Goal: Task Accomplishment & Management: Use online tool/utility

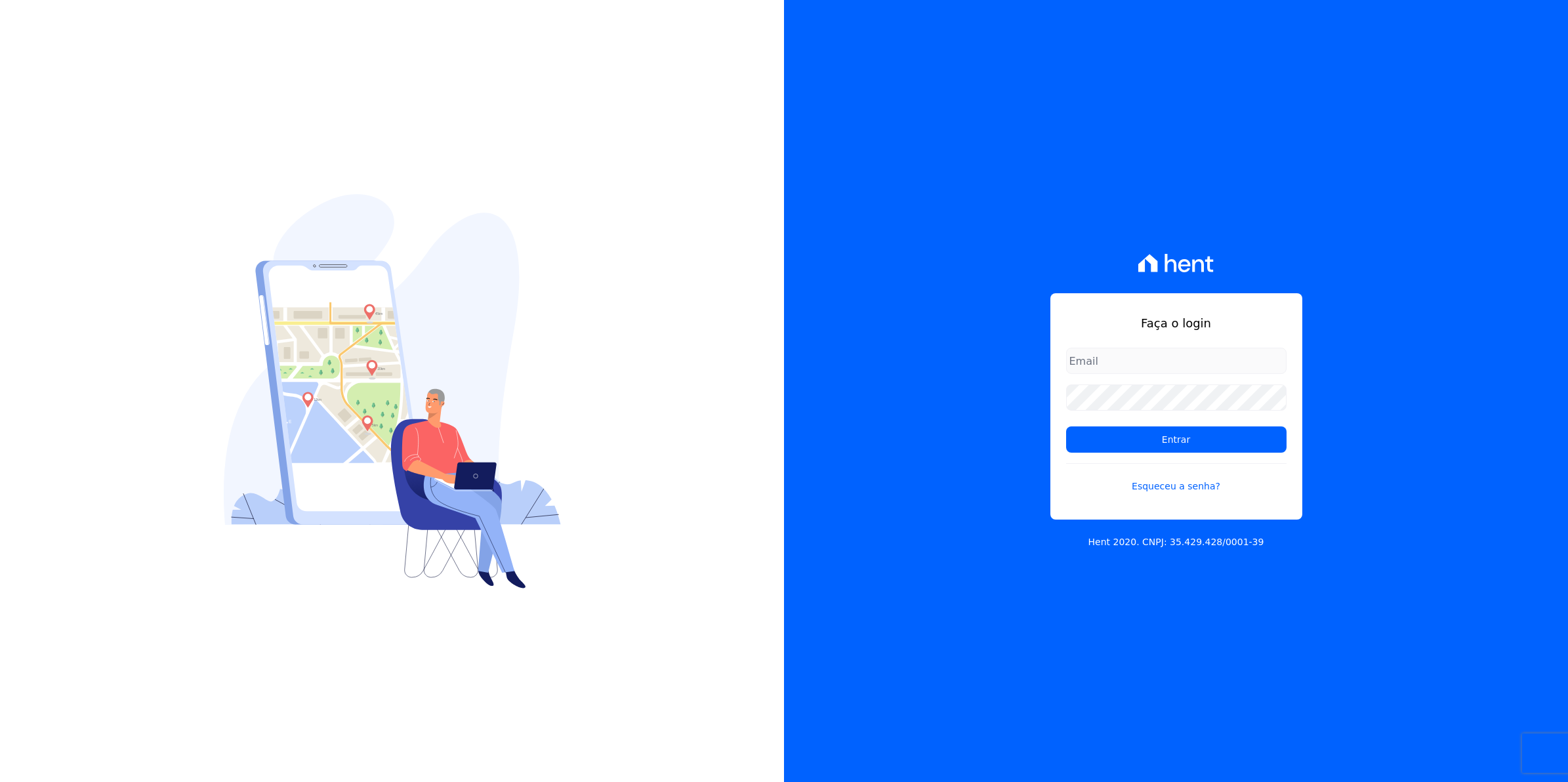
click at [1116, 359] on input "email" at bounding box center [1176, 361] width 220 height 26
type input "[EMAIL_ADDRESS][DOMAIN_NAME]"
click at [1066, 426] on input "Entrar" at bounding box center [1176, 439] width 220 height 26
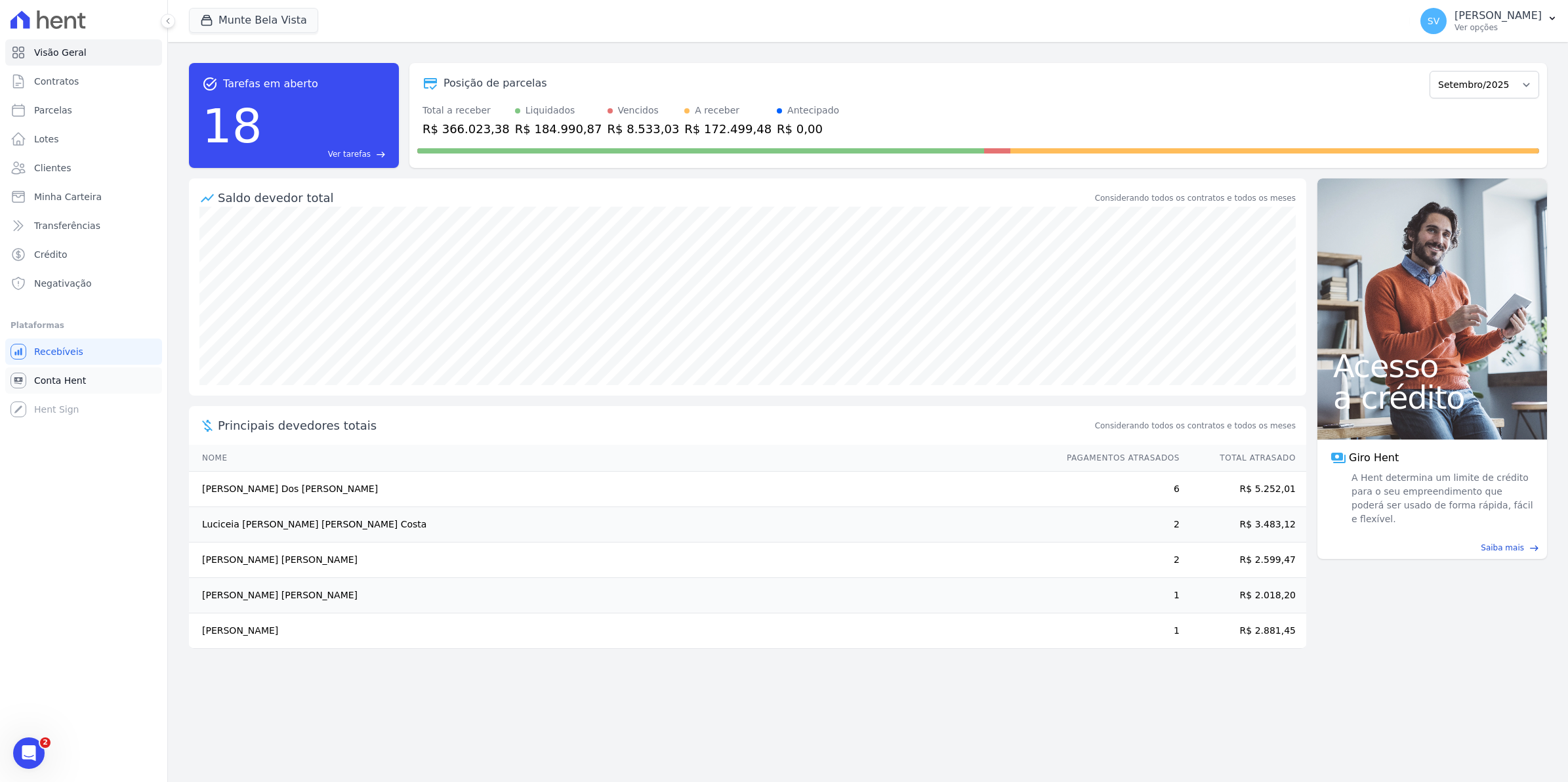
click at [83, 377] on link "Conta Hent" at bounding box center [83, 380] width 156 height 26
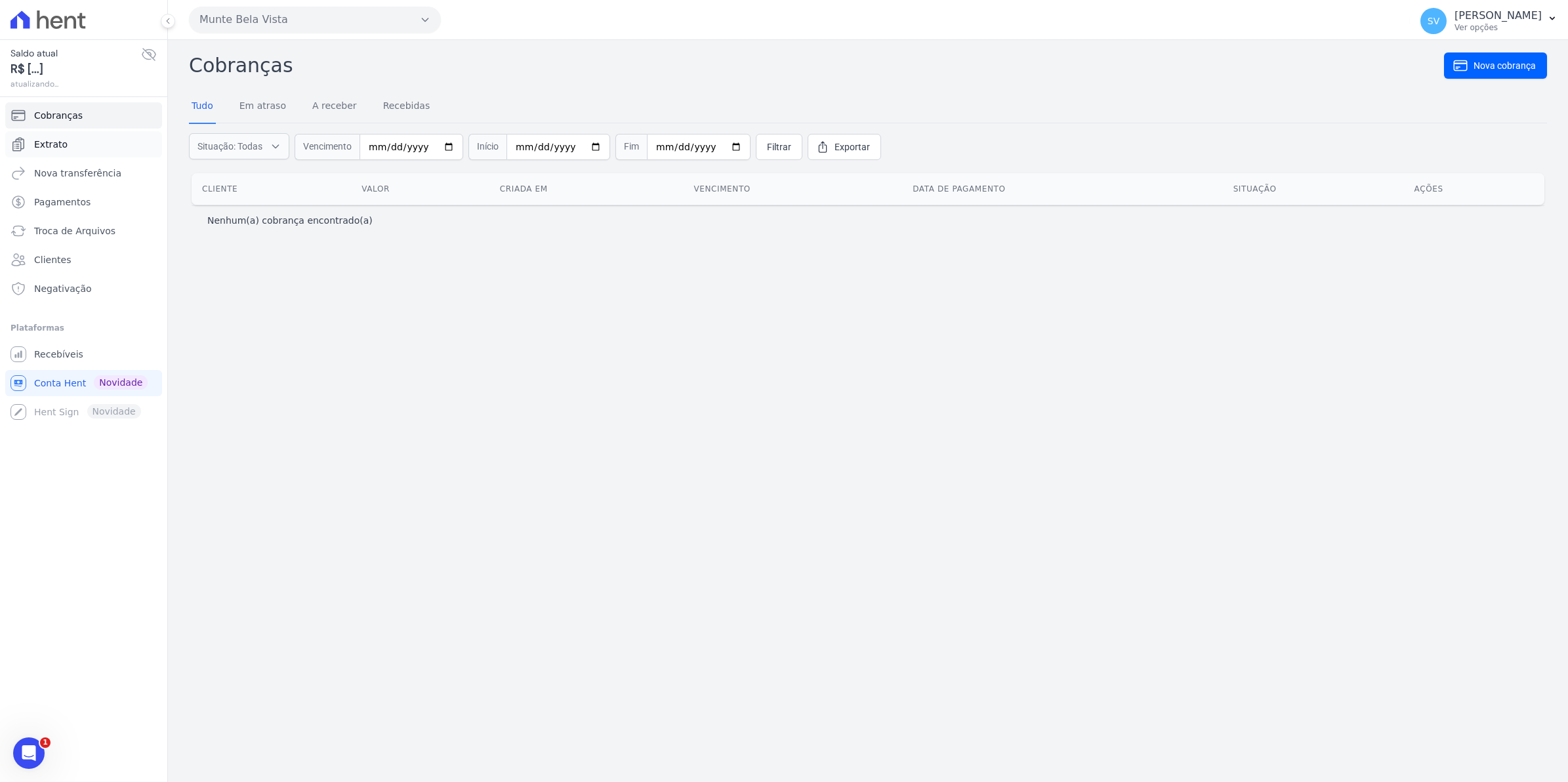
click at [44, 141] on span "Extrato" at bounding box center [51, 144] width 33 height 13
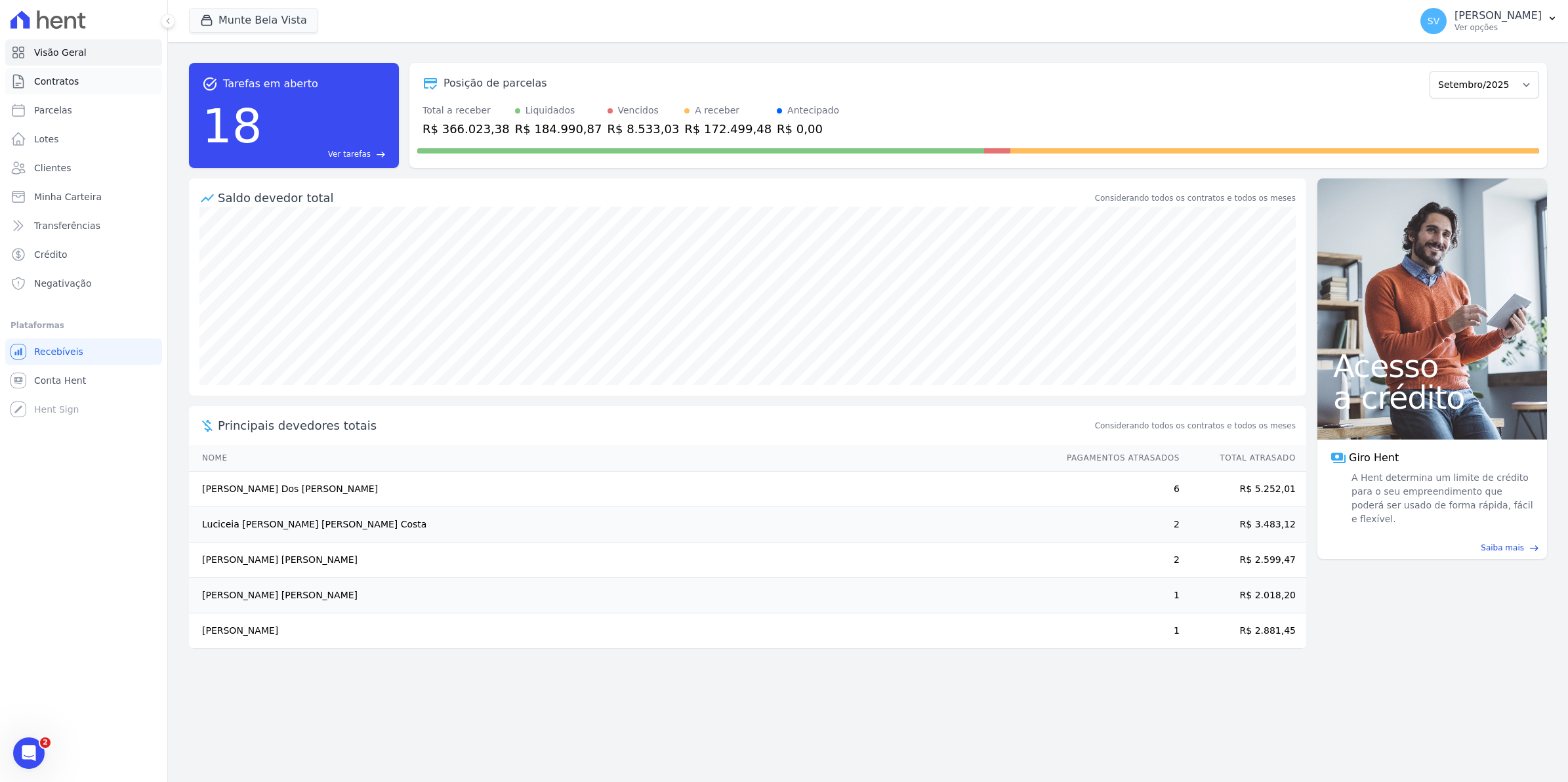
click at [66, 86] on span "Contratos" at bounding box center [56, 81] width 45 height 13
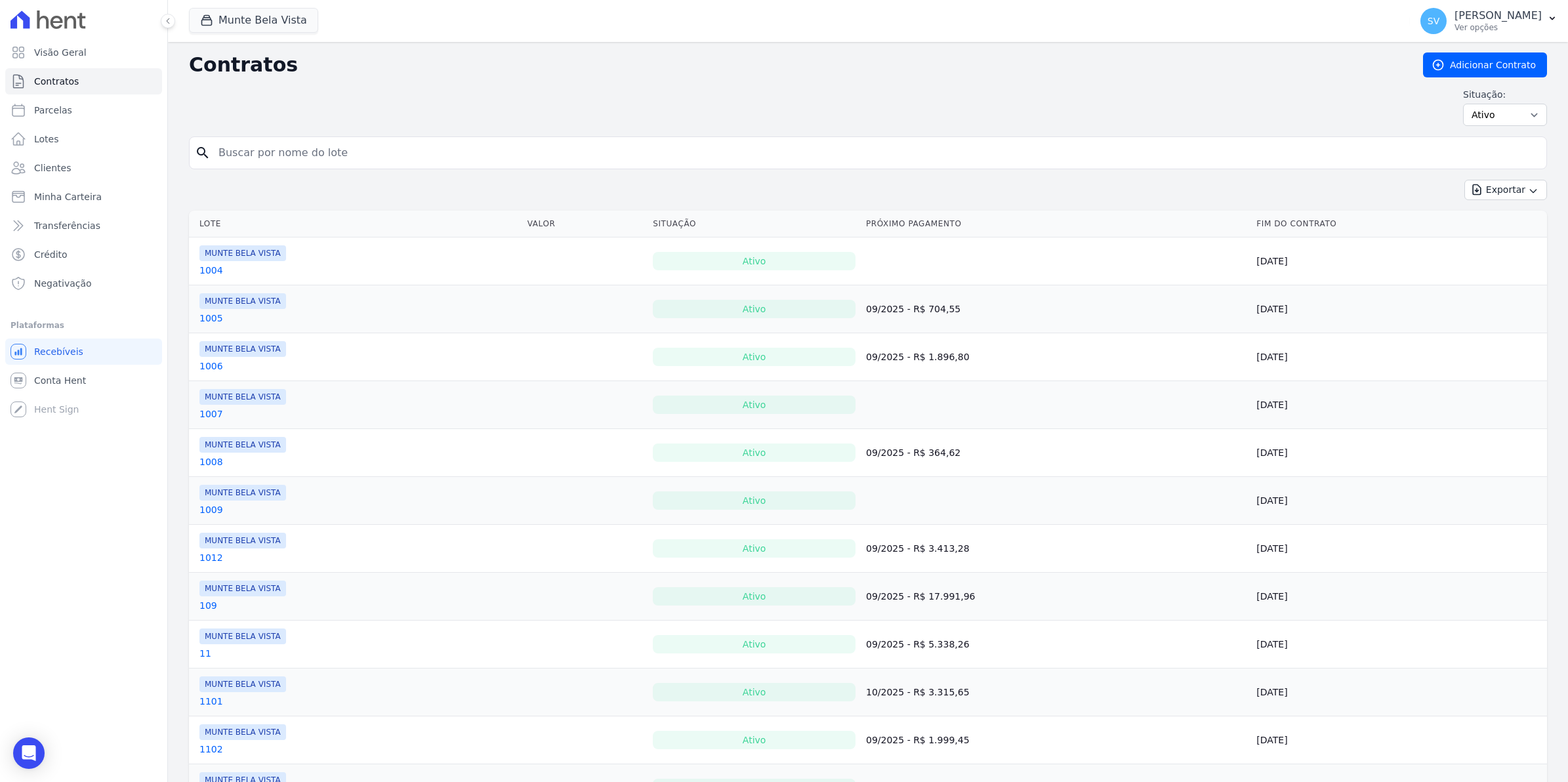
click at [227, 162] on input "search" at bounding box center [876, 153] width 1330 height 26
click at [267, 155] on input "search" at bounding box center [876, 153] width 1330 height 26
type input "aline"
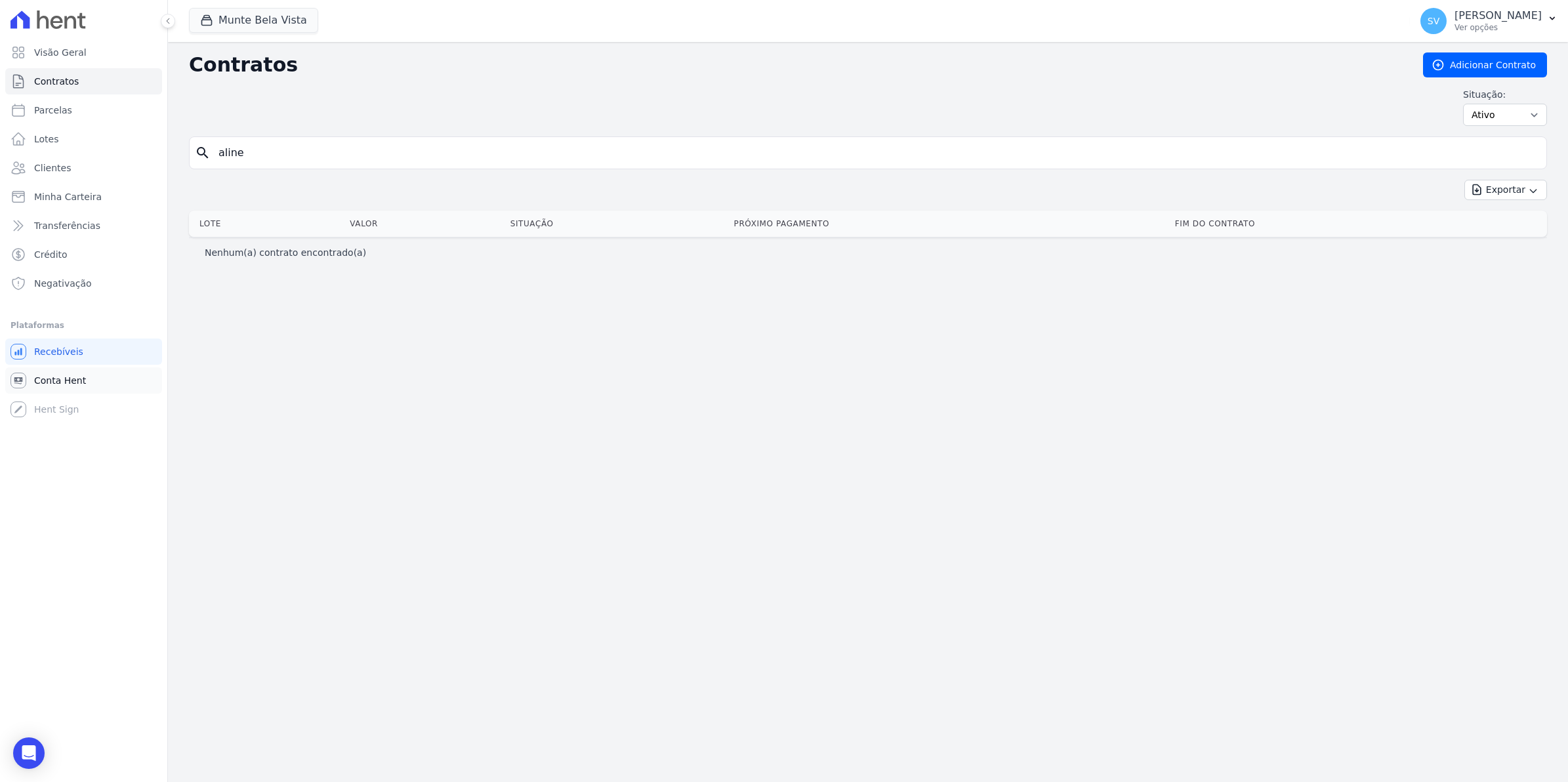
click at [54, 385] on span "Conta Hent" at bounding box center [59, 380] width 52 height 13
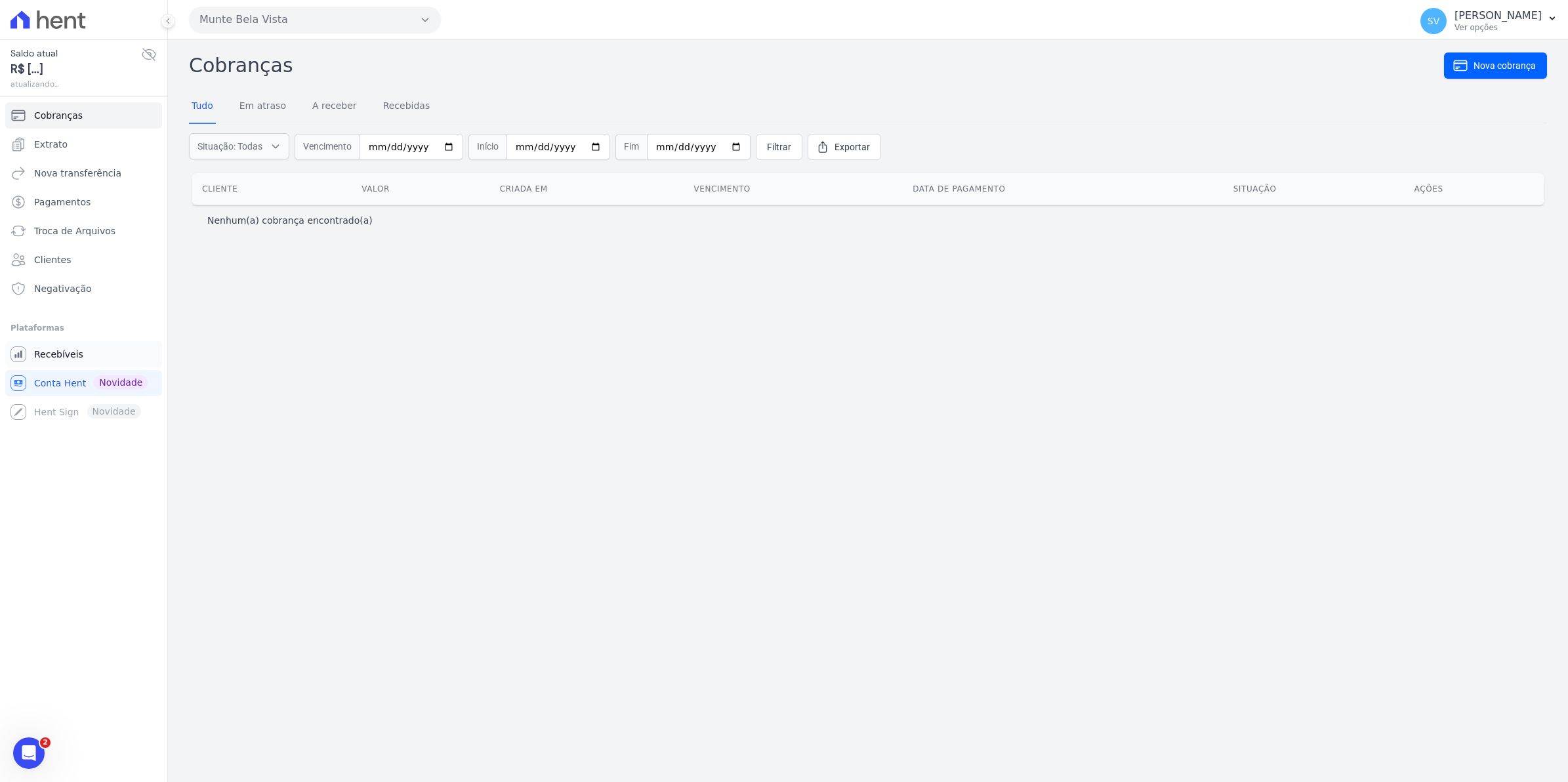
click at [73, 357] on span "Recebíveis" at bounding box center [59, 354] width 49 height 13
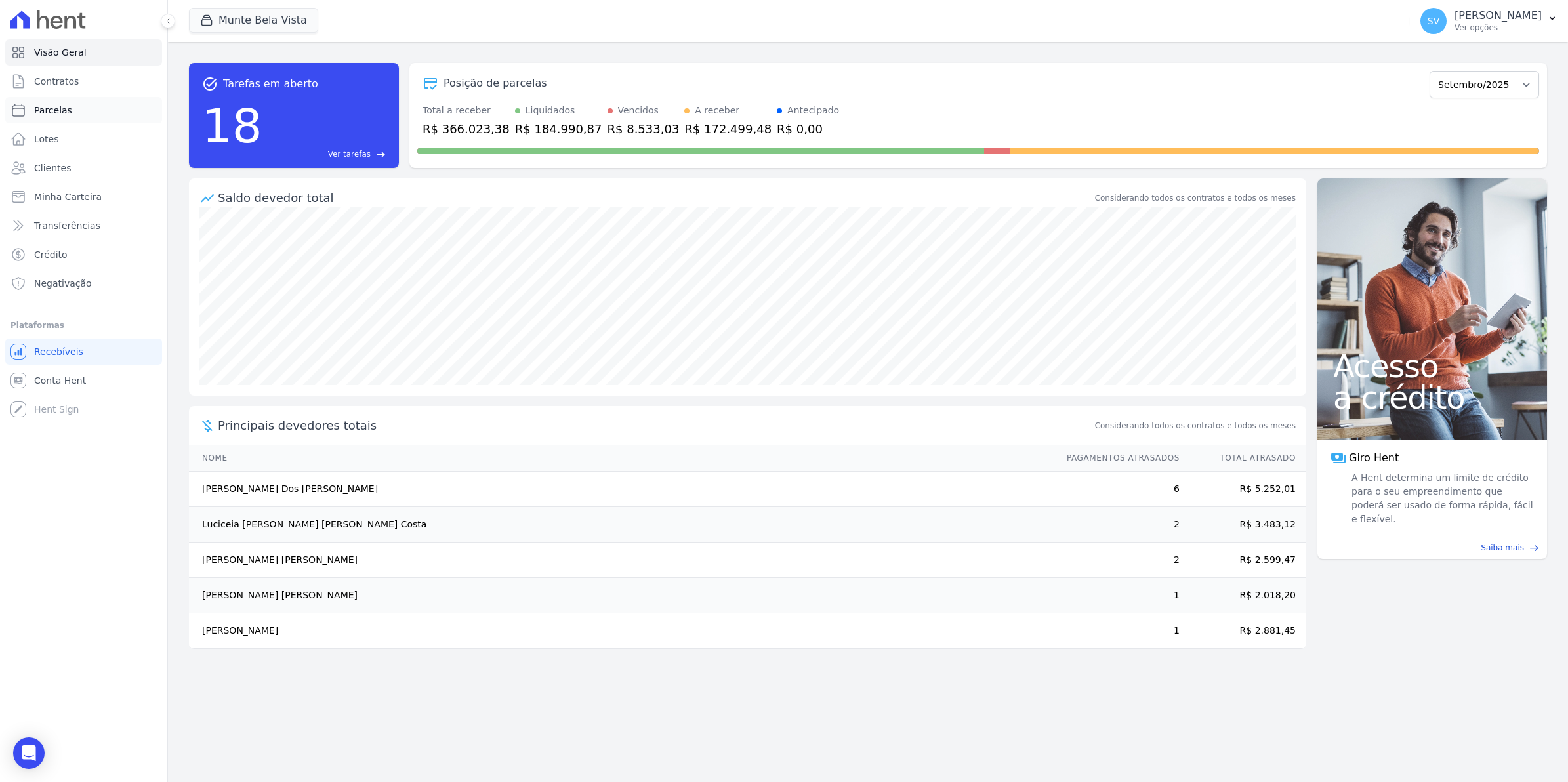
click at [40, 113] on span "Parcelas" at bounding box center [53, 110] width 38 height 13
select select
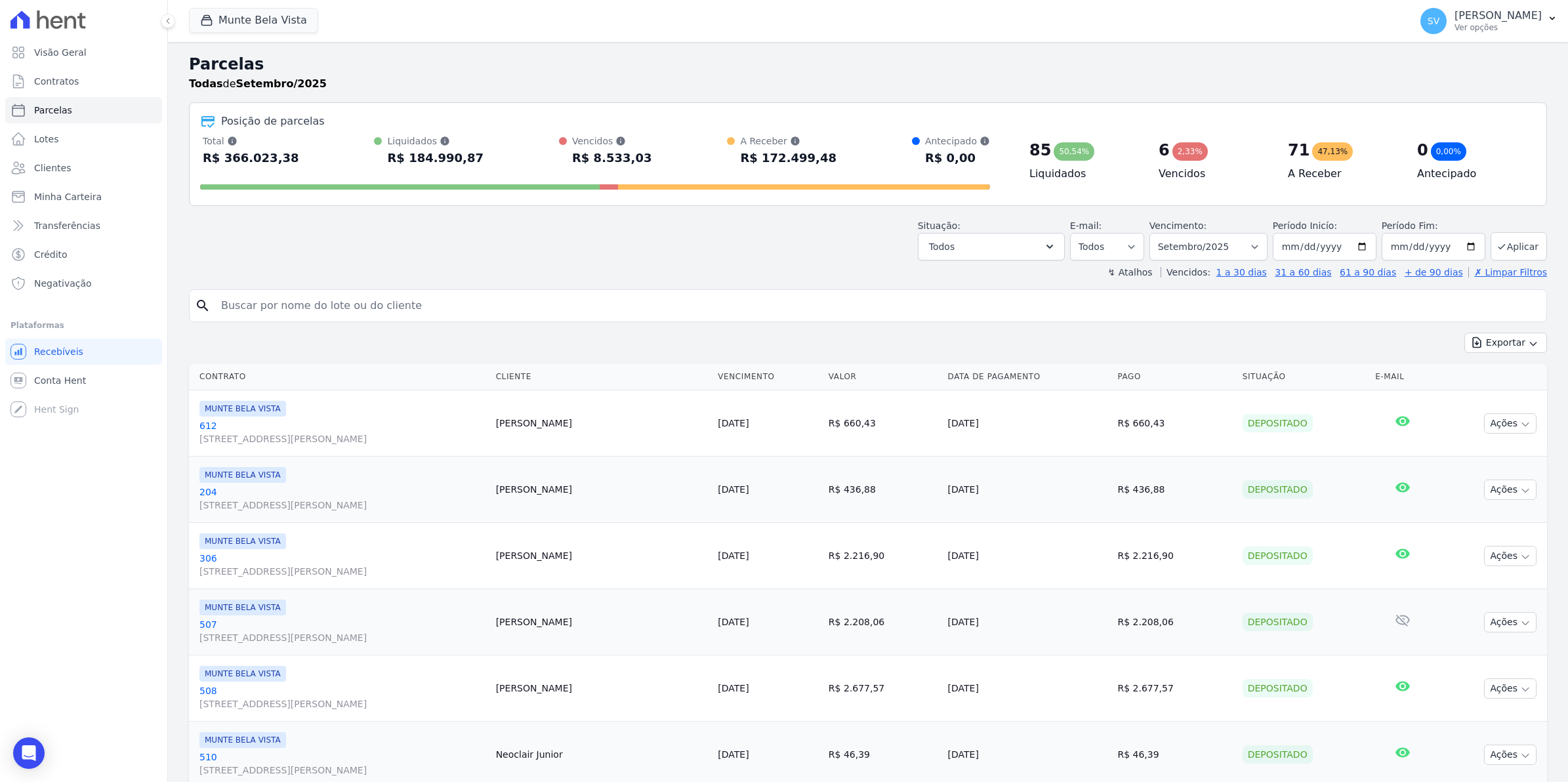
click at [271, 317] on input "search" at bounding box center [877, 306] width 1328 height 26
type input "aline"
select select
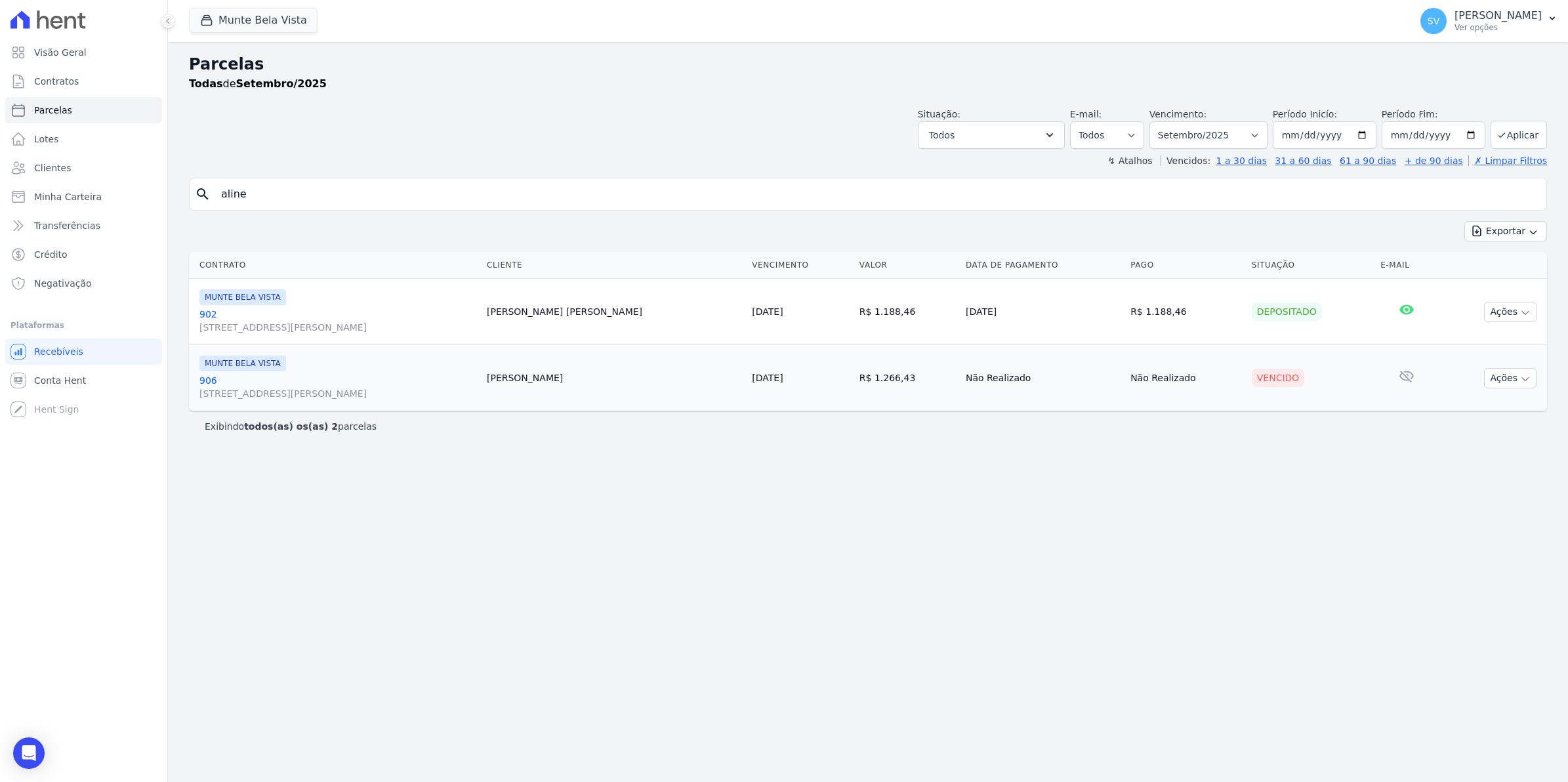
click at [211, 381] on link "906 Avenida Brigadeiro Faria Lima, 1306, 4 andar, Pinheiros" at bounding box center [337, 387] width 277 height 26
click at [207, 382] on link "906 Avenida Brigadeiro Faria Lima, 1306, 4 andar, Pinheiros" at bounding box center [337, 387] width 277 height 26
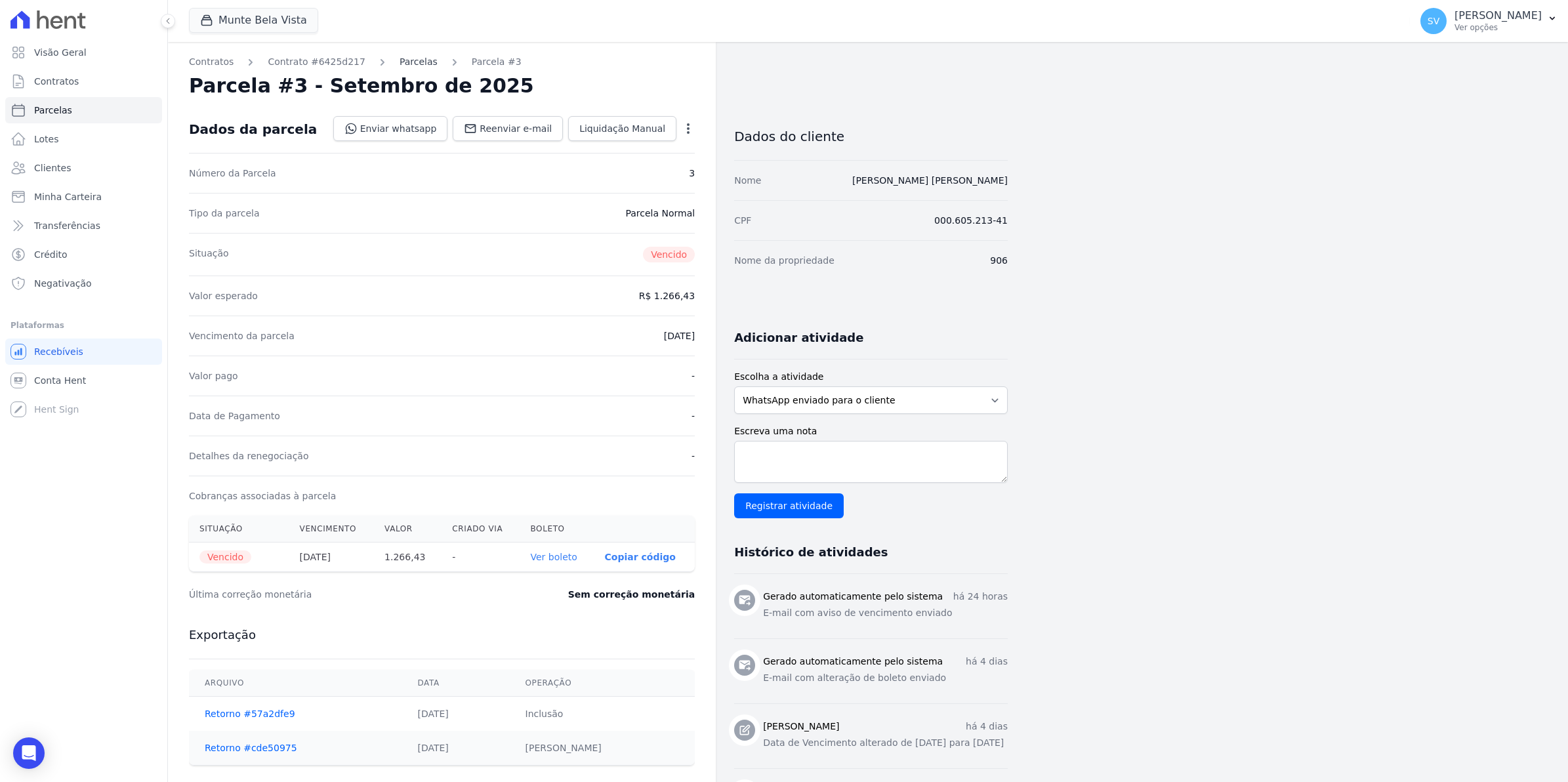
click at [412, 63] on link "Parcelas" at bounding box center [419, 62] width 38 height 14
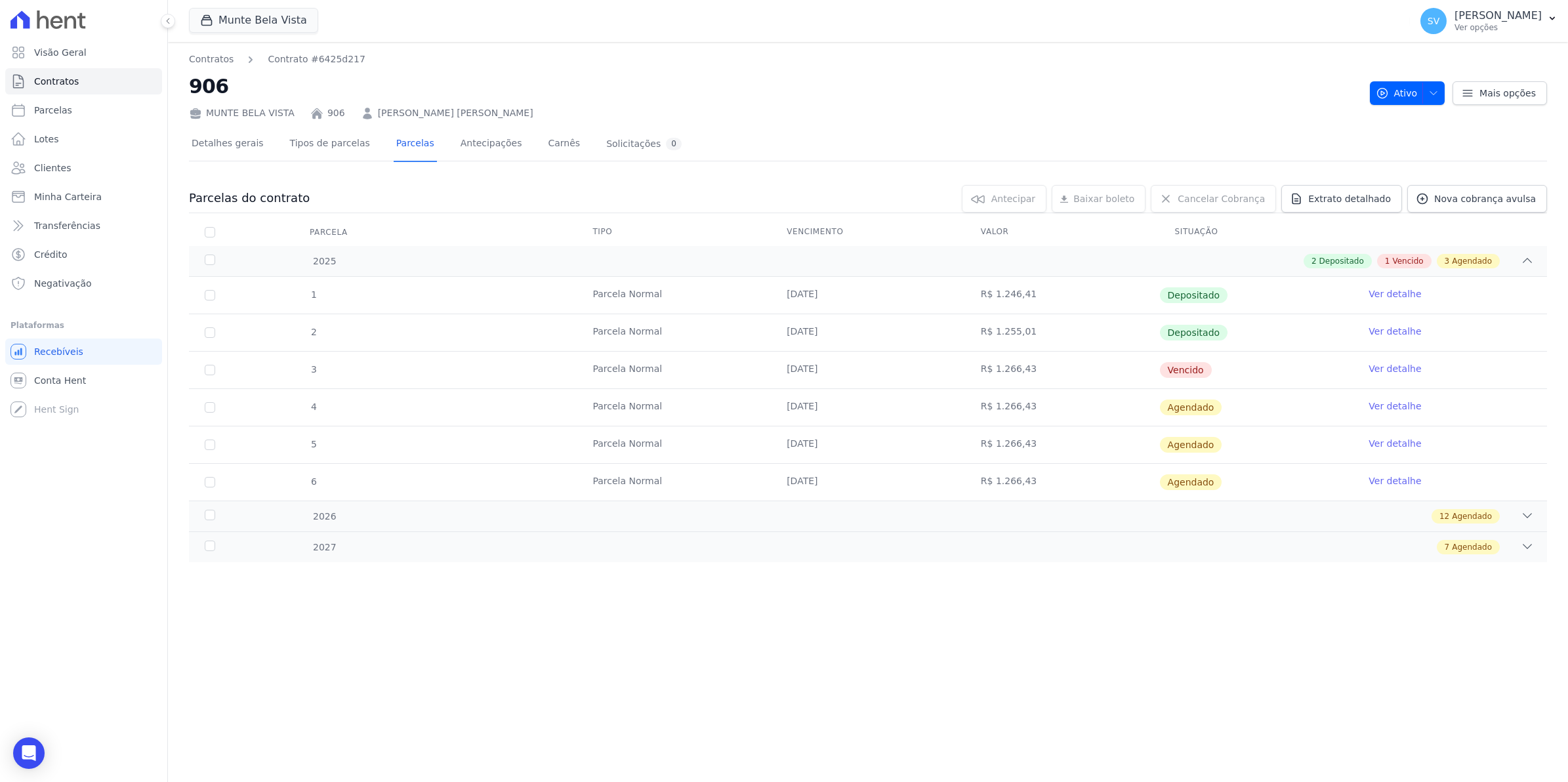
click at [1391, 366] on link "Ver detalhe" at bounding box center [1395, 368] width 52 height 13
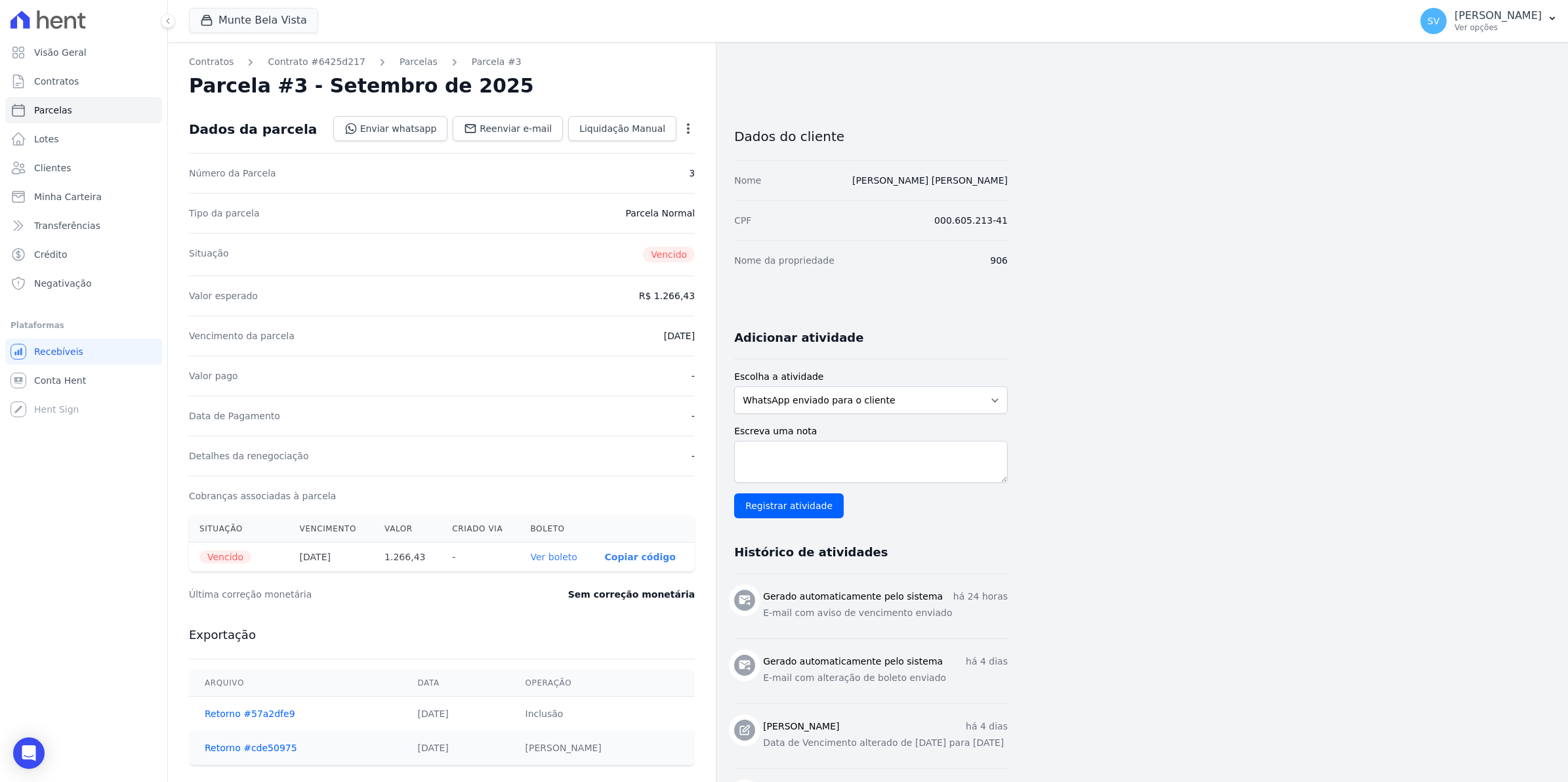
click at [689, 131] on icon "button" at bounding box center [688, 128] width 3 height 10
click at [636, 149] on link "Alterar" at bounding box center [632, 146] width 115 height 24
click at [614, 338] on input "2025-09-11" at bounding box center [642, 335] width 104 height 28
click at [611, 336] on input "2025-09-12" at bounding box center [642, 335] width 104 height 28
type input "2025-09-15"
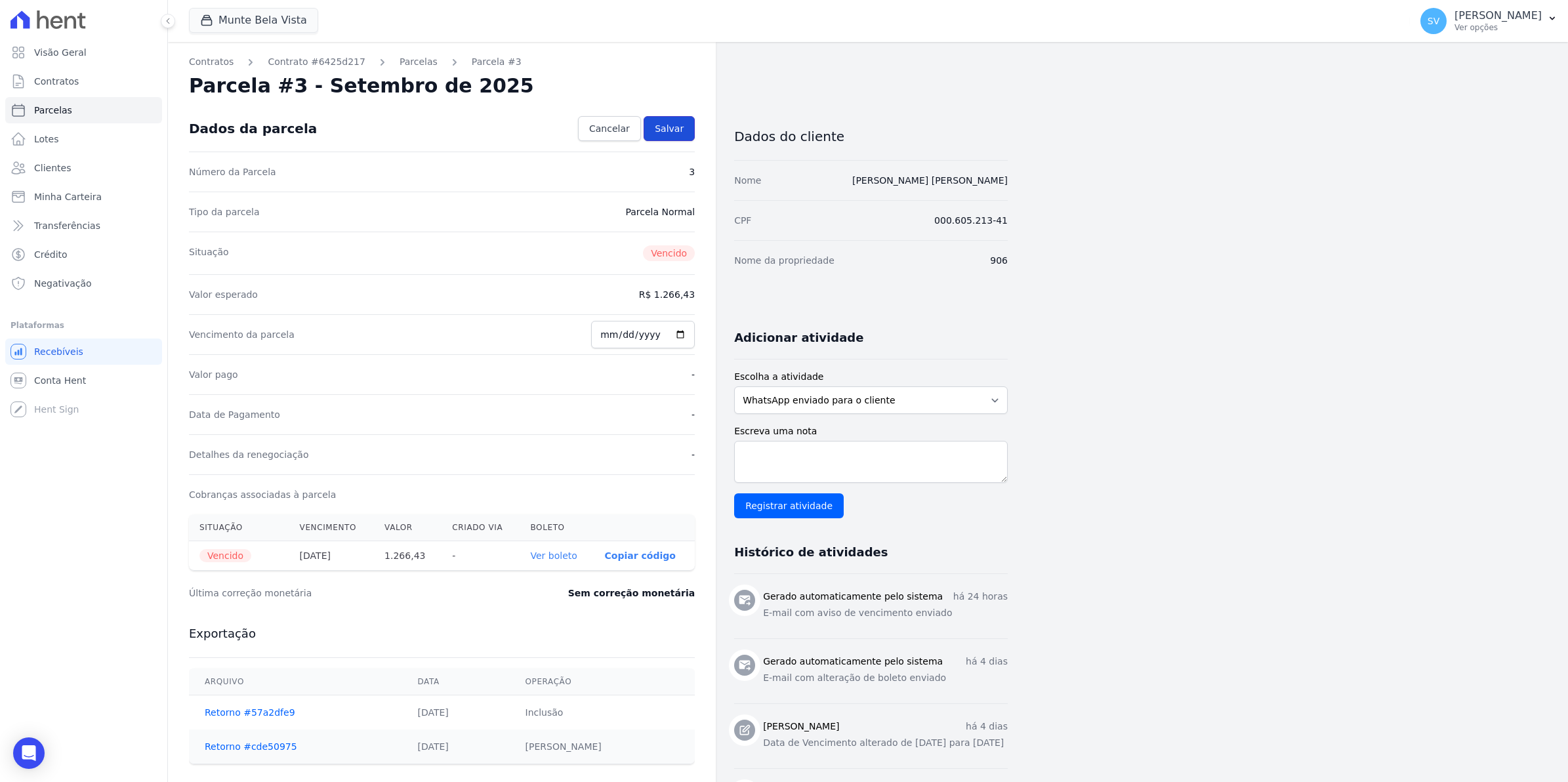
click at [683, 120] on link "Salvar" at bounding box center [669, 128] width 52 height 25
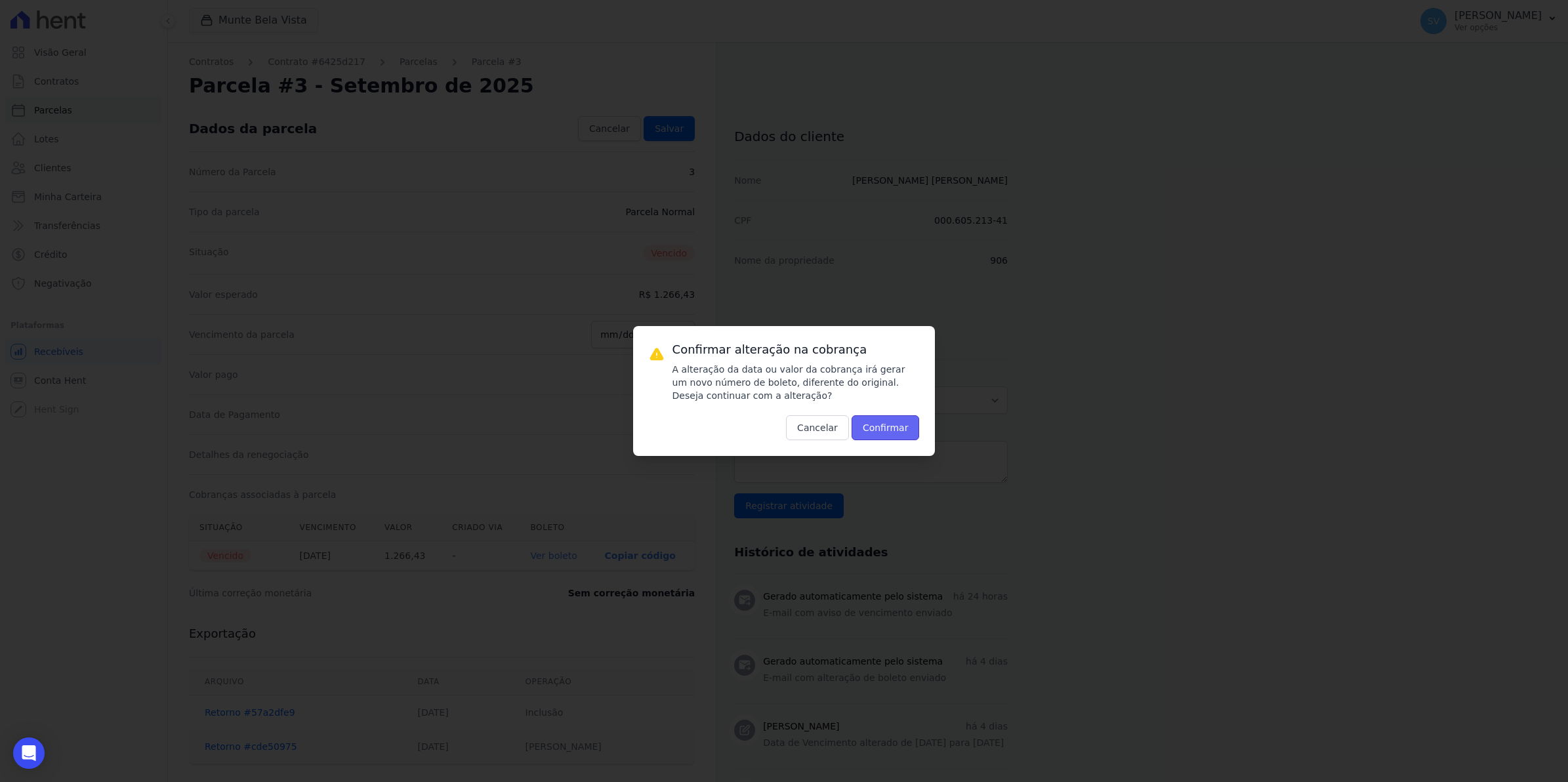
click at [898, 425] on button "Confirmar" at bounding box center [885, 427] width 68 height 25
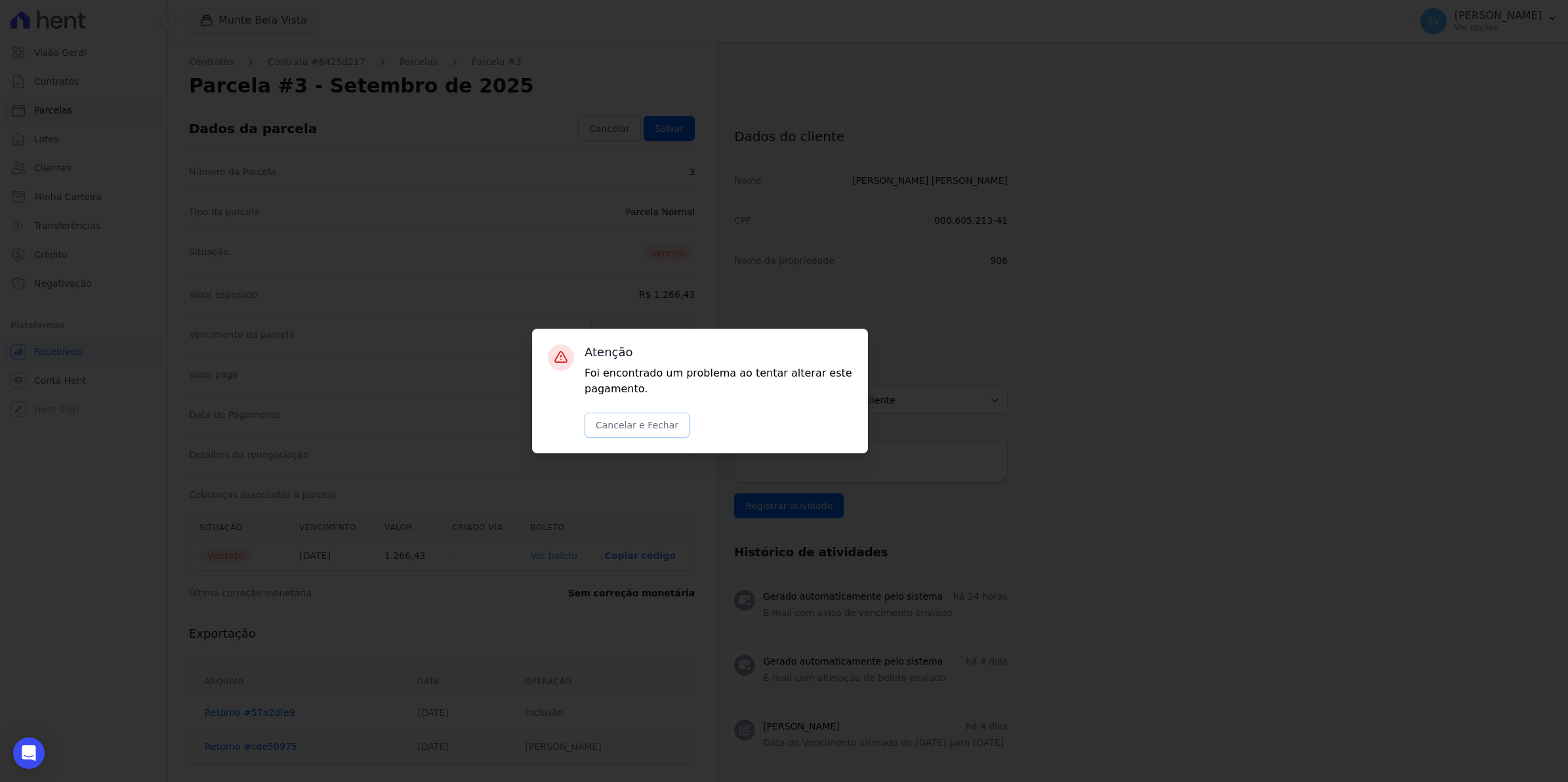
click at [641, 422] on button "Cancelar e Fechar" at bounding box center [637, 425] width 105 height 25
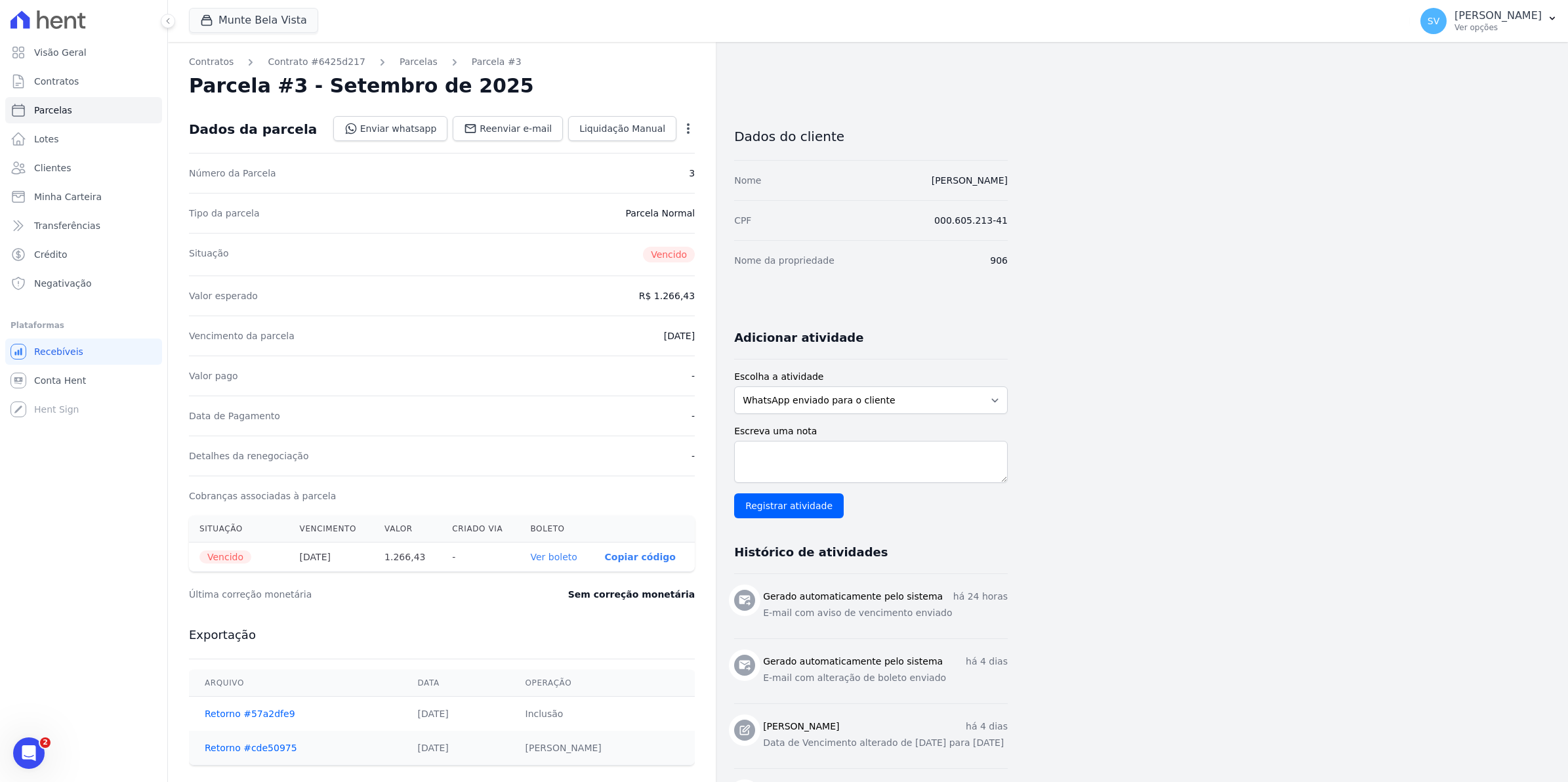
click at [687, 130] on icon "button" at bounding box center [688, 128] width 13 height 13
click at [628, 146] on link "Alterar" at bounding box center [632, 146] width 115 height 24
click at [617, 336] on input "[DATE]" at bounding box center [642, 335] width 104 height 28
type input "[DATE]"
click at [667, 130] on span "Salvar" at bounding box center [669, 128] width 29 height 13
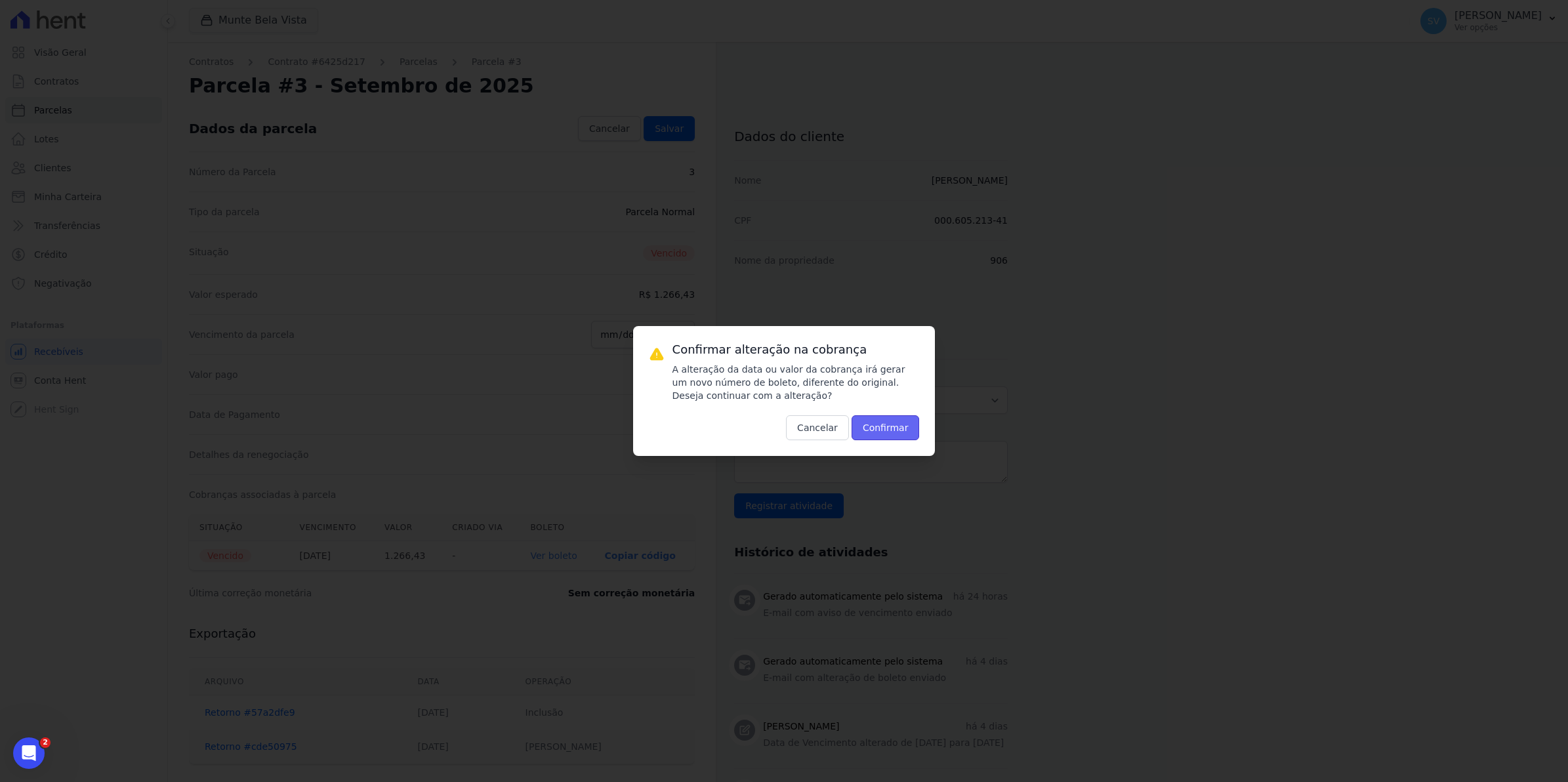
click at [880, 422] on button "Confirmar" at bounding box center [885, 427] width 68 height 25
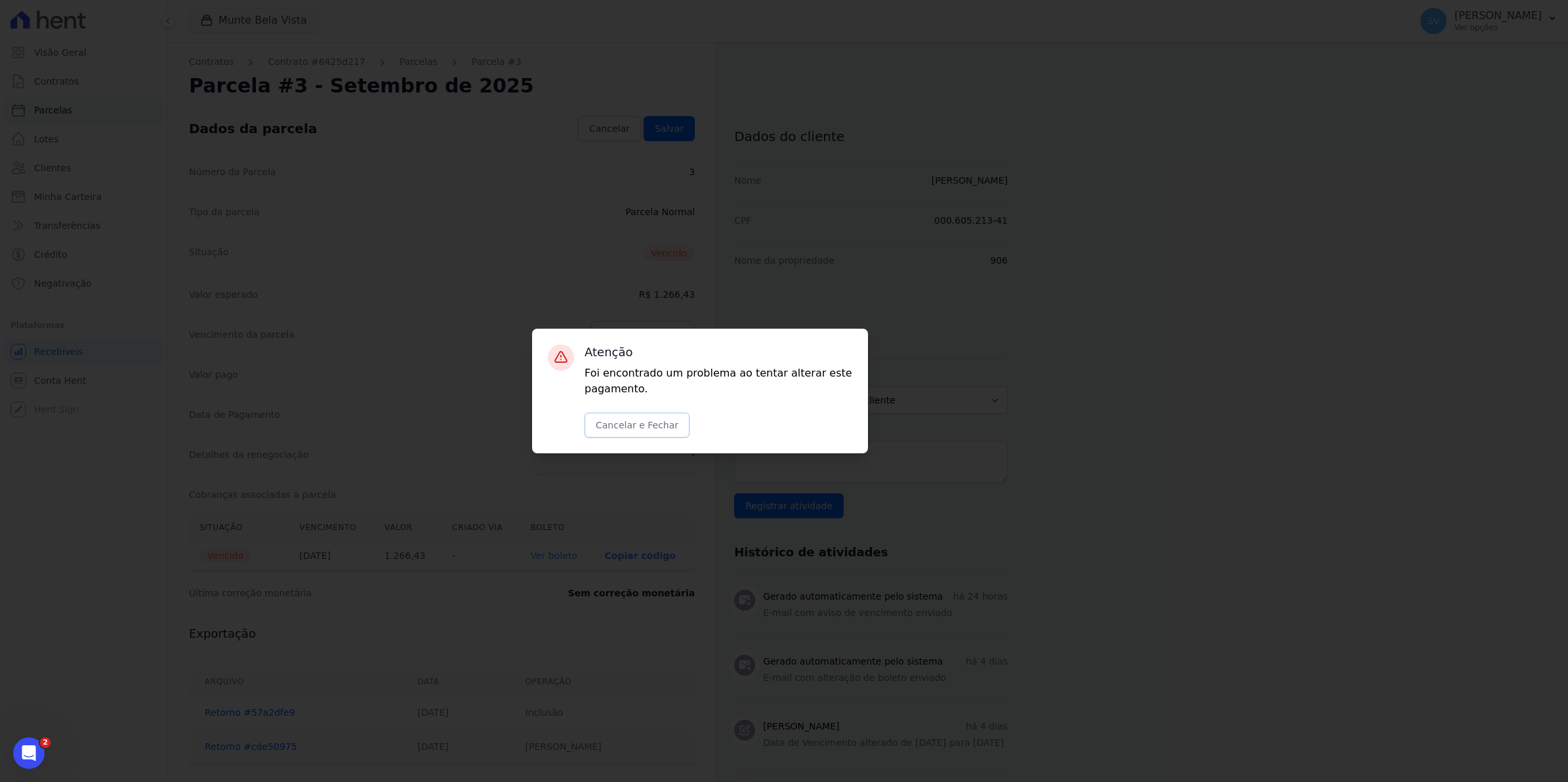
click at [638, 427] on button "Cancelar e Fechar" at bounding box center [637, 425] width 105 height 25
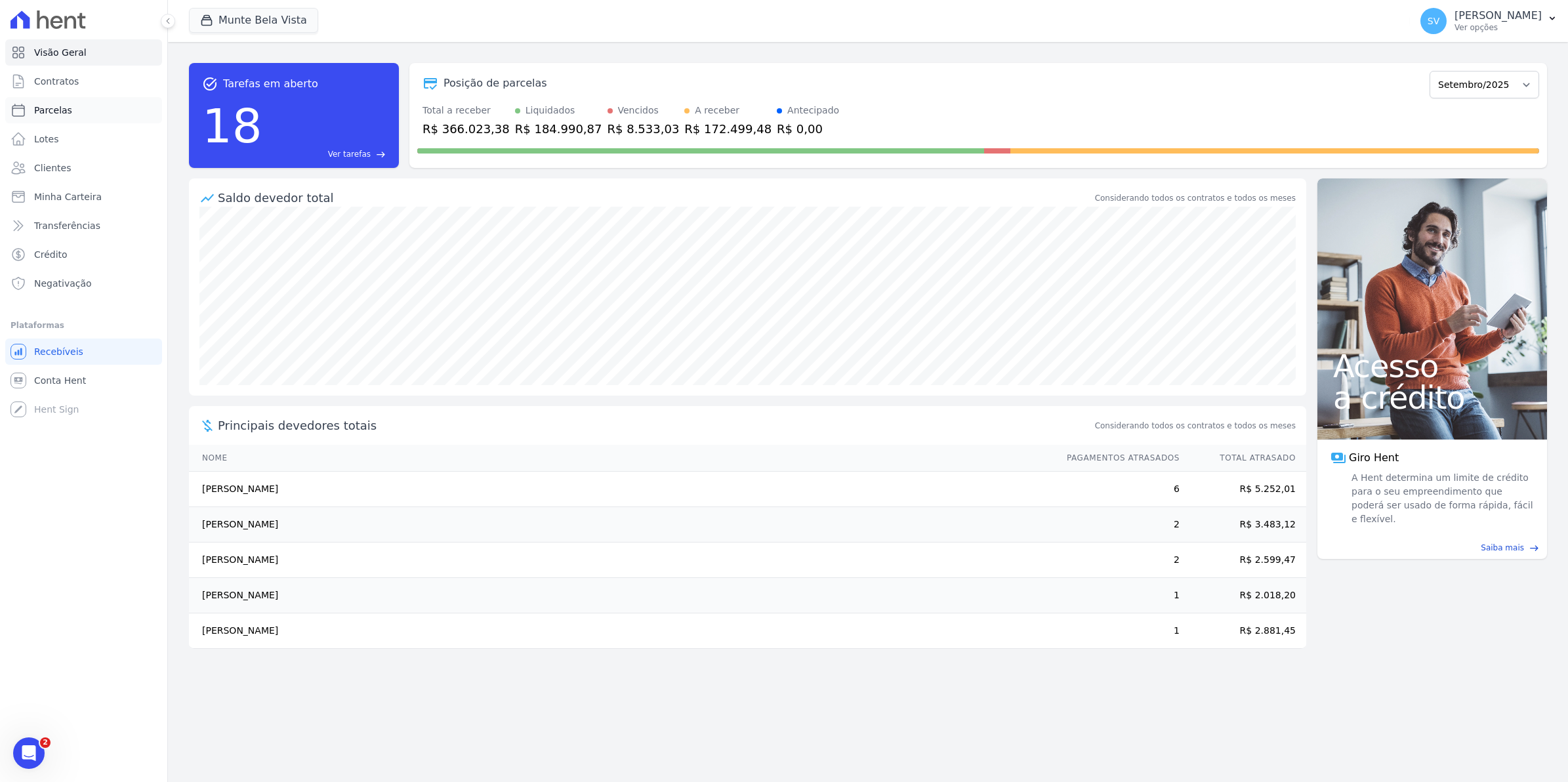
click at [70, 116] on link "Parcelas" at bounding box center [83, 110] width 156 height 26
select select
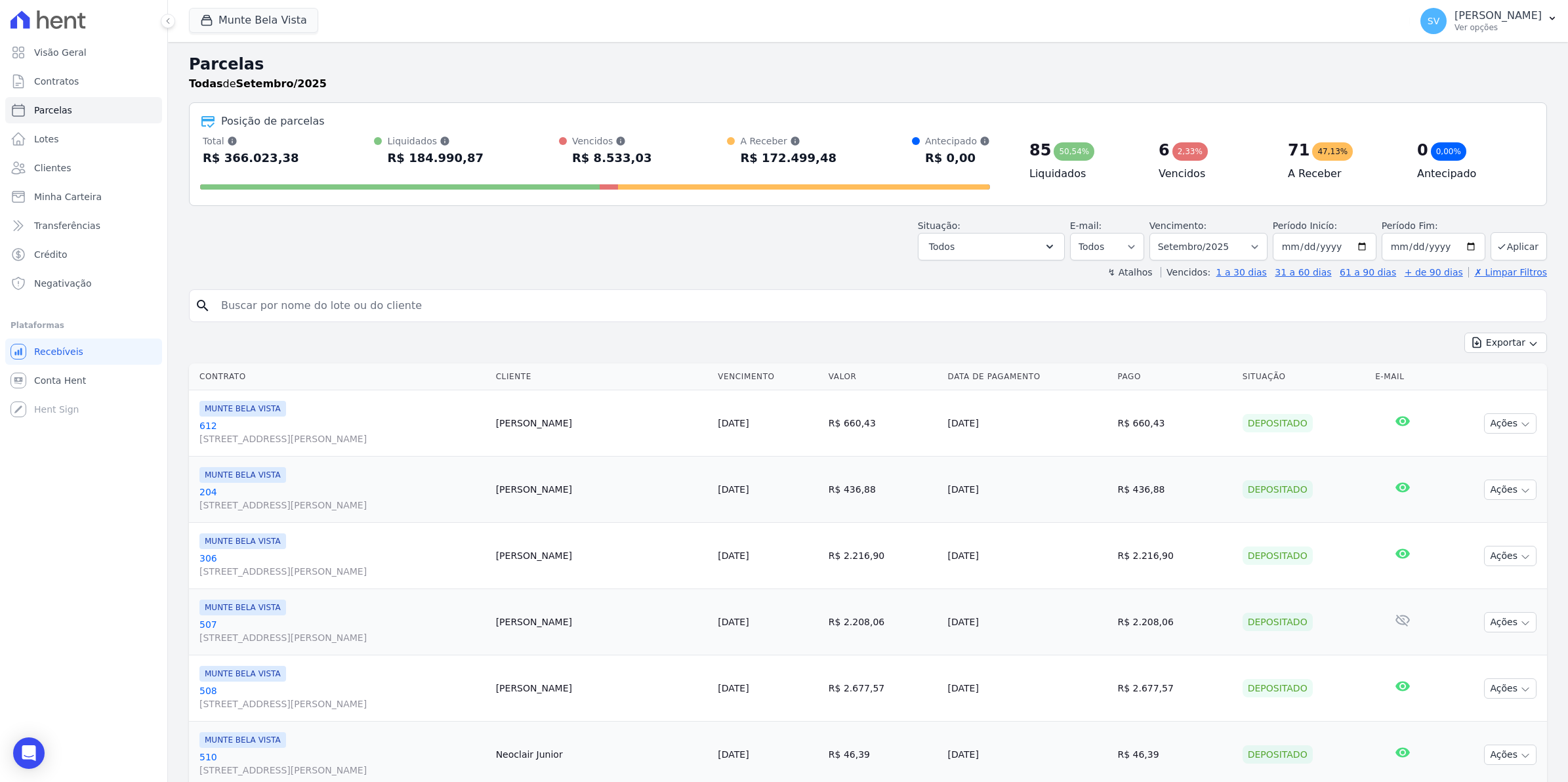
click at [262, 312] on input "search" at bounding box center [877, 306] width 1328 height 26
type input "aline"
select select
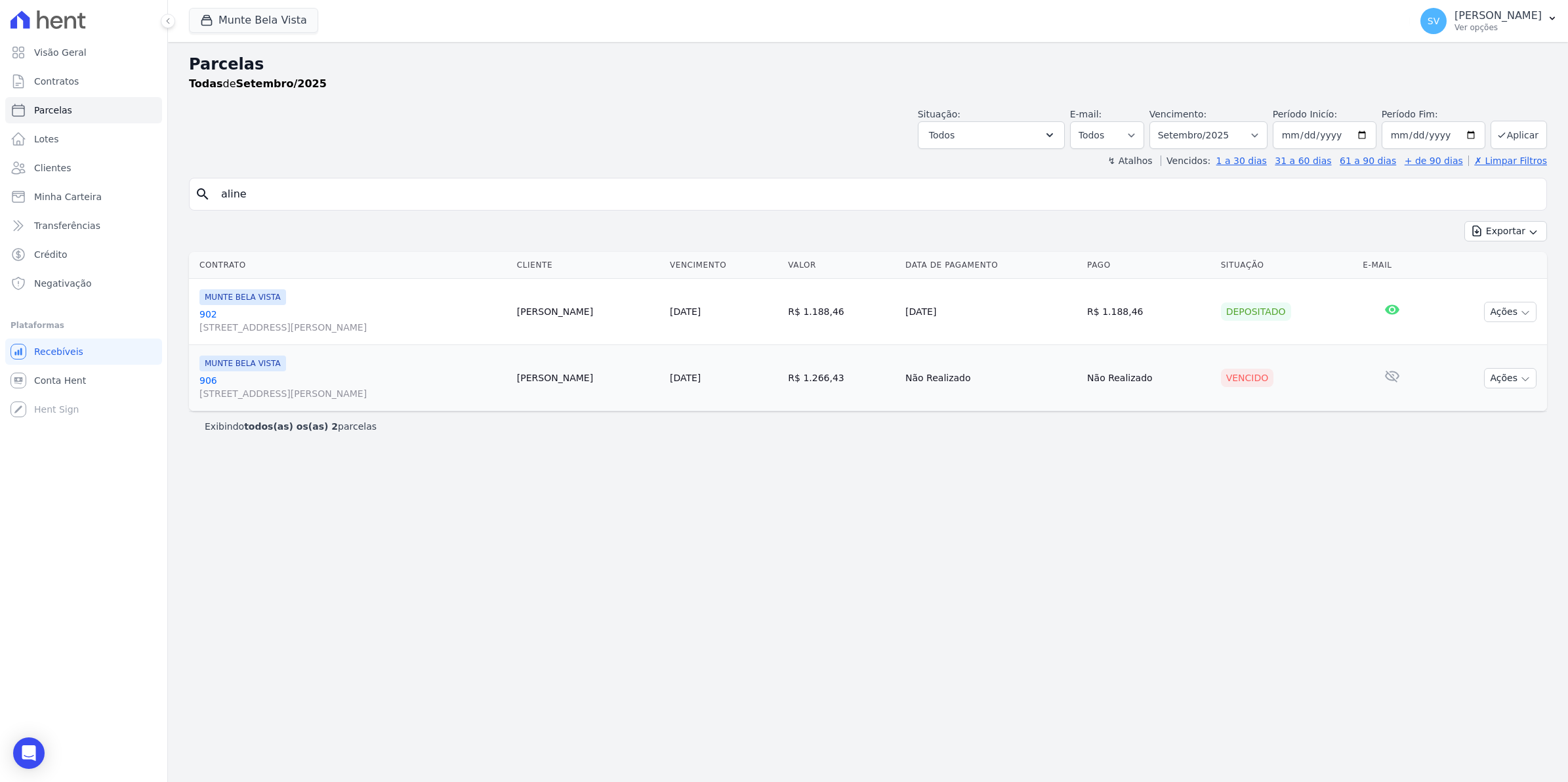
click at [212, 376] on link "906 Avenida Brigadeiro Faria Lima, 1306, 4 andar, Pinheiros" at bounding box center [352, 387] width 307 height 26
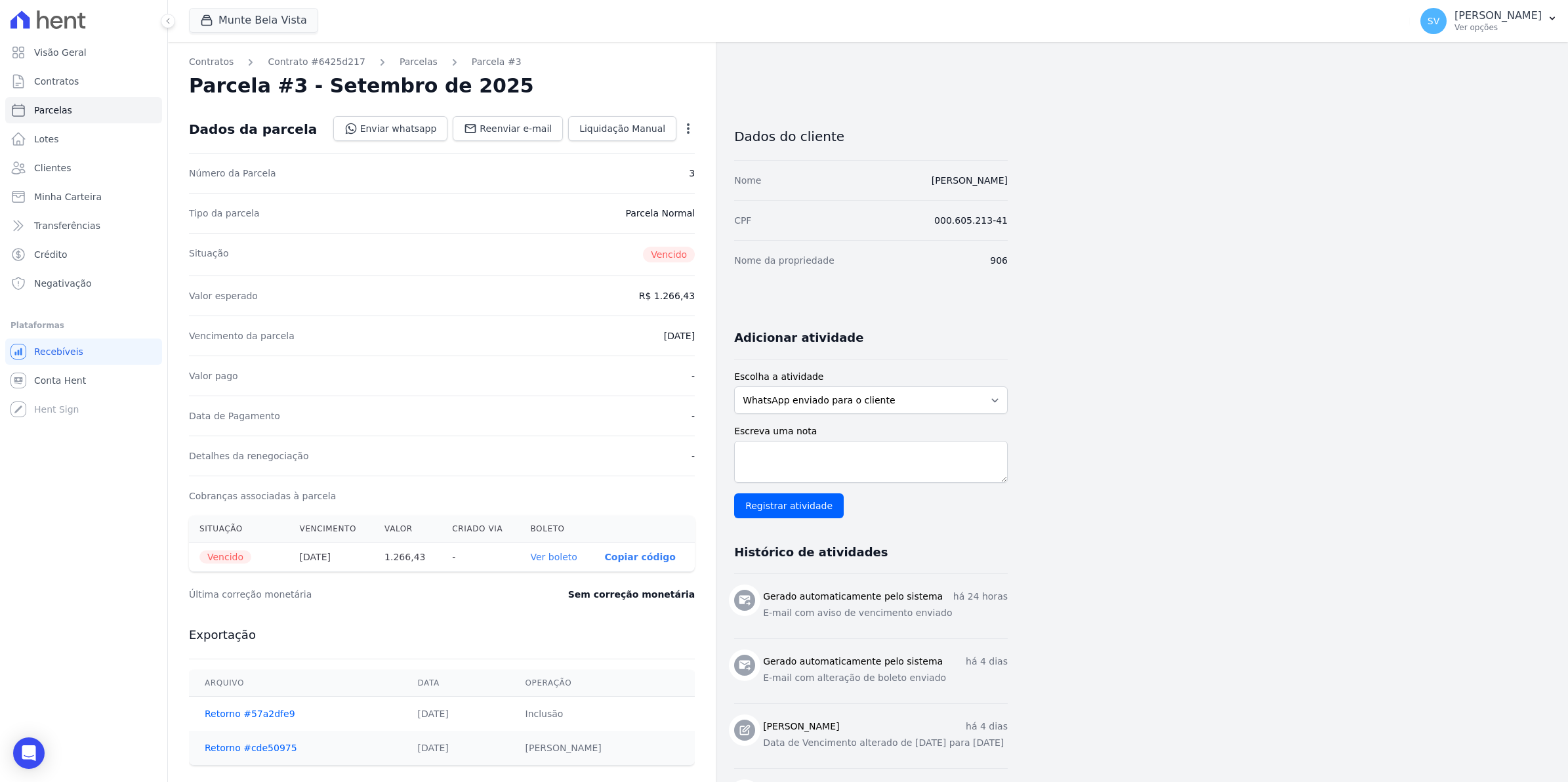
click at [686, 128] on icon "button" at bounding box center [688, 128] width 13 height 13
click at [631, 145] on link "Alterar" at bounding box center [632, 146] width 115 height 24
click at [606, 336] on input "2025-09-11" at bounding box center [642, 335] width 104 height 28
type input "2025-09-15"
click at [660, 126] on span "Salvar" at bounding box center [669, 128] width 29 height 13
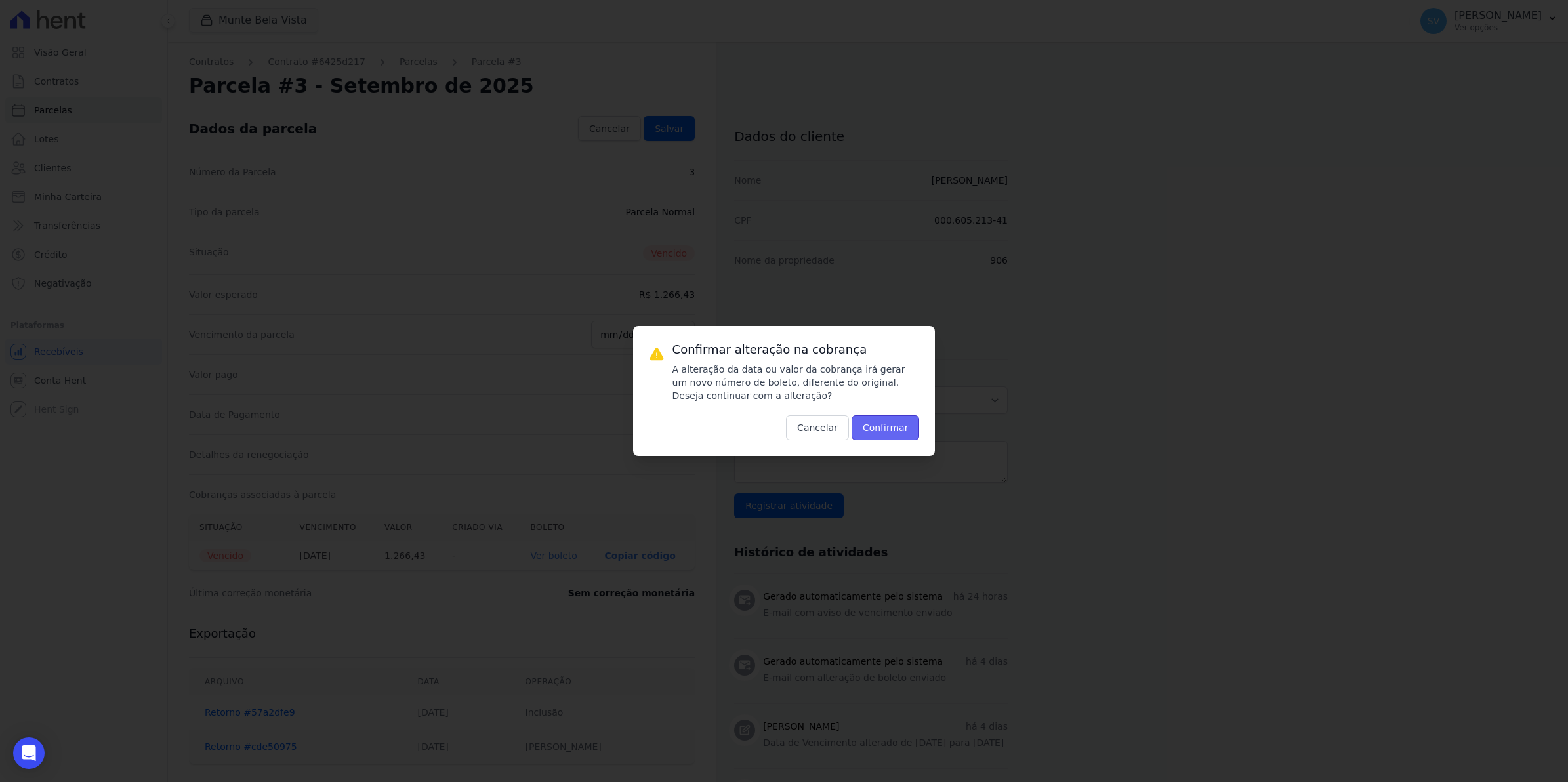
click at [898, 418] on button "Confirmar" at bounding box center [885, 427] width 68 height 25
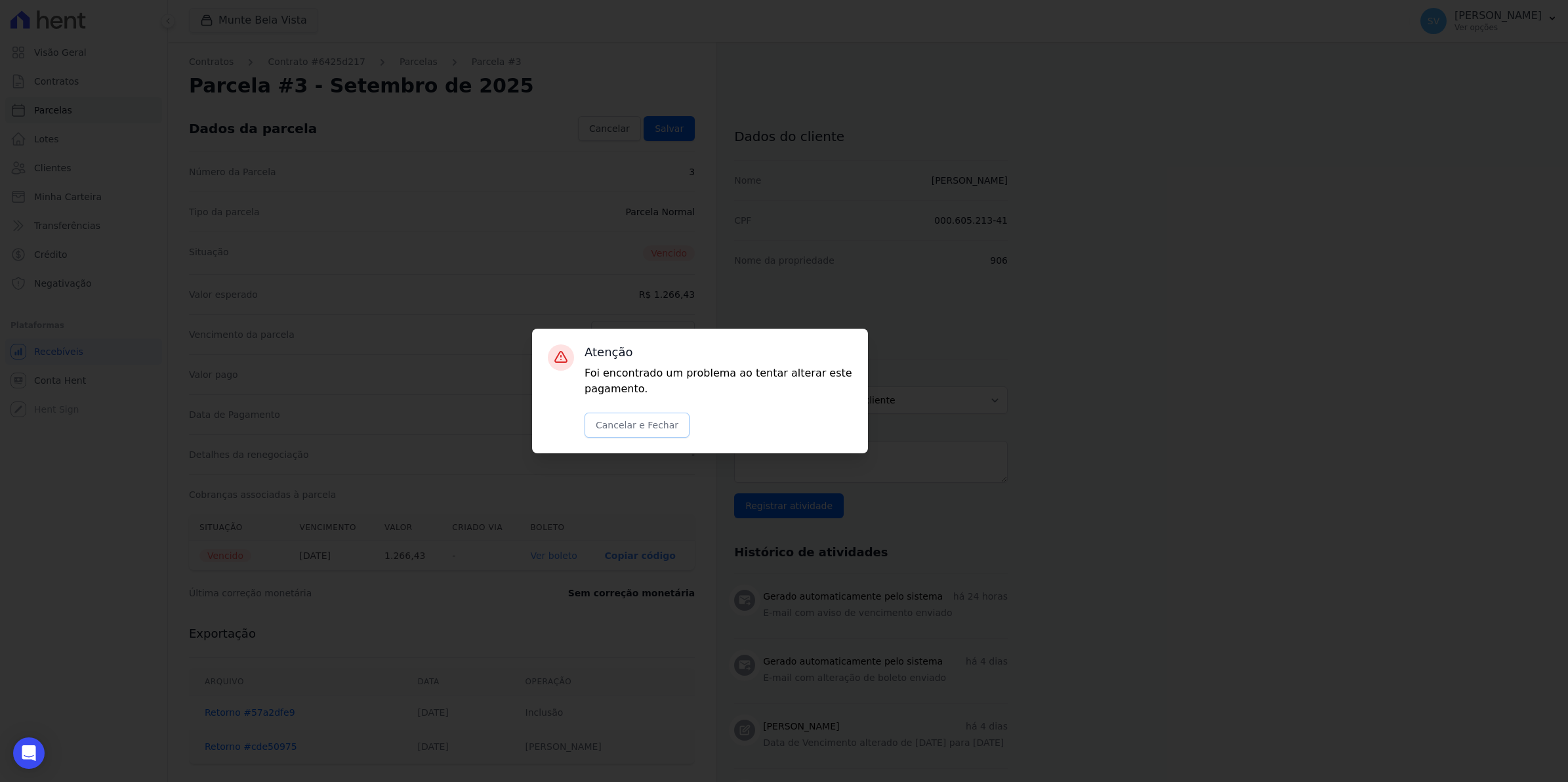
click at [651, 425] on button "Cancelar e Fechar" at bounding box center [637, 425] width 105 height 25
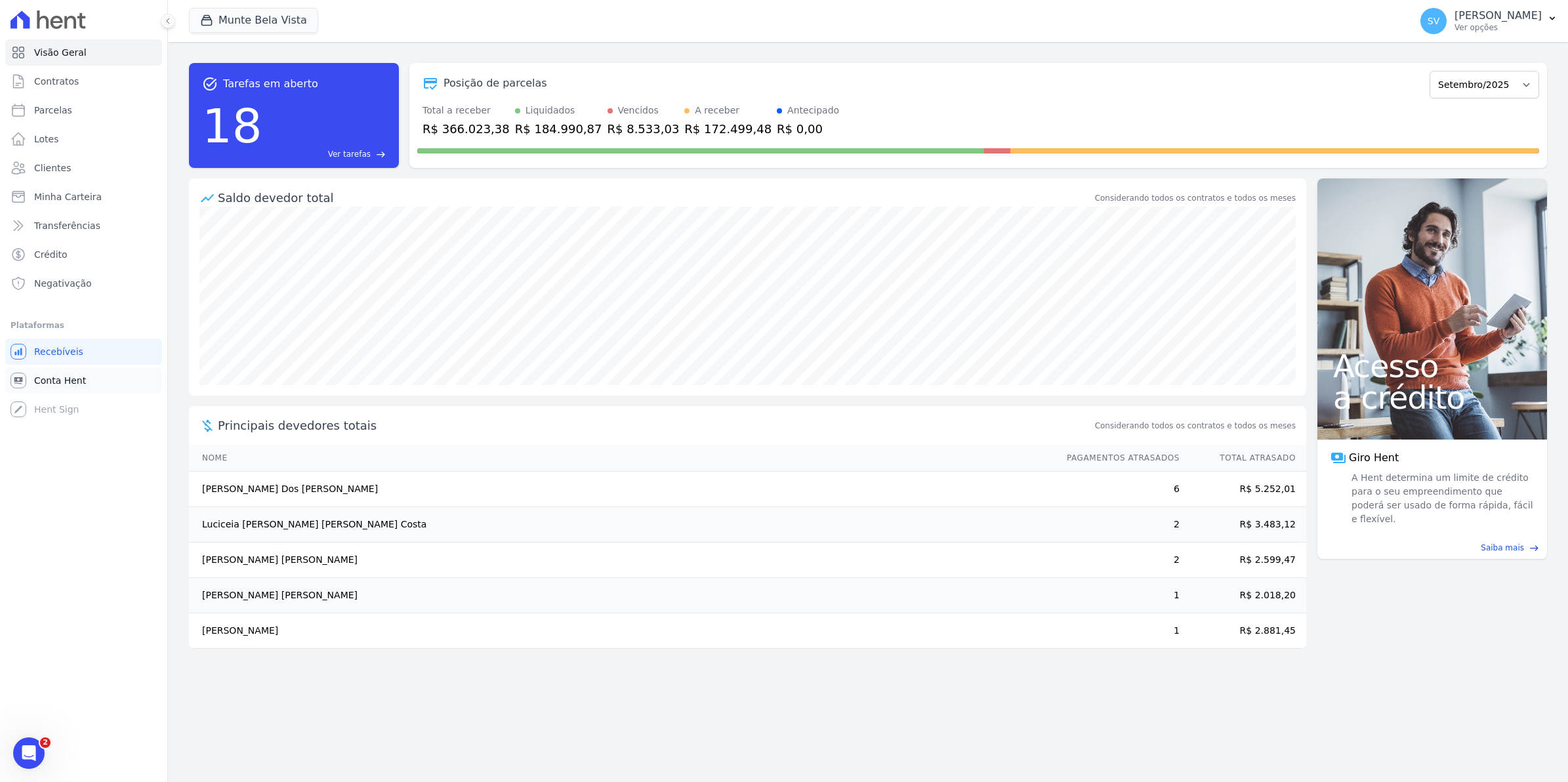
click at [64, 383] on span "Conta Hent" at bounding box center [59, 380] width 52 height 13
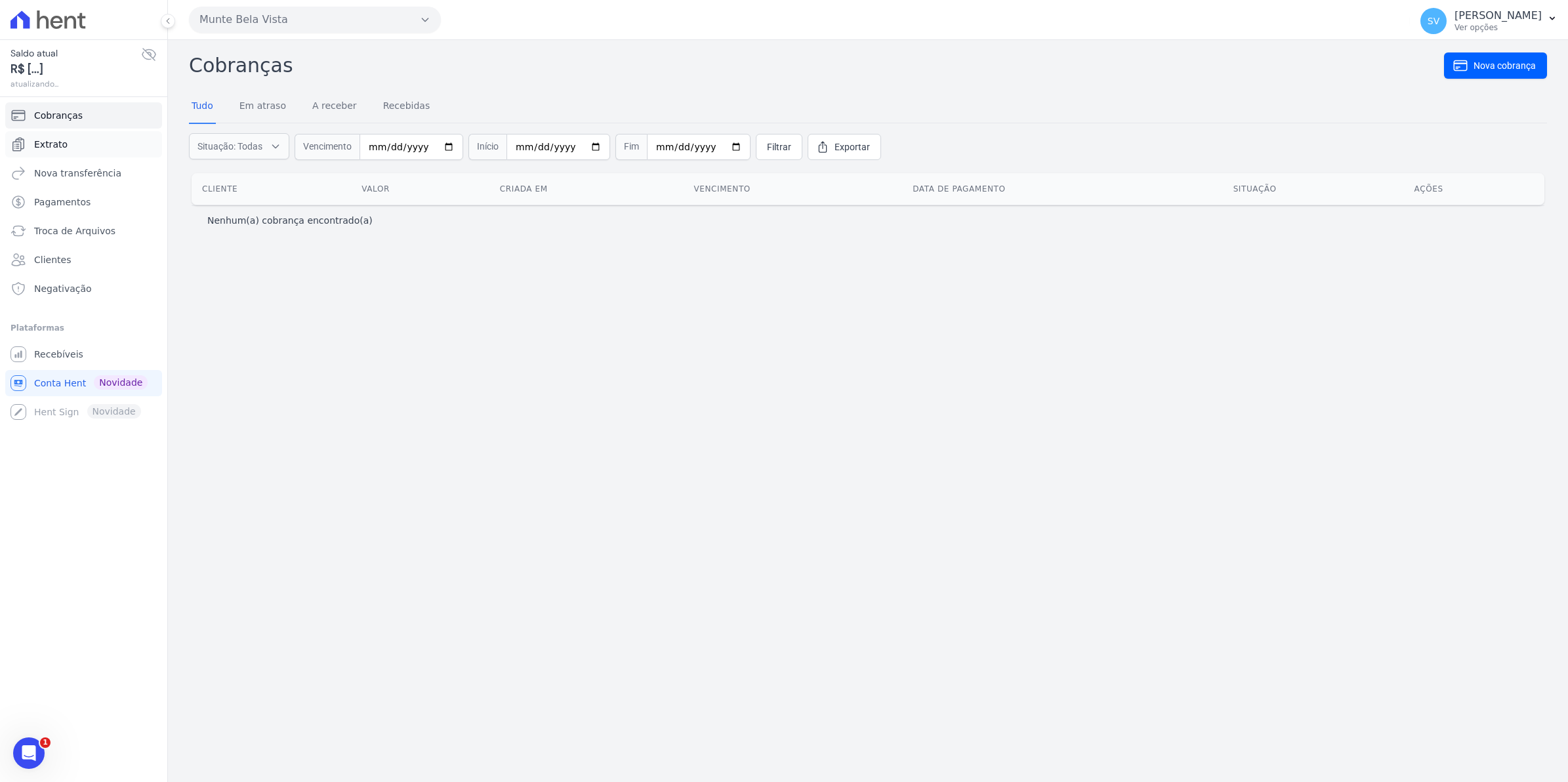
click at [46, 149] on span "Extrato" at bounding box center [51, 144] width 33 height 13
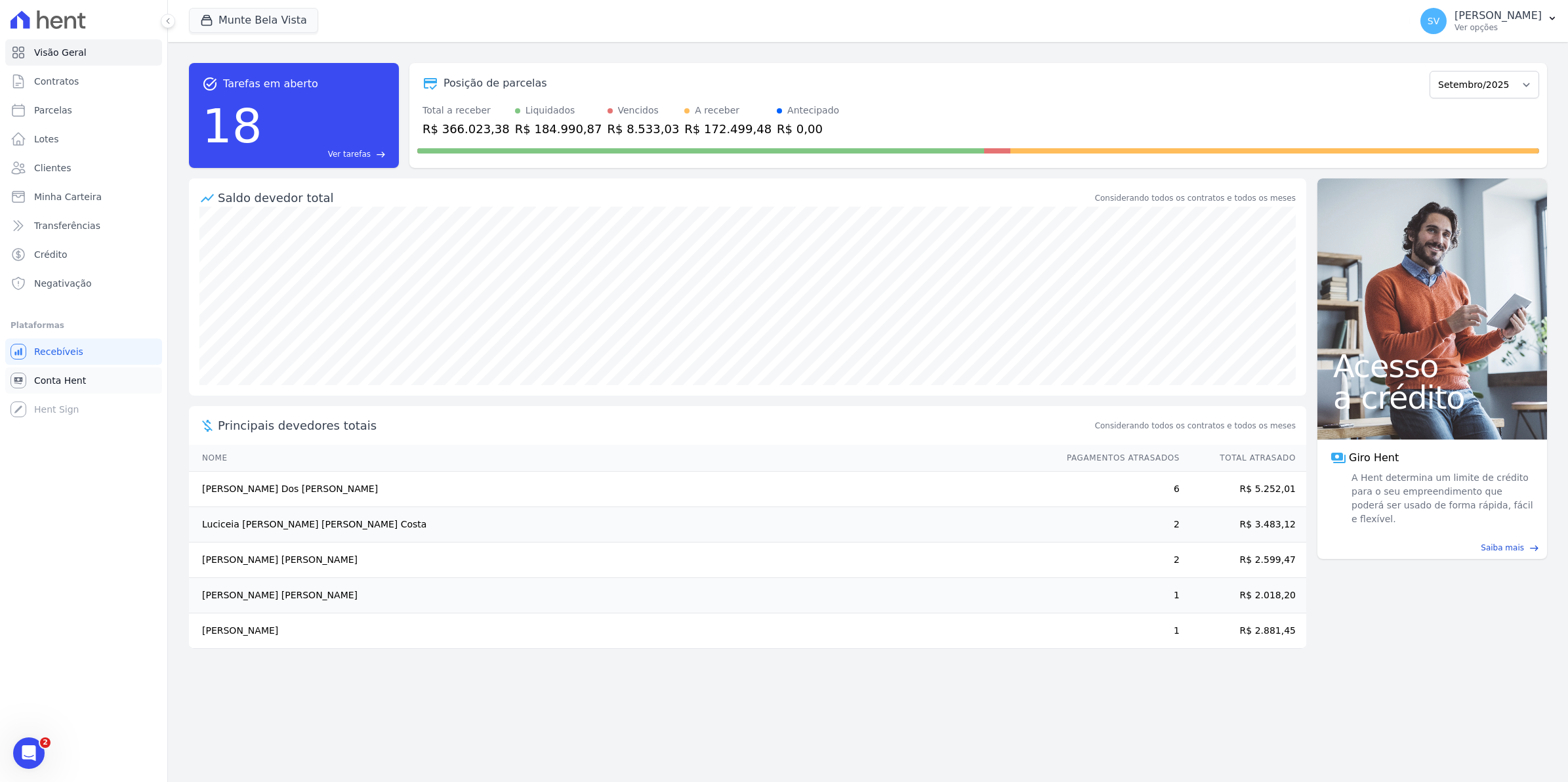
click at [48, 384] on span "Conta Hent" at bounding box center [59, 380] width 52 height 13
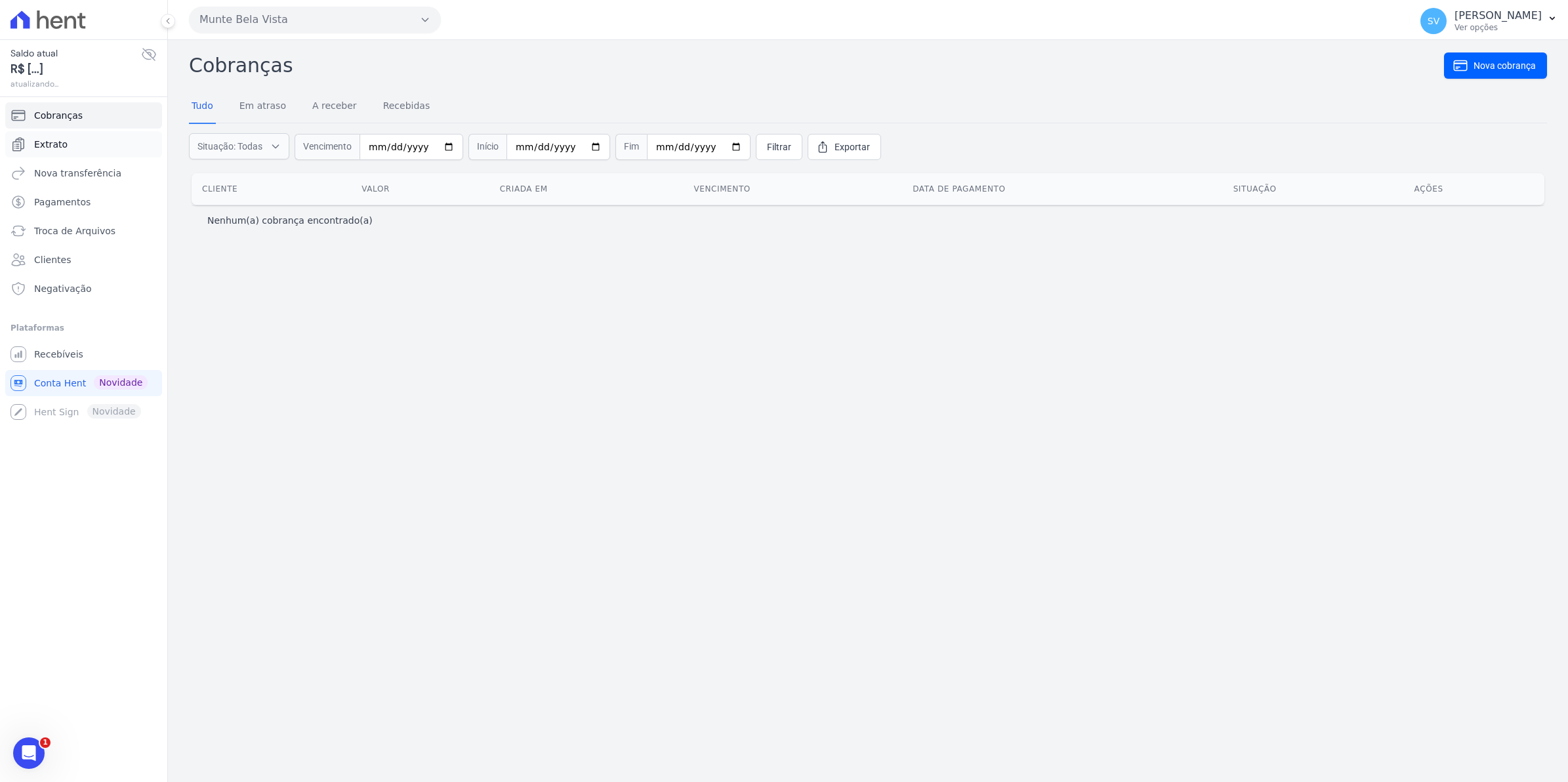
click at [52, 146] on span "Extrato" at bounding box center [51, 144] width 33 height 13
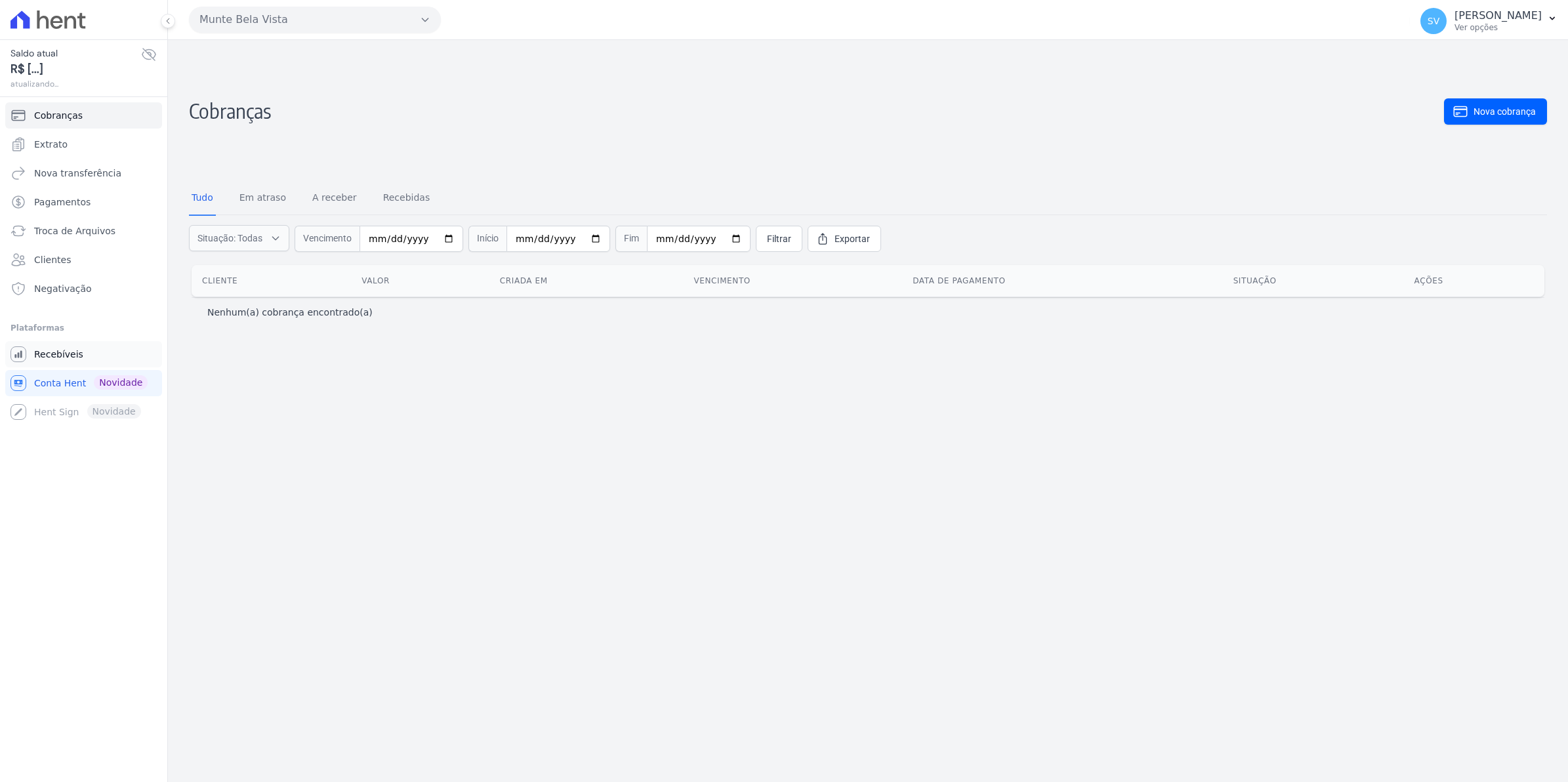
click at [41, 356] on span "Recebíveis" at bounding box center [59, 354] width 49 height 13
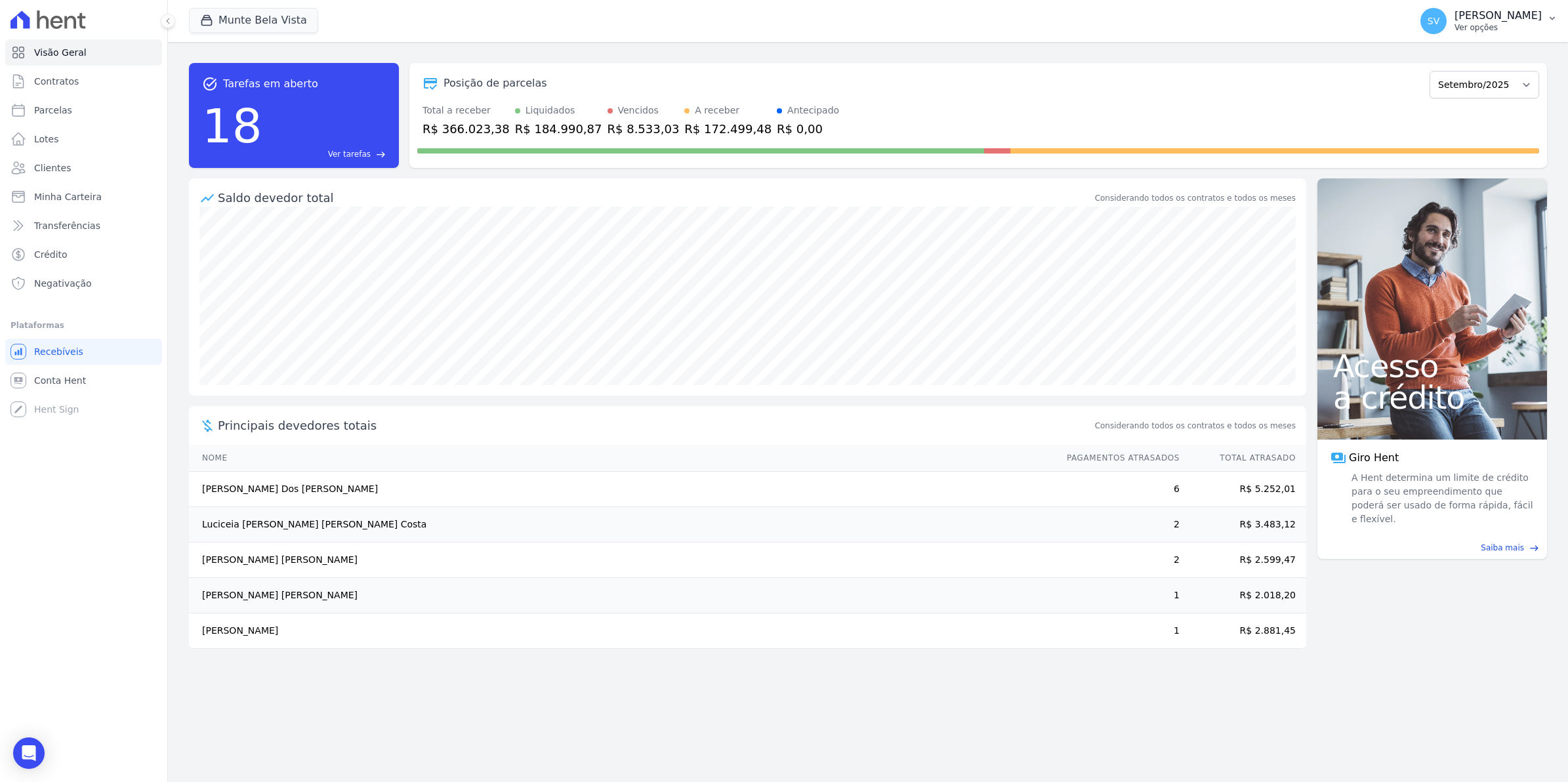
click at [1447, 31] on span "SV" at bounding box center [1433, 21] width 26 height 26
click at [1447, 28] on span "SV" at bounding box center [1433, 21] width 26 height 26
click at [1440, 17] on span "SV" at bounding box center [1433, 21] width 12 height 10
click at [1447, 27] on span "SV" at bounding box center [1433, 21] width 26 height 26
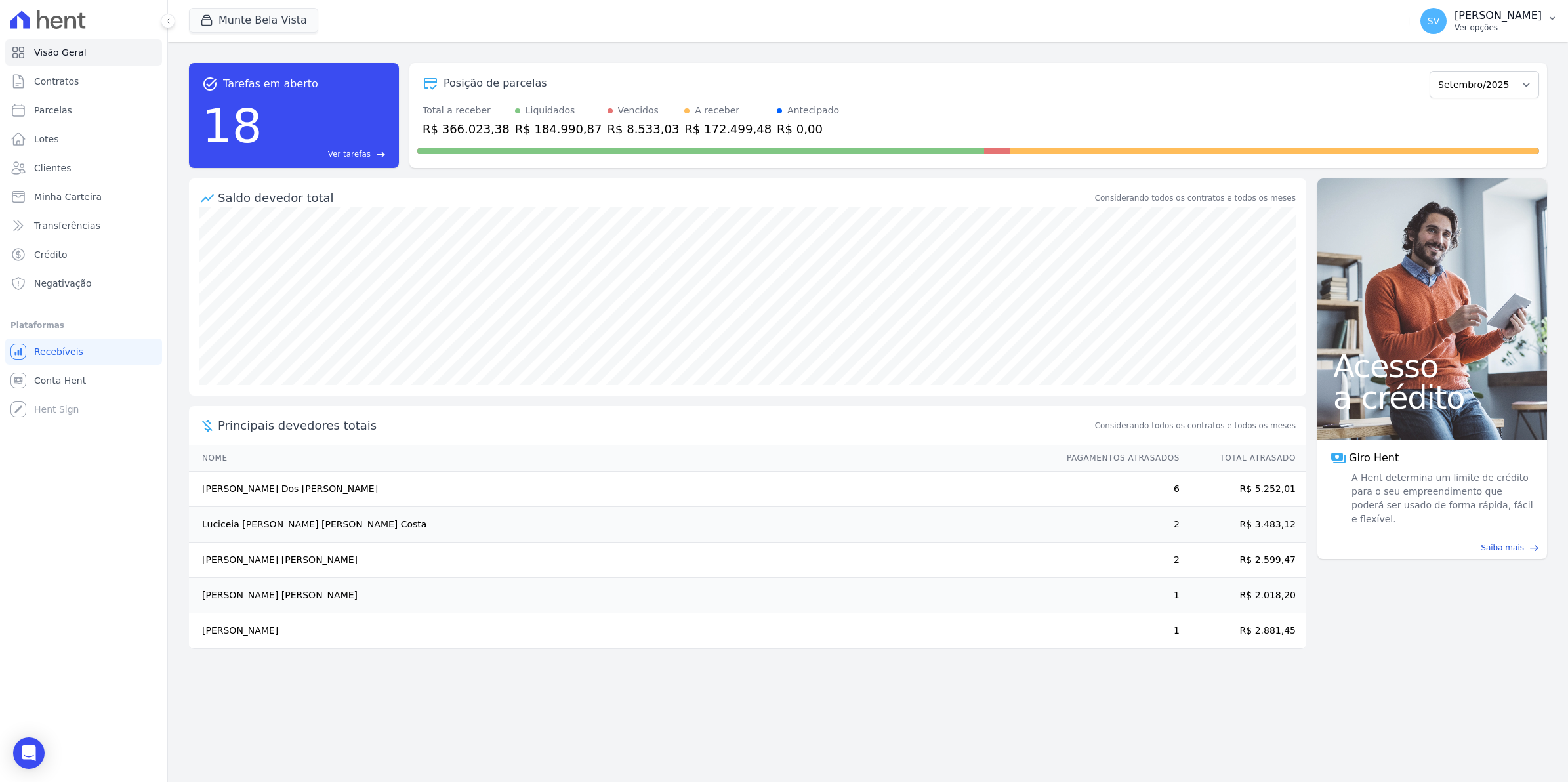
click at [1447, 27] on span "SV" at bounding box center [1433, 21] width 26 height 26
click at [54, 378] on span "Conta Hent" at bounding box center [59, 380] width 52 height 13
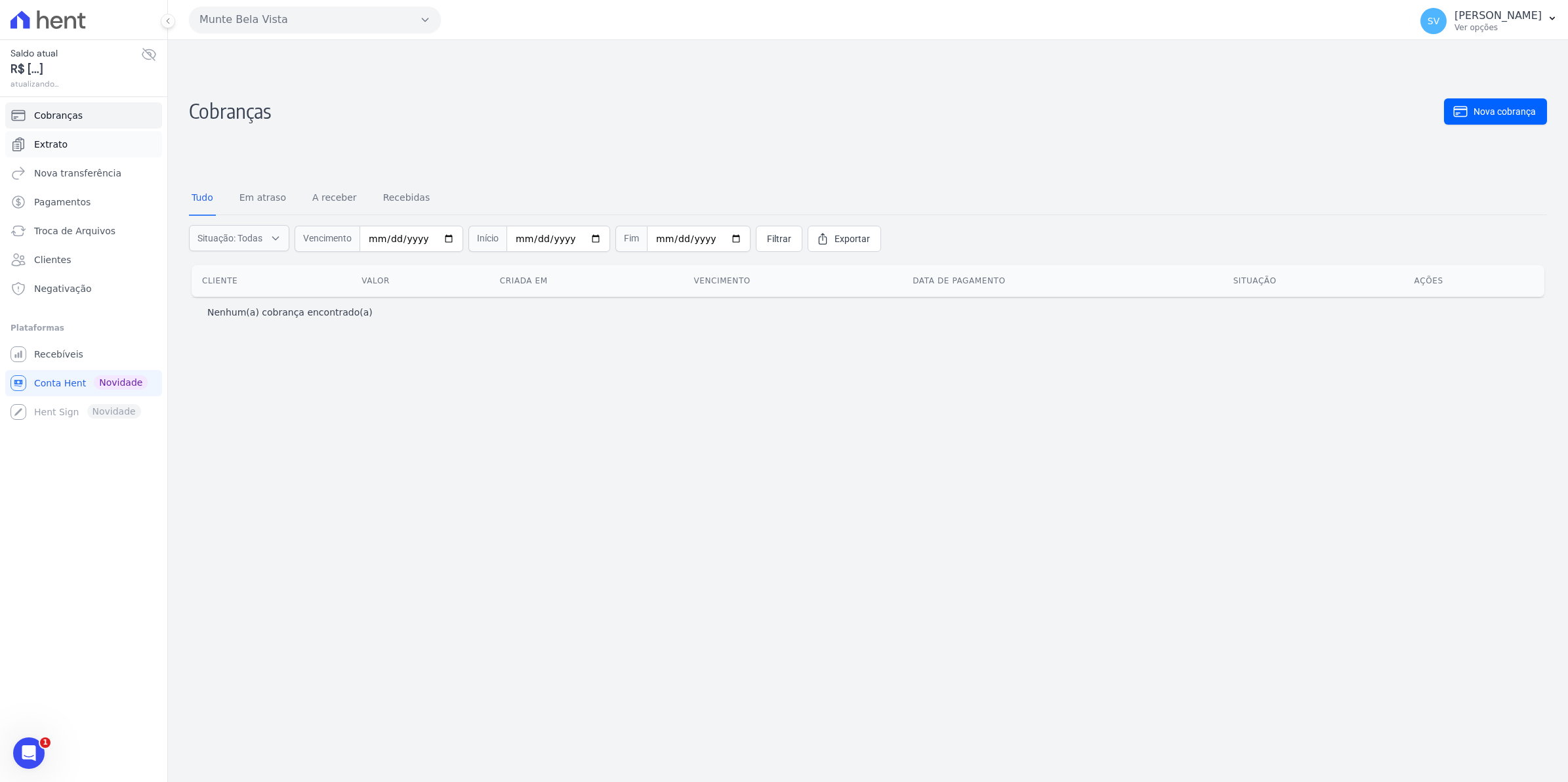
click at [38, 149] on span "Extrato" at bounding box center [51, 144] width 33 height 13
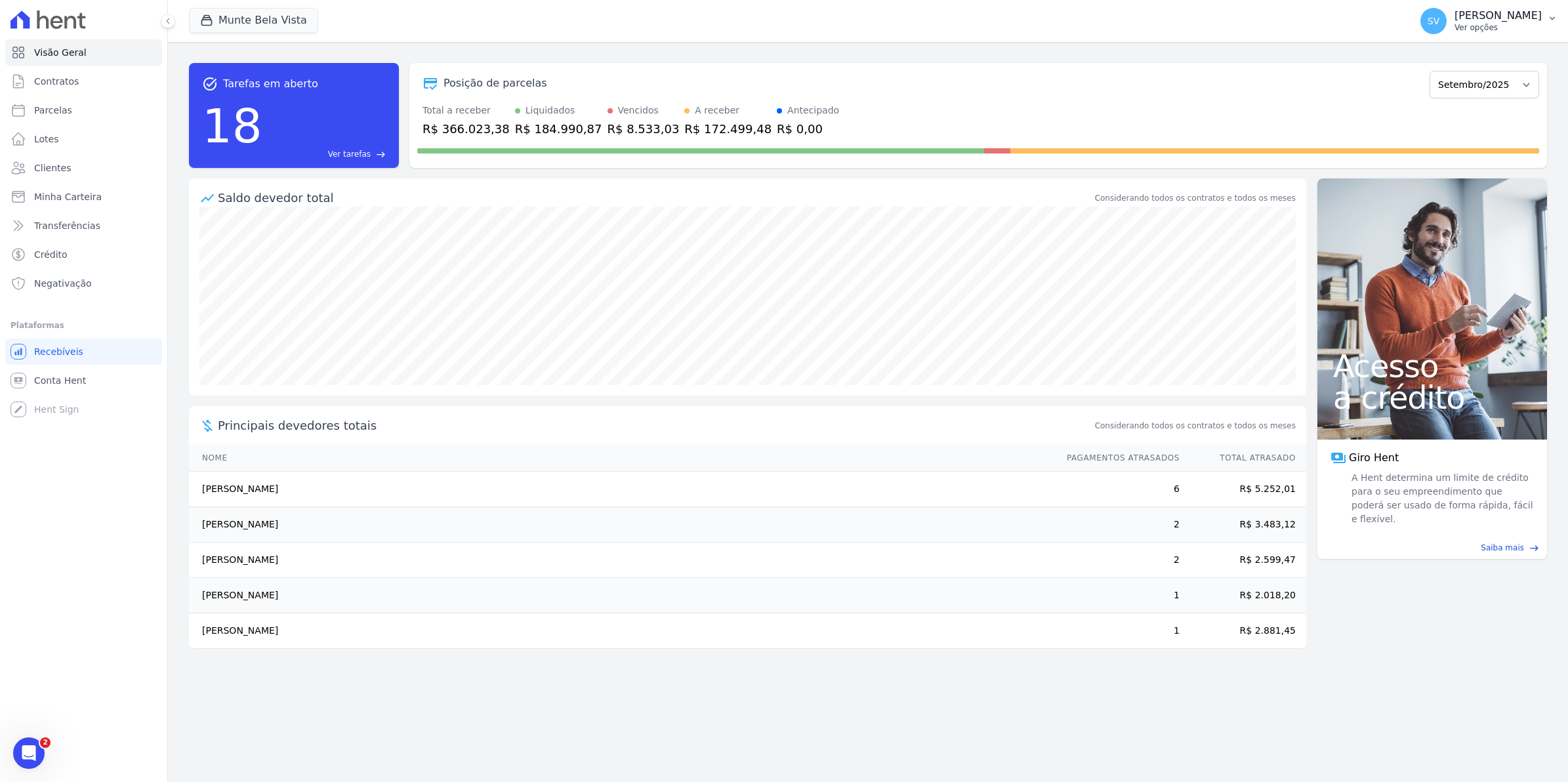
click at [1440, 25] on span "SV" at bounding box center [1433, 21] width 12 height 10
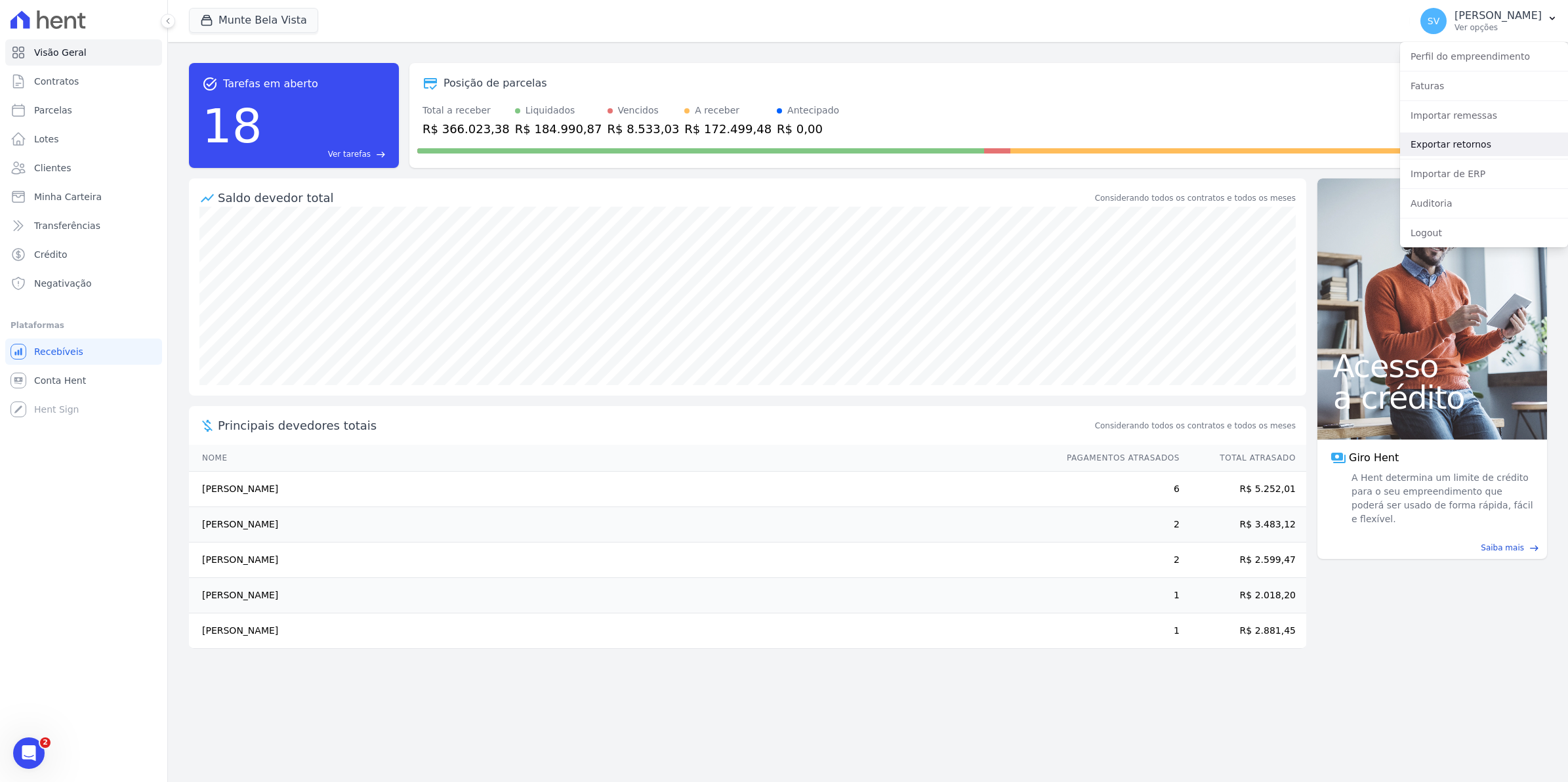
click at [1451, 149] on link "Exportar retornos" at bounding box center [1484, 144] width 168 height 24
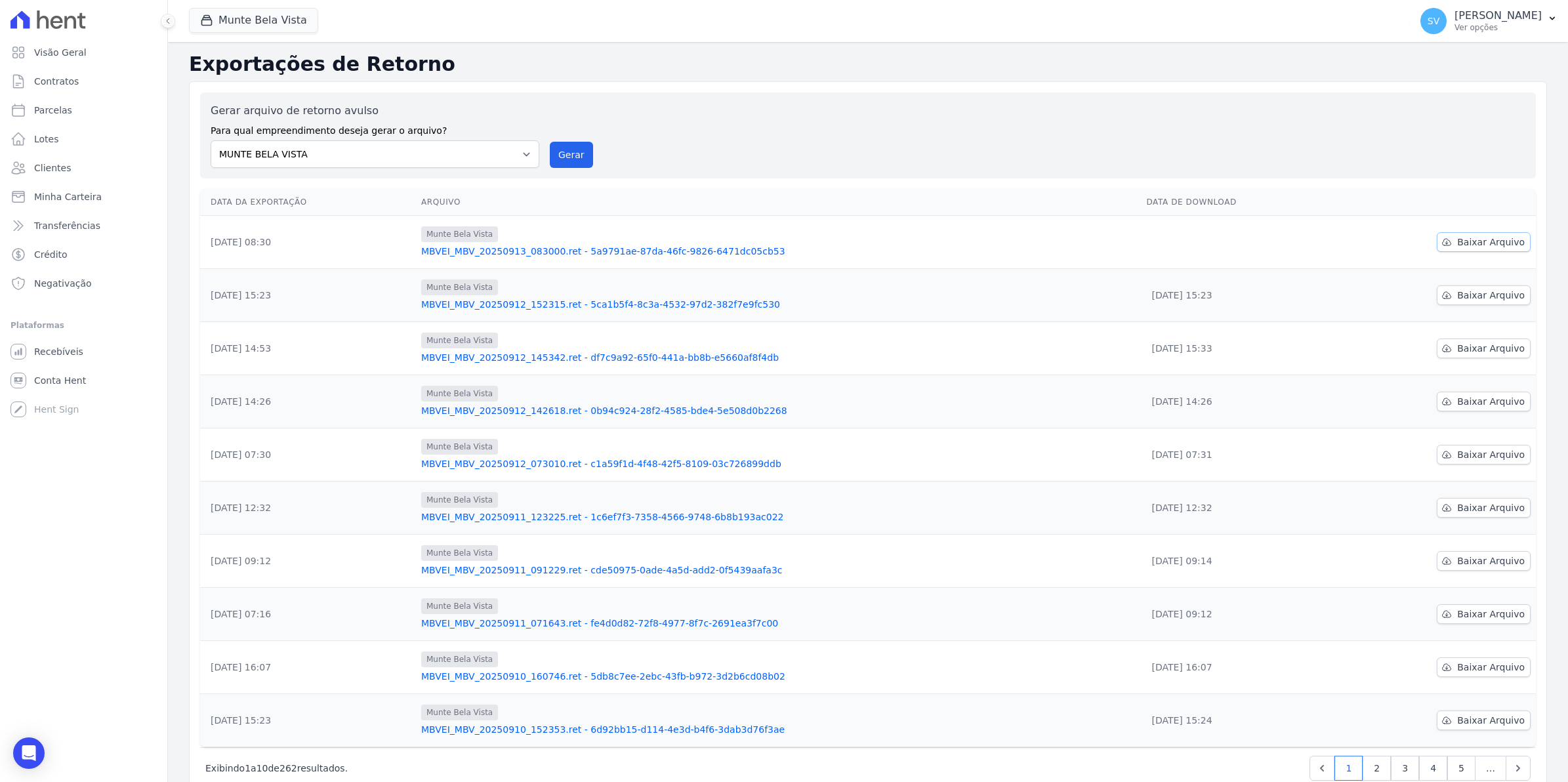
click at [1480, 240] on span "Baixar Arquivo" at bounding box center [1490, 241] width 67 height 13
click at [1356, 121] on div "Gerar arquivo de retorno avulso Para qual empreendimento deseja gerar o arquivo…" at bounding box center [868, 135] width 1315 height 65
click at [1440, 21] on span "SV" at bounding box center [1433, 21] width 12 height 10
click at [1439, 143] on link "Exportar retornos" at bounding box center [1484, 144] width 168 height 24
click at [576, 151] on button "Gerar" at bounding box center [572, 155] width 44 height 26
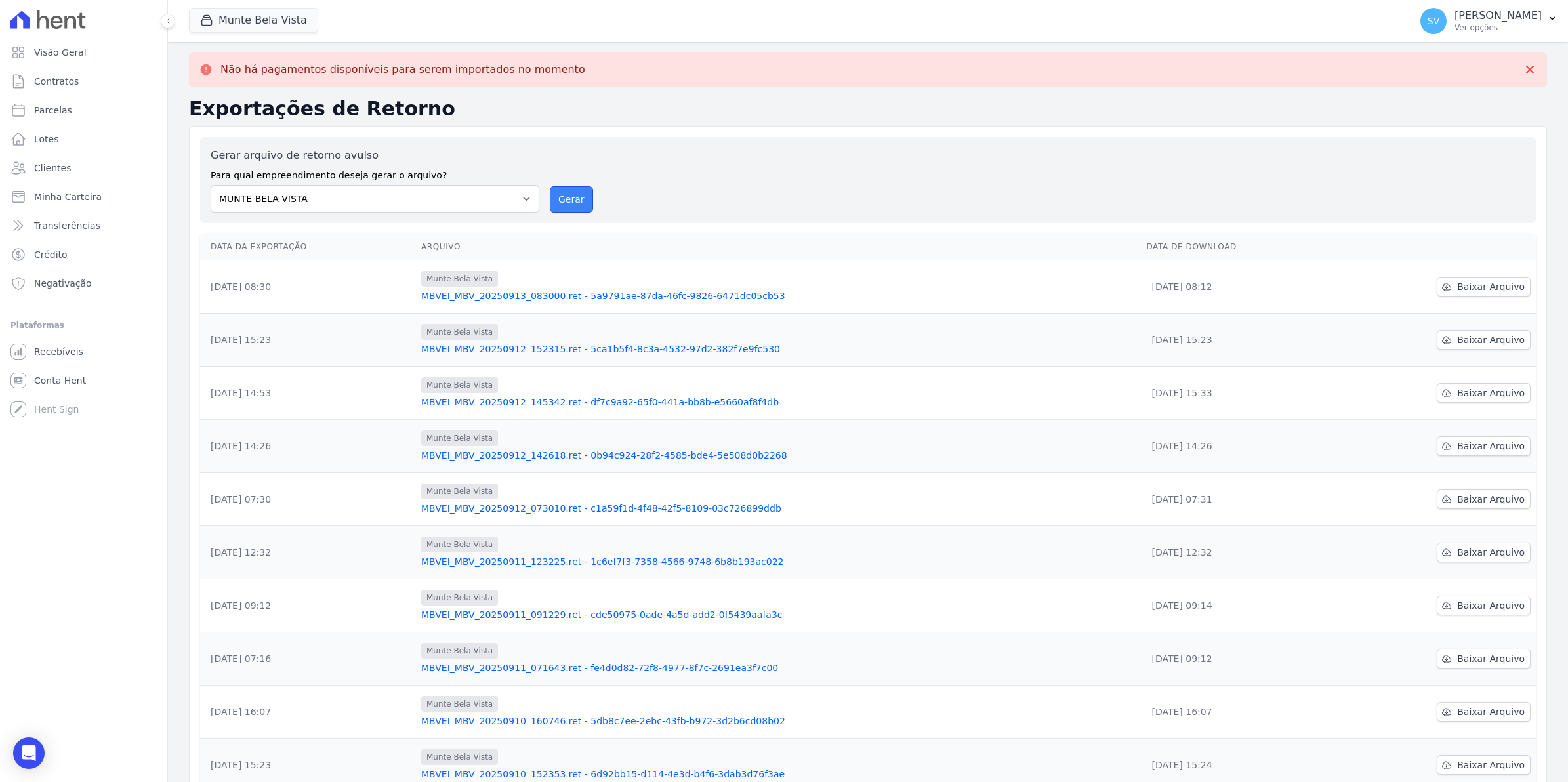
click at [559, 204] on button "Gerar" at bounding box center [572, 199] width 44 height 26
click at [1494, 288] on span "Baixar Arquivo" at bounding box center [1490, 286] width 67 height 13
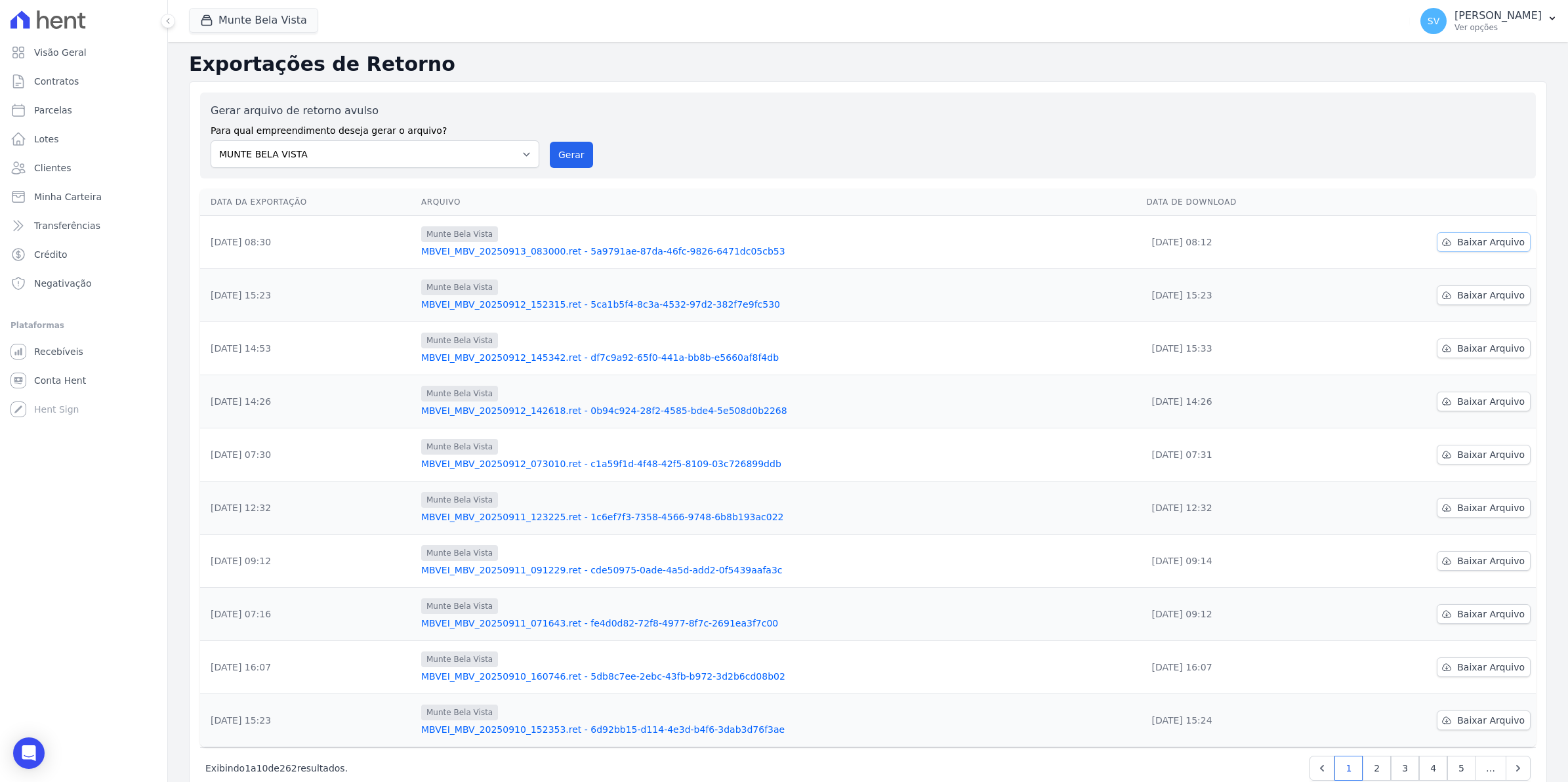
click at [1480, 238] on span "Baixar Arquivo" at bounding box center [1490, 241] width 67 height 13
click at [67, 384] on span "Conta Hent" at bounding box center [59, 380] width 52 height 13
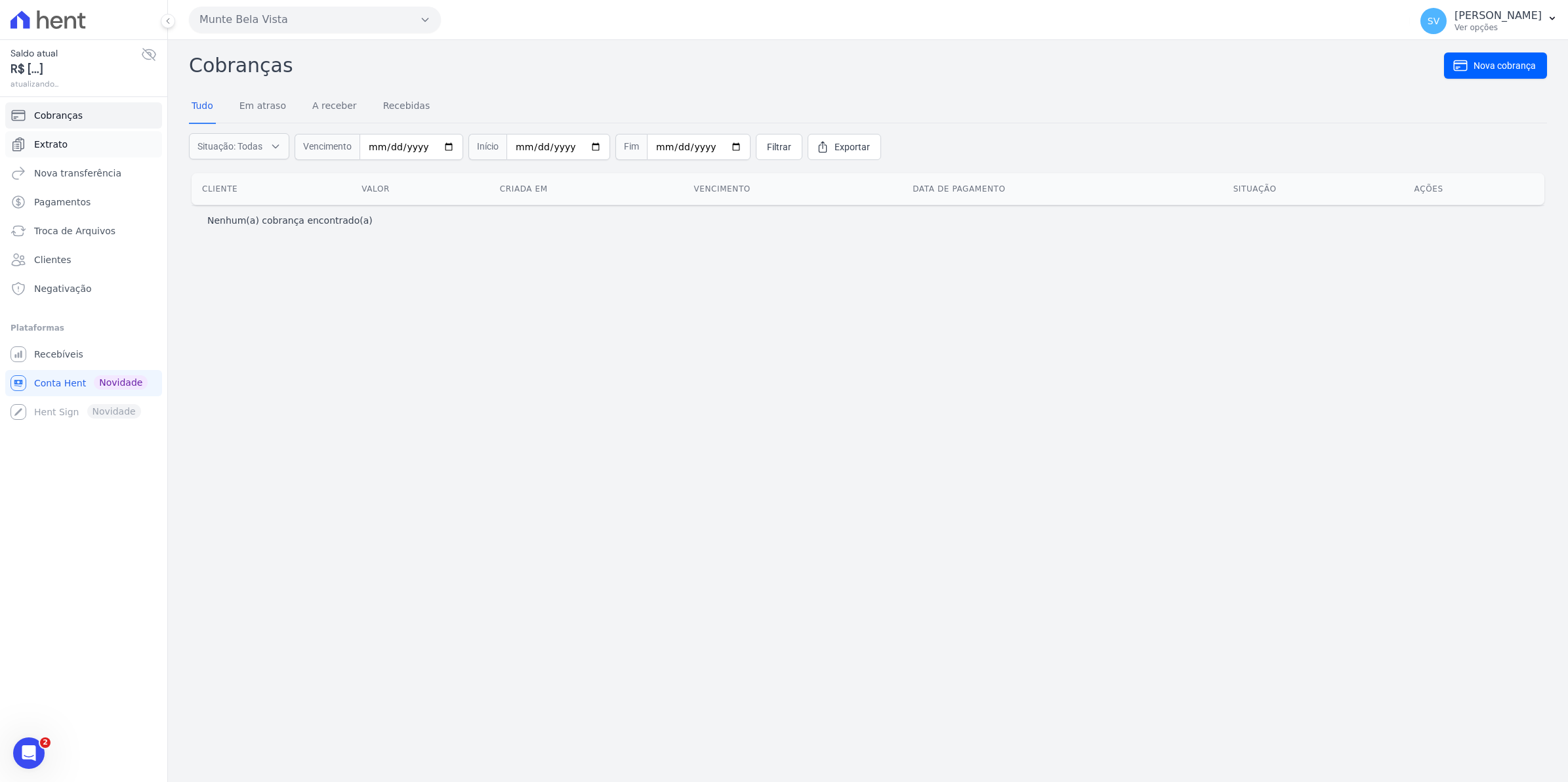
click at [37, 146] on span "Extrato" at bounding box center [51, 144] width 33 height 13
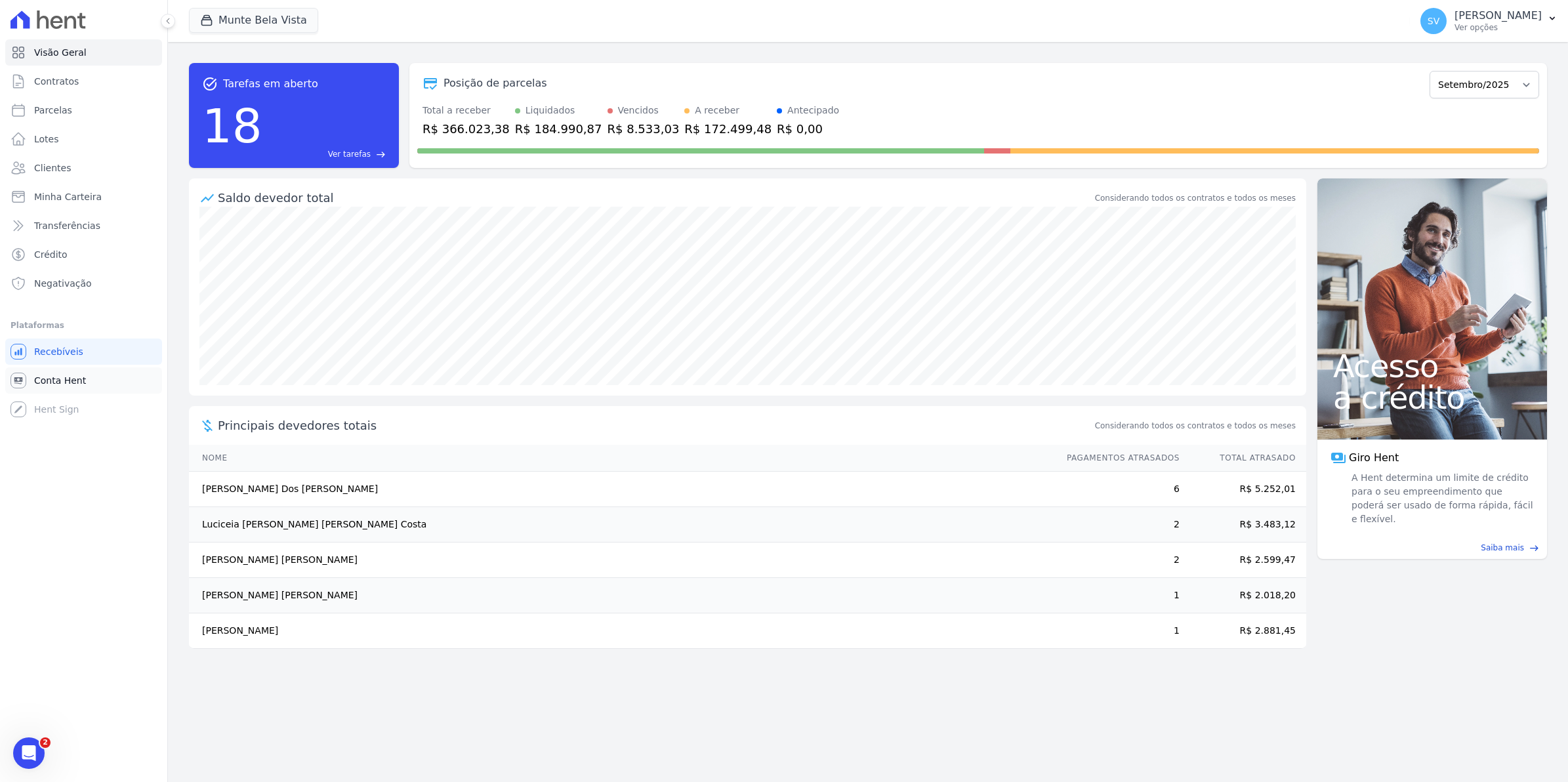
click at [48, 383] on span "Conta Hent" at bounding box center [59, 380] width 52 height 13
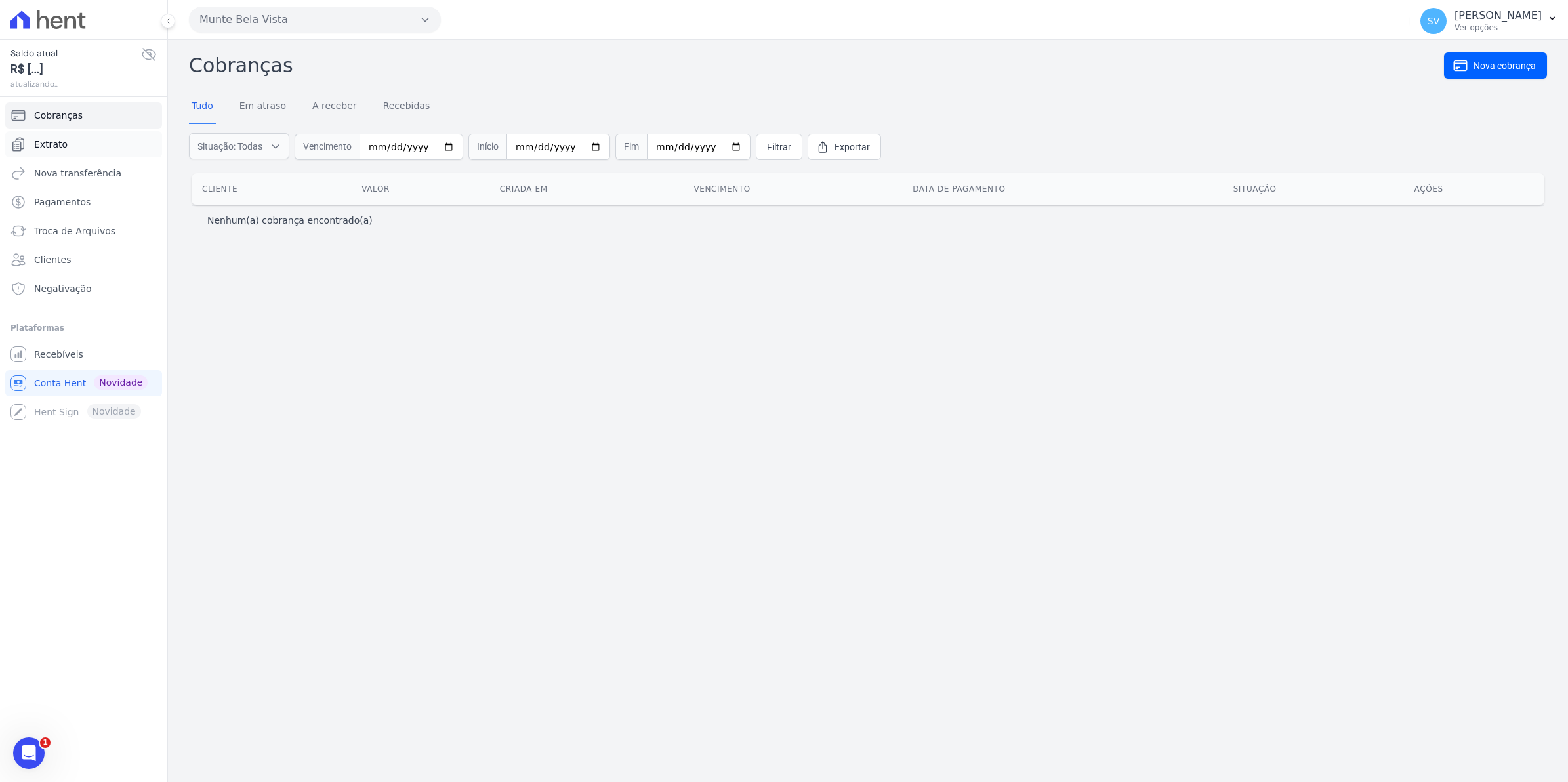
click at [59, 145] on span "Extrato" at bounding box center [51, 144] width 33 height 13
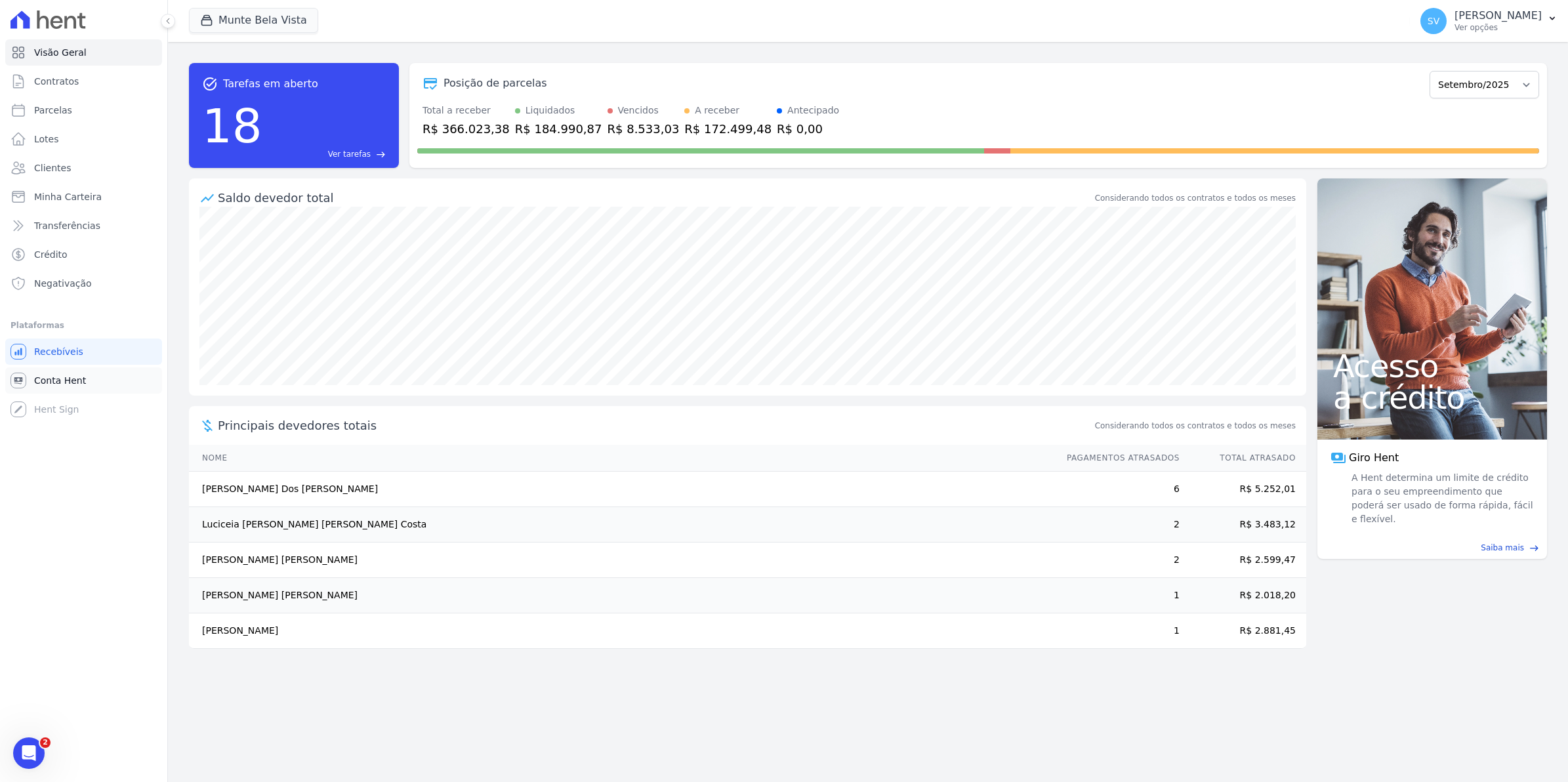
click at [50, 377] on span "Conta Hent" at bounding box center [59, 380] width 52 height 13
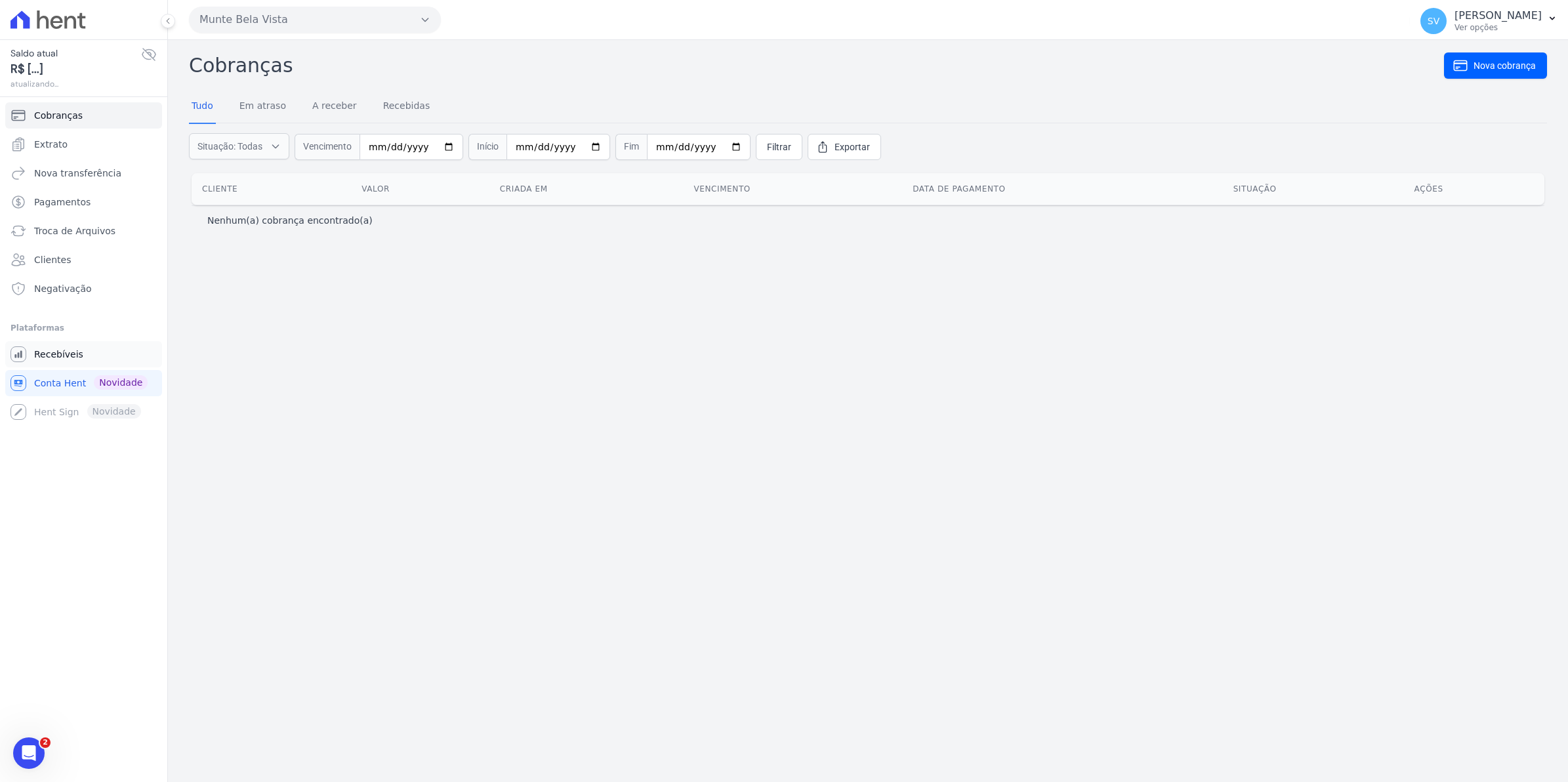
click at [46, 357] on span "Recebíveis" at bounding box center [59, 354] width 49 height 13
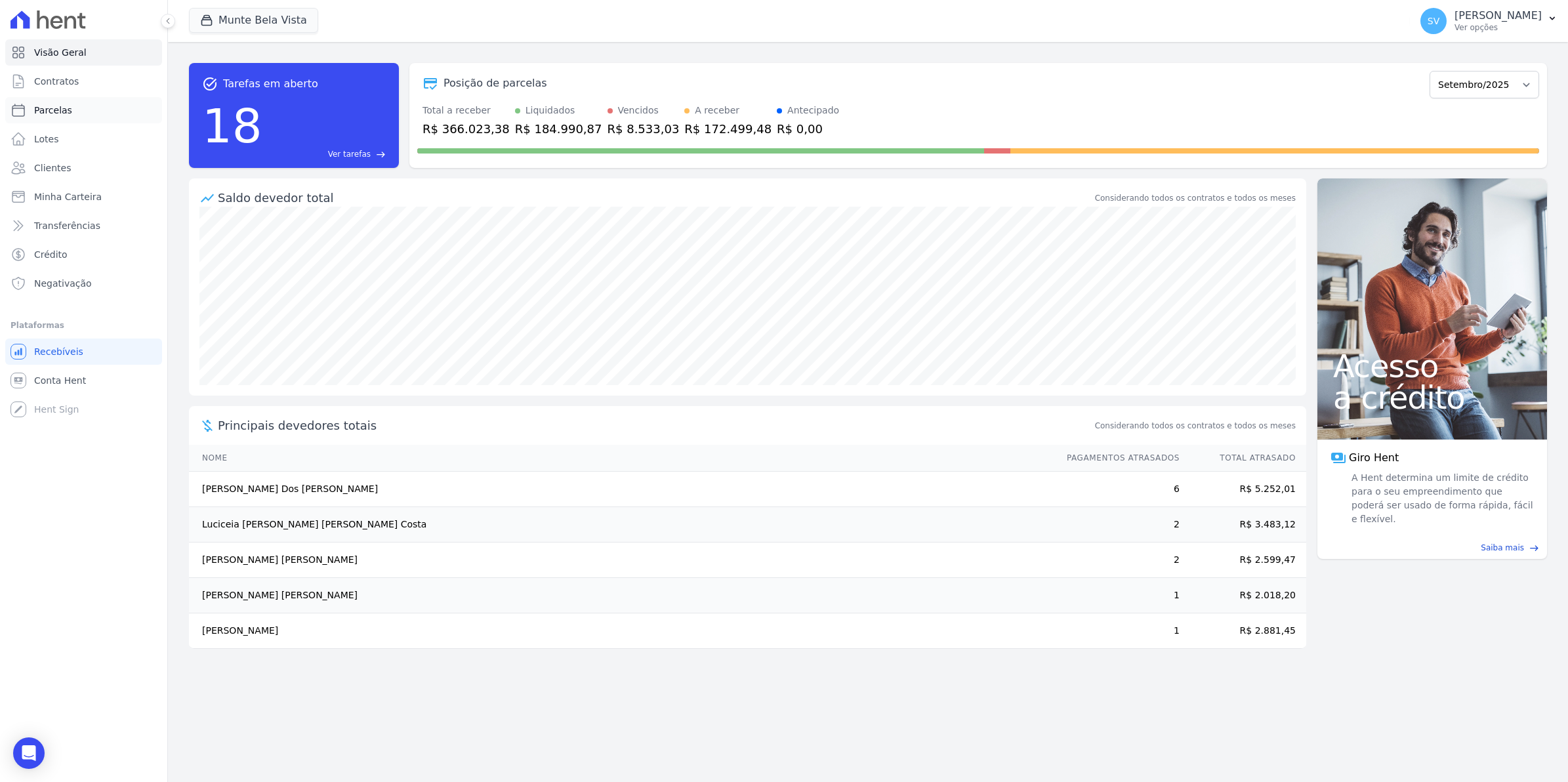
click at [53, 113] on span "Parcelas" at bounding box center [53, 110] width 38 height 13
select select
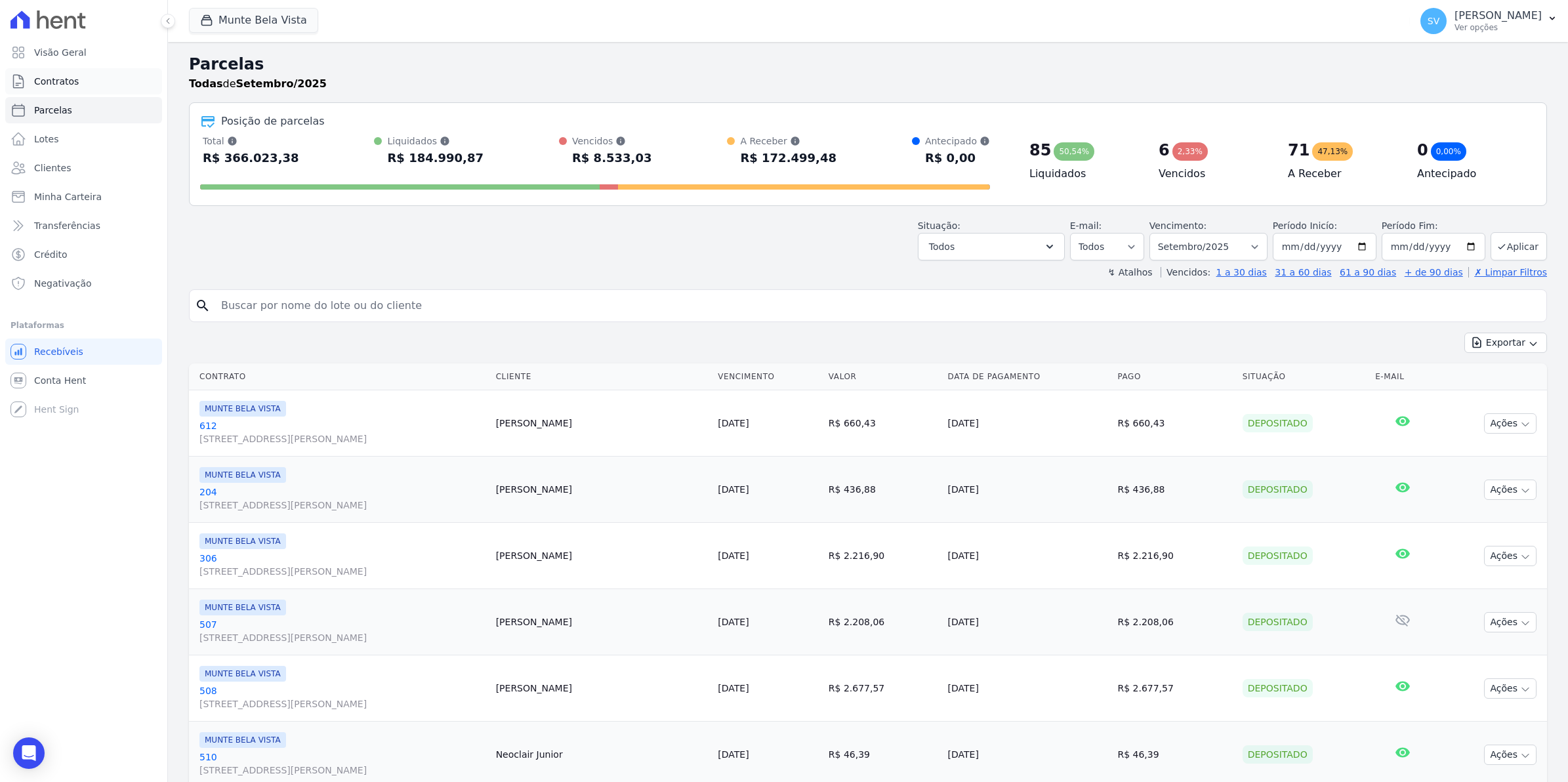
click at [58, 83] on span "Contratos" at bounding box center [56, 81] width 45 height 13
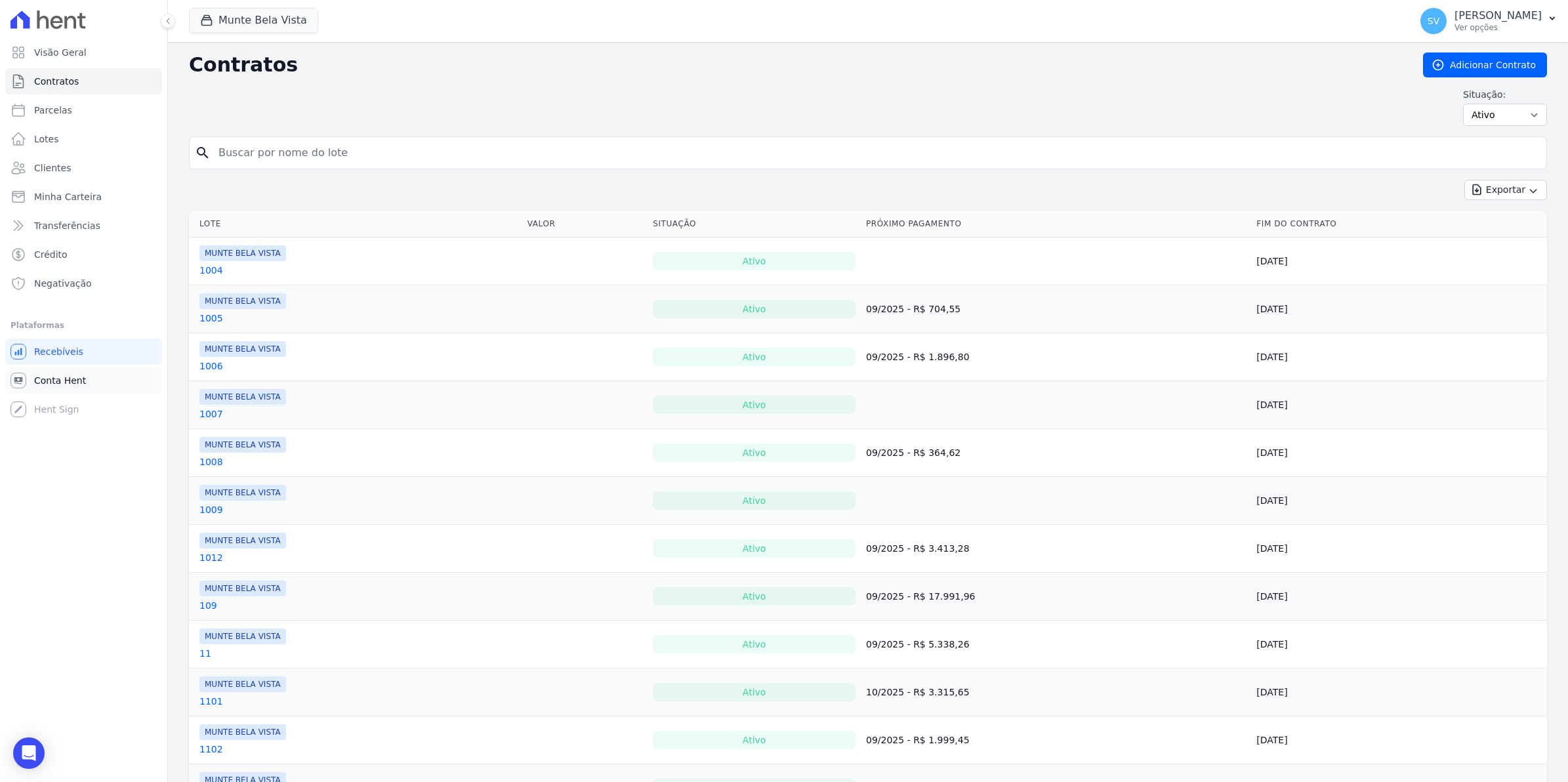
click at [66, 379] on span "Conta Hent" at bounding box center [59, 380] width 52 height 13
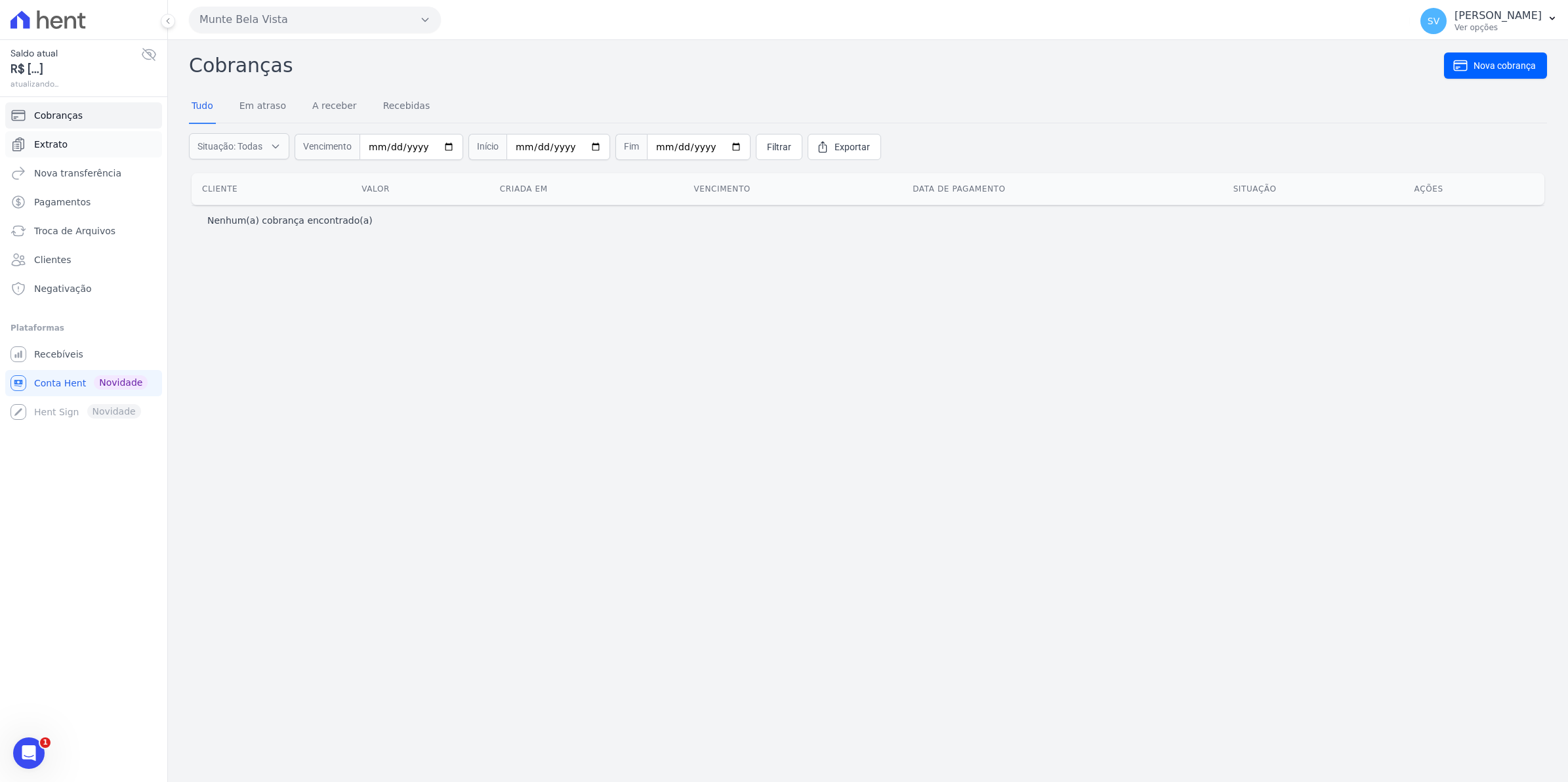
click at [61, 146] on span "Extrato" at bounding box center [51, 144] width 33 height 13
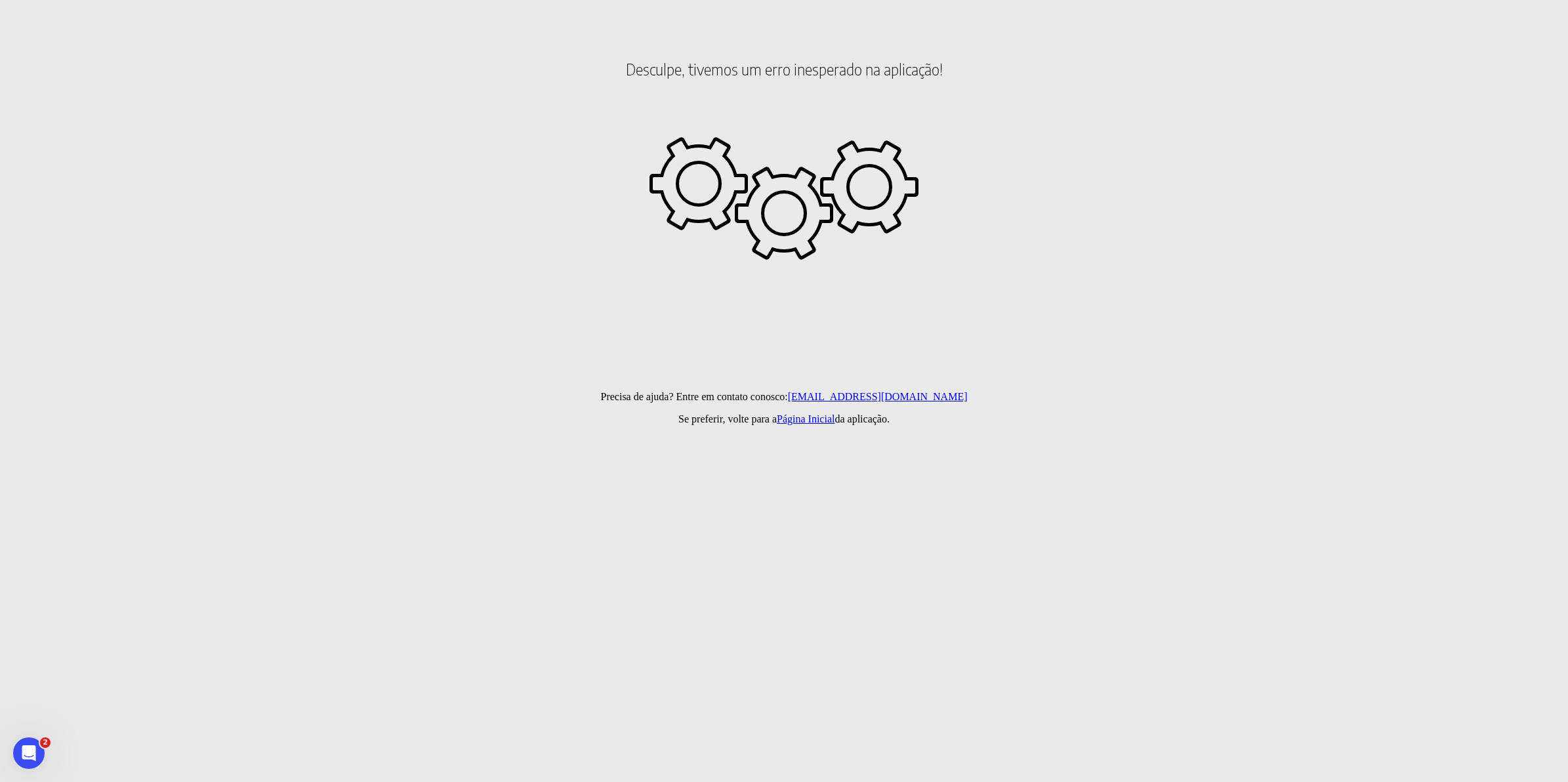
click at [806, 420] on link "Página Inicial" at bounding box center [806, 419] width 58 height 11
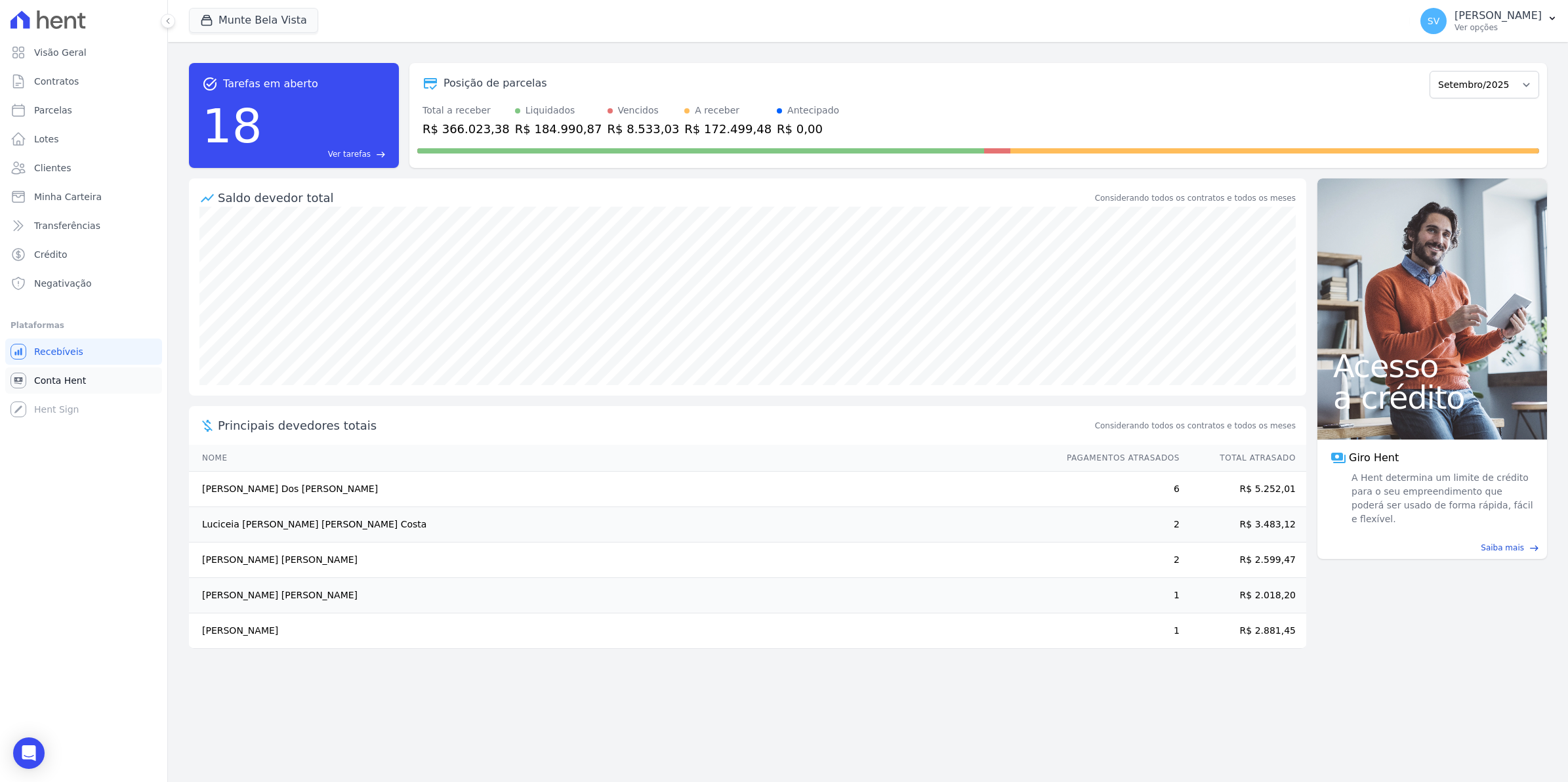
click at [44, 379] on span "Conta Hent" at bounding box center [59, 380] width 52 height 13
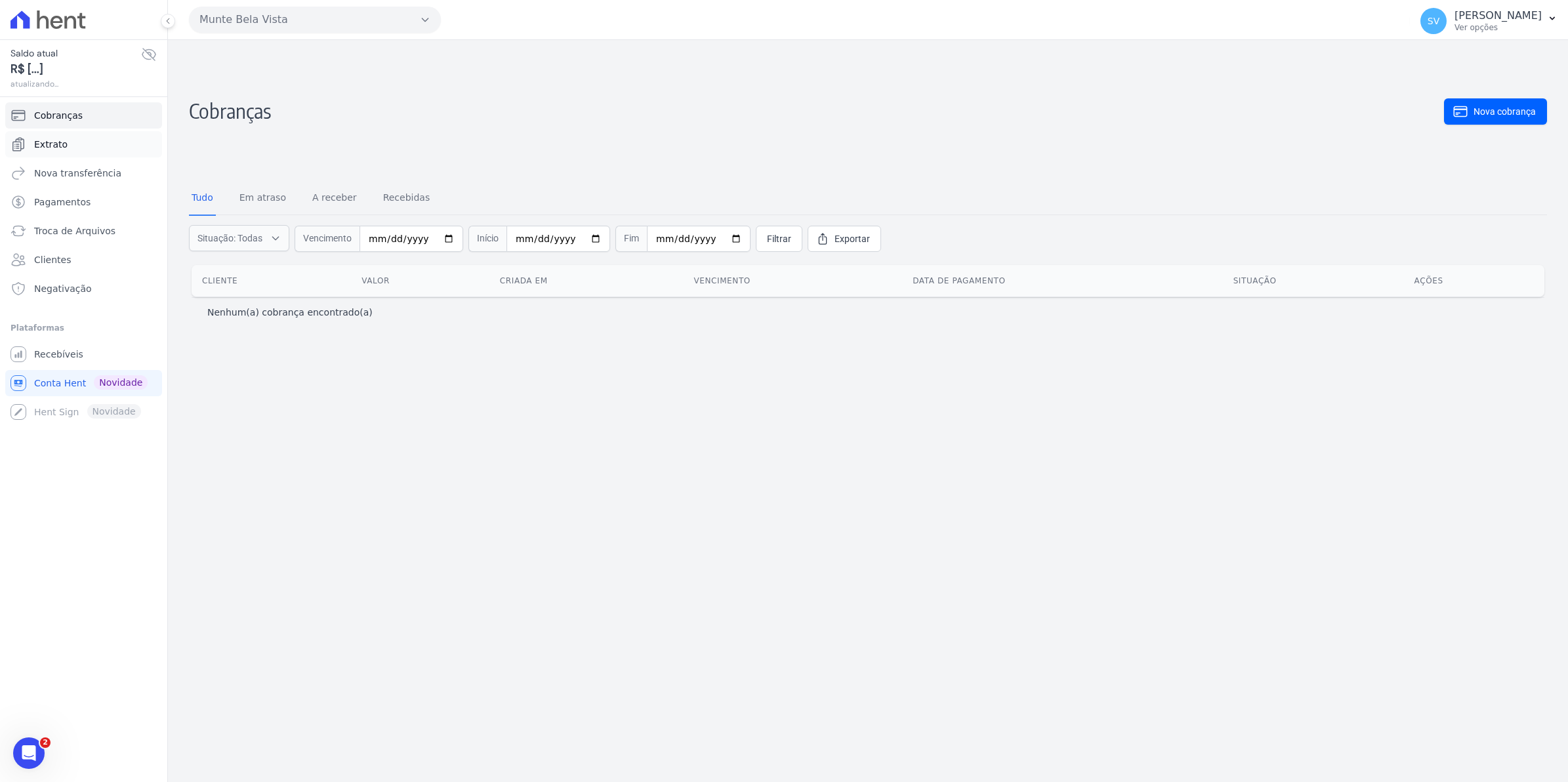
click at [57, 142] on span "Extrato" at bounding box center [51, 144] width 33 height 13
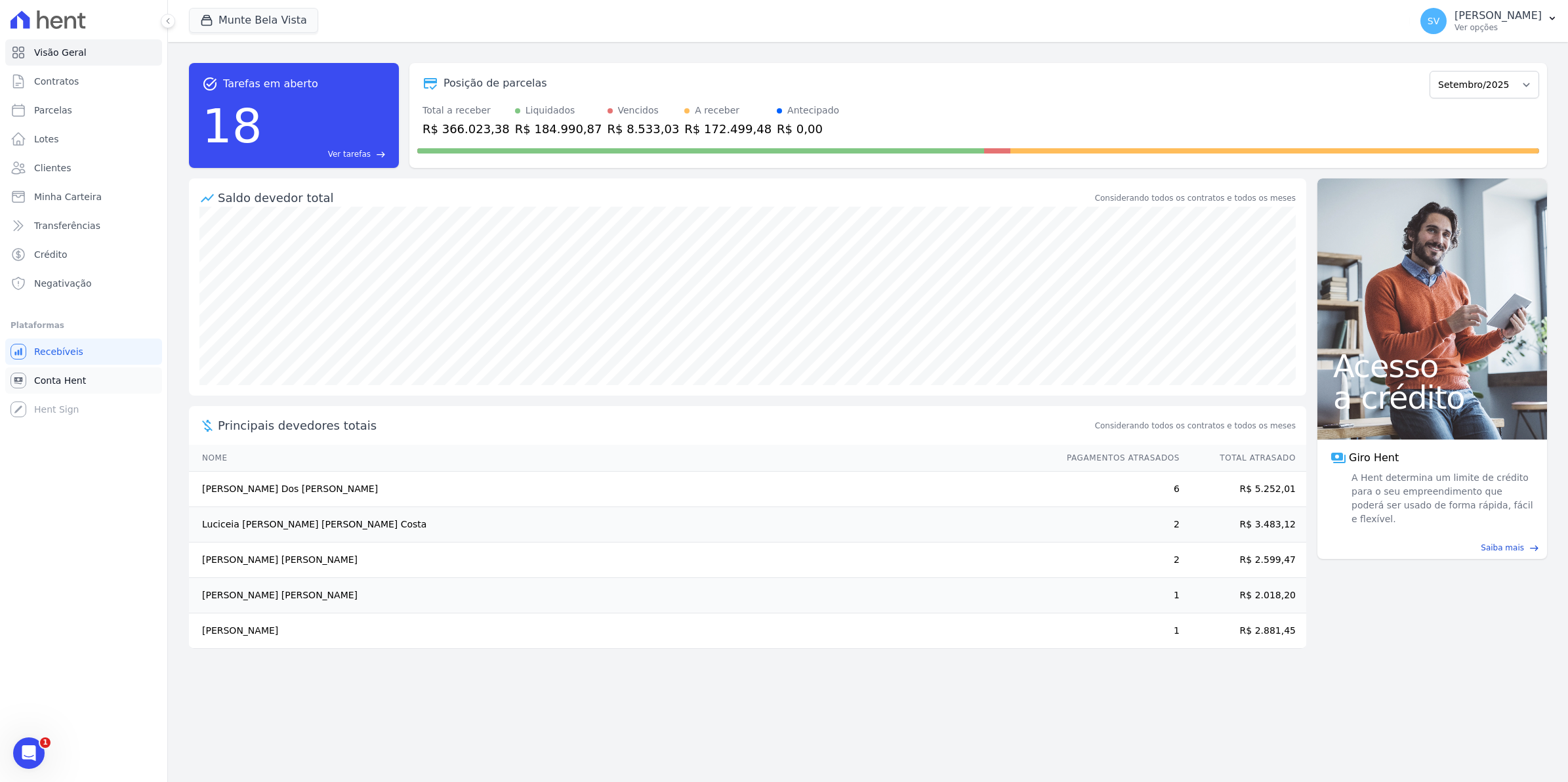
click at [66, 382] on span "Conta Hent" at bounding box center [59, 380] width 52 height 13
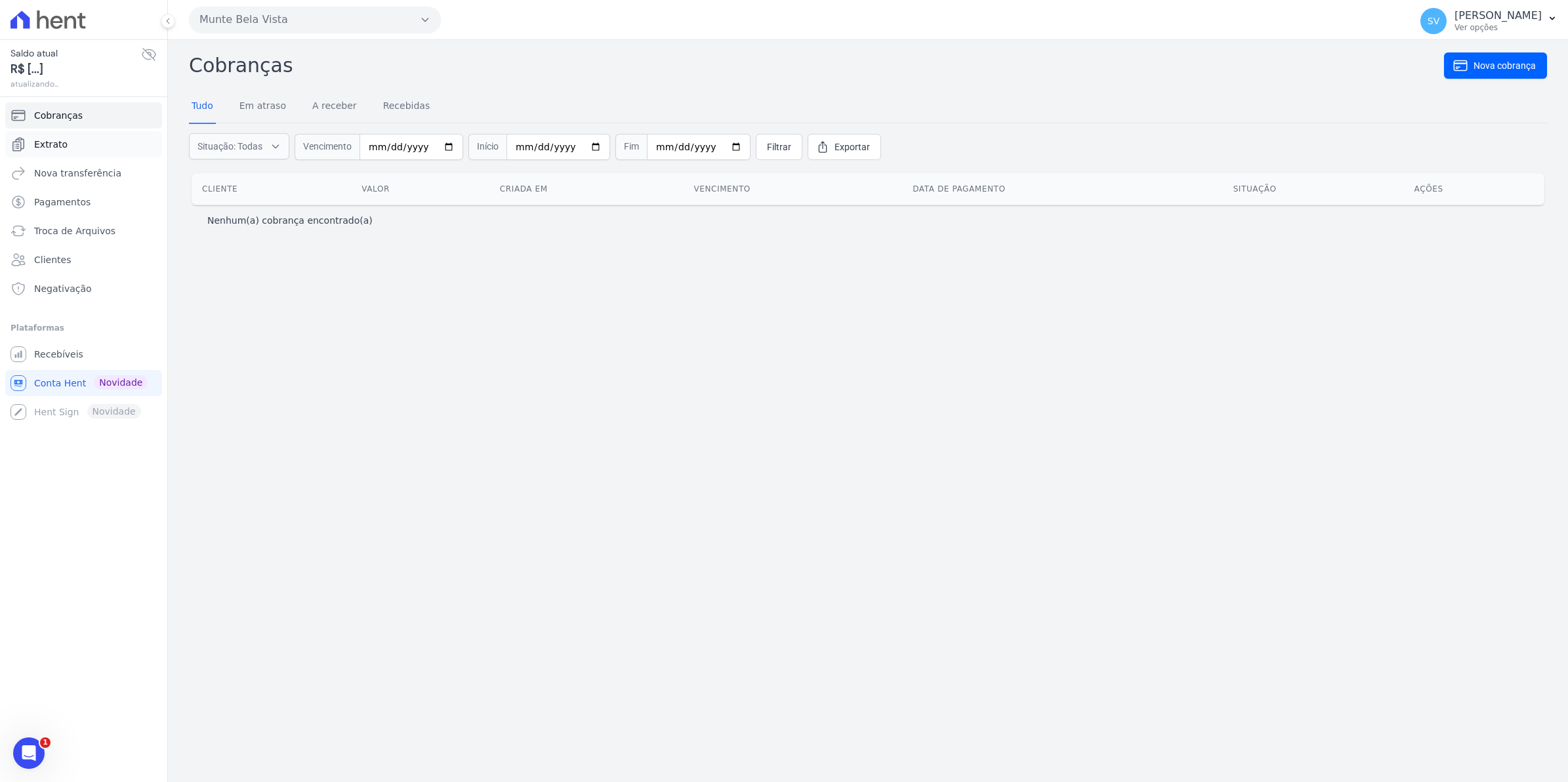
click at [46, 144] on span "Extrato" at bounding box center [51, 144] width 33 height 13
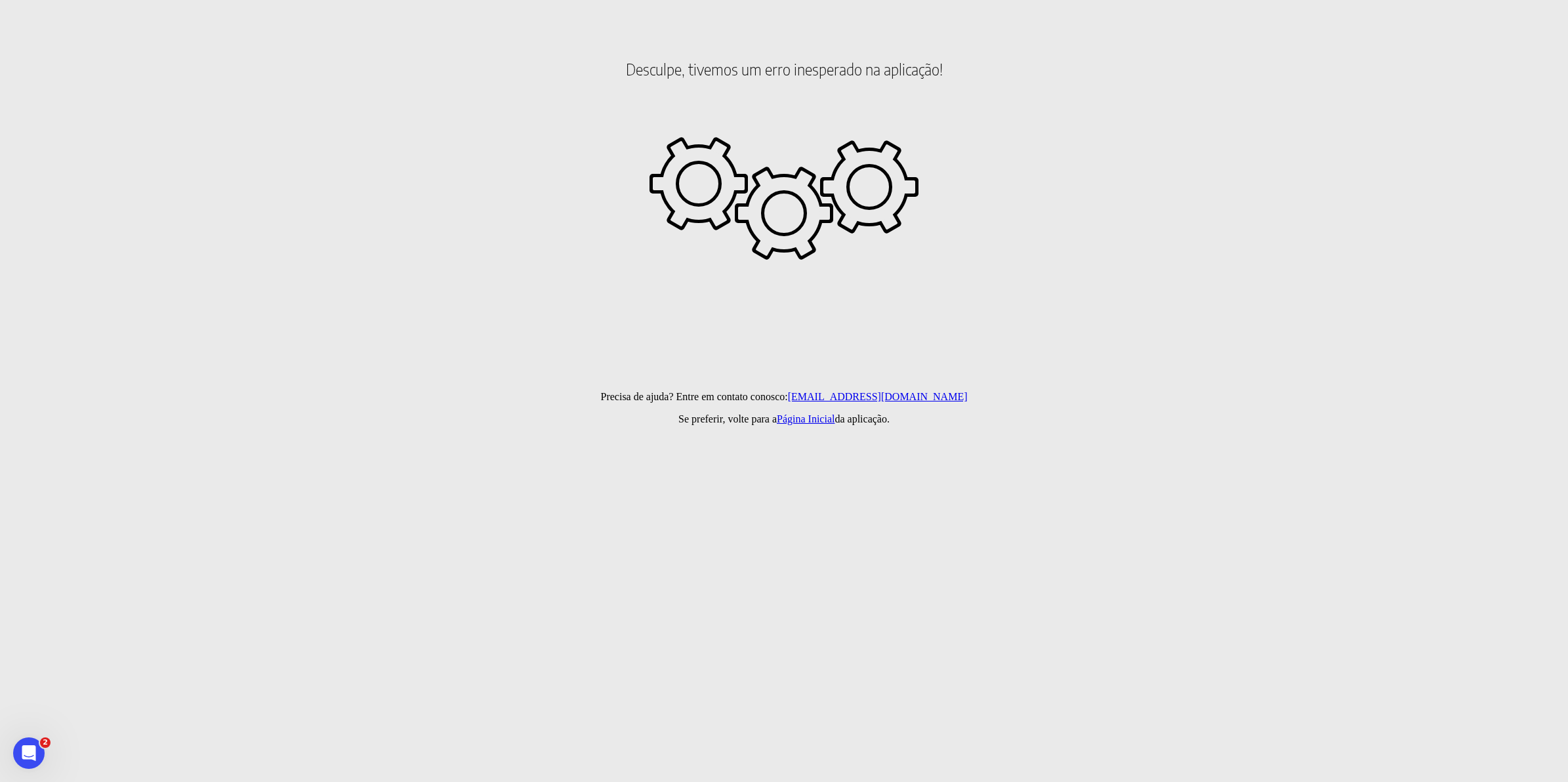
click at [897, 398] on link "[EMAIL_ADDRESS][DOMAIN_NAME]" at bounding box center [878, 396] width 180 height 11
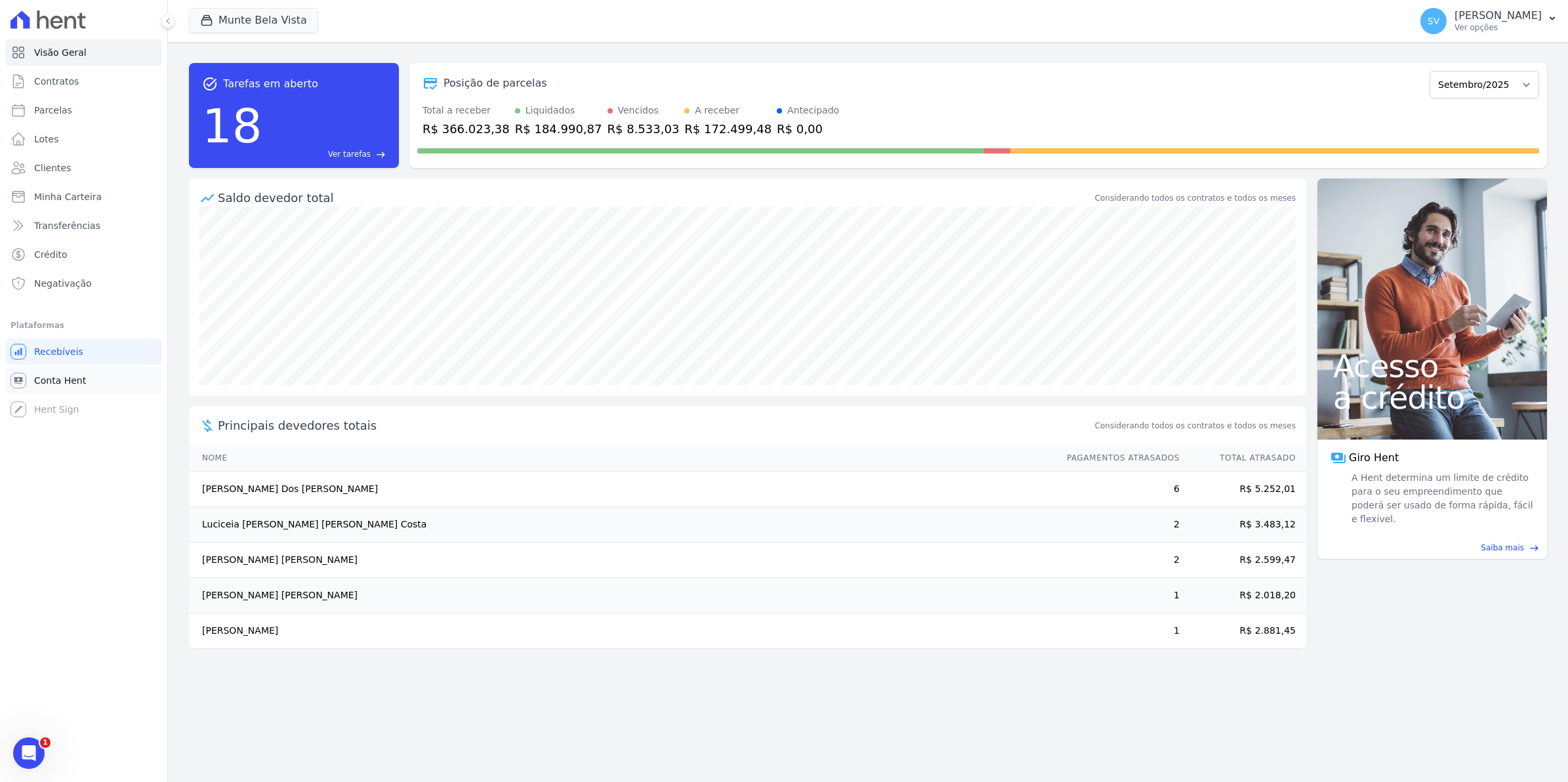
click at [54, 374] on span "Conta Hent" at bounding box center [59, 380] width 52 height 13
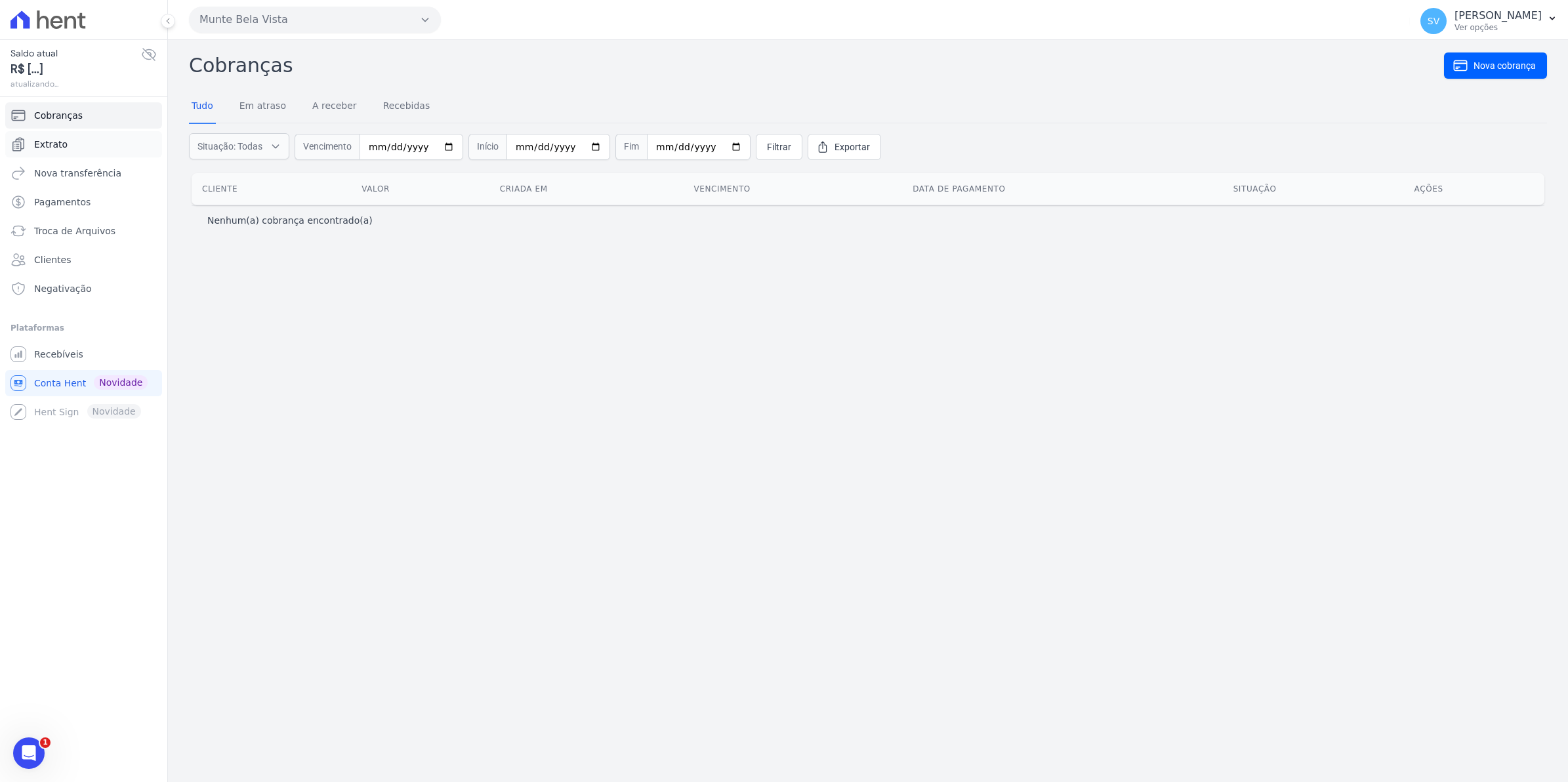
click at [54, 143] on span "Extrato" at bounding box center [51, 144] width 33 height 13
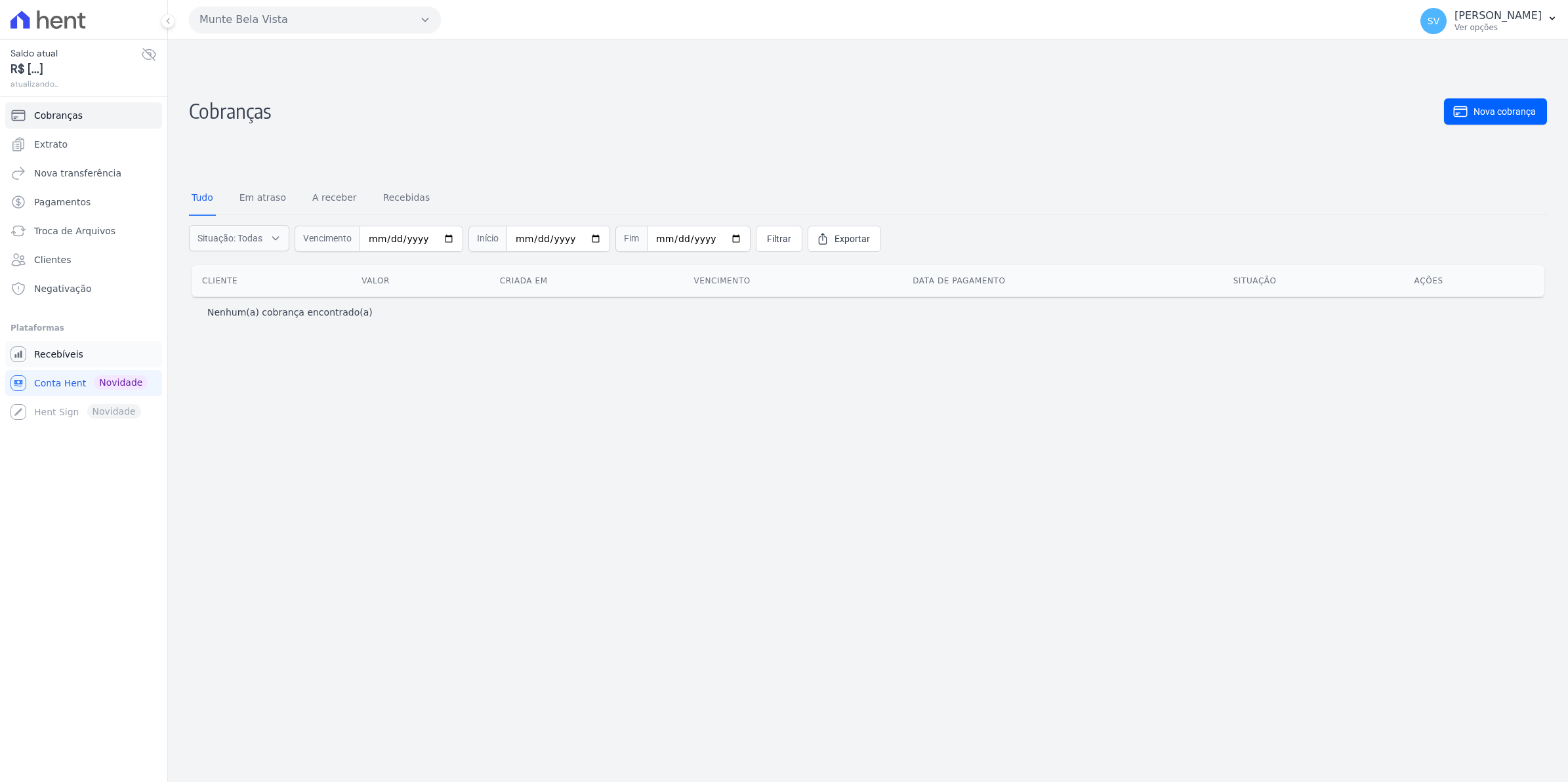
click at [69, 354] on span "Recebíveis" at bounding box center [59, 354] width 49 height 13
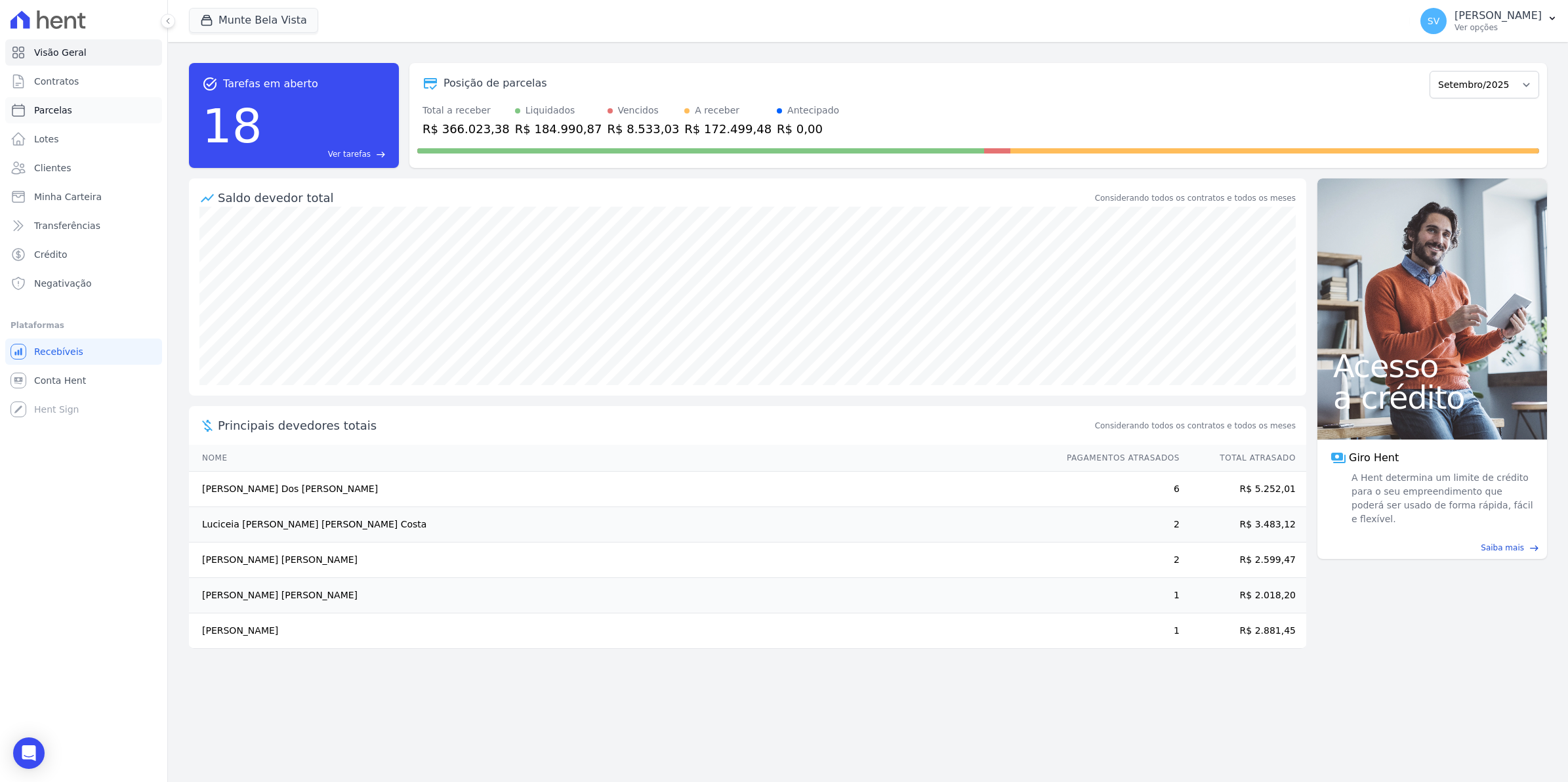
click at [56, 110] on span "Parcelas" at bounding box center [53, 110] width 38 height 13
select select
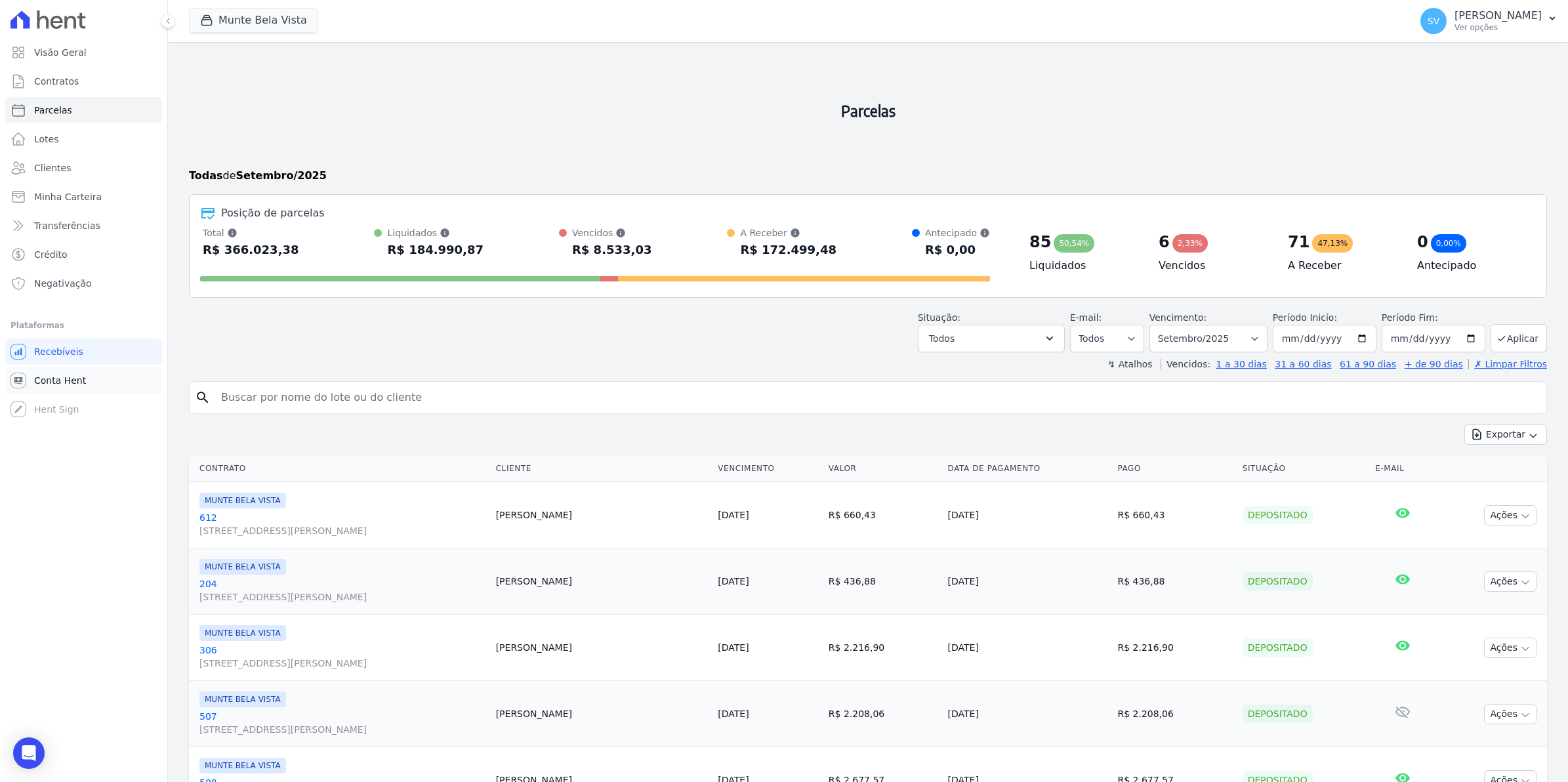
click at [44, 377] on span "Conta Hent" at bounding box center [59, 380] width 52 height 13
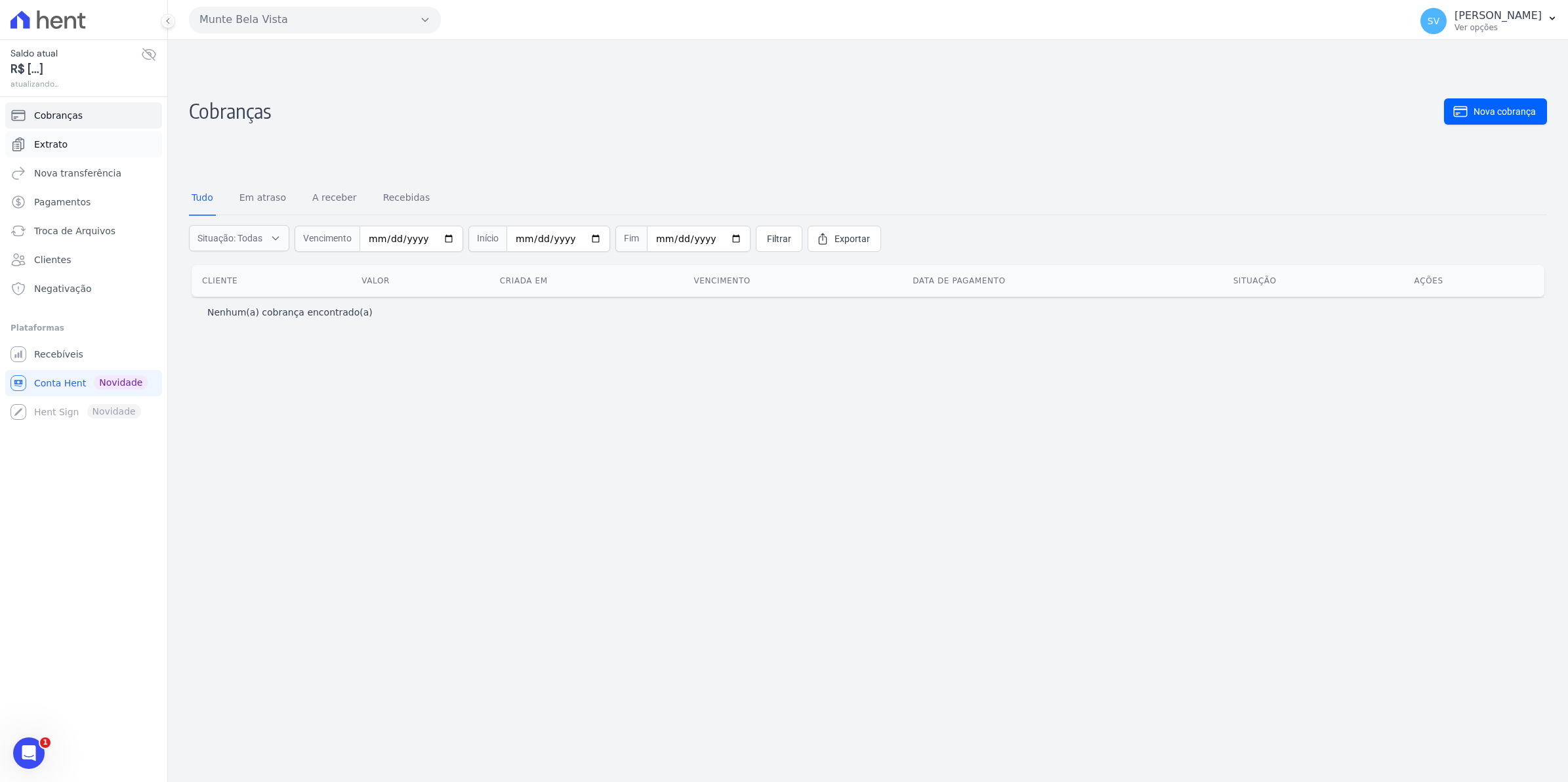
click at [39, 148] on span "Extrato" at bounding box center [51, 144] width 33 height 13
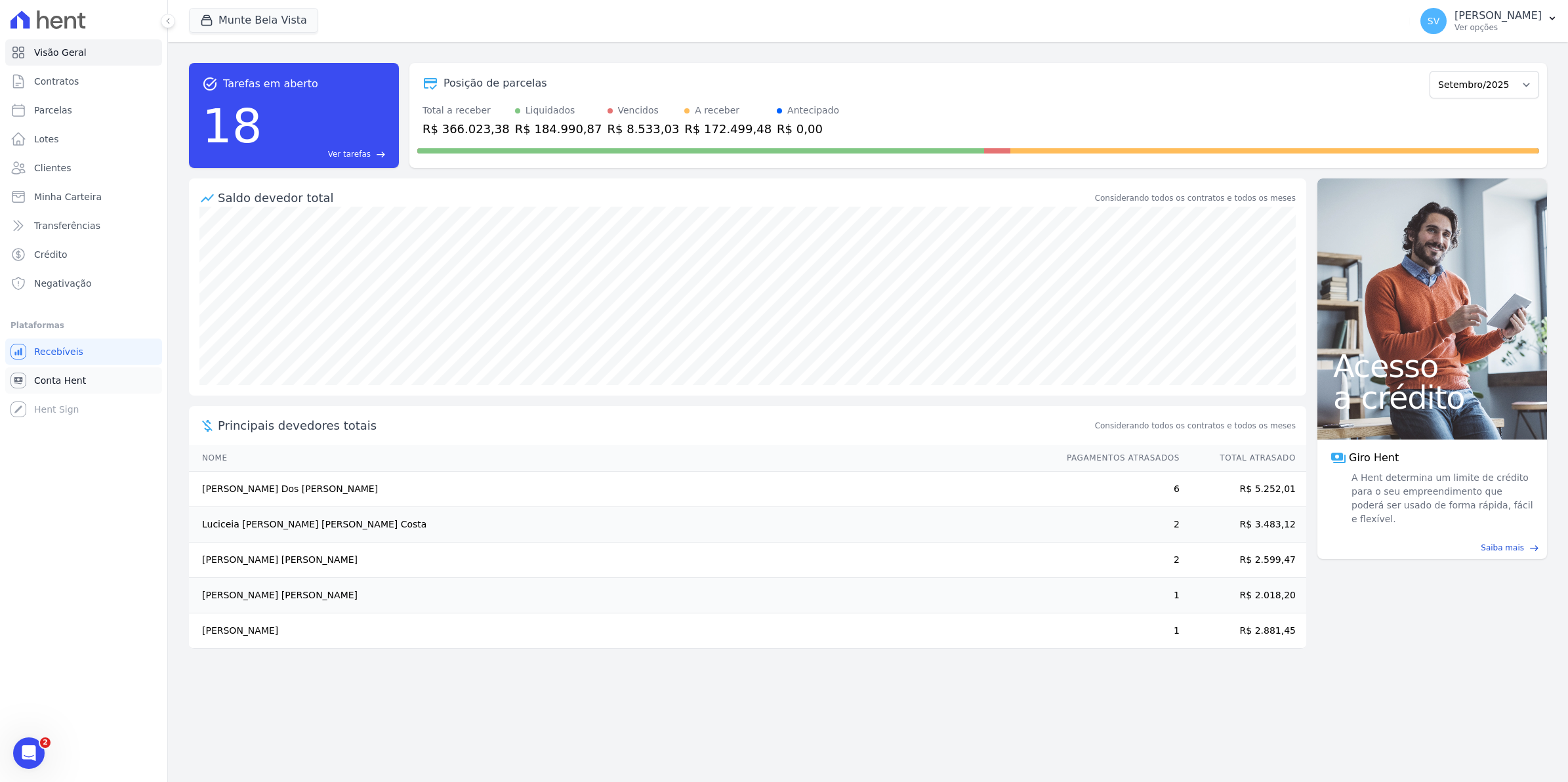
click at [30, 384] on link "Conta Hent" at bounding box center [83, 380] width 156 height 26
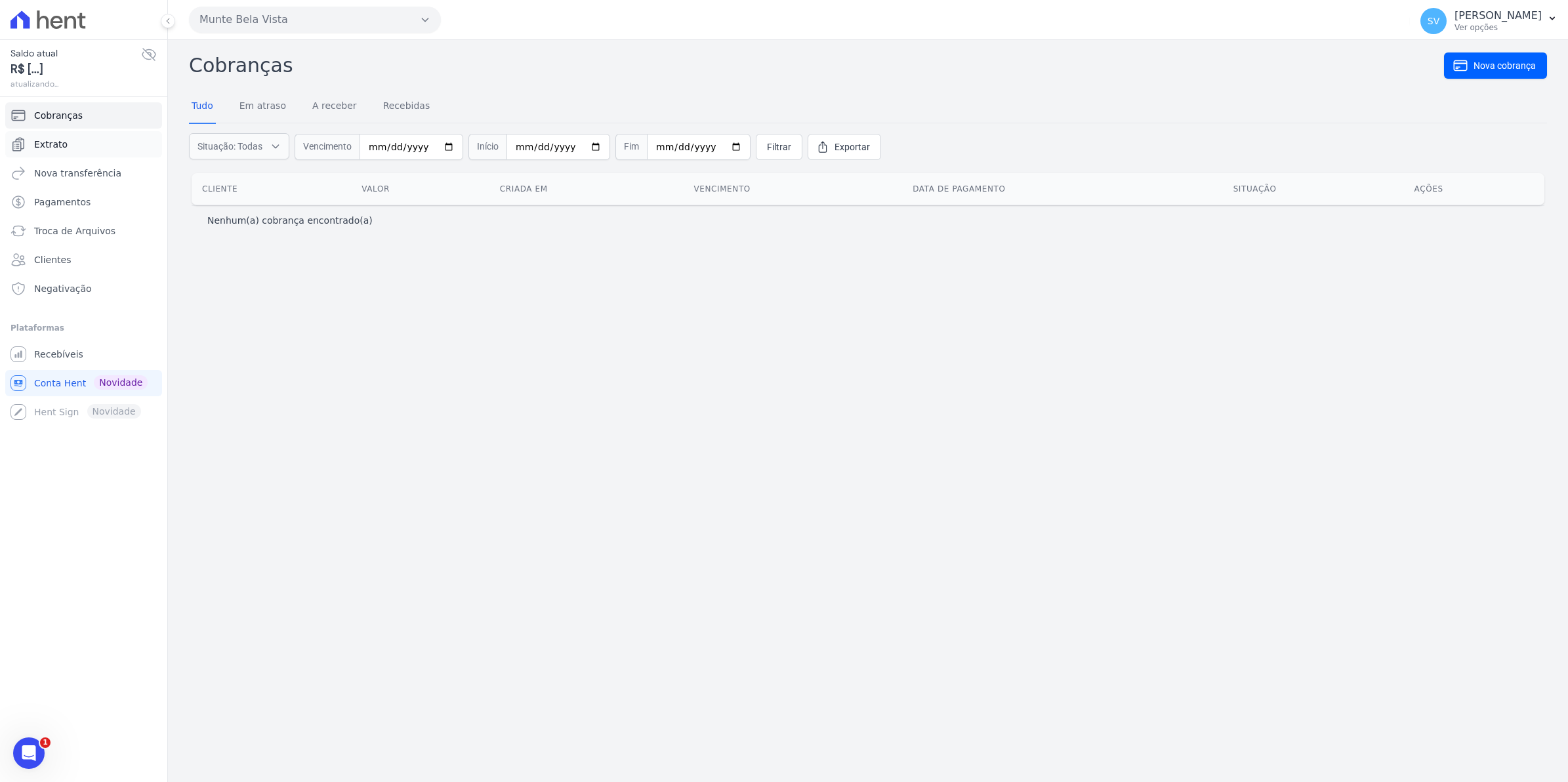
click at [53, 148] on span "Extrato" at bounding box center [51, 144] width 33 height 13
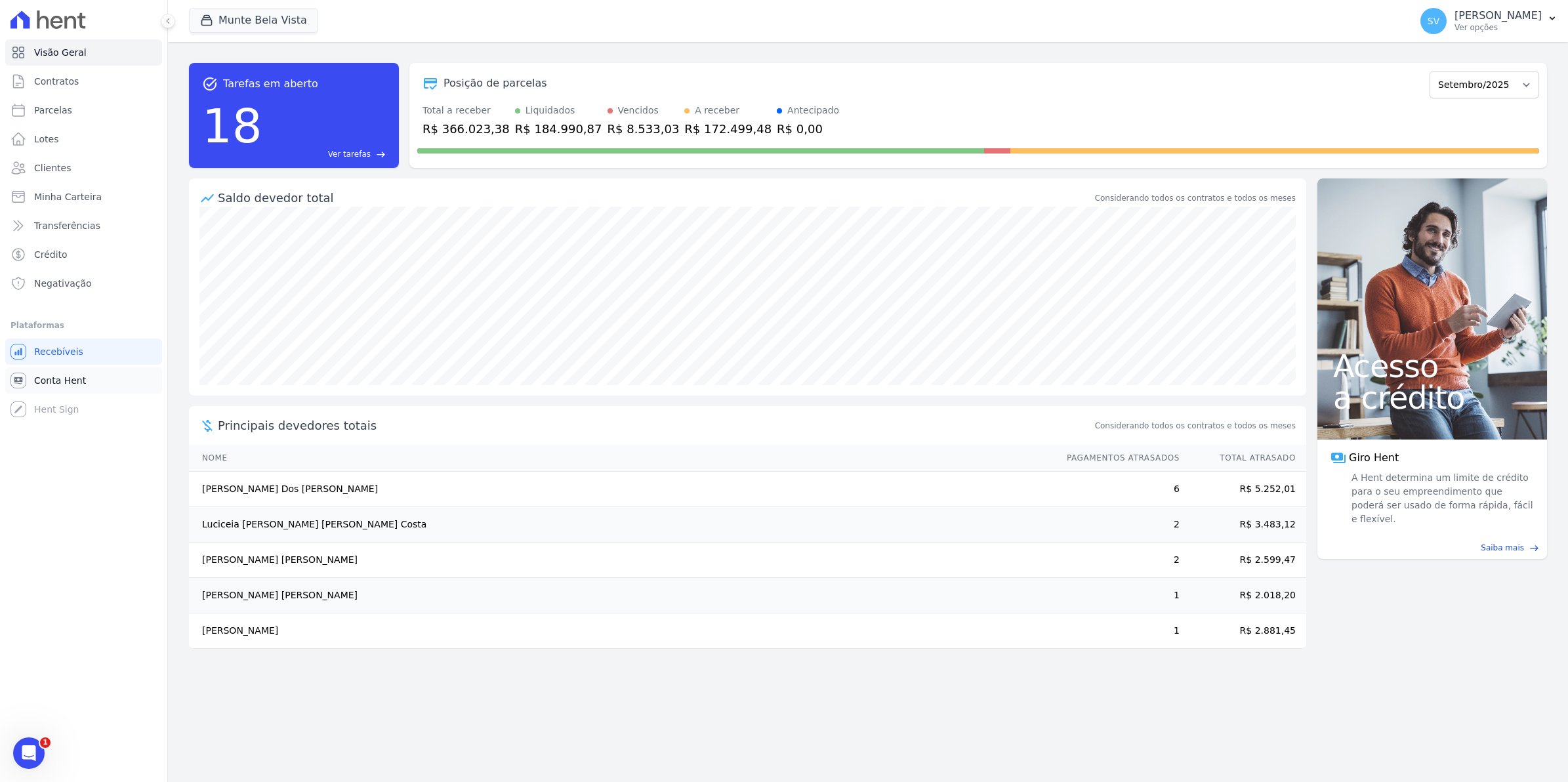
click at [66, 380] on span "Conta Hent" at bounding box center [59, 380] width 52 height 13
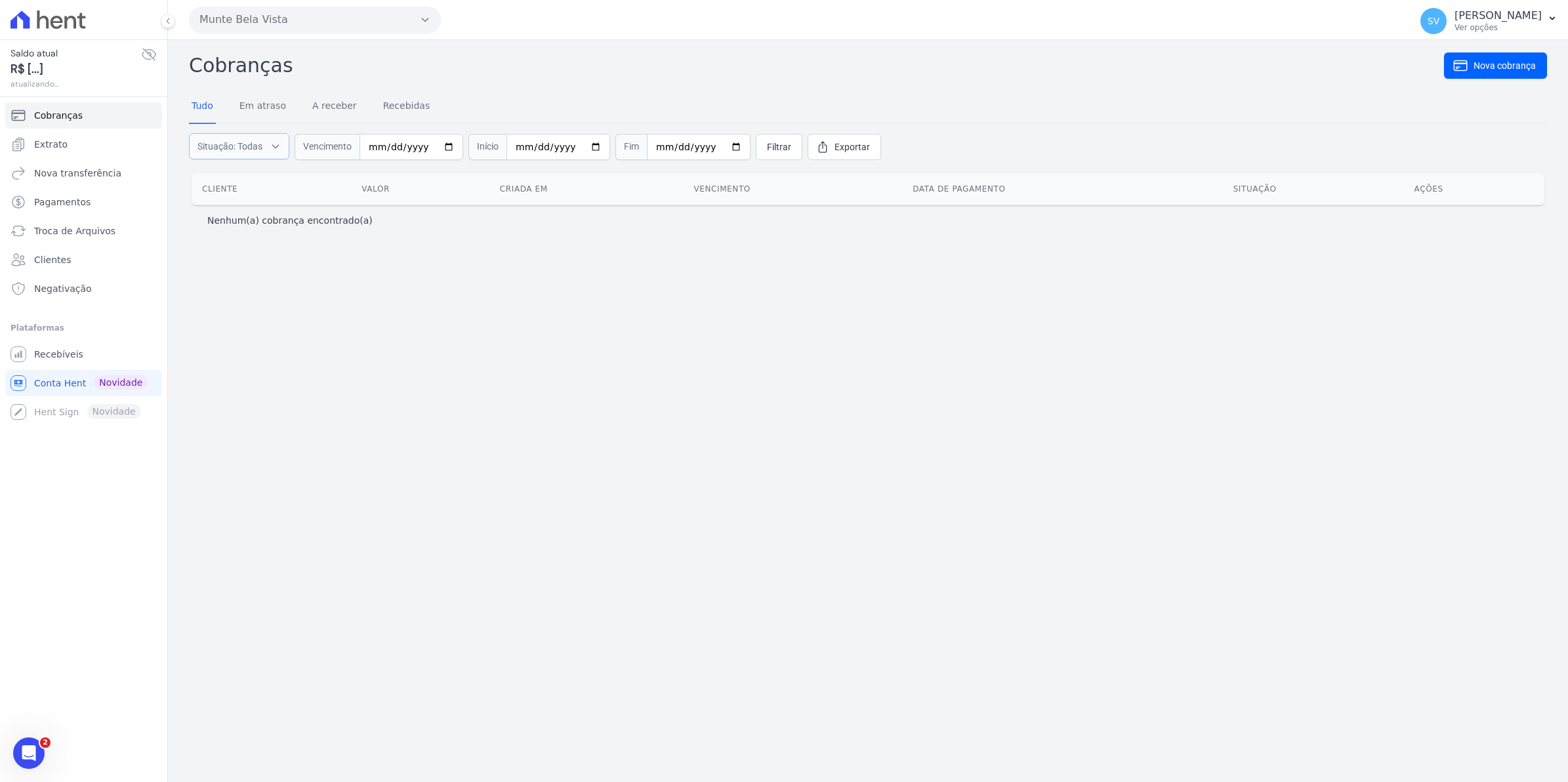
click at [271, 146] on icon "button" at bounding box center [275, 146] width 10 height 13
click at [48, 143] on span "Extrato" at bounding box center [51, 144] width 33 height 13
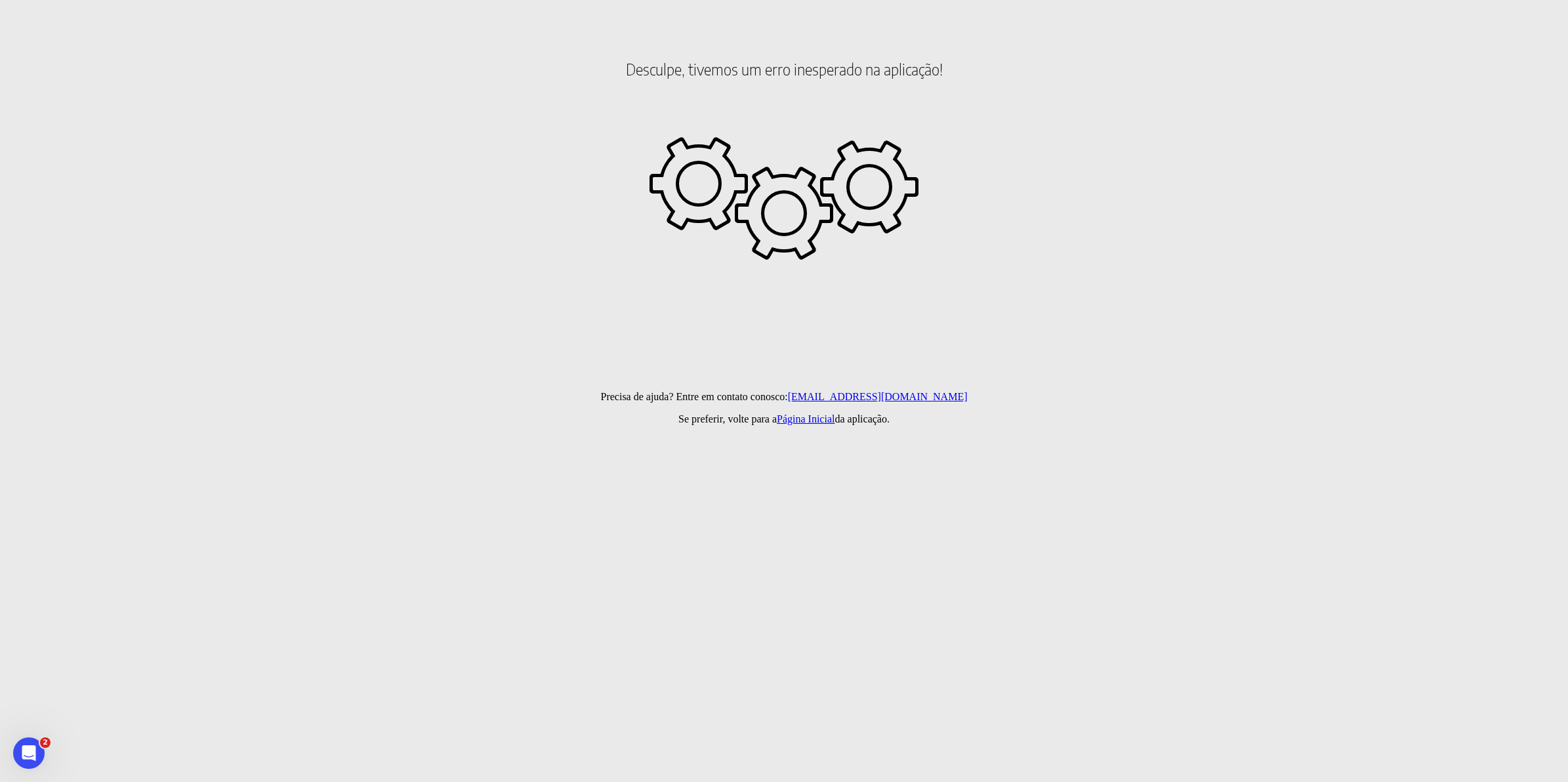
click at [867, 398] on link "[EMAIL_ADDRESS][DOMAIN_NAME]" at bounding box center [878, 396] width 180 height 11
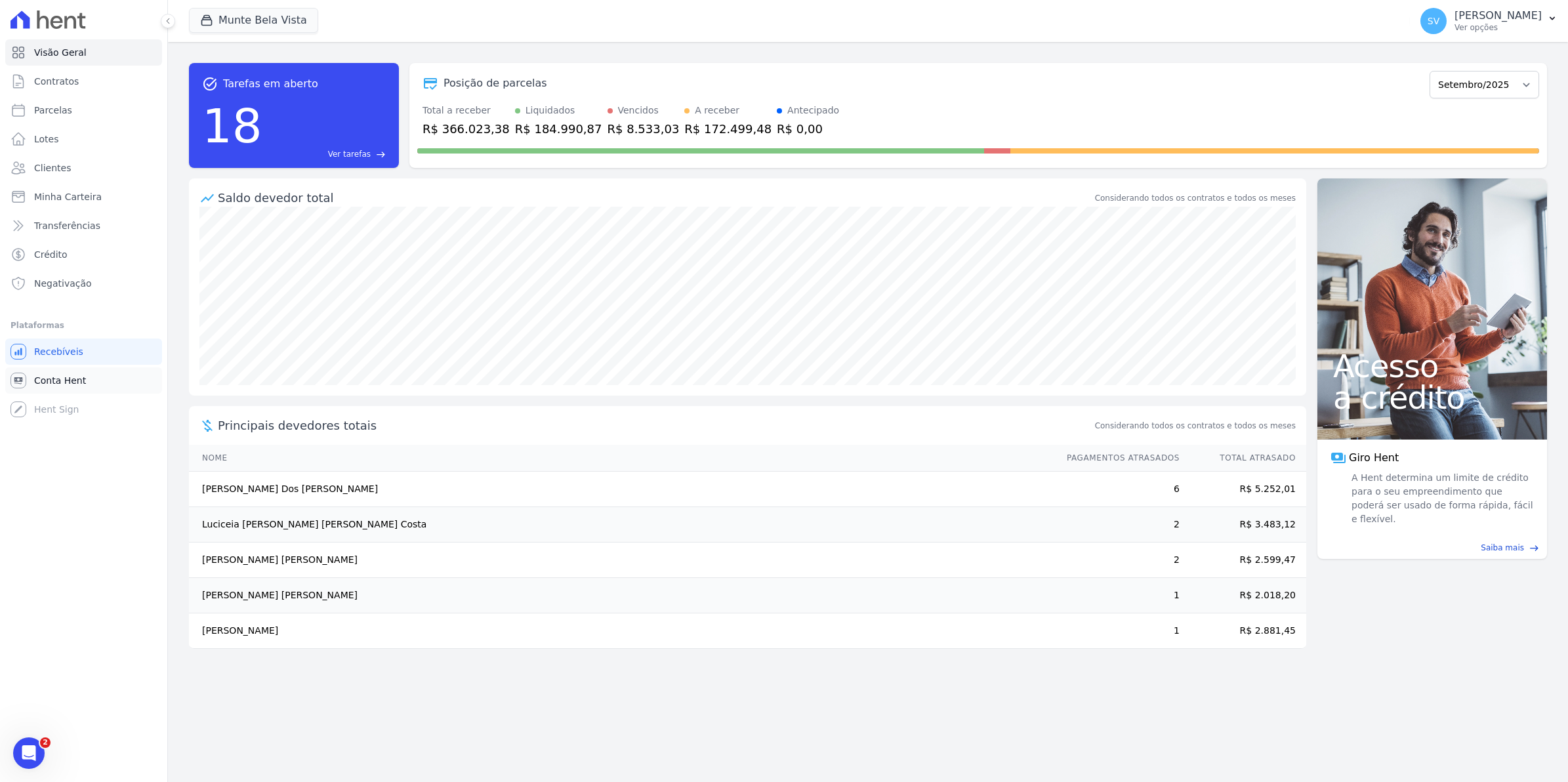
click at [51, 380] on span "Conta Hent" at bounding box center [59, 380] width 52 height 13
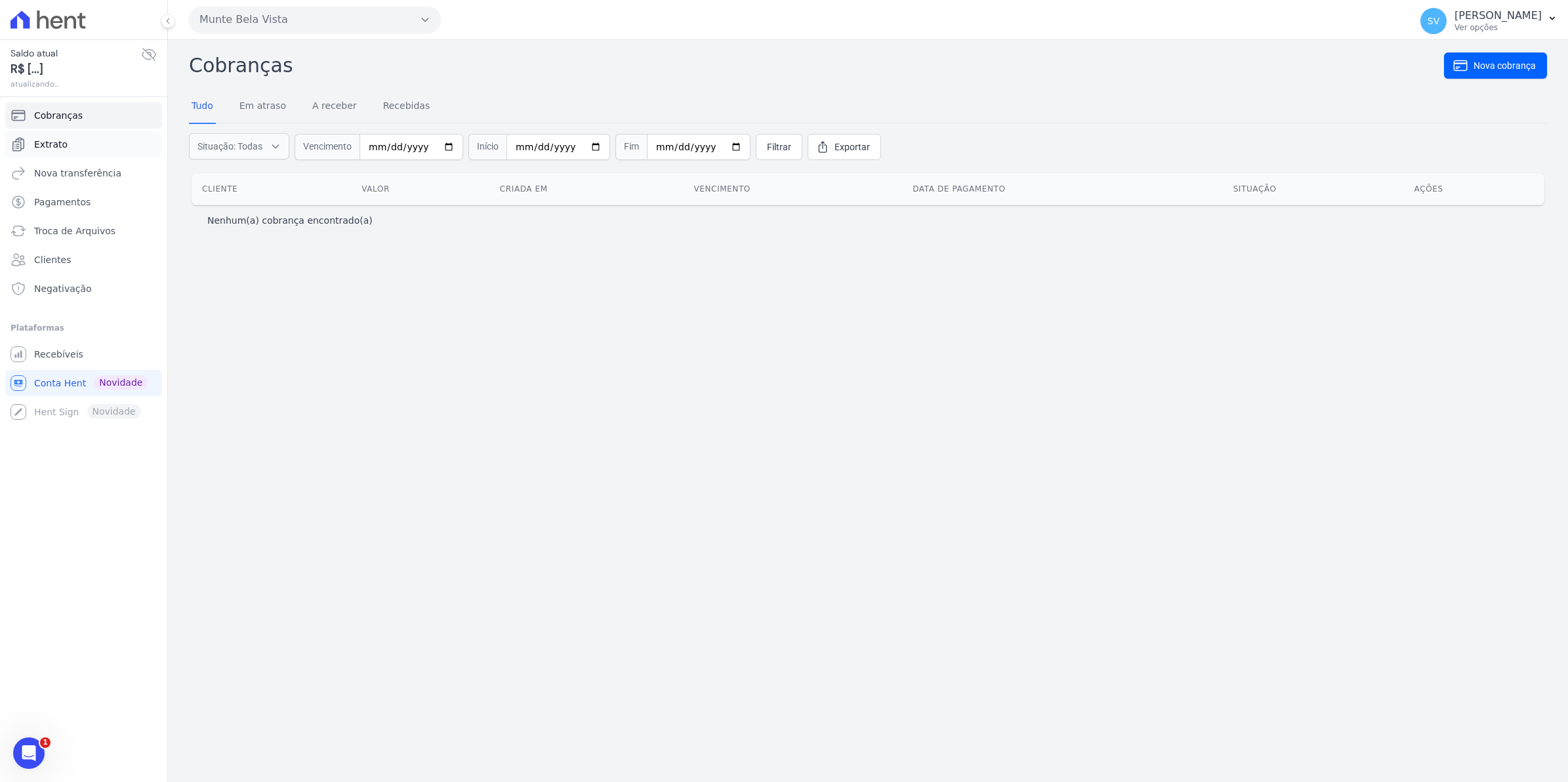
click at [53, 144] on span "Extrato" at bounding box center [51, 144] width 33 height 13
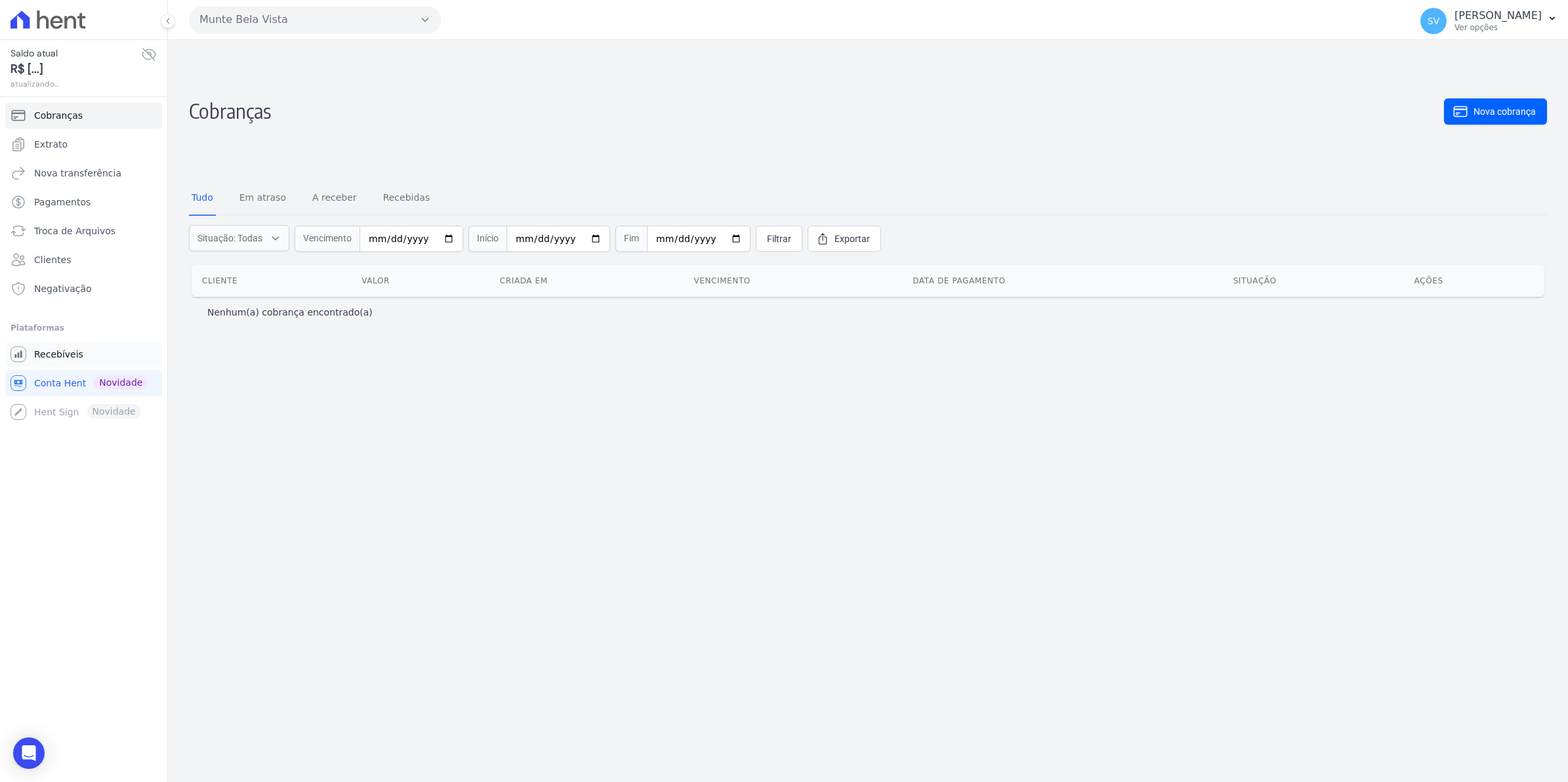
click at [59, 353] on span "Recebíveis" at bounding box center [59, 354] width 49 height 13
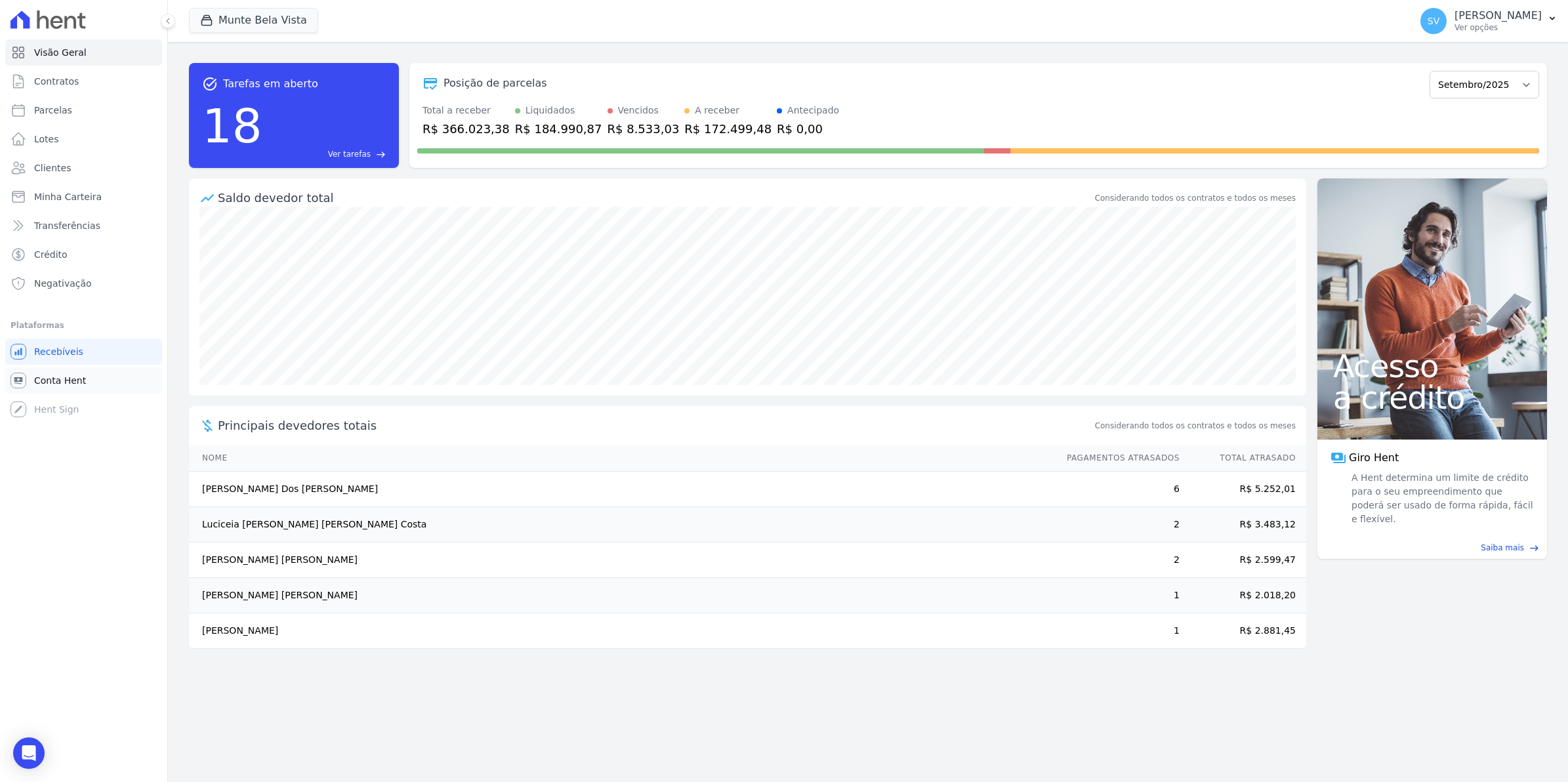
click at [65, 381] on span "Conta Hent" at bounding box center [59, 380] width 52 height 13
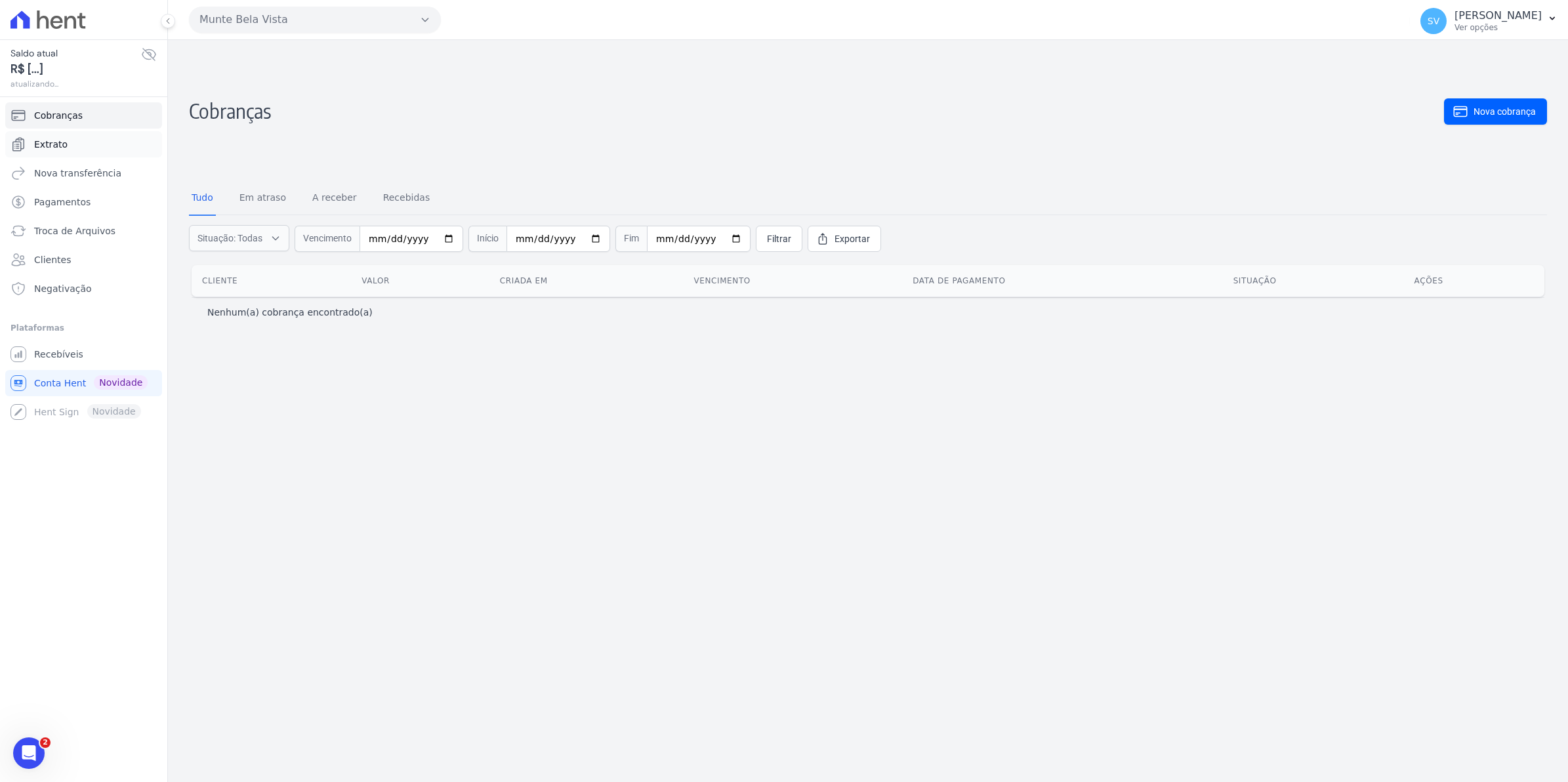
click at [41, 146] on span "Extrato" at bounding box center [51, 144] width 33 height 13
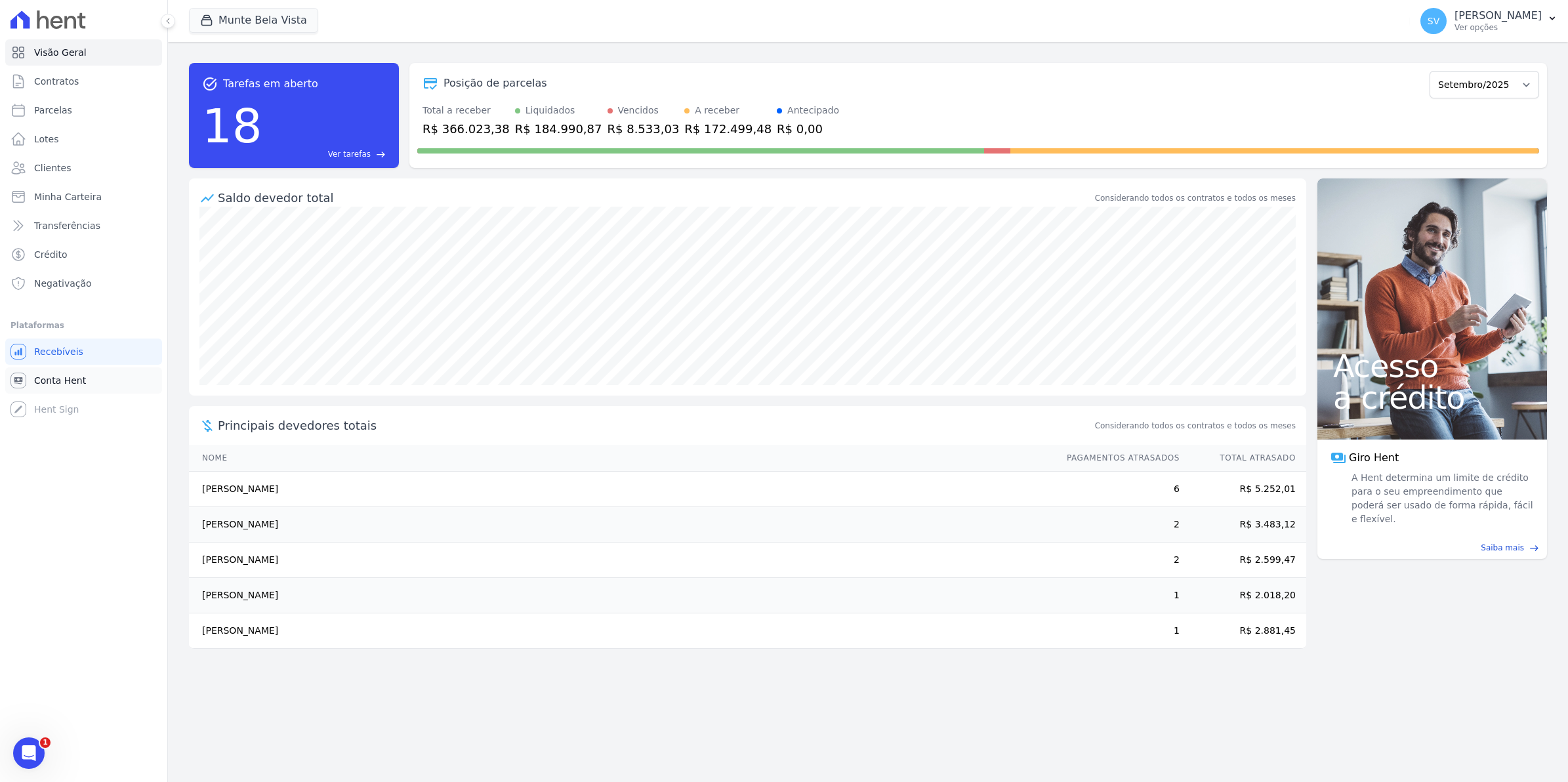
click at [92, 384] on link "Conta Hent" at bounding box center [83, 380] width 156 height 26
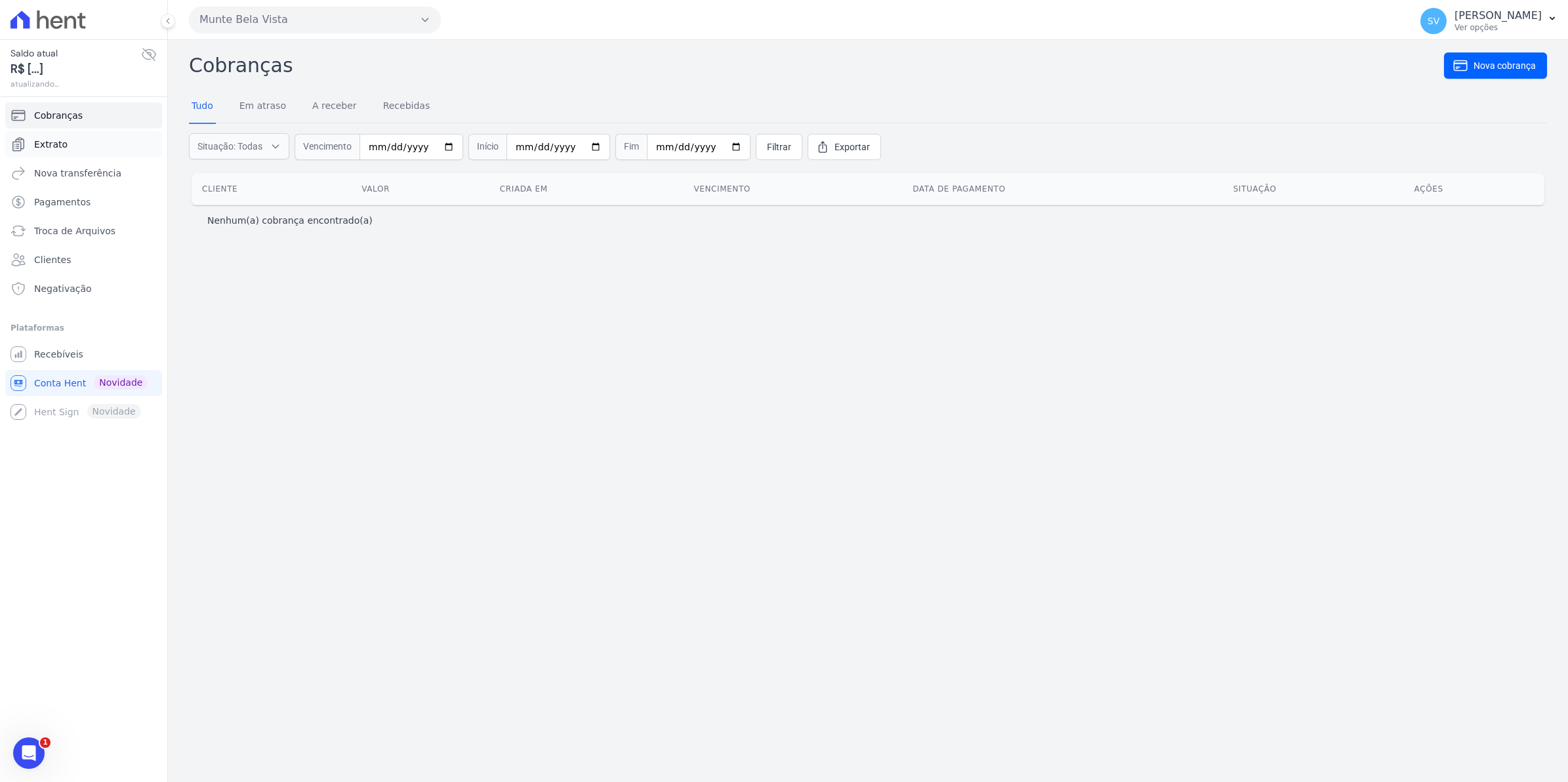
click at [73, 149] on link "Extrato" at bounding box center [83, 144] width 156 height 26
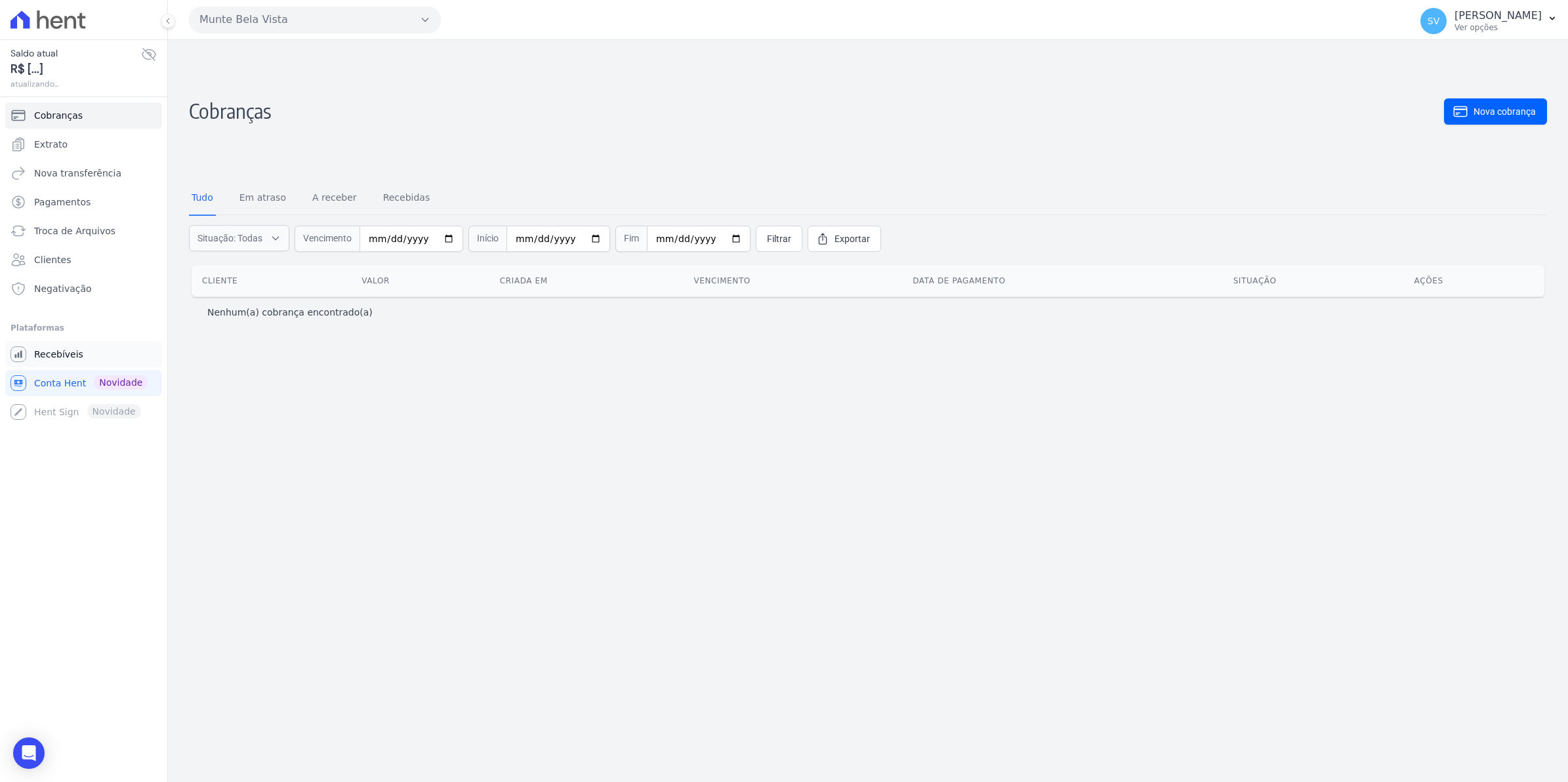
click at [48, 359] on span "Recebíveis" at bounding box center [59, 354] width 49 height 13
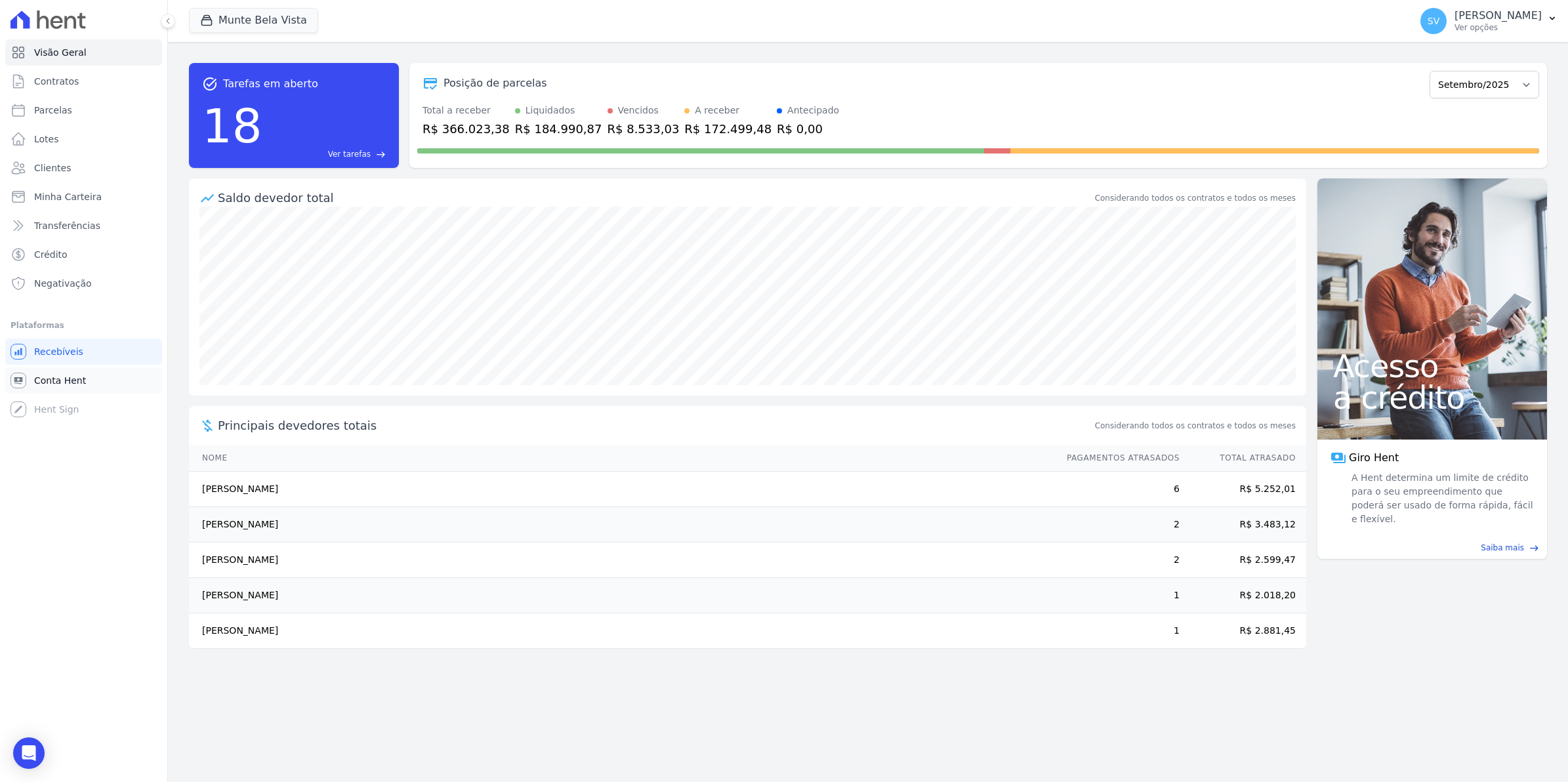
click at [74, 384] on span "Conta Hent" at bounding box center [59, 380] width 52 height 13
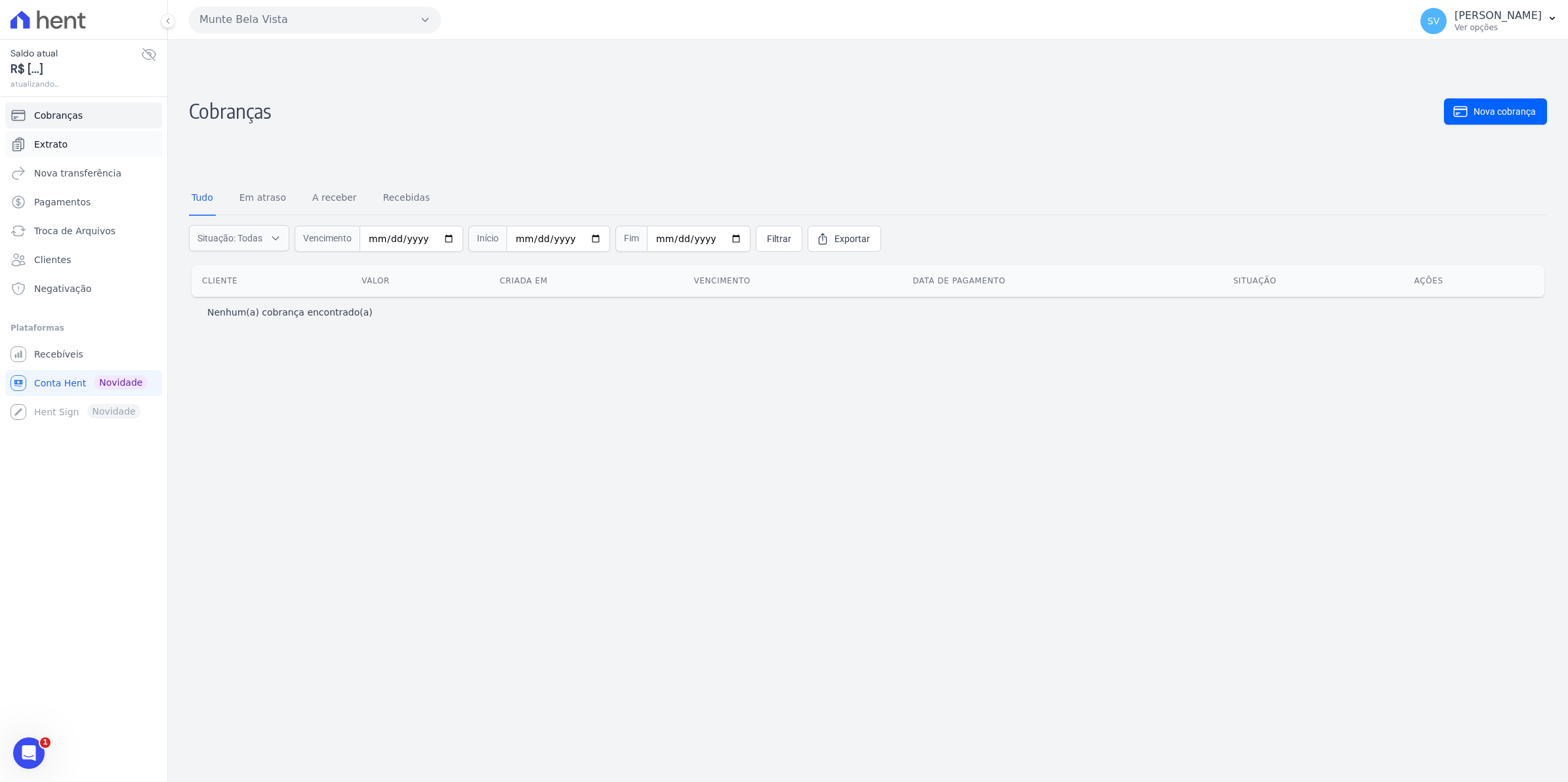
click at [50, 144] on span "Extrato" at bounding box center [51, 144] width 33 height 13
click at [88, 359] on link "Recebíveis" at bounding box center [83, 354] width 156 height 26
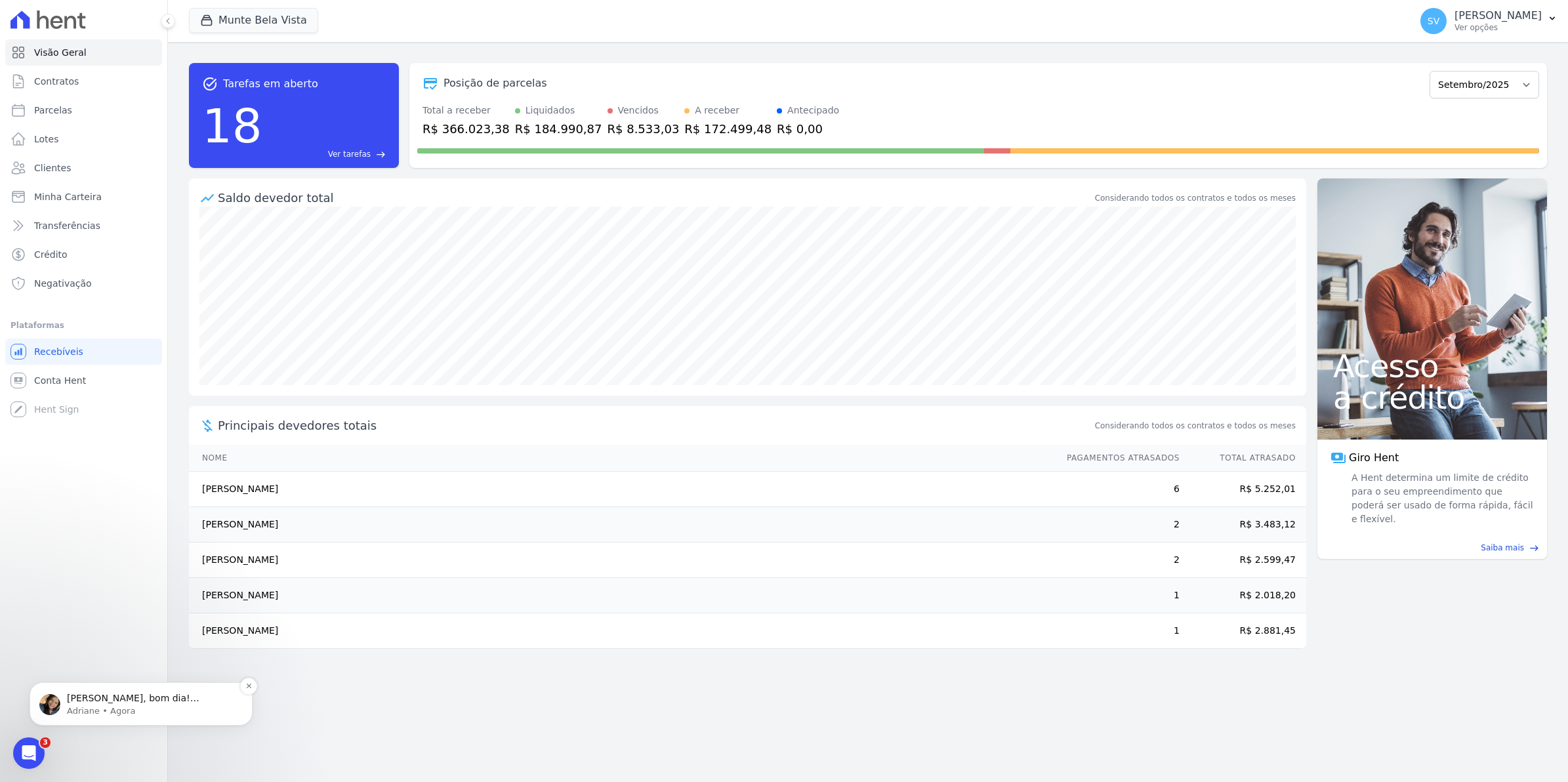
click at [191, 699] on p "Olá Simone, bom dia! Simone, confirma por favor: é a aba Extrato &gt; Conta Hen…" at bounding box center [152, 698] width 170 height 13
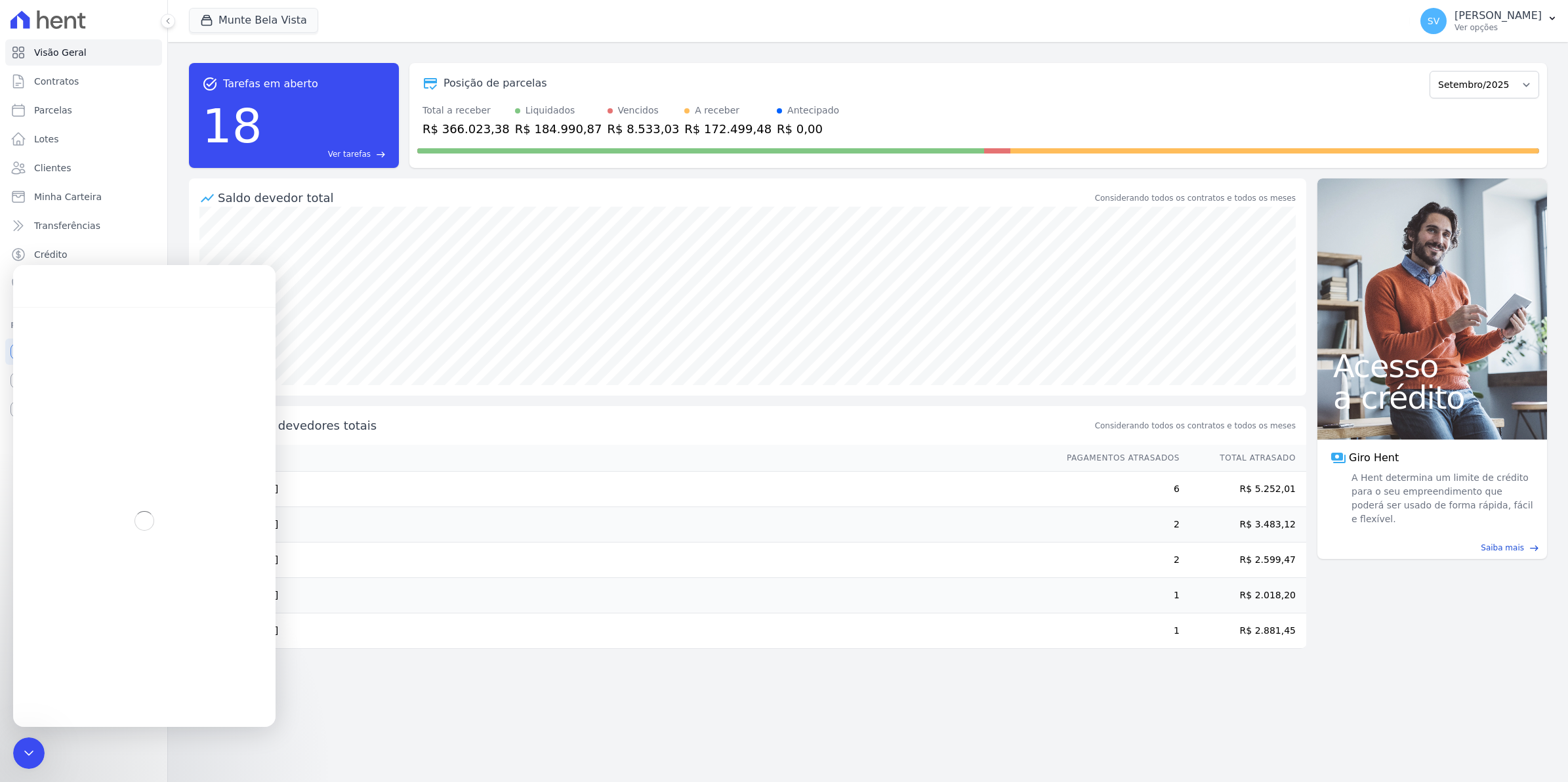
click at [427, 700] on div "task_alt Tarefas em aberto 18 Ver tarefas east Posição de parcelas Janeiro/2024…" at bounding box center [868, 412] width 1400 height 740
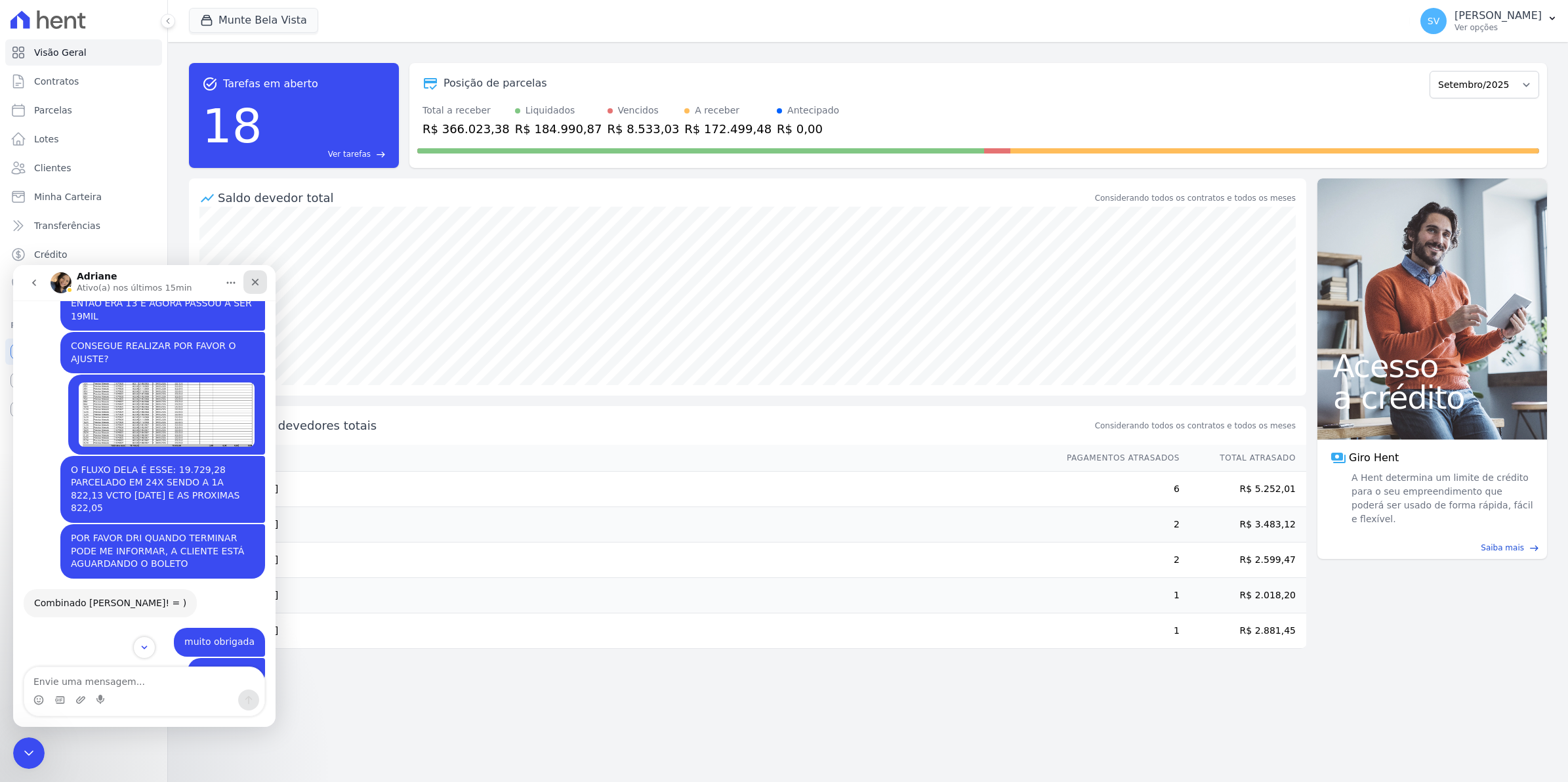
scroll to position [10647, 0]
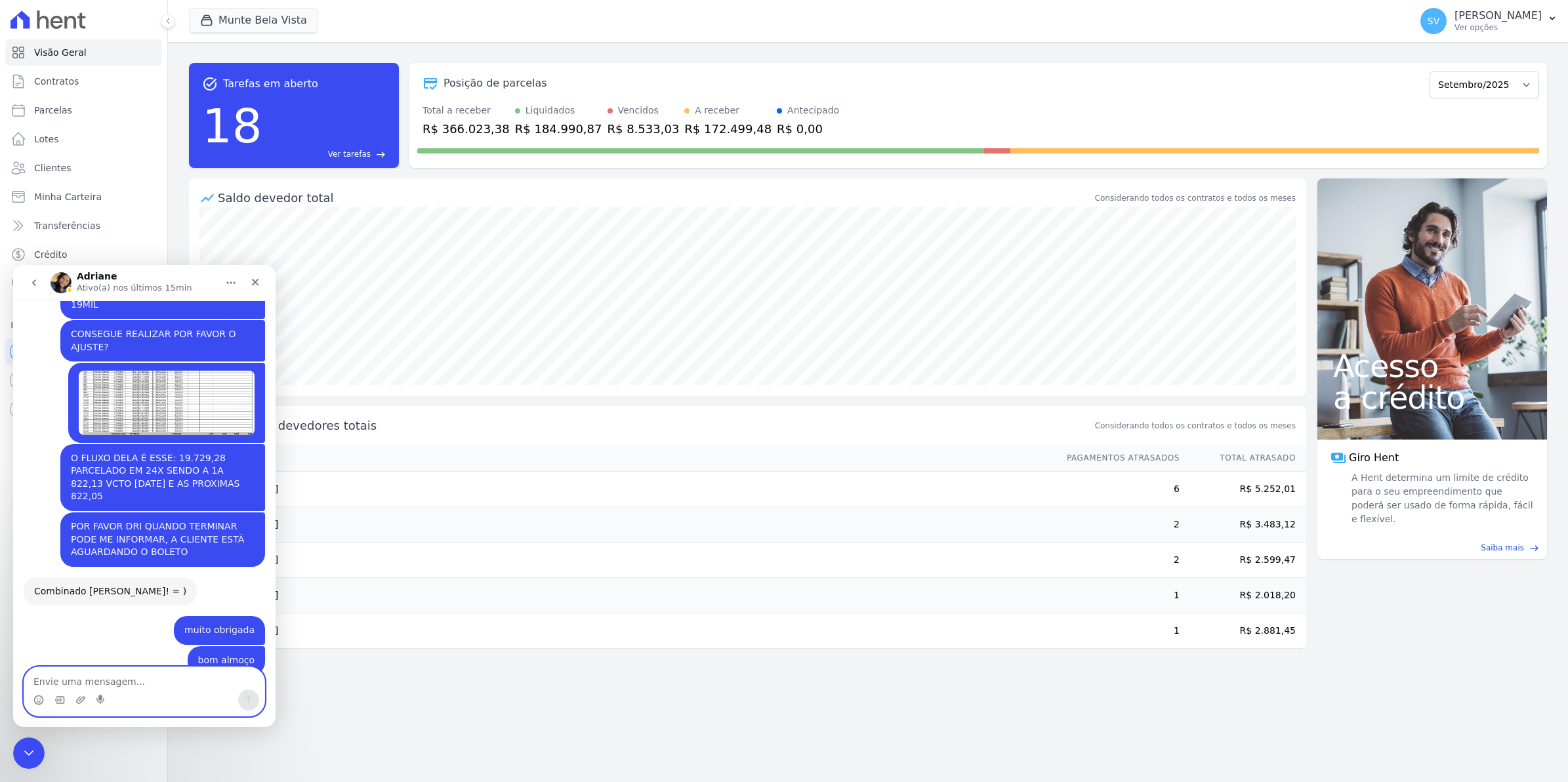
click at [132, 677] on textarea "Envie uma mensagem..." at bounding box center [144, 678] width 240 height 23
type textarea "extrato conta e"
click at [253, 280] on icon "Fechar" at bounding box center [255, 282] width 7 height 7
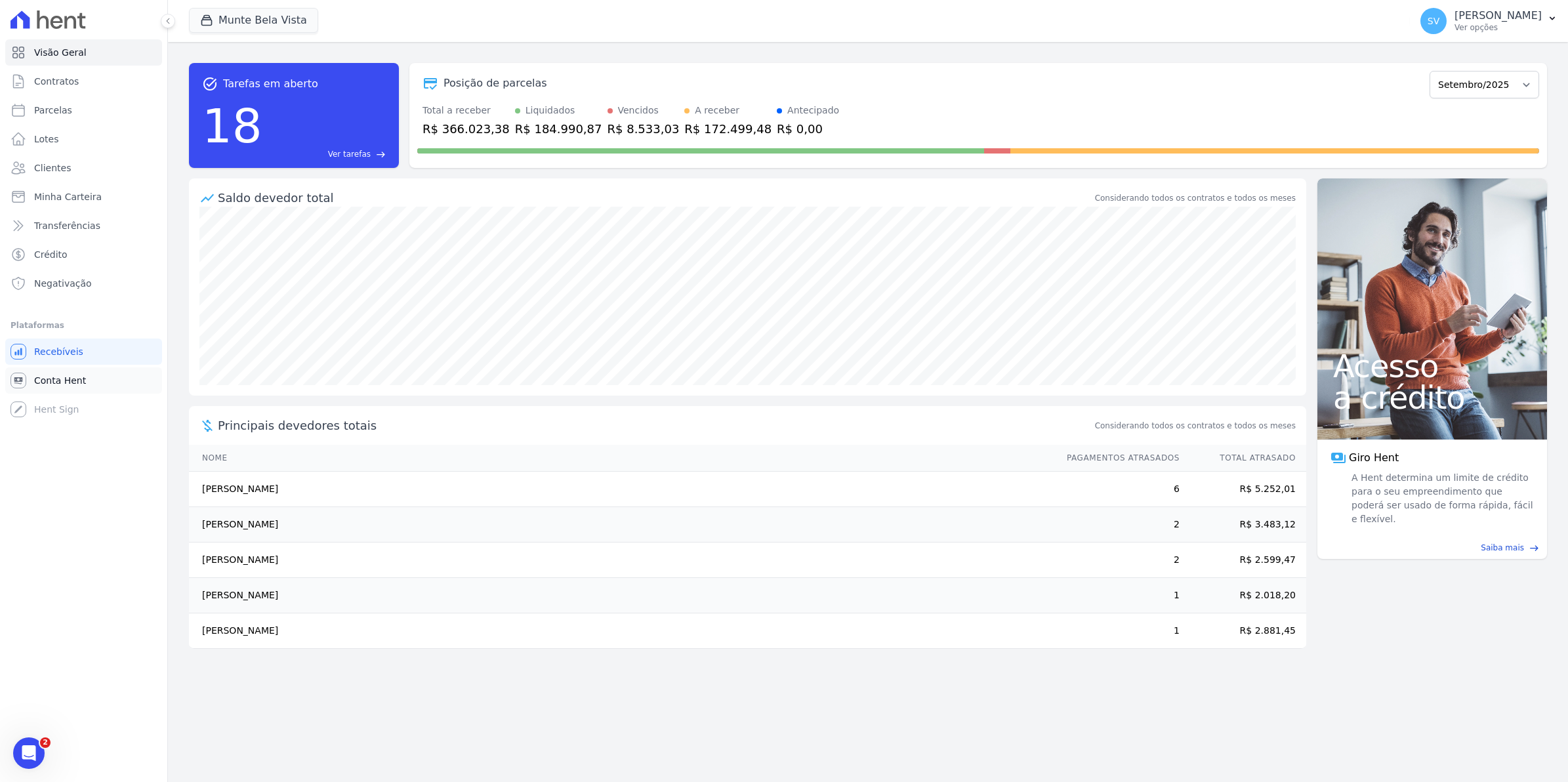
scroll to position [10626, 0]
click at [80, 385] on span "Conta Hent" at bounding box center [59, 380] width 52 height 13
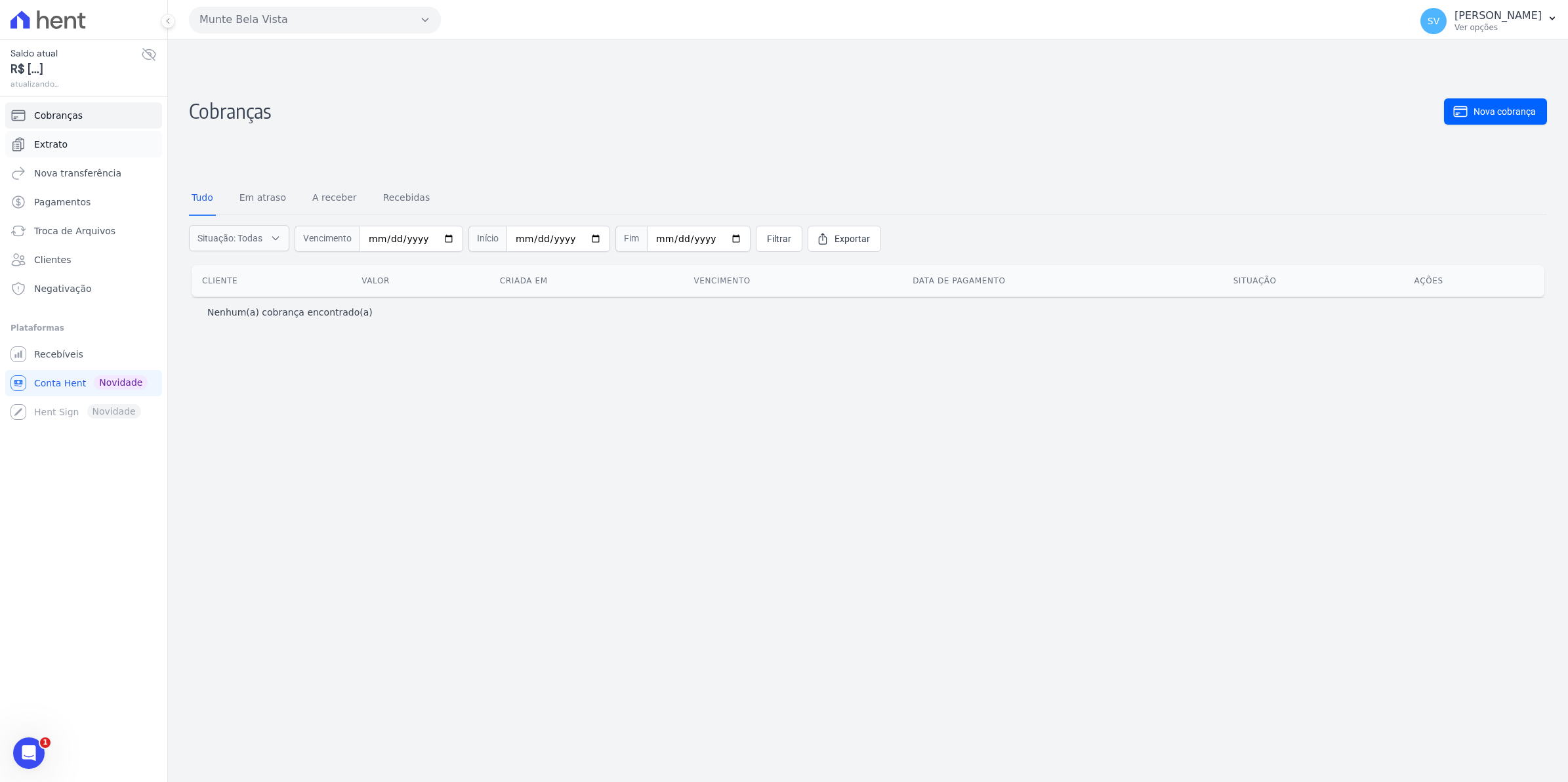
click at [58, 151] on span "Extrato" at bounding box center [51, 144] width 33 height 13
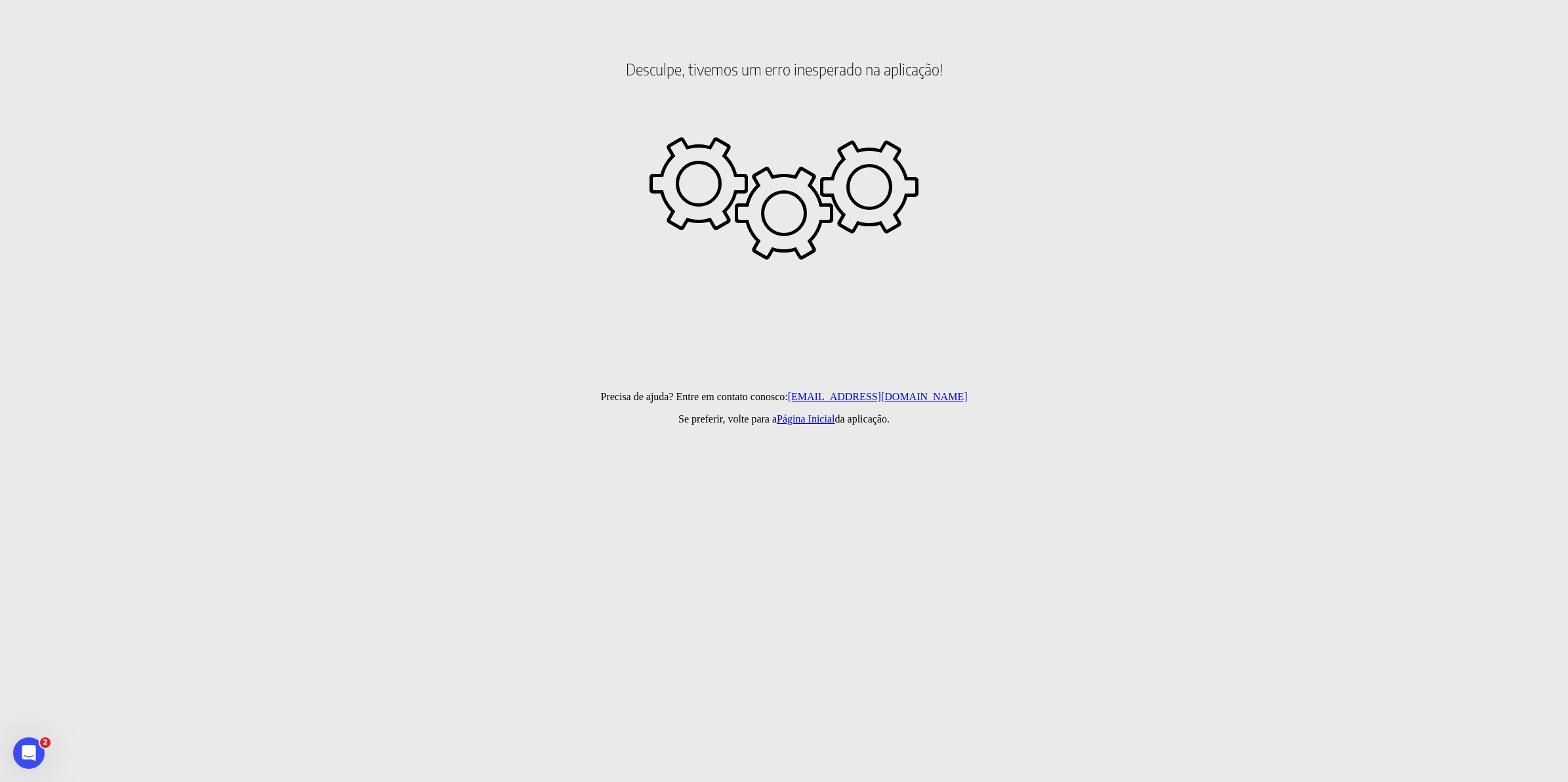
click at [945, 149] on html "Desculpe, tivemos um erro inesperado na aplicação! Precisa de ajuda? Entre em c…" at bounding box center [784, 74] width 1568 height 149
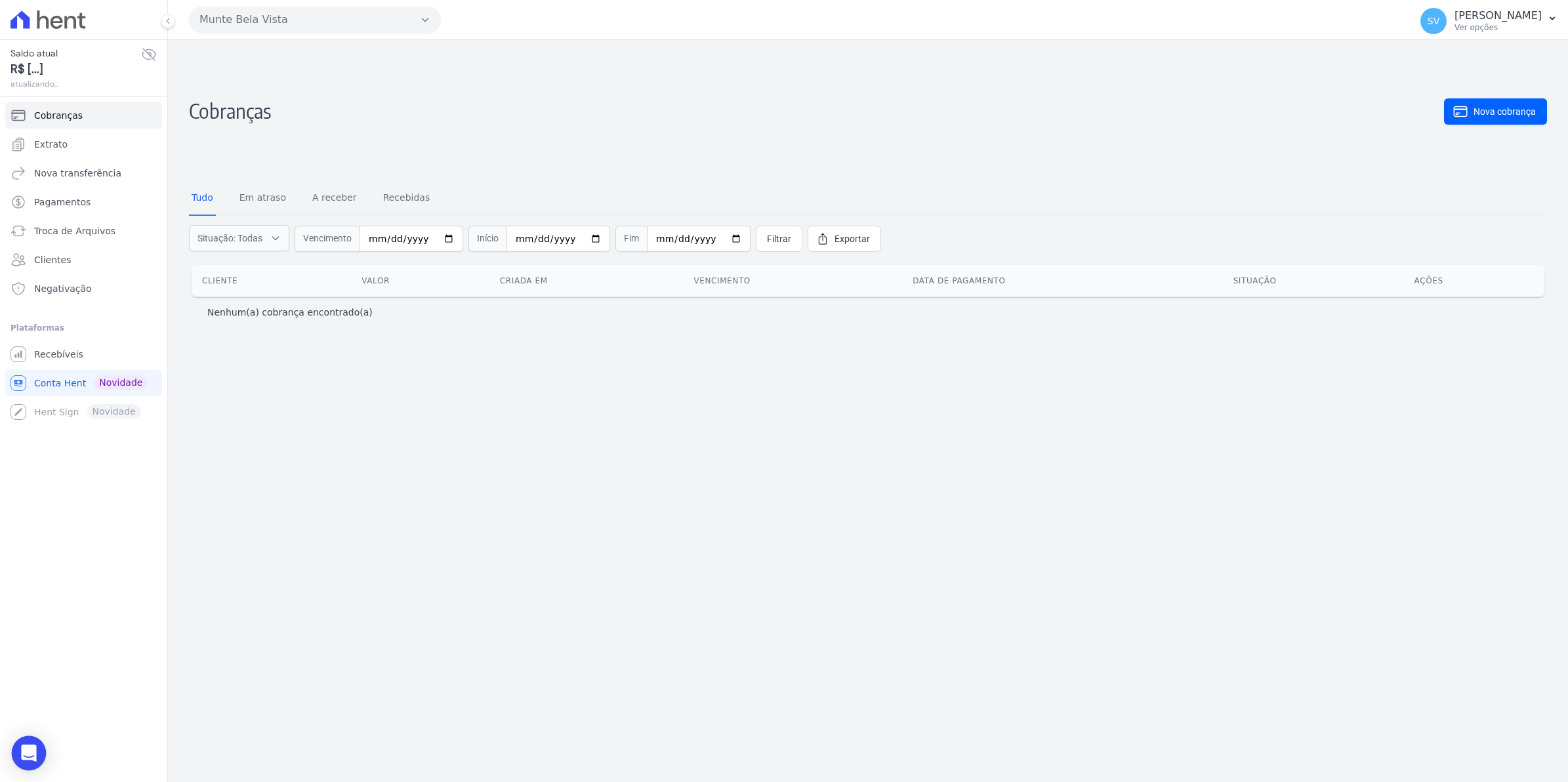
click at [39, 754] on div "Open Intercom Messenger" at bounding box center [30, 753] width 35 height 35
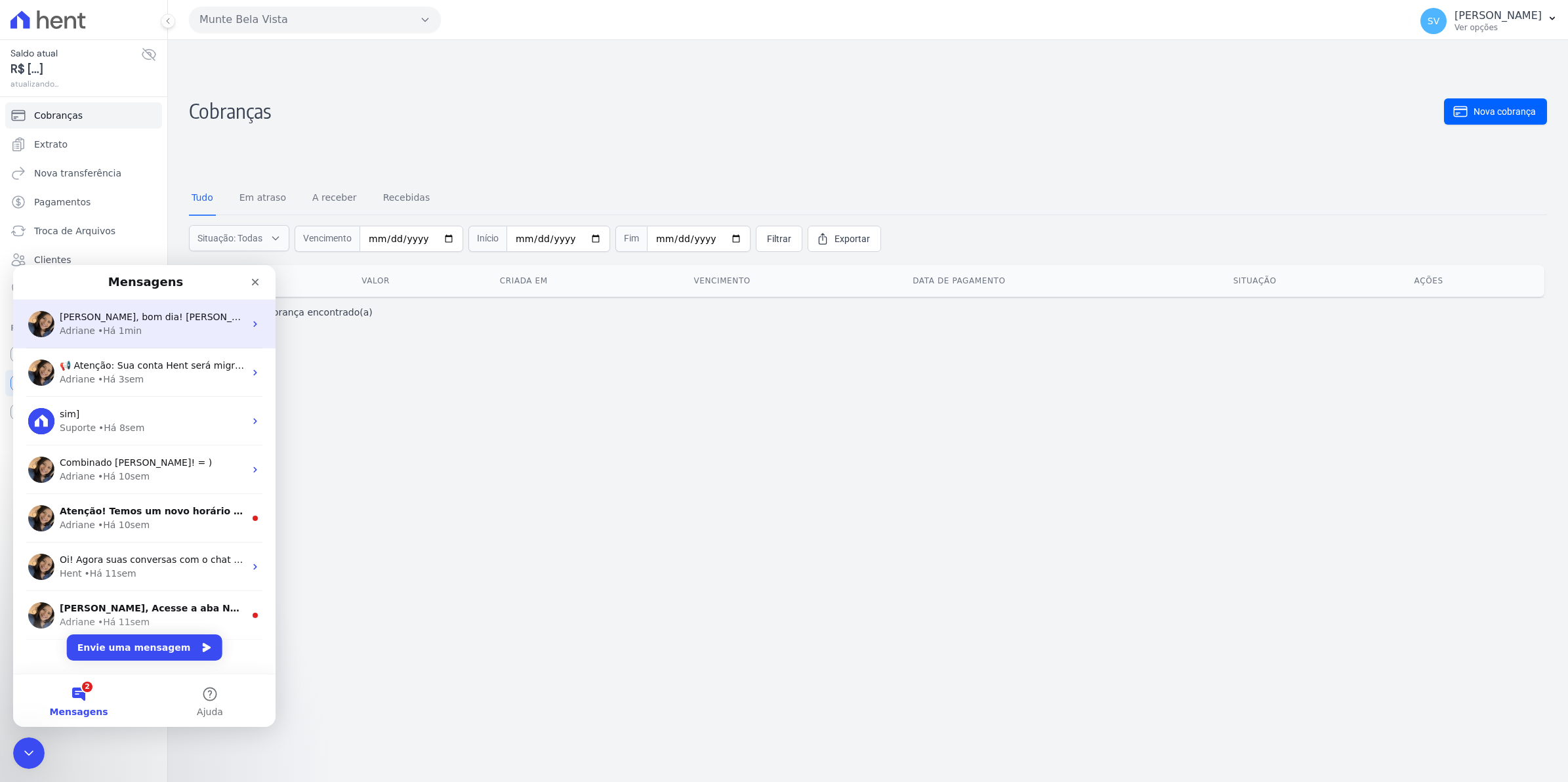
click at [128, 324] on div "• Há 1min" at bounding box center [120, 331] width 44 height 14
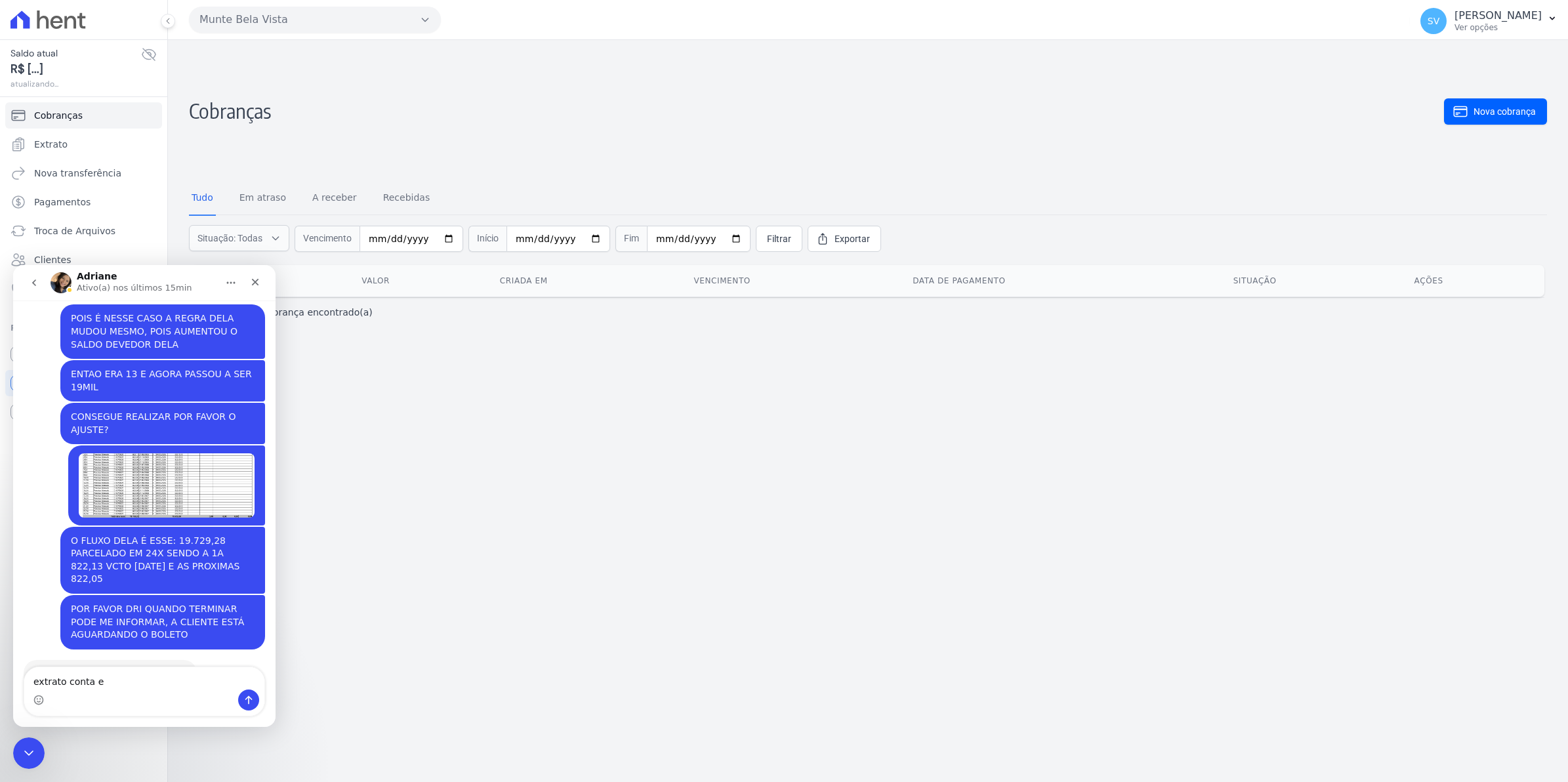
scroll to position [10626, 0]
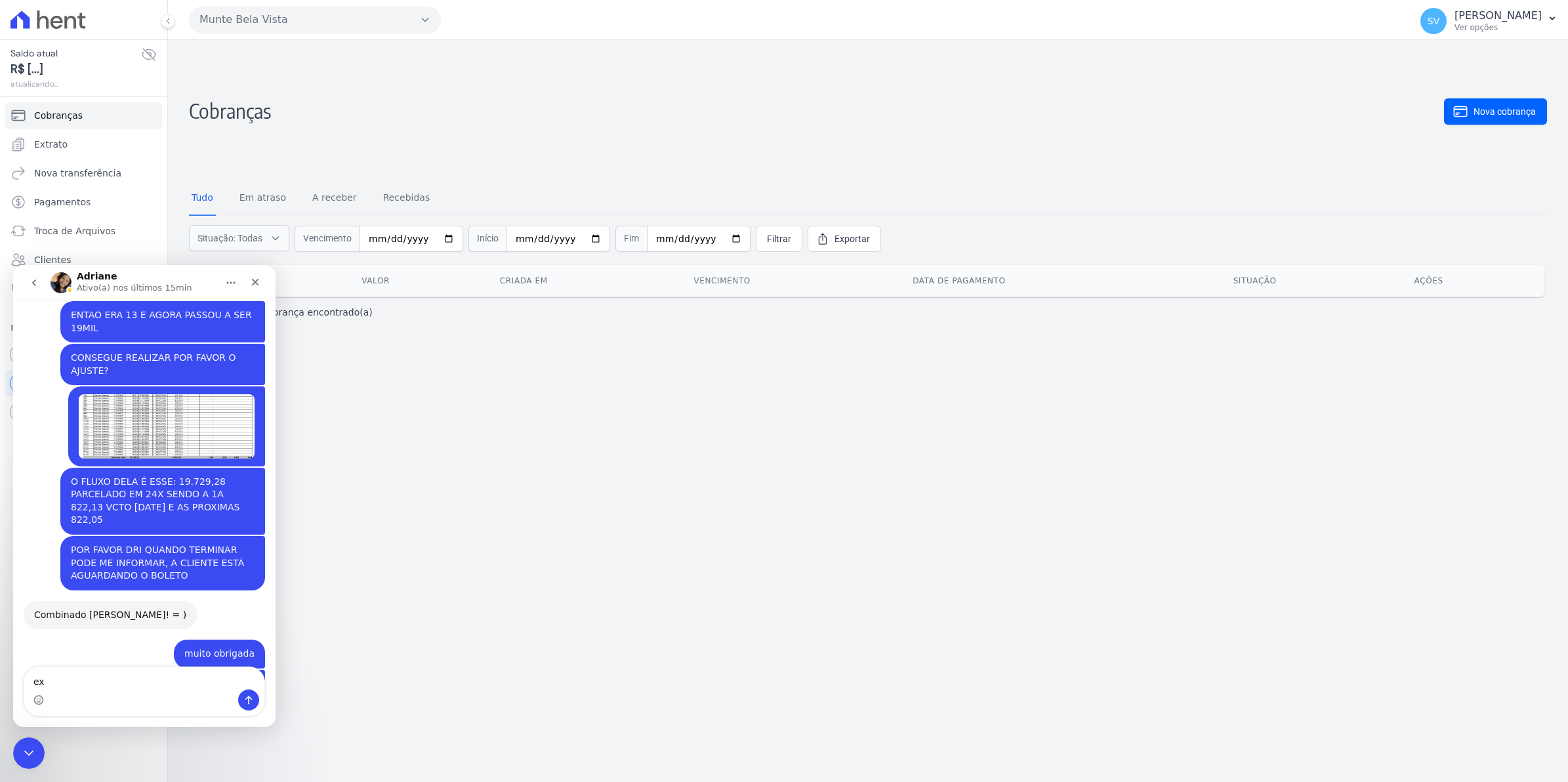
type textarea "e"
type textarea "isso"
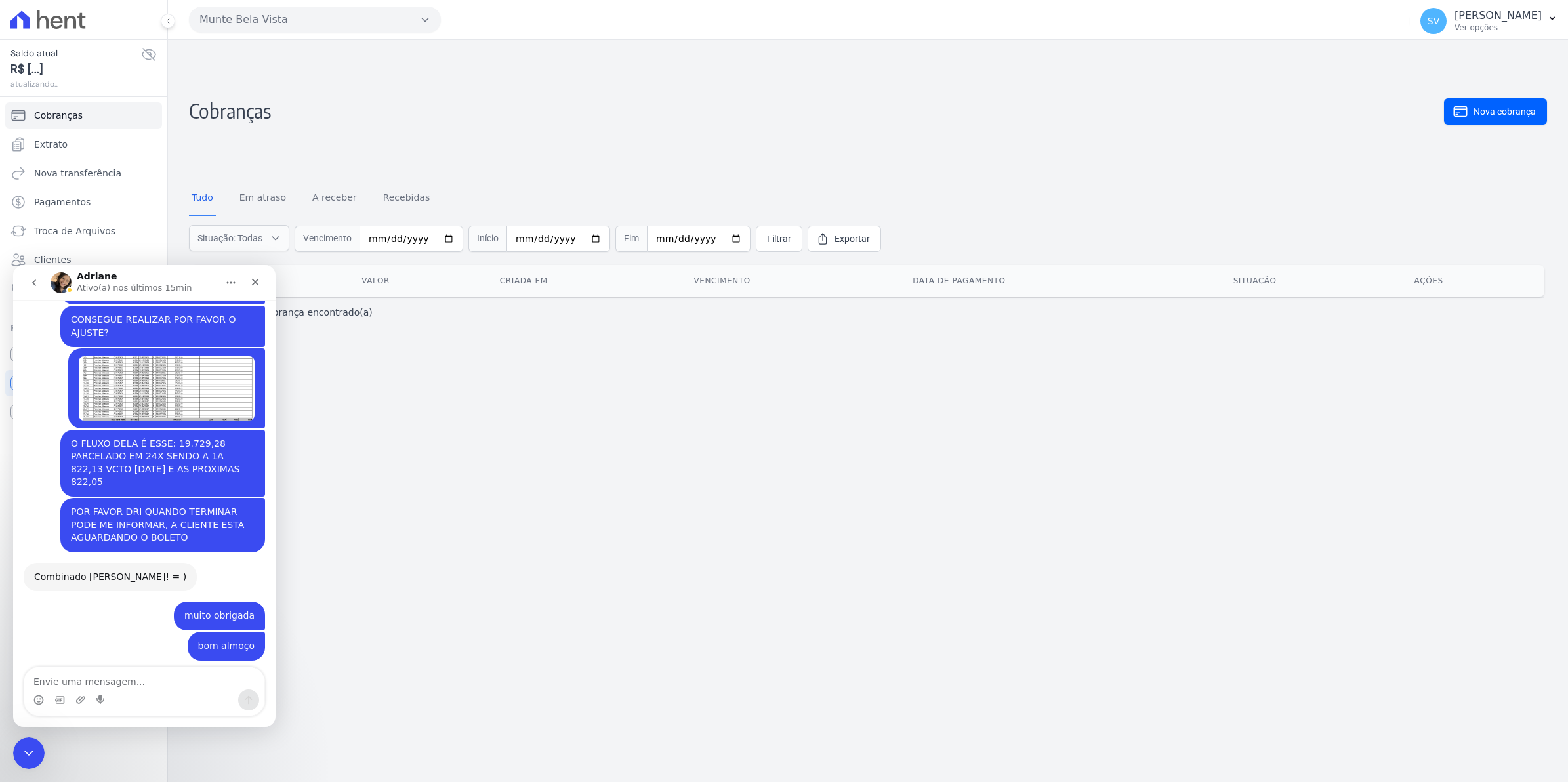
scroll to position [10665, 0]
type textarea "esta fora"
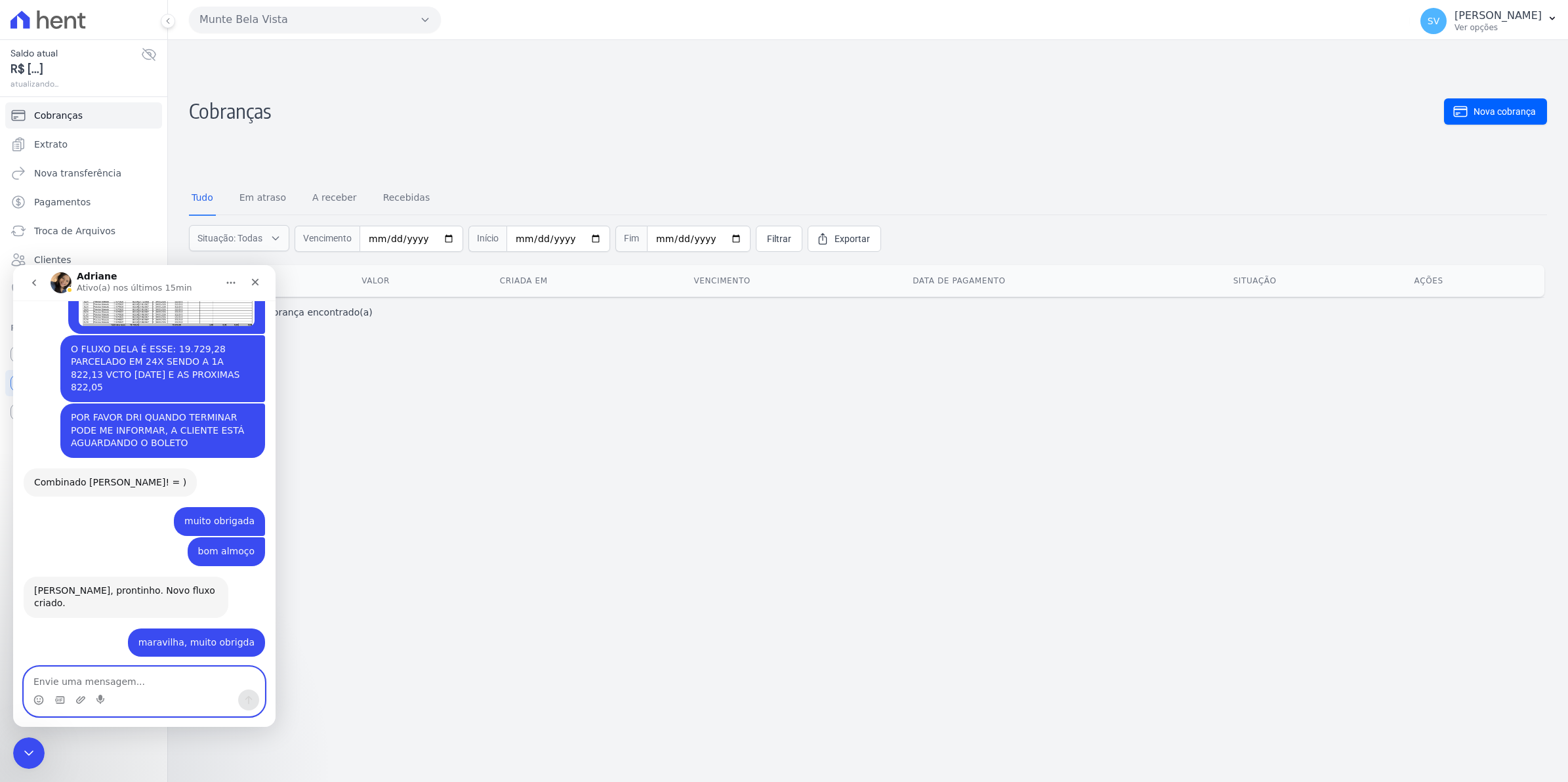
scroll to position [10828, 0]
click at [151, 682] on textarea "Envie uma mensagem..." at bounding box center [144, 678] width 240 height 23
type textarea "ta bom vamos aguardar.obrigada"
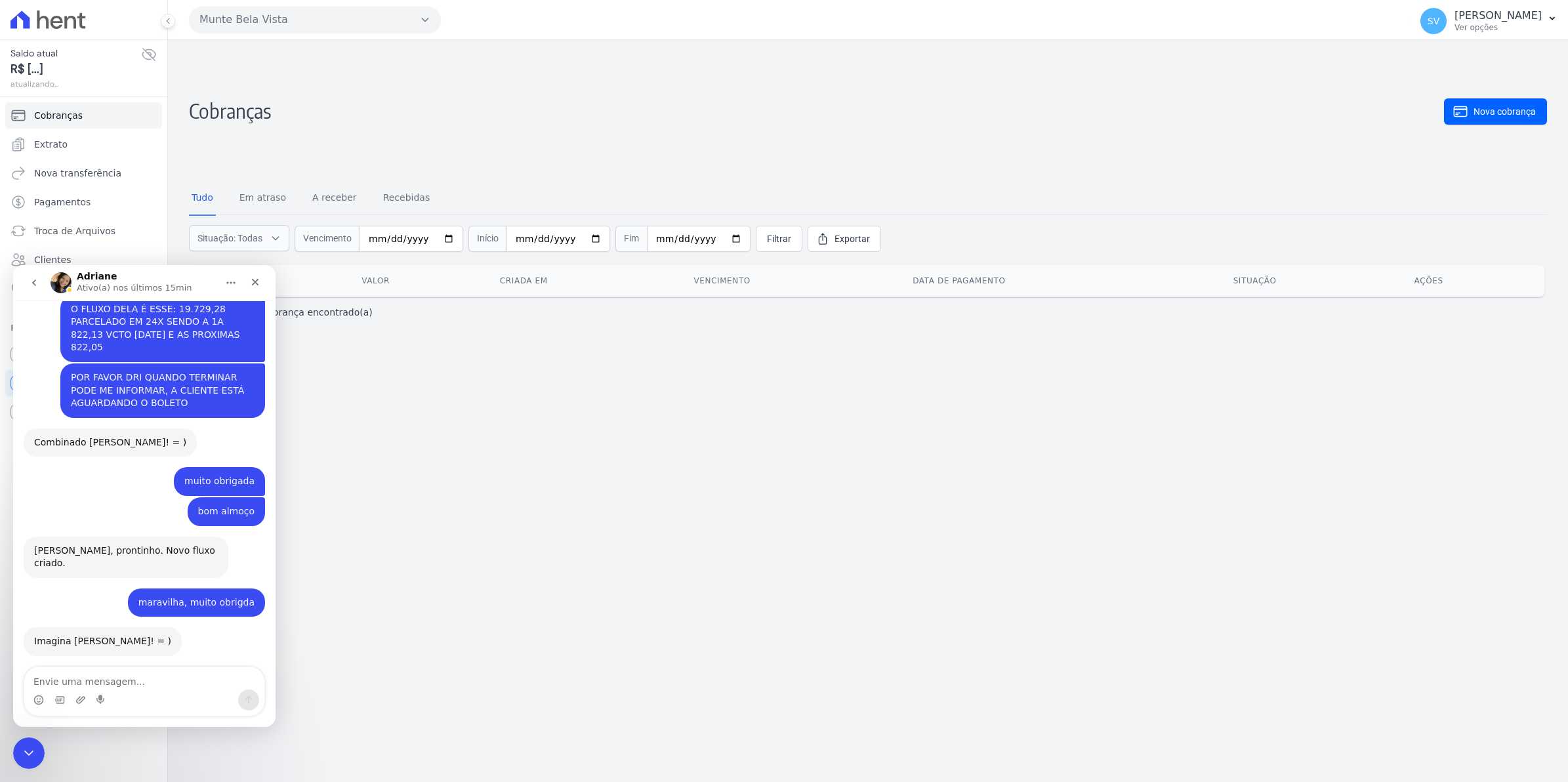
drag, startPoint x: 789, startPoint y: 477, endPoint x: 683, endPoint y: 362, distance: 156.4
click at [787, 469] on div "Cobranças Nova cobrança Tudo Em atraso A receber Recebidas Situação: Todas Em a…" at bounding box center [868, 411] width 1400 height 742
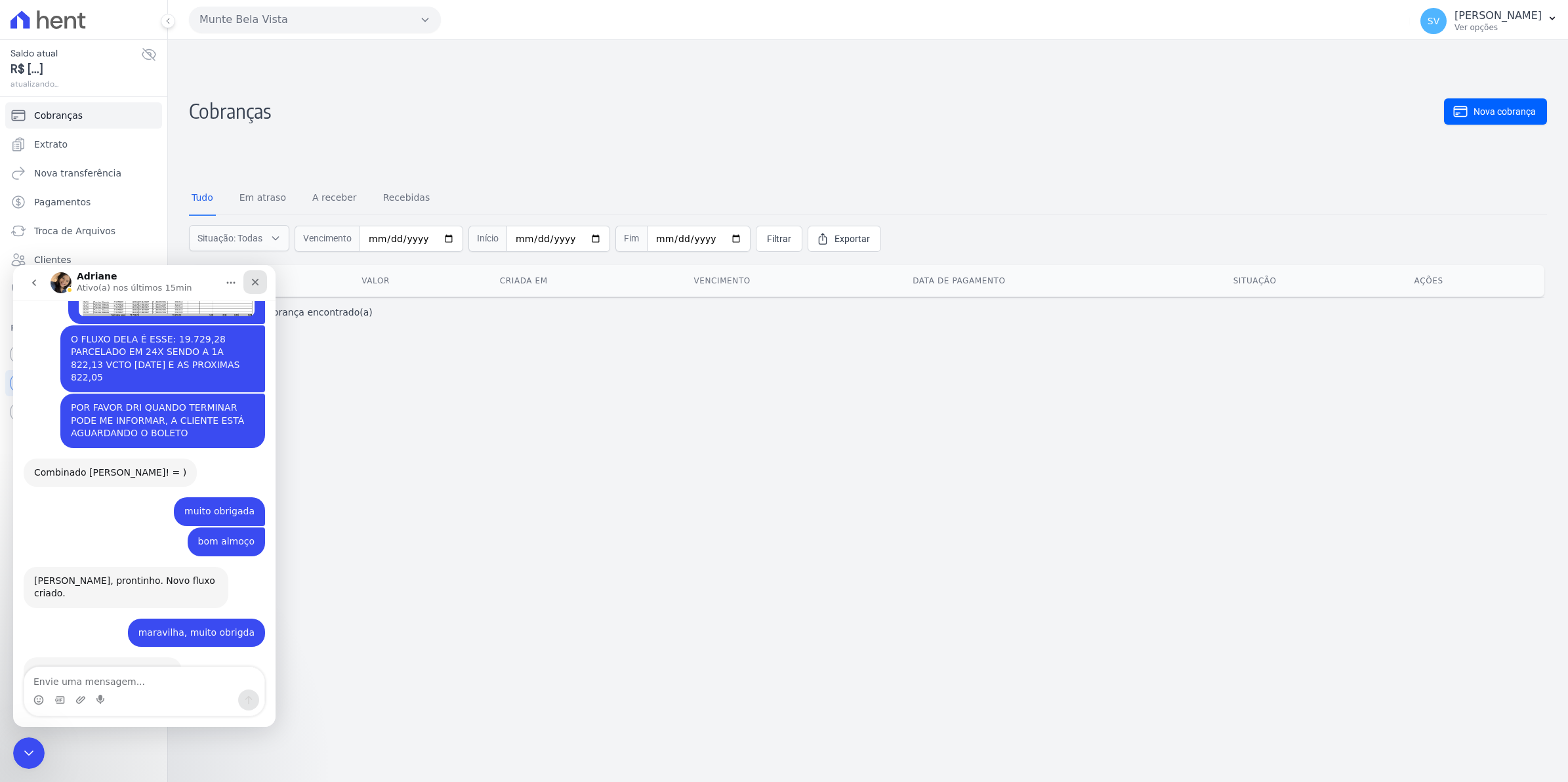
scroll to position [10897, 0]
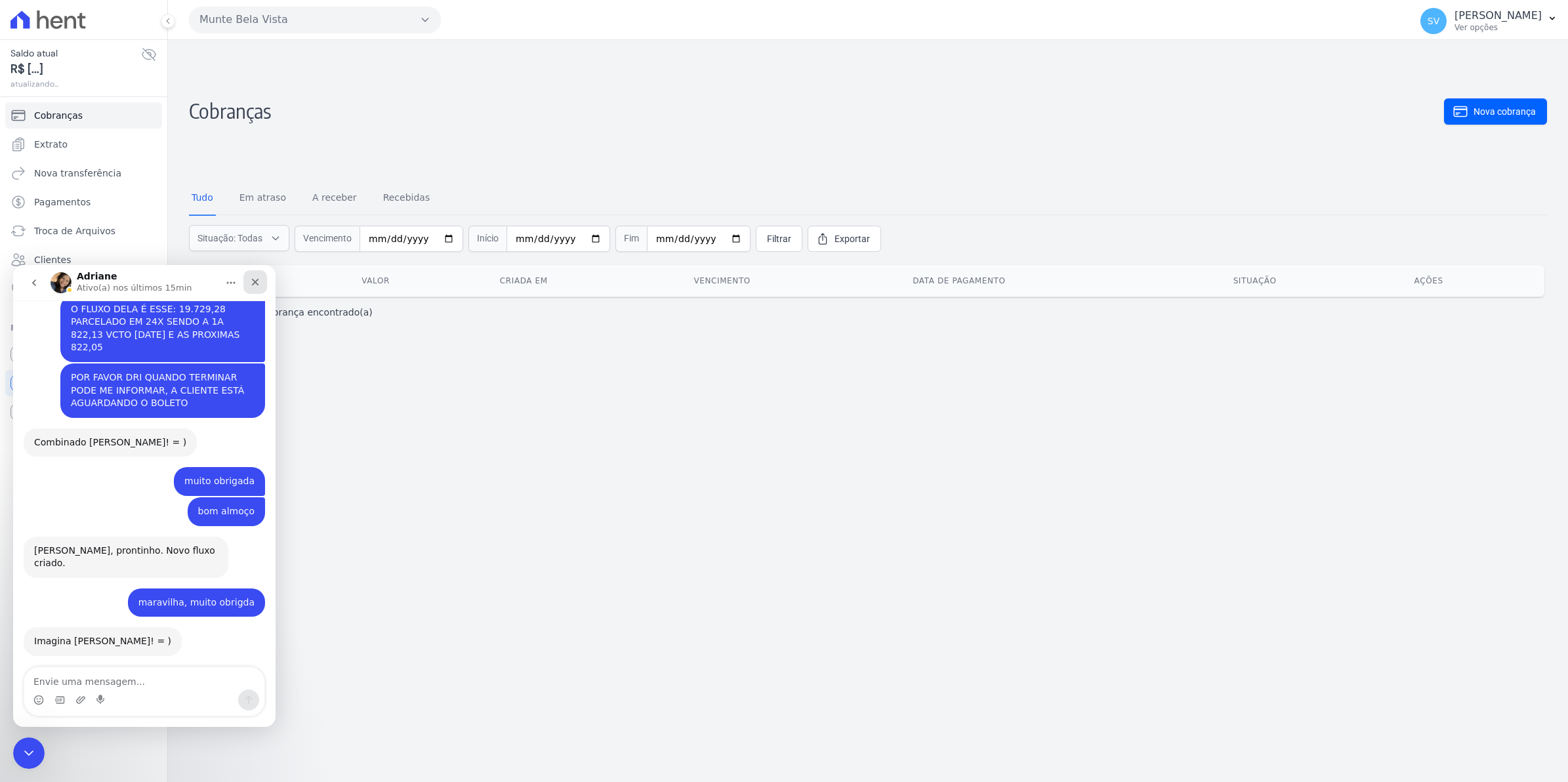
click at [257, 279] on icon "Fechar" at bounding box center [255, 282] width 7 height 7
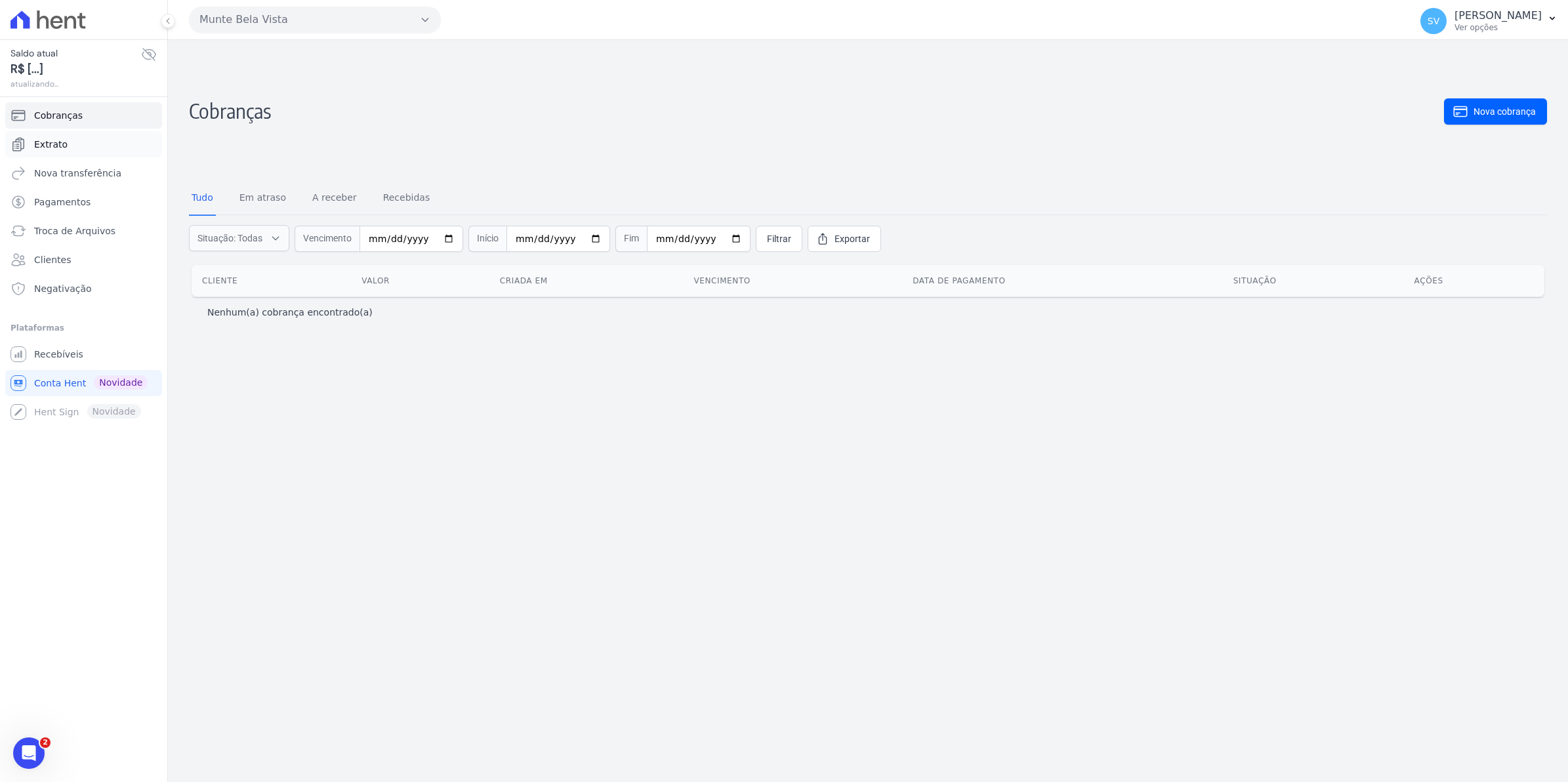
click at [73, 140] on link "Extrato" at bounding box center [83, 144] width 156 height 26
click at [58, 153] on link "Extrato" at bounding box center [83, 144] width 156 height 26
click at [62, 362] on link "Recebíveis" at bounding box center [83, 354] width 156 height 26
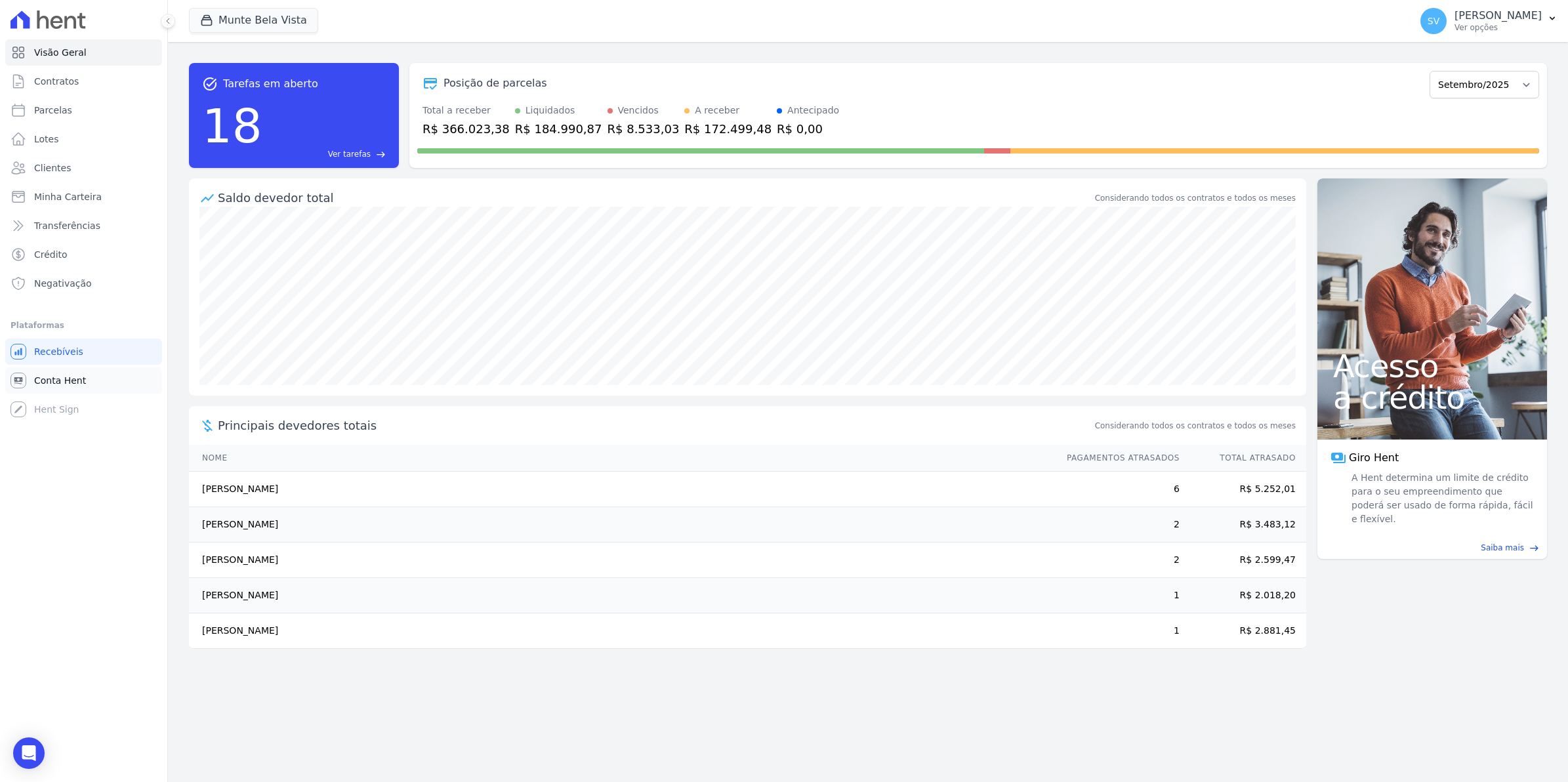
click at [50, 384] on span "Conta Hent" at bounding box center [59, 380] width 52 height 13
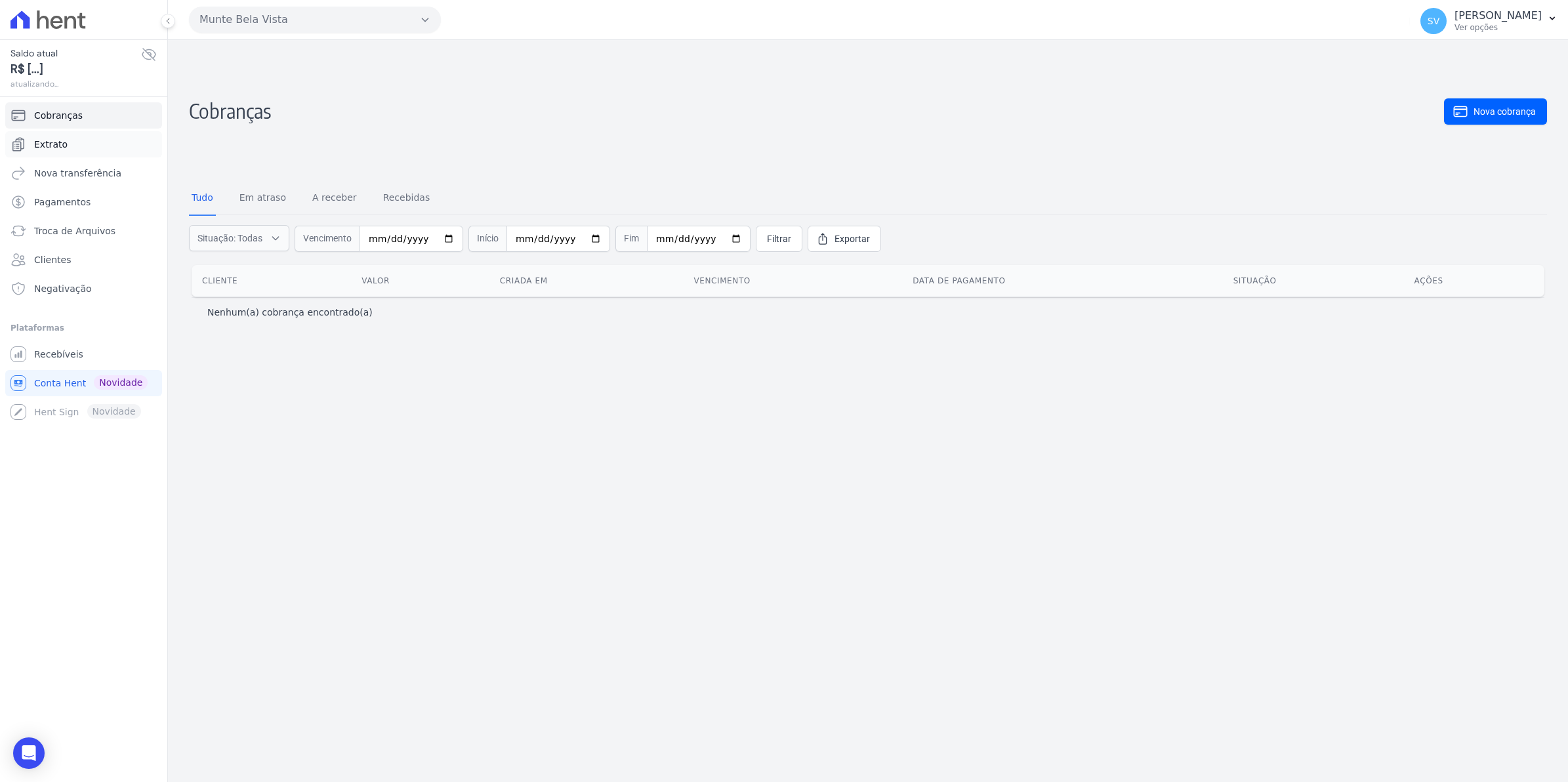
click at [41, 148] on span "Extrato" at bounding box center [51, 144] width 33 height 13
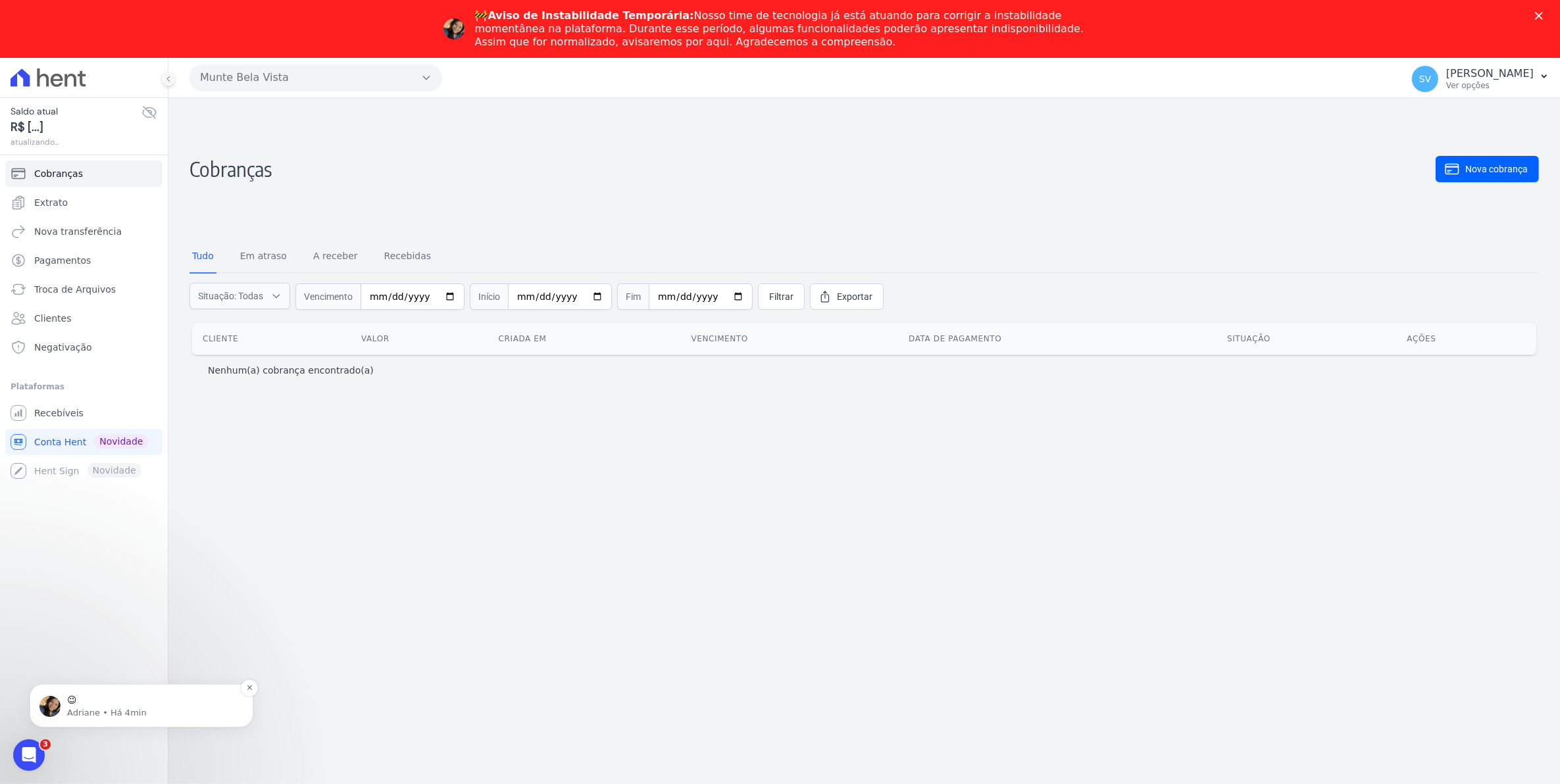
click at [81, 709] on p "Adriane • Há 4min" at bounding box center [152, 712] width 170 height 12
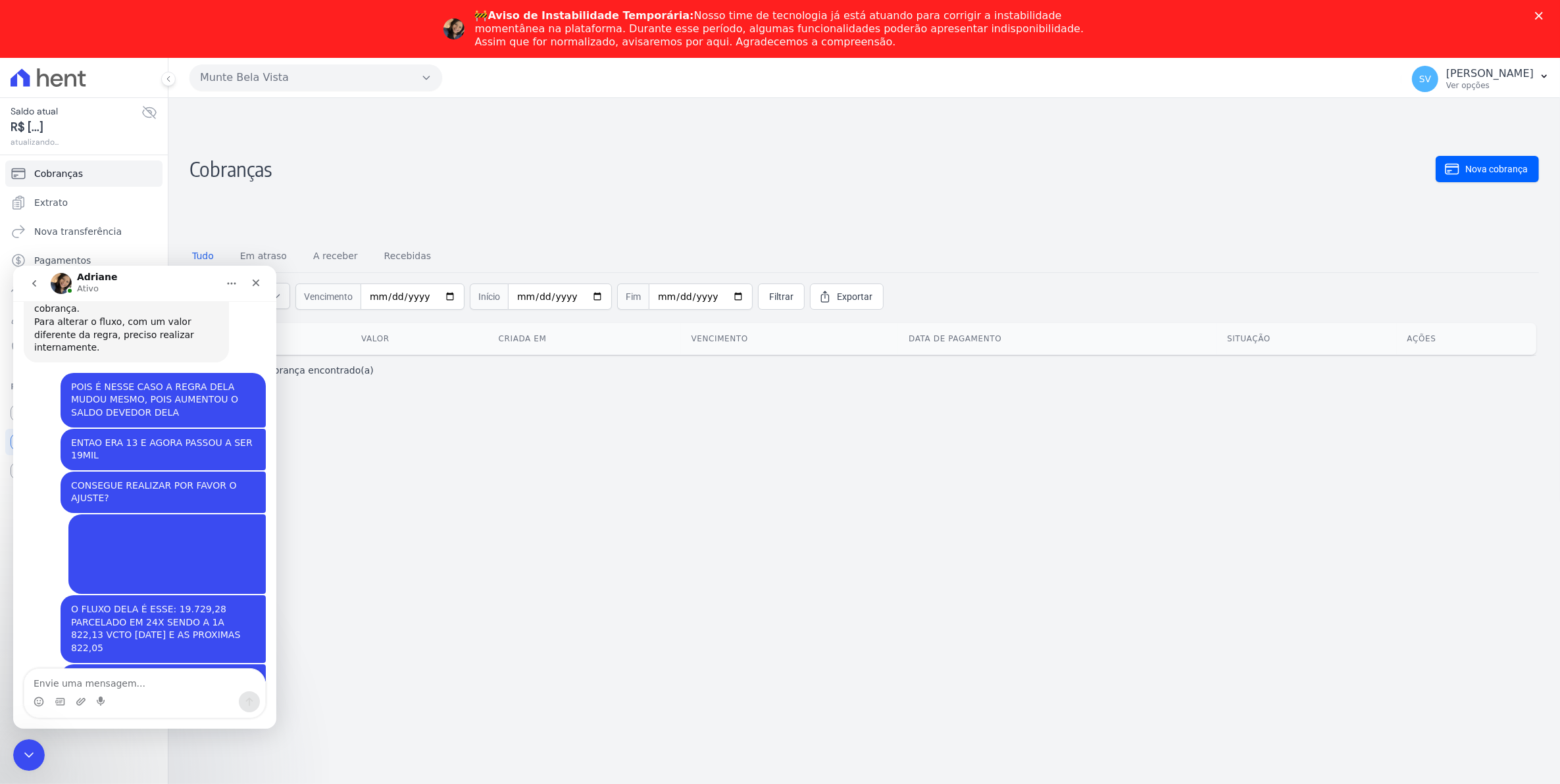
scroll to position [10655, 0]
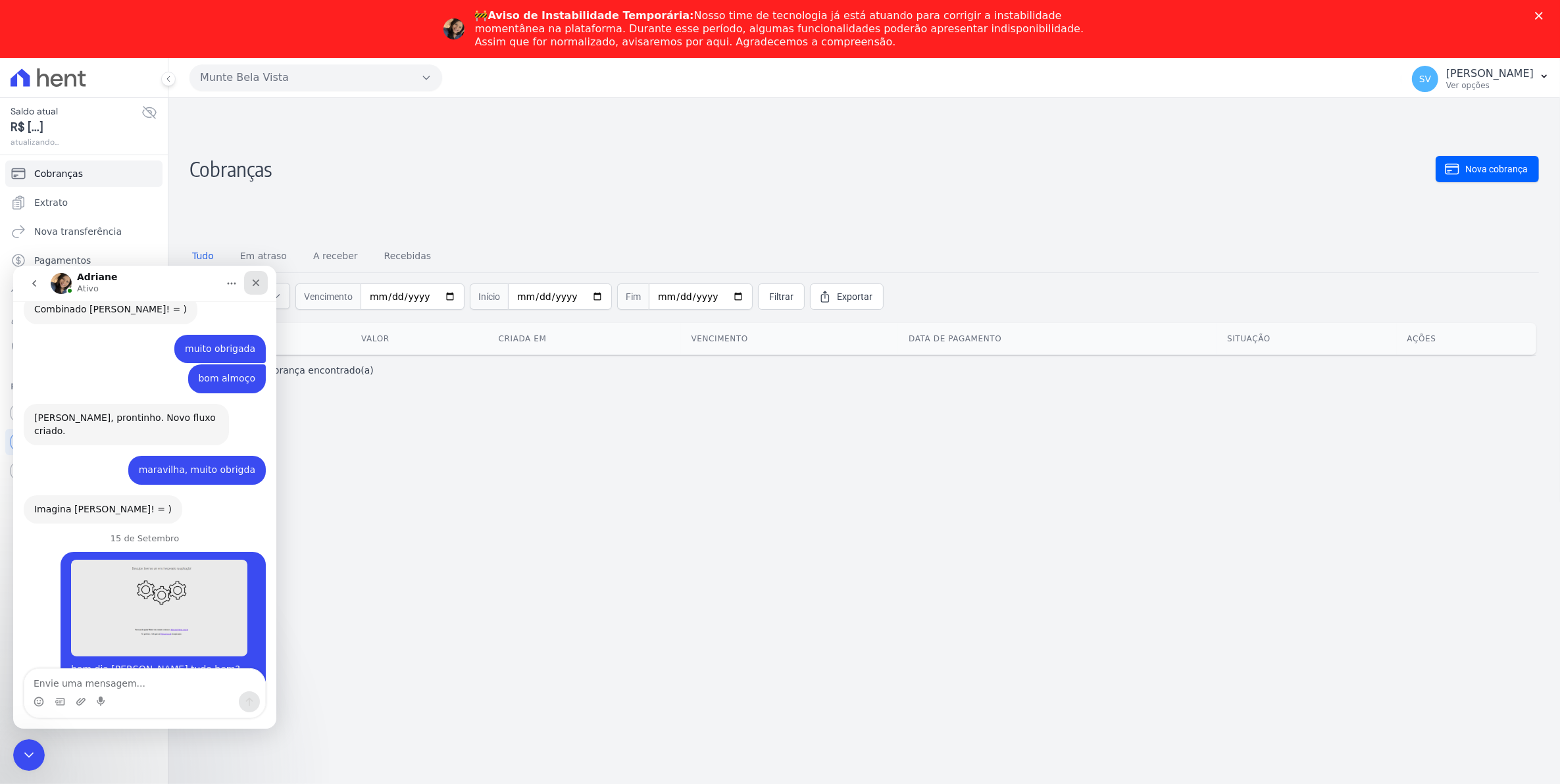
click at [252, 279] on icon "Fechar" at bounding box center [256, 282] width 11 height 11
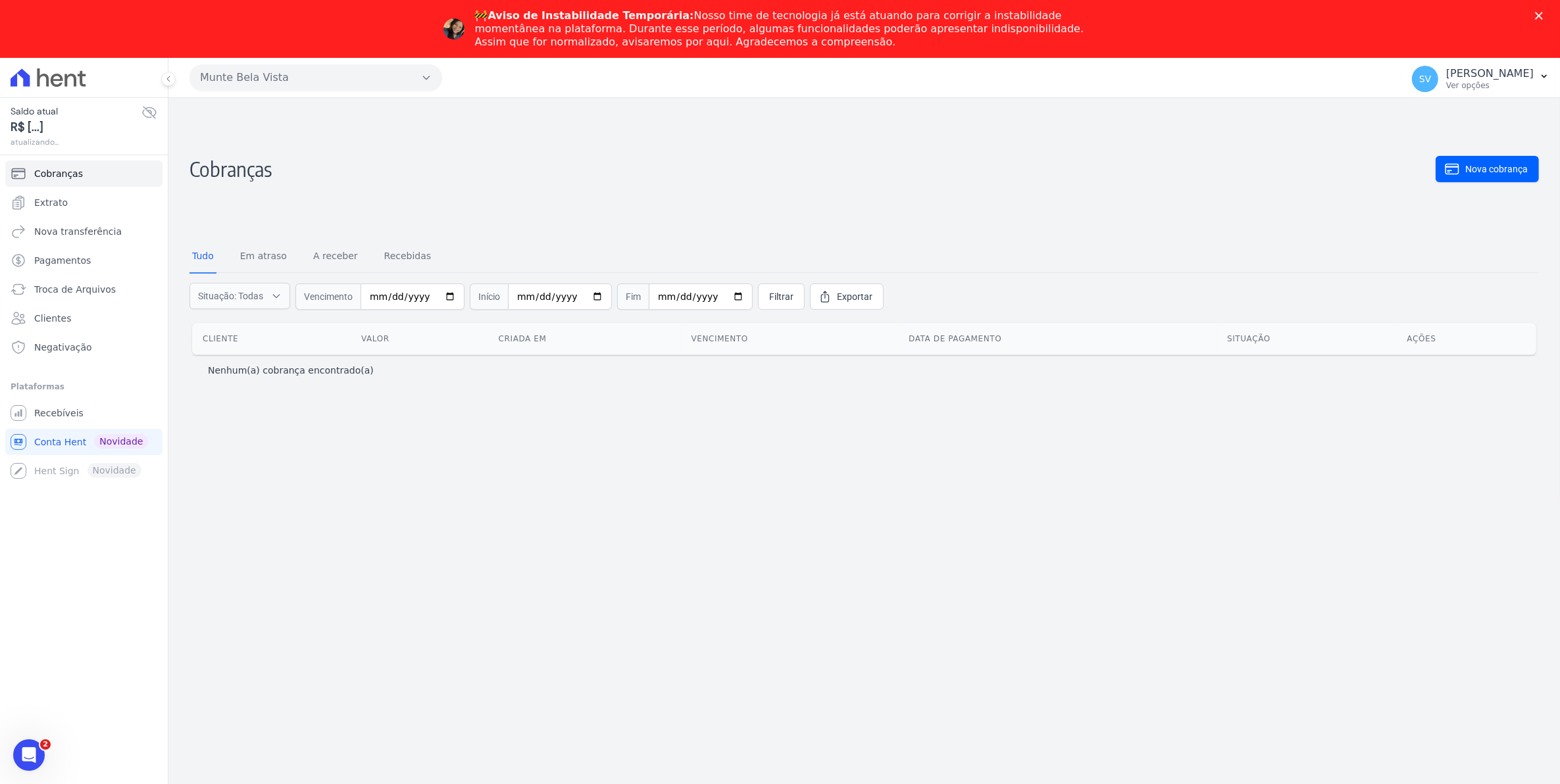
scroll to position [10633, 0]
click at [83, 204] on link "Extrato" at bounding box center [83, 202] width 157 height 26
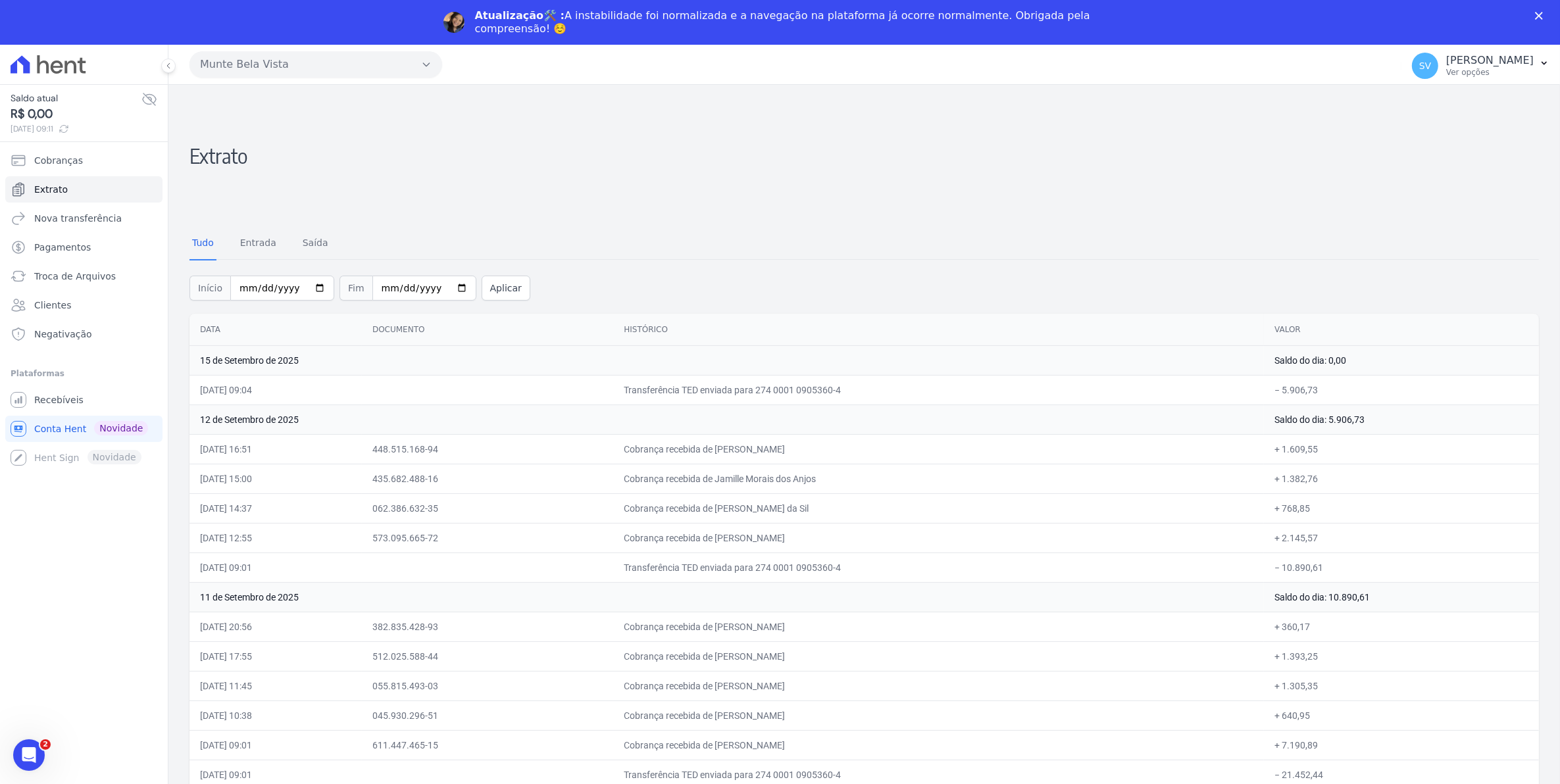
click at [1542, 14] on icon "Fechar" at bounding box center [1538, 16] width 8 height 8
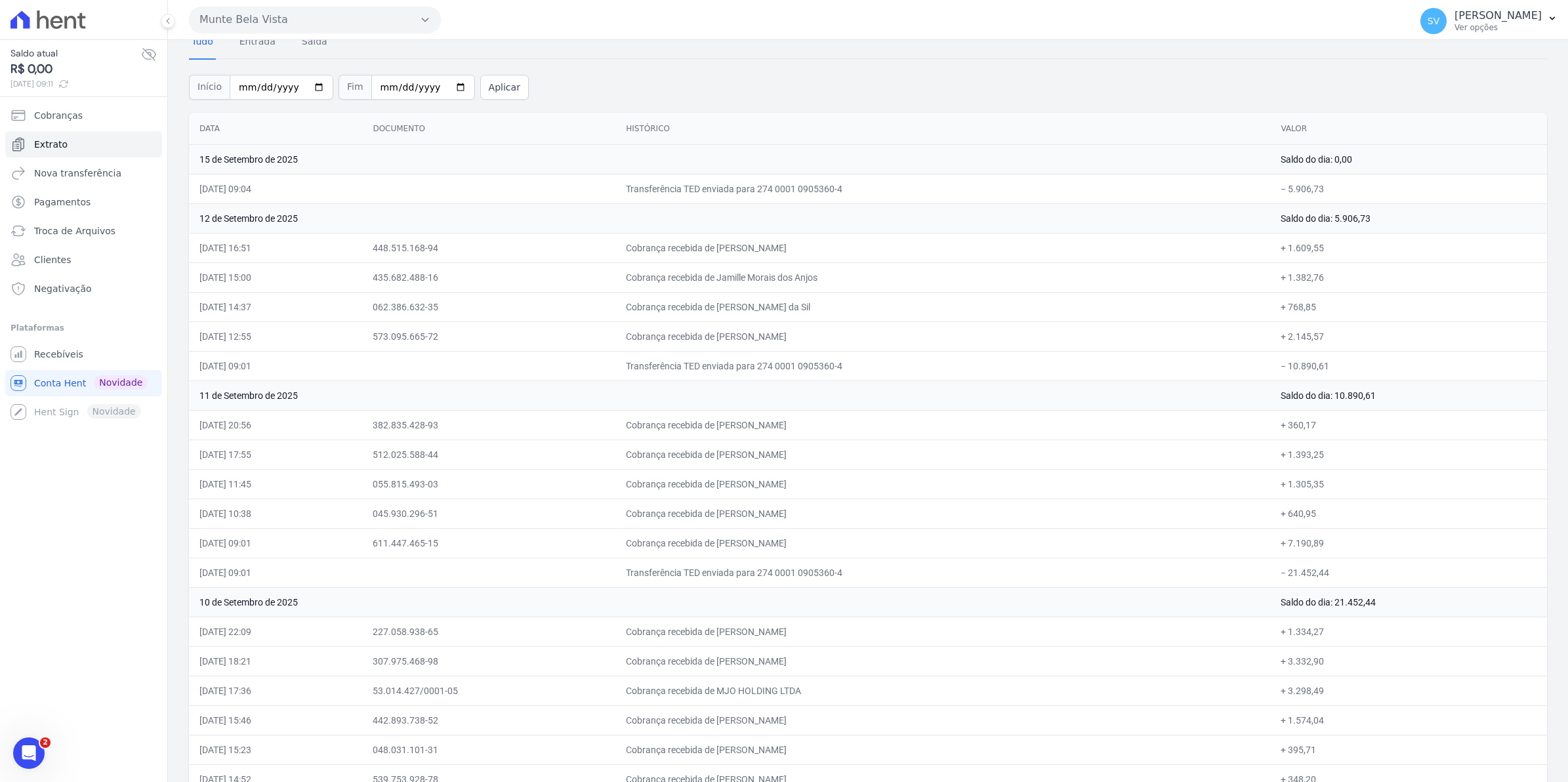
scroll to position [164, 0]
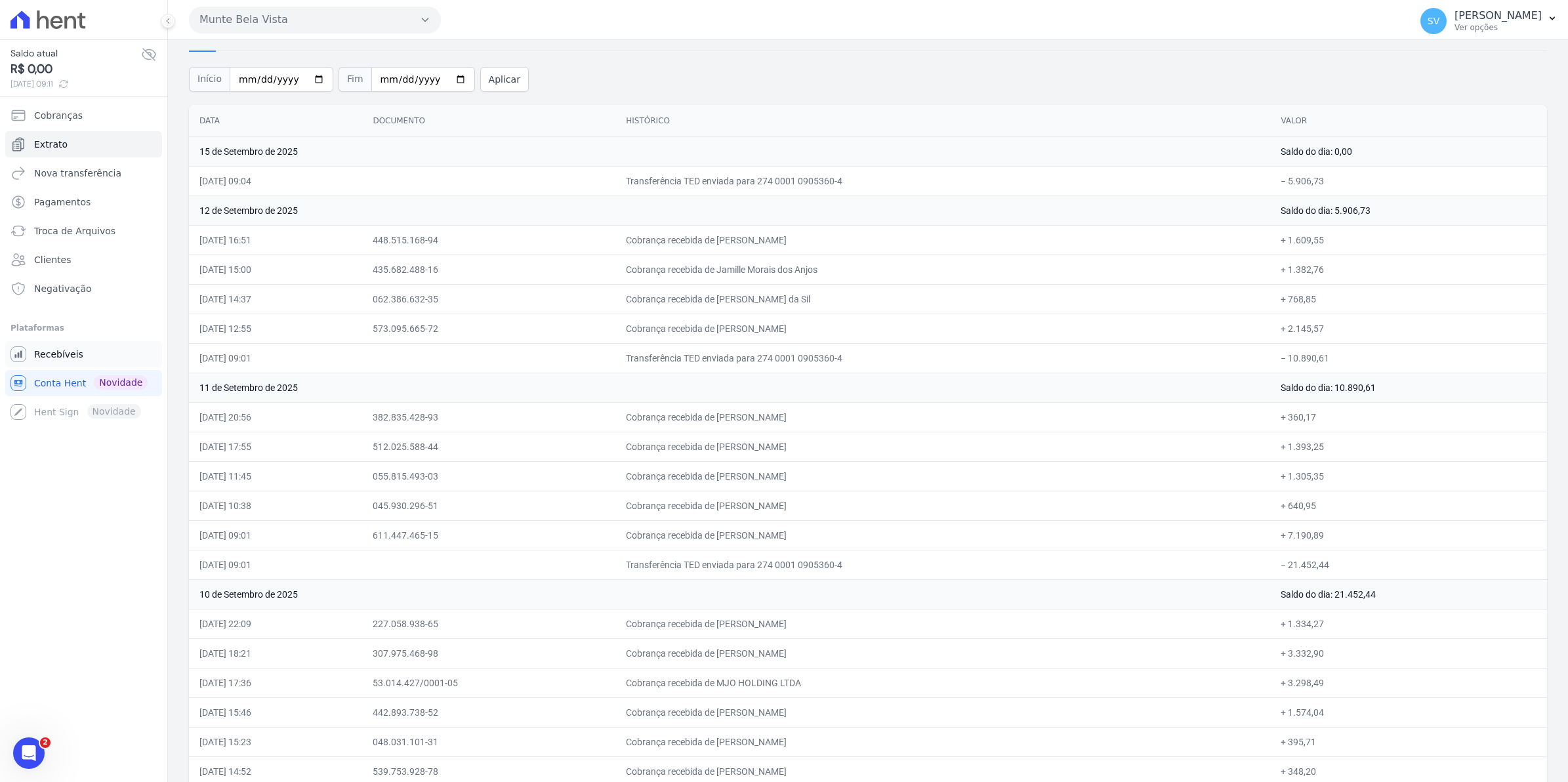
click at [56, 355] on span "Recebíveis" at bounding box center [59, 354] width 49 height 13
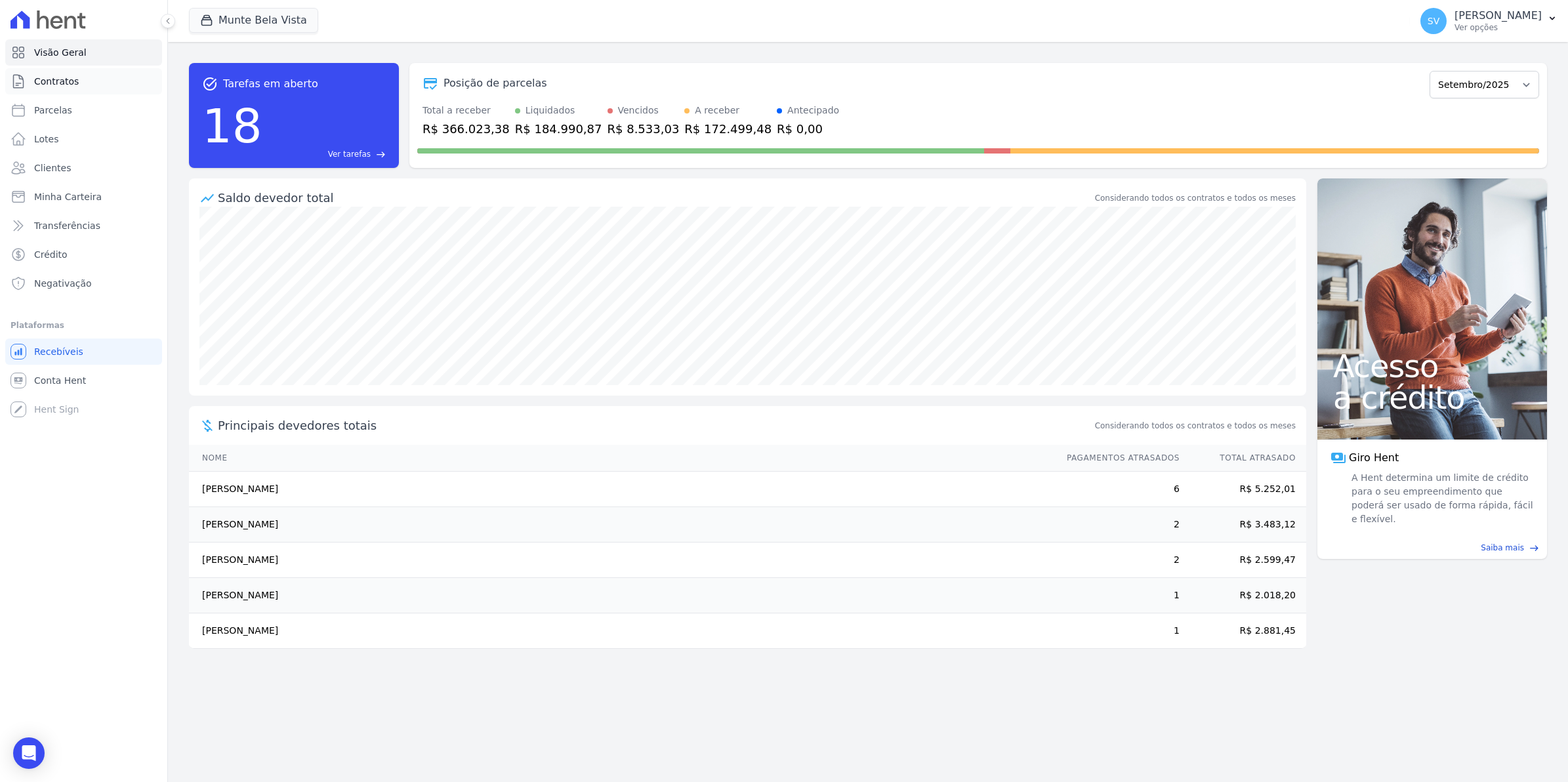
click at [83, 83] on link "Contratos" at bounding box center [83, 81] width 156 height 26
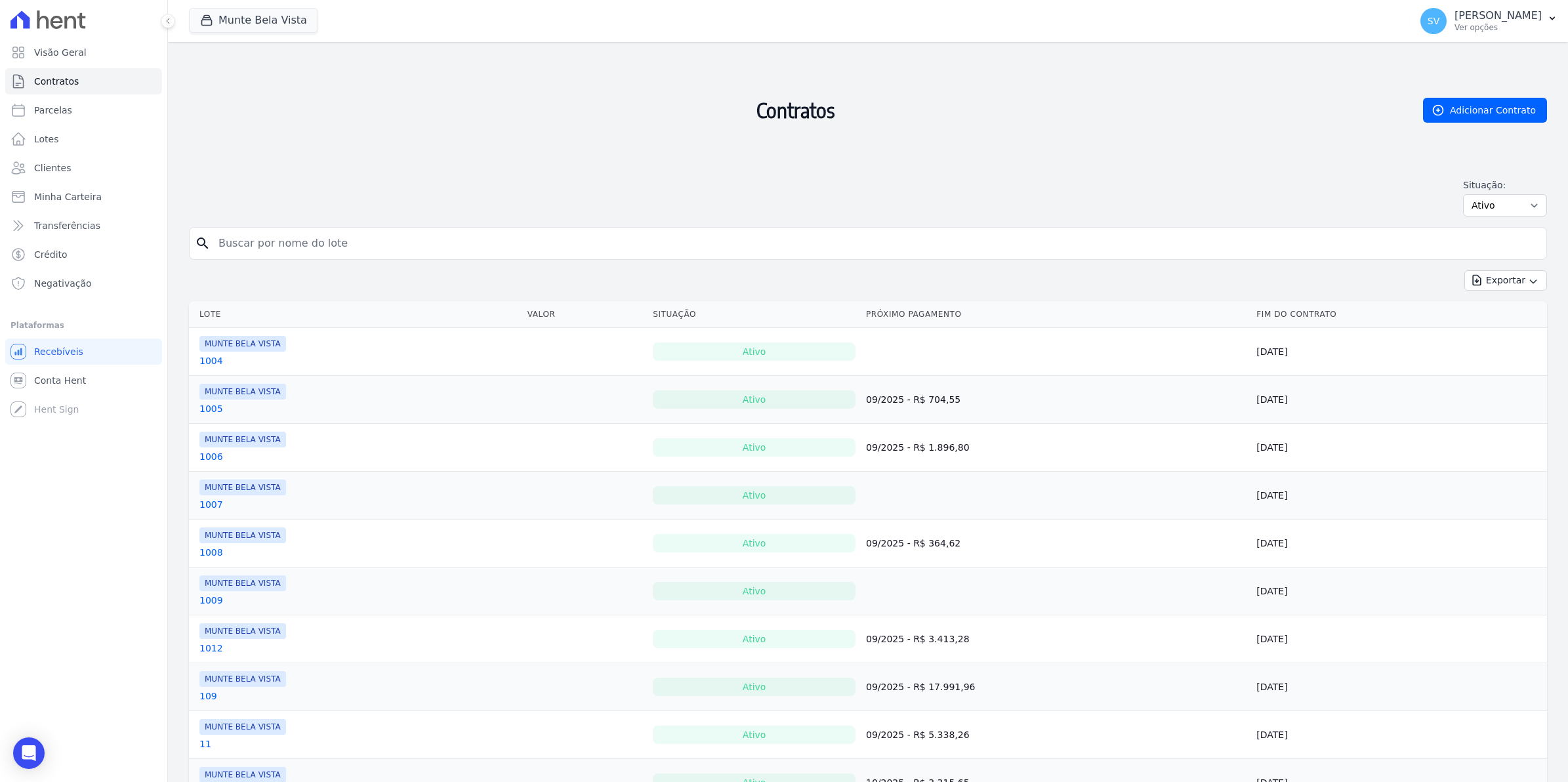
click at [225, 247] on input "search" at bounding box center [876, 243] width 1330 height 26
type input "JOSELMA"
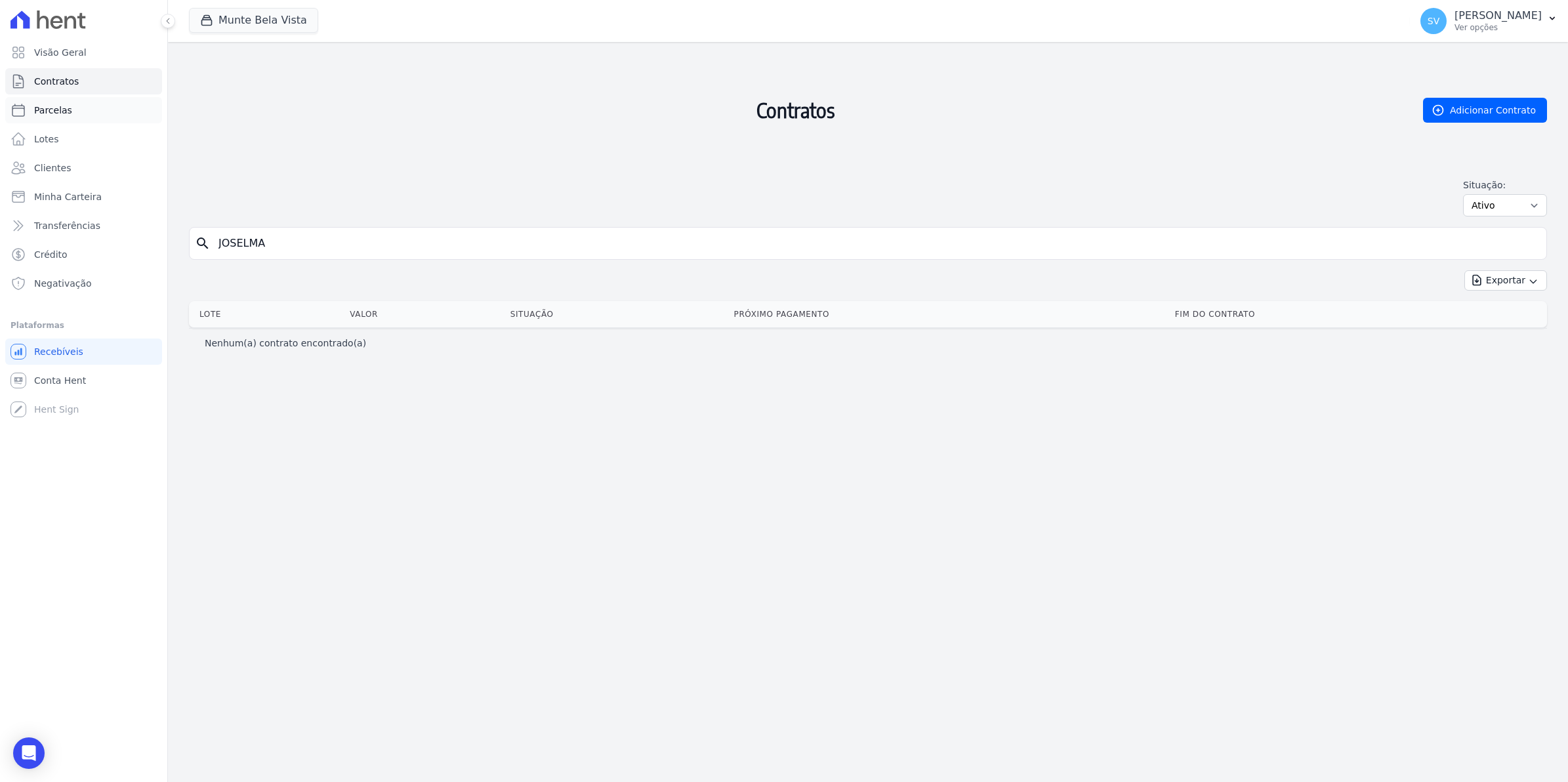
click at [54, 112] on span "Parcelas" at bounding box center [53, 110] width 38 height 13
select select
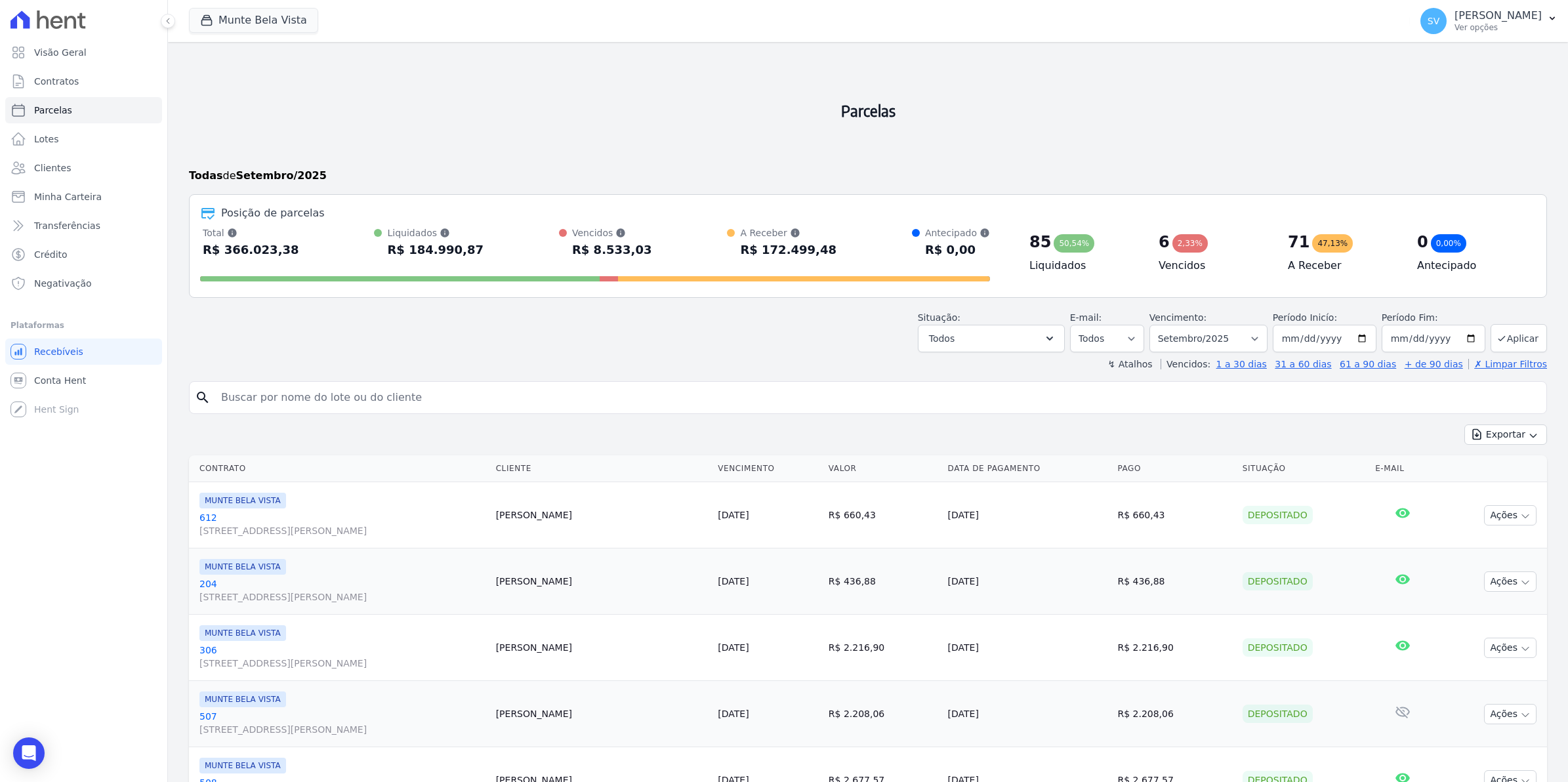
click at [288, 398] on input "search" at bounding box center [877, 398] width 1328 height 26
type input "JOSELMA"
select select
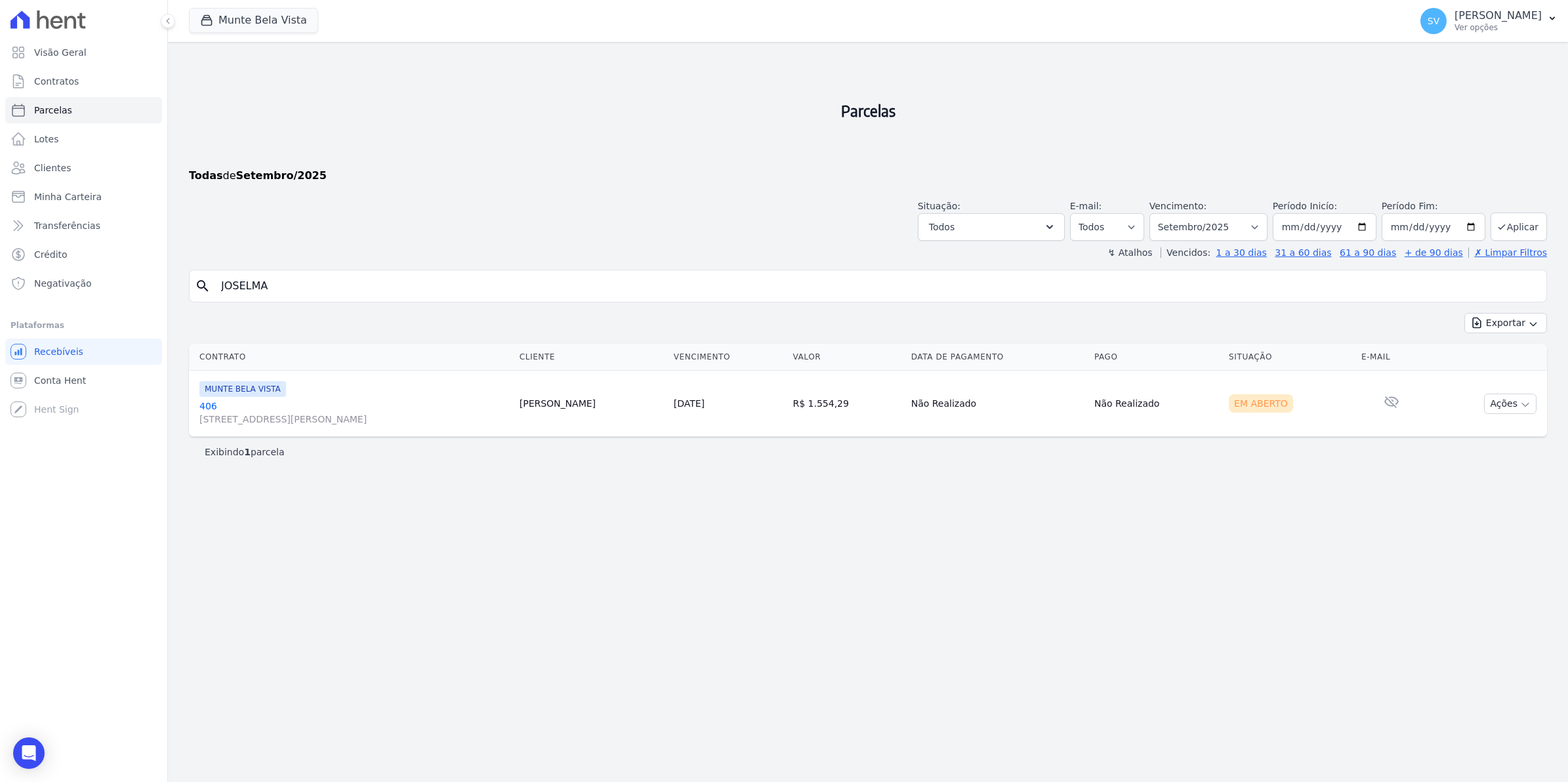
click at [214, 404] on link "406 Avenida Brigadeiro Faria Lima, 1306, 4 andar, Pinheiros" at bounding box center [354, 412] width 309 height 26
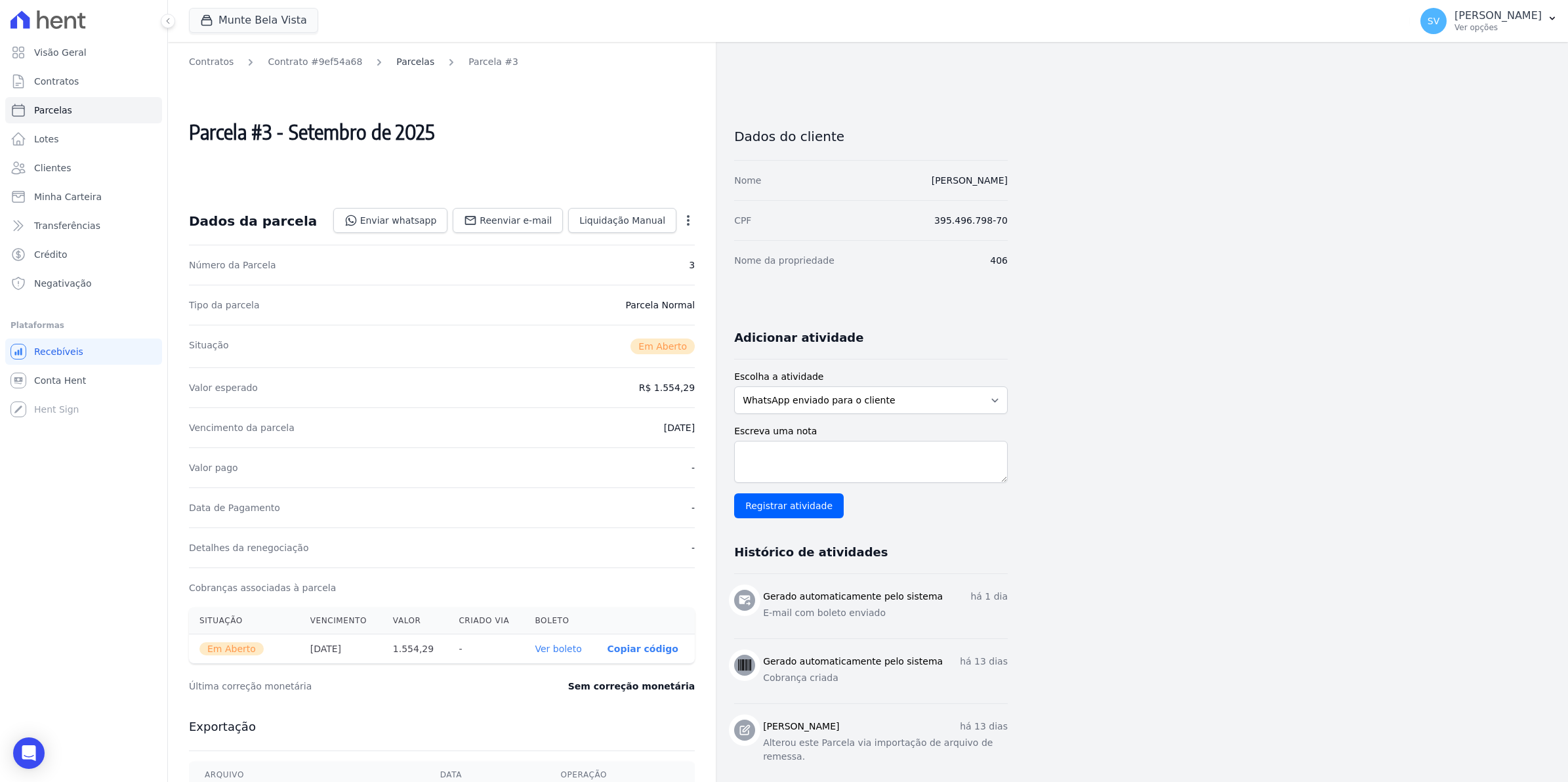
click at [401, 61] on link "Parcelas" at bounding box center [415, 62] width 38 height 14
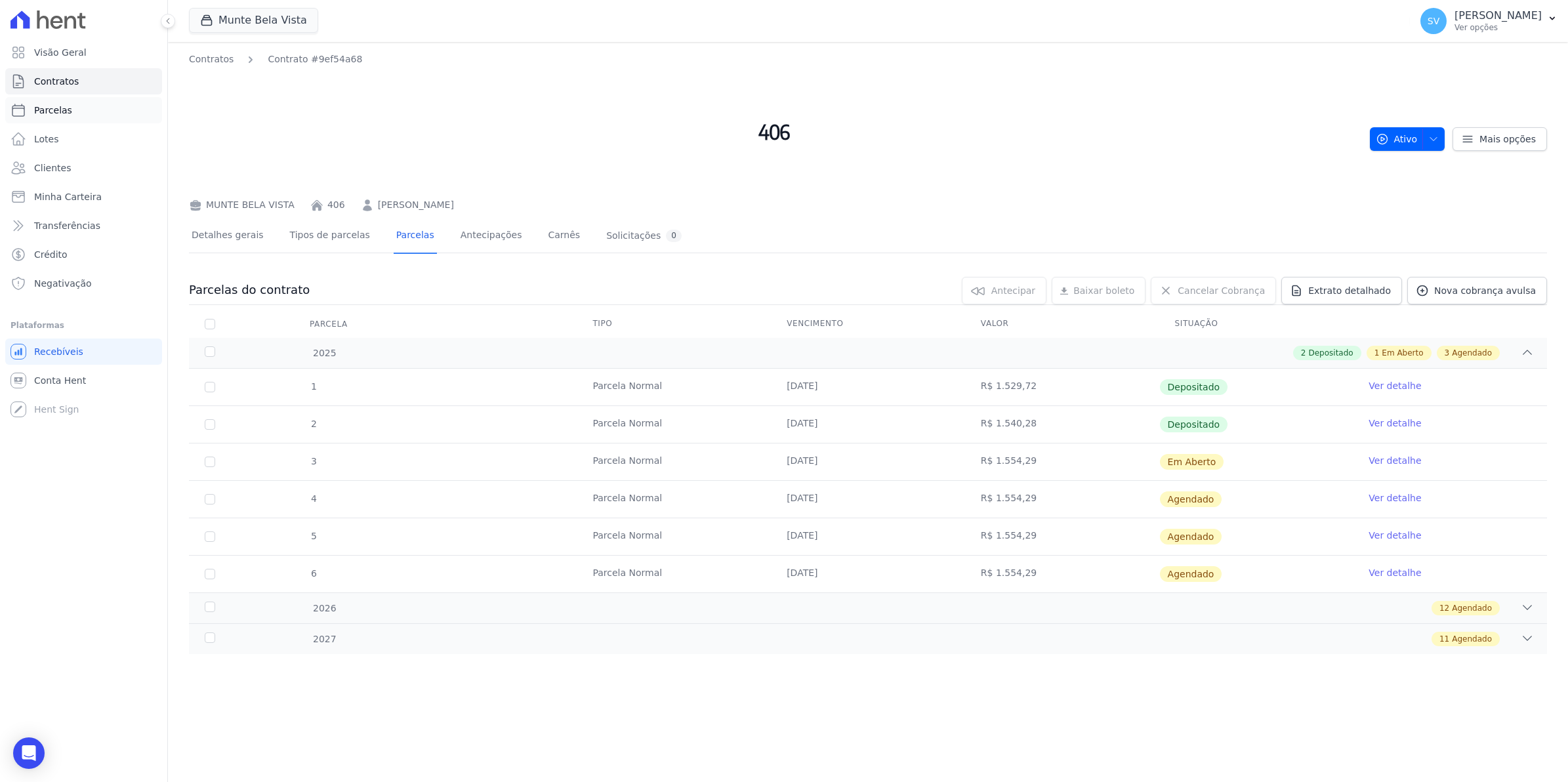
click at [57, 108] on span "Parcelas" at bounding box center [53, 110] width 38 height 13
select select
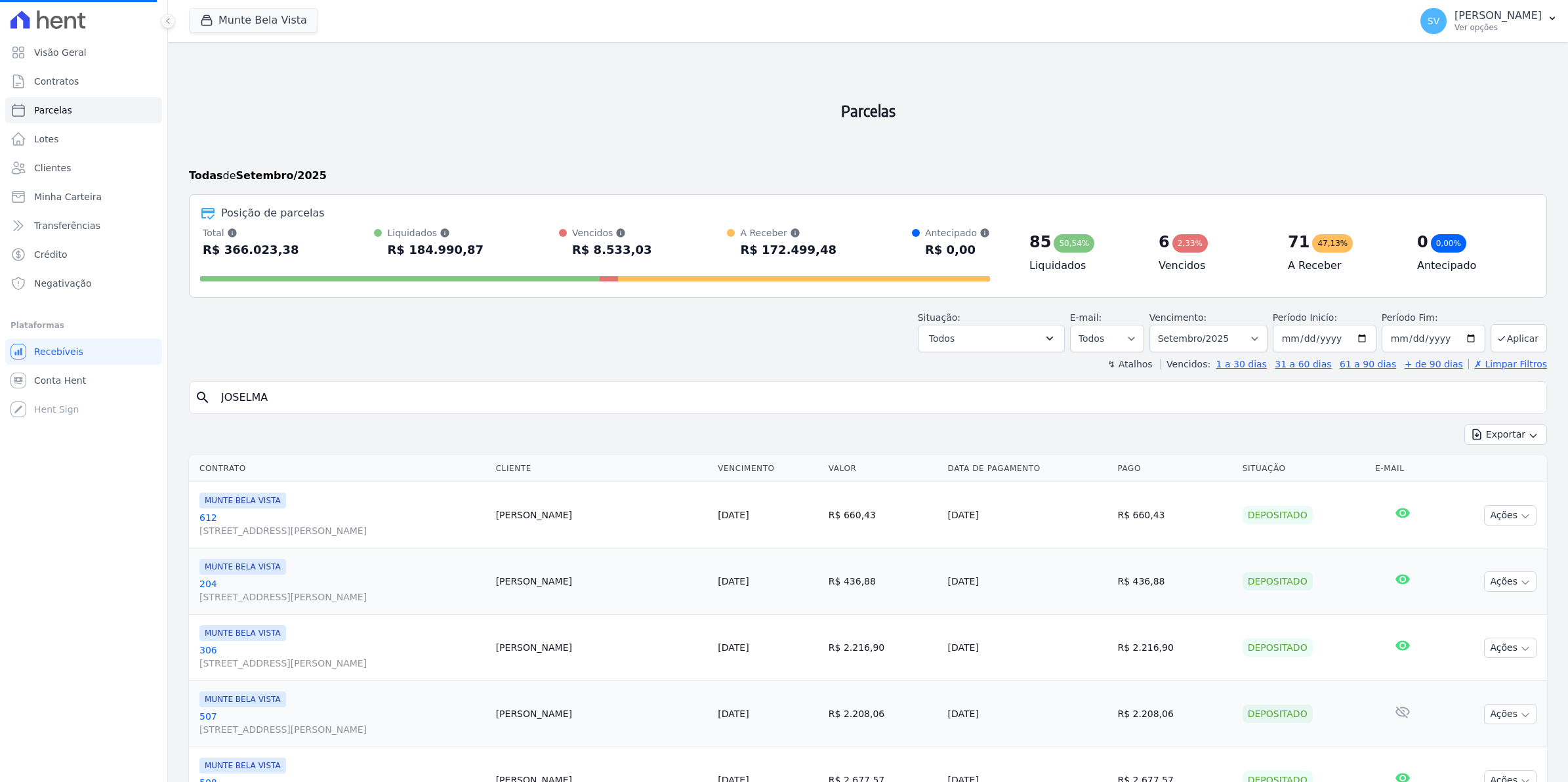
select select
click at [349, 397] on input "search" at bounding box center [877, 398] width 1328 height 26
type input "aline"
select select
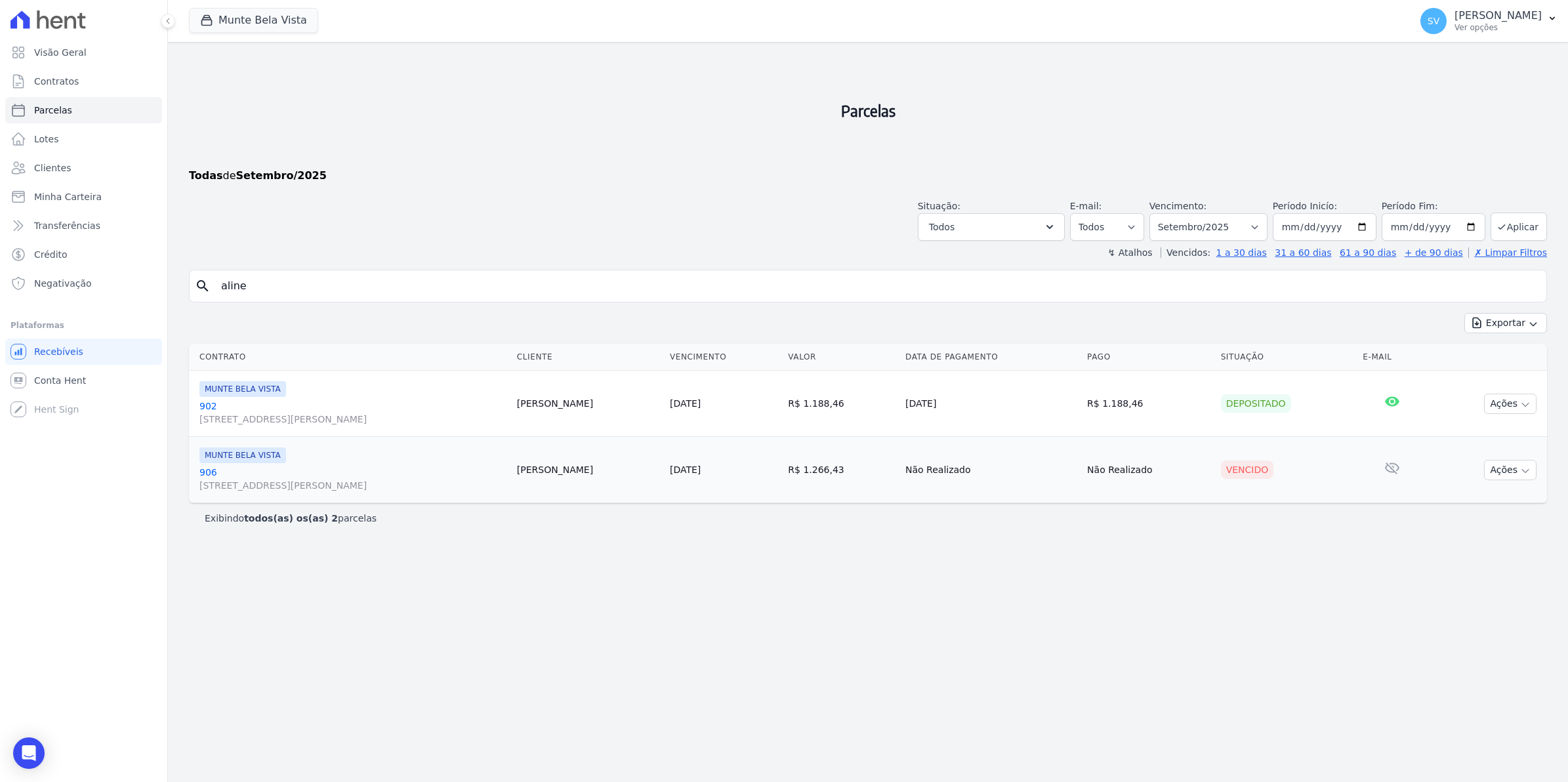
click at [211, 472] on link "906 Avenida Brigadeiro Faria Lima, 1306, 4 andar, Pinheiros" at bounding box center [352, 479] width 307 height 26
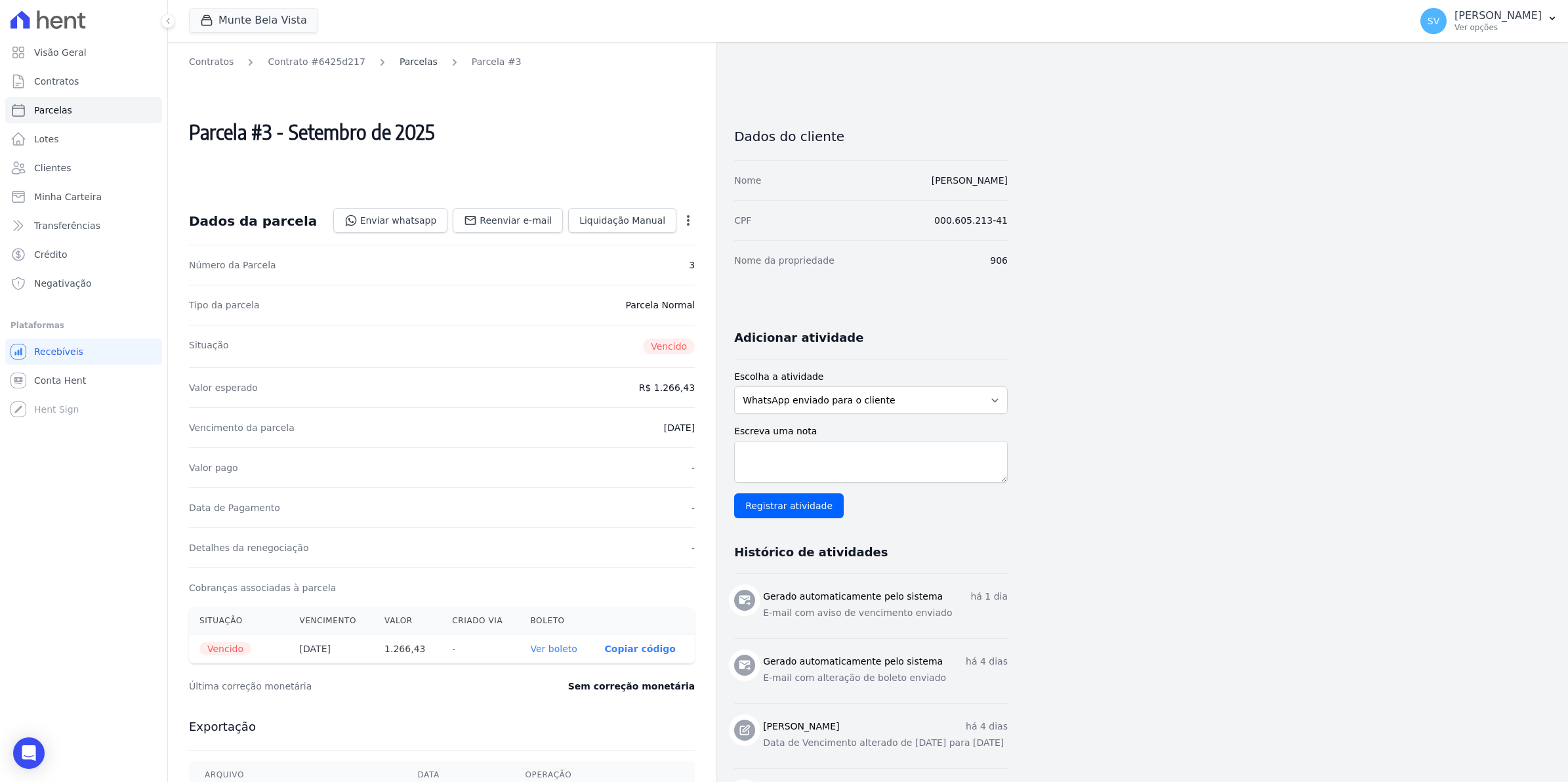
click at [402, 66] on link "Parcelas" at bounding box center [419, 62] width 38 height 14
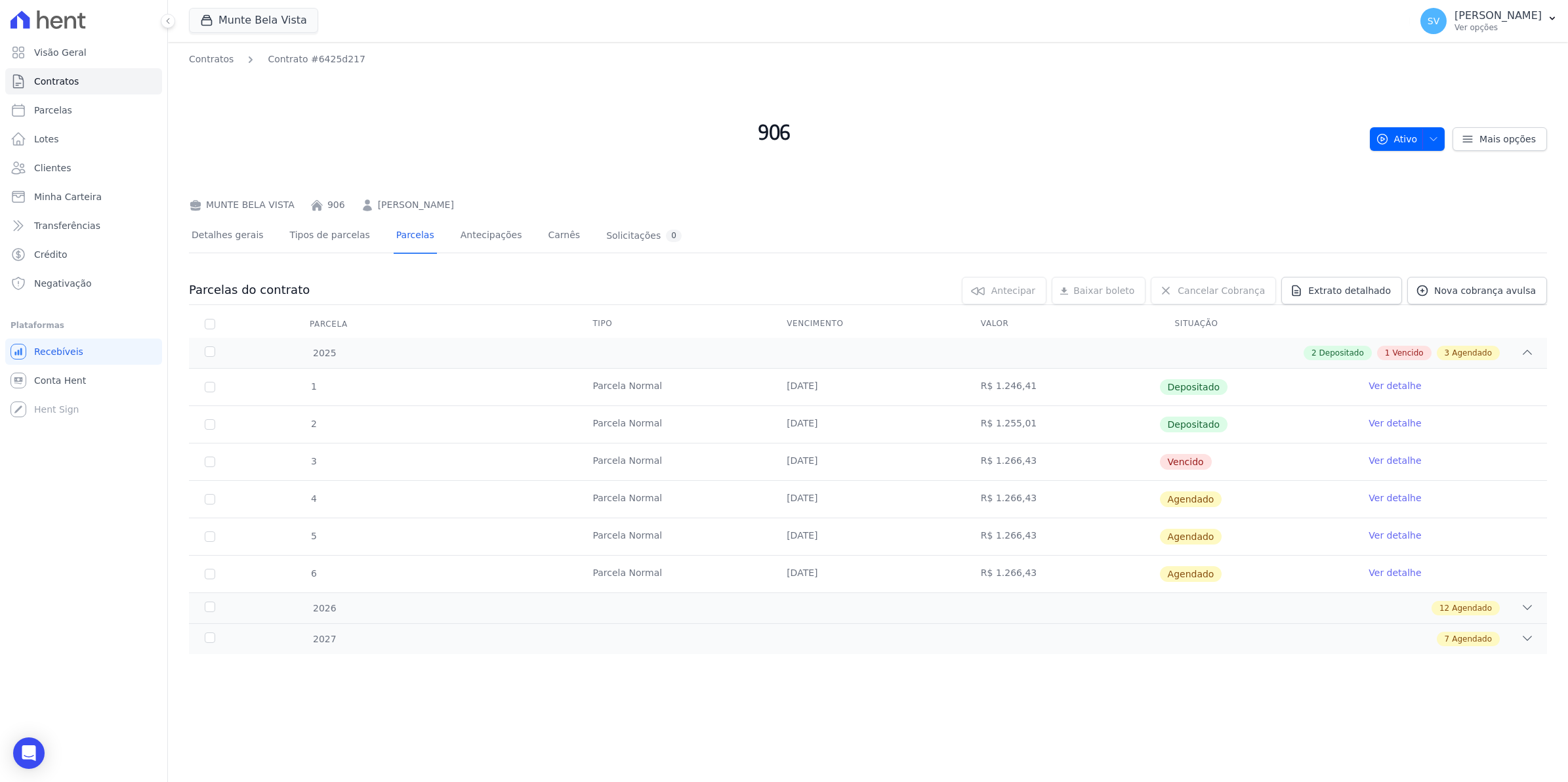
click at [1409, 460] on link "Ver detalhe" at bounding box center [1395, 460] width 52 height 13
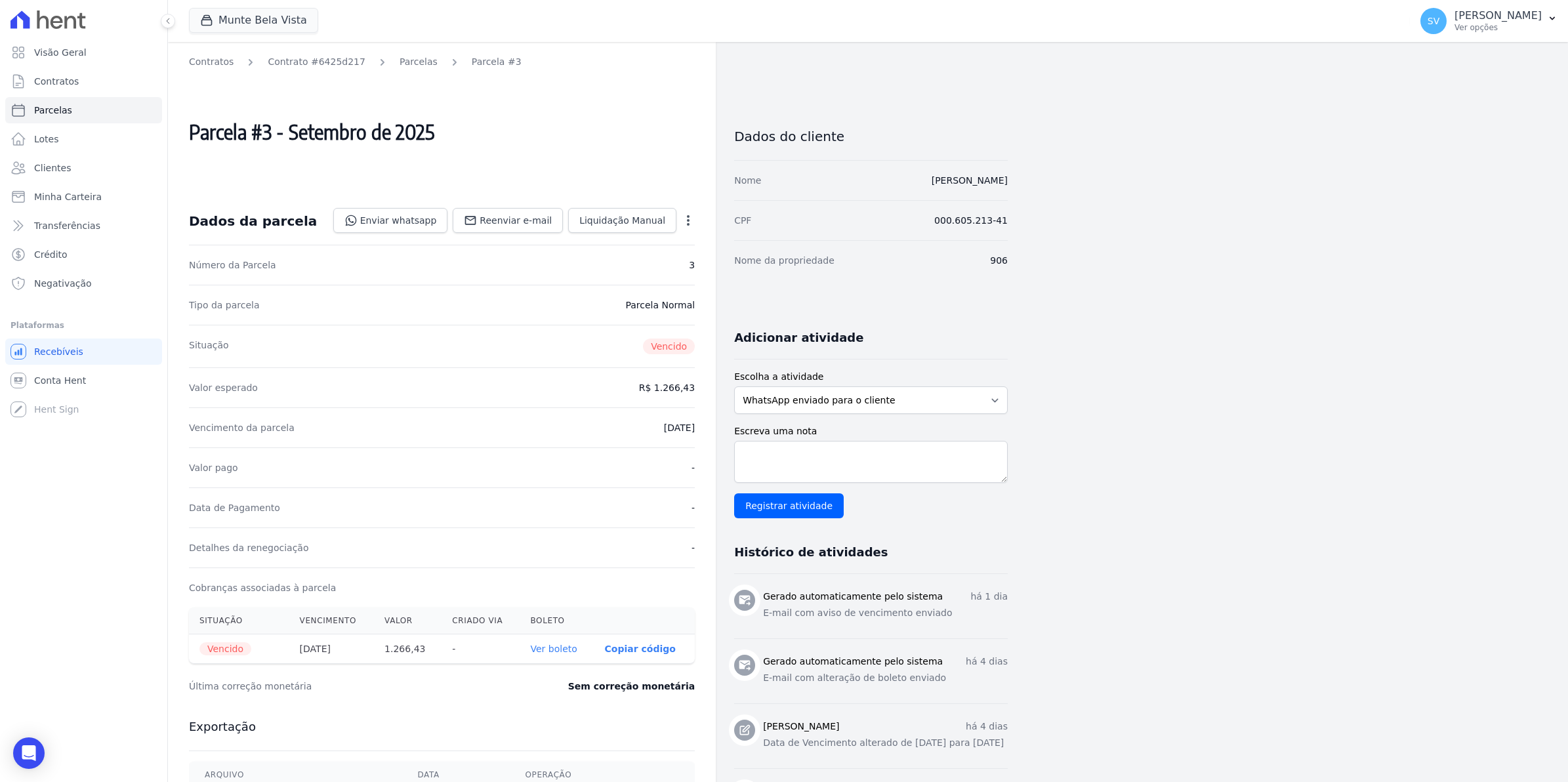
click at [682, 221] on icon "button" at bounding box center [688, 220] width 13 height 13
click at [686, 221] on icon "button" at bounding box center [688, 220] width 13 height 13
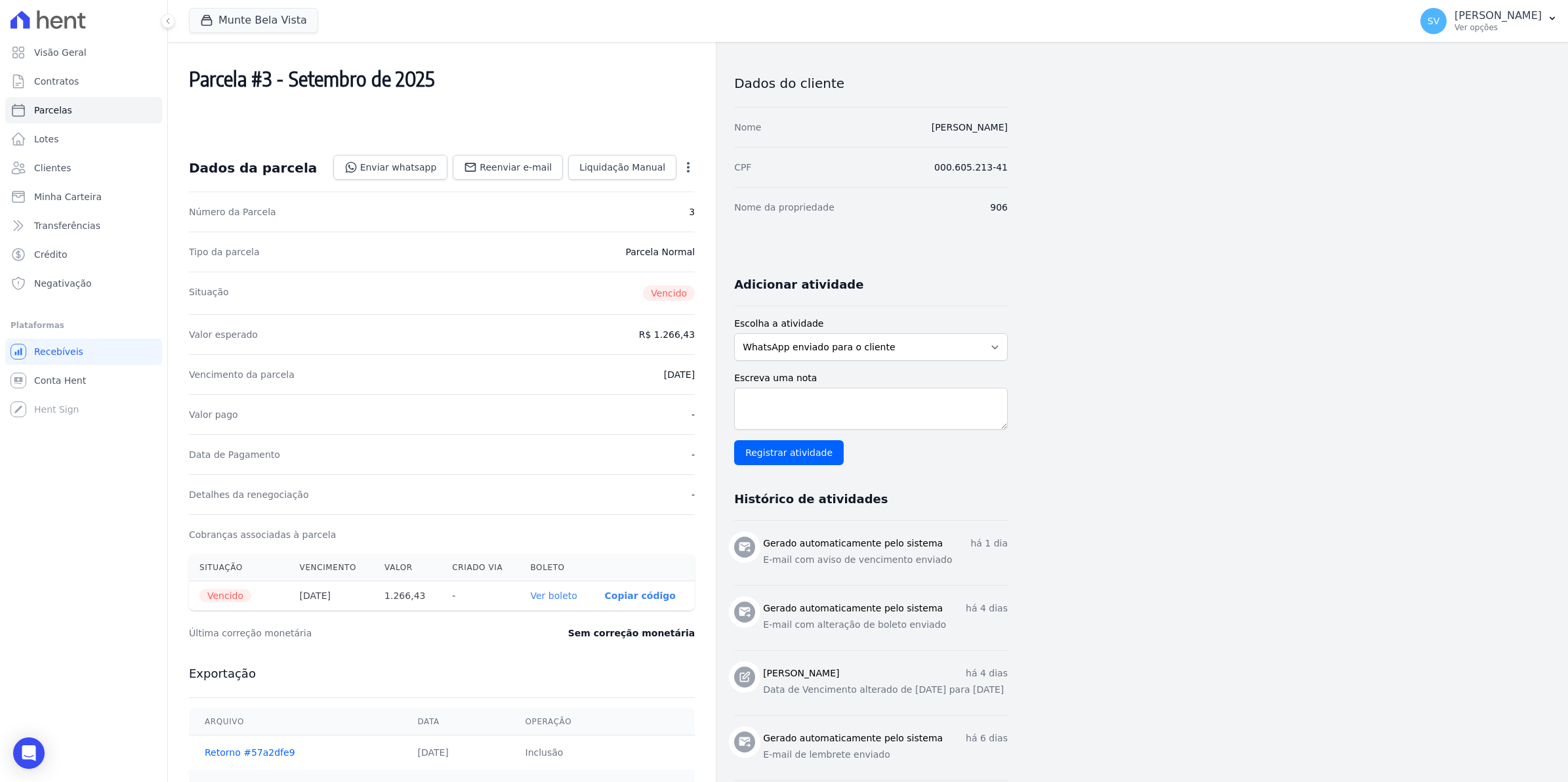
scroll to position [82, 0]
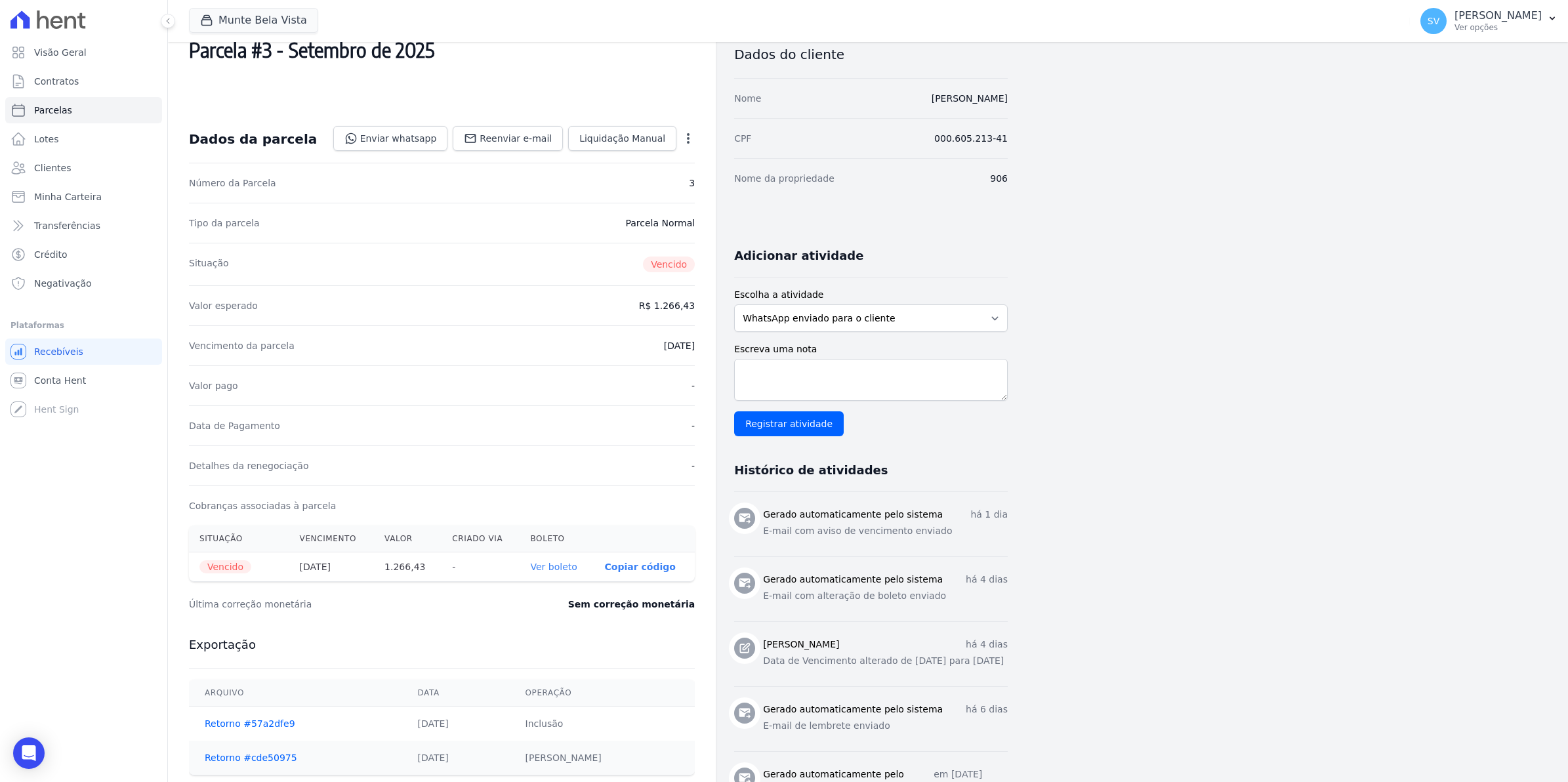
click at [562, 566] on link "Ver boleto" at bounding box center [553, 566] width 46 height 10
click at [686, 138] on icon "button" at bounding box center [688, 138] width 13 height 13
click at [684, 141] on icon "button" at bounding box center [688, 138] width 13 height 13
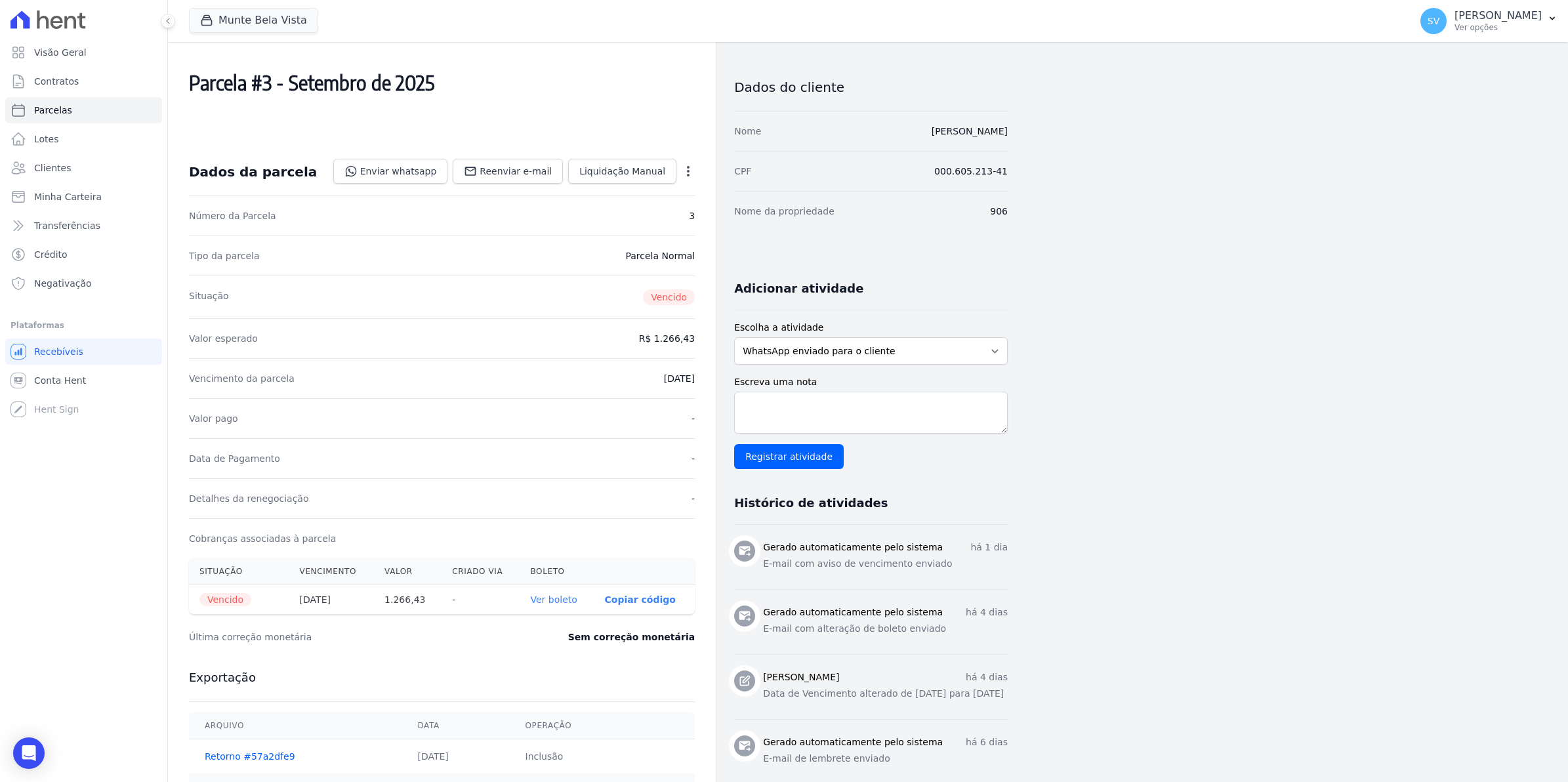
scroll to position [0, 0]
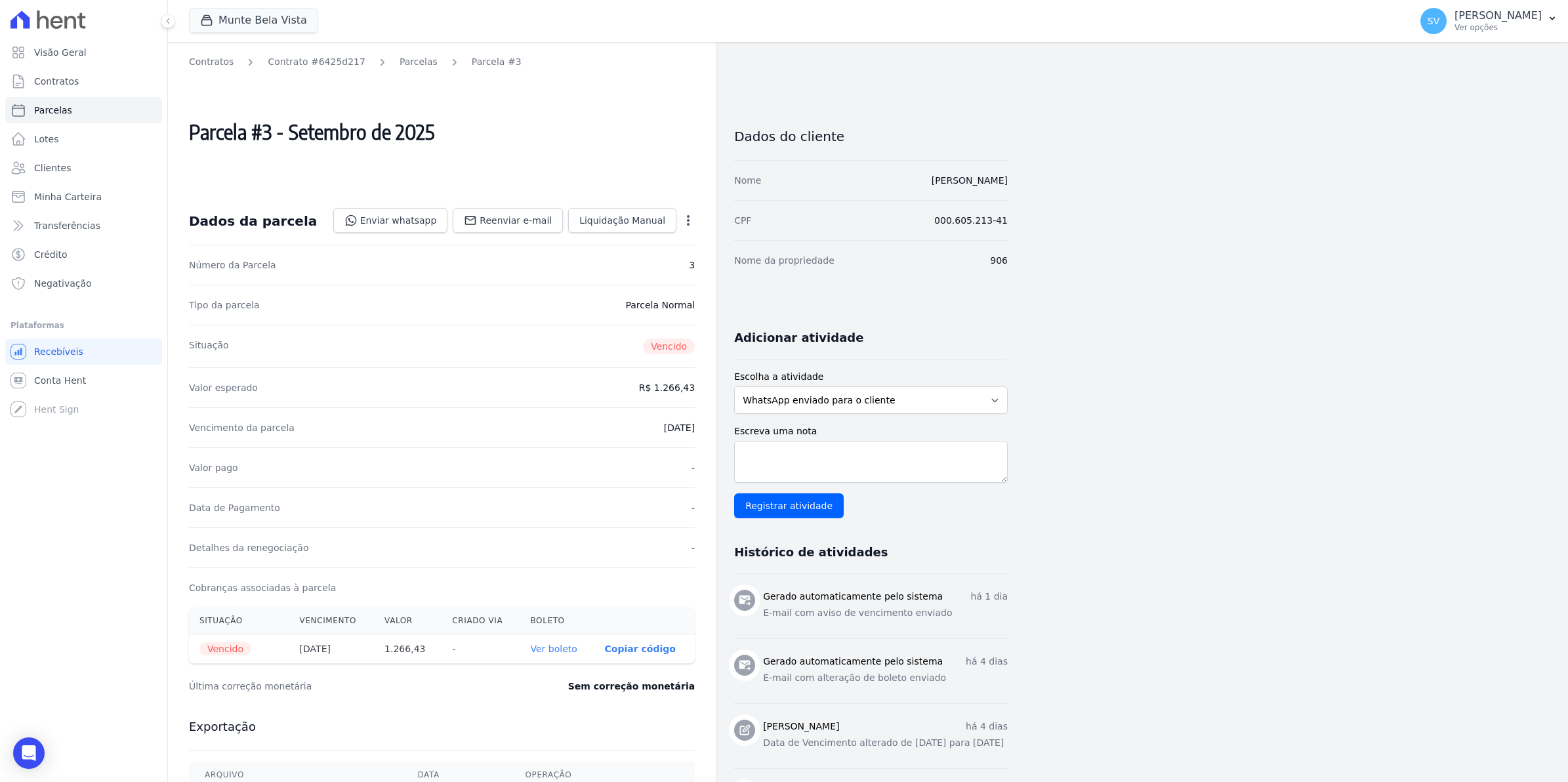
click at [685, 221] on icon "button" at bounding box center [688, 220] width 13 height 13
click at [407, 59] on link "Parcelas" at bounding box center [419, 62] width 38 height 14
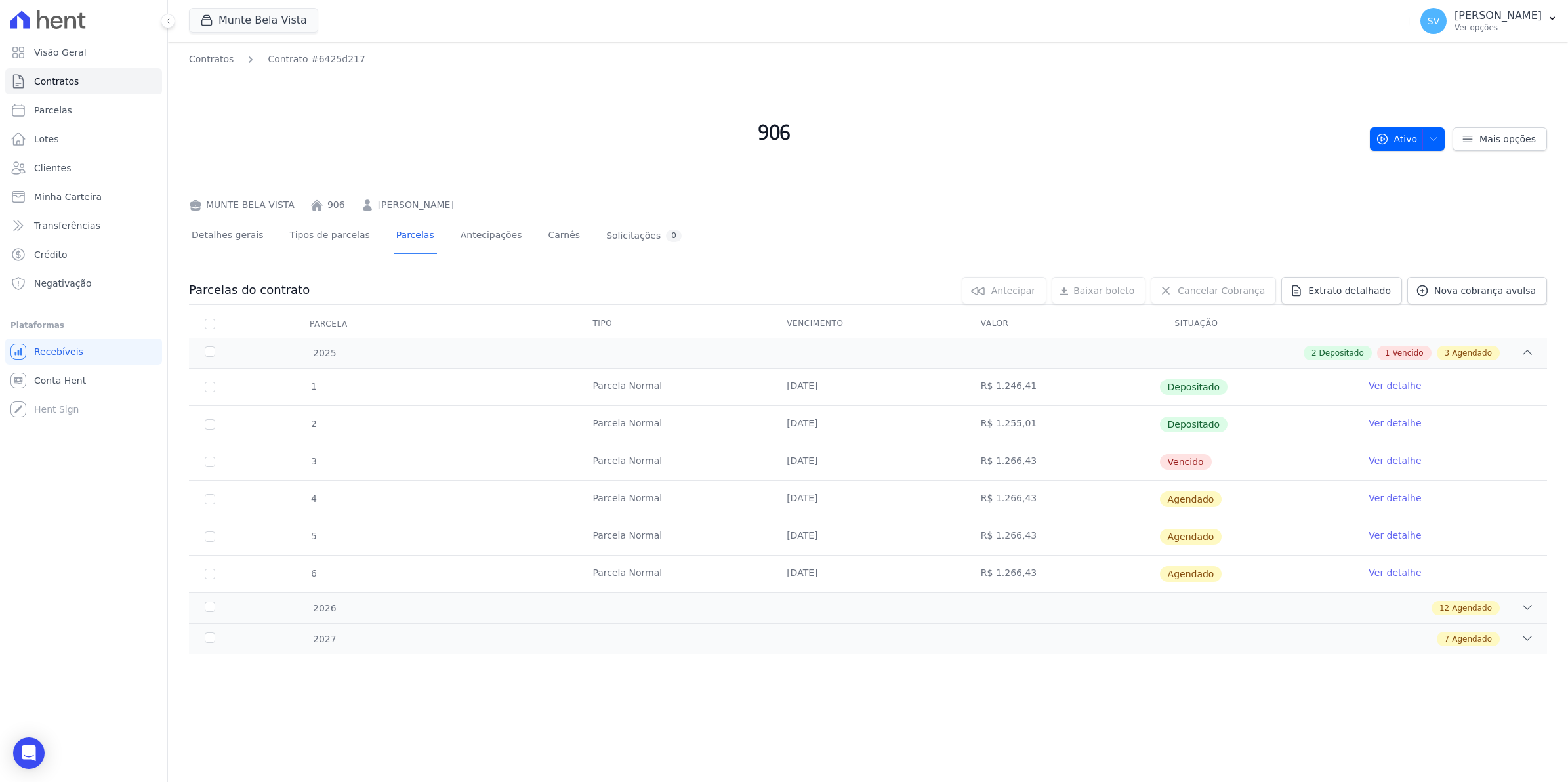
click at [1392, 460] on link "Ver detalhe" at bounding box center [1395, 460] width 52 height 13
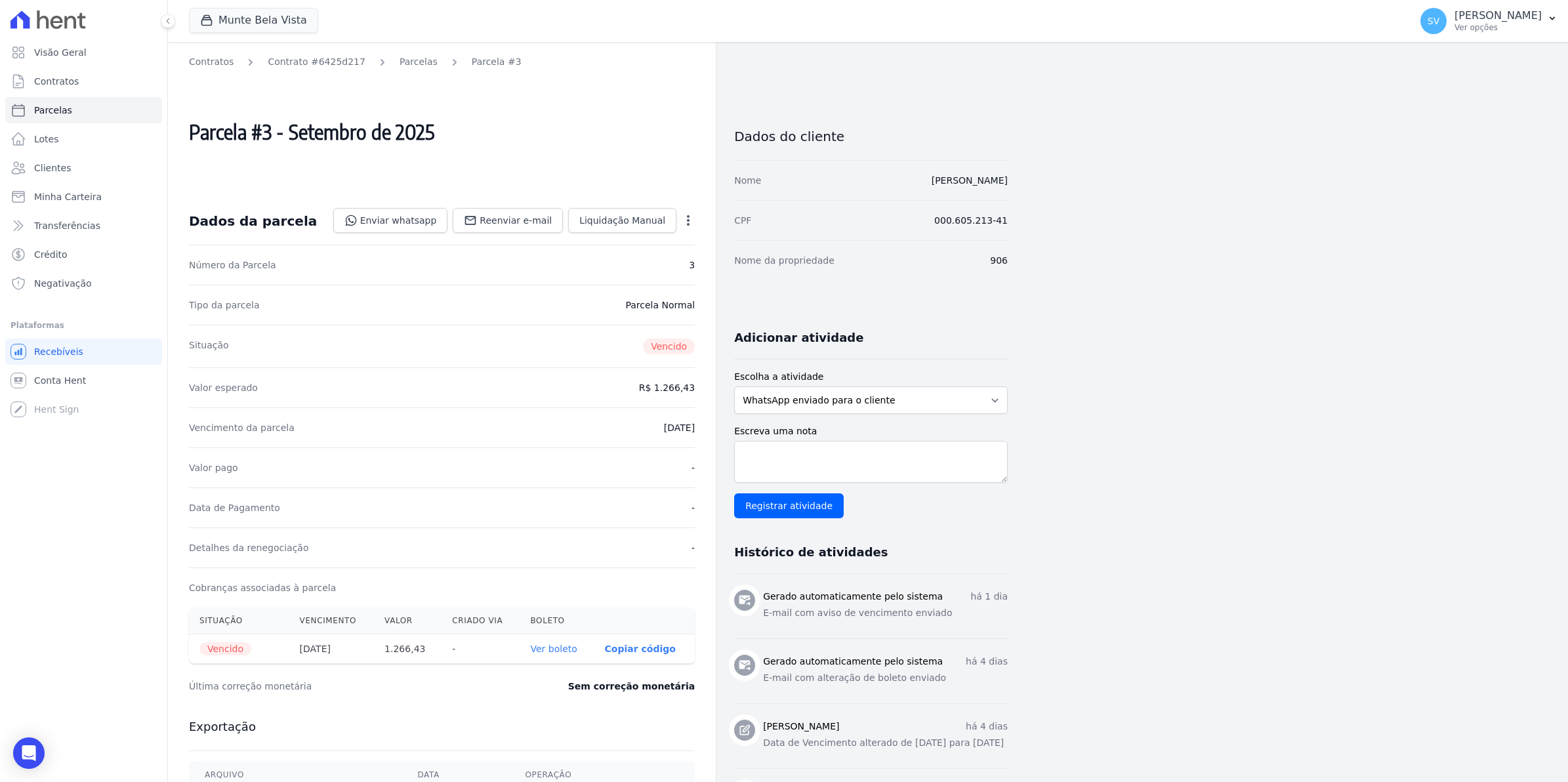
click at [689, 218] on icon "button" at bounding box center [688, 220] width 13 height 13
click at [406, 60] on link "Parcelas" at bounding box center [419, 62] width 38 height 14
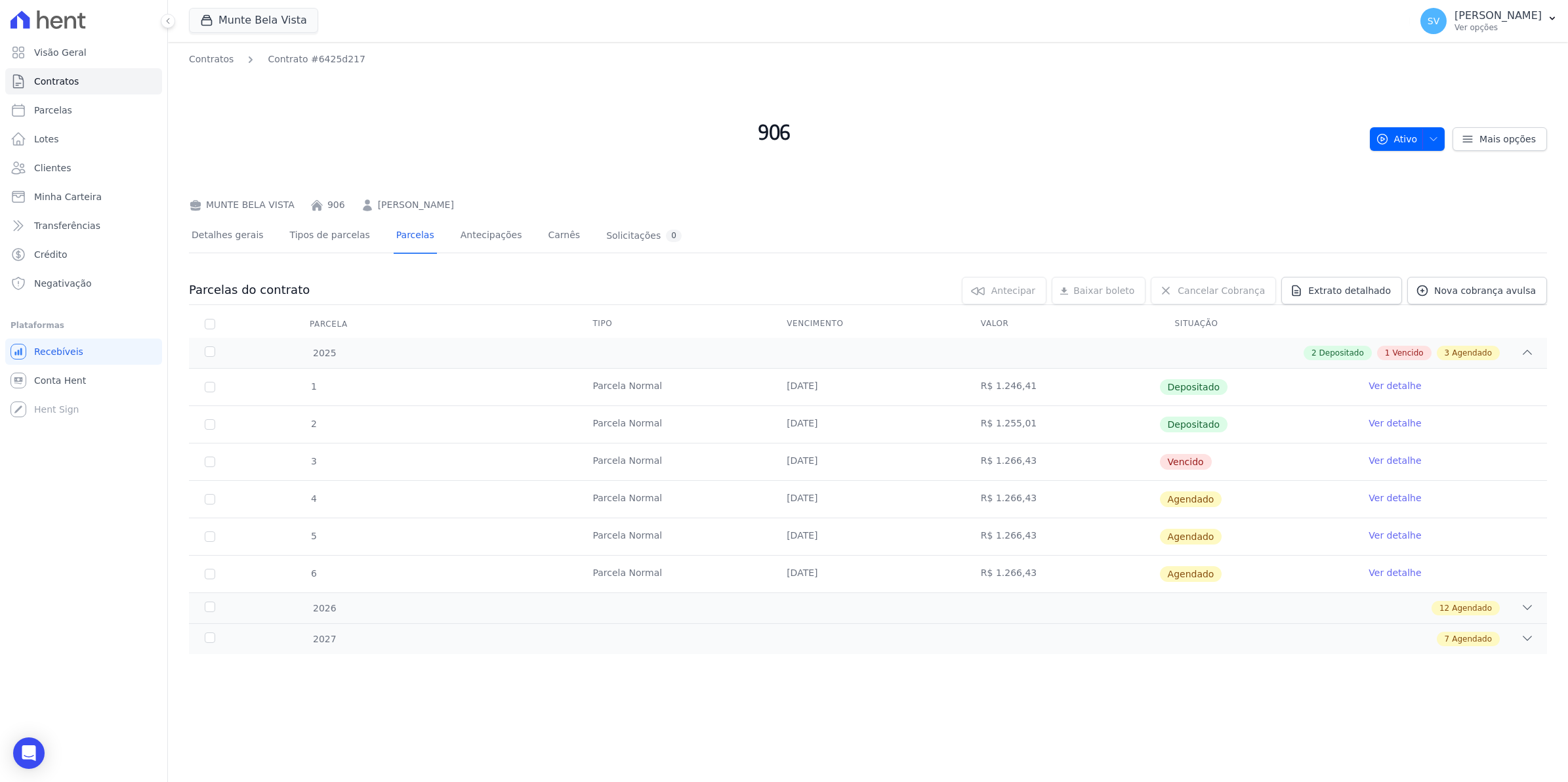
click at [1388, 459] on link "Ver detalhe" at bounding box center [1395, 460] width 52 height 13
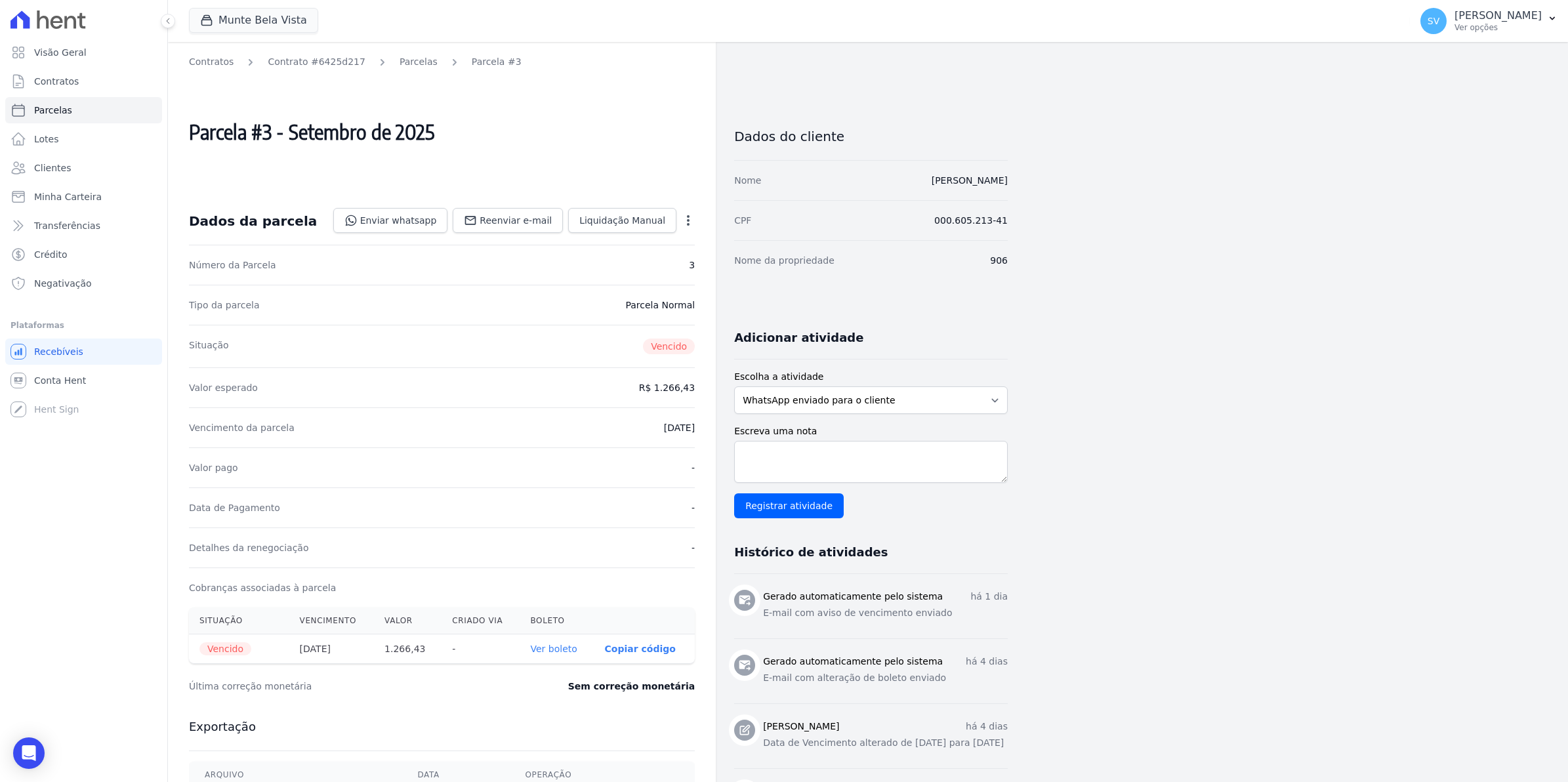
click at [689, 224] on icon "button" at bounding box center [688, 220] width 3 height 10
click at [683, 224] on icon "button" at bounding box center [688, 220] width 13 height 13
click at [688, 217] on icon "button" at bounding box center [688, 220] width 3 height 10
click at [404, 59] on link "Parcelas" at bounding box center [419, 62] width 38 height 14
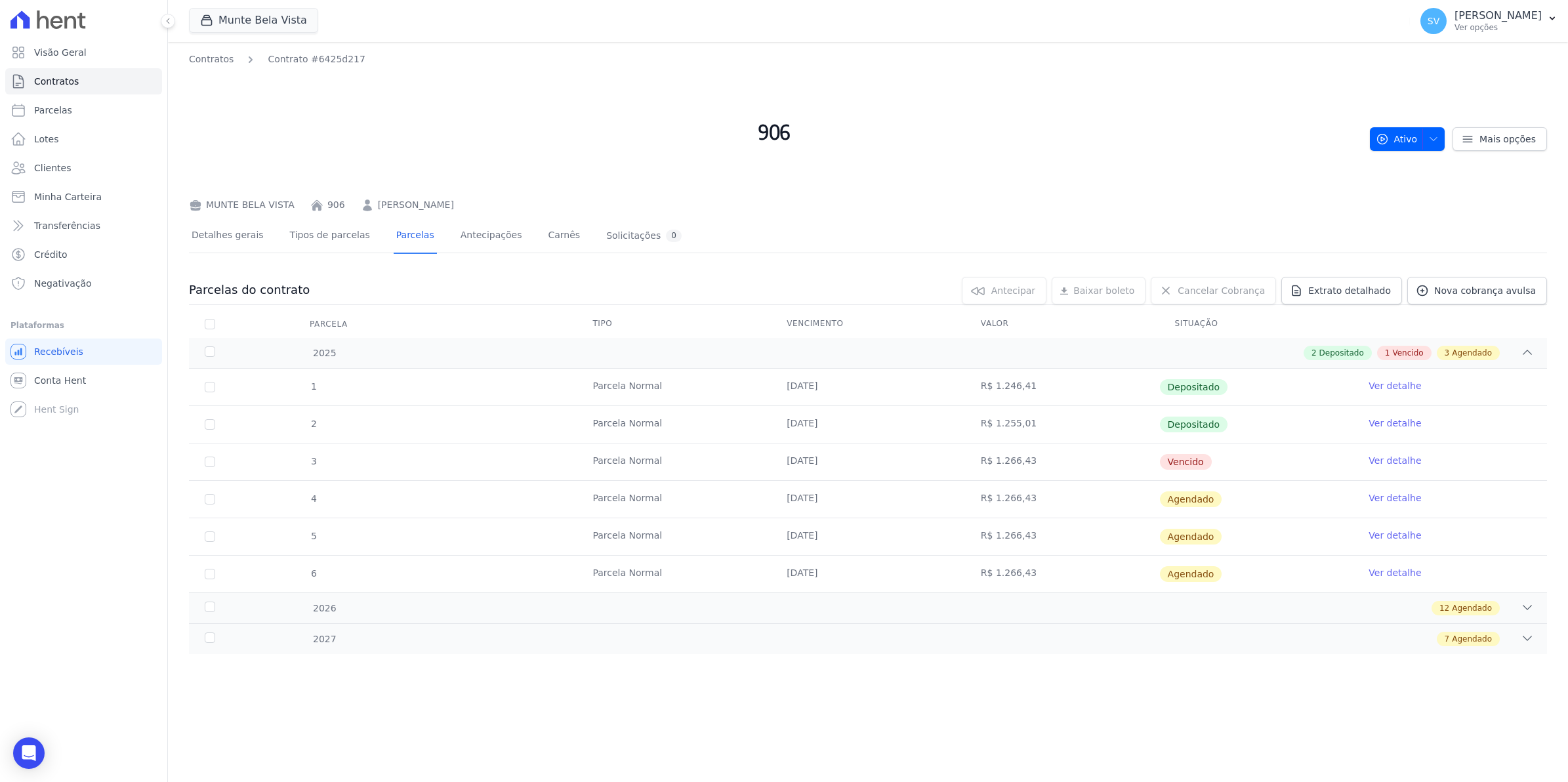
click at [1375, 459] on link "Ver detalhe" at bounding box center [1395, 460] width 52 height 13
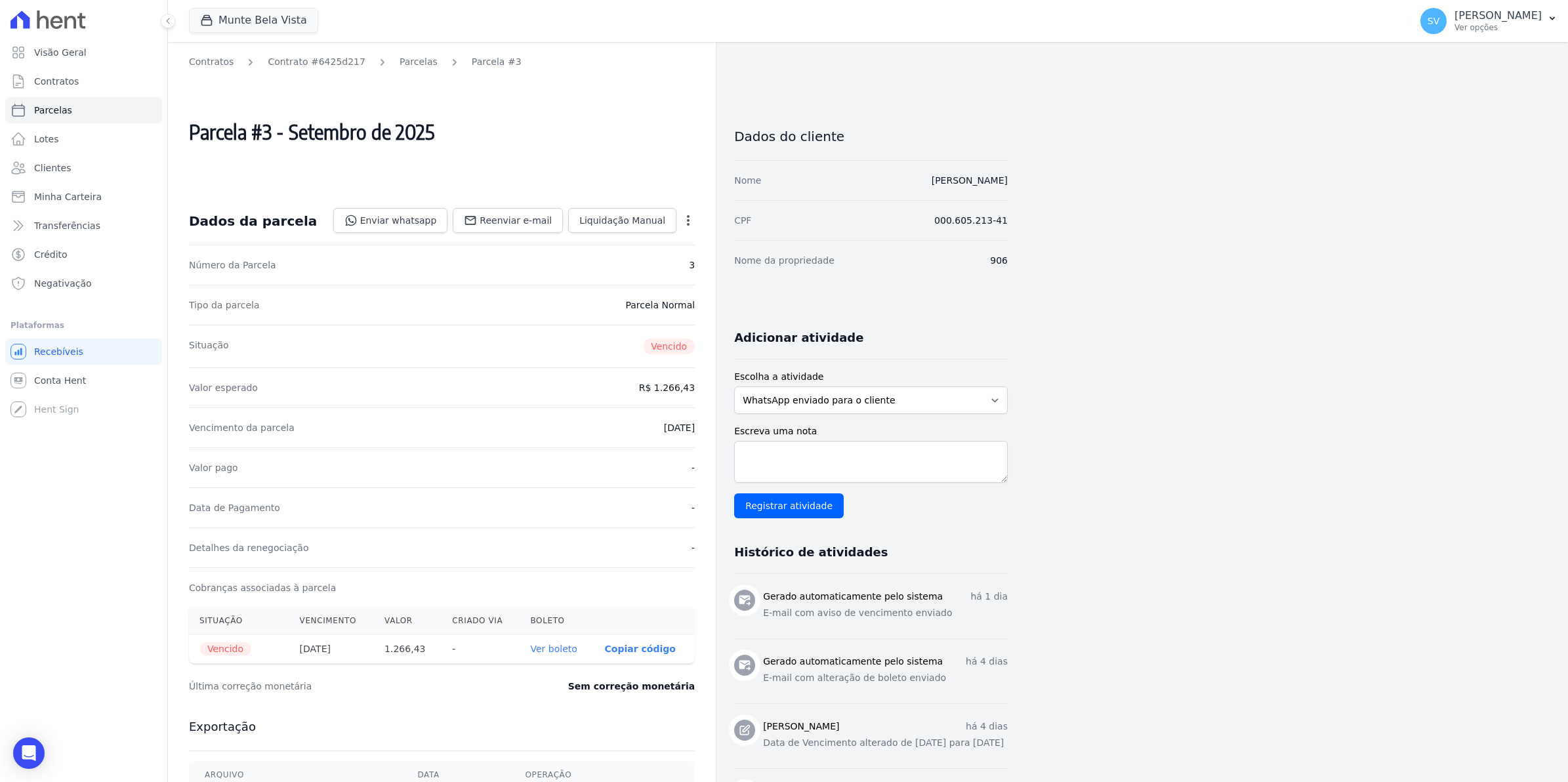
click at [690, 223] on icon "button" at bounding box center [688, 220] width 13 height 13
click at [406, 65] on link "Parcelas" at bounding box center [419, 62] width 38 height 14
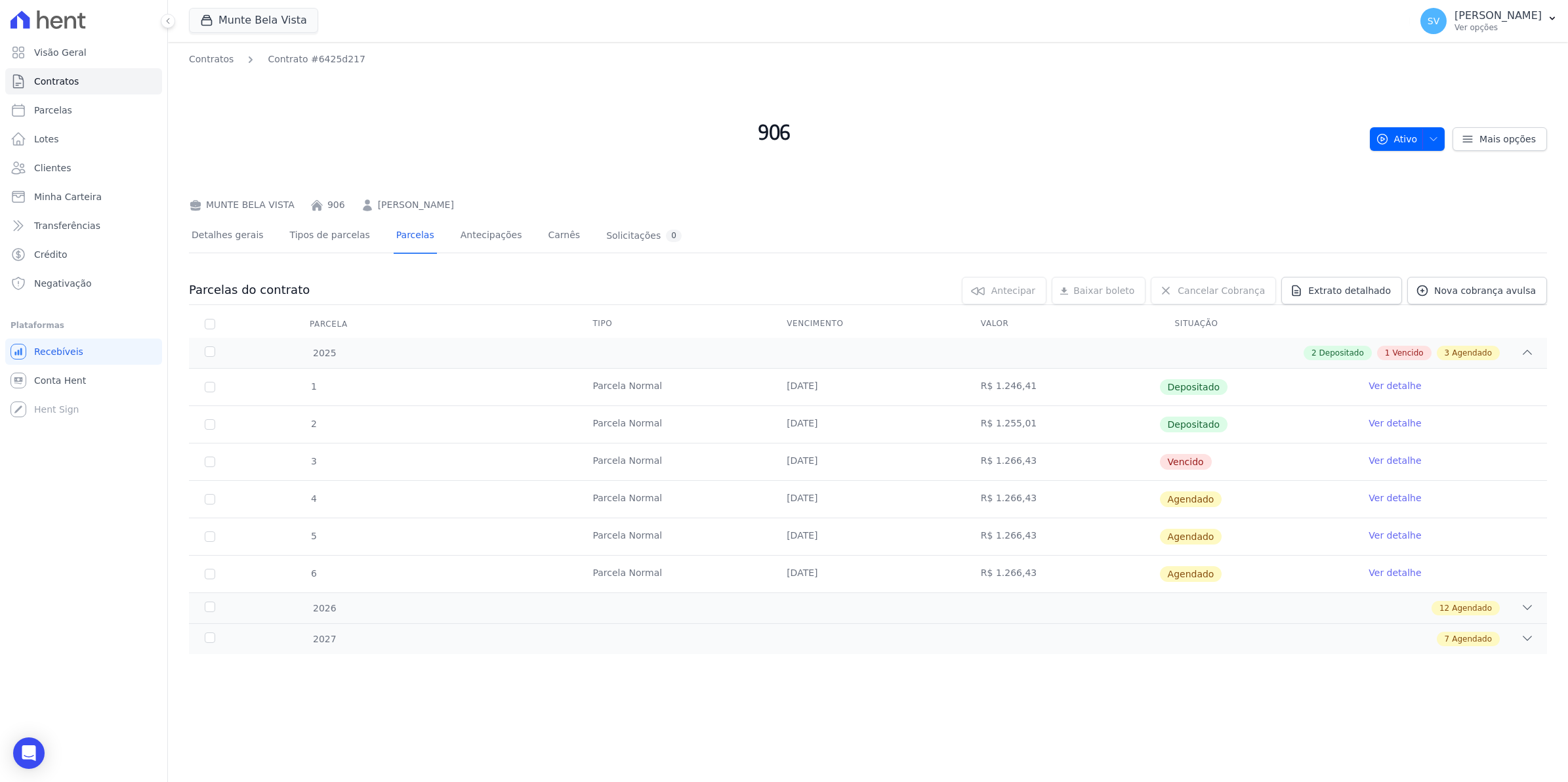
click at [1378, 459] on link "Ver detalhe" at bounding box center [1395, 460] width 52 height 13
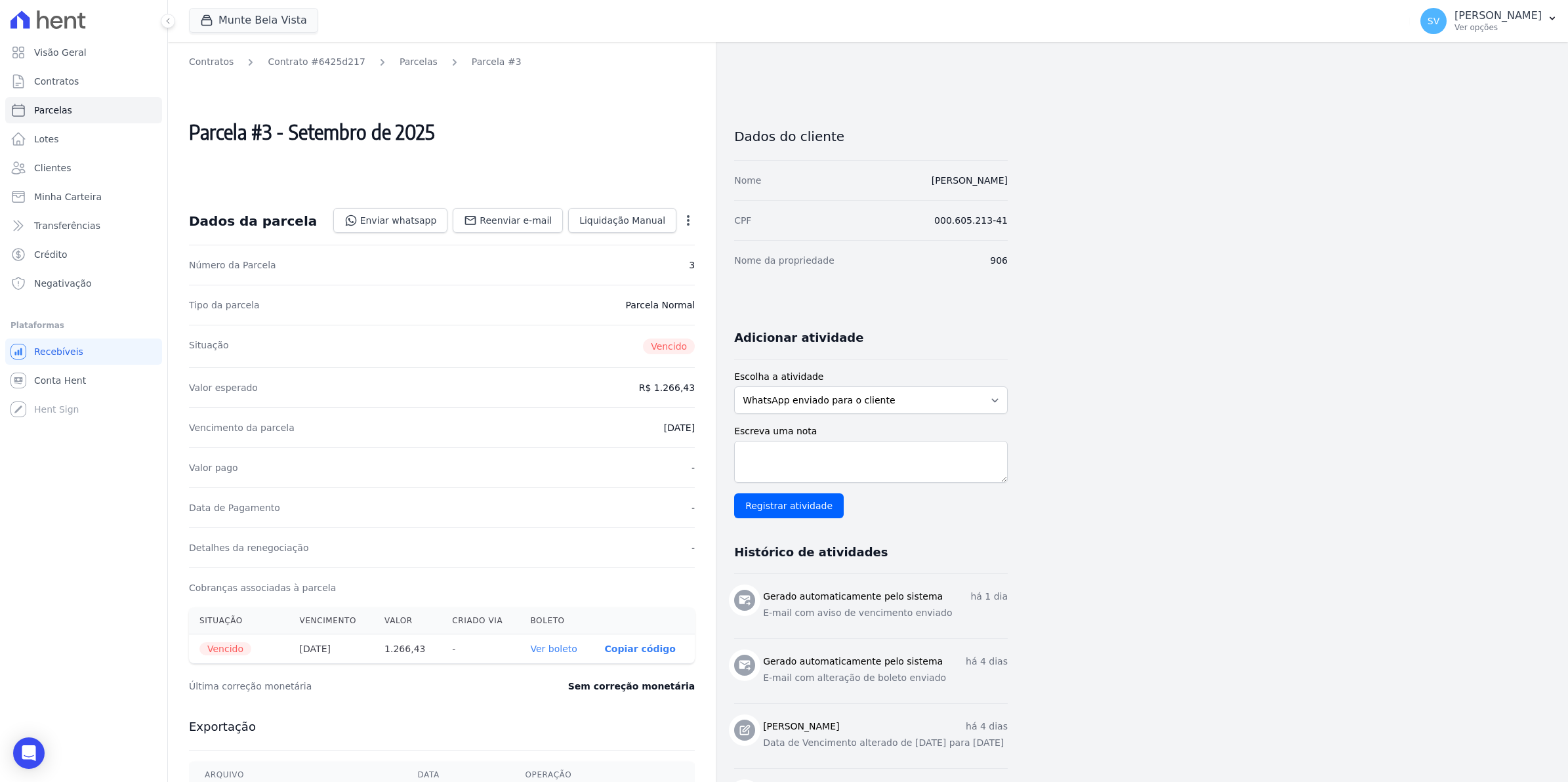
click at [686, 223] on icon "button" at bounding box center [688, 220] width 13 height 13
click at [686, 222] on icon "button" at bounding box center [688, 220] width 13 height 13
click at [61, 385] on span "Conta Hent" at bounding box center [59, 380] width 52 height 13
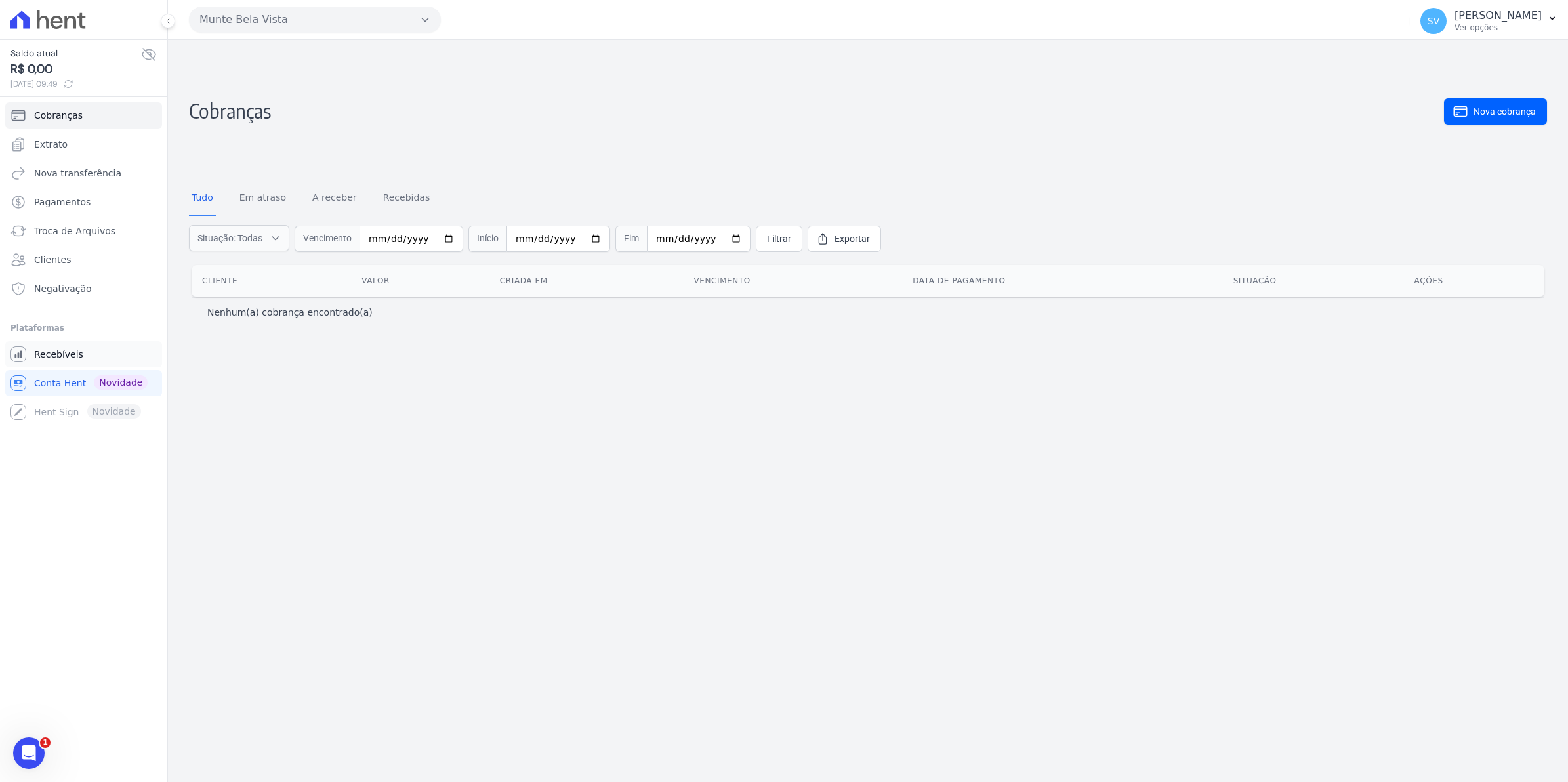
click at [52, 352] on span "Recebíveis" at bounding box center [59, 354] width 49 height 13
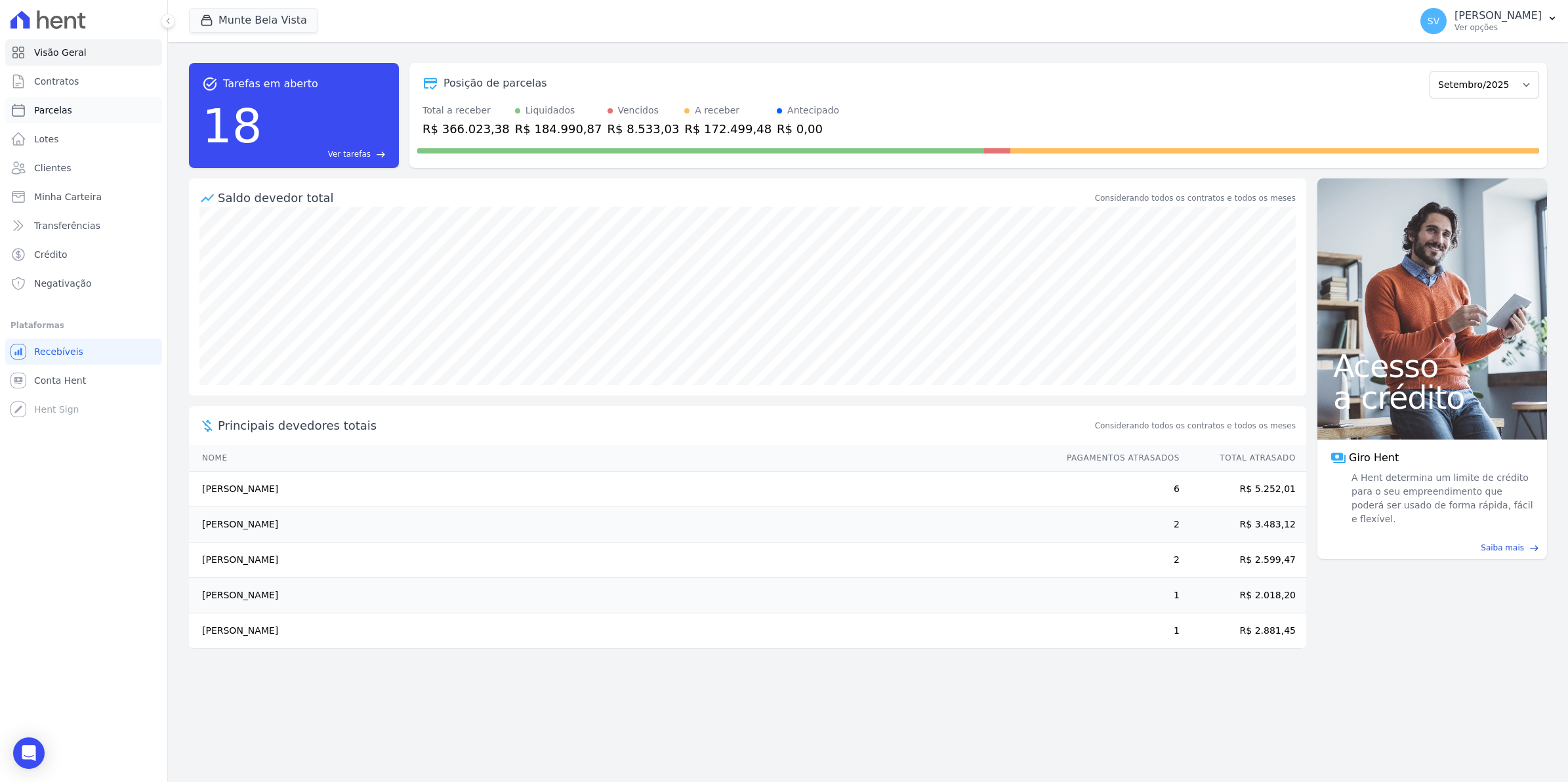
click at [63, 114] on span "Parcelas" at bounding box center [53, 110] width 38 height 13
select select
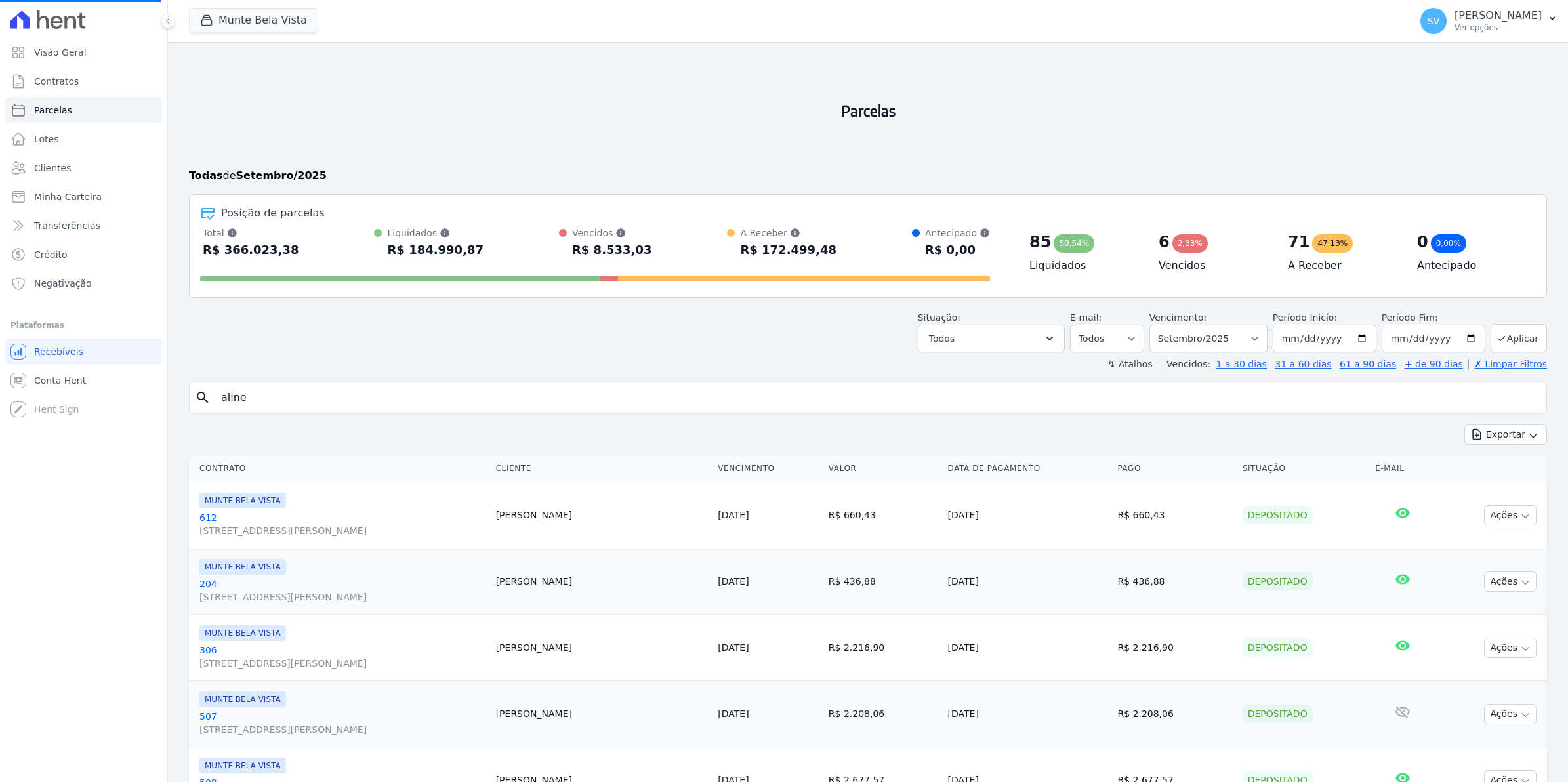
select select
click at [370, 405] on input "search" at bounding box center [877, 398] width 1328 height 26
type input "aline"
select select
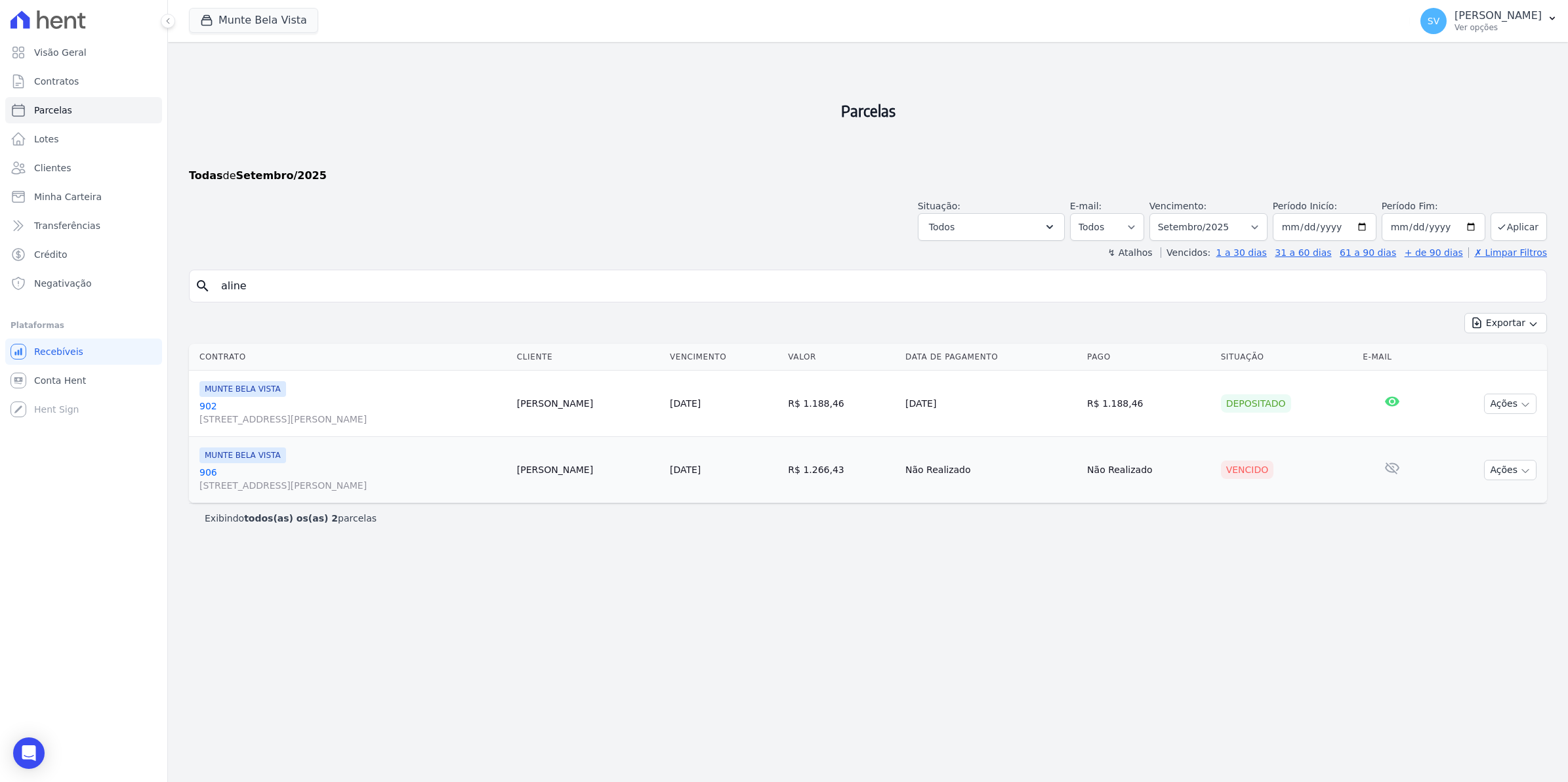
click at [212, 471] on link "906 Avenida Brigadeiro Faria Lima, 1306, 4 andar, Pinheiros" at bounding box center [352, 479] width 307 height 26
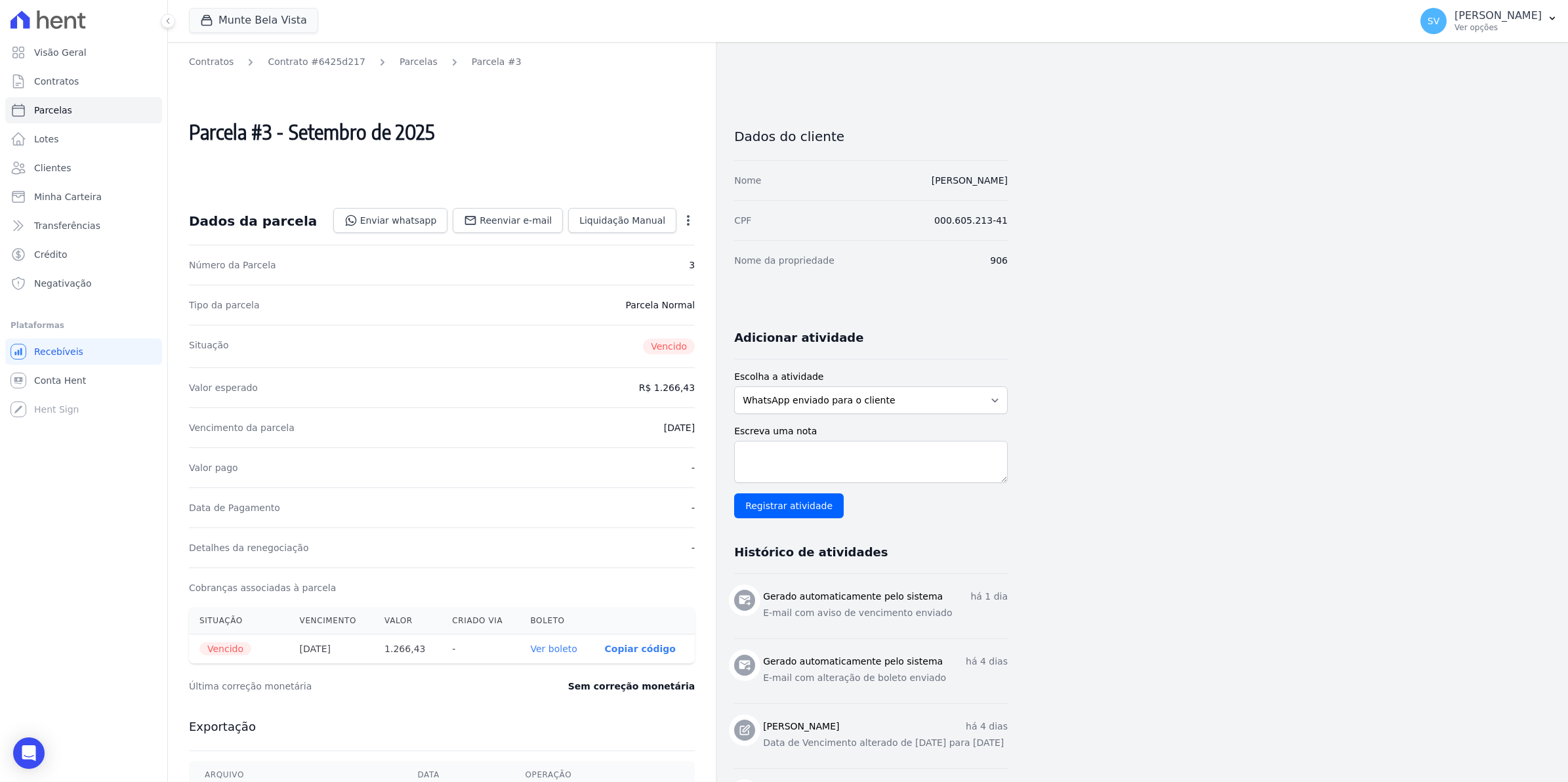
click at [688, 219] on icon "button" at bounding box center [688, 220] width 3 height 10
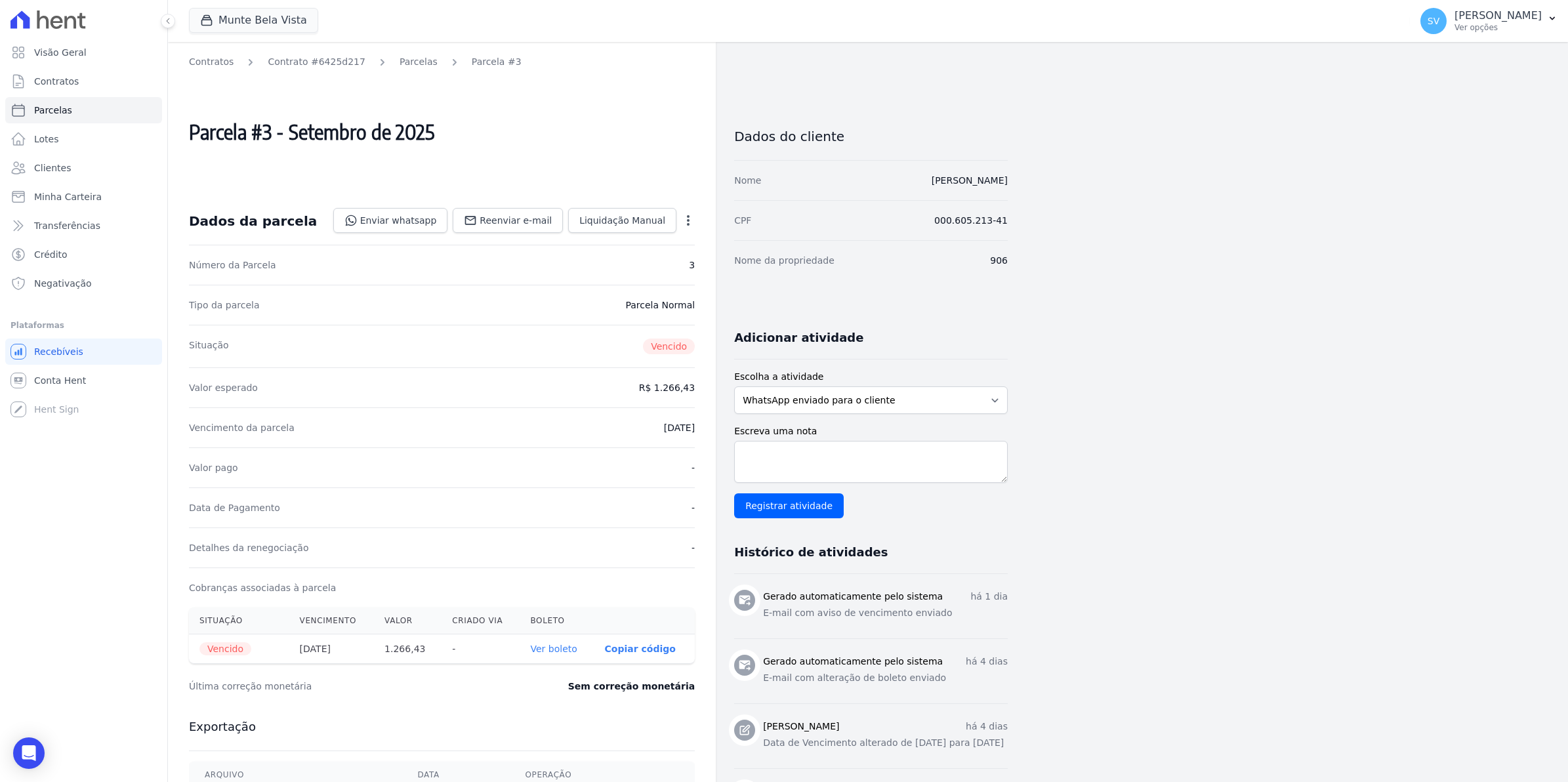
click at [688, 219] on icon "button" at bounding box center [688, 220] width 3 height 10
click at [689, 221] on icon "button" at bounding box center [688, 220] width 13 height 13
click at [688, 225] on icon "button" at bounding box center [688, 220] width 13 height 13
click at [684, 224] on icon "button" at bounding box center [688, 220] width 13 height 13
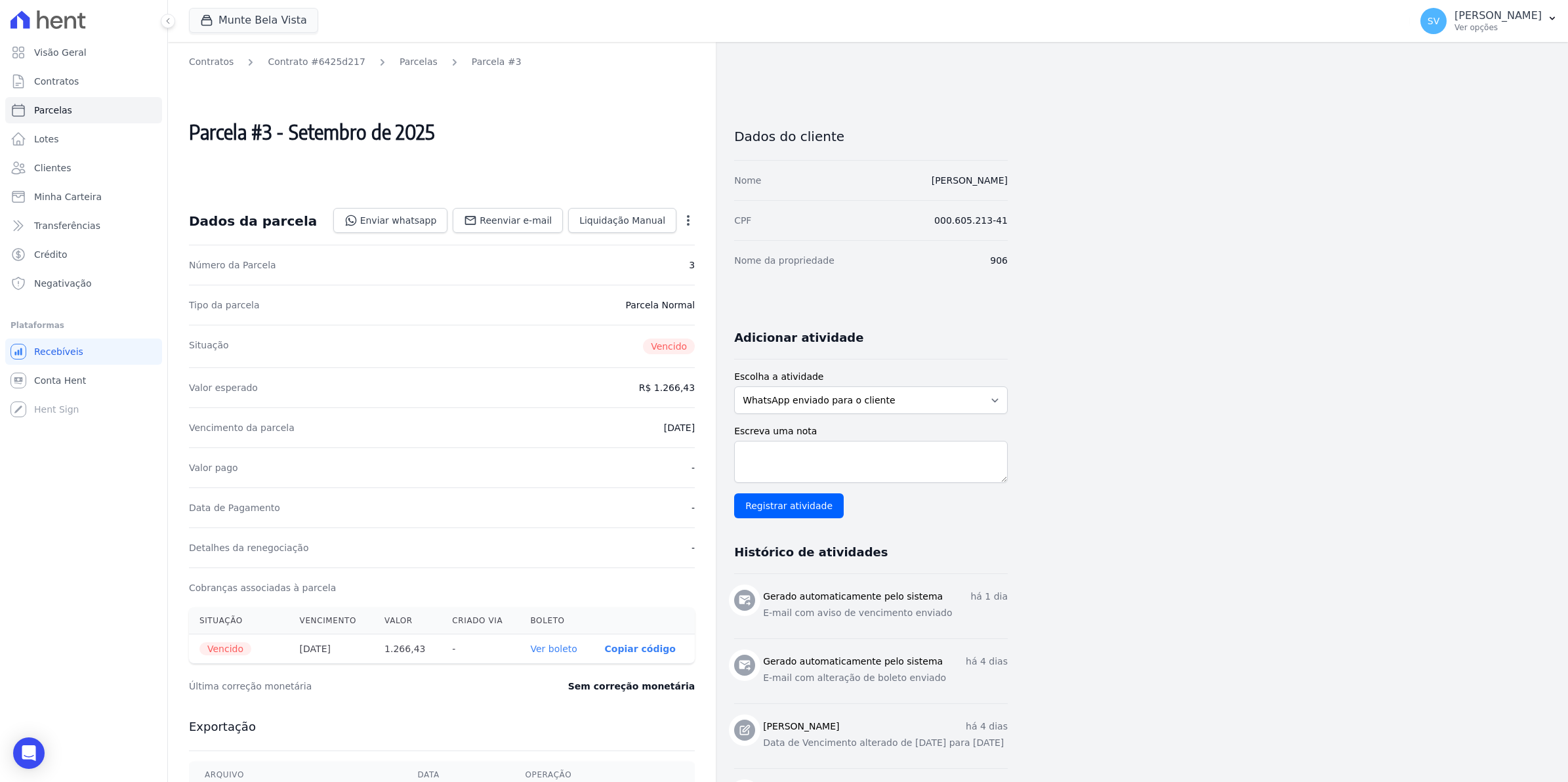
click at [684, 224] on icon "button" at bounding box center [688, 220] width 13 height 13
click at [52, 73] on link "Contratos" at bounding box center [83, 81] width 156 height 26
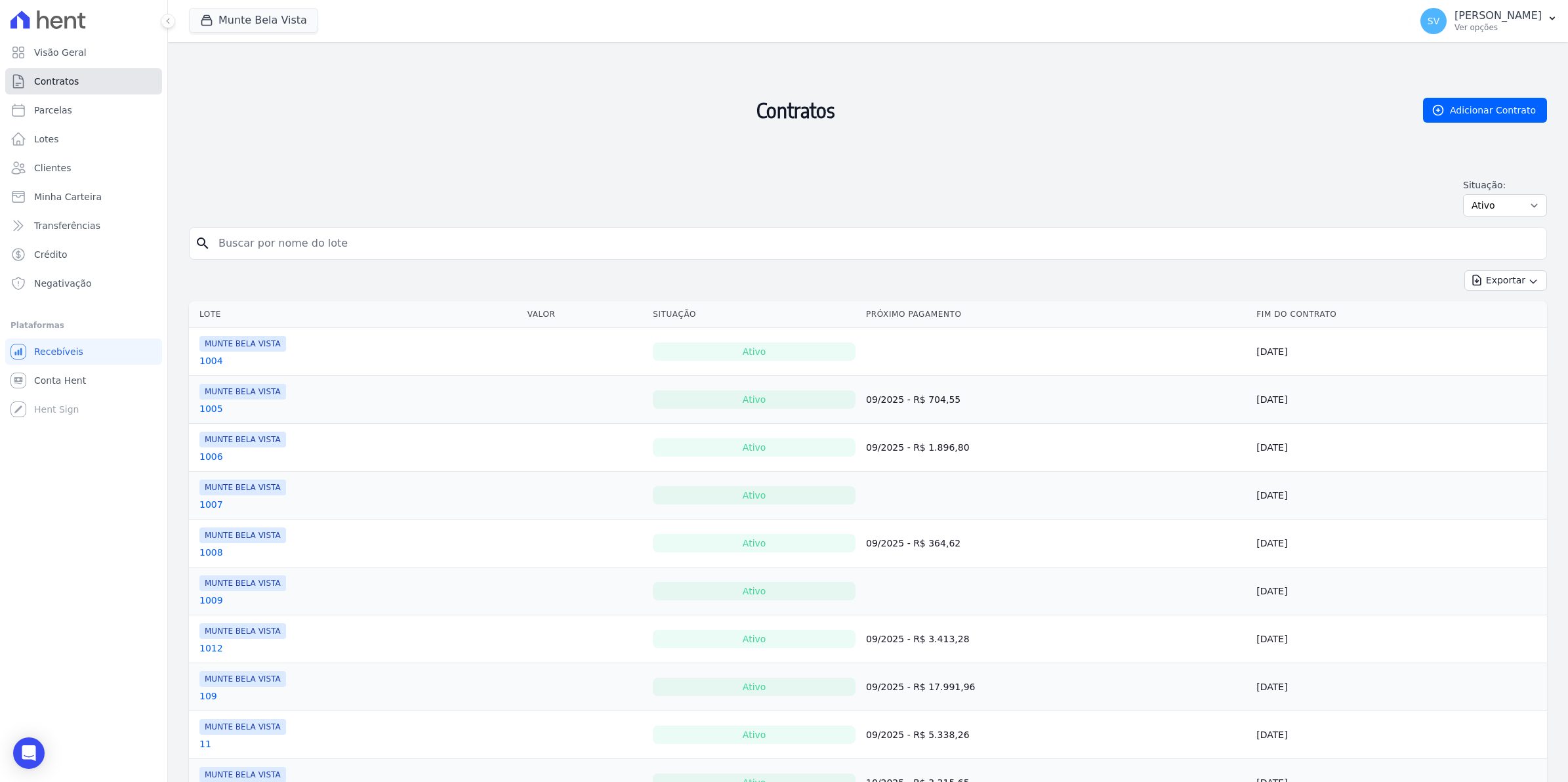
click at [59, 80] on span "Contratos" at bounding box center [56, 81] width 45 height 13
click at [250, 232] on input "search" at bounding box center [876, 243] width 1330 height 26
type input "aline"
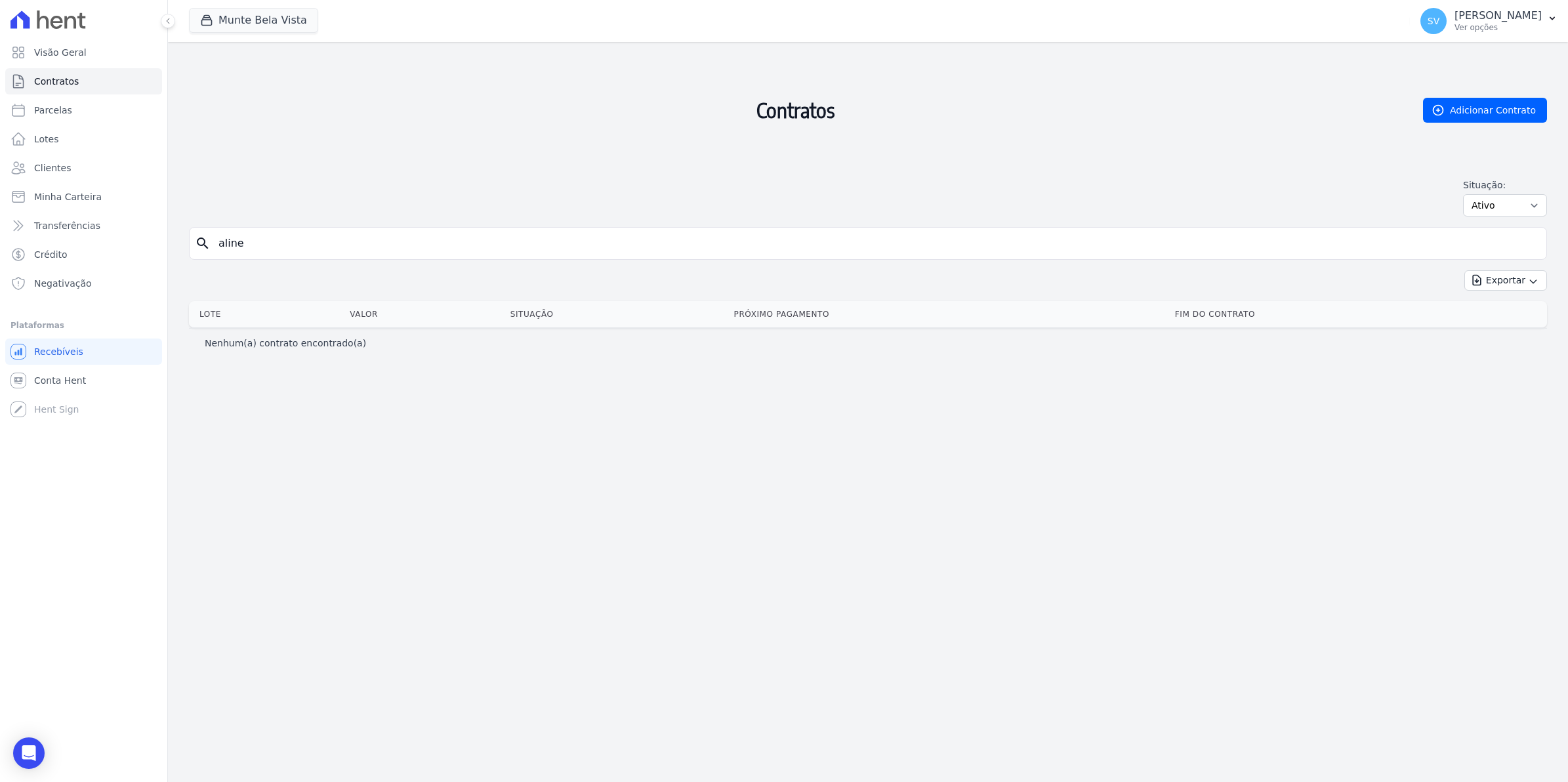
click at [315, 237] on input "aline" at bounding box center [876, 243] width 1330 height 26
type input "a"
type input "JANSE"
click at [56, 380] on span "Conta Hent" at bounding box center [59, 380] width 52 height 13
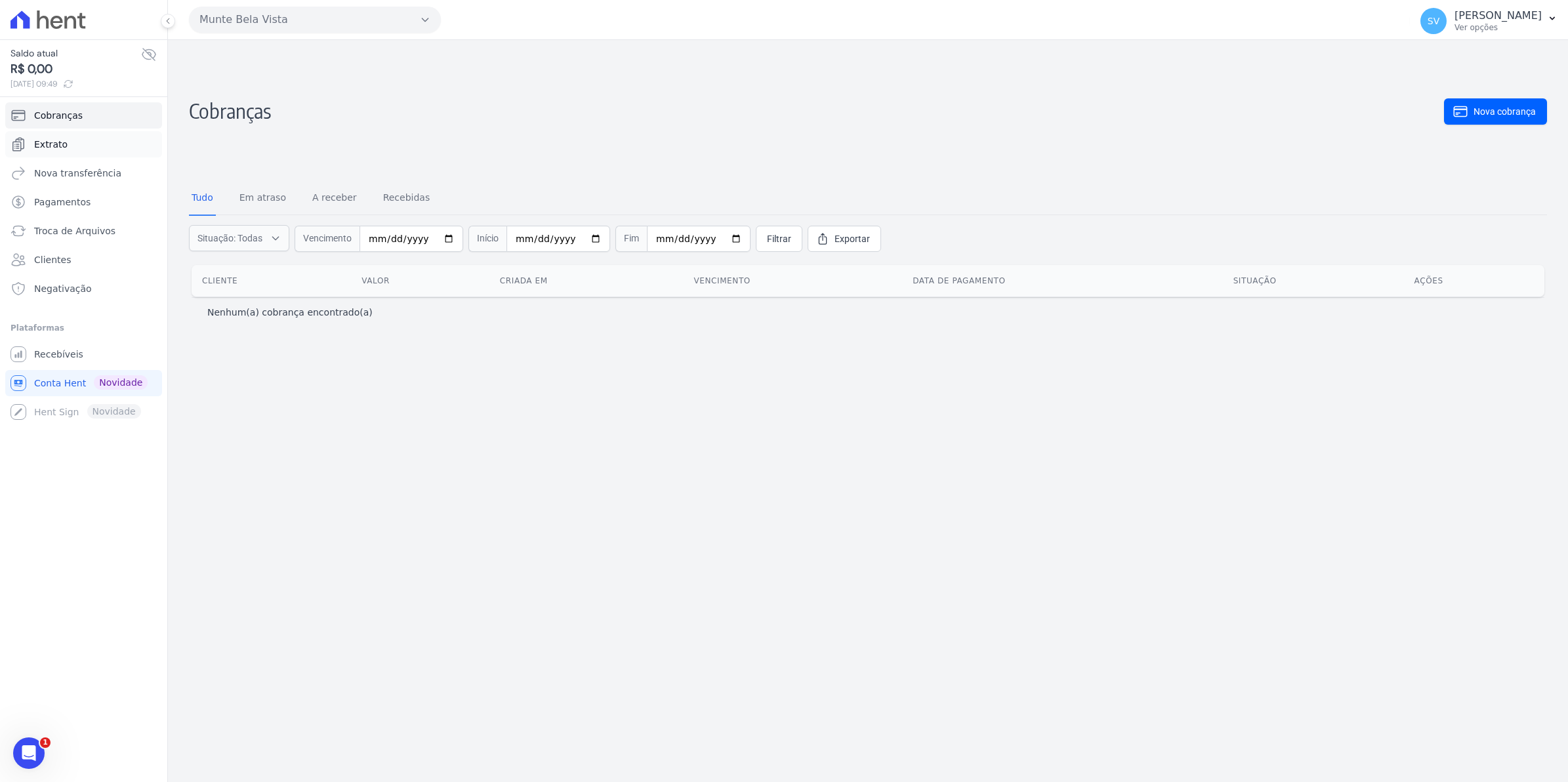
click at [49, 143] on span "Extrato" at bounding box center [51, 144] width 33 height 13
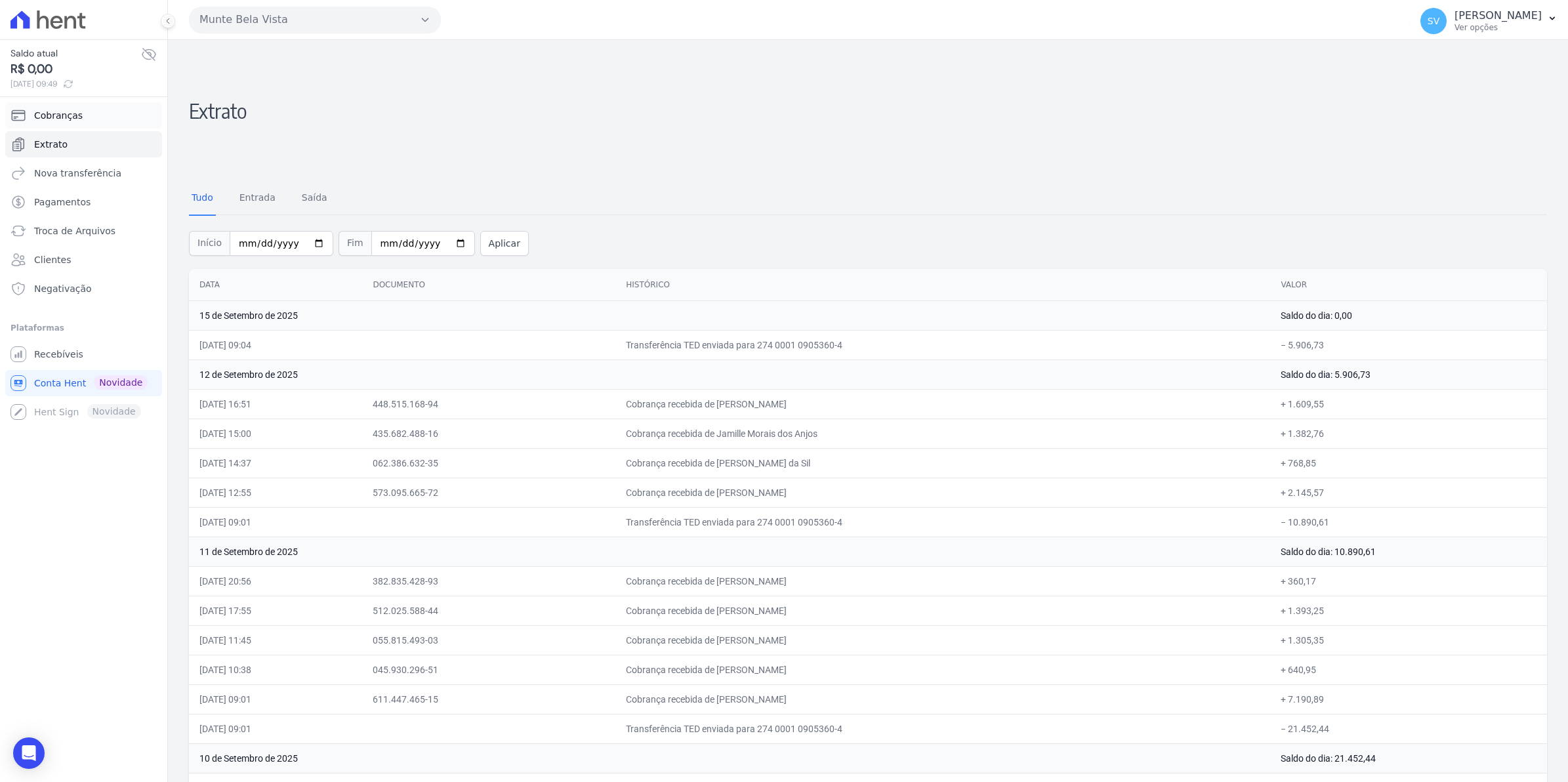
click at [47, 110] on span "Cobranças" at bounding box center [59, 115] width 49 height 13
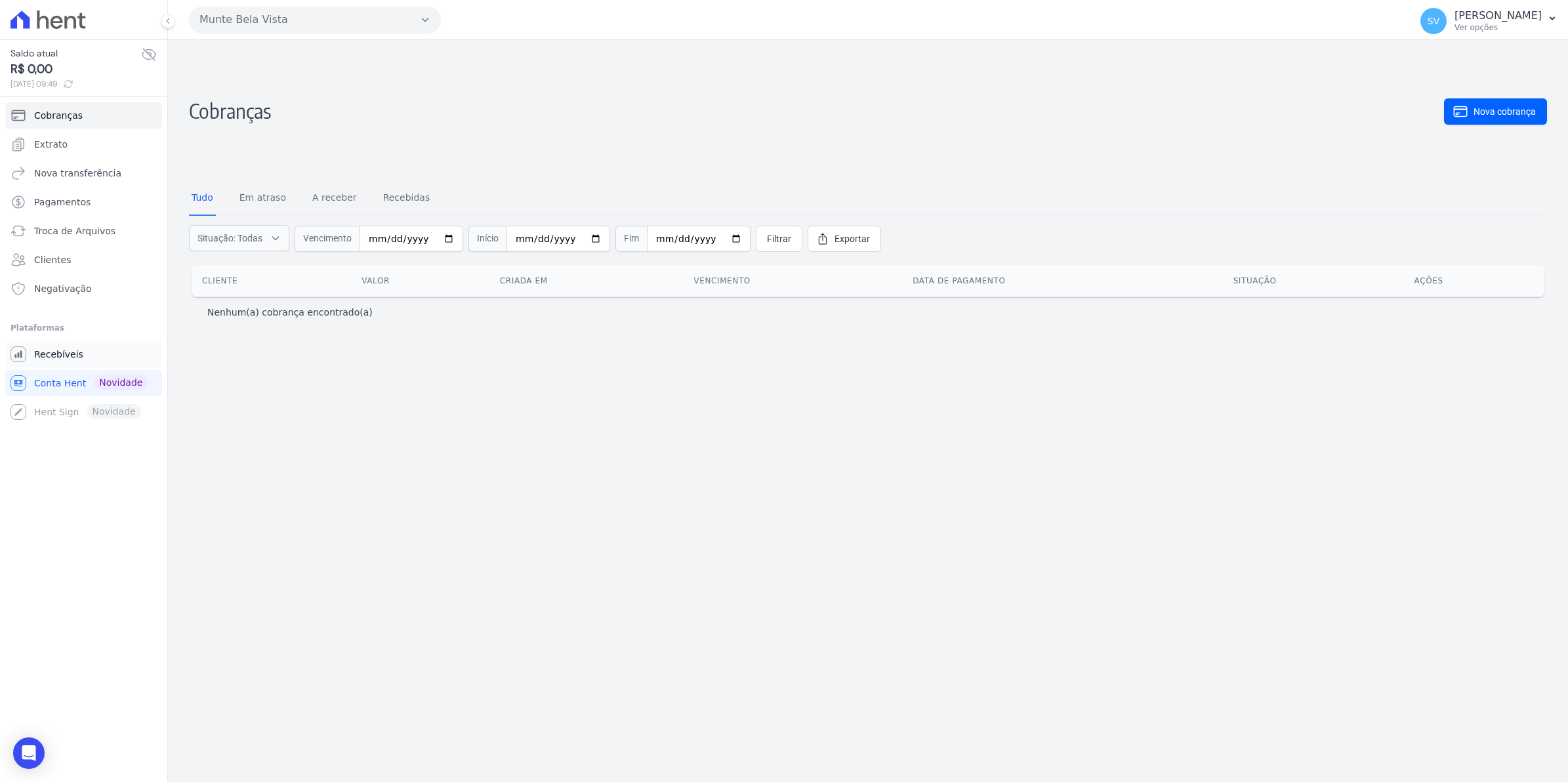
click at [58, 353] on span "Recebíveis" at bounding box center [59, 354] width 49 height 13
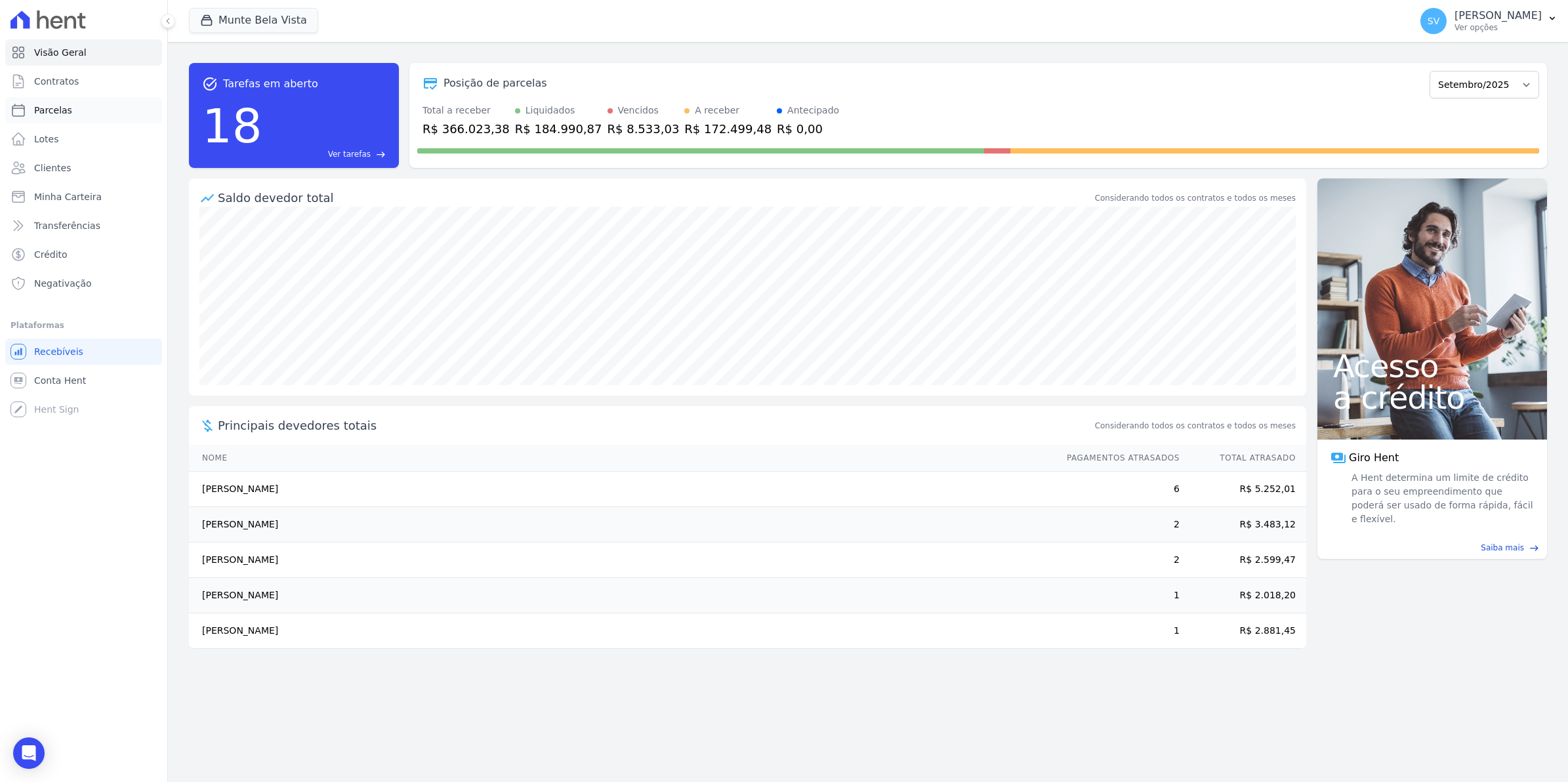
click at [41, 112] on span "Parcelas" at bounding box center [53, 110] width 38 height 13
select select
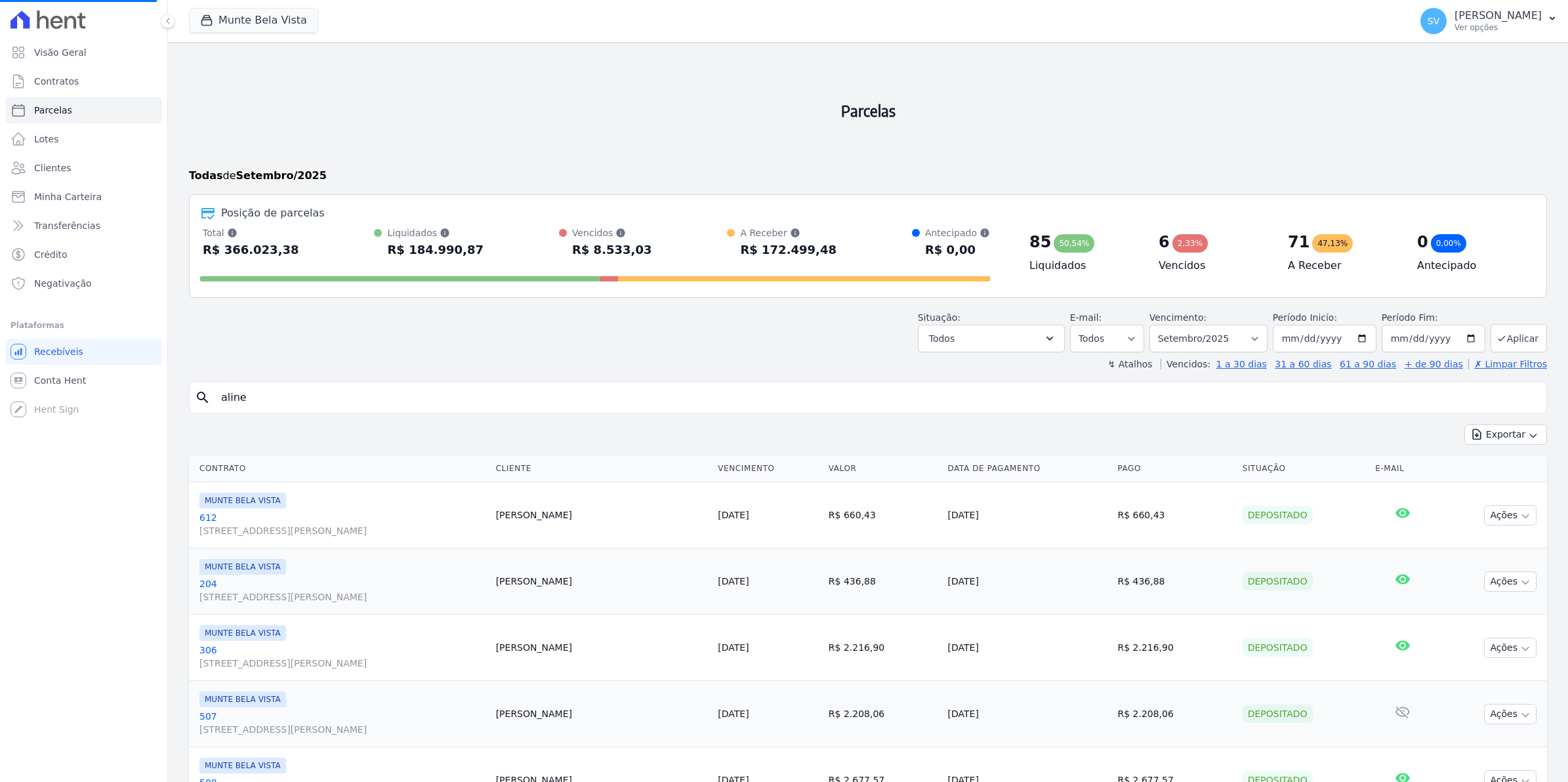
select select
click at [276, 398] on input "search" at bounding box center [877, 398] width 1328 height 26
type input "ALINE"
select select
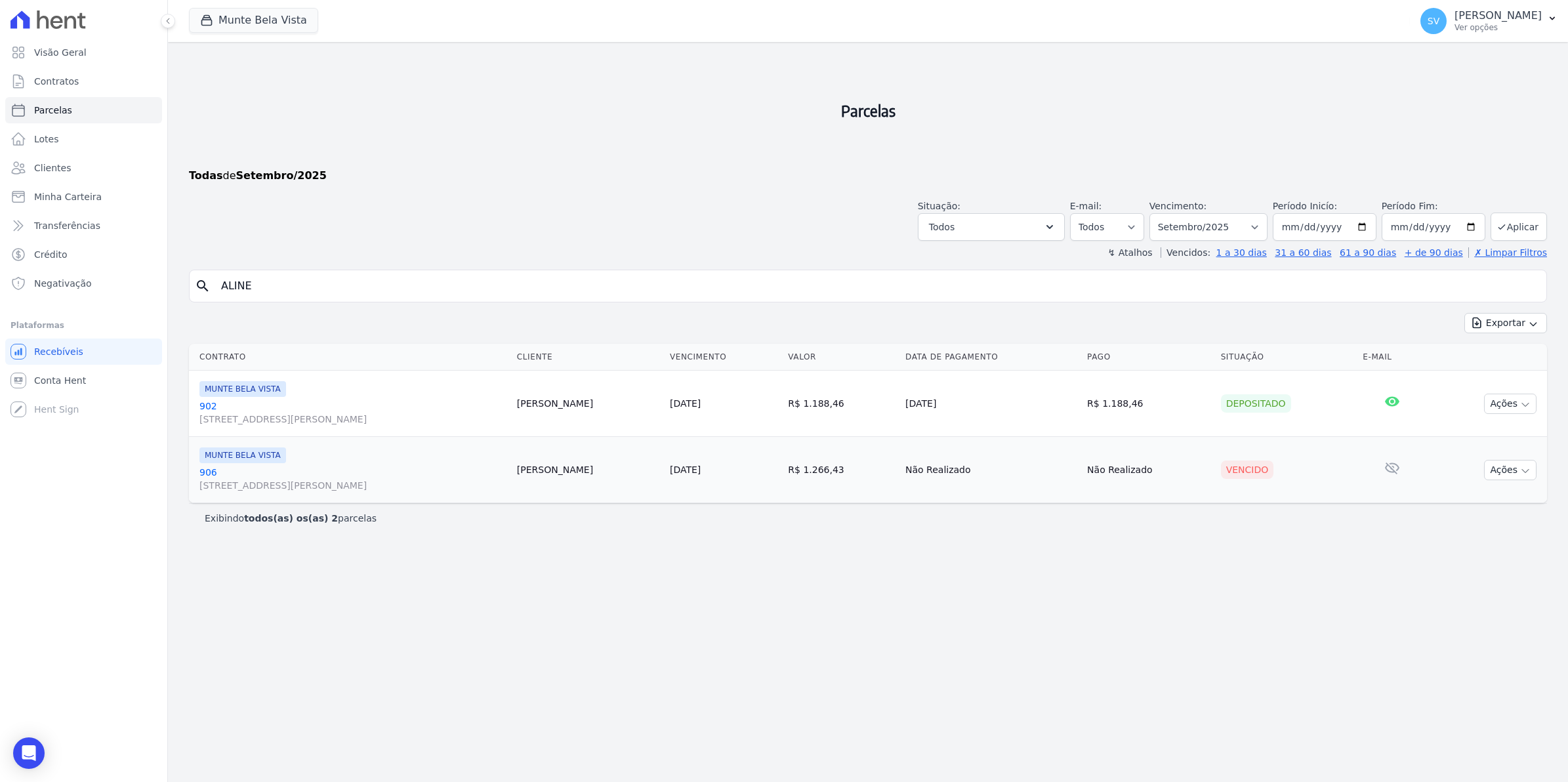
click at [208, 469] on link "906 Avenida Brigadeiro Faria Lima, 1306, 4 andar, Pinheiros" at bounding box center [352, 479] width 307 height 26
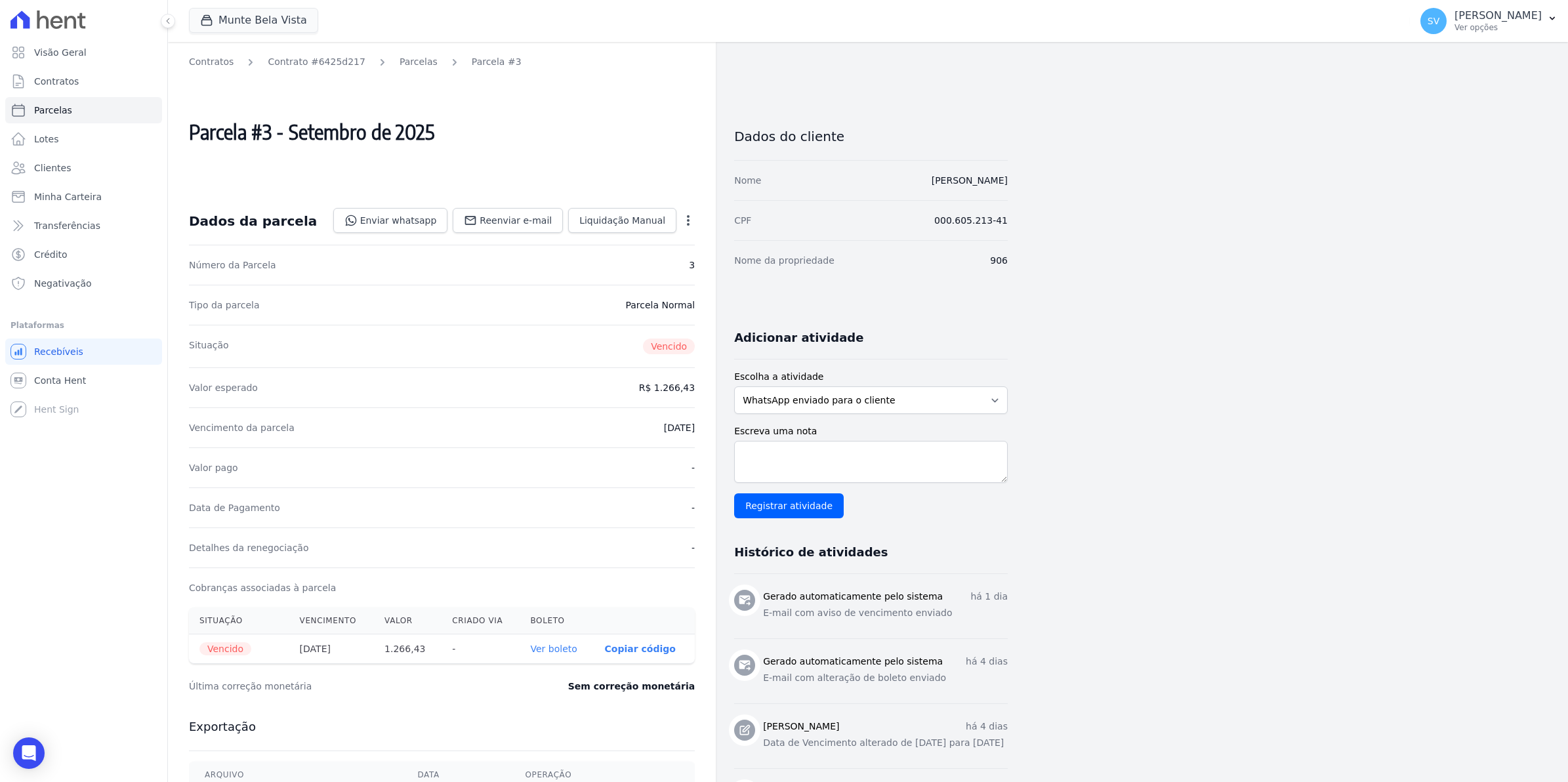
click at [689, 220] on icon "button" at bounding box center [688, 220] width 3 height 10
click at [404, 61] on link "Parcelas" at bounding box center [419, 62] width 38 height 14
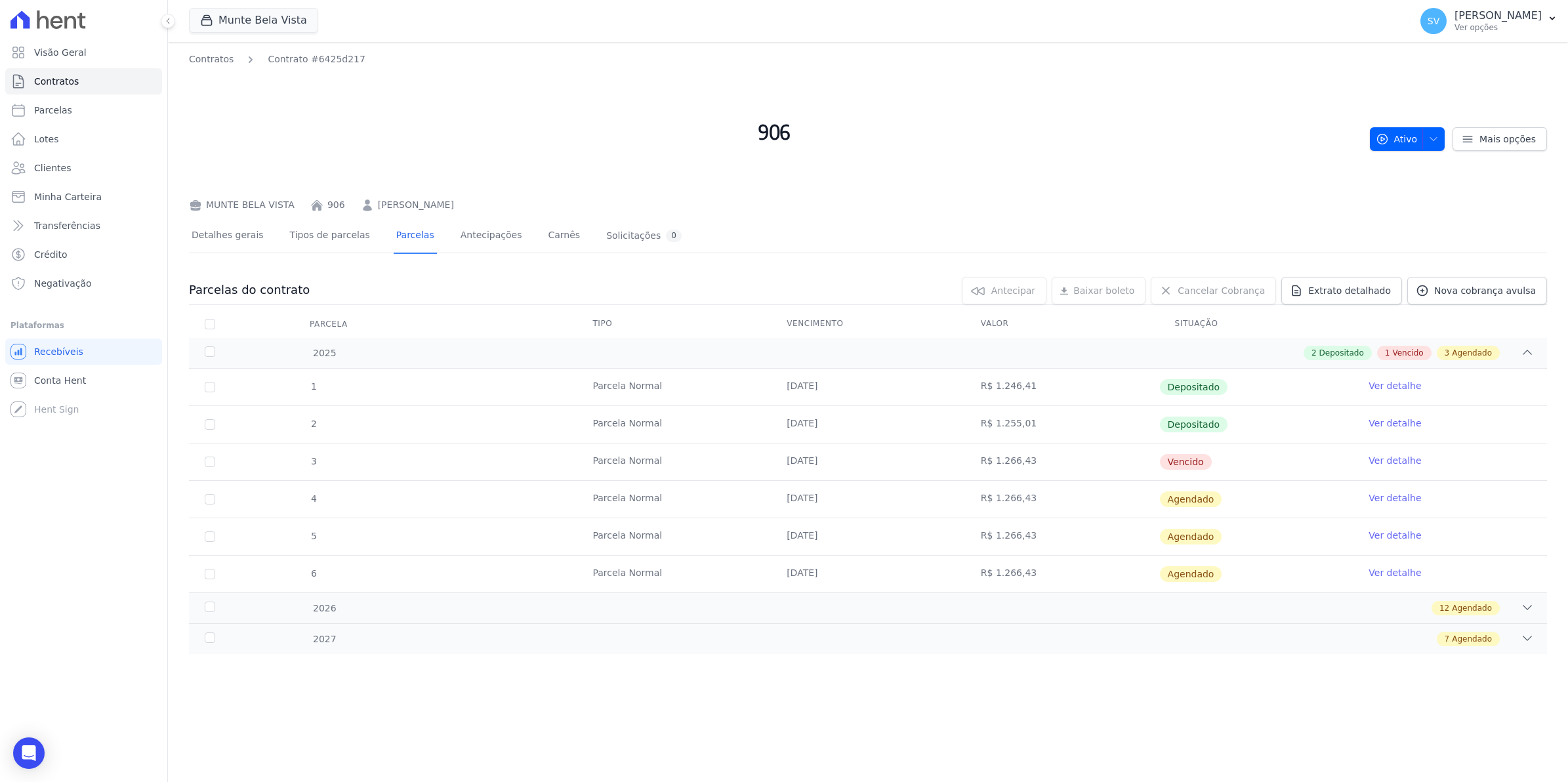
click at [1385, 461] on link "Ver detalhe" at bounding box center [1395, 460] width 52 height 13
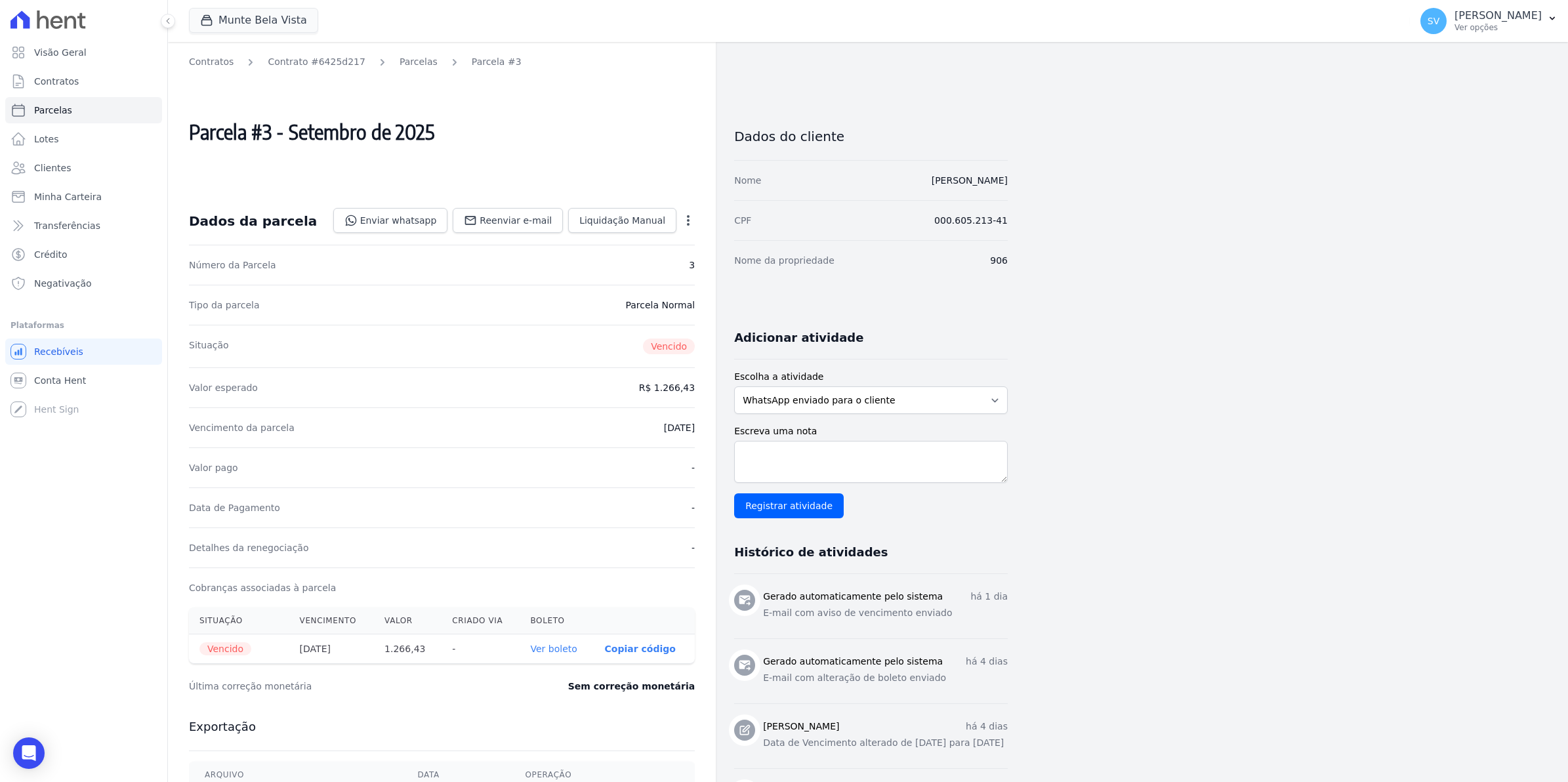
click at [690, 219] on icon "button" at bounding box center [688, 220] width 13 height 13
click at [399, 60] on link "Parcelas" at bounding box center [419, 62] width 38 height 14
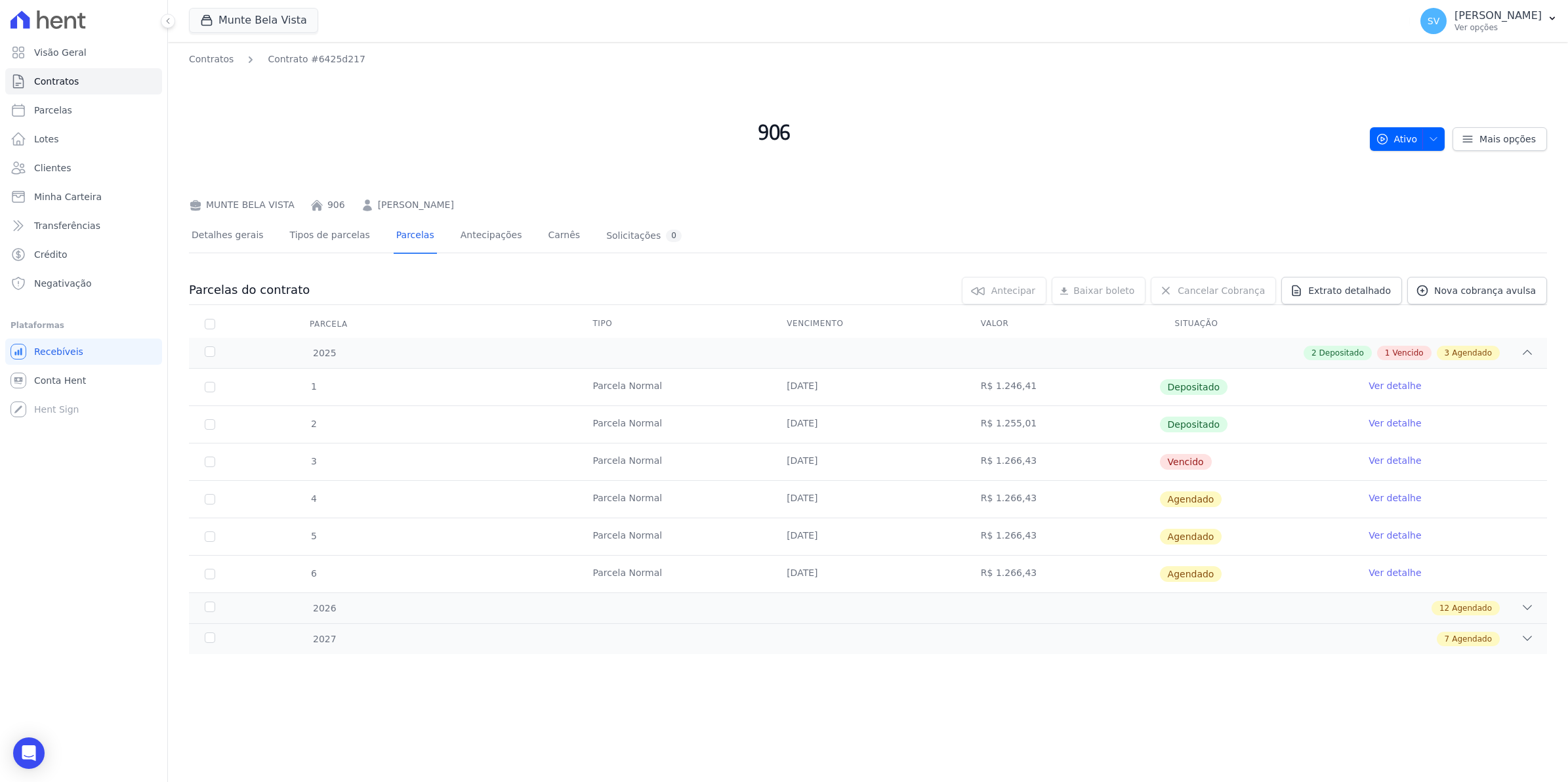
click at [1386, 461] on link "Ver detalhe" at bounding box center [1395, 460] width 52 height 13
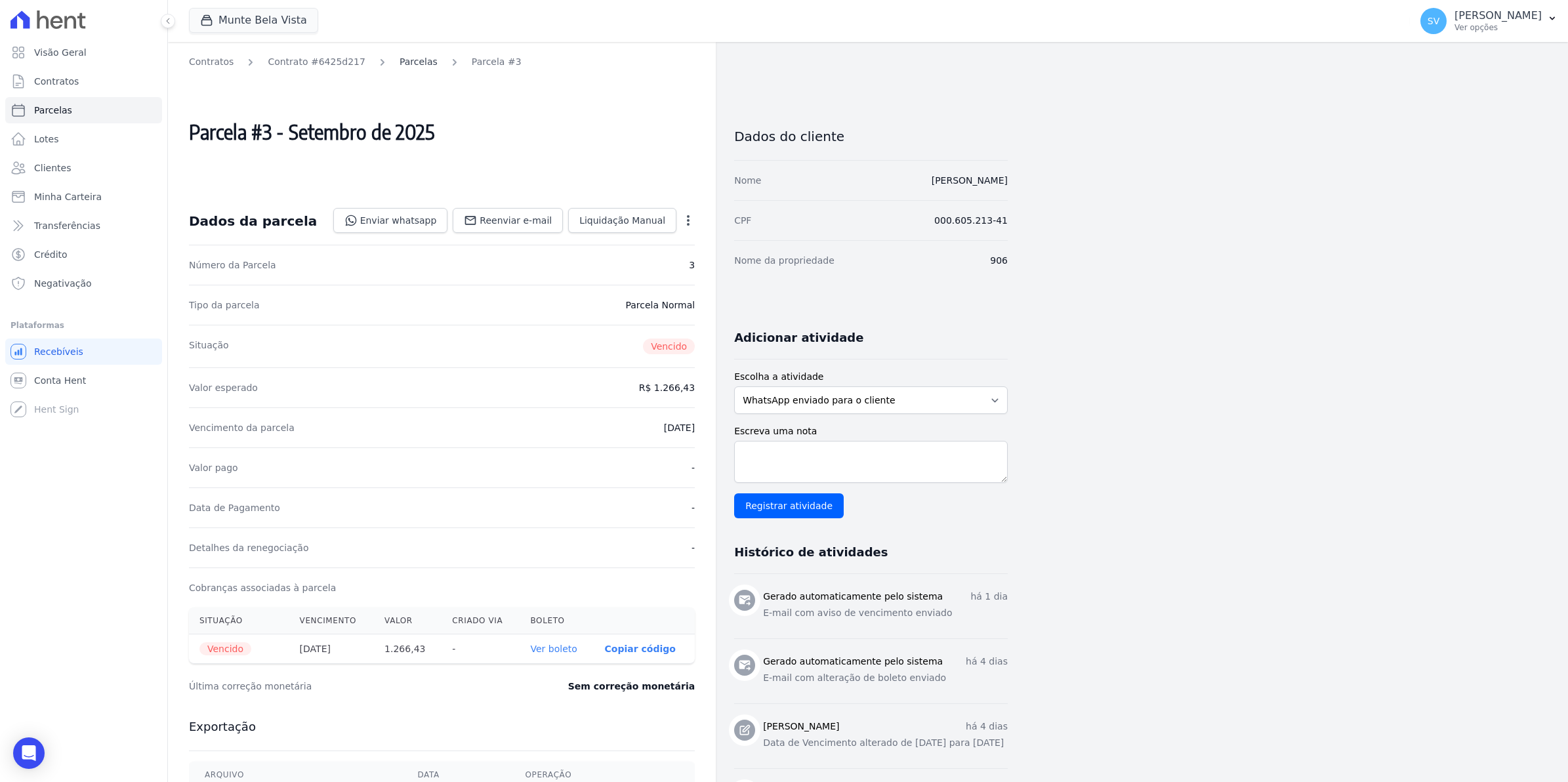
click at [401, 61] on link "Parcelas" at bounding box center [419, 62] width 38 height 14
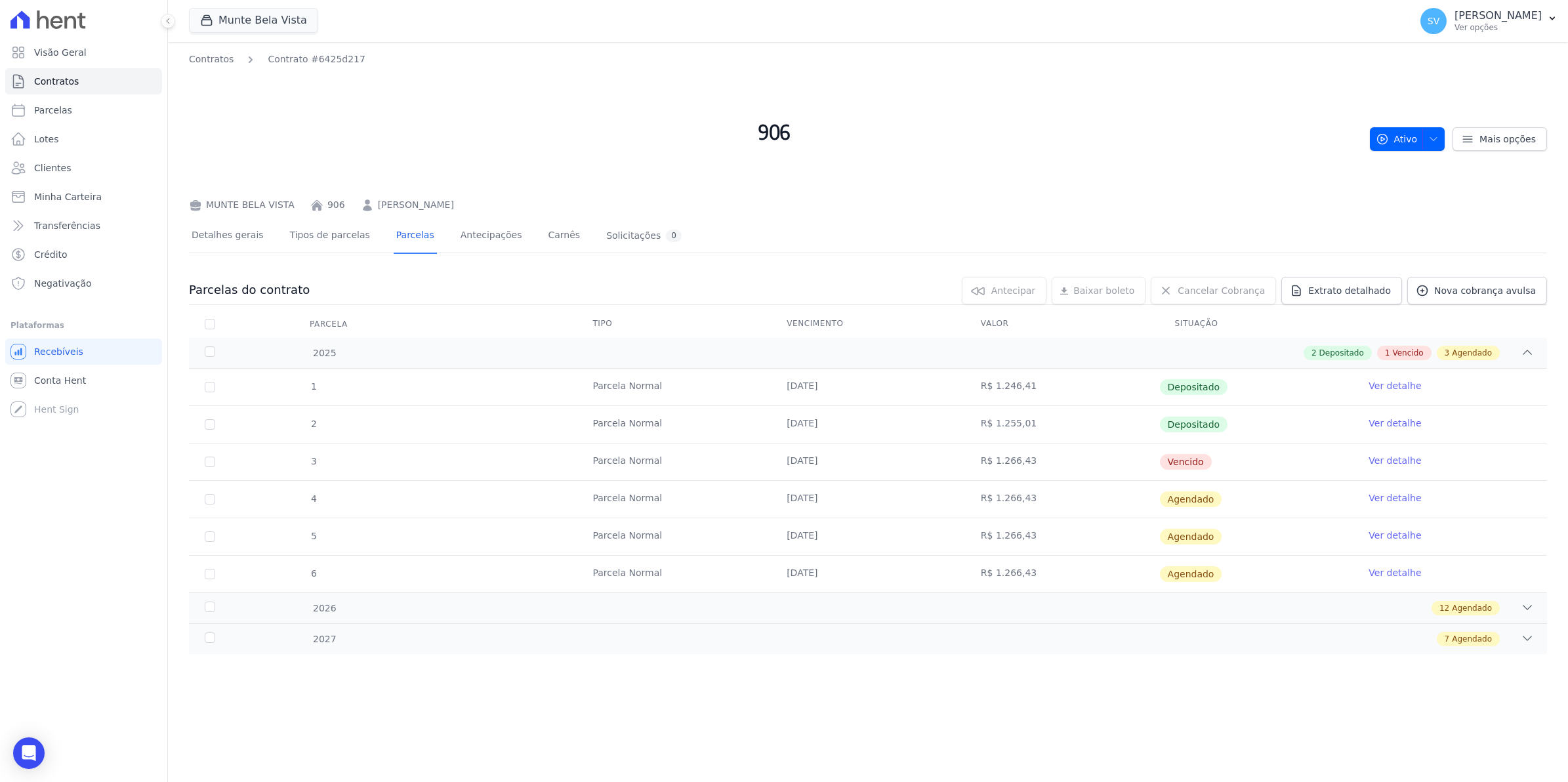
click at [1388, 456] on link "Ver detalhe" at bounding box center [1395, 460] width 52 height 13
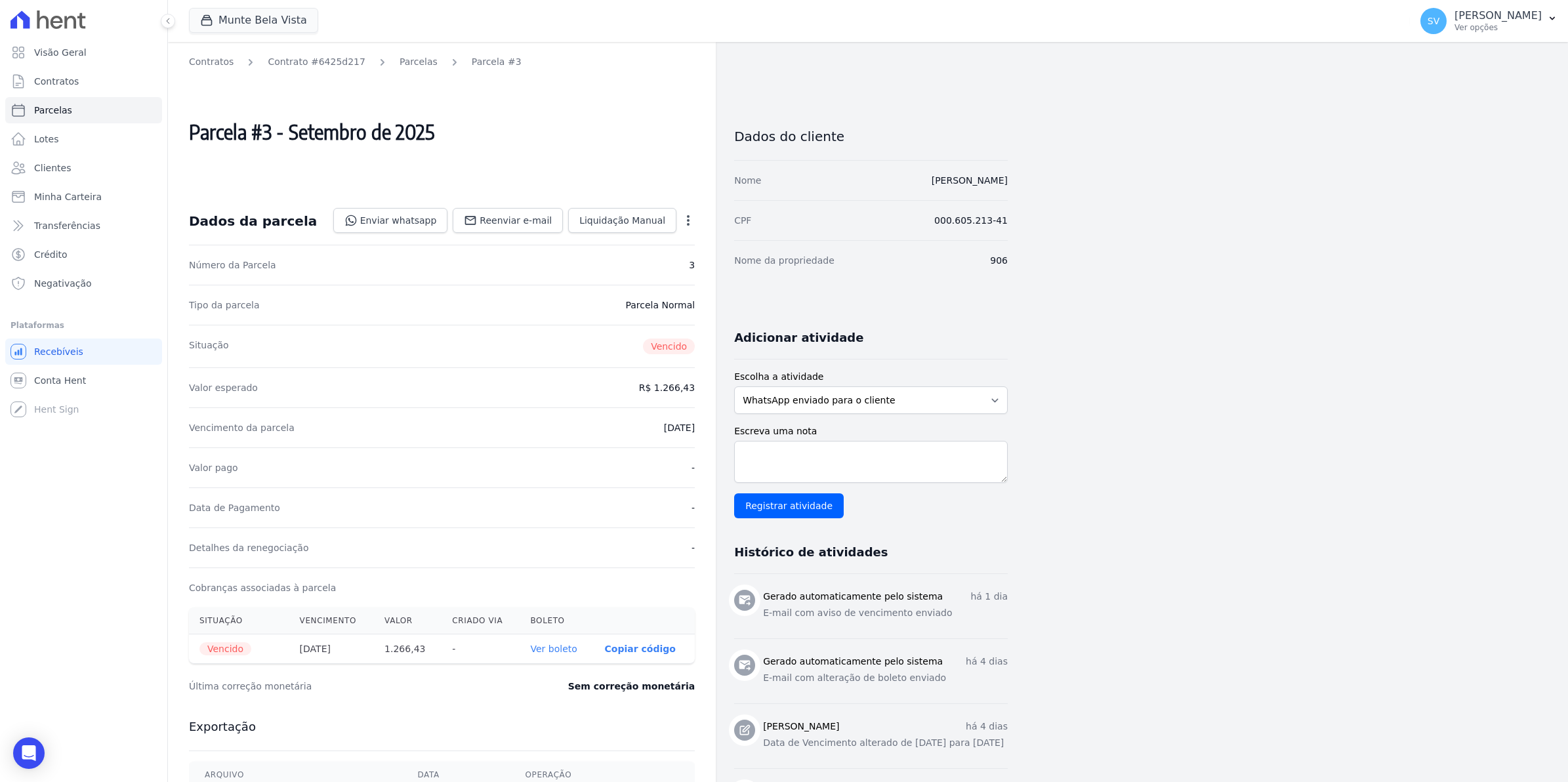
click at [685, 221] on icon "button" at bounding box center [688, 220] width 13 height 13
click at [80, 383] on span "Conta Hent" at bounding box center [59, 380] width 52 height 13
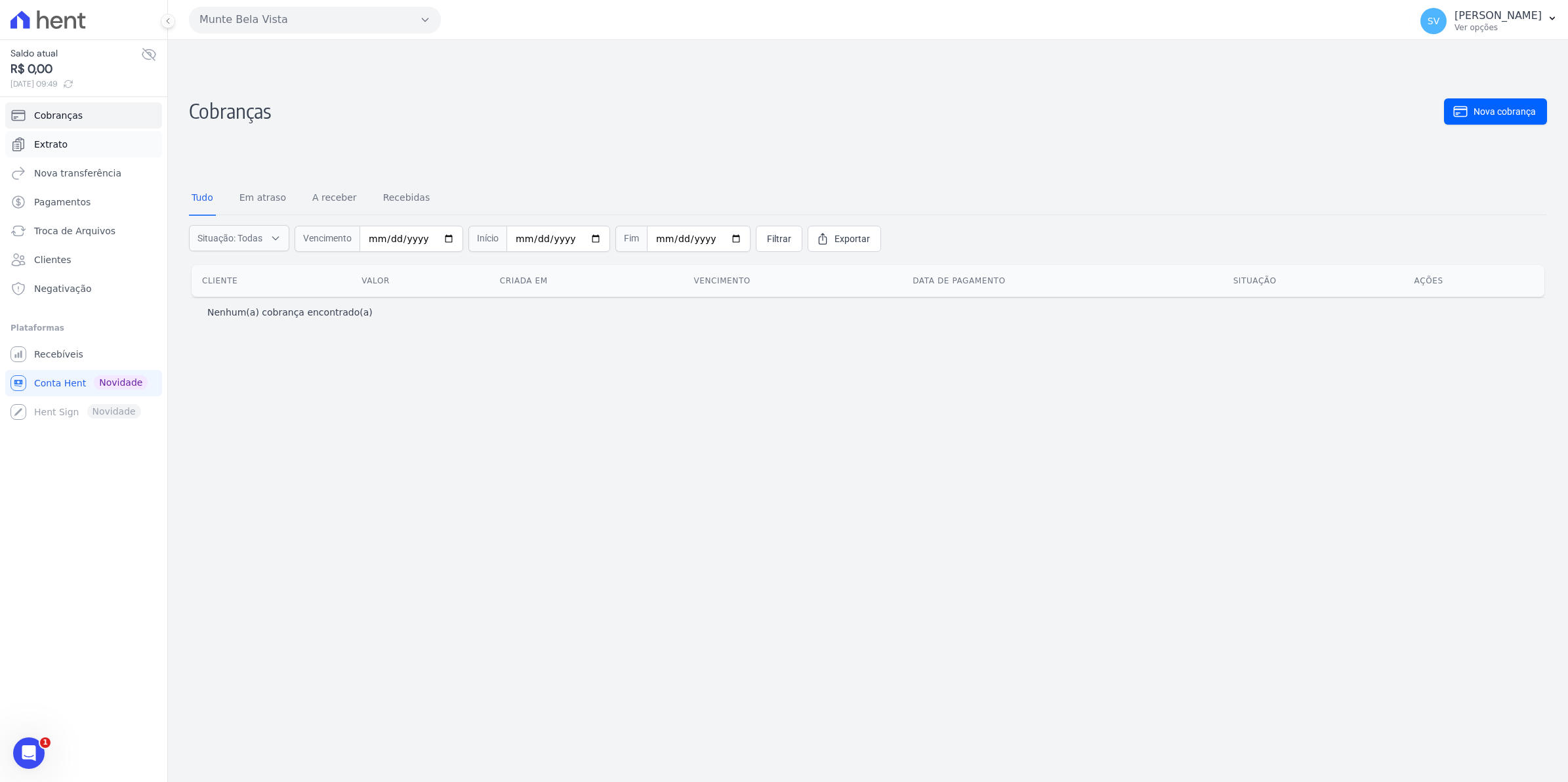
click at [46, 149] on span "Extrato" at bounding box center [51, 144] width 33 height 13
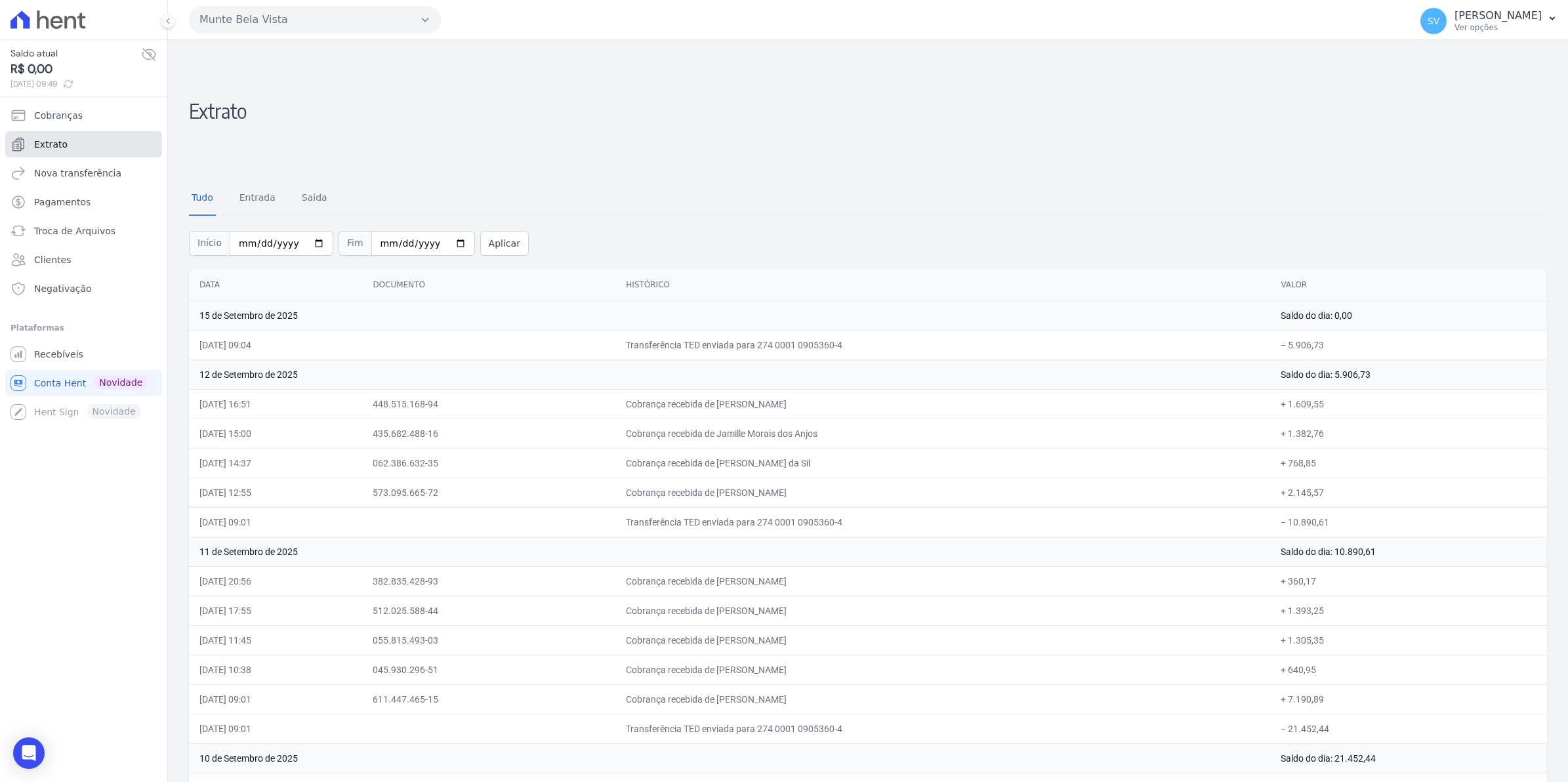
click at [48, 146] on span "Extrato" at bounding box center [51, 144] width 33 height 13
click at [54, 355] on span "Recebíveis" at bounding box center [59, 354] width 49 height 13
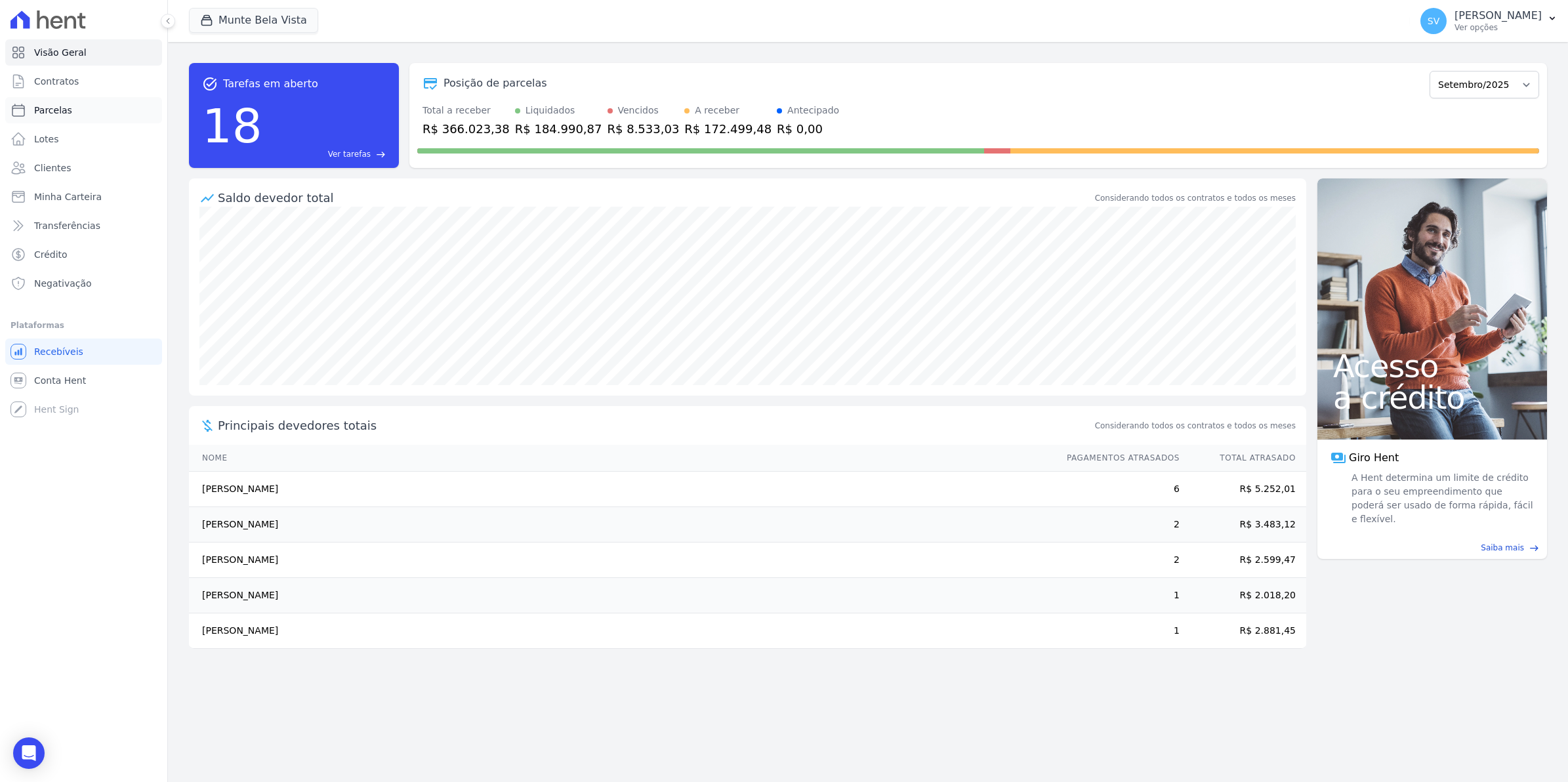
click at [45, 114] on span "Parcelas" at bounding box center [53, 110] width 38 height 13
select select
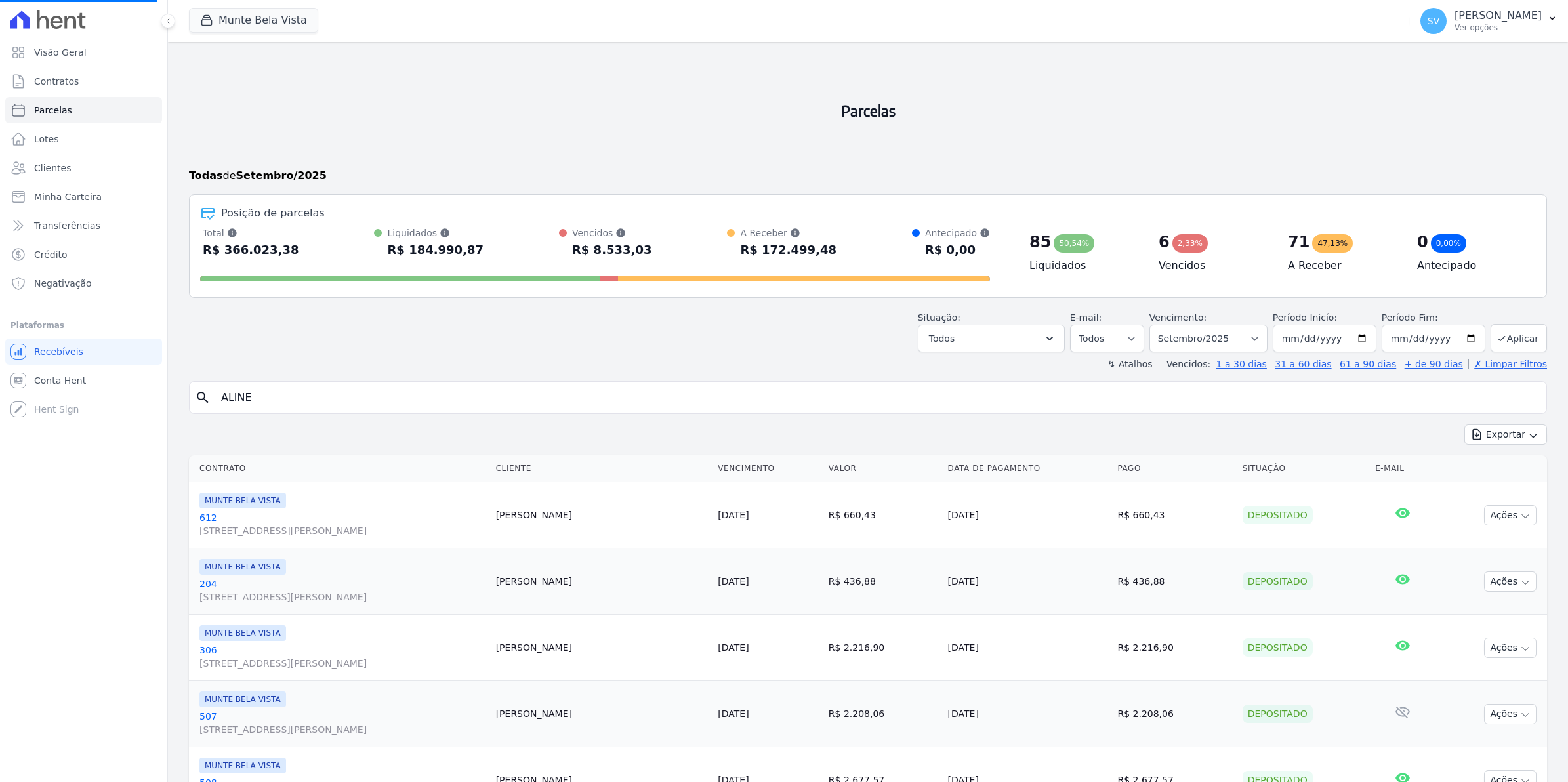
select select
click at [267, 394] on input "search" at bounding box center [877, 398] width 1328 height 26
type input "ALINE"
select select
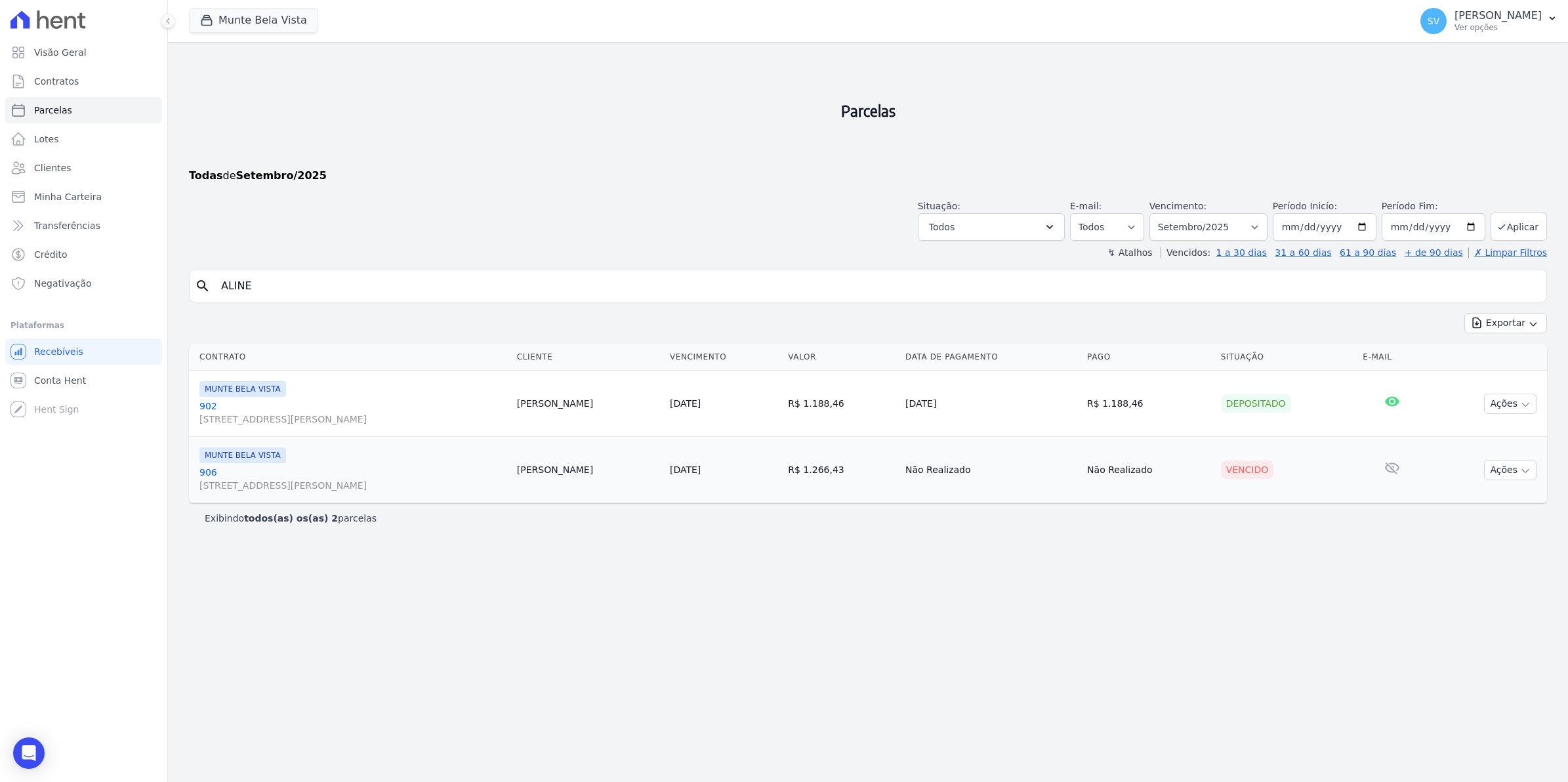
click at [207, 472] on link "906 Avenida Brigadeiro Faria Lima, 1306, 4 andar, Pinheiros" at bounding box center [352, 479] width 307 height 26
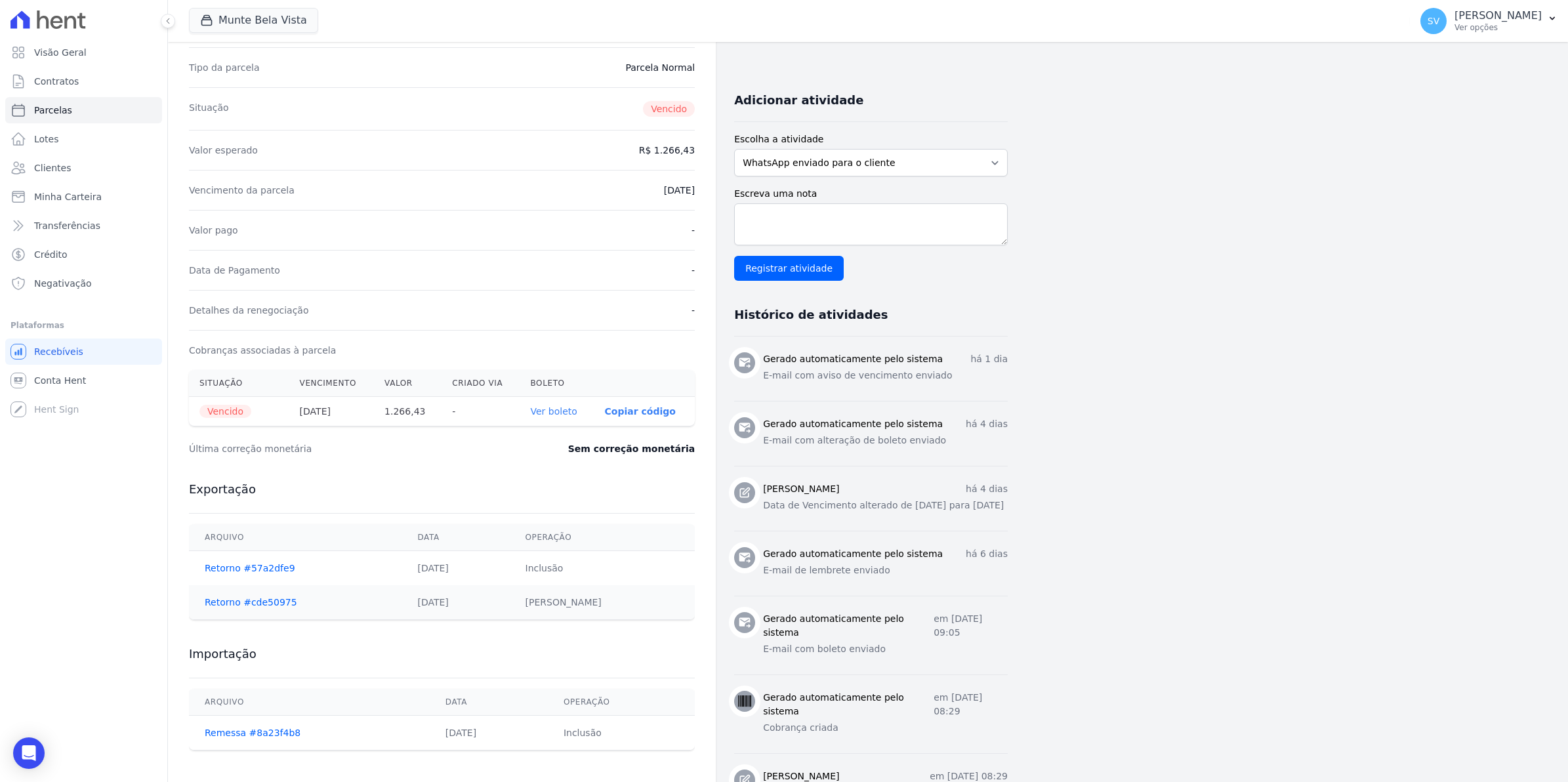
scroll to position [328, 0]
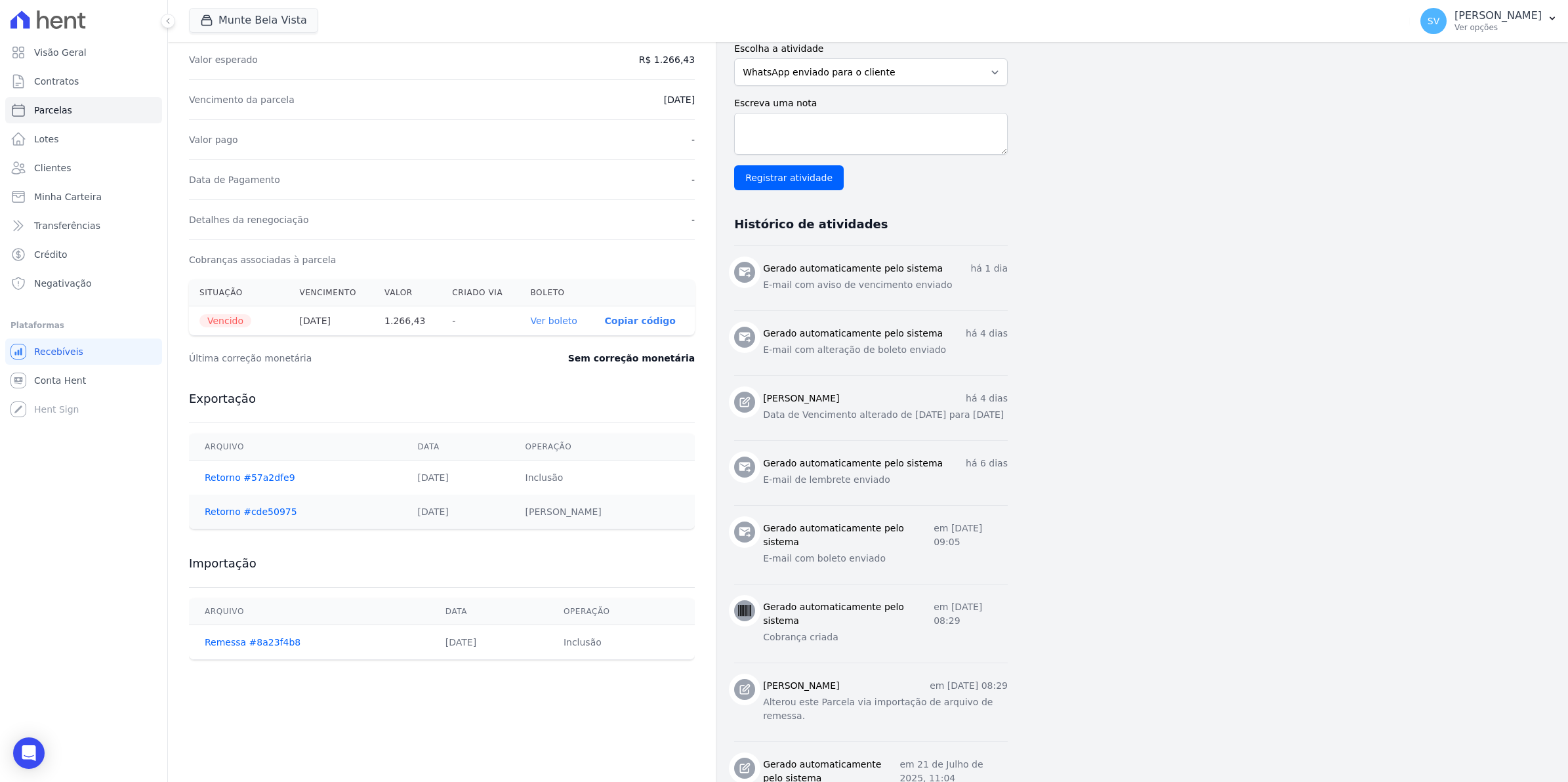
click at [548, 323] on link "Ver boleto" at bounding box center [553, 321] width 46 height 10
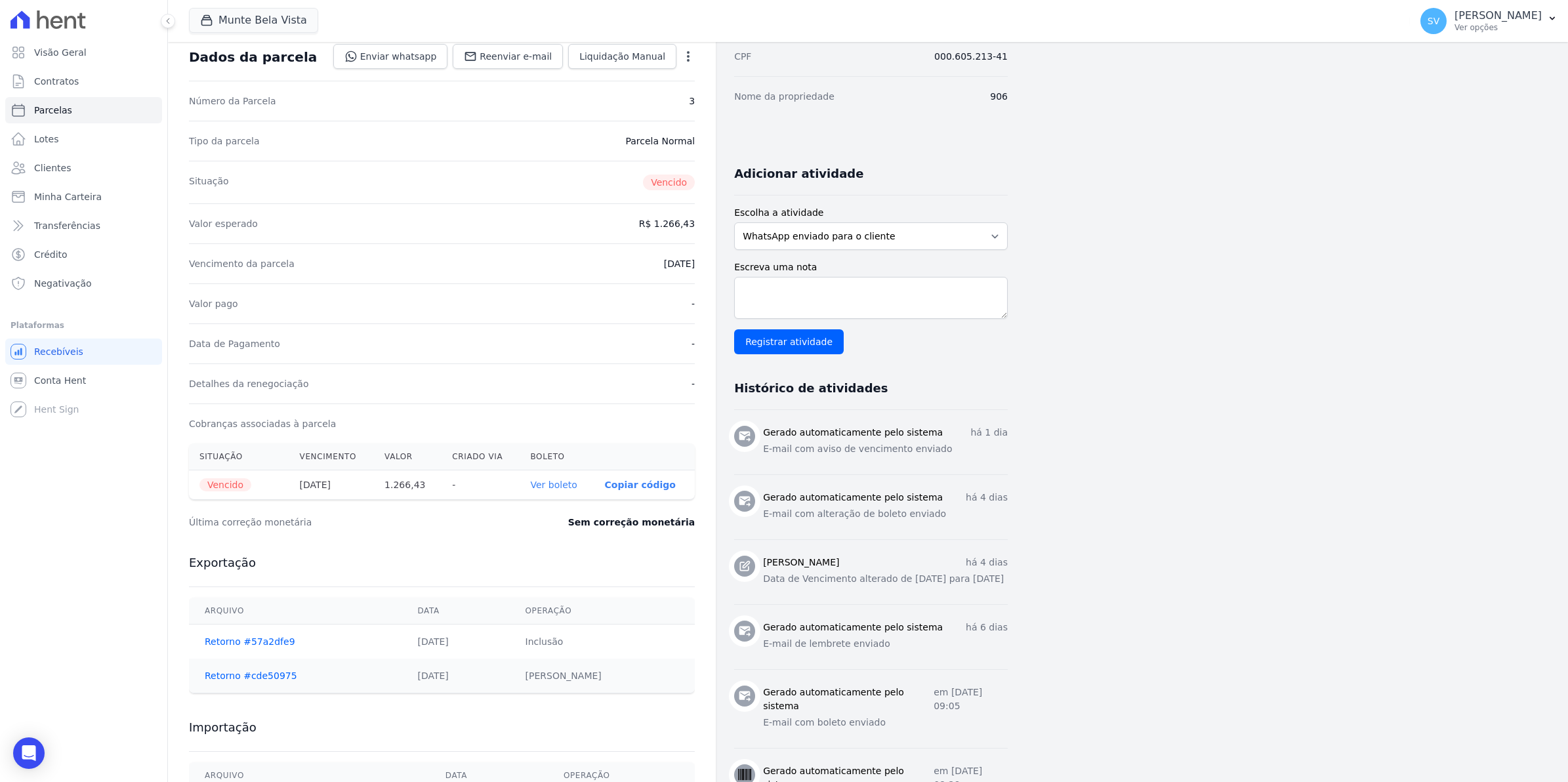
scroll to position [0, 0]
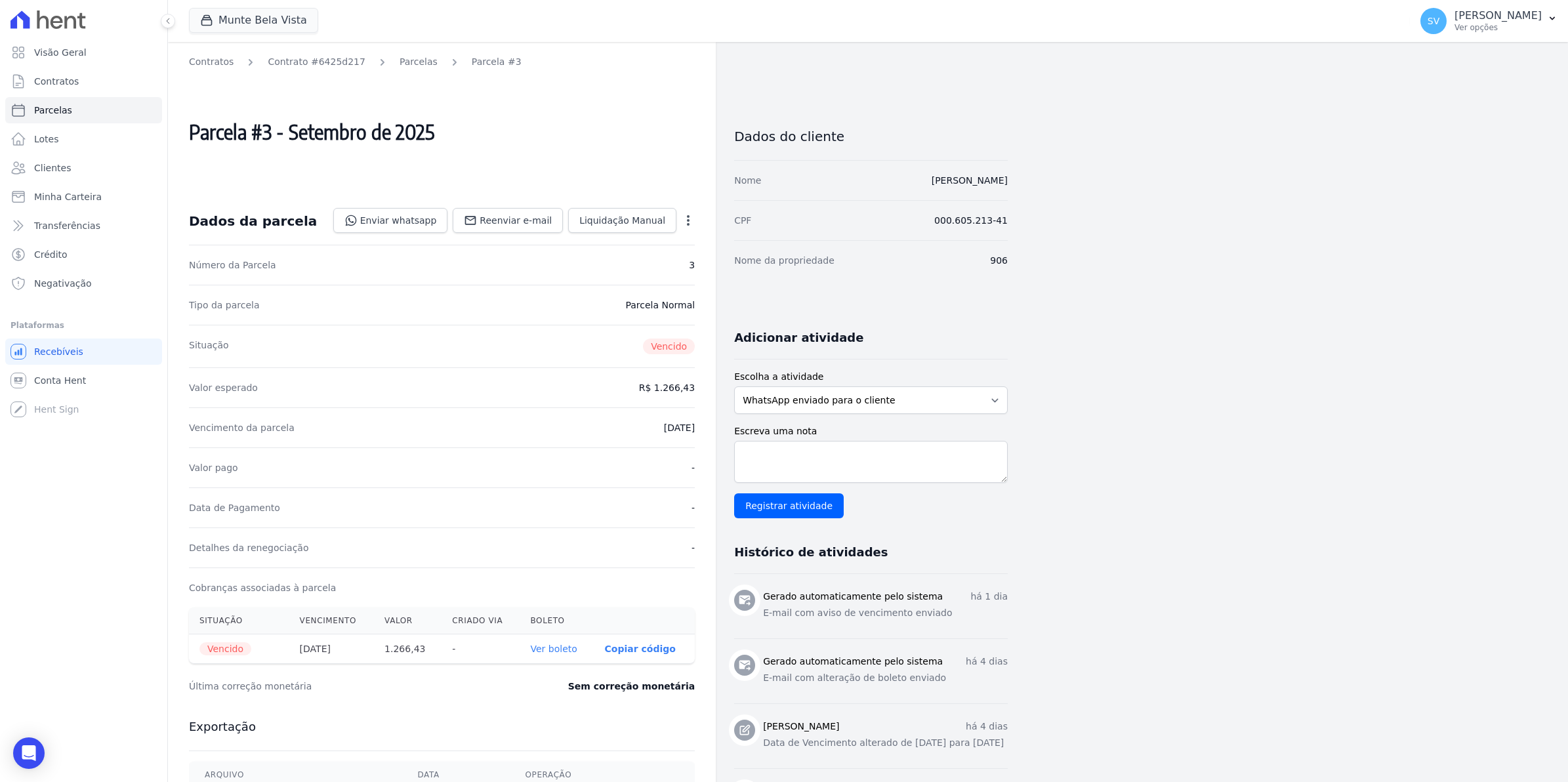
click at [690, 218] on icon "button" at bounding box center [688, 220] width 13 height 13
click at [690, 219] on icon "button" at bounding box center [688, 220] width 13 height 13
click at [406, 58] on link "Parcelas" at bounding box center [419, 62] width 38 height 14
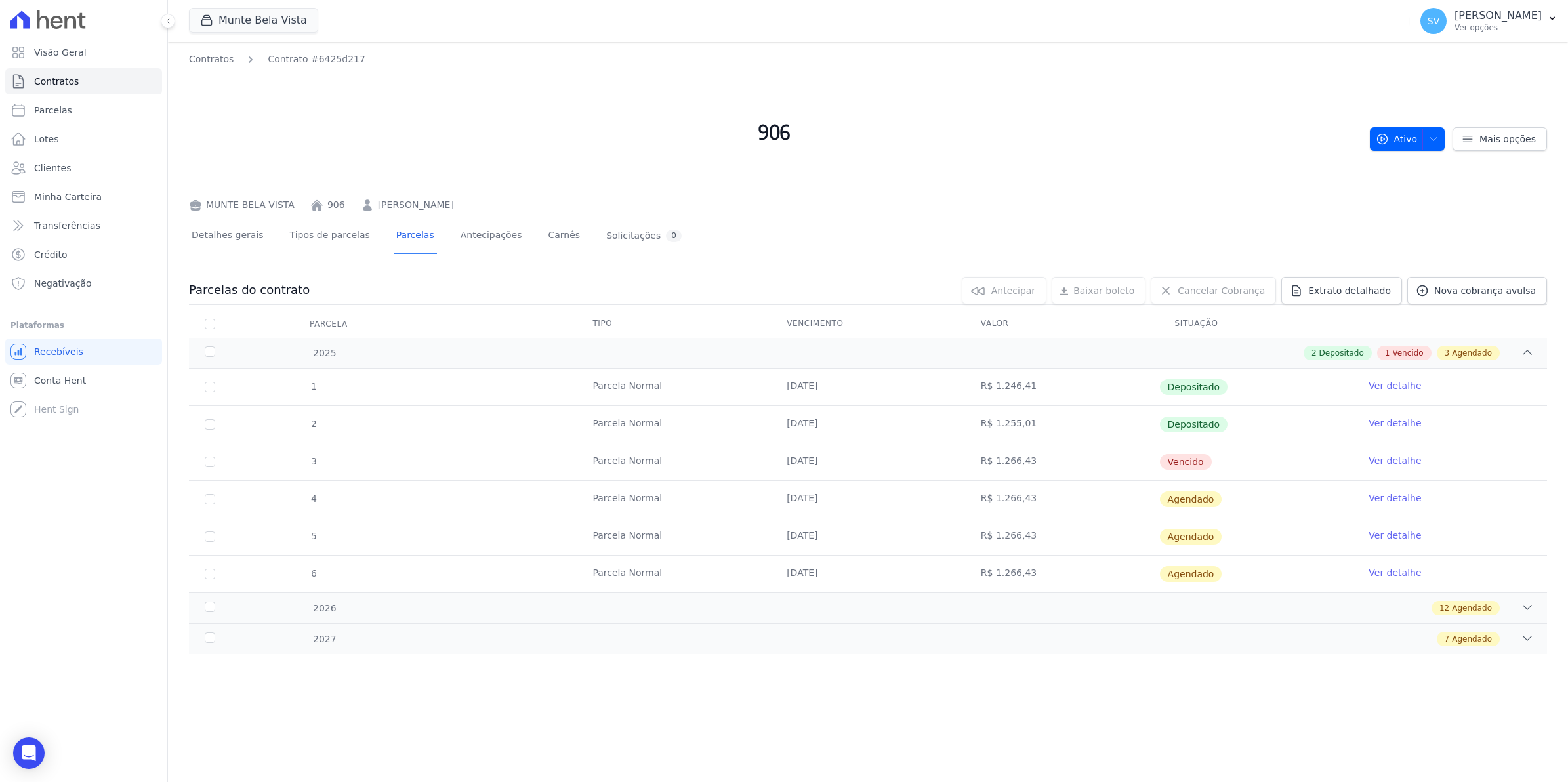
click at [1385, 461] on link "Ver detalhe" at bounding box center [1395, 460] width 52 height 13
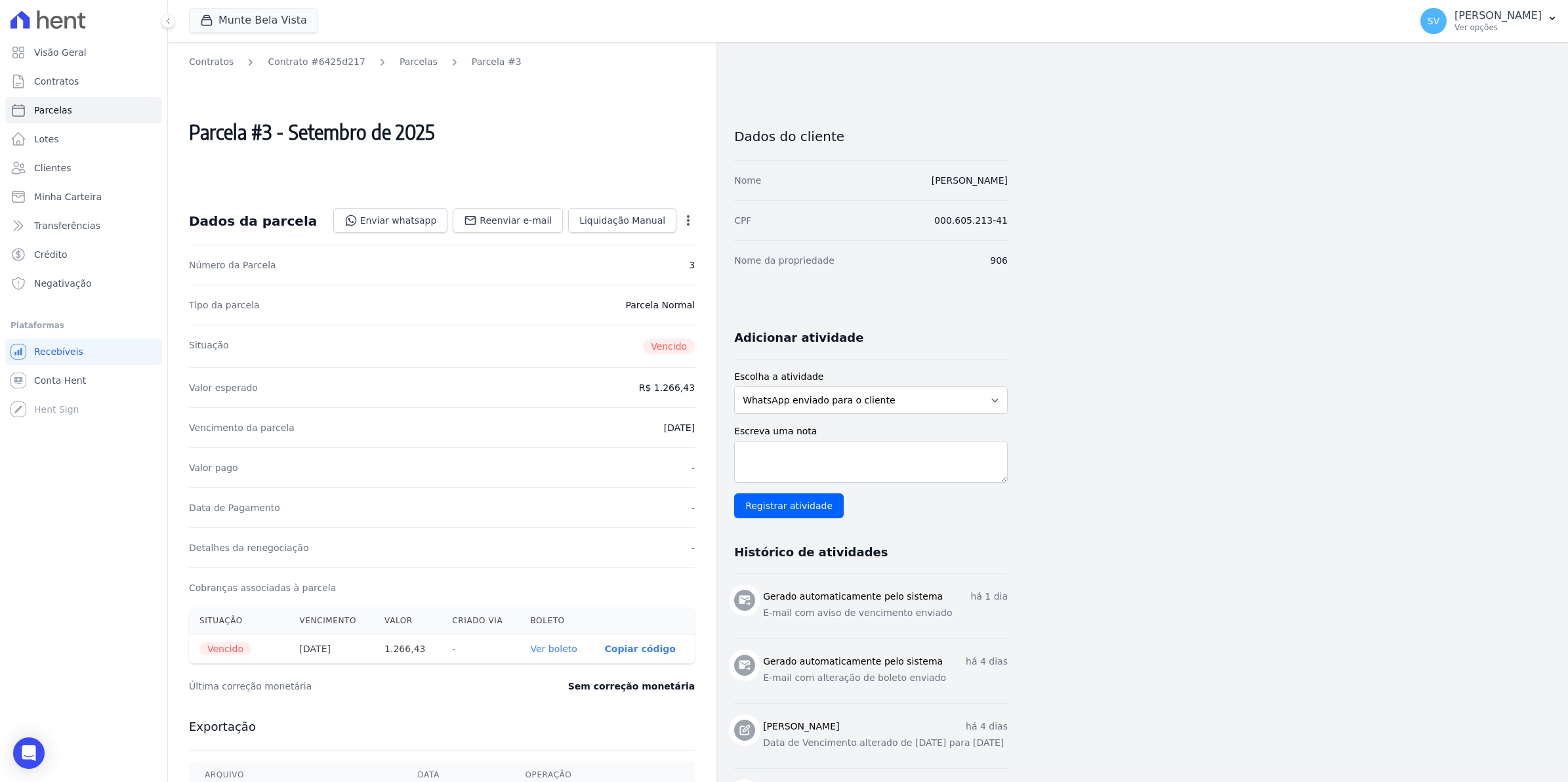
click at [685, 218] on icon "button" at bounding box center [688, 220] width 13 height 13
click at [58, 80] on span "Contratos" at bounding box center [56, 81] width 45 height 13
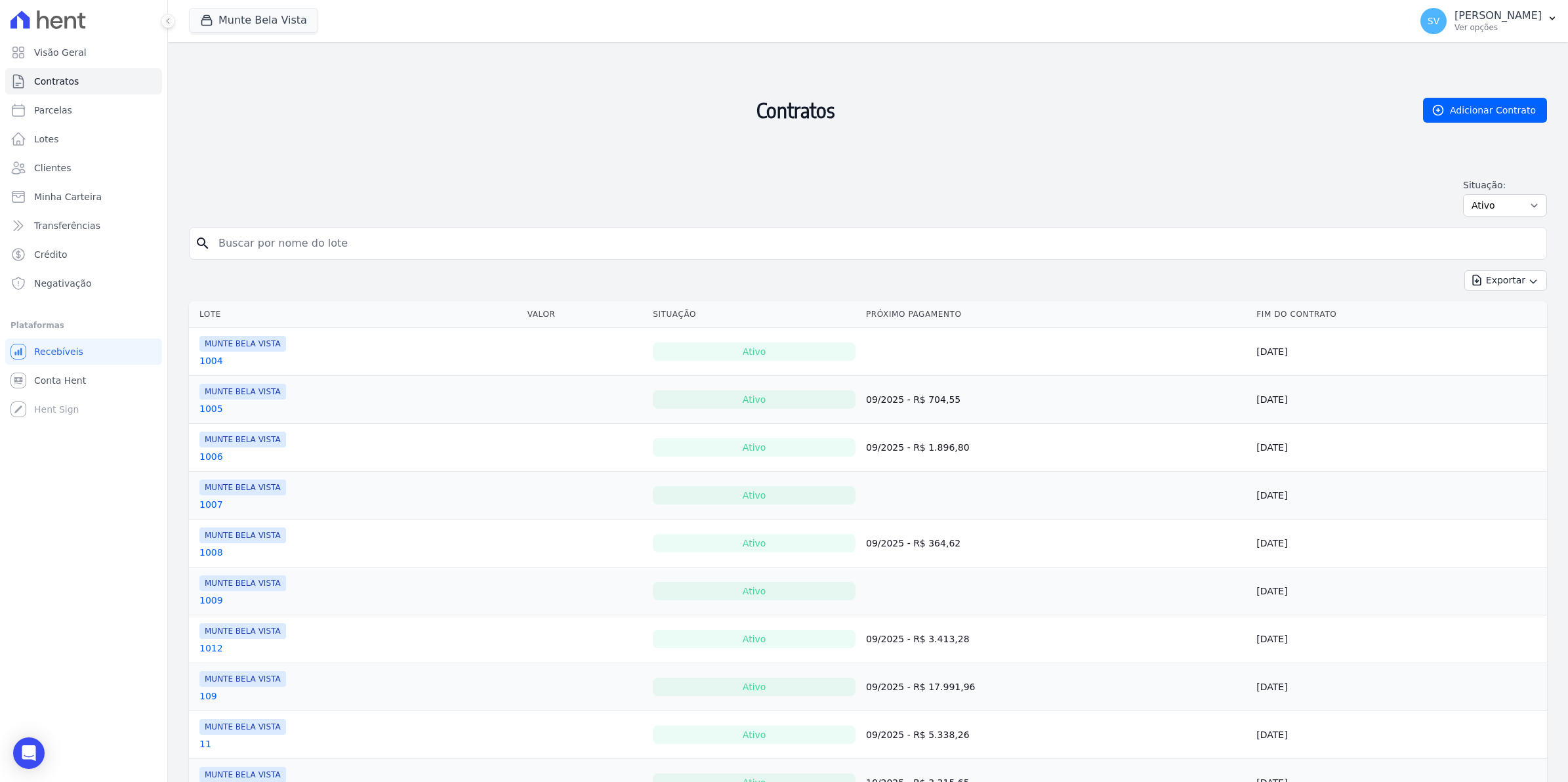
click at [307, 257] on div "search" at bounding box center [868, 244] width 1358 height 33
click at [302, 245] on input "search" at bounding box center [876, 243] width 1330 height 26
type input "ALINE"
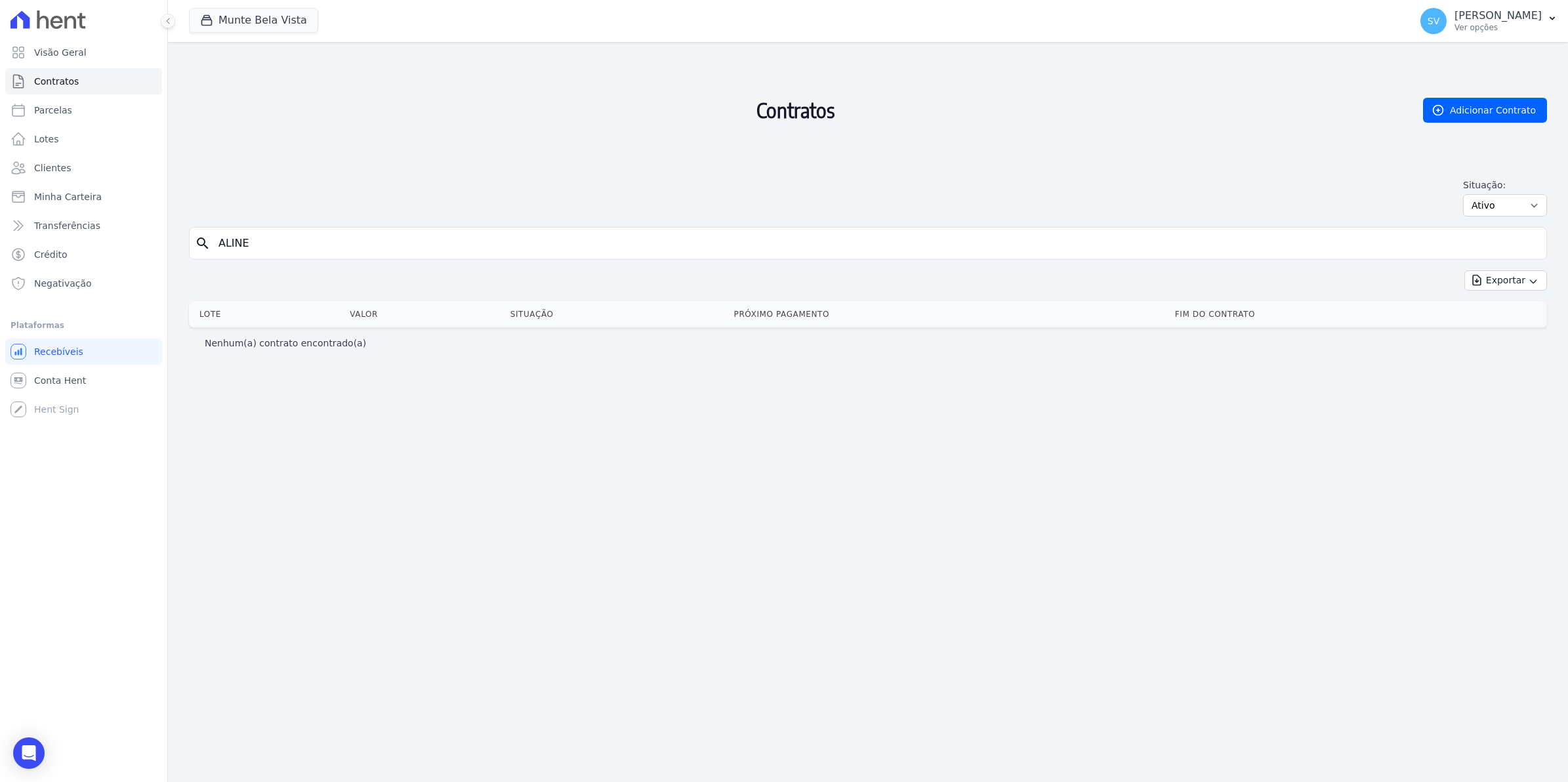
drag, startPoint x: 263, startPoint y: 240, endPoint x: 171, endPoint y: 247, distance: 92.3
click at [171, 247] on div "Contratos Adicionar Contrato Situação: Ativo Todos Pausado Distratado Rascunho …" at bounding box center [868, 412] width 1400 height 740
type input "JANSE"
click at [75, 108] on link "Parcelas" at bounding box center [83, 110] width 156 height 26
select select
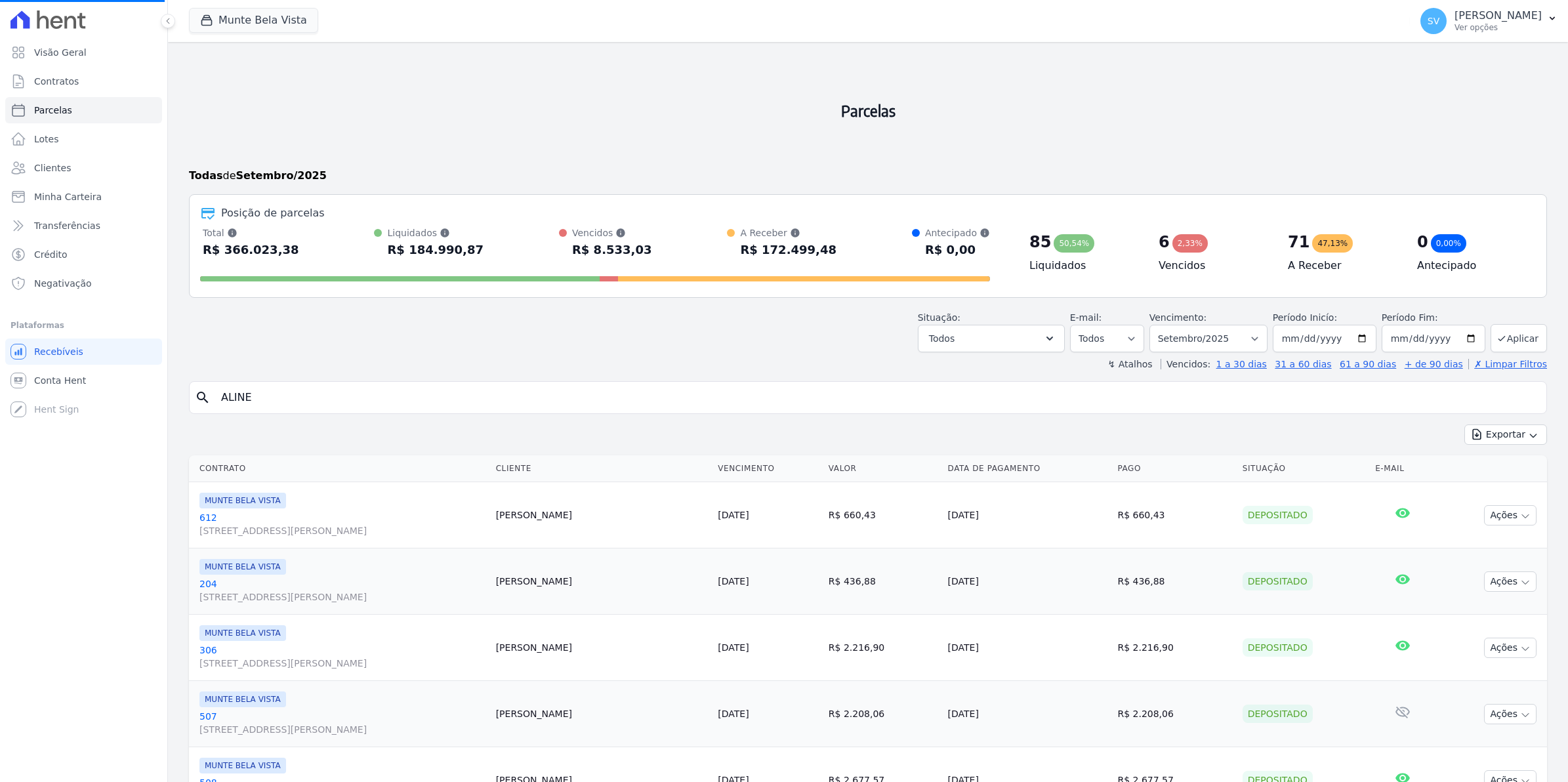
select select
type input "ALINE"
select select
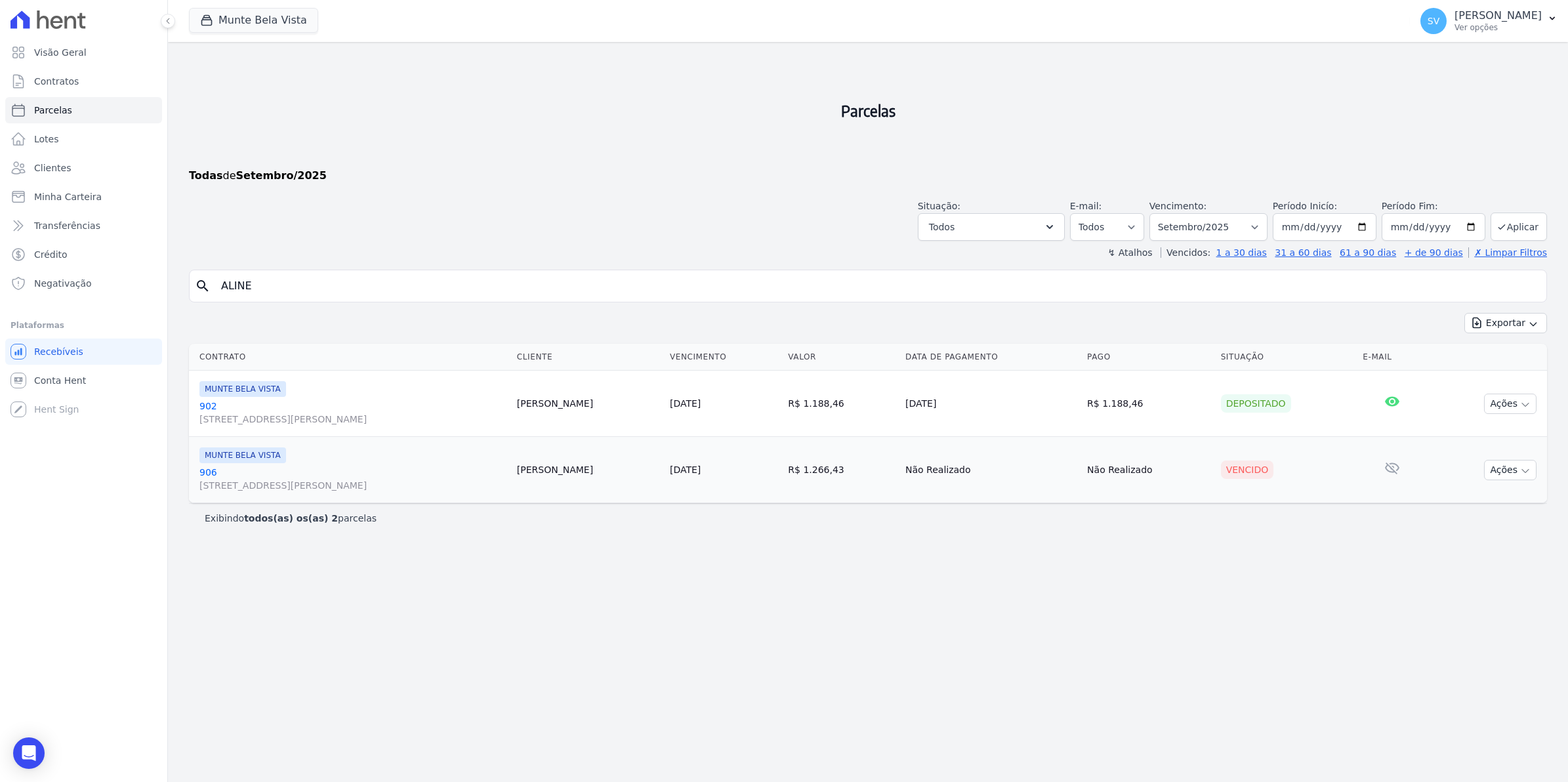
click at [210, 474] on link "906 Avenida Brigadeiro Faria Lima, 1306, 4 andar, Pinheiros" at bounding box center [352, 479] width 307 height 26
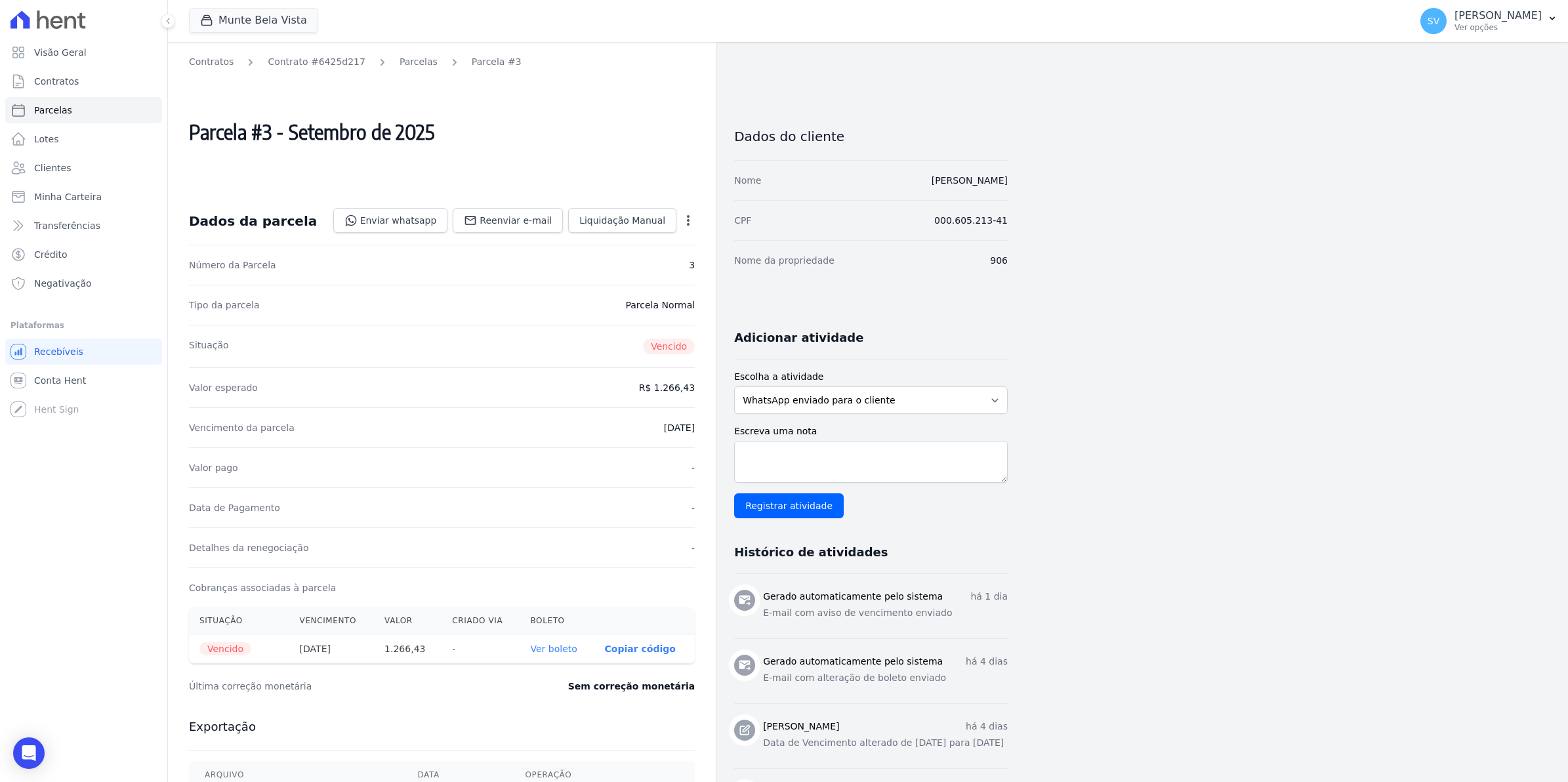
click at [685, 218] on icon "button" at bounding box center [688, 220] width 13 height 13
click at [563, 649] on link "Ver boleto" at bounding box center [553, 648] width 46 height 10
click at [399, 57] on link "Parcelas" at bounding box center [419, 62] width 38 height 14
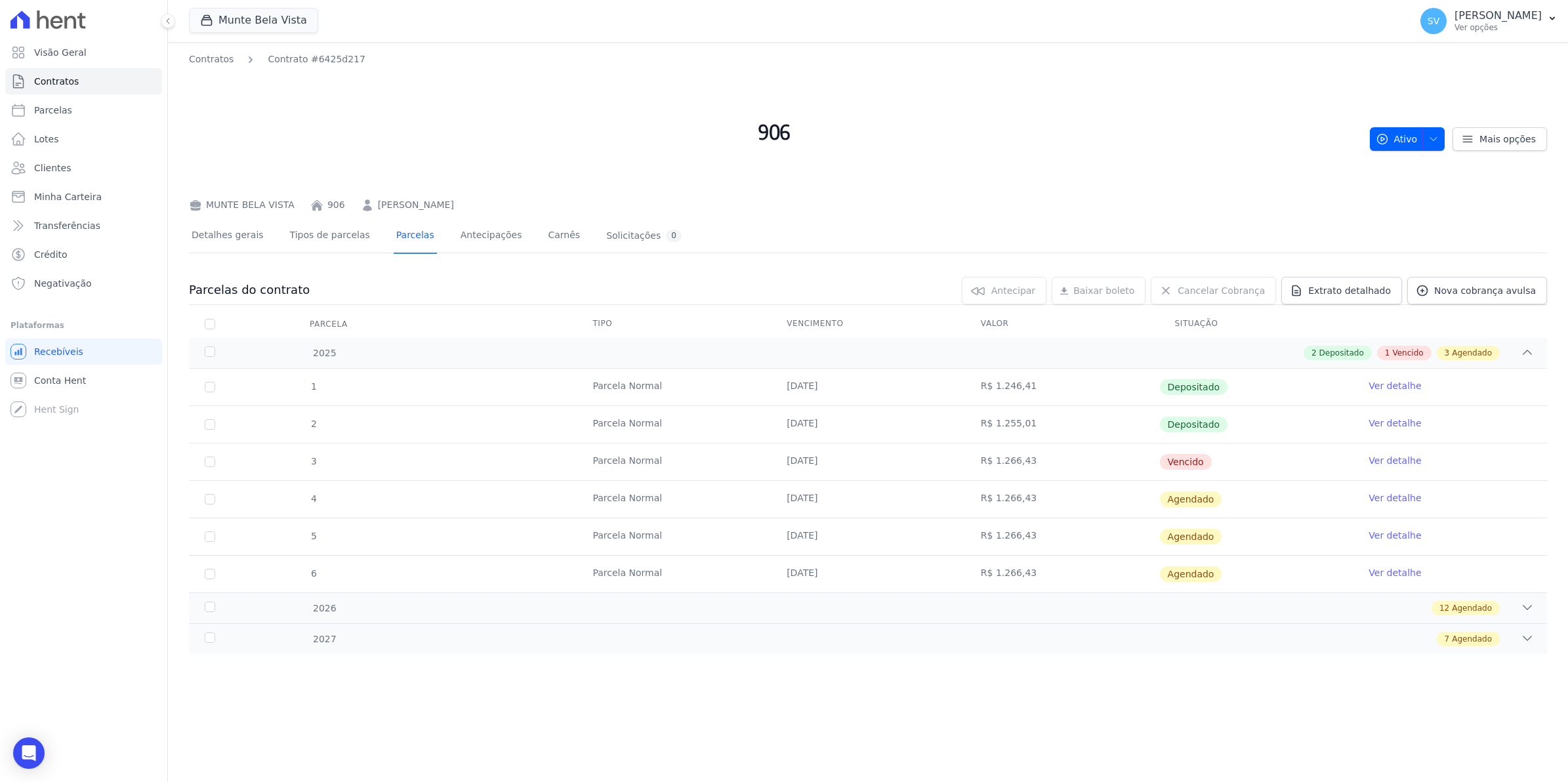
click at [1372, 461] on link "Ver detalhe" at bounding box center [1395, 460] width 52 height 13
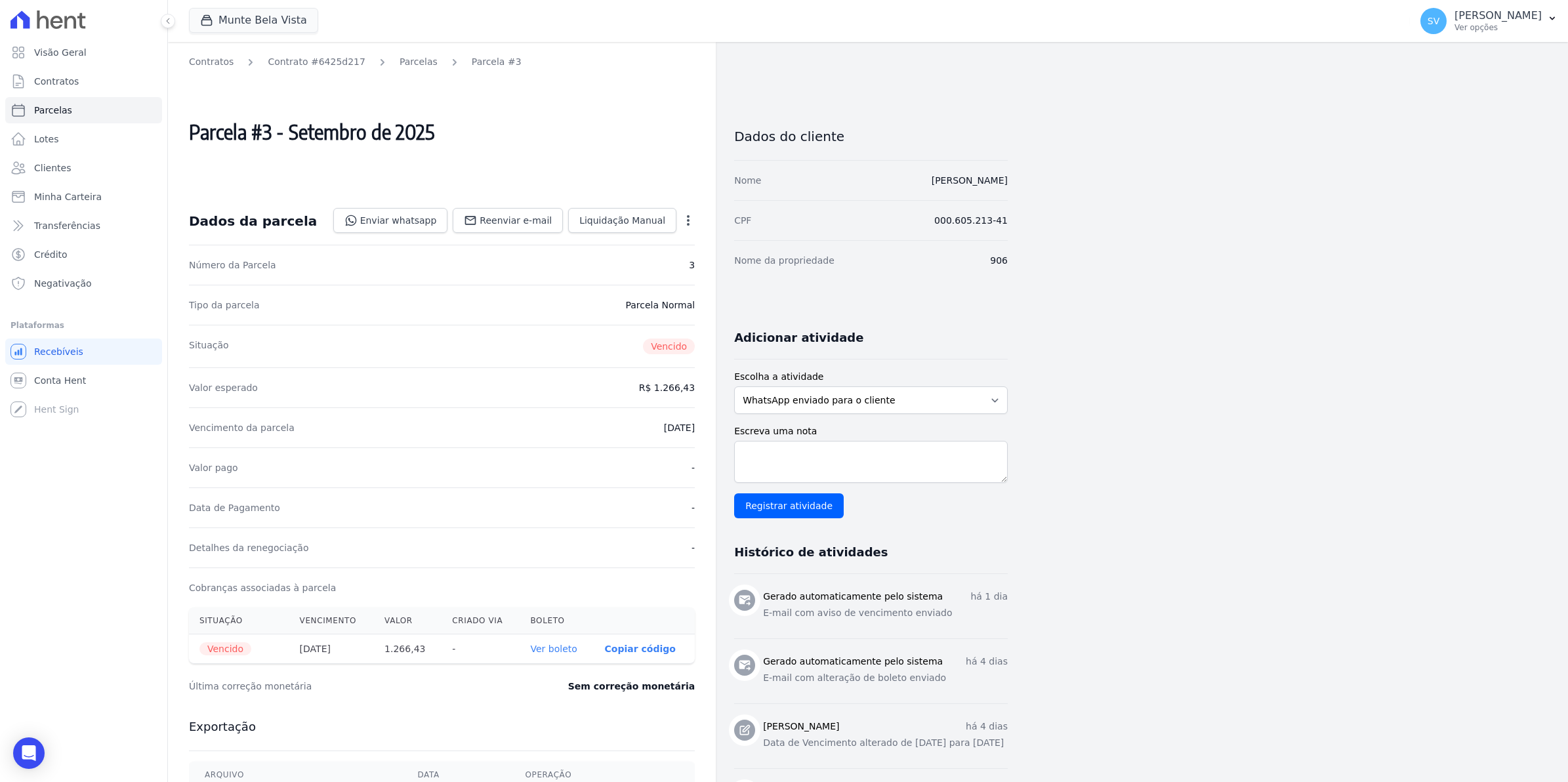
click at [688, 218] on icon "button" at bounding box center [688, 220] width 3 height 10
click at [685, 219] on icon "button" at bounding box center [688, 220] width 13 height 13
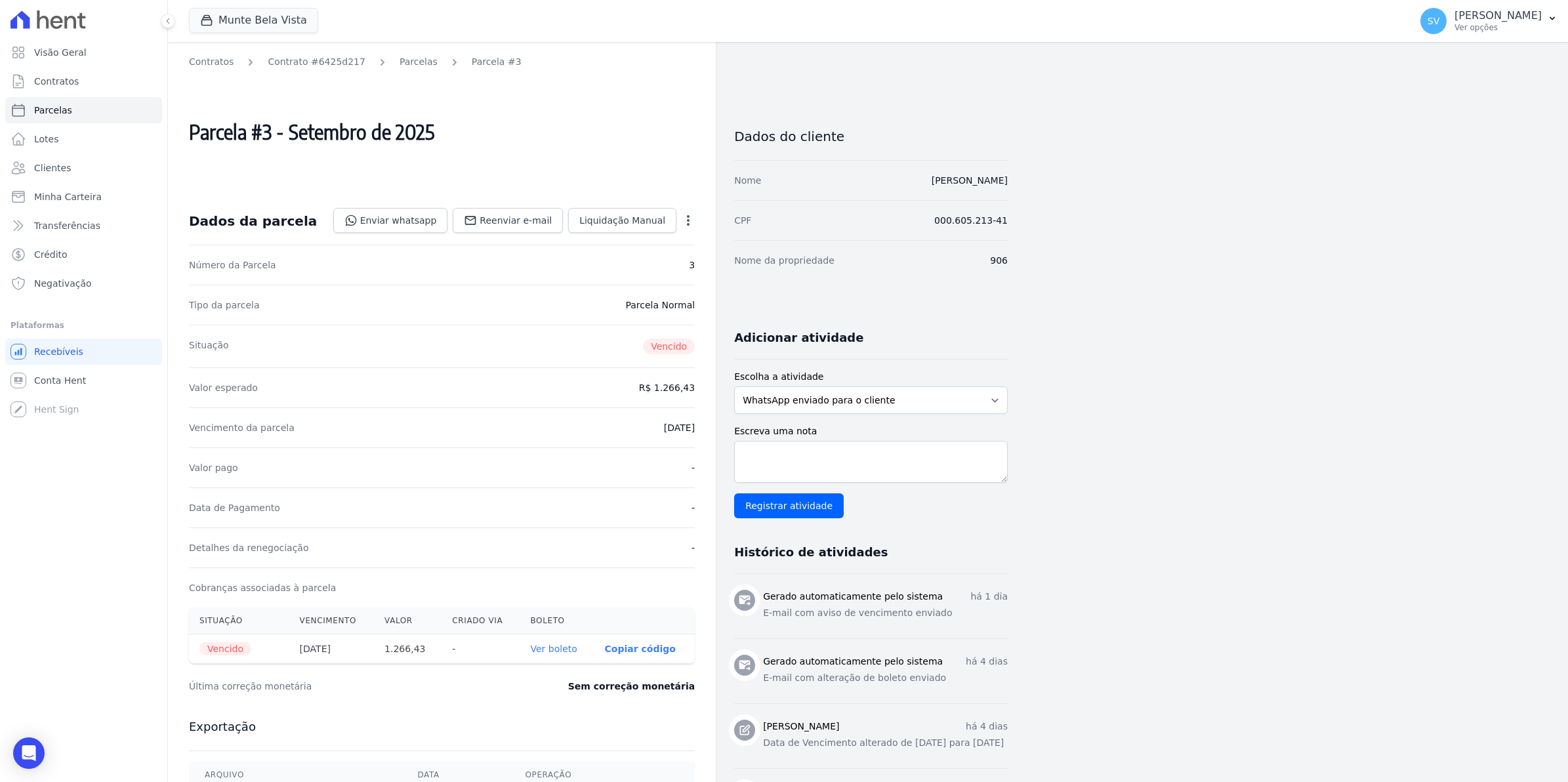
click at [685, 219] on icon "button" at bounding box center [688, 220] width 13 height 13
click at [685, 218] on icon "button" at bounding box center [688, 220] width 13 height 13
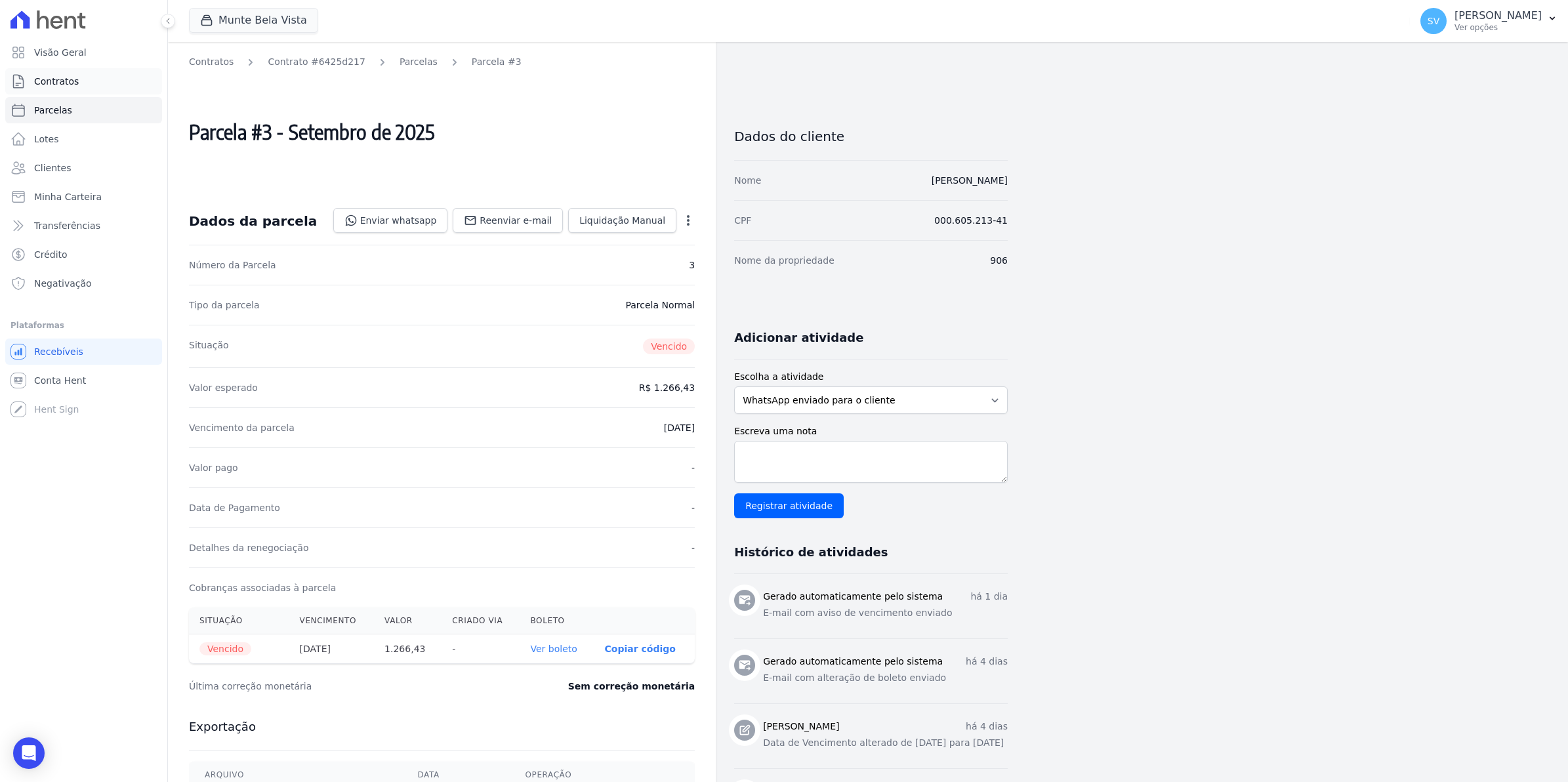
click at [73, 80] on span "Contratos" at bounding box center [56, 81] width 45 height 13
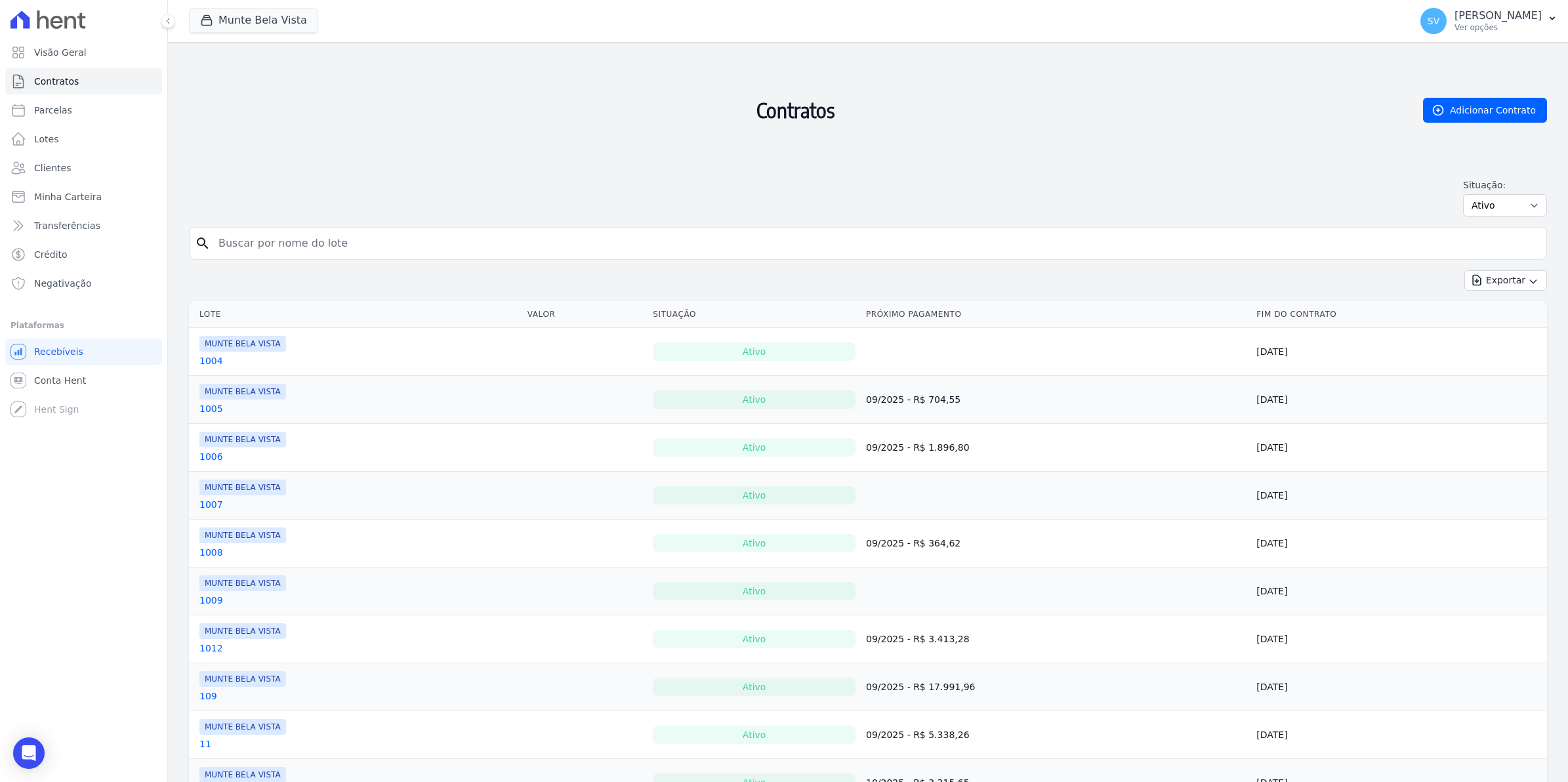
click at [260, 236] on input "search" at bounding box center [876, 243] width 1330 height 26
type input "lucicéia"
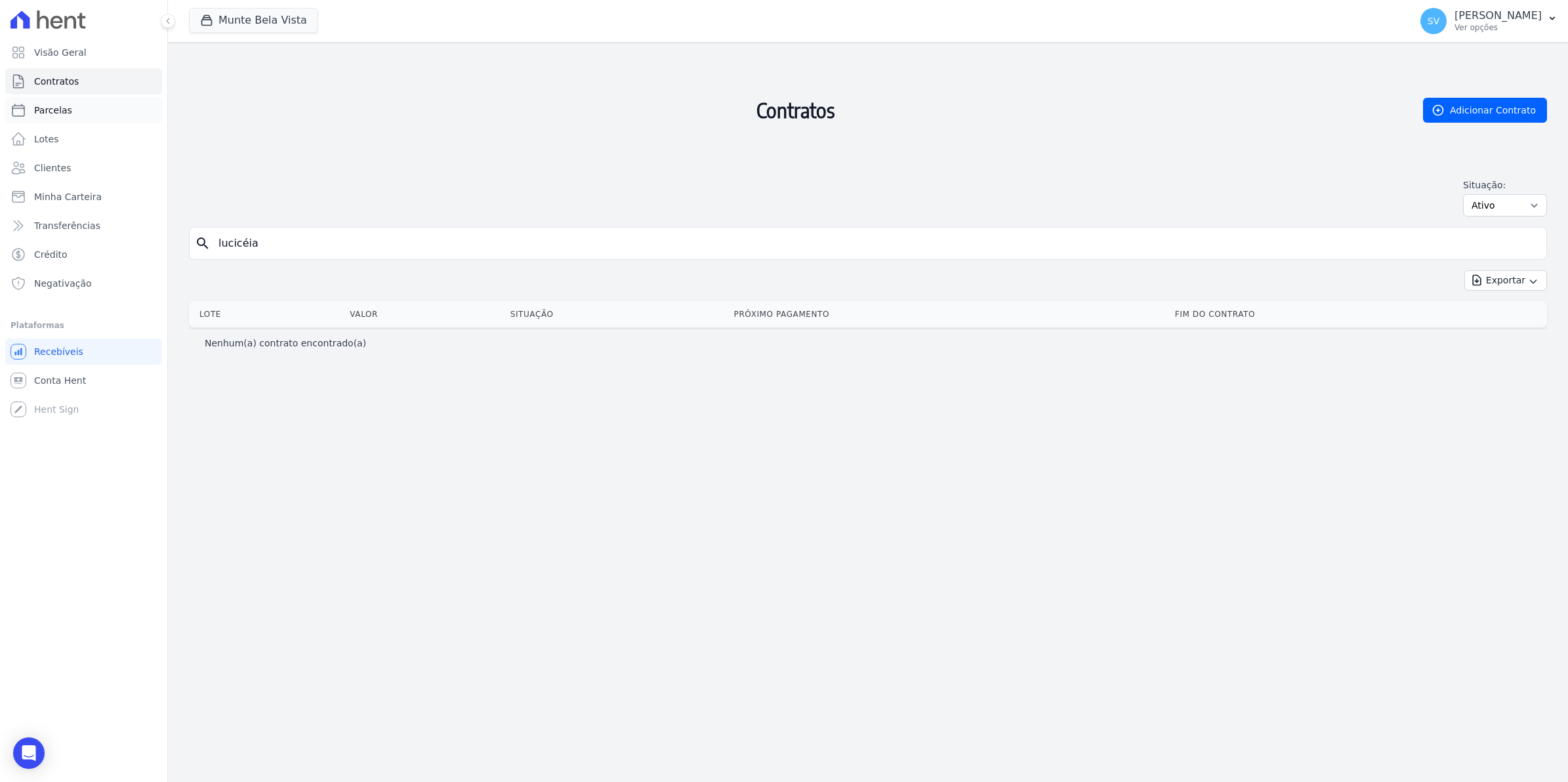
click at [54, 114] on span "Parcelas" at bounding box center [53, 110] width 38 height 13
select select
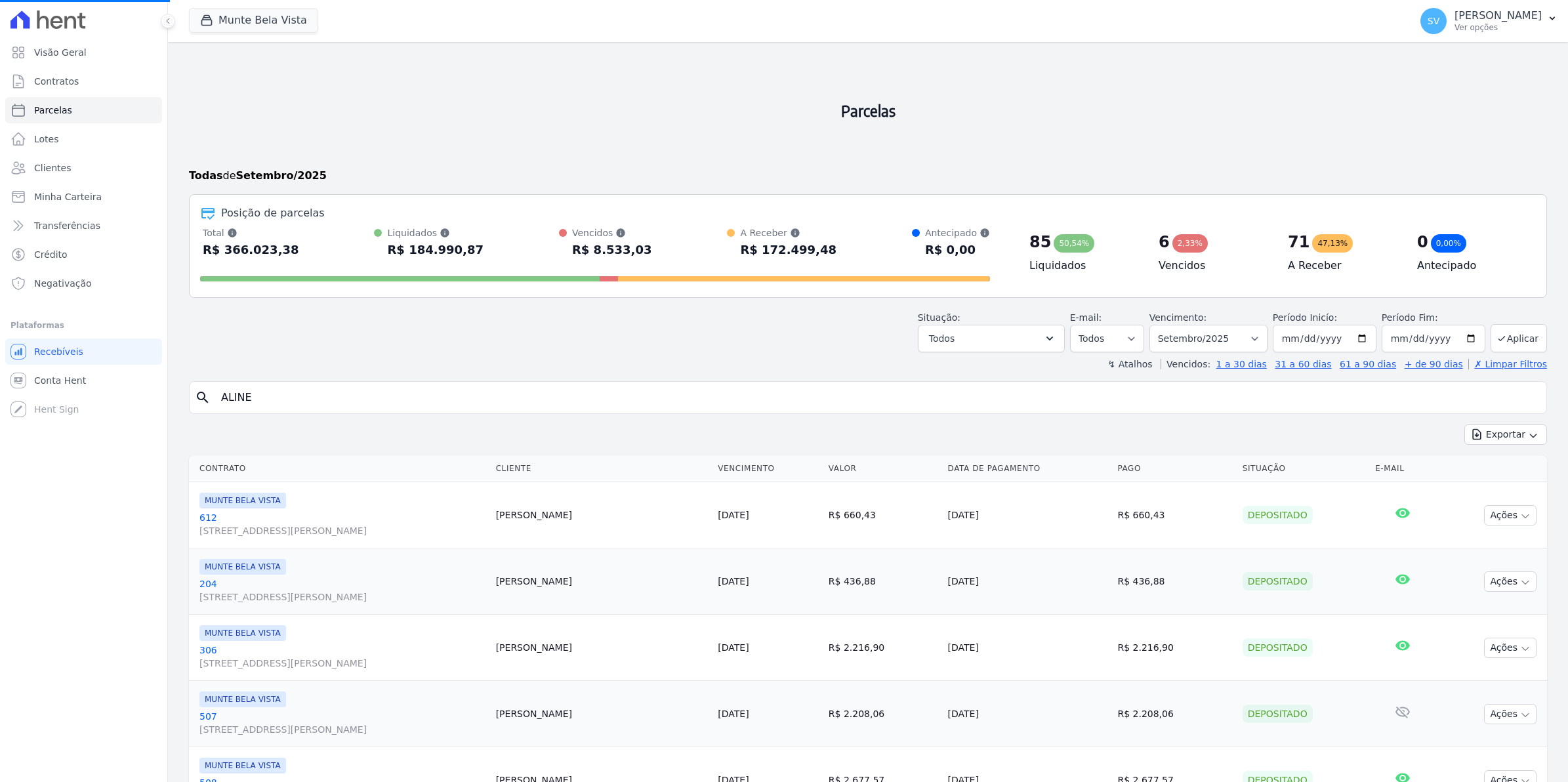
select select
click at [296, 408] on input "search" at bounding box center [877, 398] width 1328 height 26
type input "luci"
select select
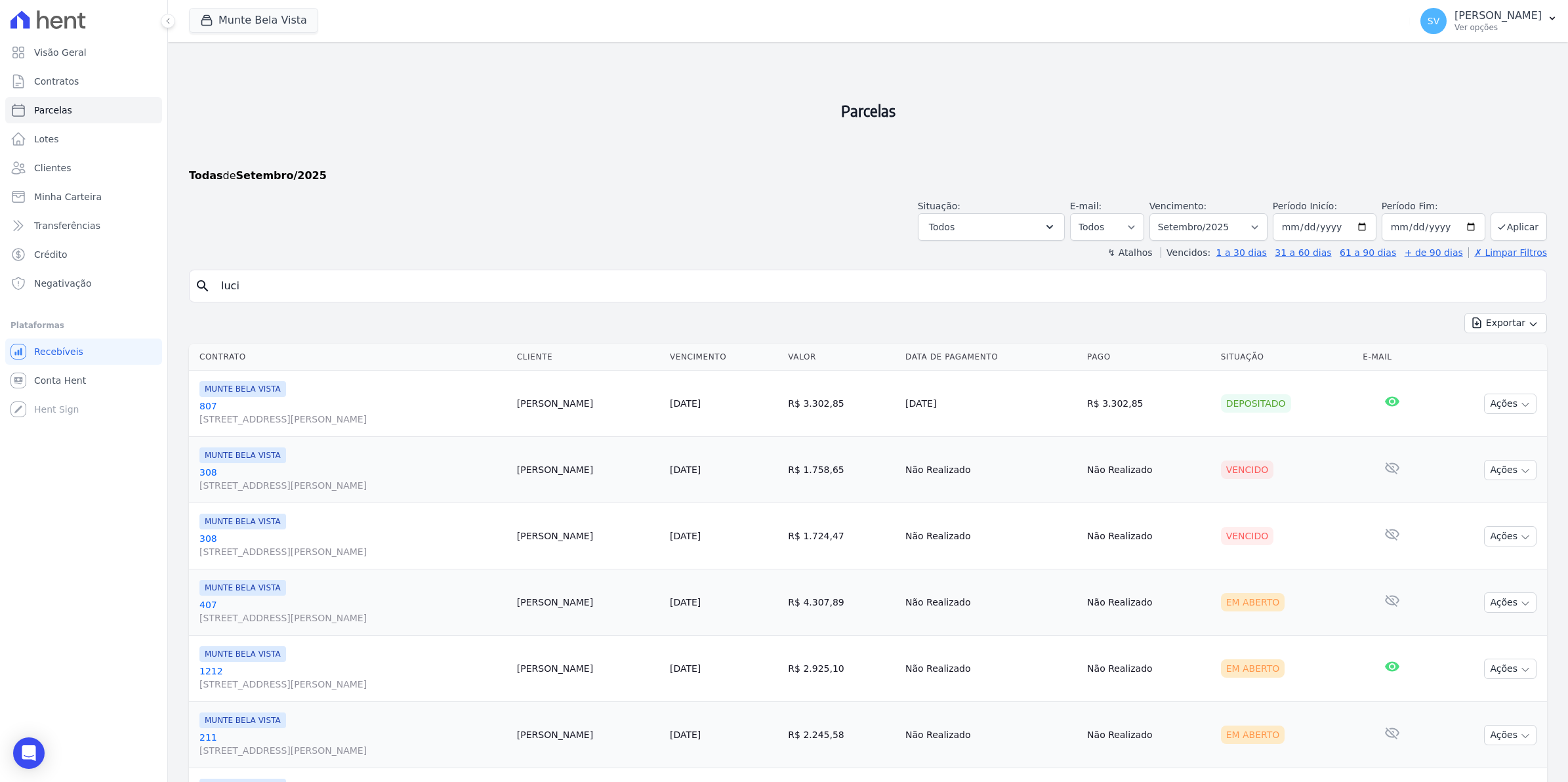
click at [256, 287] on input "luci" at bounding box center [877, 286] width 1328 height 26
type input "luciceia"
select select
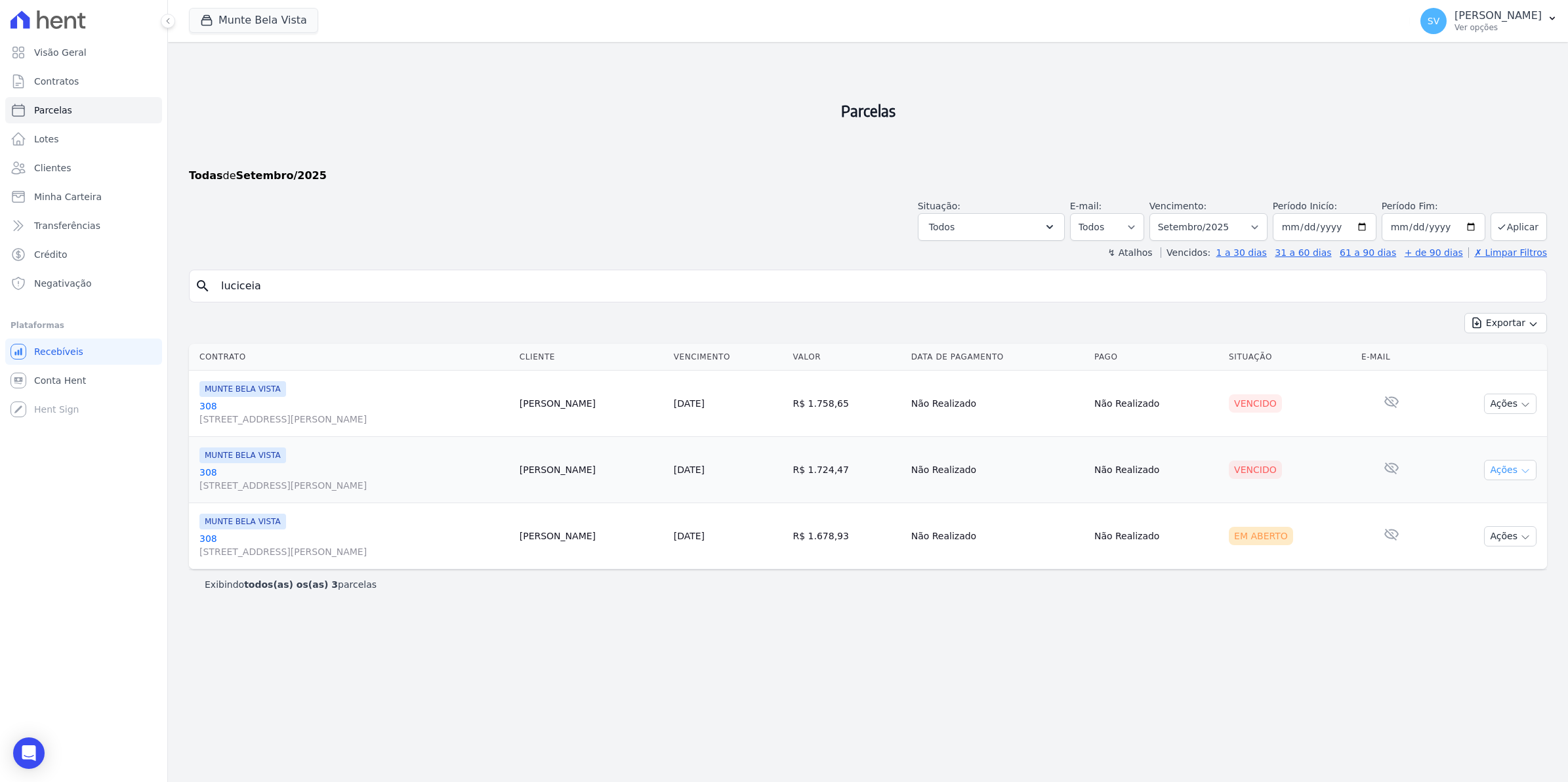
click at [1533, 467] on button "Ações" at bounding box center [1510, 469] width 52 height 20
click at [1530, 474] on icon "button" at bounding box center [1525, 471] width 10 height 10
click at [213, 470] on link "308 Avenida Brigadeiro Faria Lima, 1306, 4 andar, Pinheiros" at bounding box center [354, 479] width 309 height 26
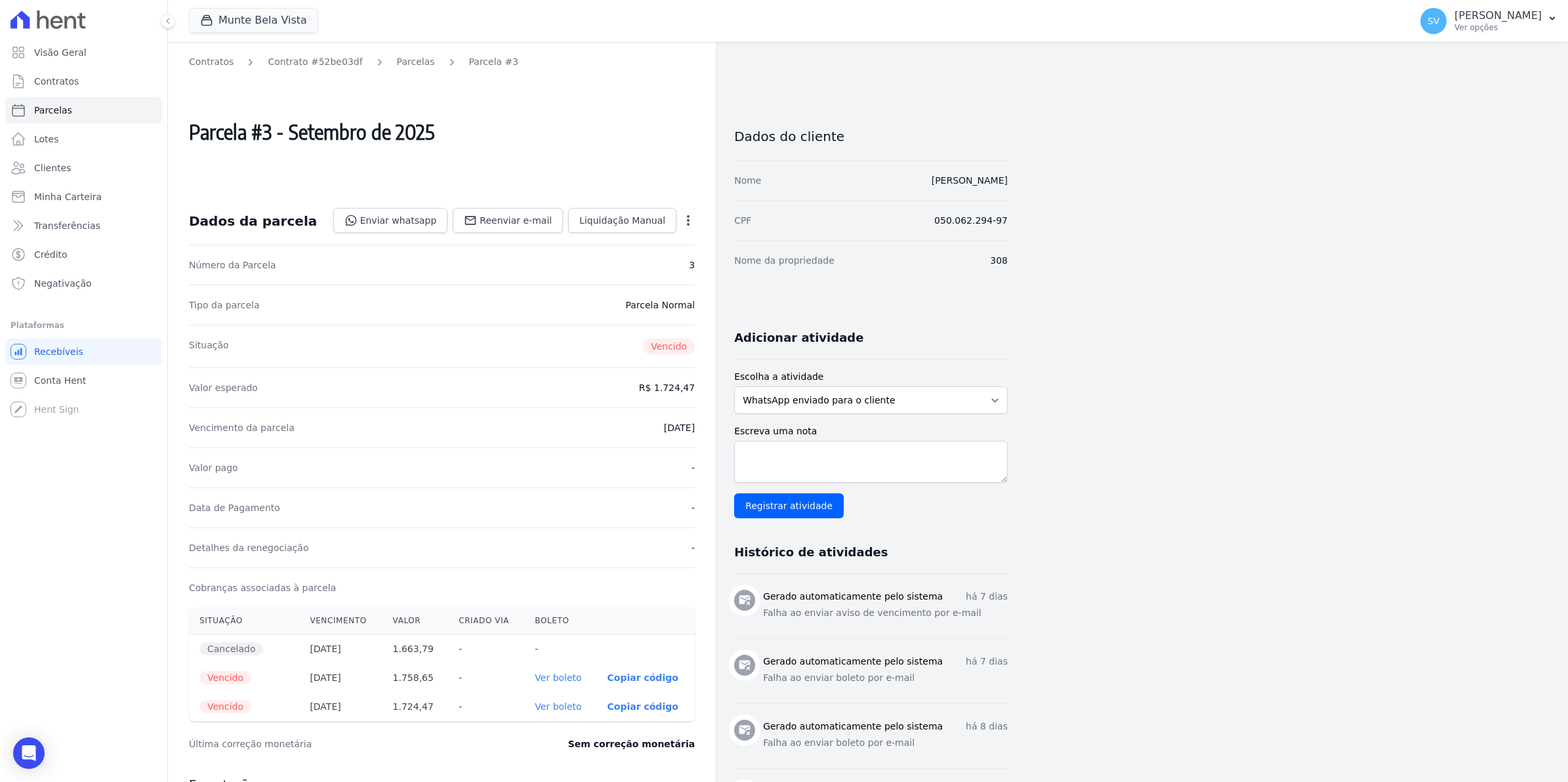
click at [683, 222] on icon "button" at bounding box center [688, 220] width 13 height 13
click at [686, 223] on icon "button" at bounding box center [688, 220] width 13 height 13
click at [1447, 27] on span "SV" at bounding box center [1433, 21] width 26 height 26
click at [61, 108] on span "Parcelas" at bounding box center [53, 110] width 38 height 13
select select
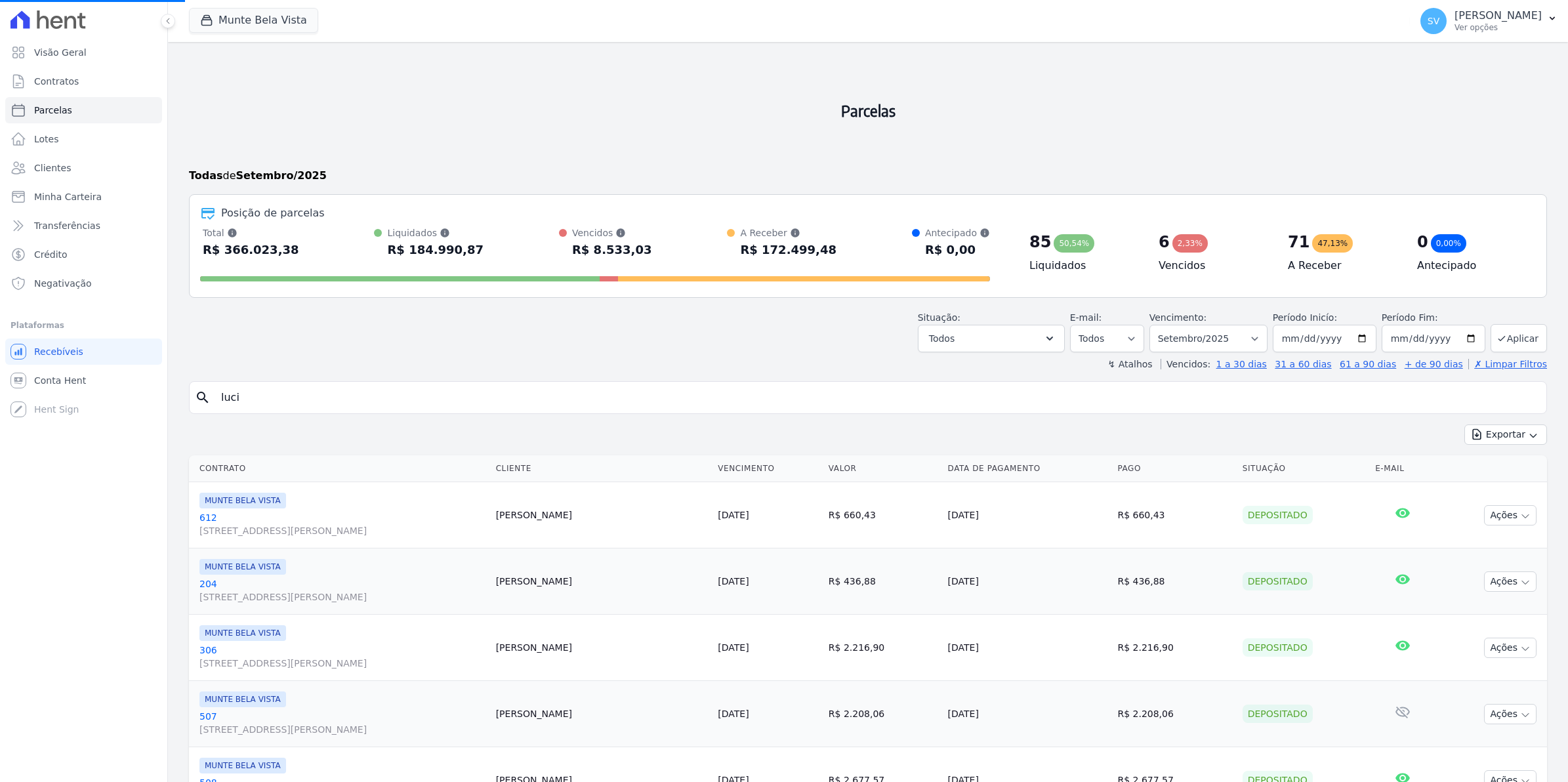
select select
click at [1440, 25] on span "SV" at bounding box center [1433, 21] width 12 height 10
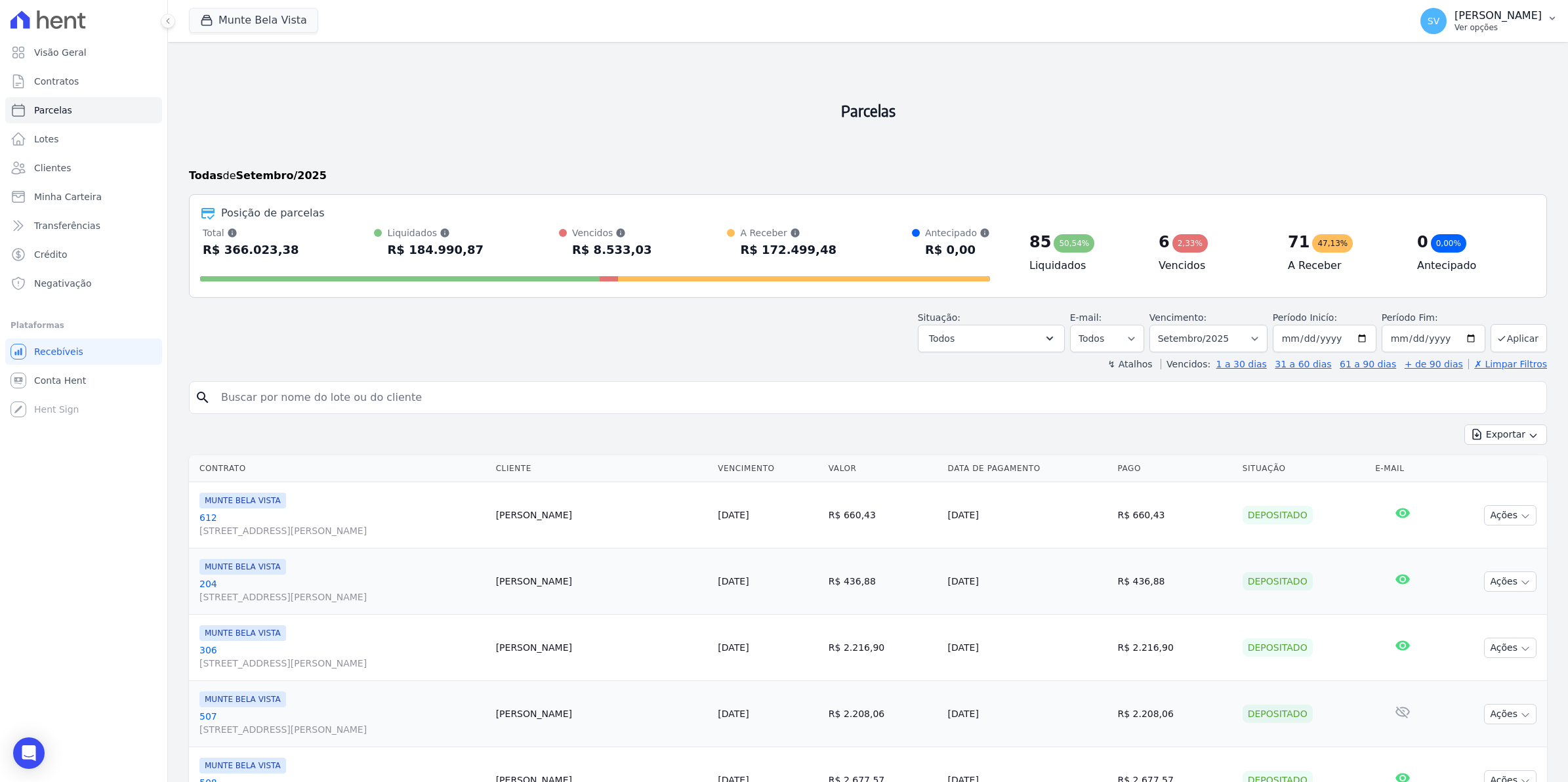
click at [1440, 25] on span "SV" at bounding box center [1433, 21] width 12 height 10
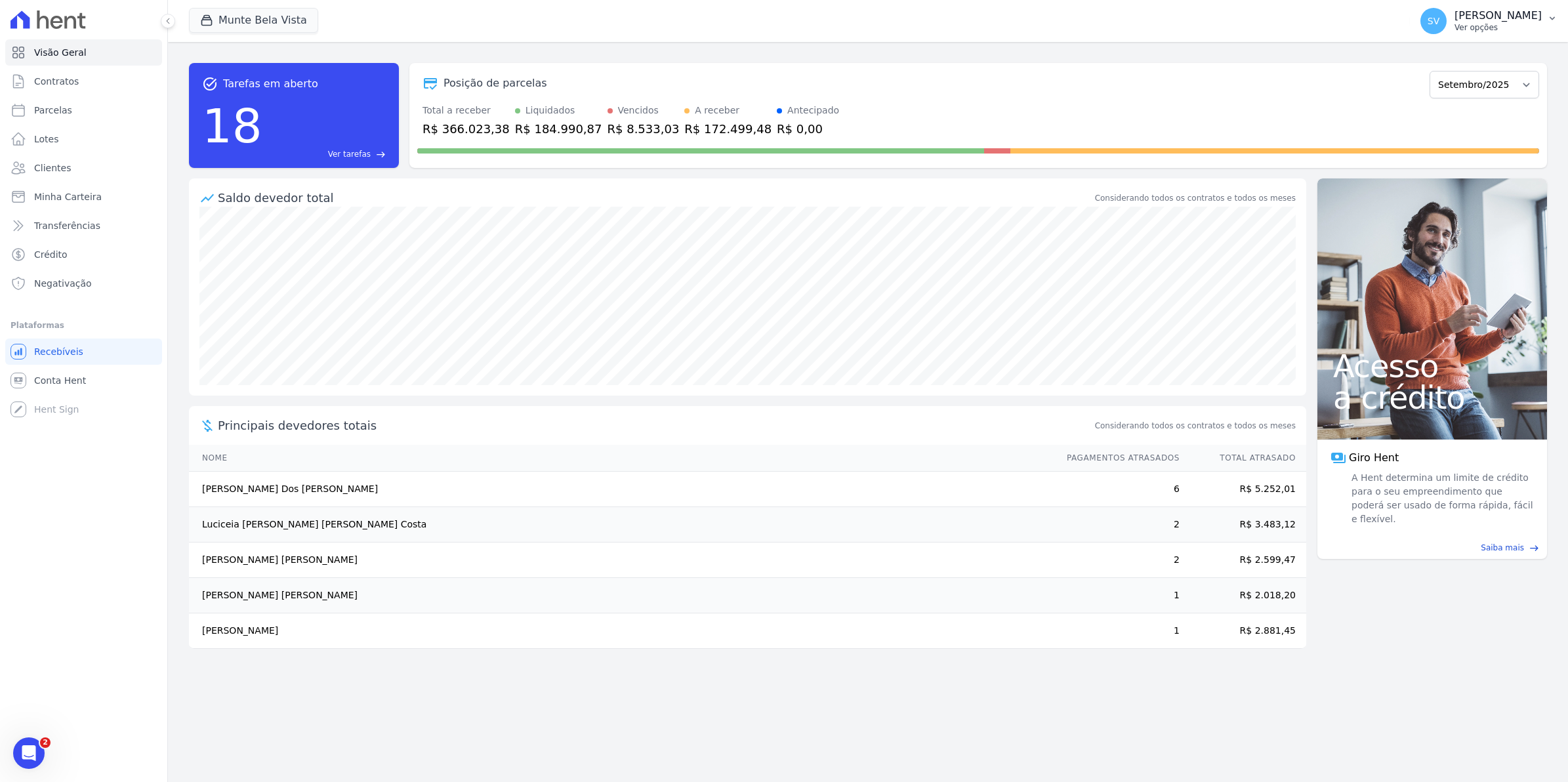
click at [1447, 25] on span "SV" at bounding box center [1433, 21] width 26 height 26
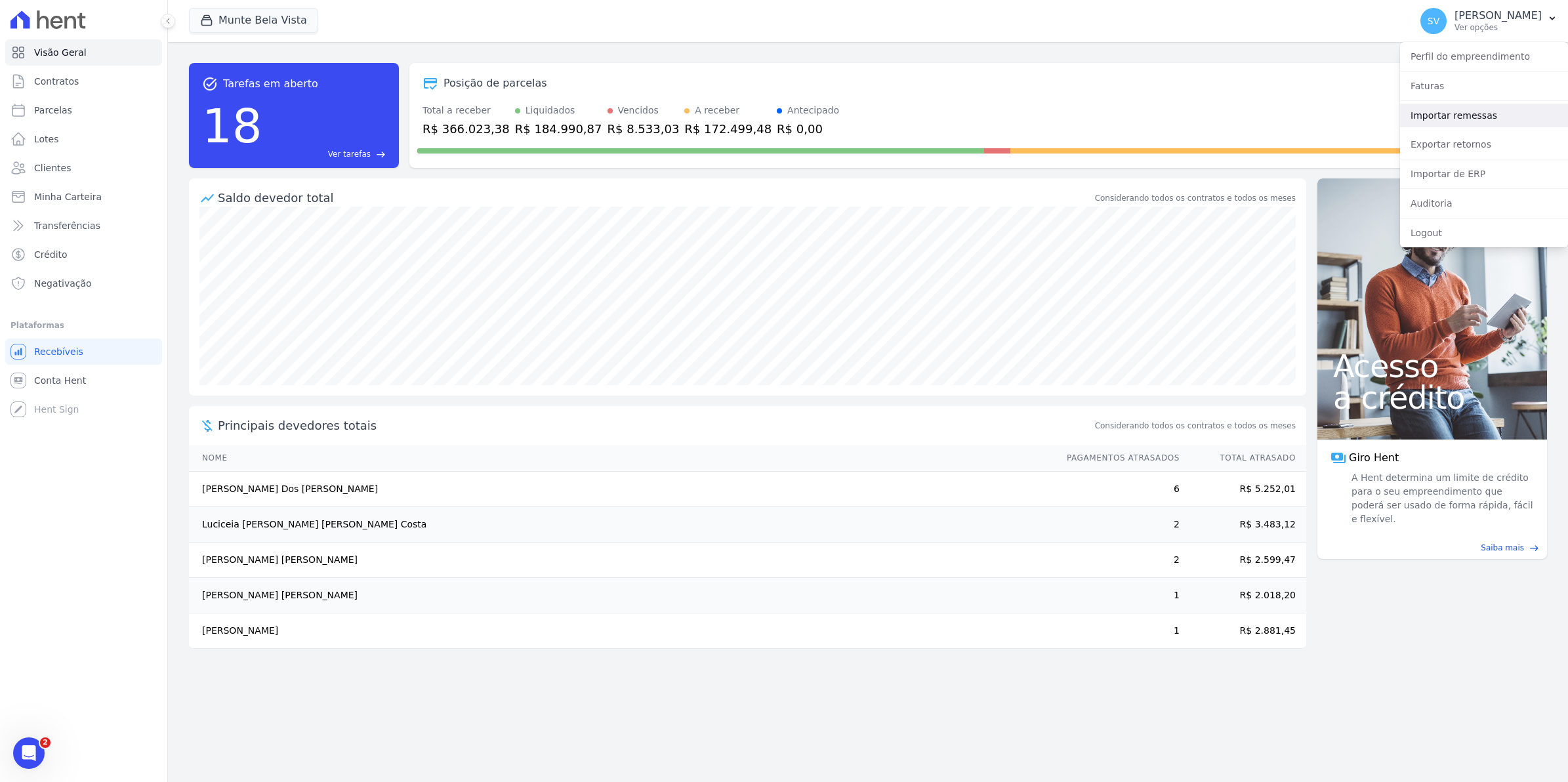
click at [1460, 118] on link "Importar remessas" at bounding box center [1484, 115] width 168 height 24
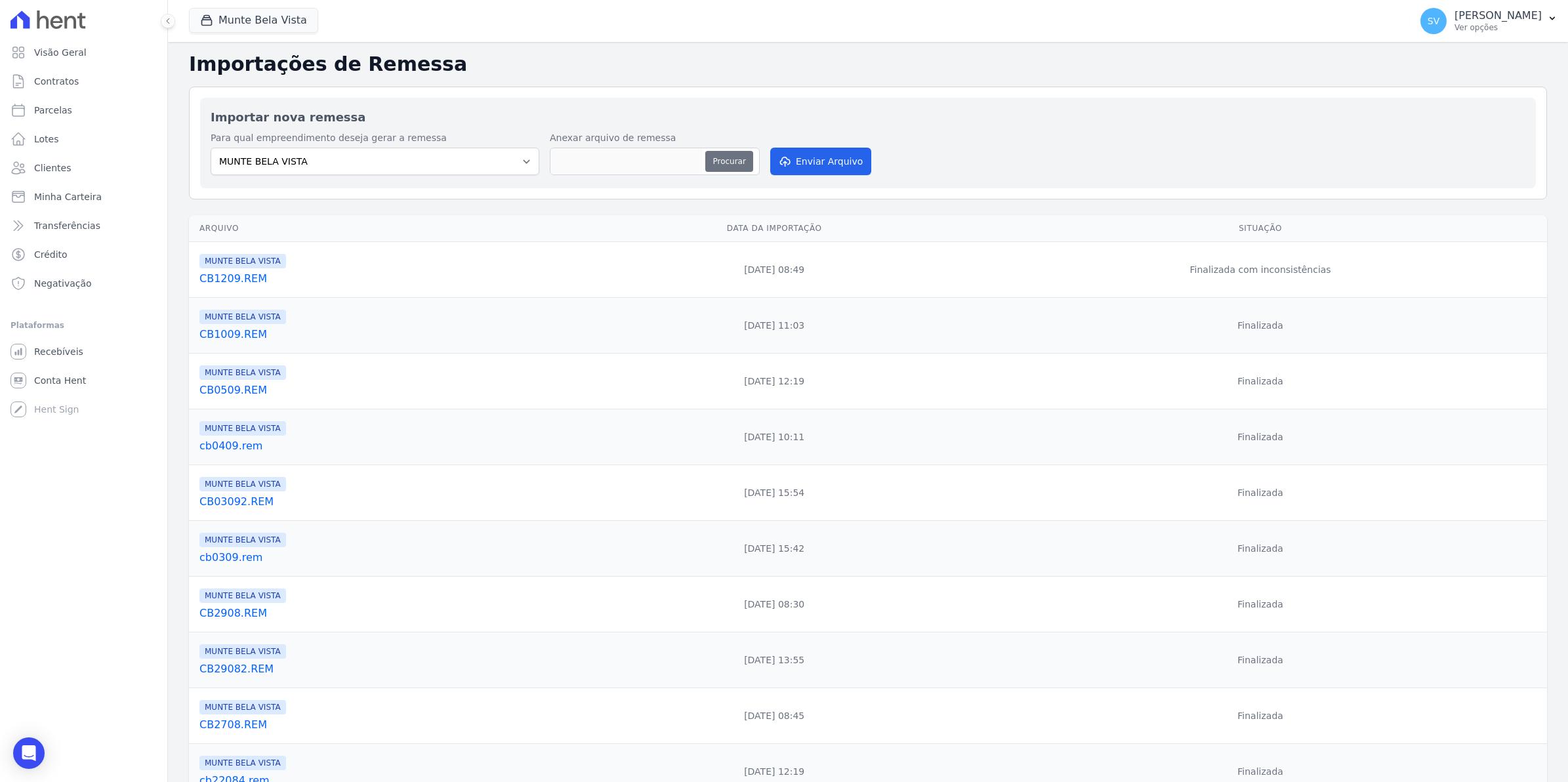
click at [729, 167] on button "Procurar" at bounding box center [729, 162] width 47 height 21
type input "CB1509.rem"
click at [822, 162] on button "Enviar Arquivo" at bounding box center [821, 162] width 101 height 28
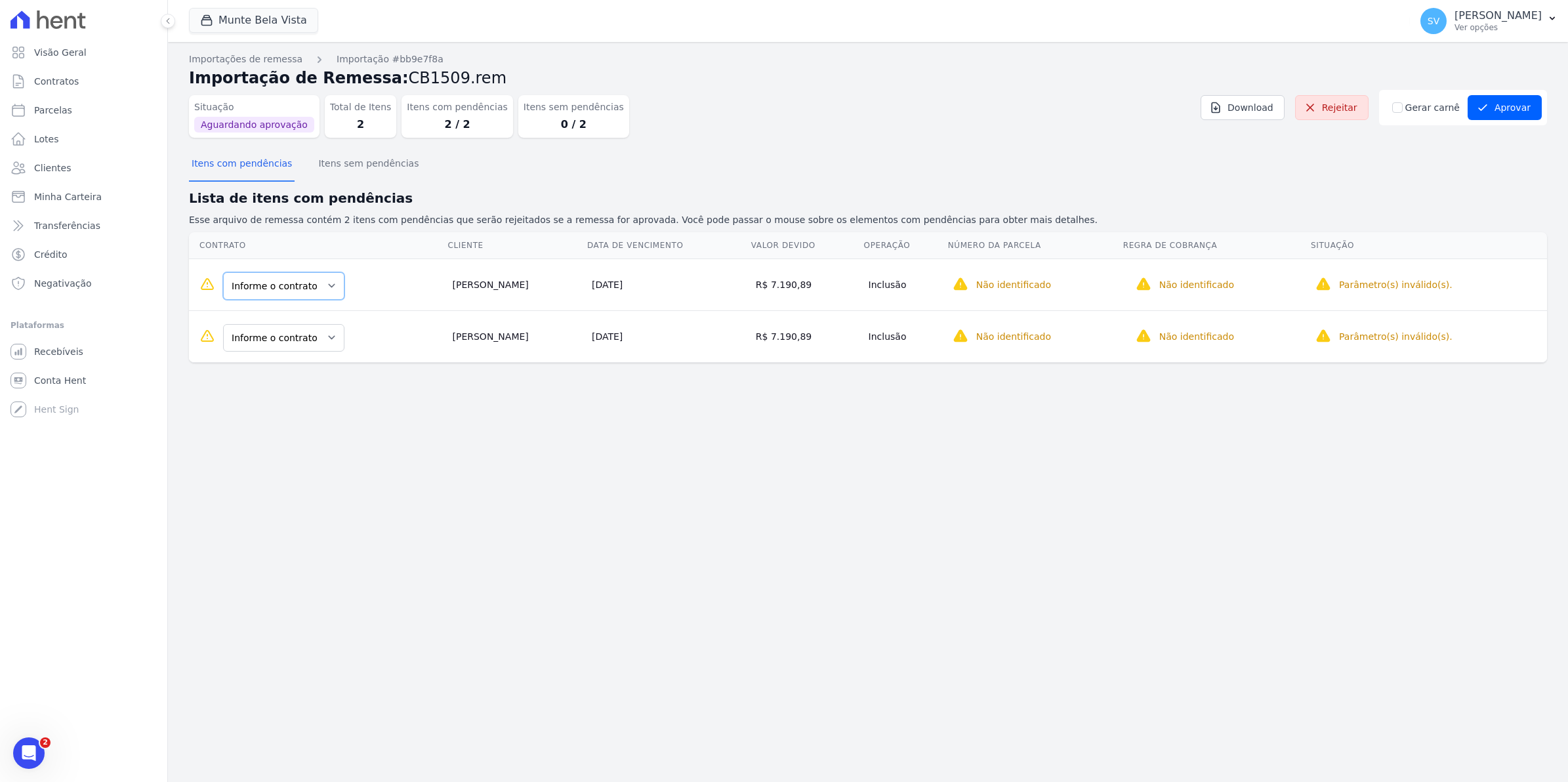
click at [318, 288] on select "Informe o contrato 703 1308" at bounding box center [283, 286] width 121 height 28
click at [300, 286] on select "Informe o contrato 703 1308" at bounding box center [283, 286] width 121 height 28
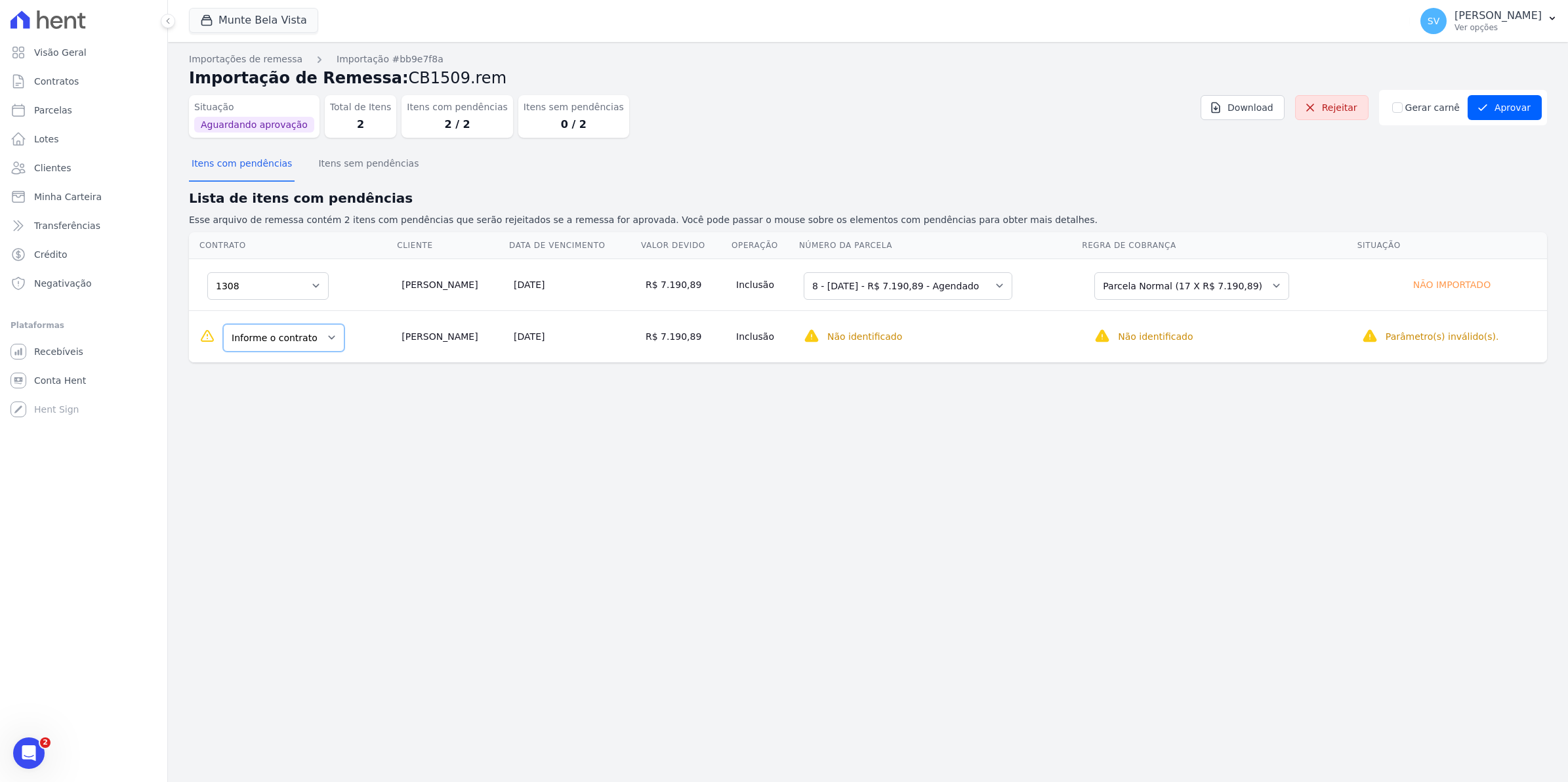
click at [323, 333] on select "Informe o contrato 703 1308" at bounding box center [283, 338] width 121 height 28
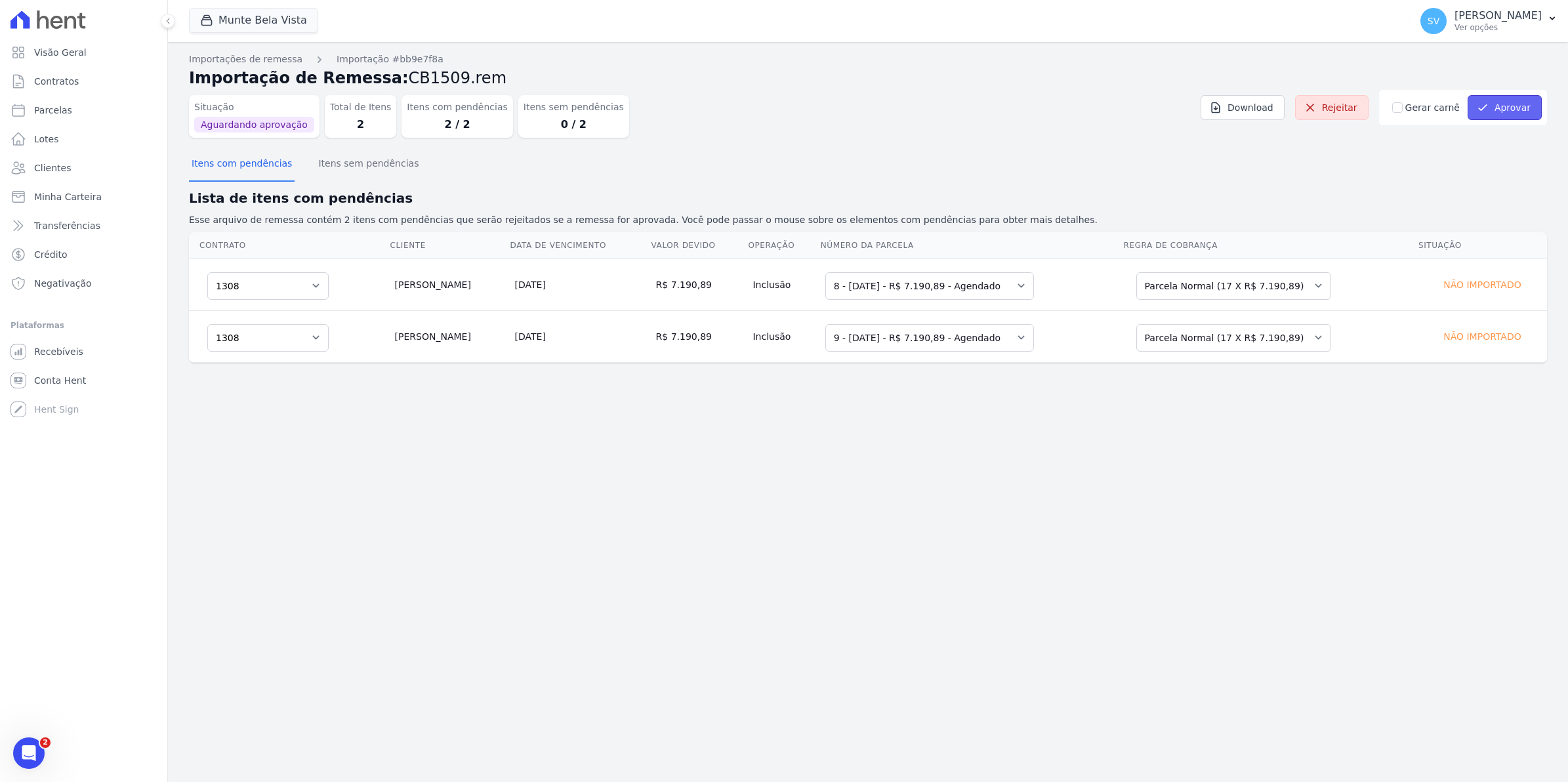
click at [1519, 112] on button "Aprovar" at bounding box center [1504, 107] width 74 height 25
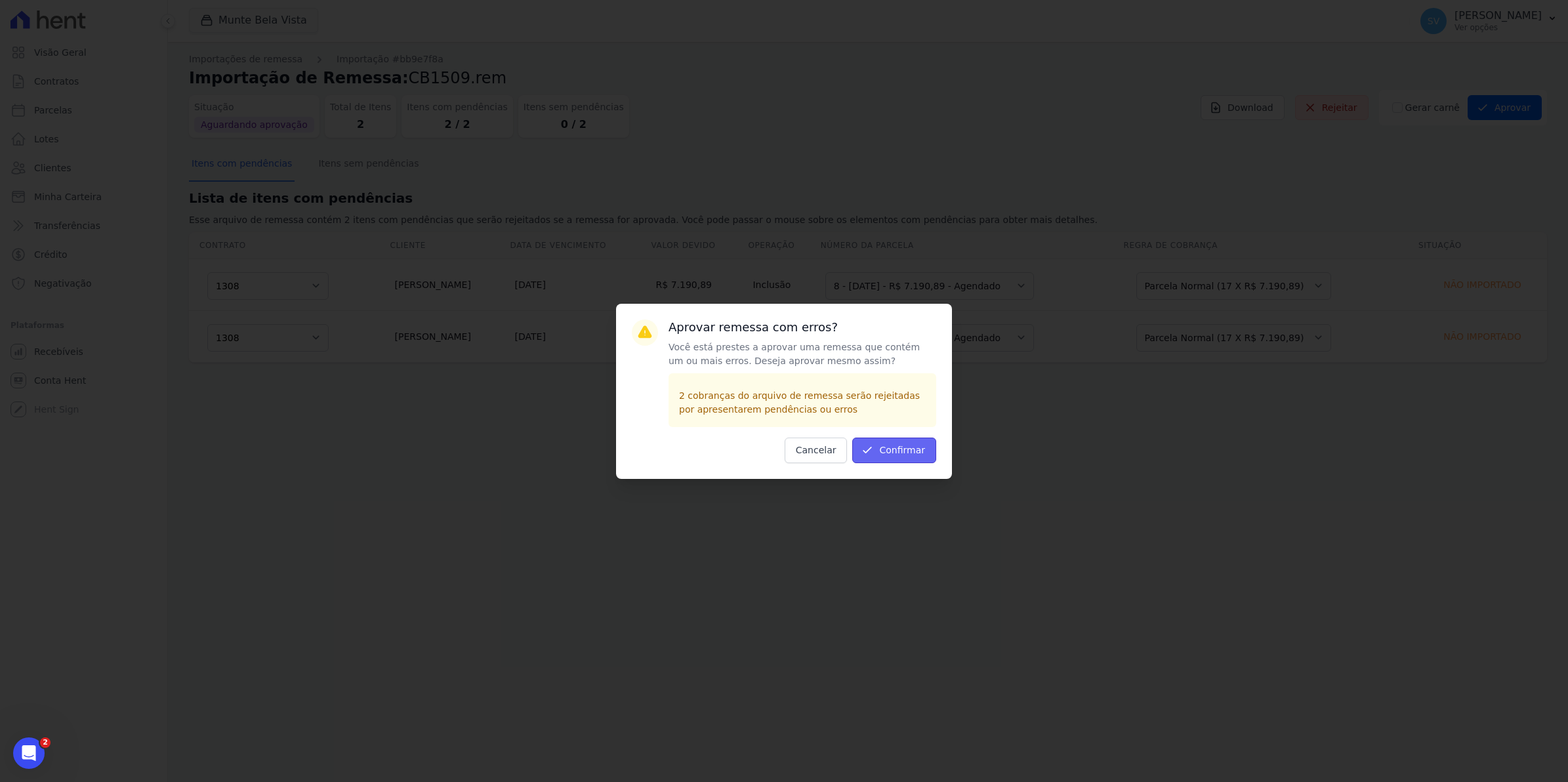
click at [883, 449] on button "Confirmar" at bounding box center [894, 450] width 84 height 25
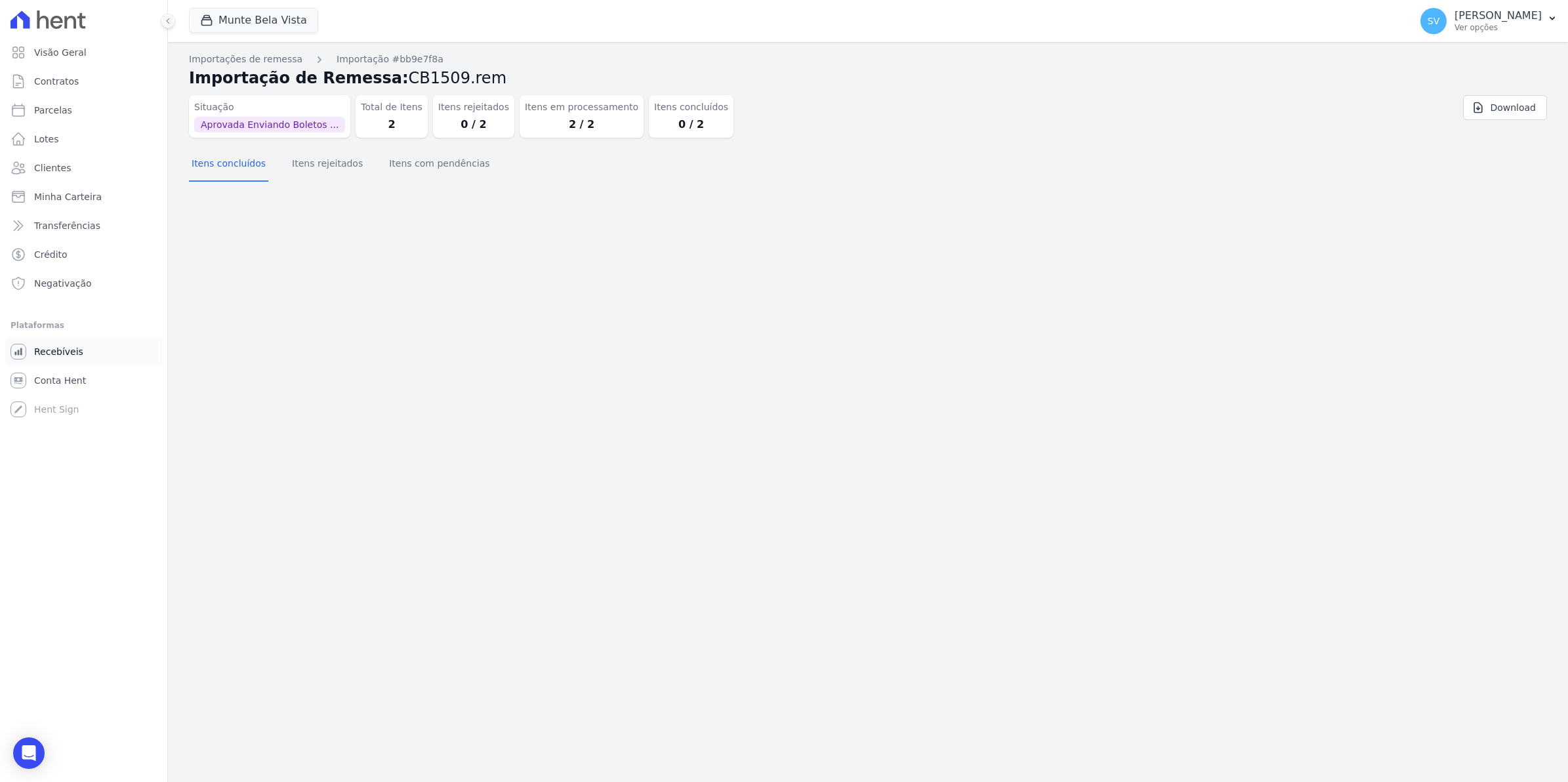
click at [60, 353] on span "Recebíveis" at bounding box center [59, 351] width 49 height 13
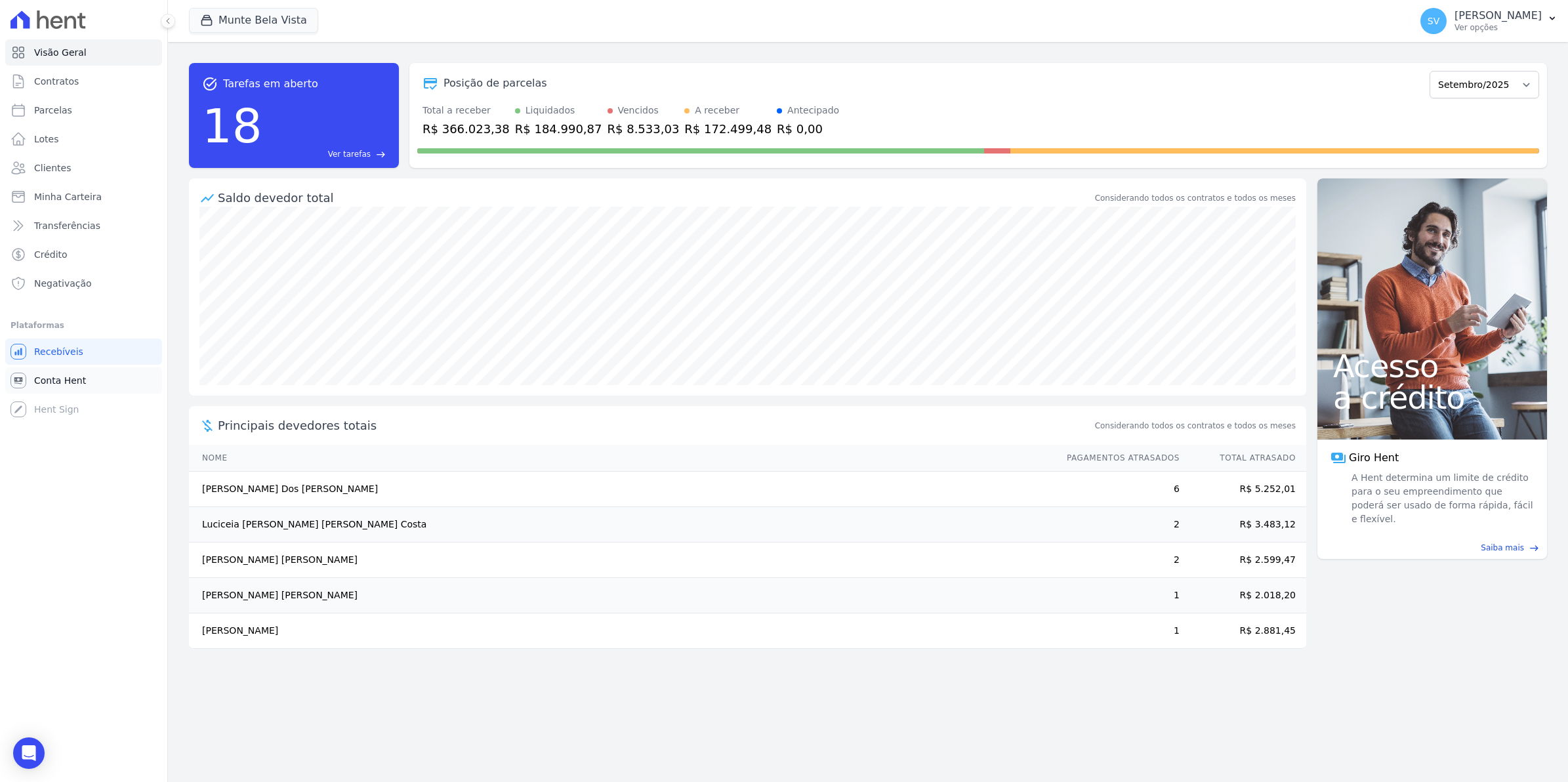
click at [80, 384] on span "Conta Hent" at bounding box center [59, 380] width 52 height 13
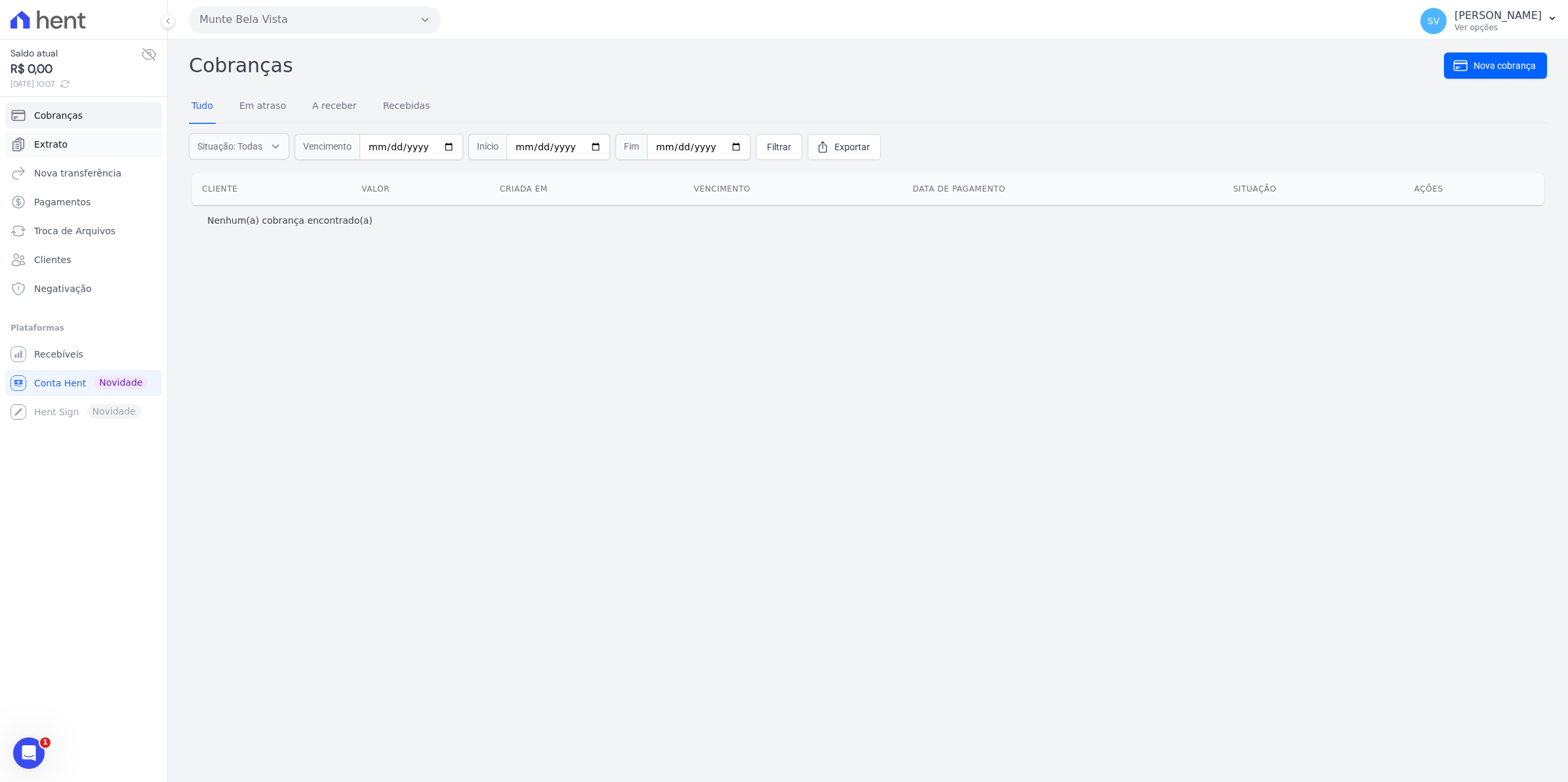
click at [56, 140] on span "Extrato" at bounding box center [51, 144] width 33 height 13
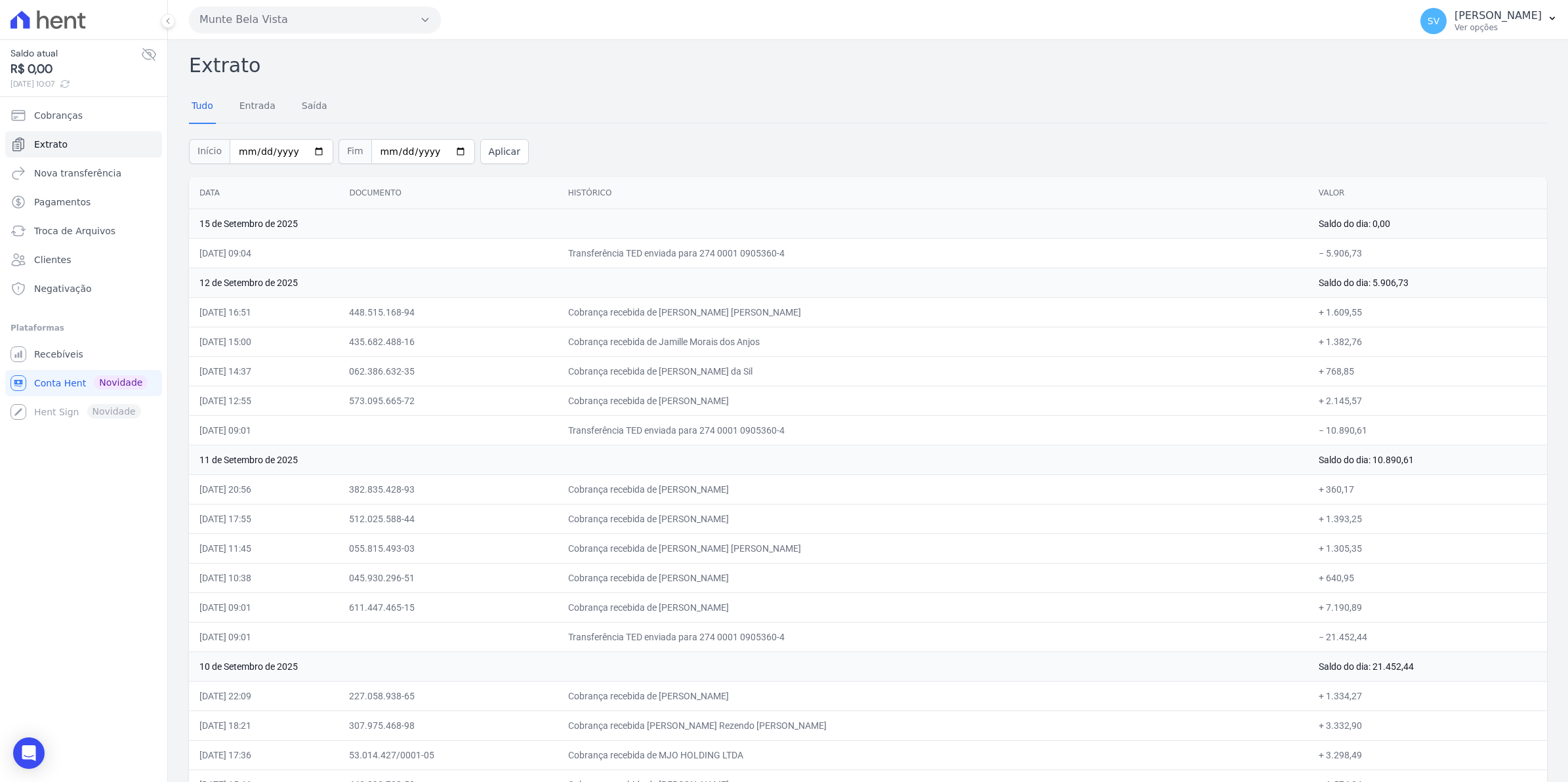
click at [964, 149] on div "Início 2025-09-01 Fim 2025-09-15 Aplicar" at bounding box center [868, 149] width 1358 height 54
drag, startPoint x: 468, startPoint y: 312, endPoint x: 922, endPoint y: 423, distance: 467.4
click at [34, 352] on span "Recebíveis" at bounding box center [59, 354] width 49 height 13
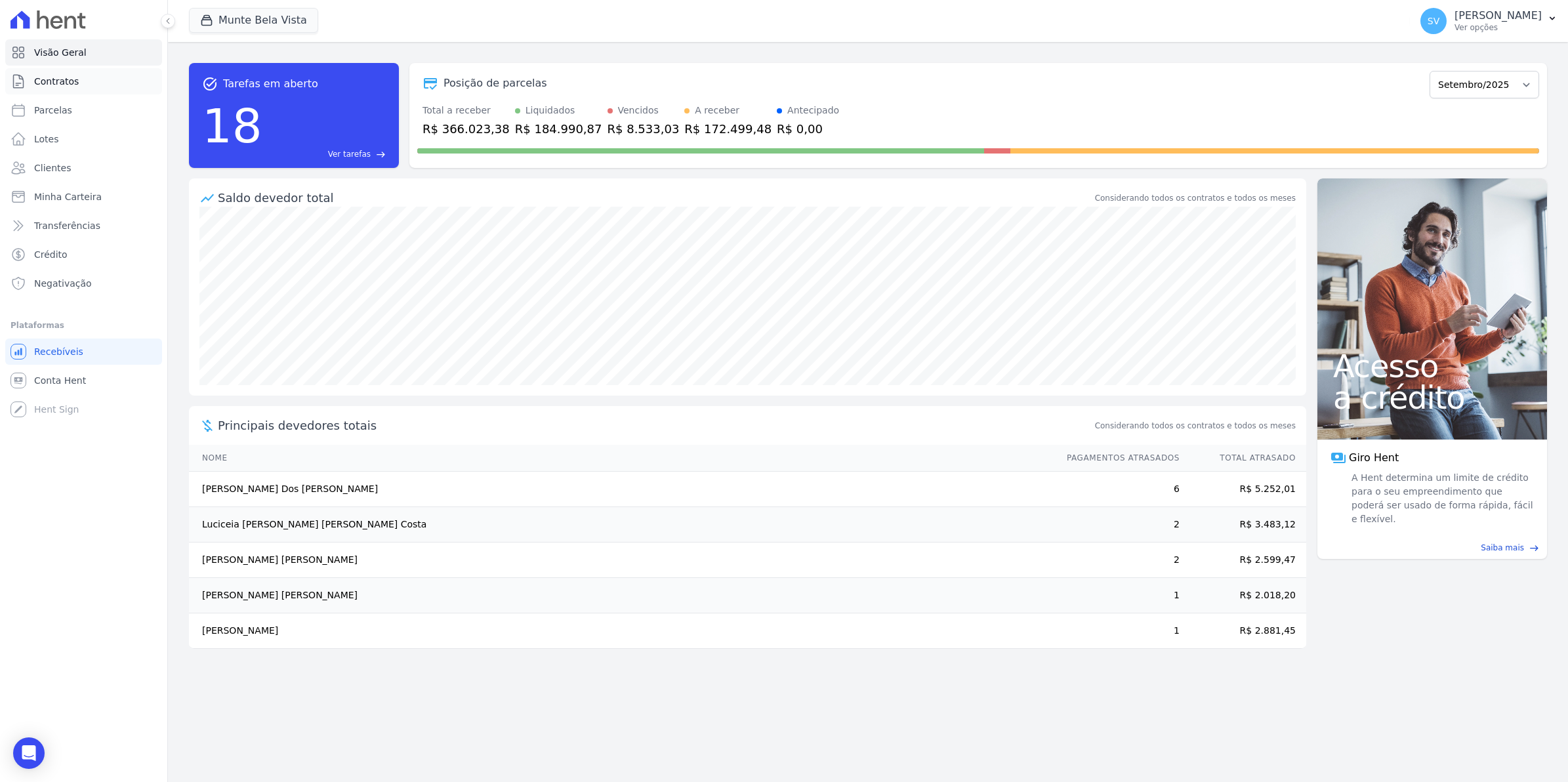
click at [87, 80] on link "Contratos" at bounding box center [83, 81] width 156 height 26
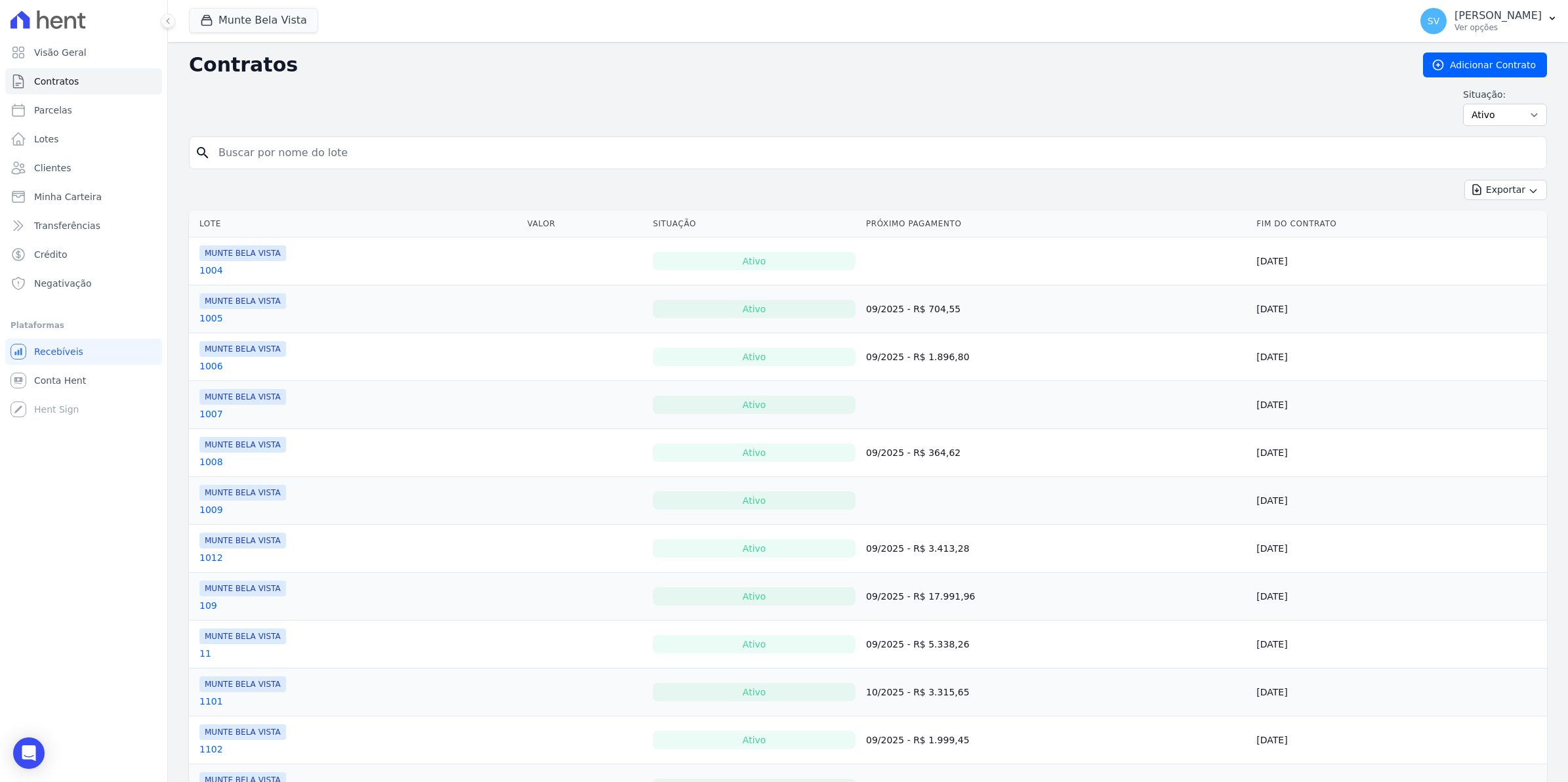
click at [332, 149] on input "search" at bounding box center [876, 153] width 1330 height 26
type input "josias"
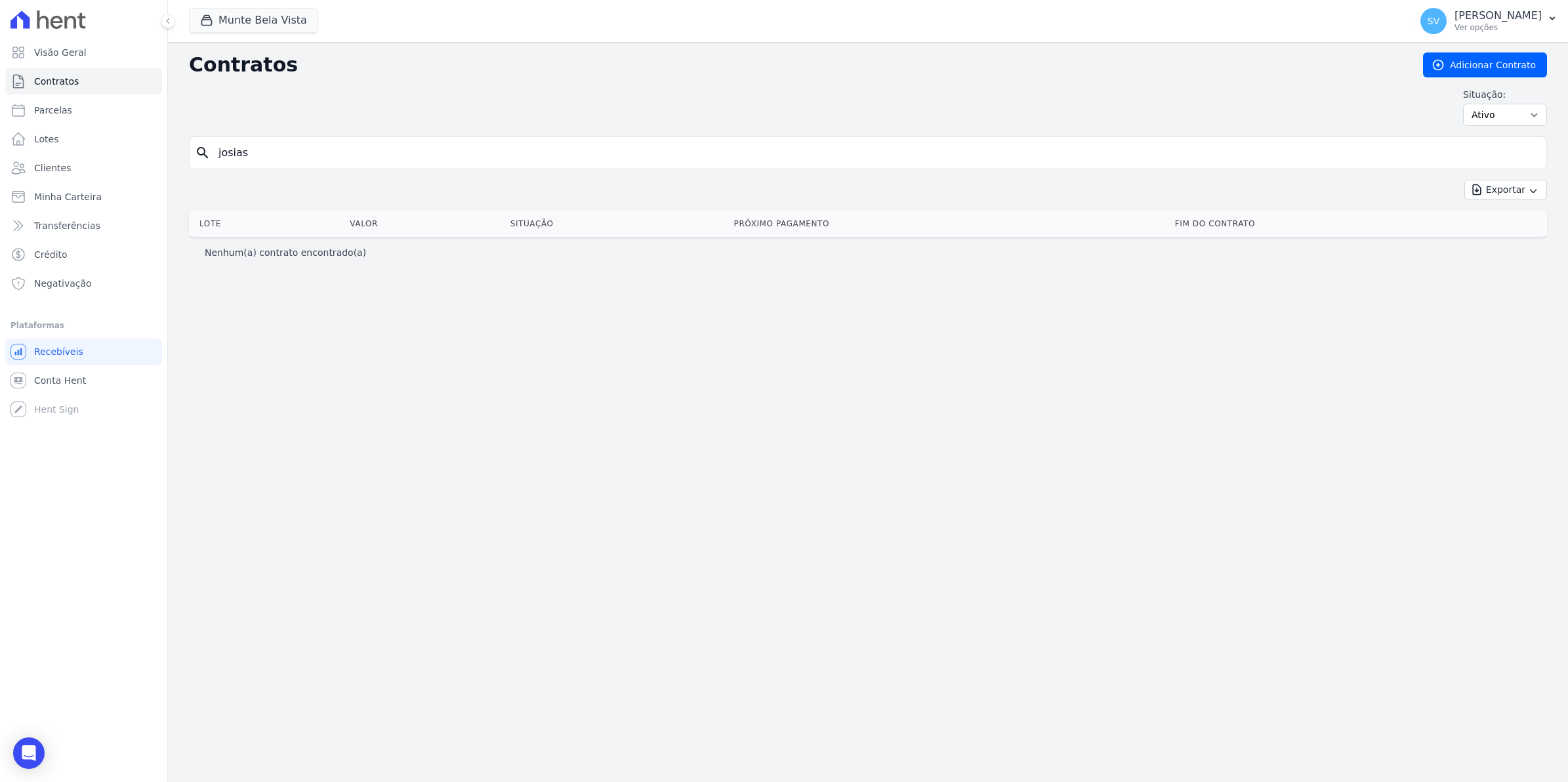
drag, startPoint x: 245, startPoint y: 149, endPoint x: 0, endPoint y: 177, distance: 246.6
click at [0, 177] on html "Visão Geral Contratos Parcelas Lotes Clientes Minha Carteira Transferências Cré…" at bounding box center [784, 391] width 1568 height 782
type input "JOSIAS"
click at [294, 165] on input "JOSIAS" at bounding box center [876, 153] width 1330 height 26
type input "J"
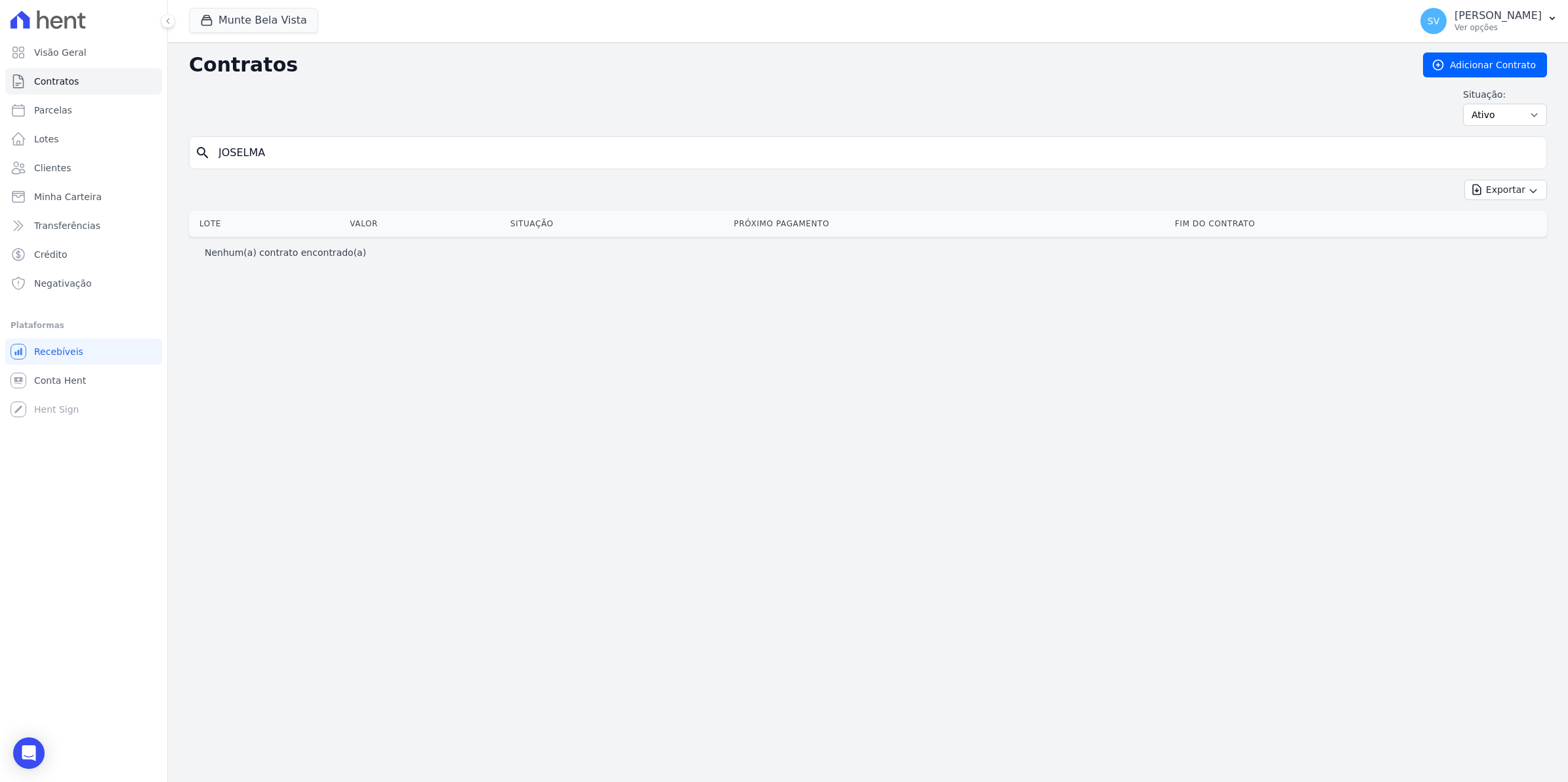
type input "JOSELMA"
drag, startPoint x: 107, startPoint y: 391, endPoint x: 109, endPoint y: 377, distance: 14.1
click at [107, 391] on div "Você não possui Hent Sign ativado. Para saber mais, fale com a equipe Hent." at bounding box center [151, 412] width 163 height 53
click at [59, 385] on span "Conta Hent" at bounding box center [59, 380] width 52 height 13
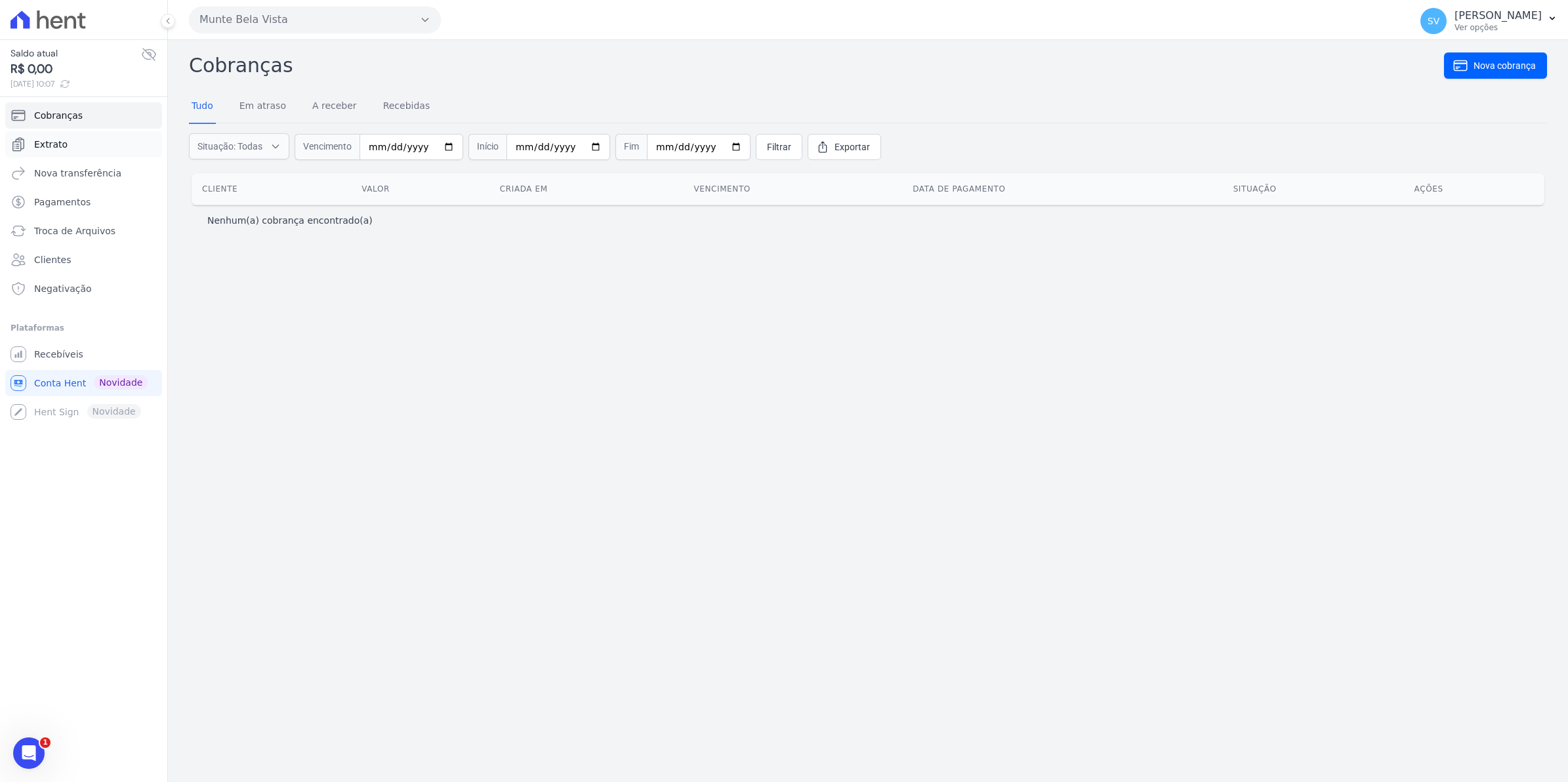
click at [79, 149] on link "Extrato" at bounding box center [83, 144] width 156 height 26
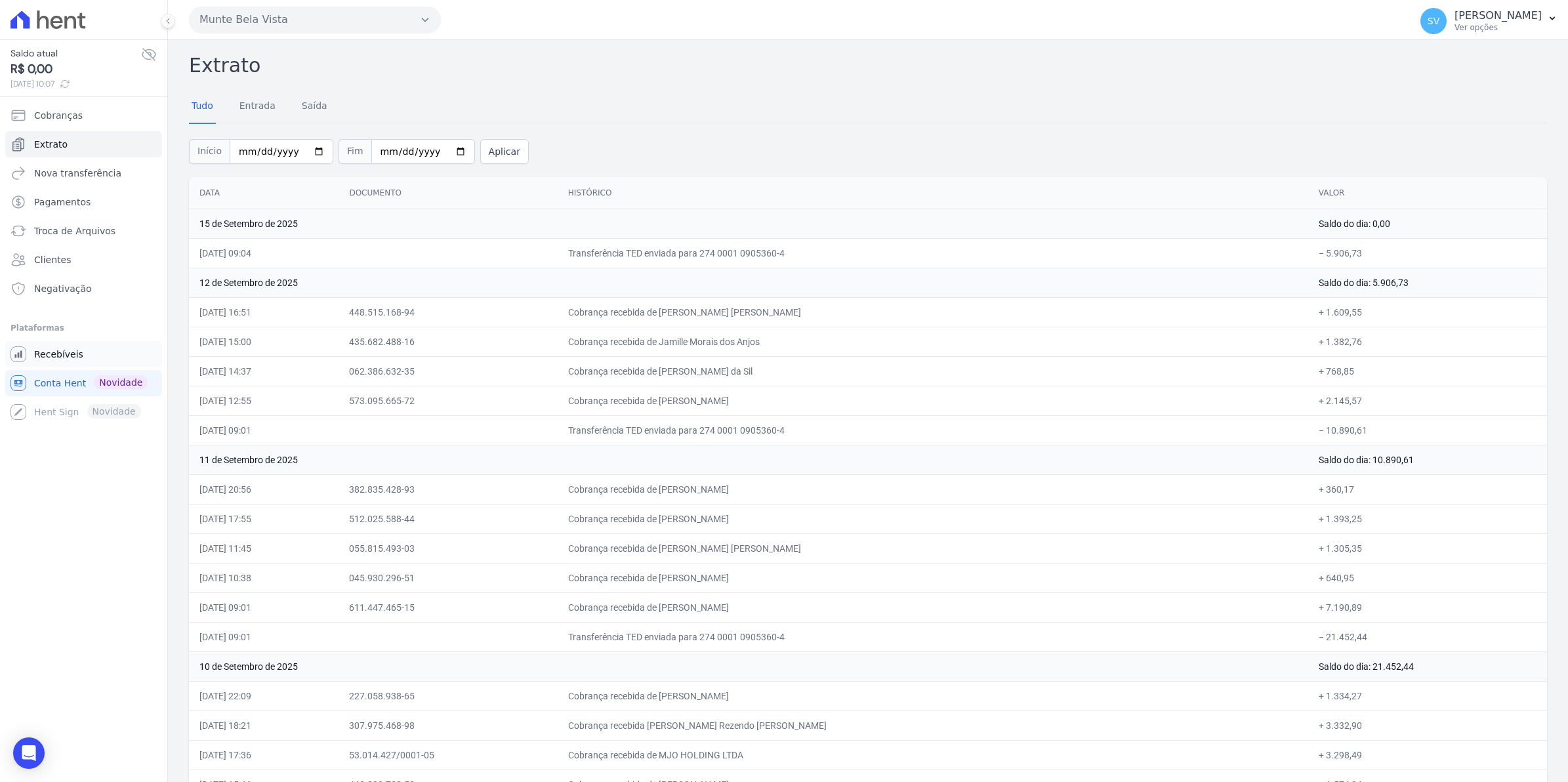
click at [61, 363] on link "Recebíveis" at bounding box center [83, 354] width 156 height 26
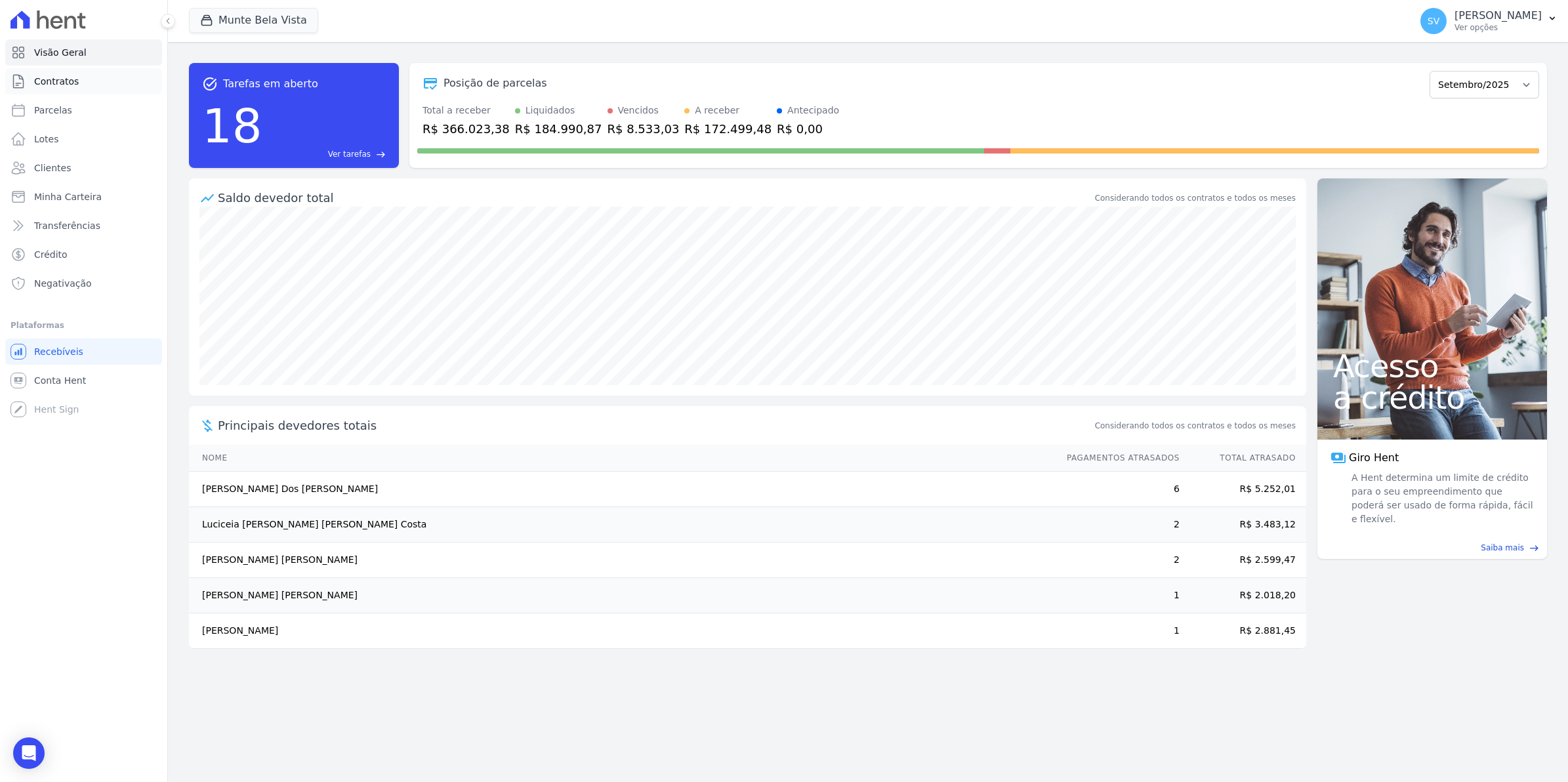
click at [57, 90] on link "Contratos" at bounding box center [83, 81] width 156 height 26
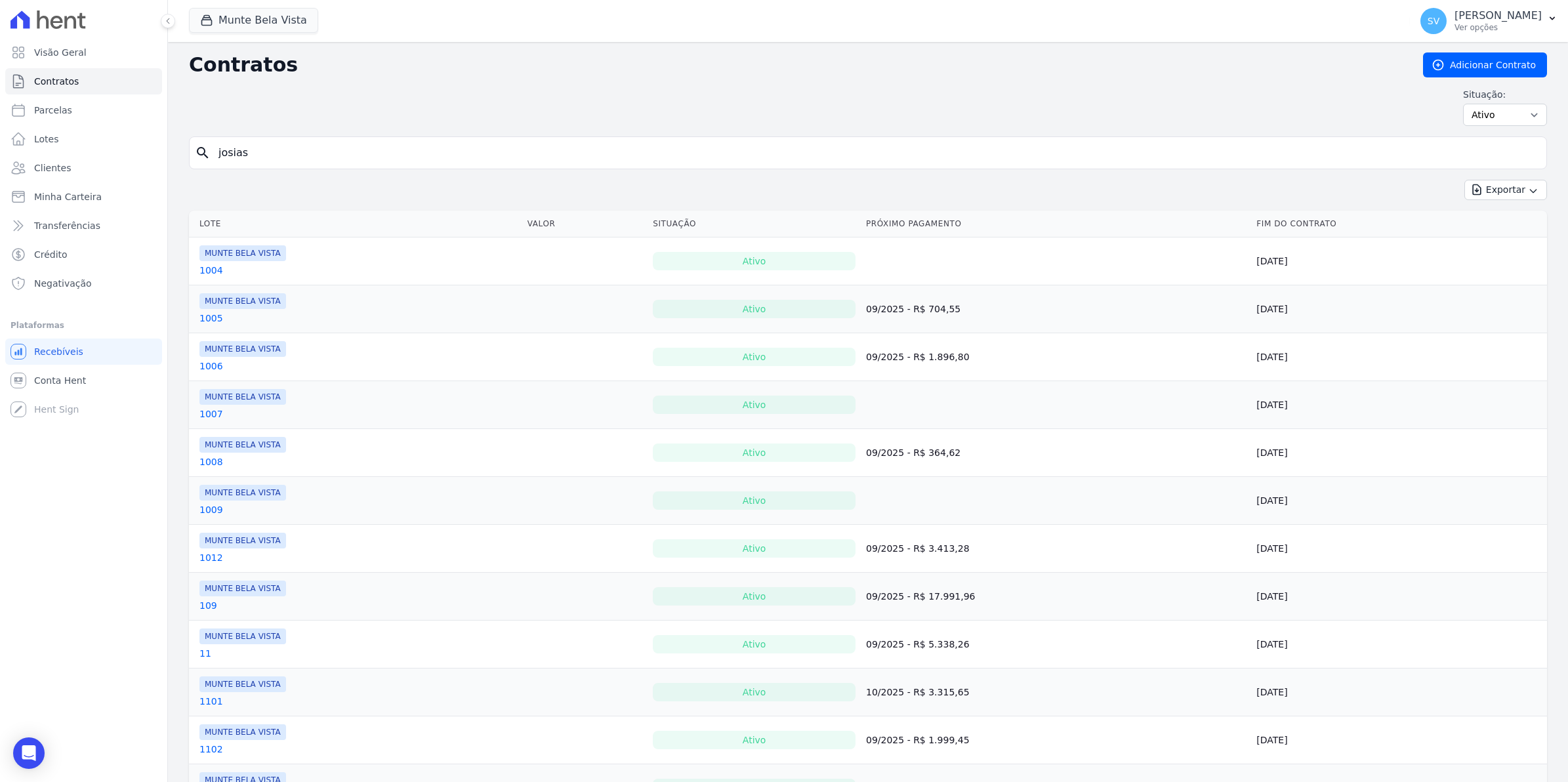
type input "josias"
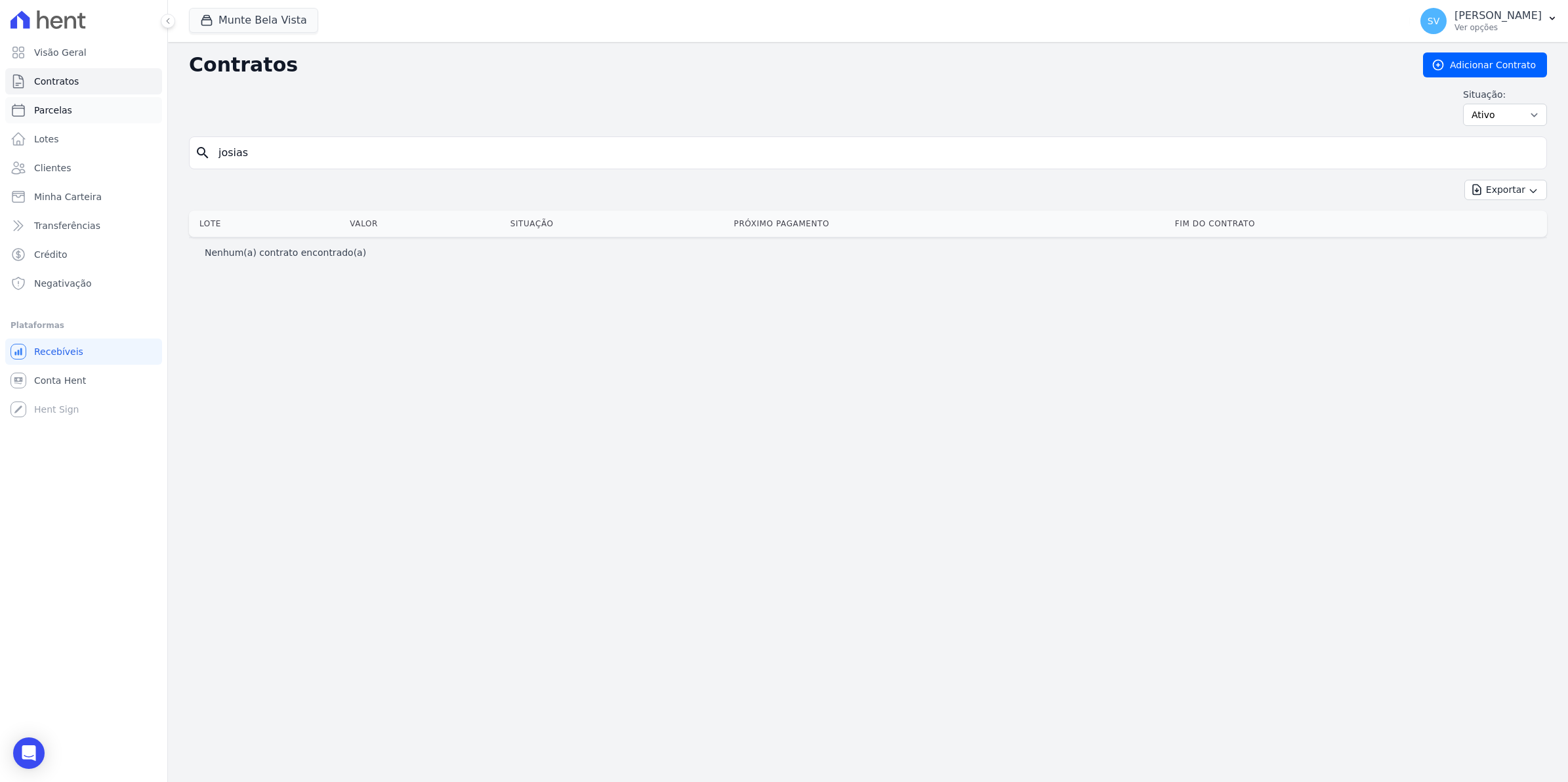
click at [73, 113] on link "Parcelas" at bounding box center [83, 110] width 156 height 26
select select
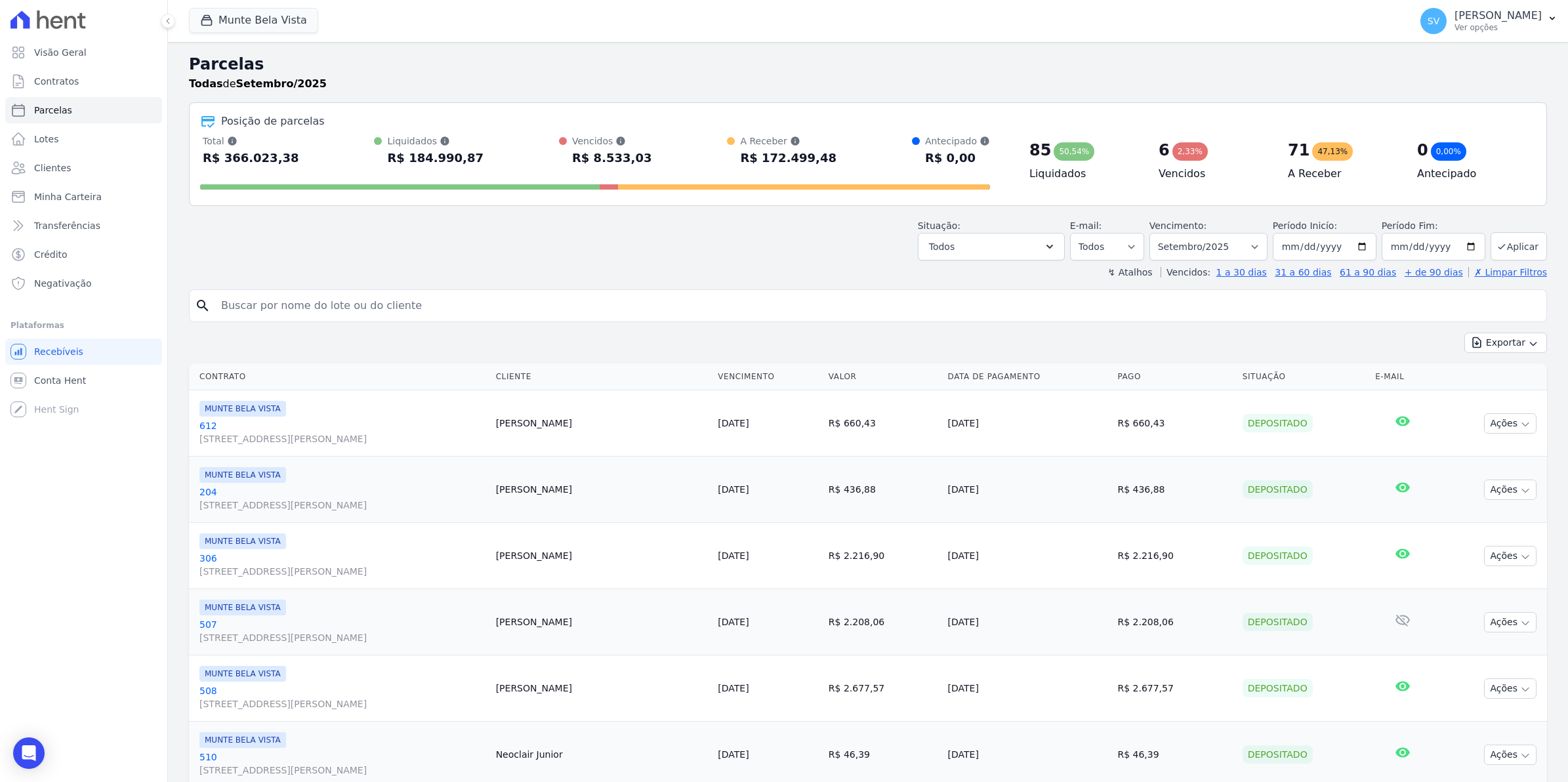
click at [314, 309] on input "search" at bounding box center [877, 306] width 1328 height 26
type input "j"
type input "JOSIAS"
select select
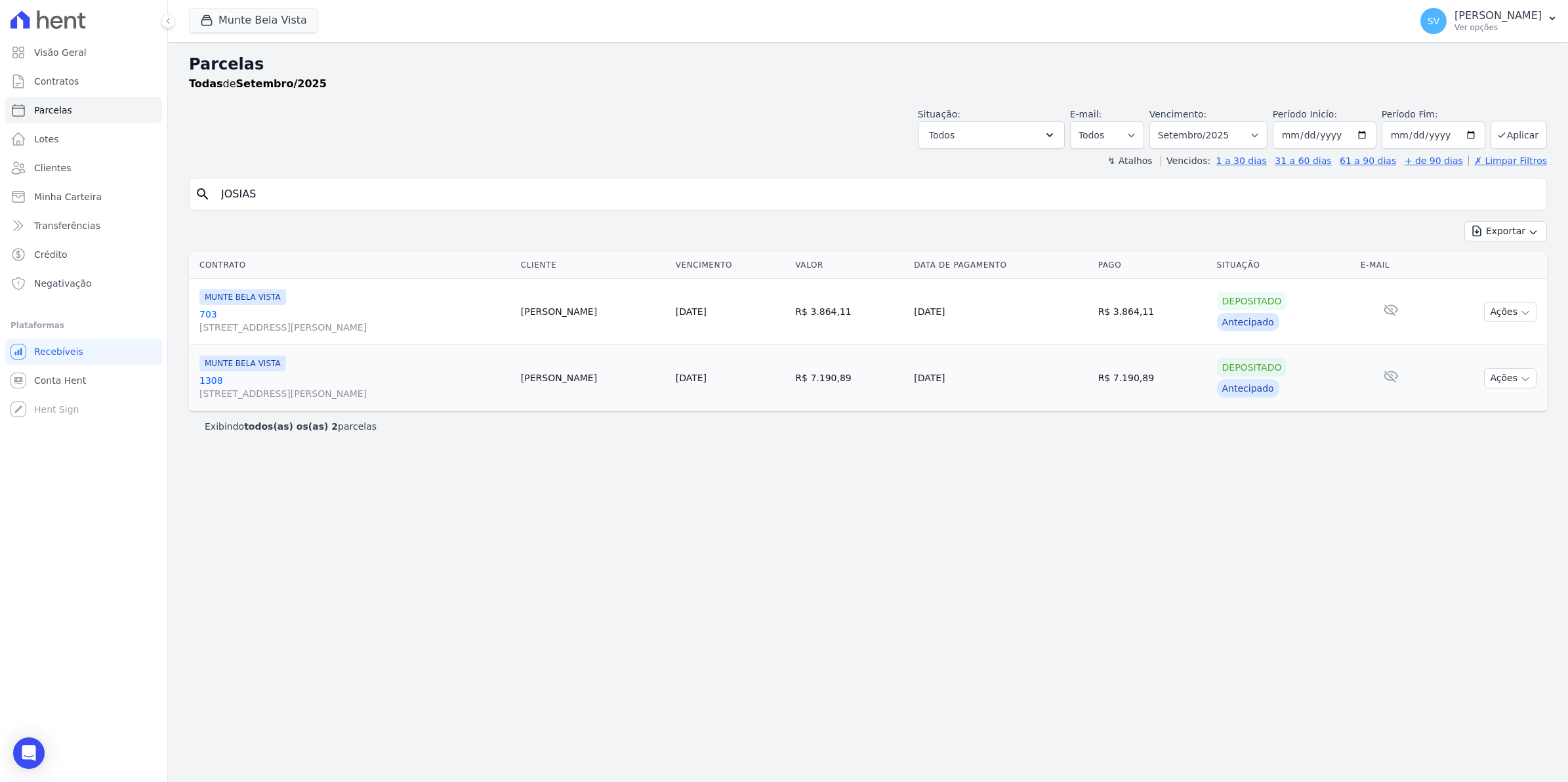
click at [201, 384] on link "1308 Avenida Brigadeiro Faria Lima, 1306, 4 andar, Pinheiros" at bounding box center [355, 387] width 311 height 26
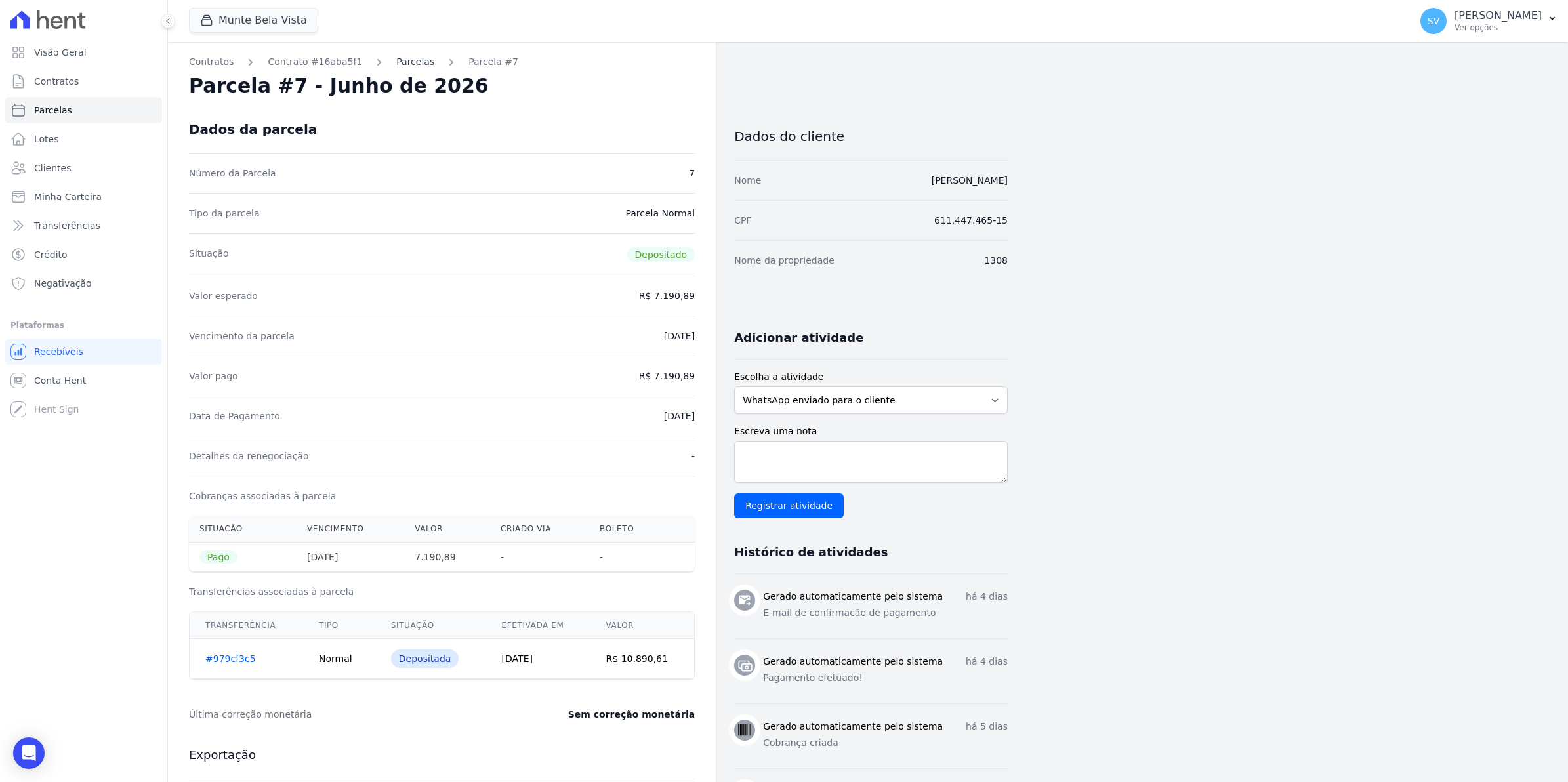
click at [399, 65] on link "Parcelas" at bounding box center [415, 62] width 38 height 14
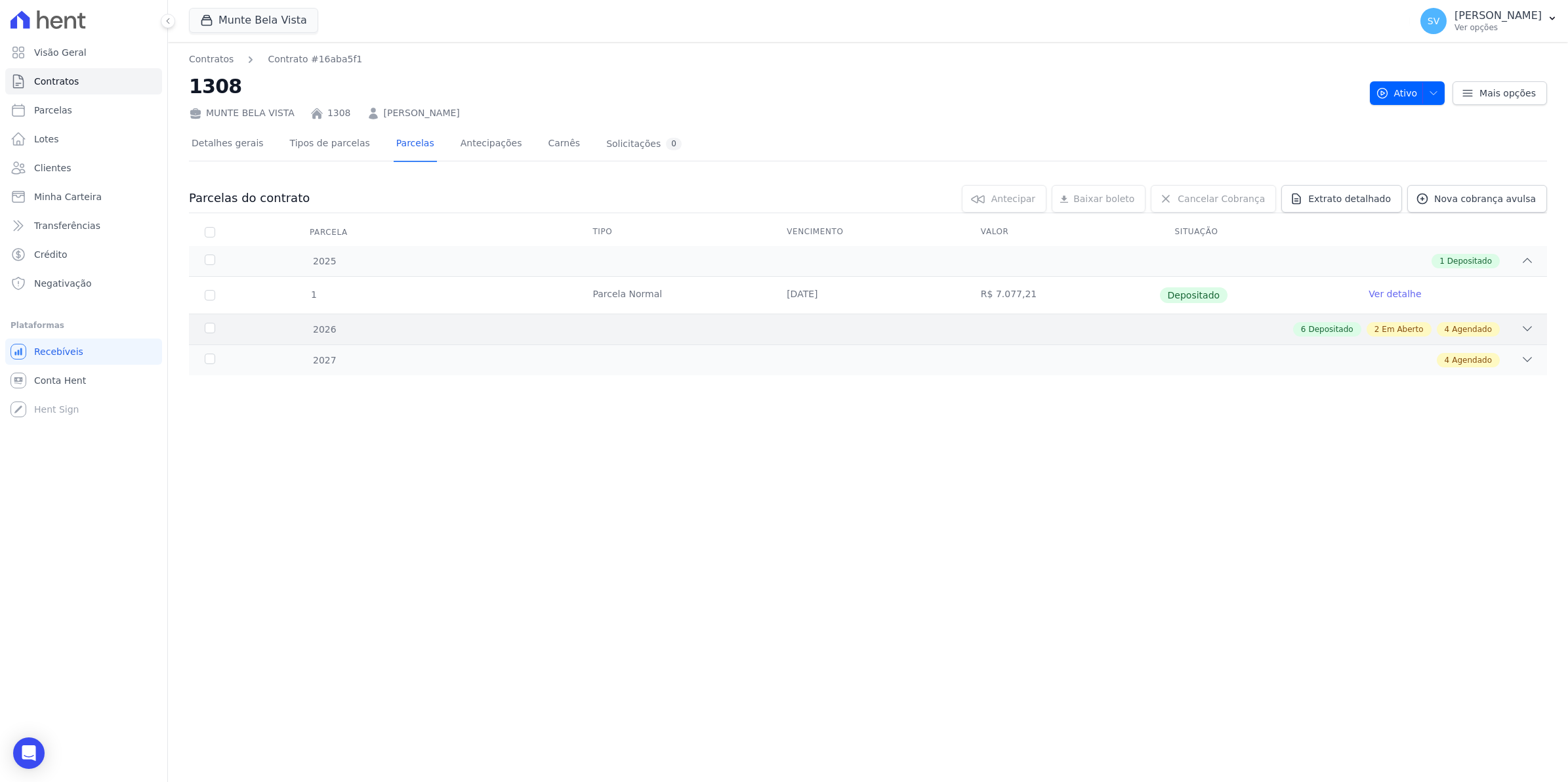
click at [207, 331] on div "2026" at bounding box center [265, 329] width 126 height 14
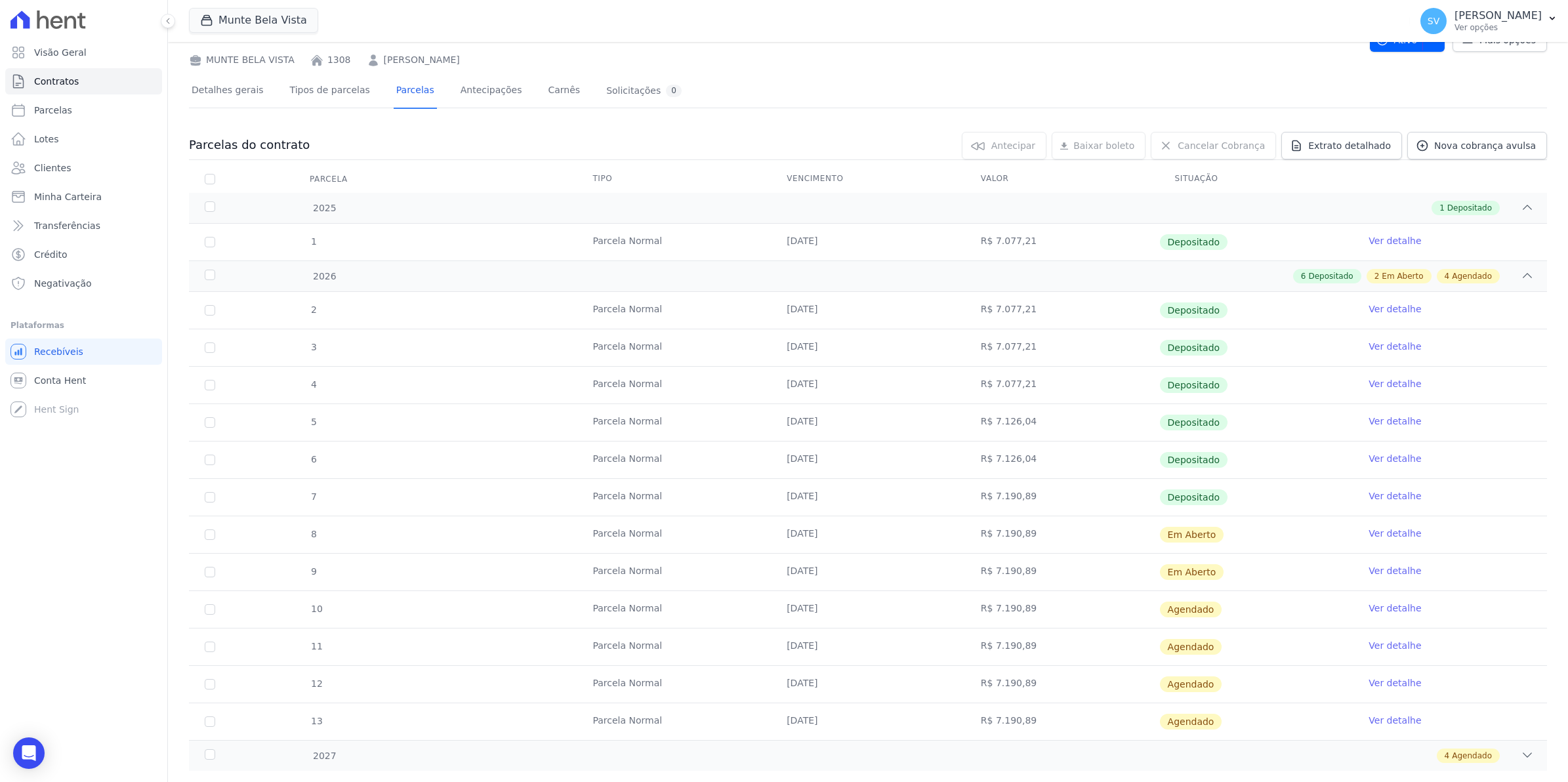
scroll to position [82, 0]
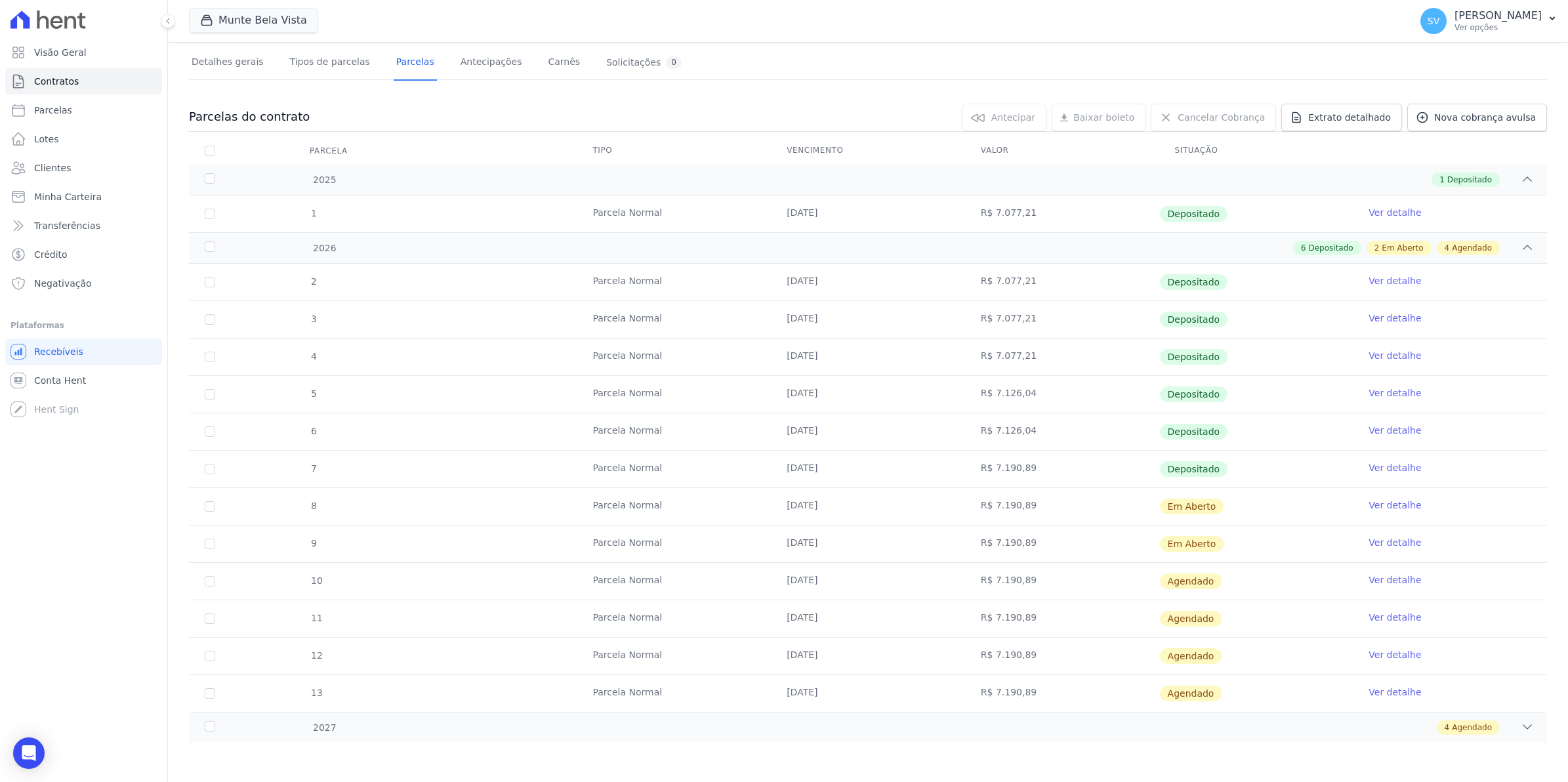
drag, startPoint x: 756, startPoint y: 509, endPoint x: 1112, endPoint y: 551, distance: 358.5
click at [1112, 551] on tbody "2 Parcela Normal 20/01/2026 R$ 7.077,21 Depositado Ver detalhe 3 Parcela Normal…" at bounding box center [868, 488] width 1358 height 448
click at [482, 542] on tr "9 Parcela Normal 20/08/2026 R$ 7.190,89 Em Aberto Ver detalhe" at bounding box center [868, 543] width 1358 height 38
drag, startPoint x: 591, startPoint y: 509, endPoint x: 1448, endPoint y: 545, distance: 857.8
click at [1448, 545] on tbody "2 Parcela Normal 20/01/2026 R$ 7.077,21 Depositado Ver detalhe 3 Parcela Normal…" at bounding box center [868, 488] width 1358 height 448
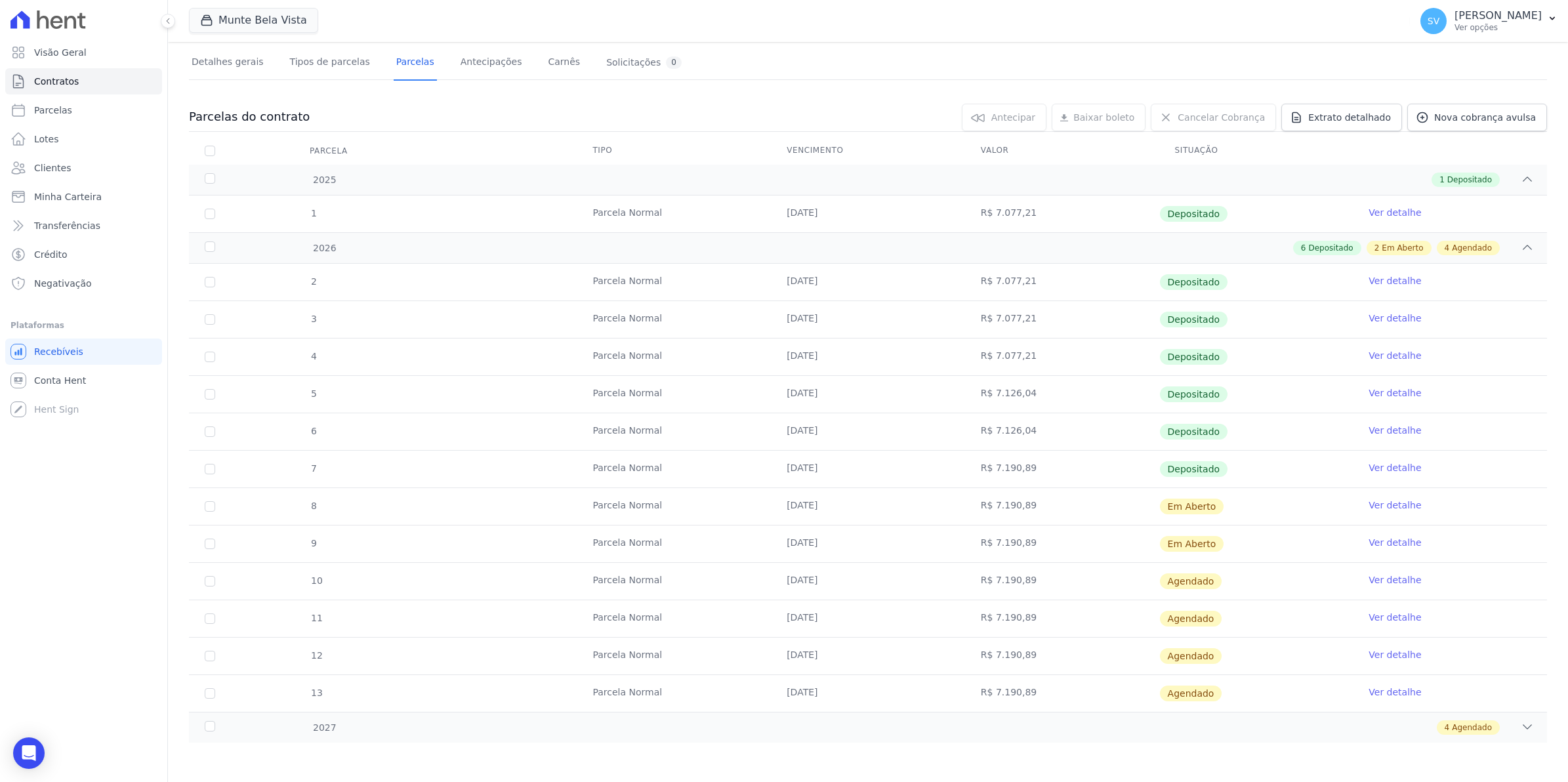
drag, startPoint x: 391, startPoint y: 506, endPoint x: 61, endPoint y: 490, distance: 330.4
click at [391, 506] on tr "8 Parcela Normal 20/07/2026 R$ 7.190,89 Em Aberto Ver detalhe" at bounding box center [868, 506] width 1358 height 38
drag, startPoint x: 593, startPoint y: 505, endPoint x: 1172, endPoint y: 544, distance: 580.3
click at [1172, 544] on tbody "2 Parcela Normal 20/01/2026 R$ 7.077,21 Depositado Ver detalhe 3 Parcela Normal…" at bounding box center [868, 488] width 1358 height 448
drag, startPoint x: 912, startPoint y: 578, endPoint x: 902, endPoint y: 555, distance: 25.1
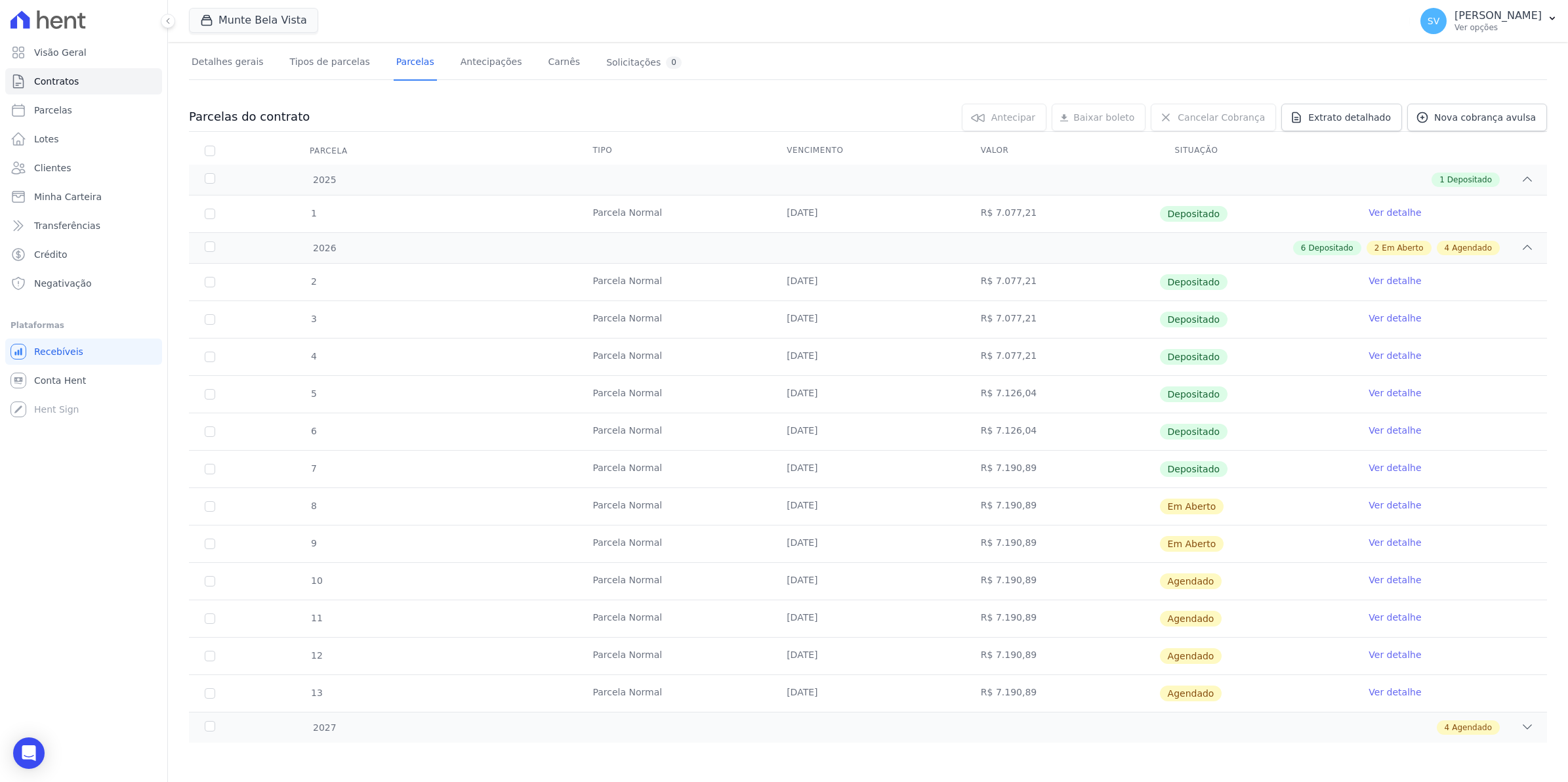
click at [912, 578] on td "20/09/2026" at bounding box center [868, 581] width 194 height 37
click at [1447, 27] on span "SV" at bounding box center [1433, 21] width 26 height 26
click at [1445, 146] on link "Exportar retornos" at bounding box center [1484, 144] width 168 height 24
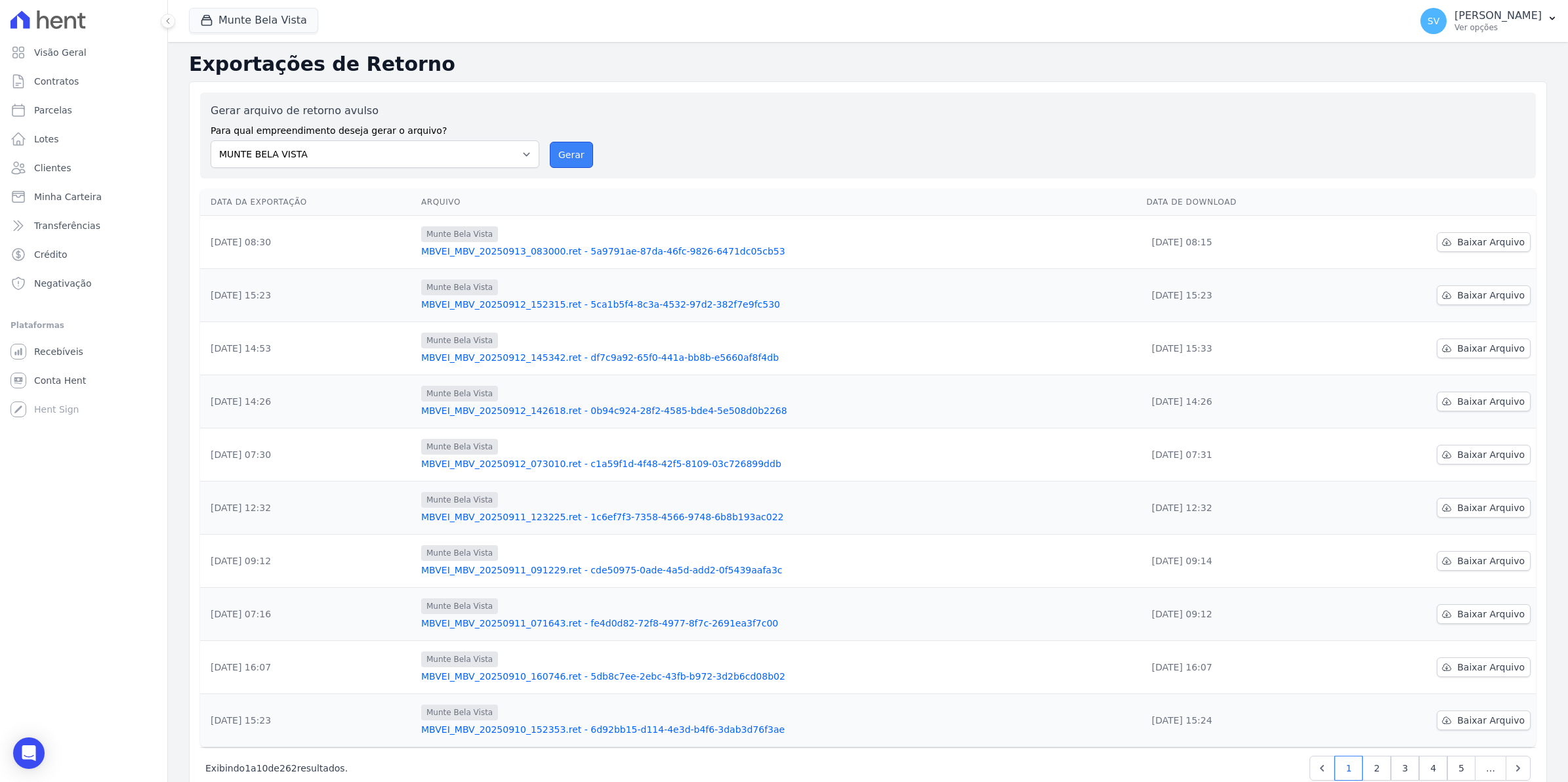
click at [567, 154] on button "Gerar" at bounding box center [572, 155] width 44 height 26
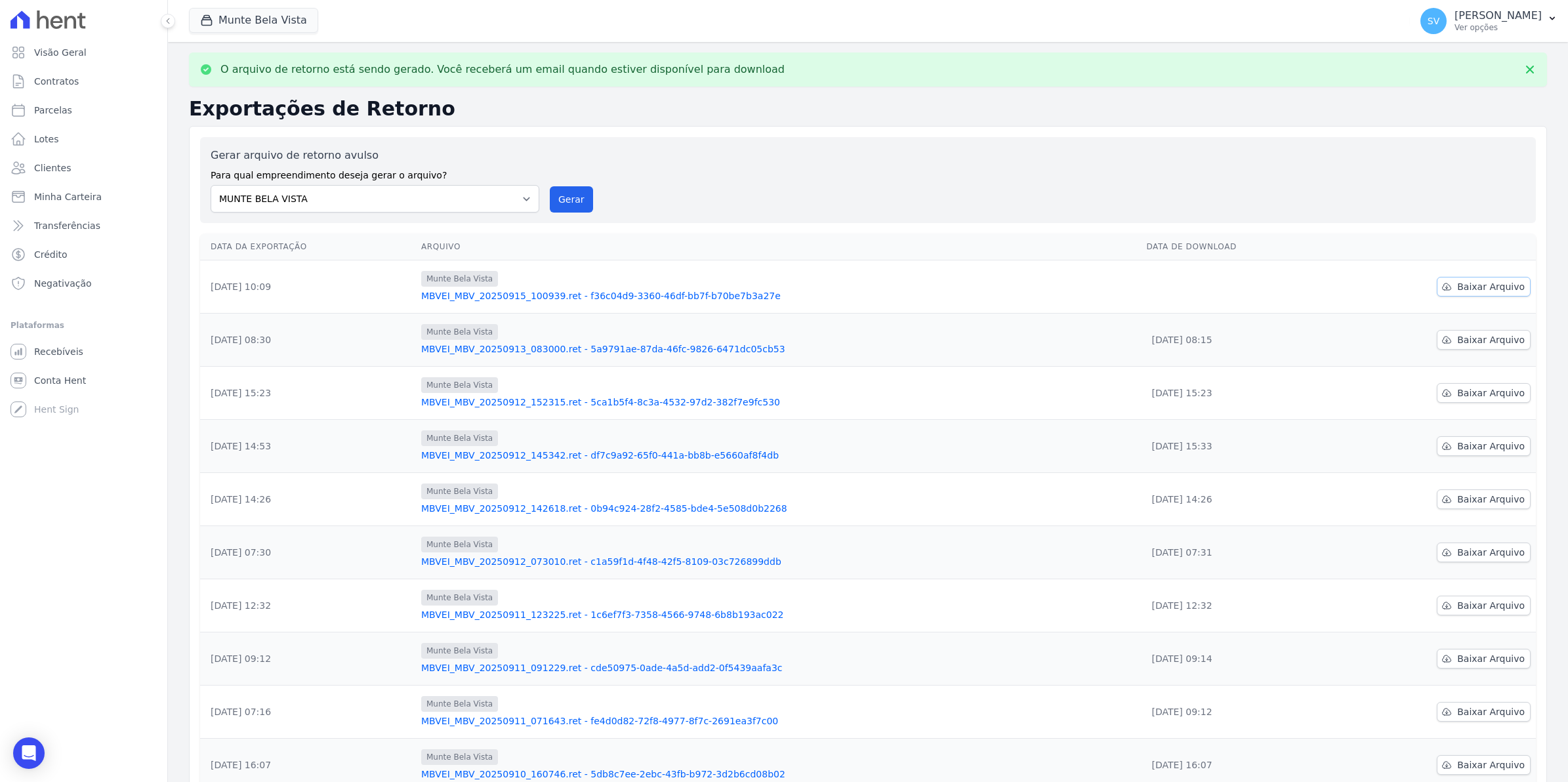
click at [1467, 284] on span "Baixar Arquivo" at bounding box center [1490, 286] width 67 height 13
click at [1014, 190] on div "Gerar arquivo de retorno avulso Para qual empreendimento deseja gerar o arquivo…" at bounding box center [868, 180] width 1315 height 65
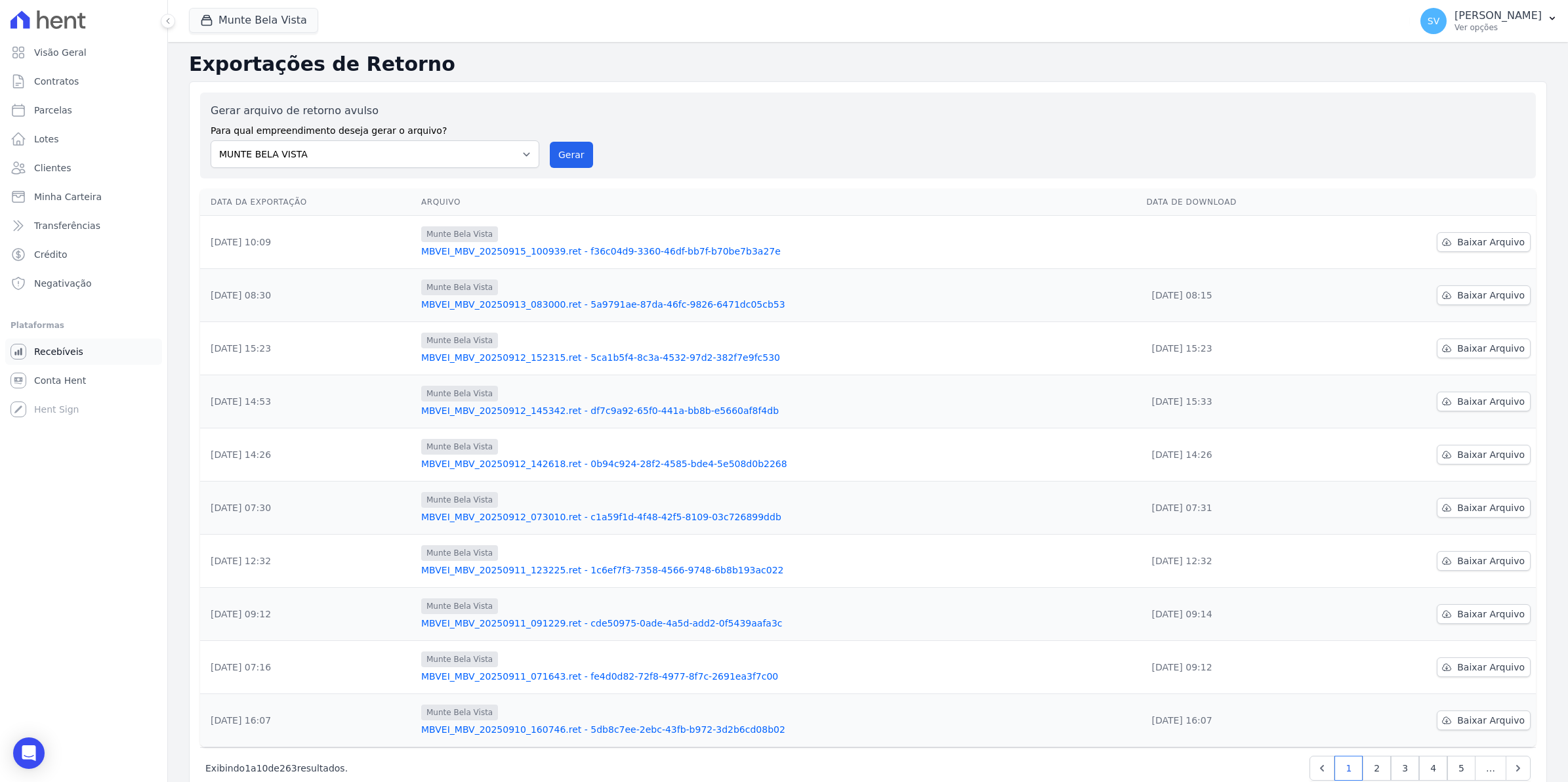
click at [57, 355] on span "Recebíveis" at bounding box center [59, 351] width 49 height 13
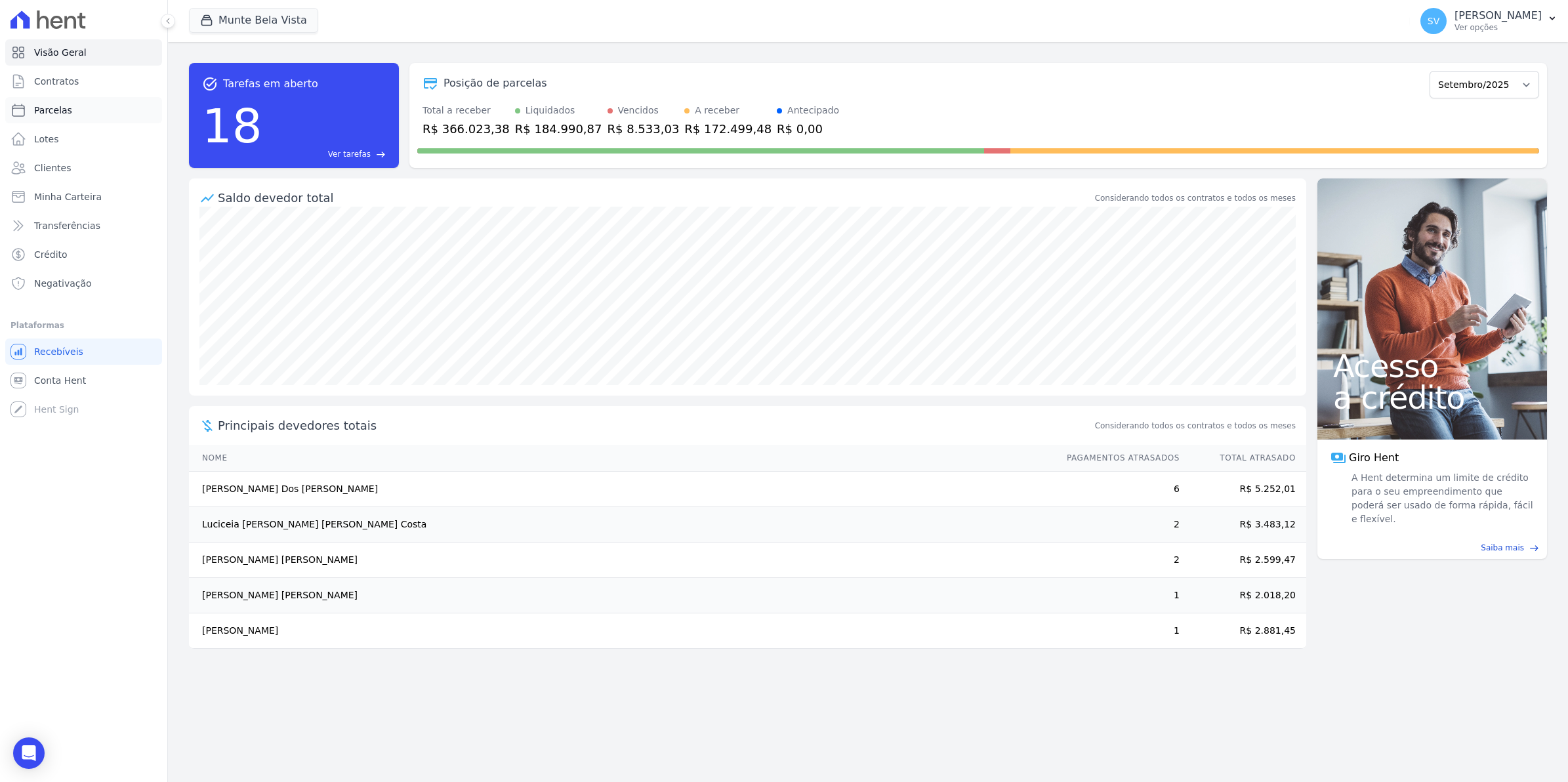
click at [56, 109] on span "Parcelas" at bounding box center [53, 110] width 38 height 13
select select
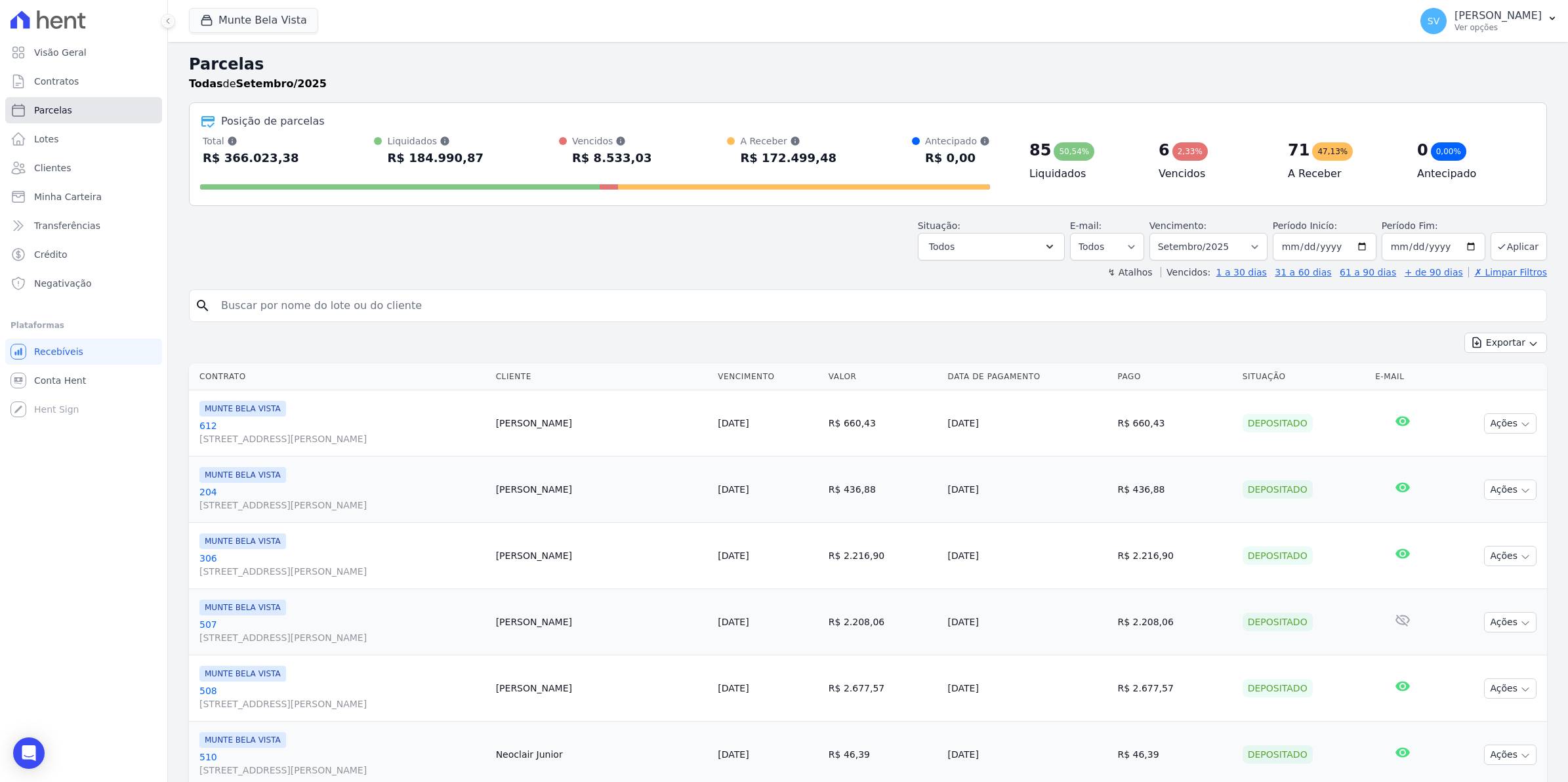
click at [53, 109] on span "Parcelas" at bounding box center [53, 110] width 38 height 13
click at [317, 309] on input "search" at bounding box center [877, 306] width 1328 height 26
select select
click at [317, 309] on input "search" at bounding box center [877, 306] width 1328 height 26
type input "JOSIAS"
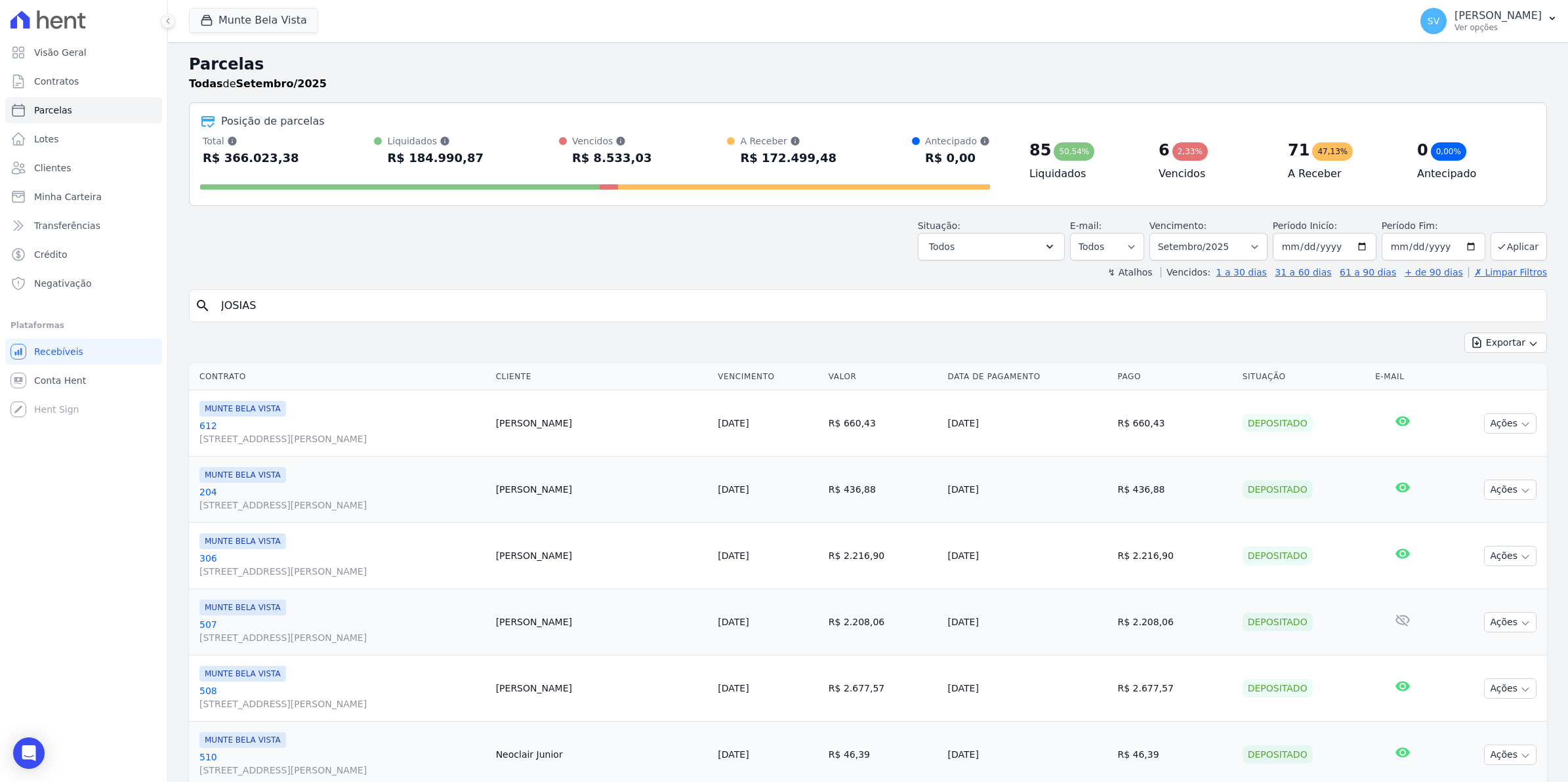
select select
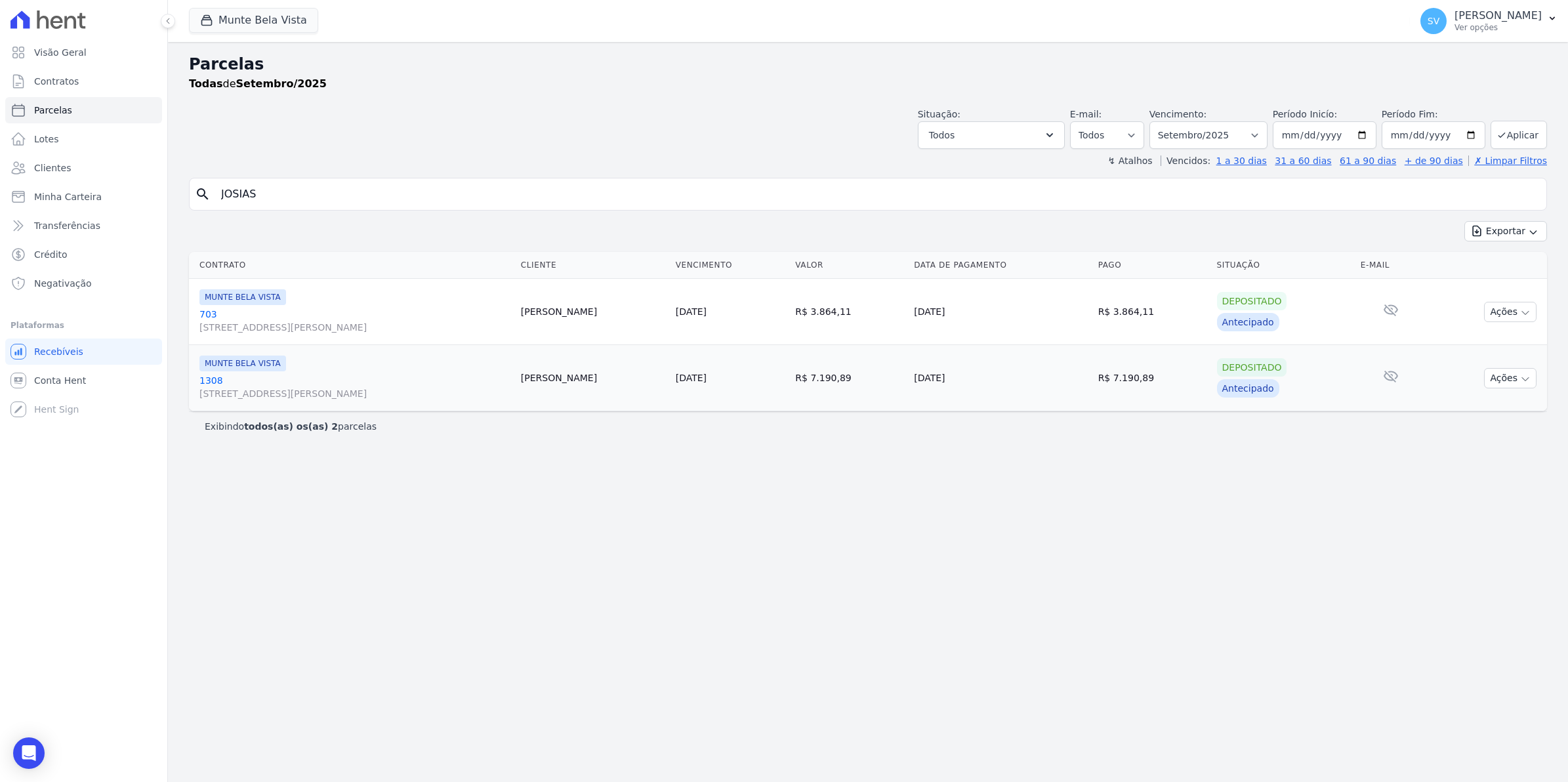
click at [205, 377] on link "1308 Avenida Brigadeiro Faria Lima, 1306, 4 andar, Pinheiros" at bounding box center [355, 387] width 311 height 26
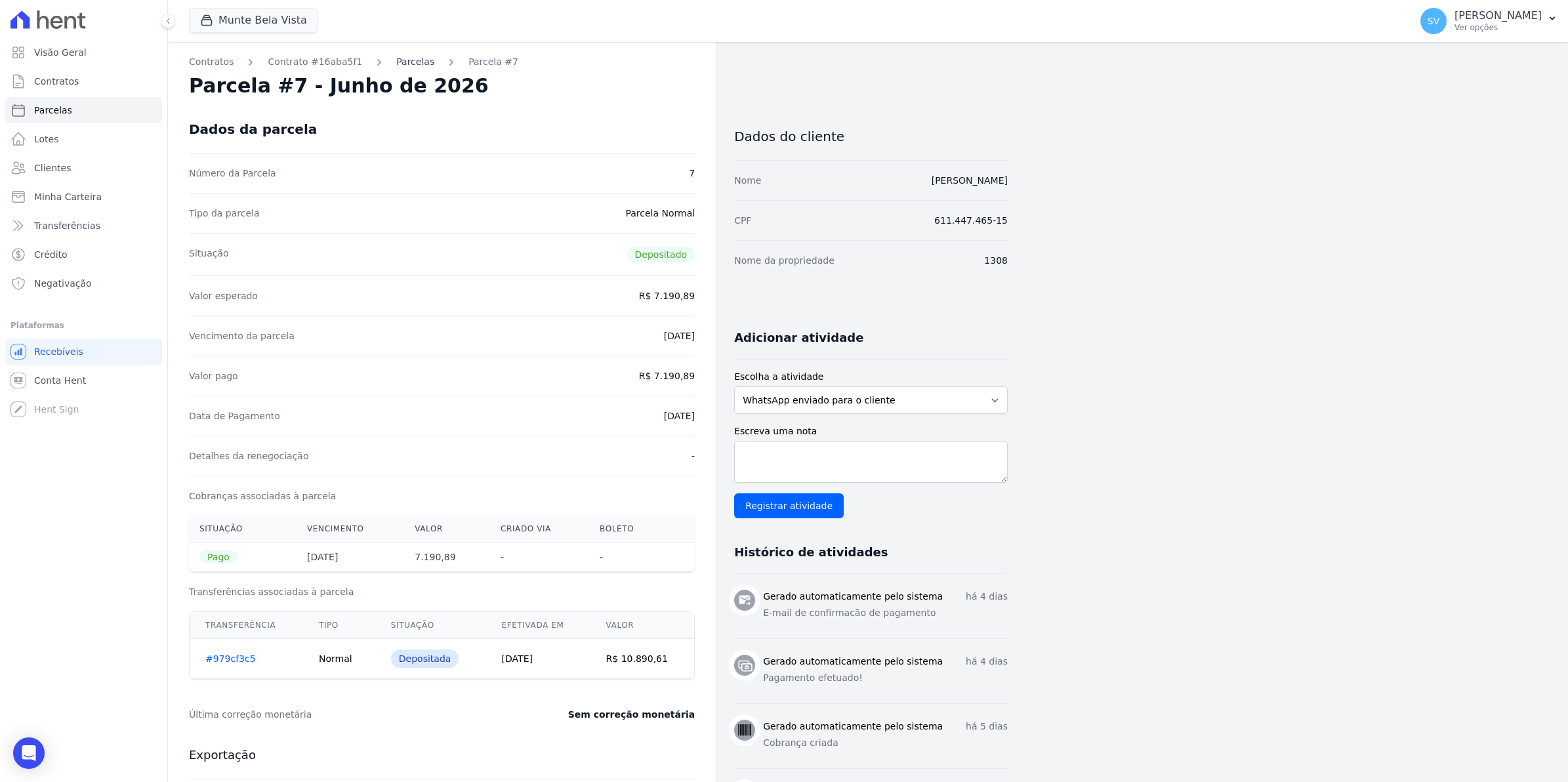
click at [396, 57] on link "Parcelas" at bounding box center [415, 62] width 38 height 14
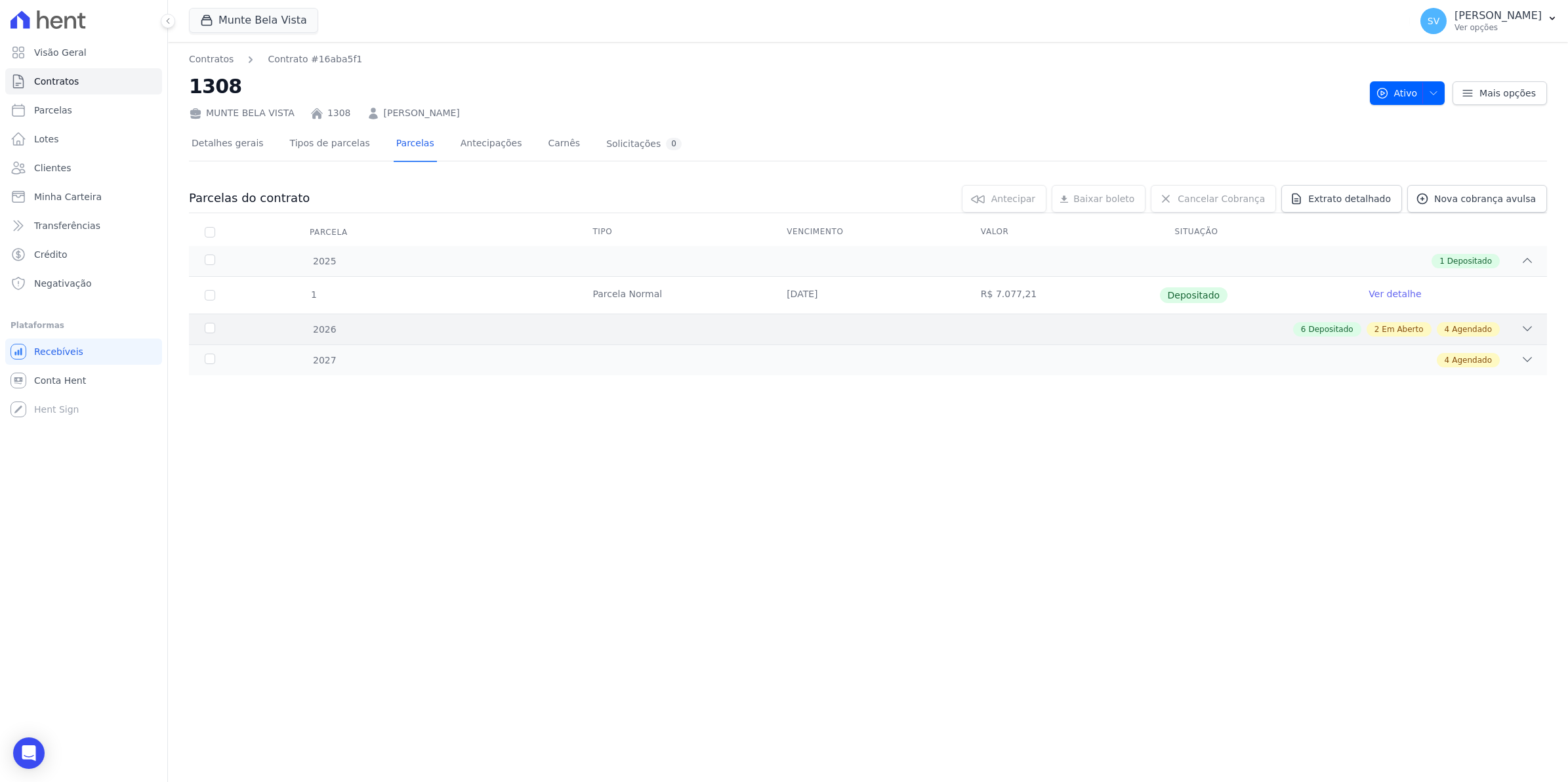
click at [212, 332] on div "2026" at bounding box center [265, 329] width 126 height 14
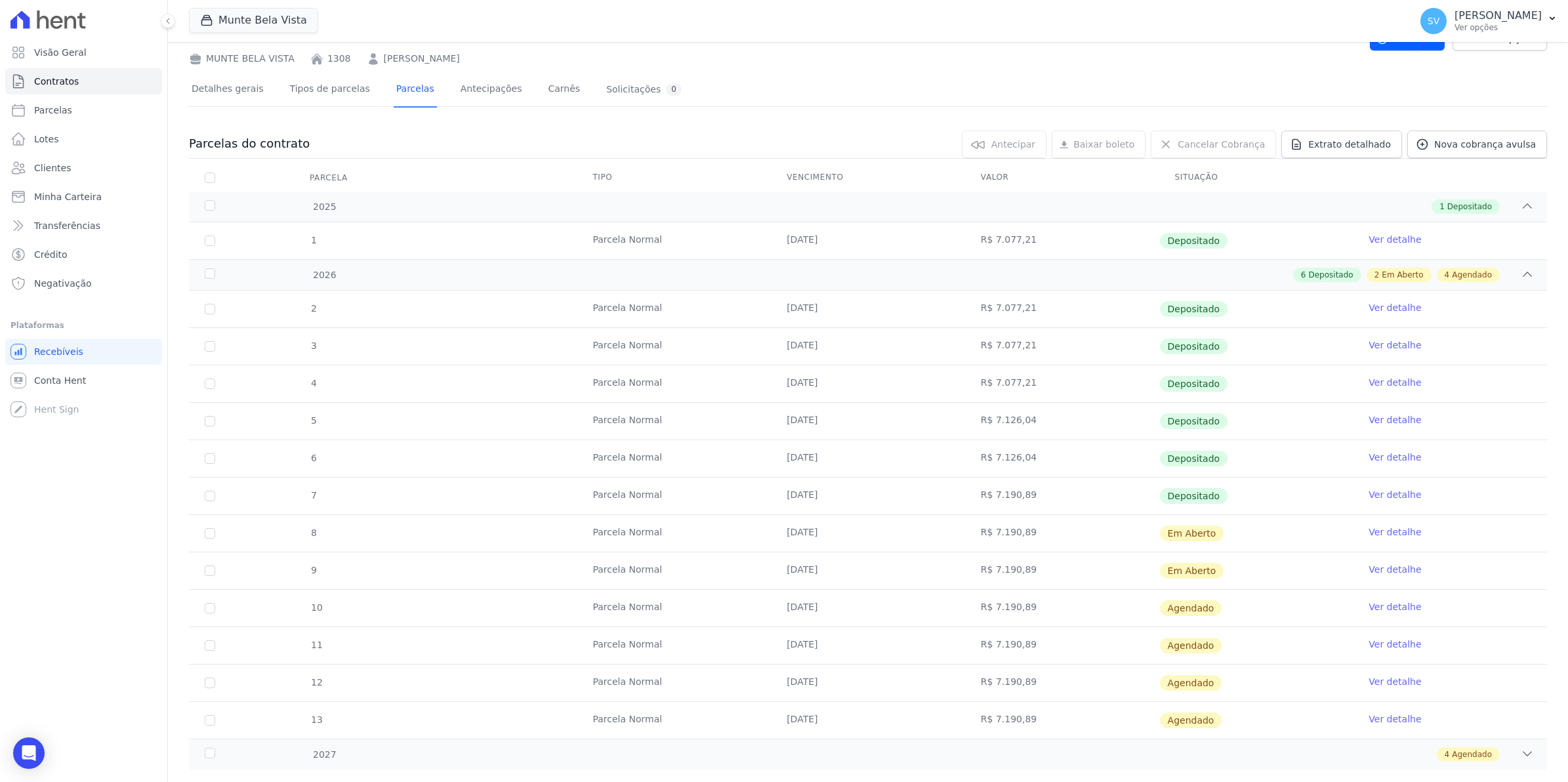
scroll to position [82, 0]
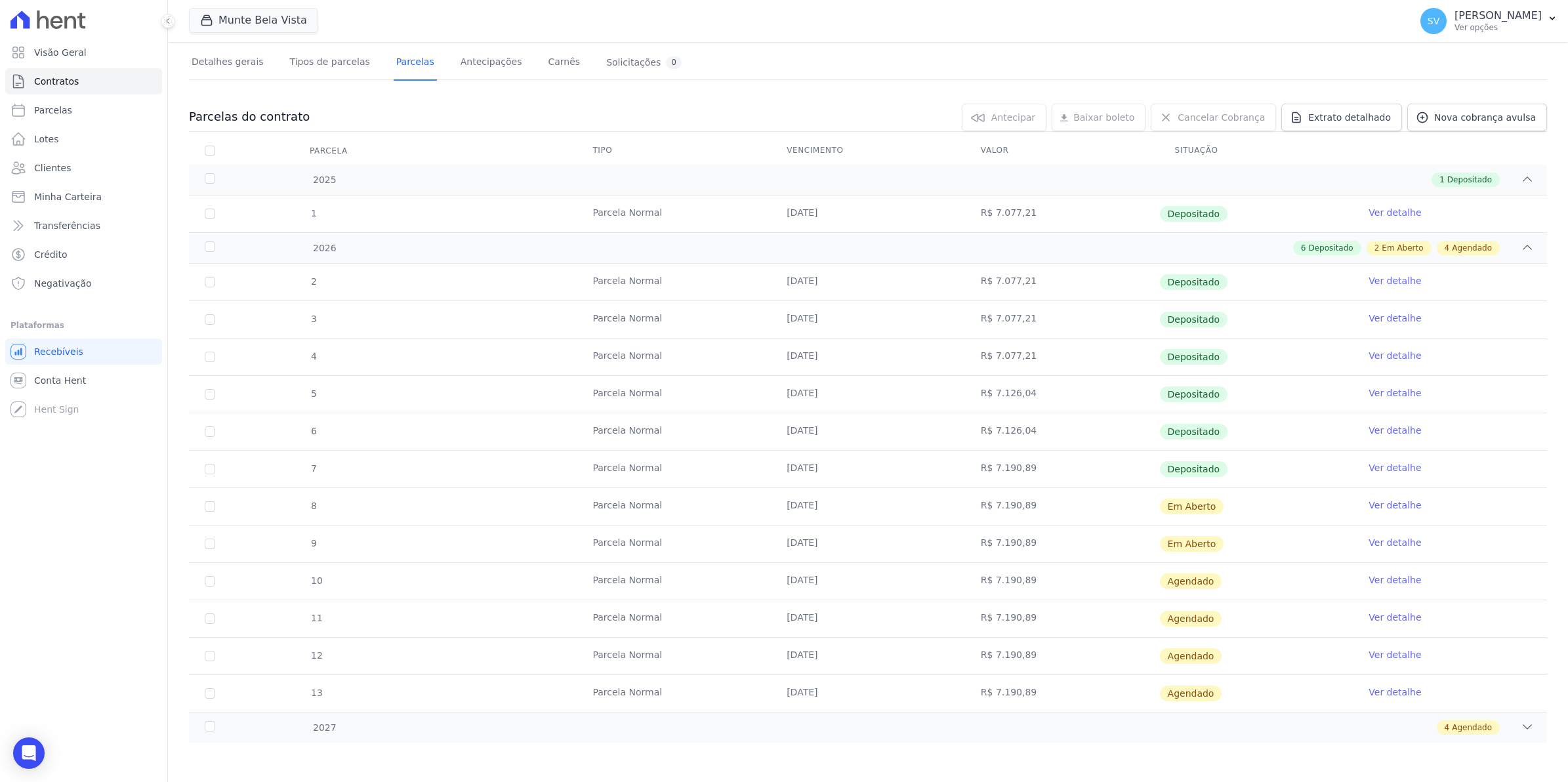
click at [1379, 506] on link "Ver detalhe" at bounding box center [1395, 504] width 52 height 13
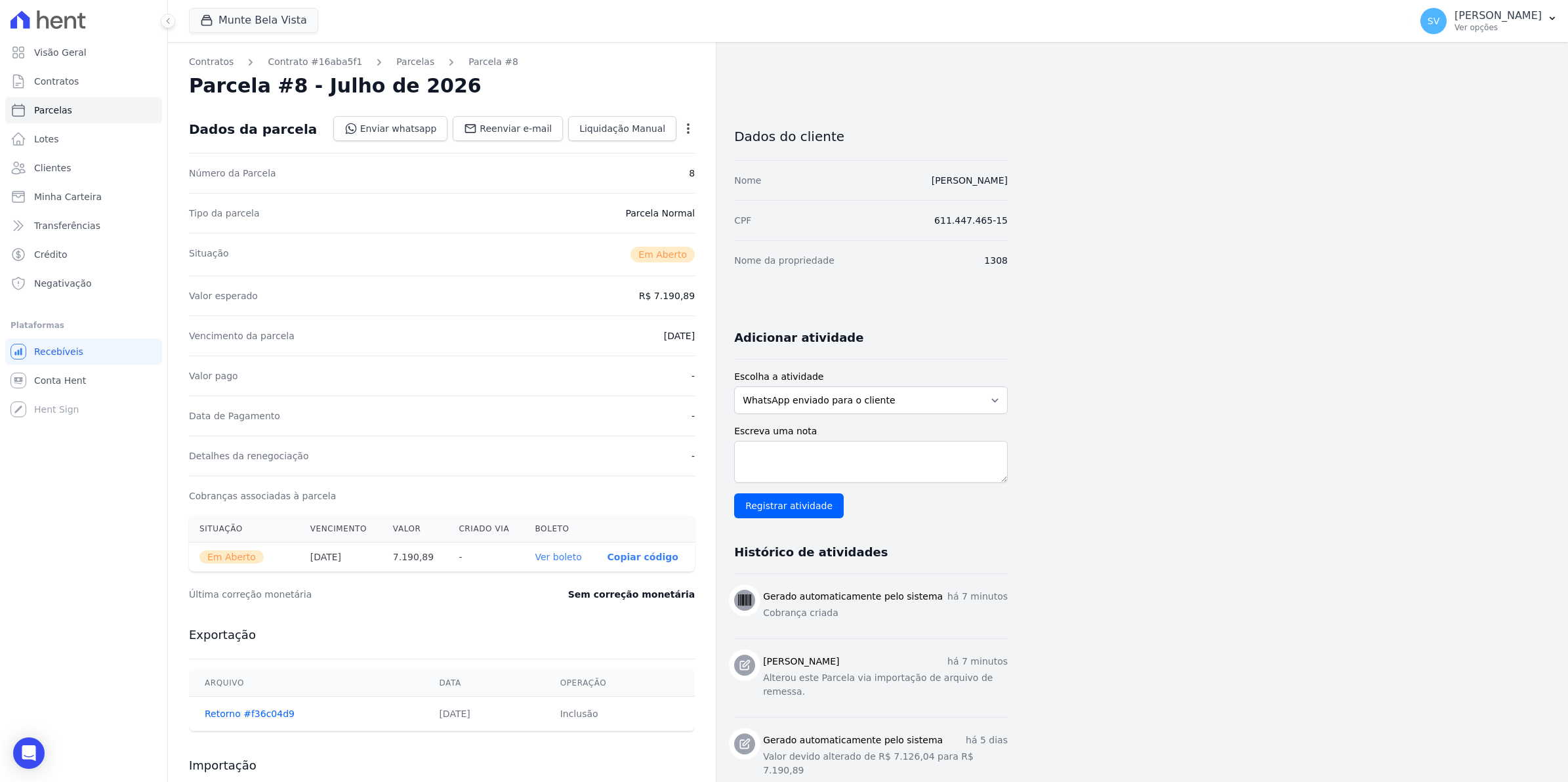
click at [684, 127] on icon "button" at bounding box center [688, 128] width 13 height 13
click at [558, 266] on div "Situação Em Aberto" at bounding box center [441, 253] width 506 height 43
click at [549, 558] on link "Ver boleto" at bounding box center [558, 557] width 46 height 10
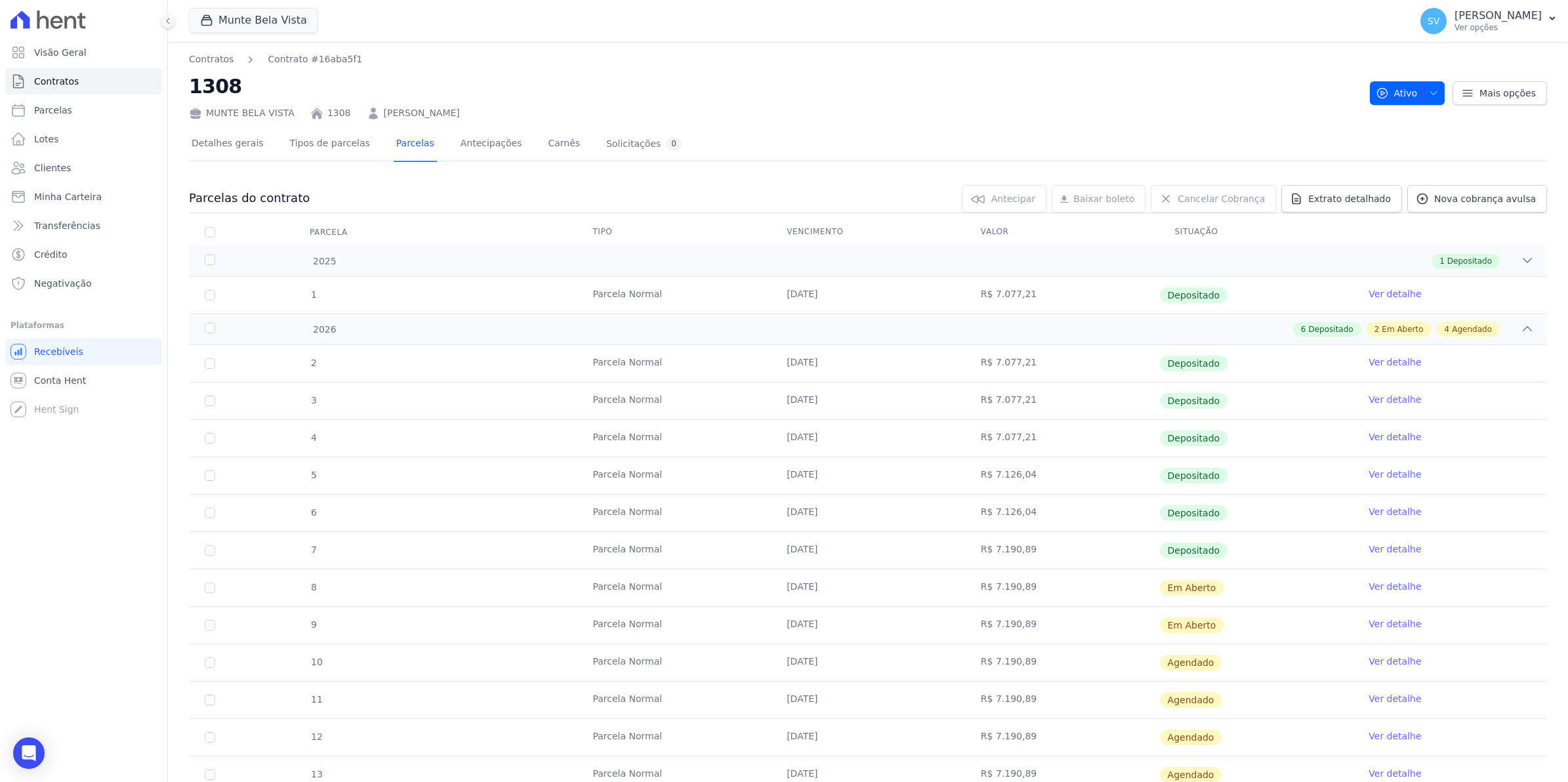
click at [1392, 626] on link "Ver detalhe" at bounding box center [1395, 623] width 52 height 13
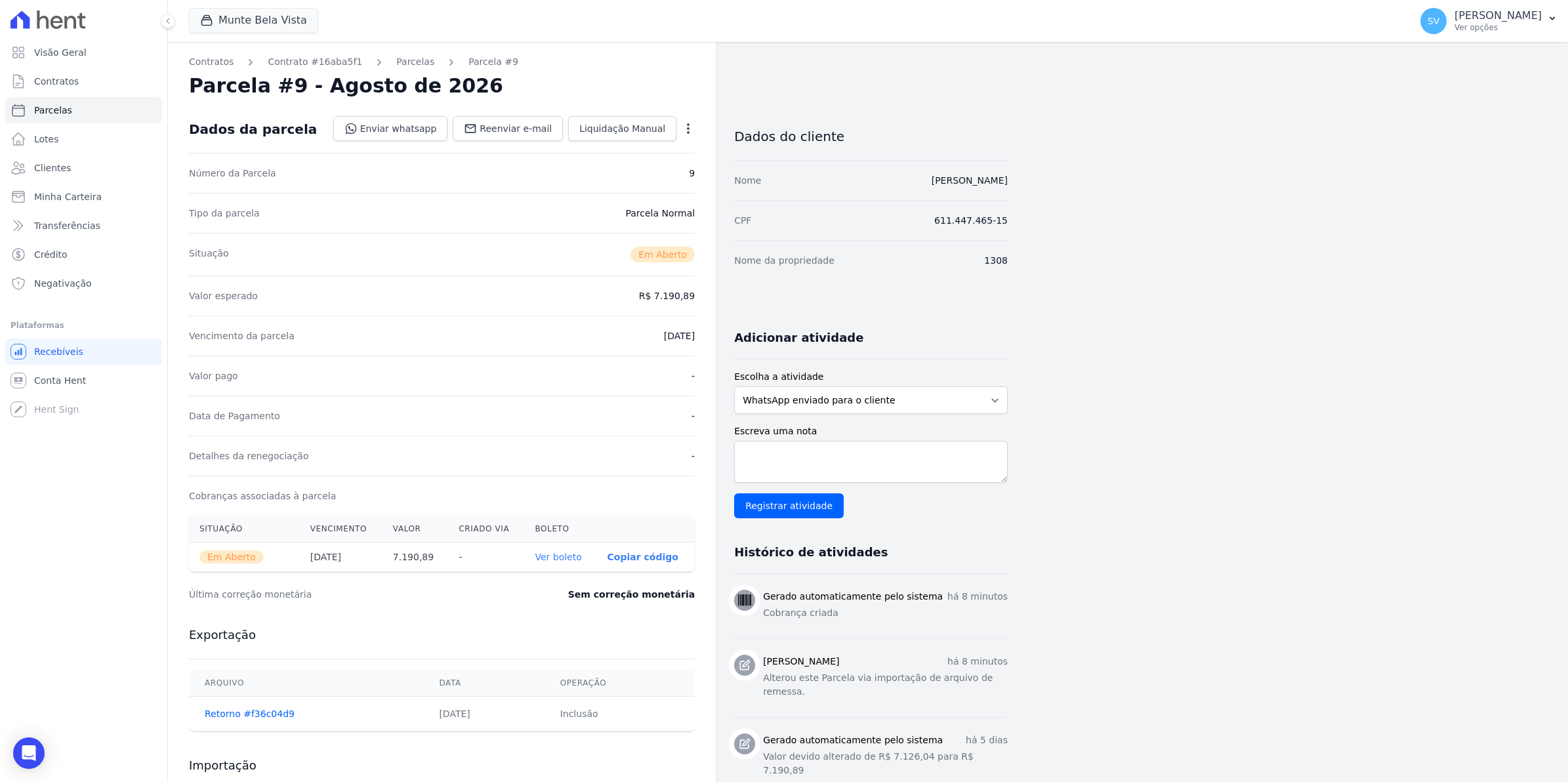
click at [685, 128] on icon "button" at bounding box center [688, 128] width 13 height 13
click at [553, 368] on div "Valor pago -" at bounding box center [441, 376] width 506 height 40
click at [548, 558] on link "Ver boleto" at bounding box center [558, 557] width 46 height 10
click at [208, 58] on link "Contratos" at bounding box center [211, 62] width 45 height 14
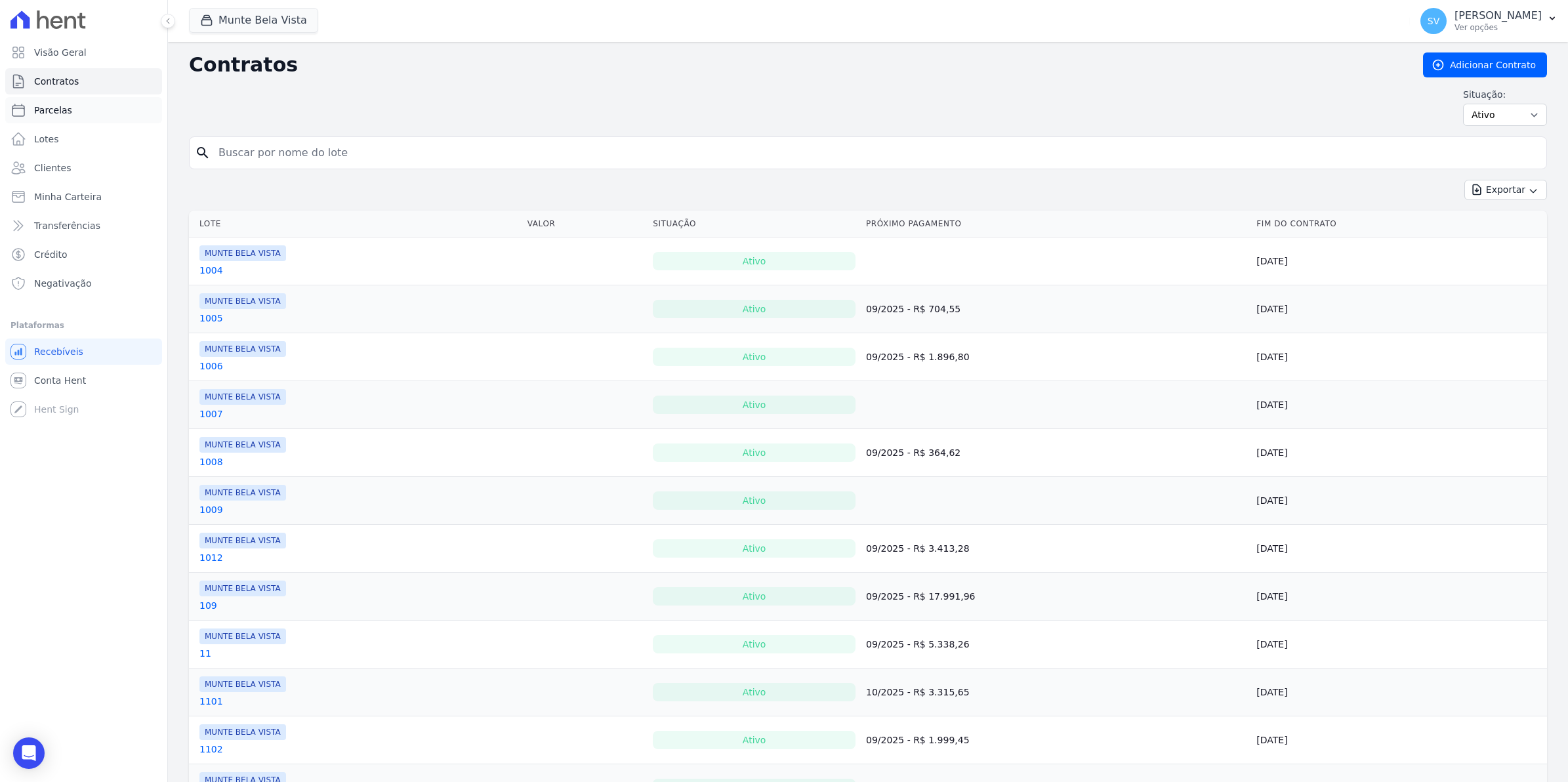
click at [57, 112] on span "Parcelas" at bounding box center [53, 110] width 38 height 13
select select
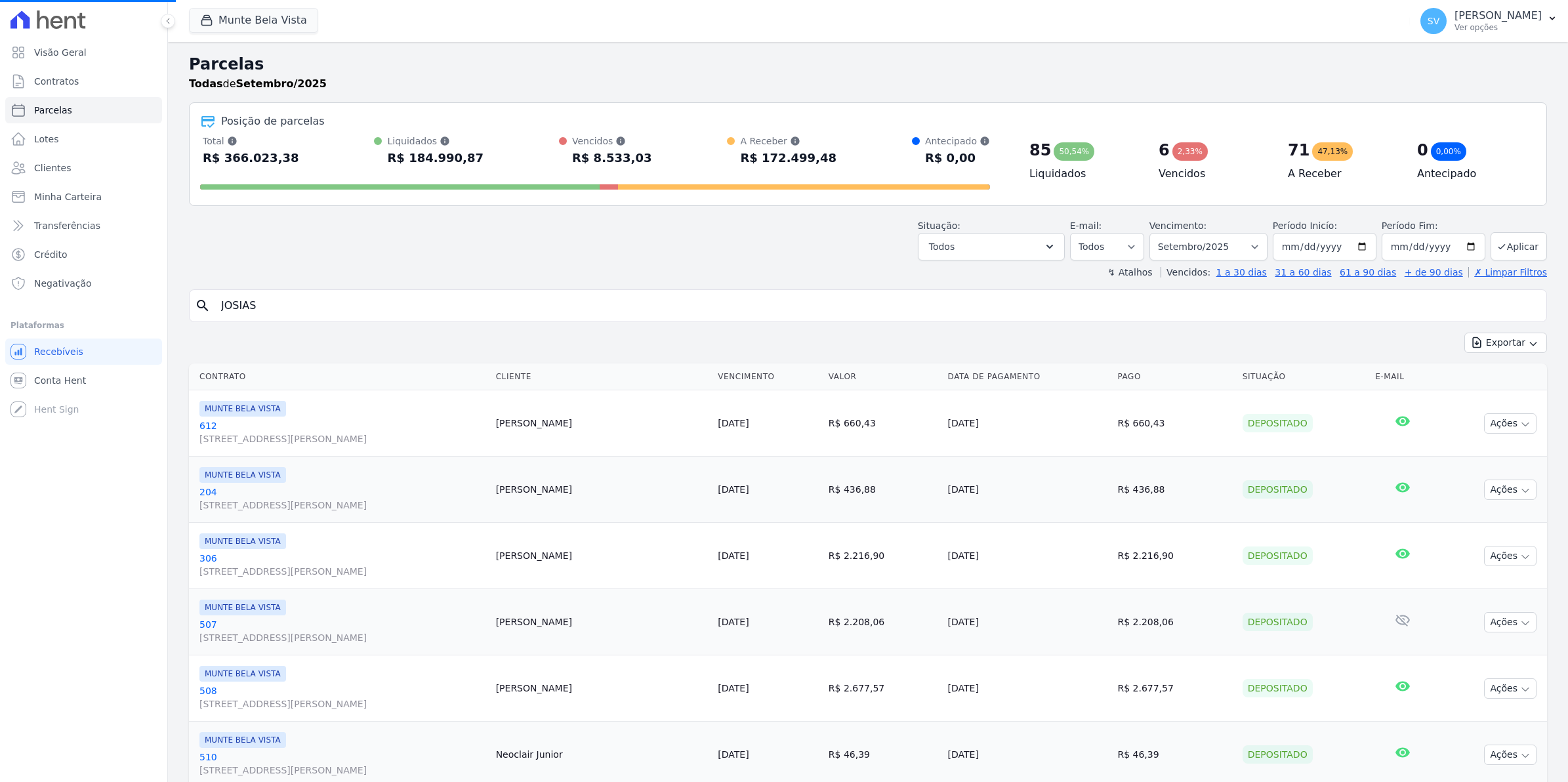
select select
click at [447, 303] on input "search" at bounding box center [877, 306] width 1328 height 26
type input "JOSELMA"
select select
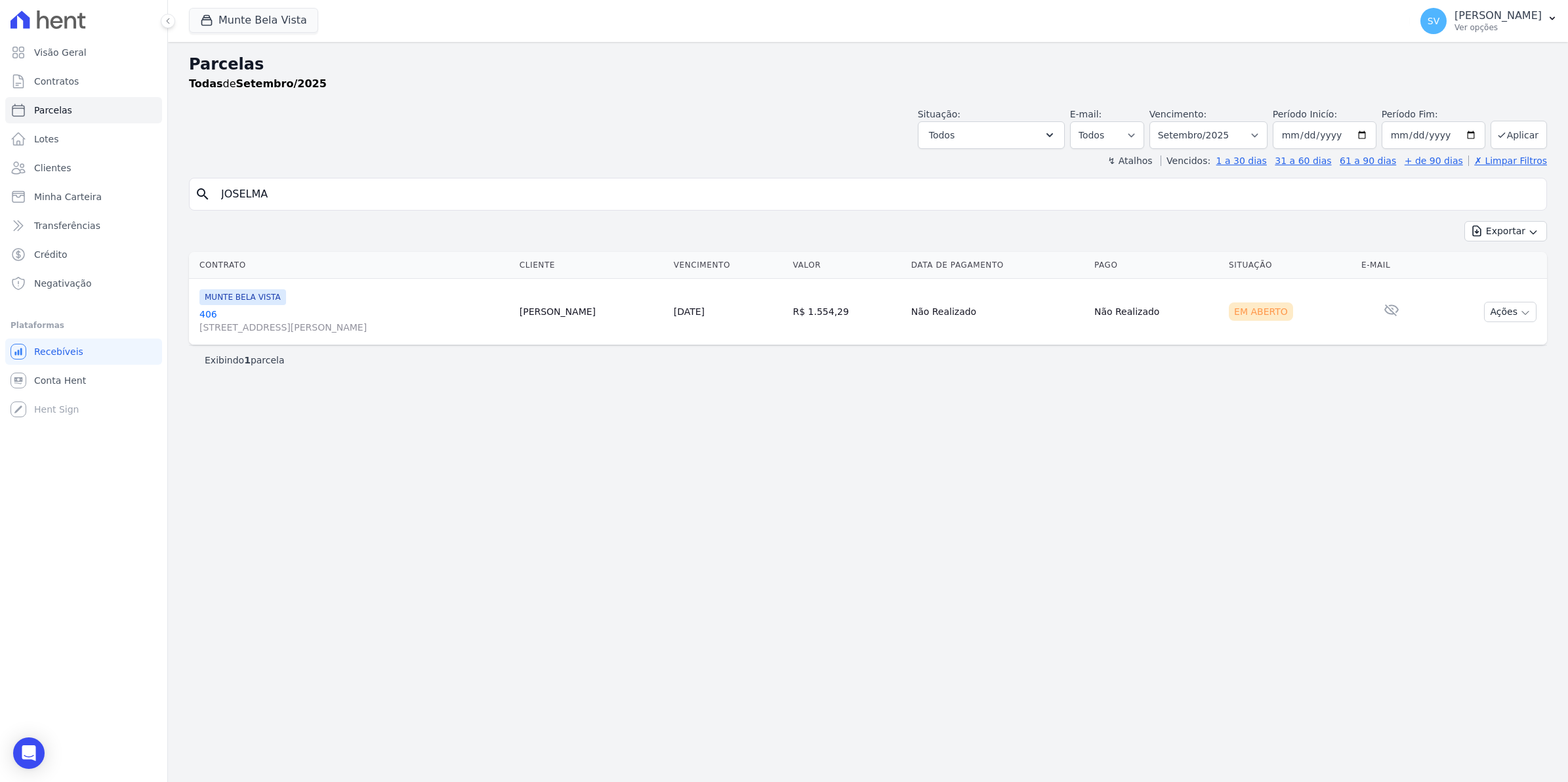
click at [207, 315] on link "406 Avenida Brigadeiro Faria Lima, 1306, 4 andar, Pinheiros" at bounding box center [354, 321] width 309 height 26
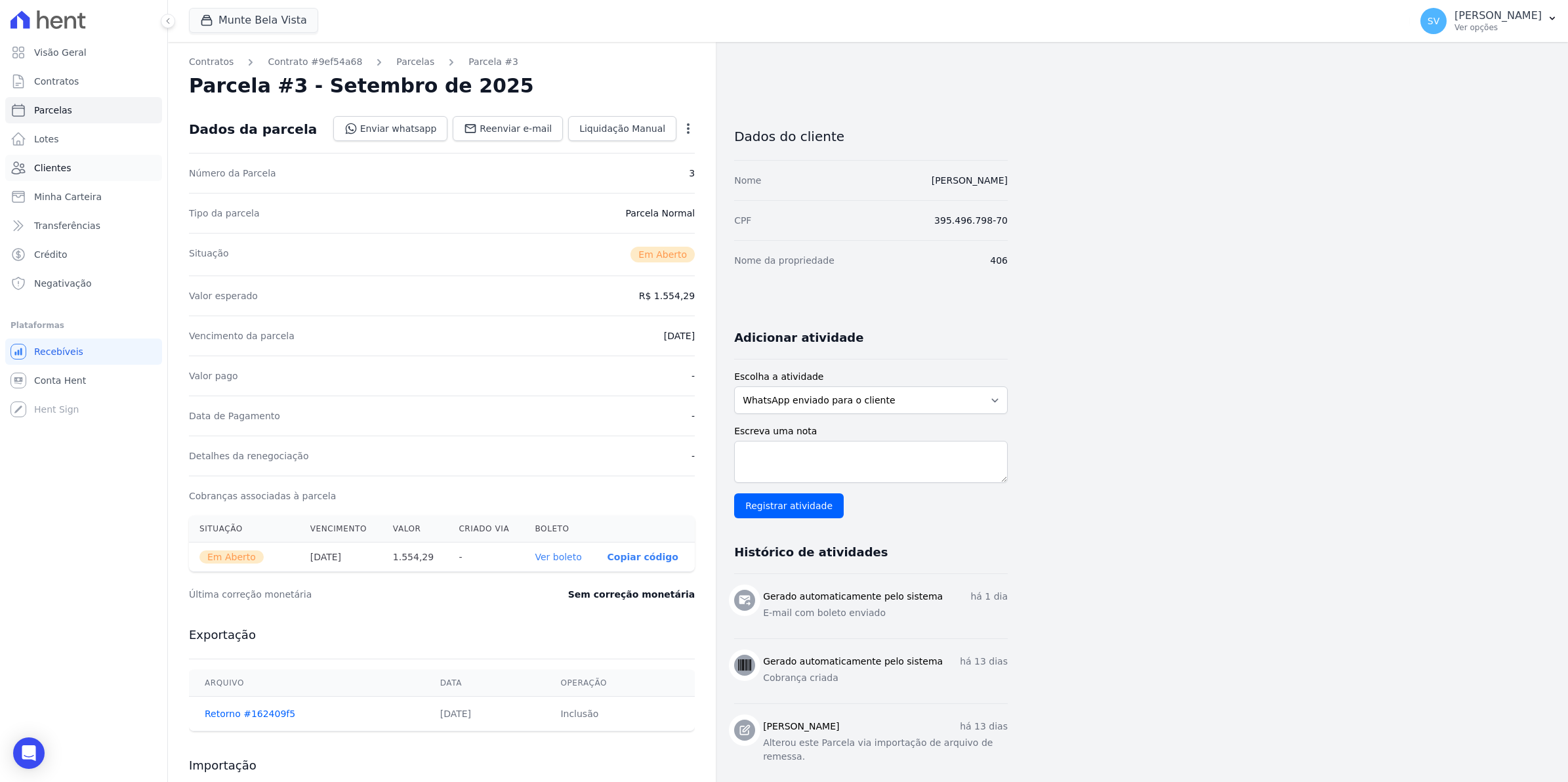
click at [65, 167] on span "Clientes" at bounding box center [52, 168] width 37 height 13
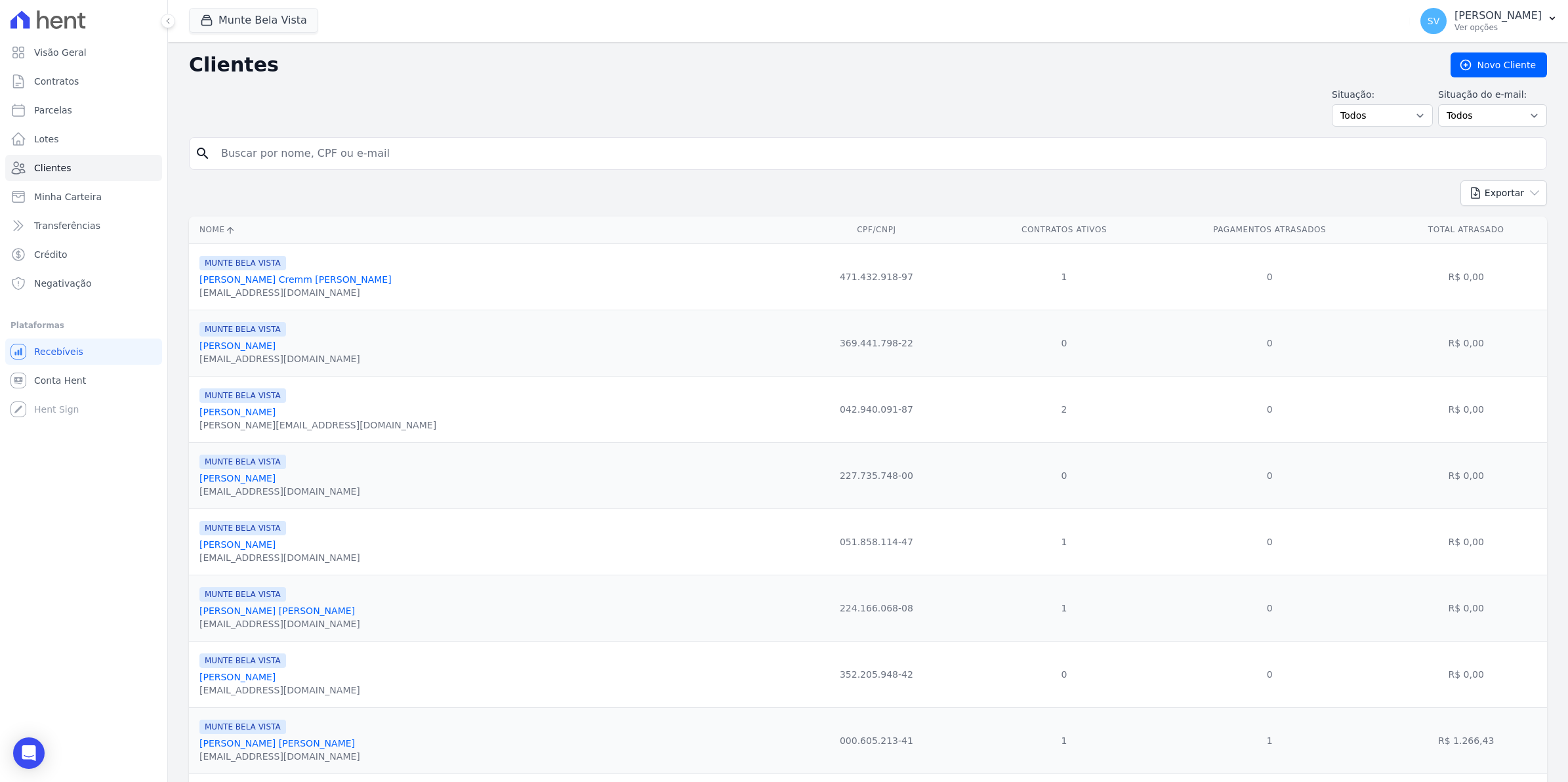
click at [351, 156] on input "search" at bounding box center [877, 154] width 1328 height 26
type input "joselma"
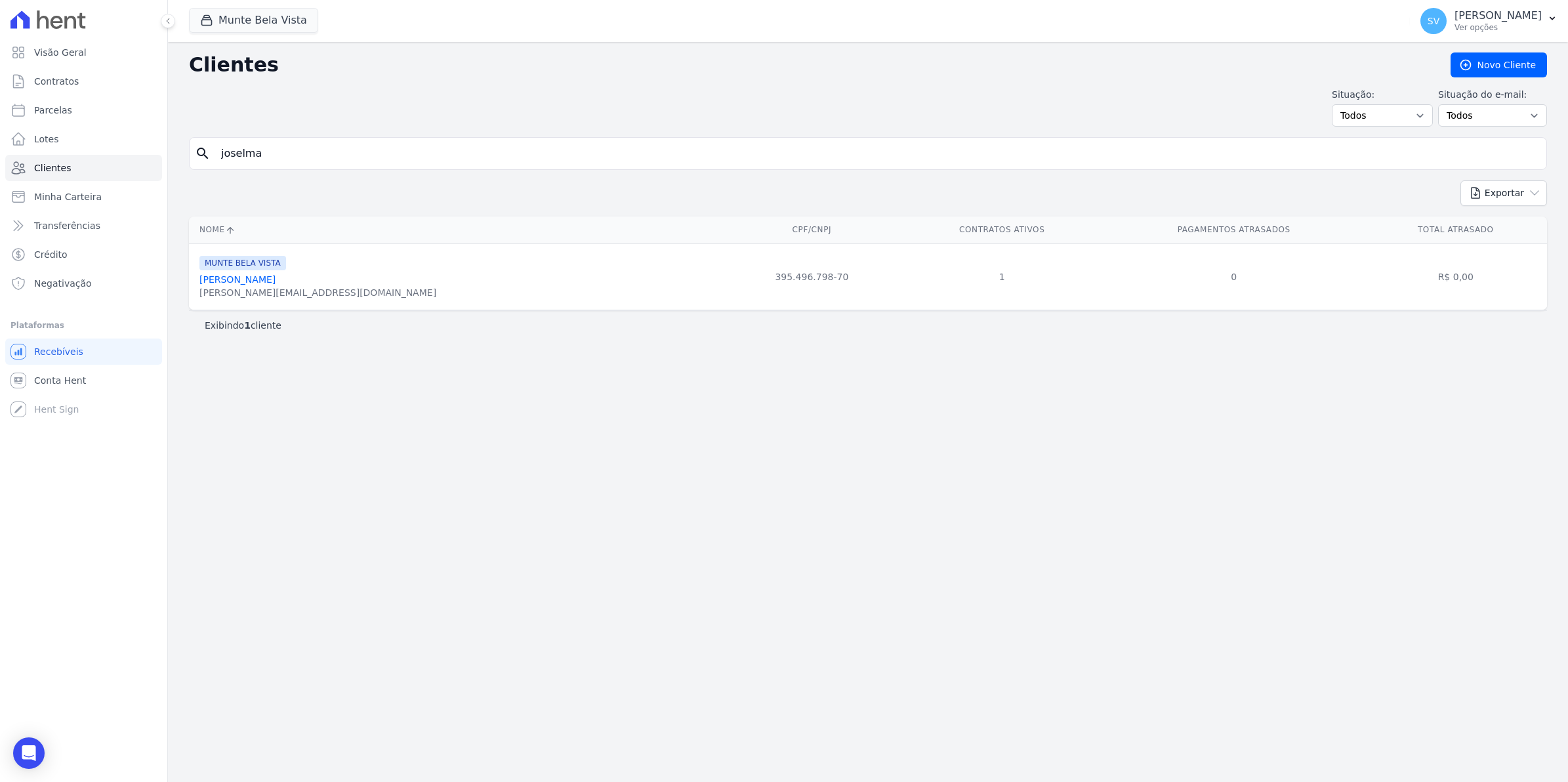
click at [251, 287] on div "robinho.nascimento1@gmail.com" at bounding box center [317, 292] width 237 height 13
click at [262, 282] on link "Joselma Dos Santos" at bounding box center [237, 280] width 76 height 10
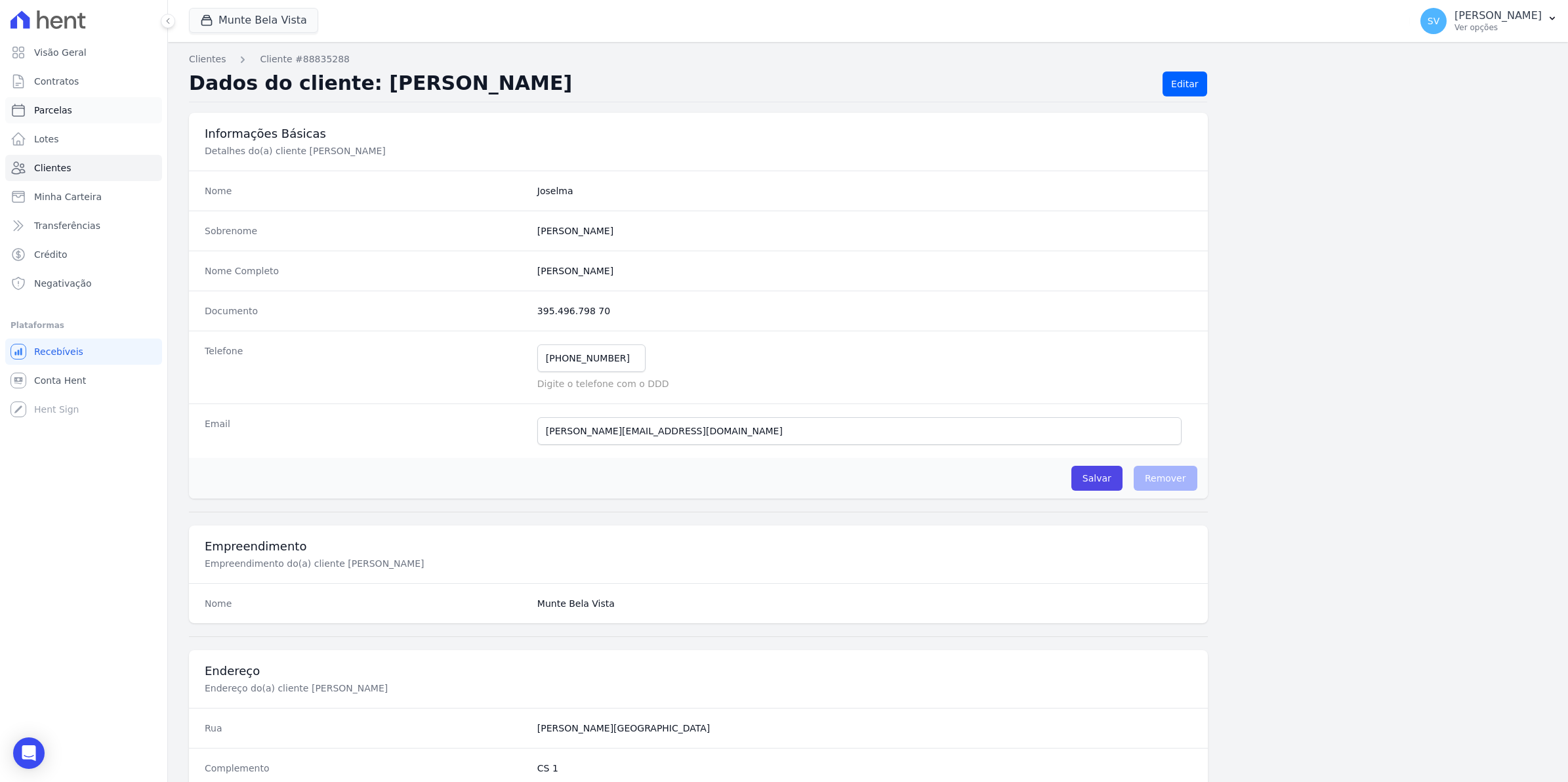
click at [51, 112] on span "Parcelas" at bounding box center [53, 110] width 38 height 13
select select
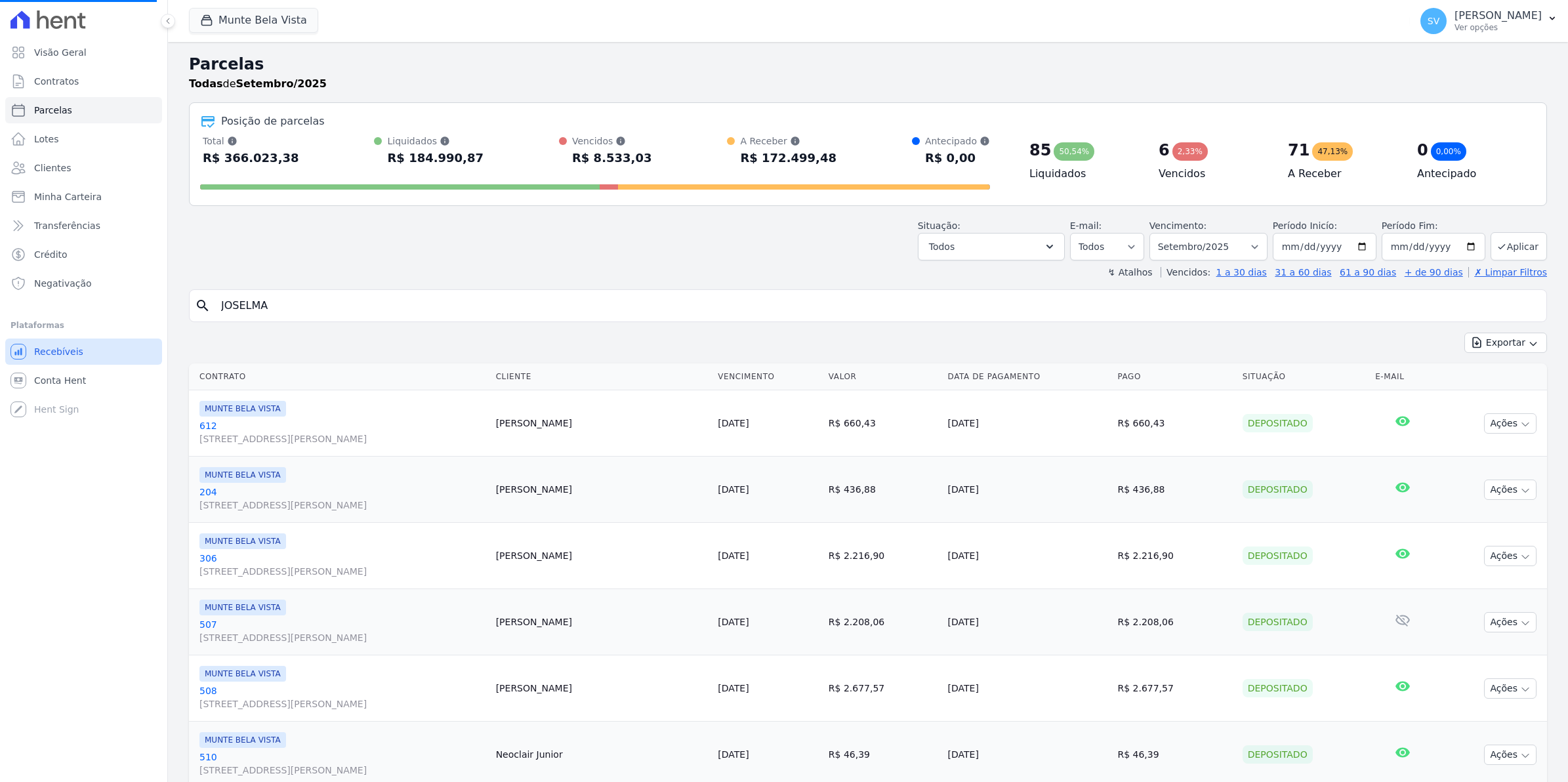
select select
click at [61, 80] on span "Contratos" at bounding box center [56, 81] width 45 height 13
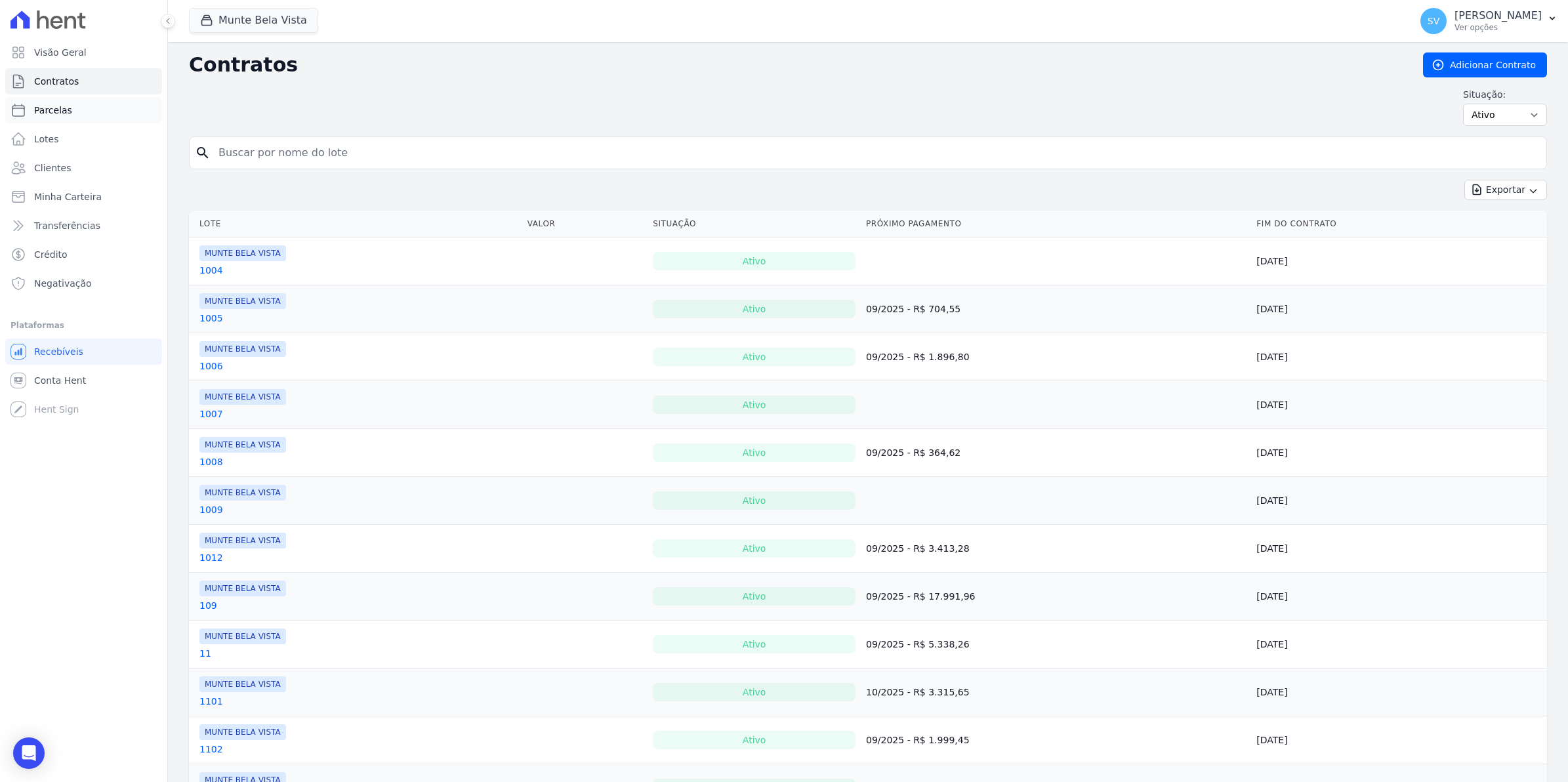
click at [51, 114] on span "Parcelas" at bounding box center [53, 110] width 38 height 13
select select
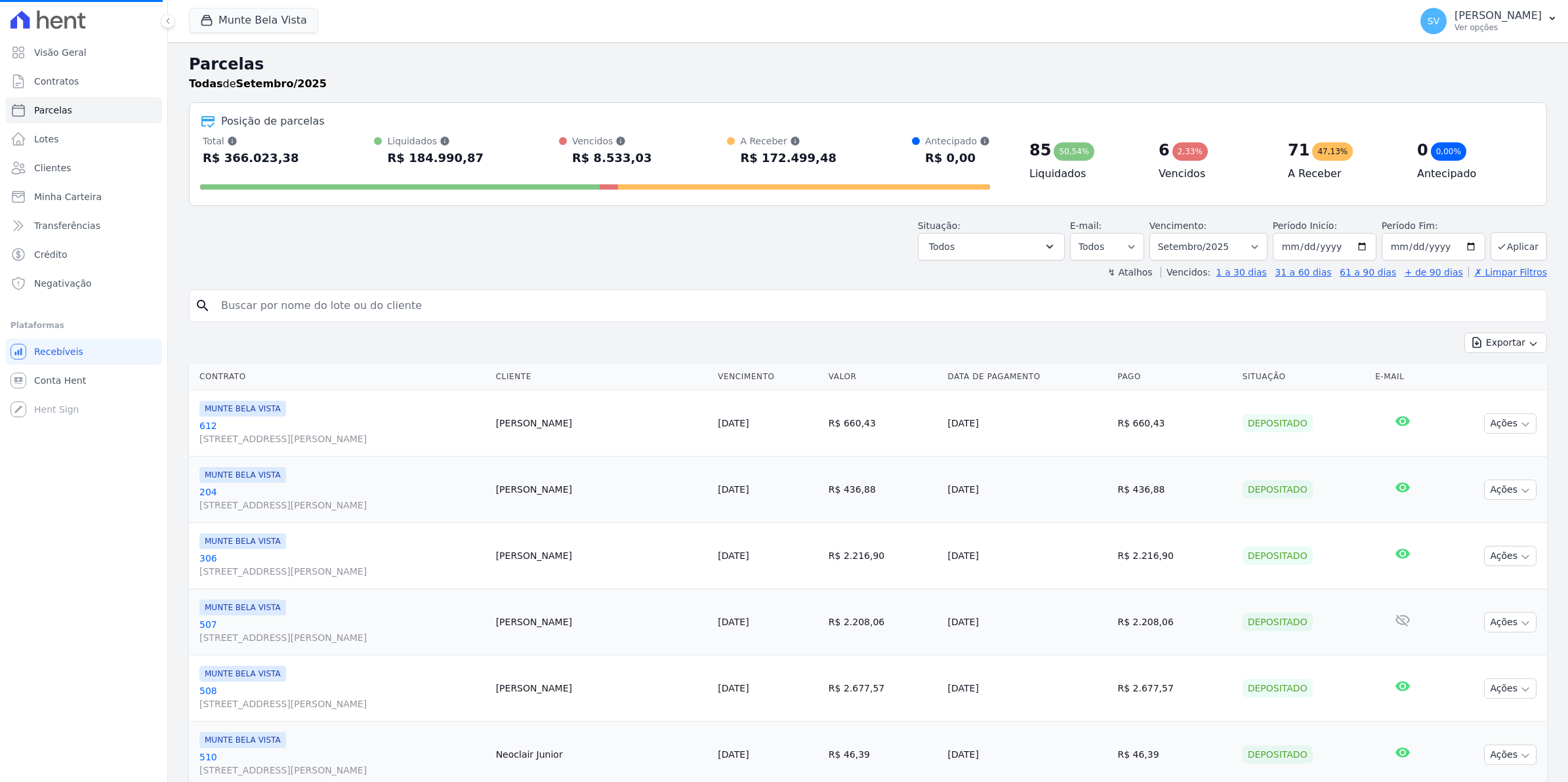
select select
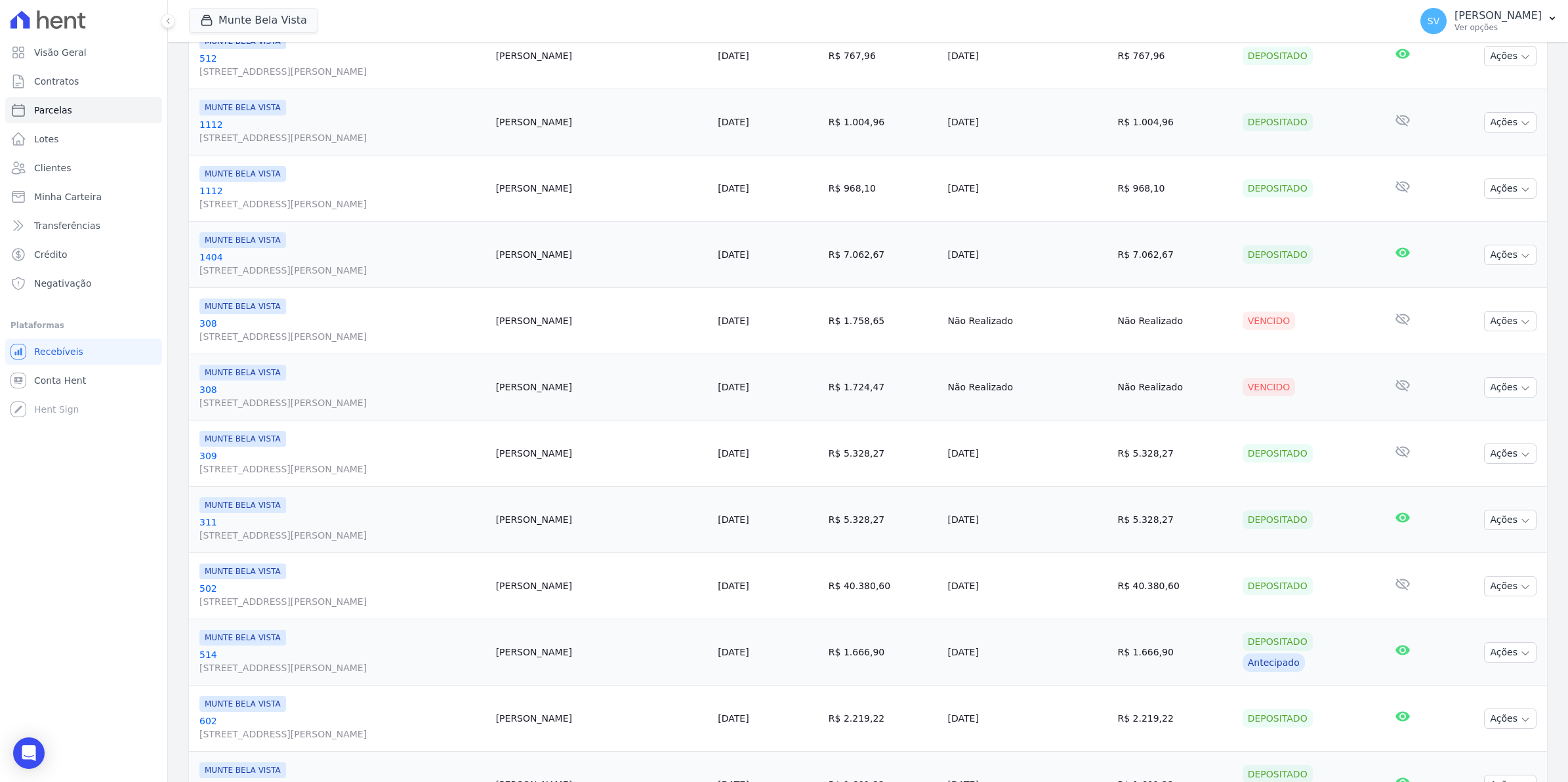
scroll to position [1326, 0]
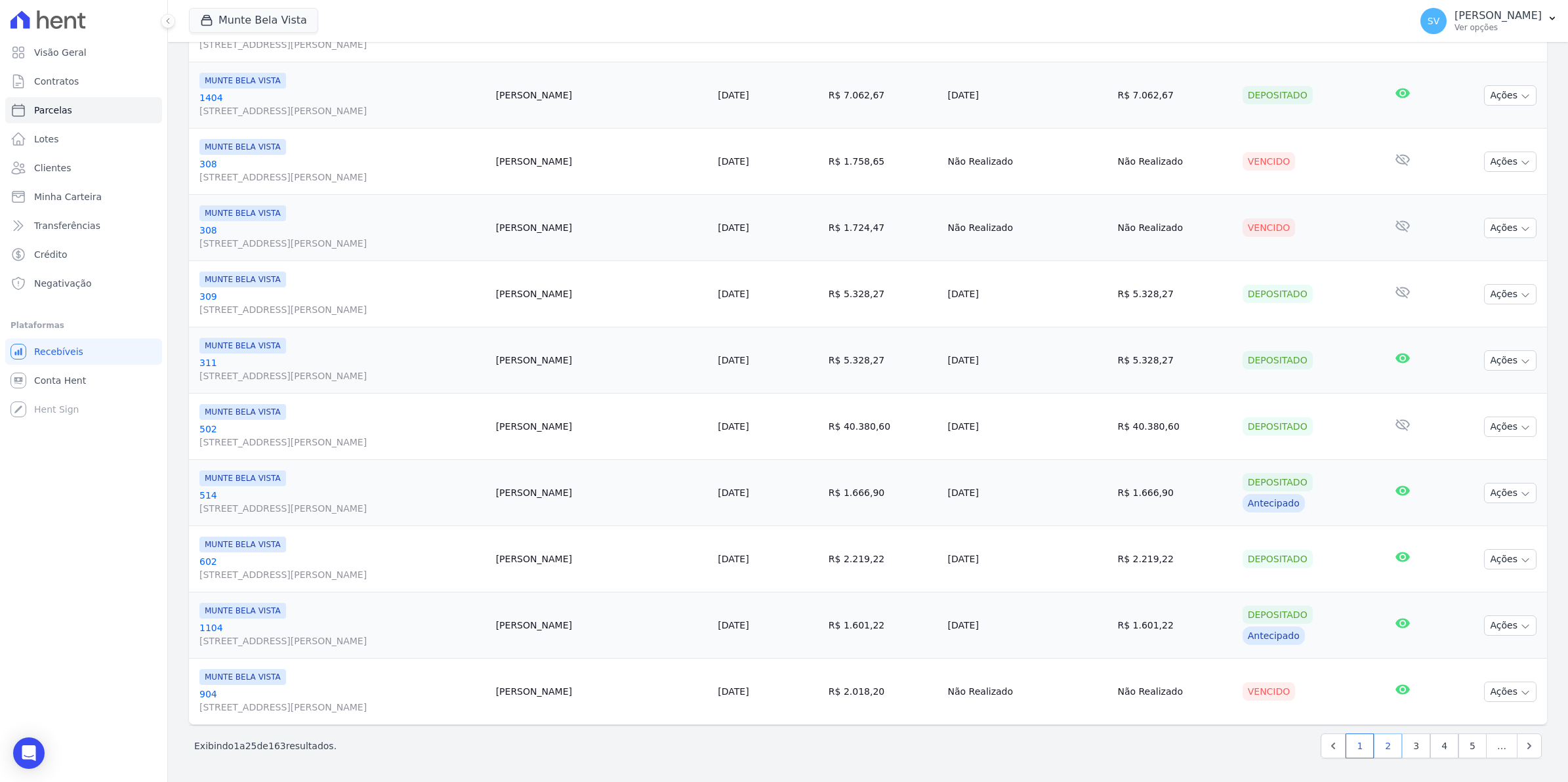
click at [1377, 750] on link "2" at bounding box center [1388, 745] width 28 height 25
select select
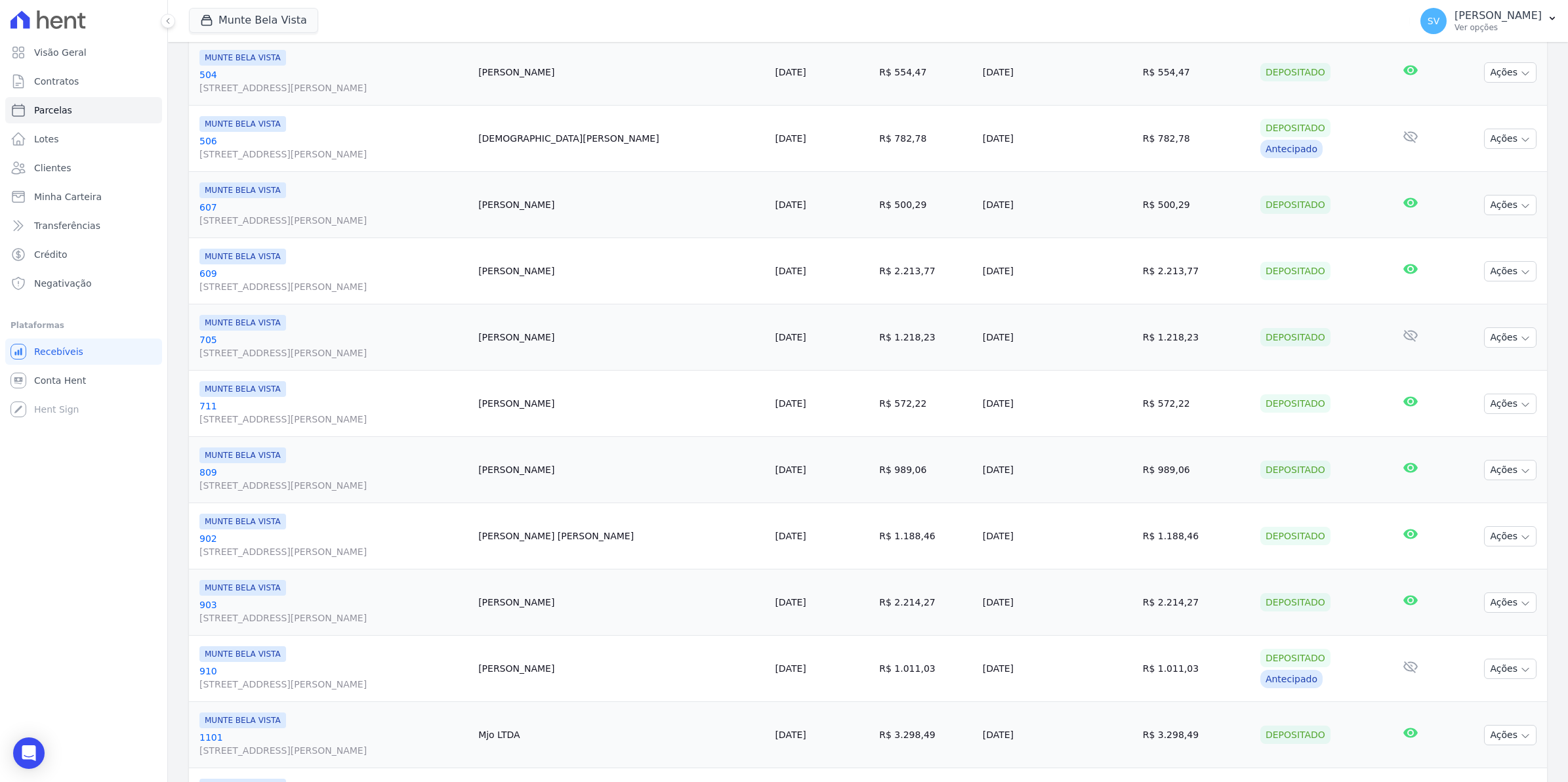
scroll to position [1326, 0]
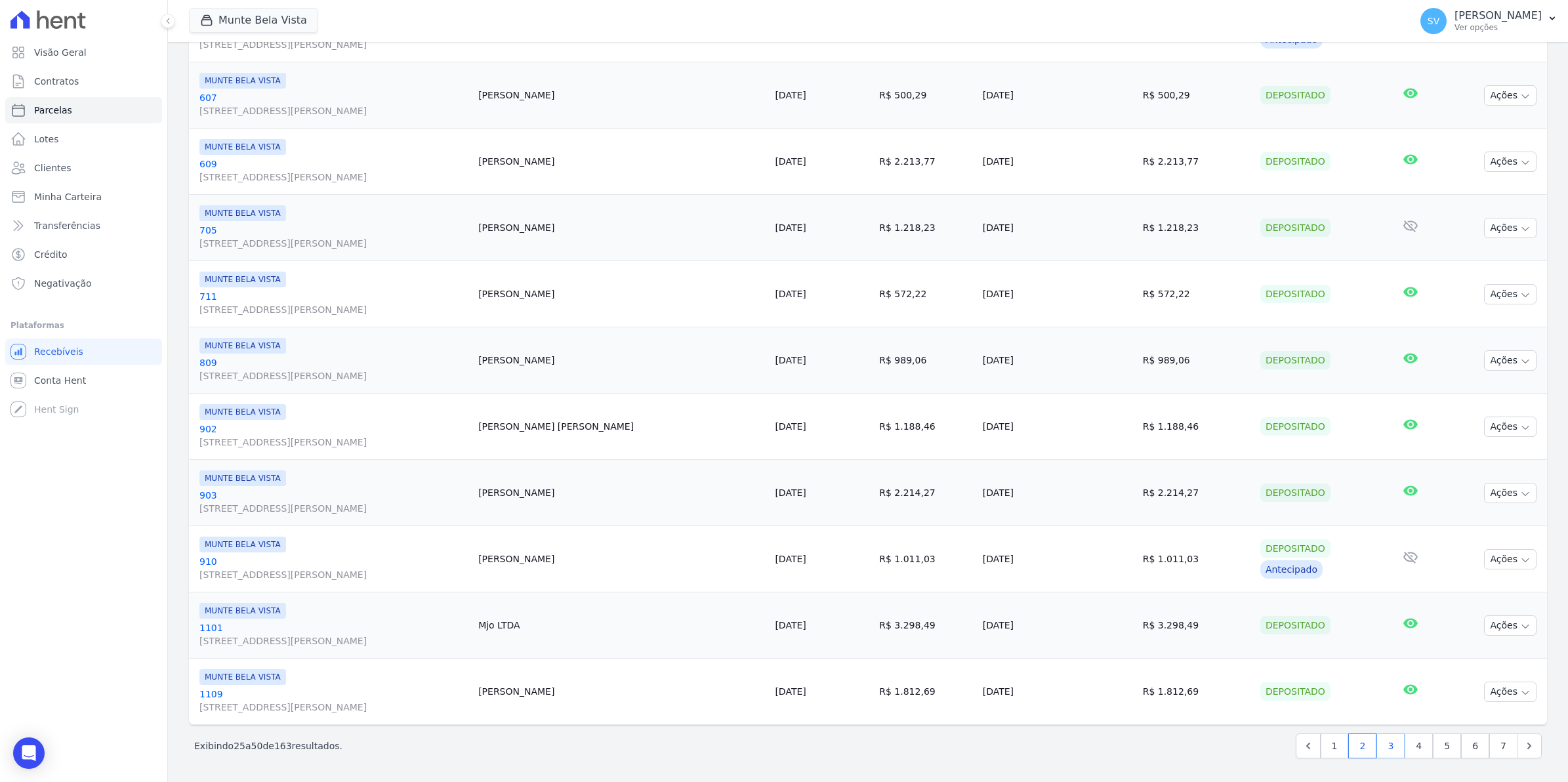
click at [1384, 748] on link "3" at bounding box center [1391, 745] width 28 height 25
select select
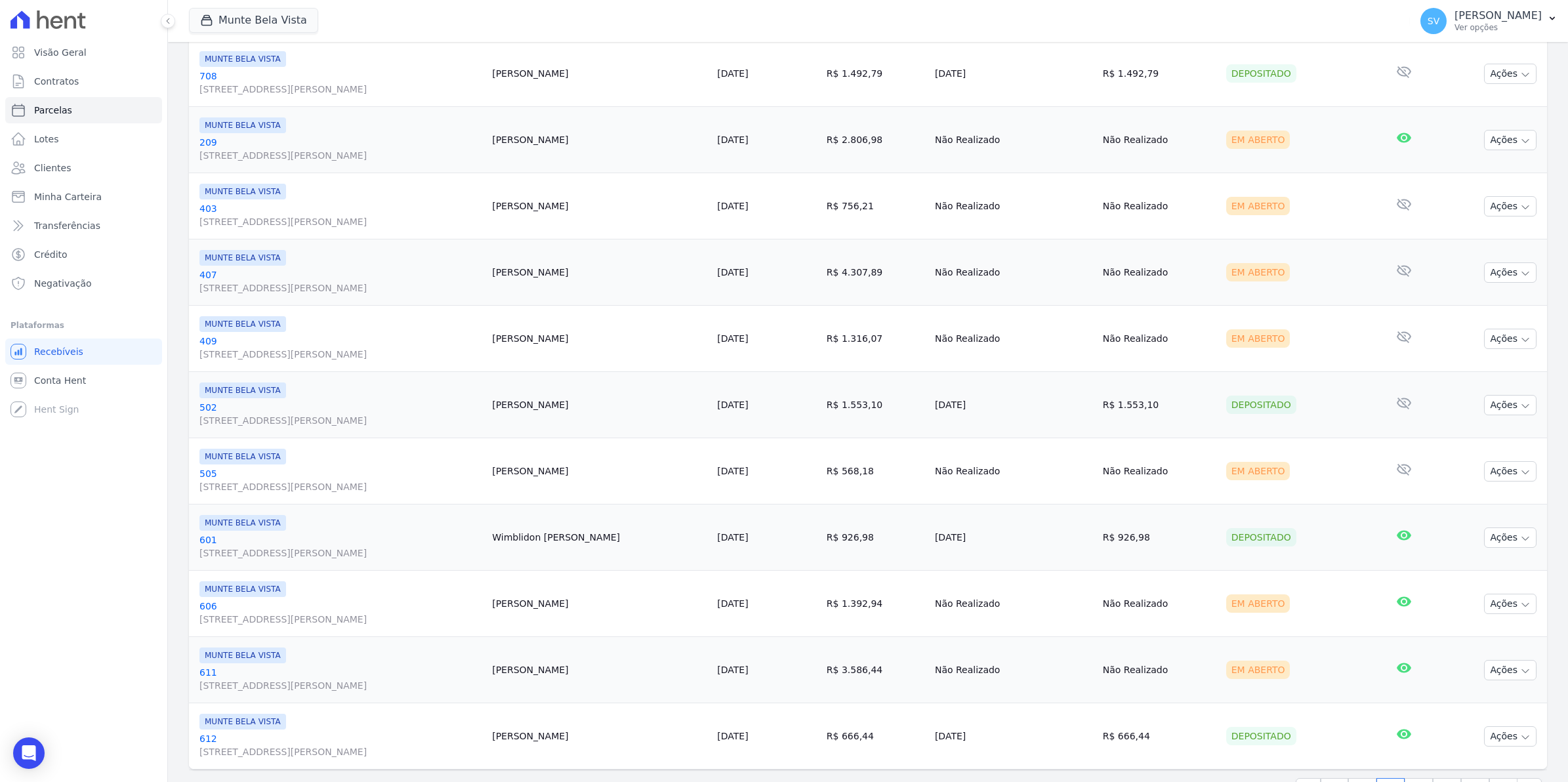
scroll to position [1326, 0]
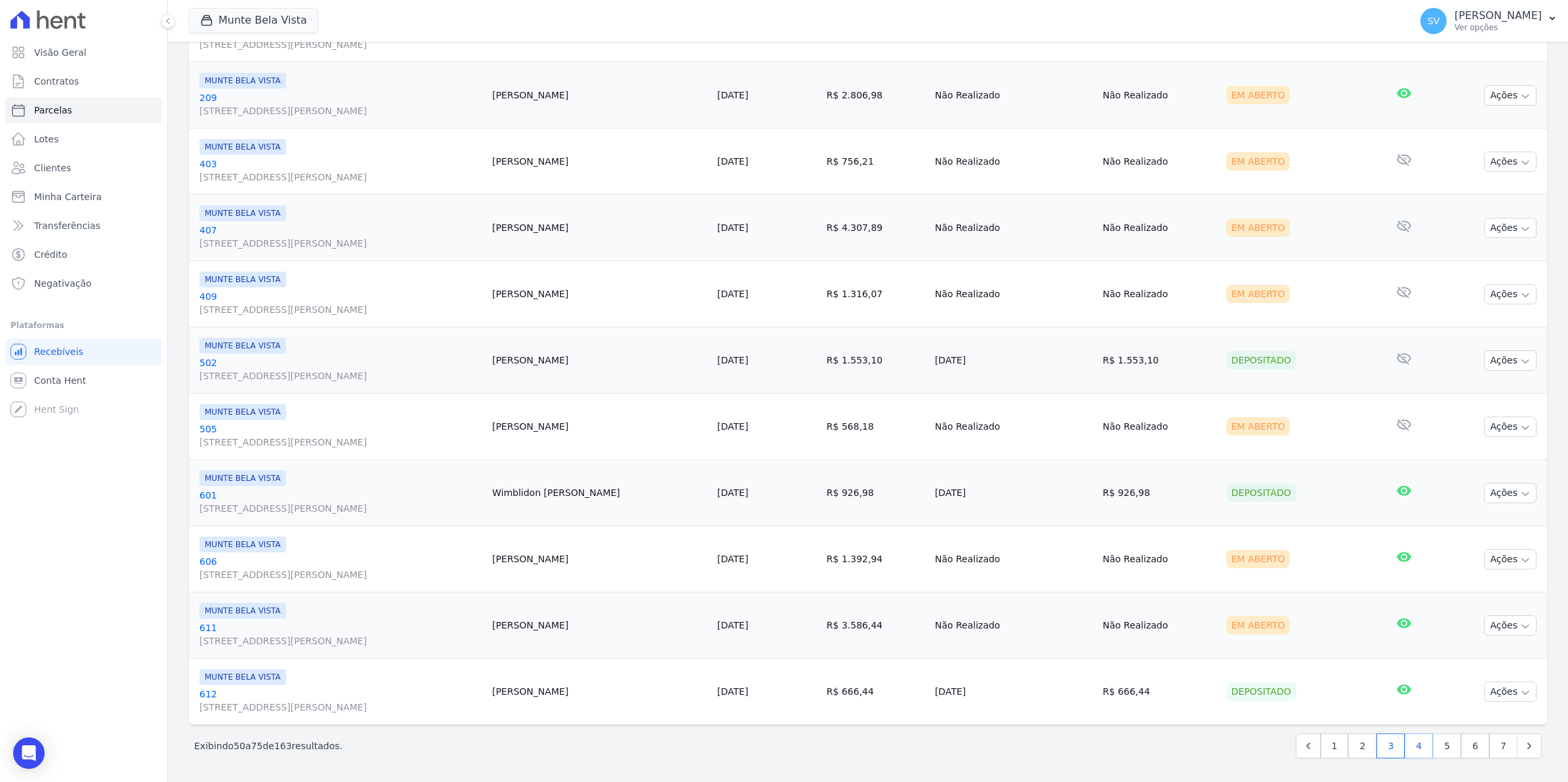
click at [1408, 743] on link "4" at bounding box center [1419, 745] width 28 height 25
select select
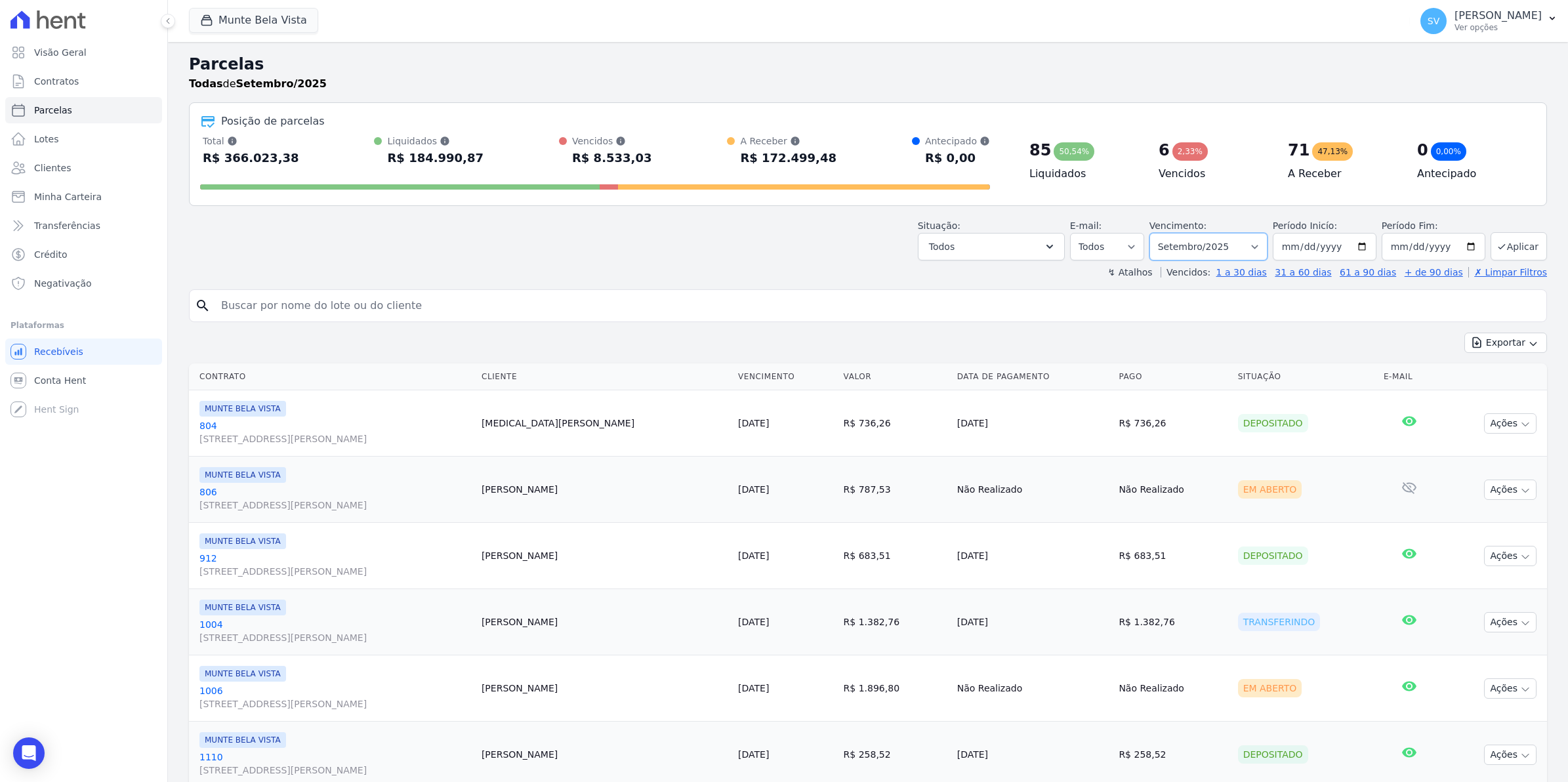
click at [1251, 249] on select "Filtrar por período ──────── Todos os meses Janeiro/2024 Fevereiro/2024 Março/2…" at bounding box center [1208, 246] width 118 height 28
select select "10/2025"
click at [1154, 232] on select "Filtrar por período ──────── Todos os meses Janeiro/2024 Fevereiro/2024 Março/2…" at bounding box center [1208, 246] width 118 height 28
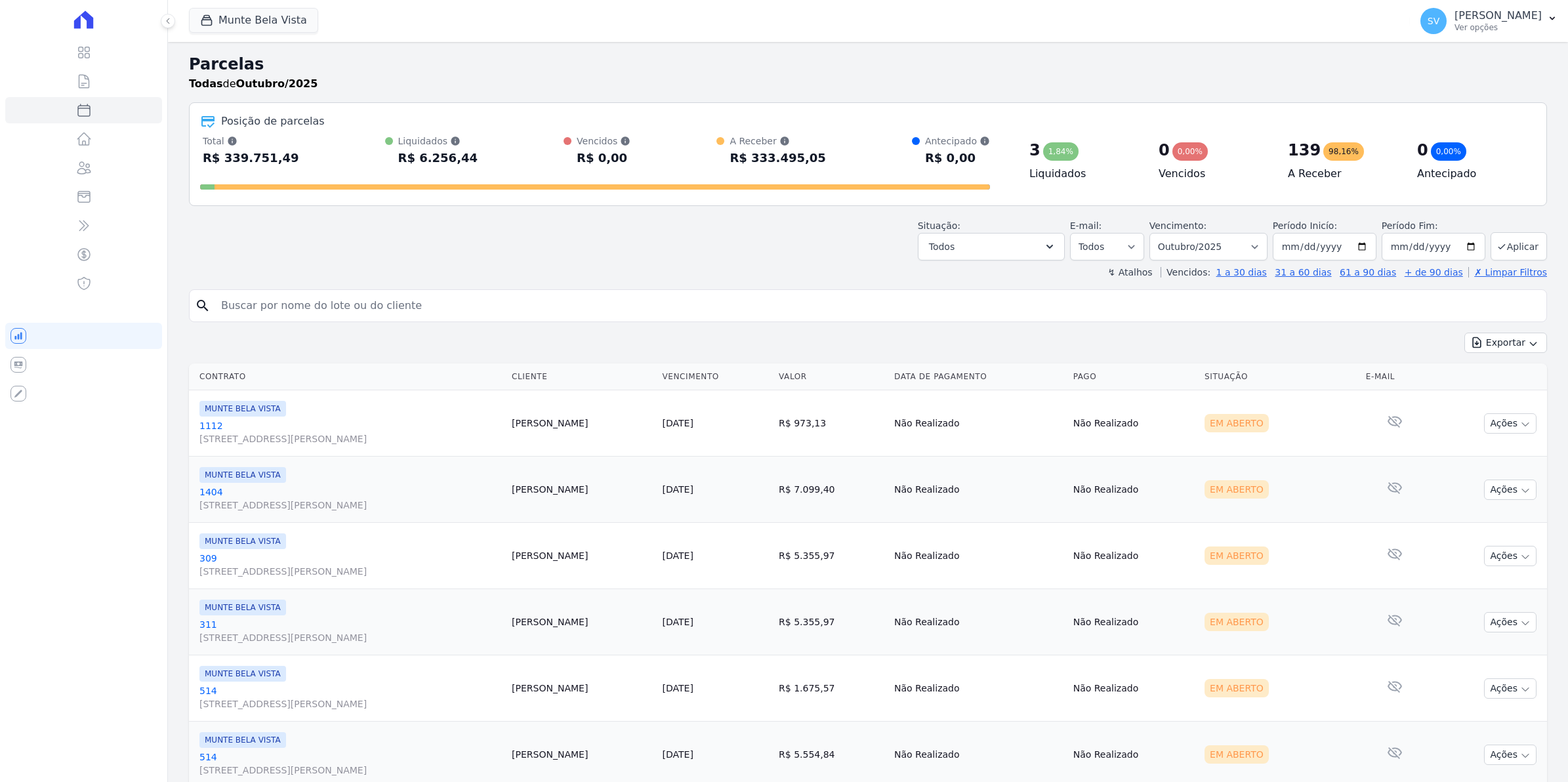
select select
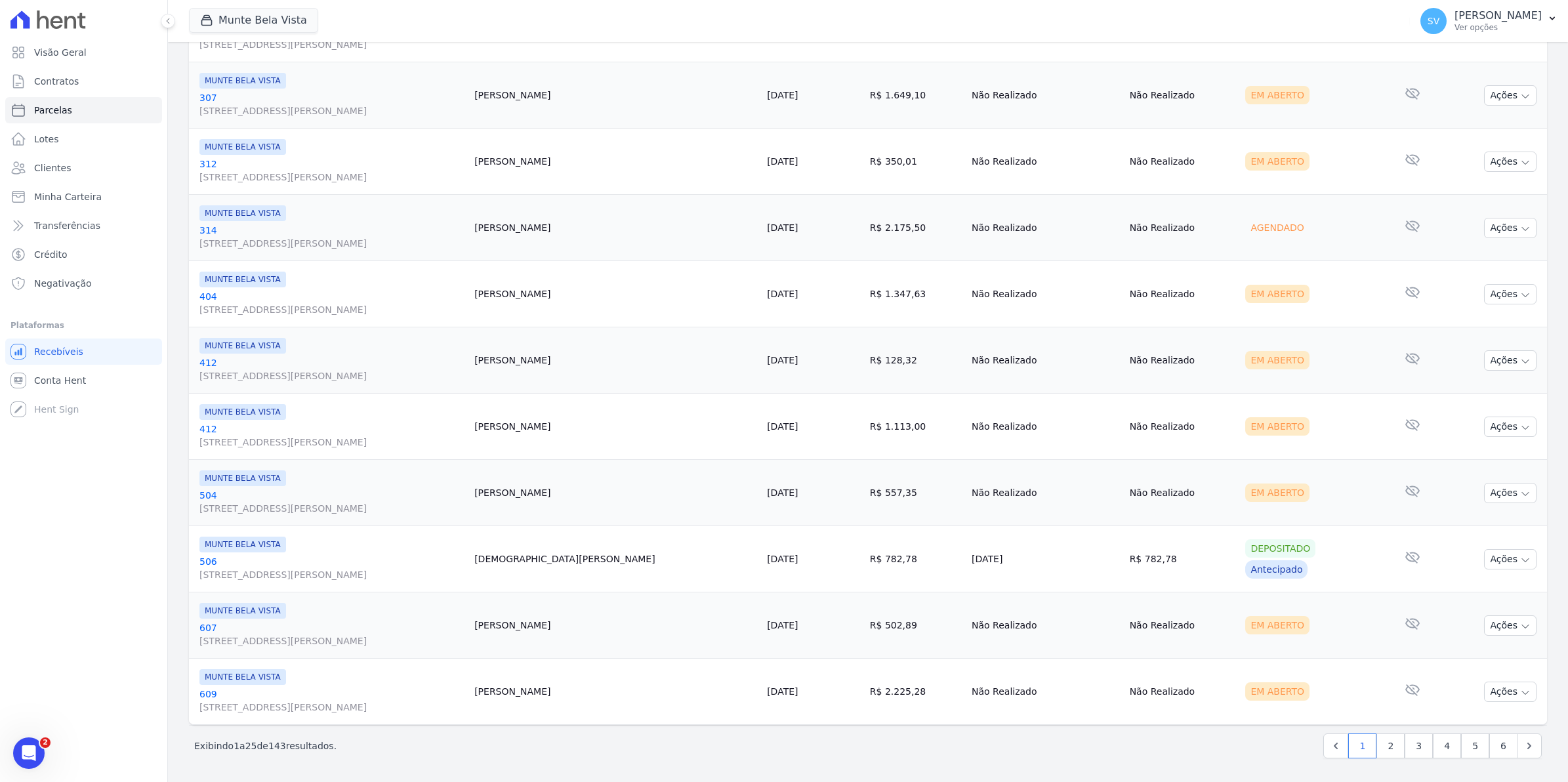
scroll to position [1326, 0]
click at [1385, 750] on link "2" at bounding box center [1391, 745] width 28 height 25
select select
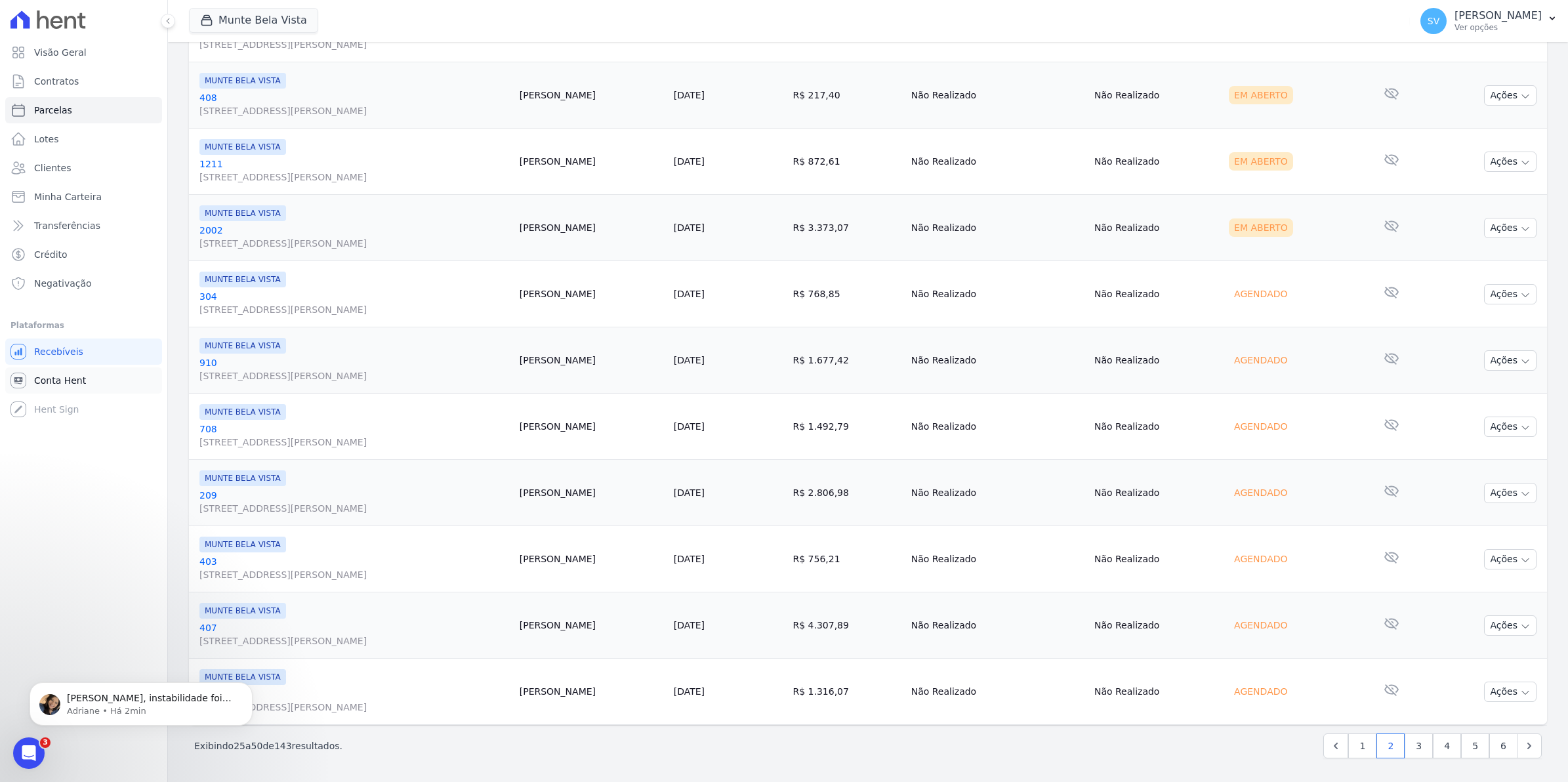
click at [28, 382] on link "Conta Hent" at bounding box center [83, 380] width 156 height 26
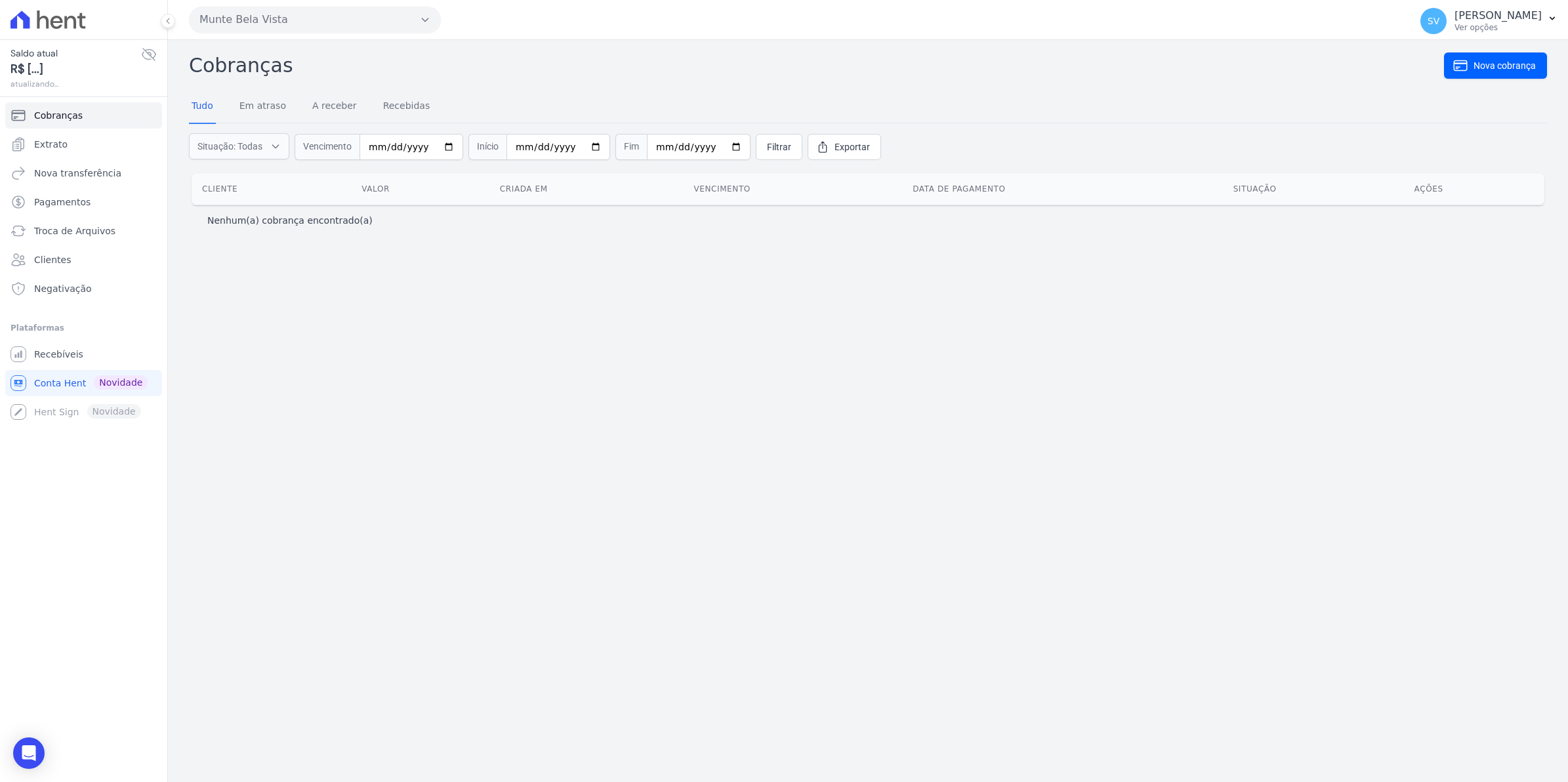
click at [39, 73] on span "R$ [...]" at bounding box center [75, 69] width 130 height 17
click at [54, 138] on span "Extrato" at bounding box center [51, 144] width 33 height 13
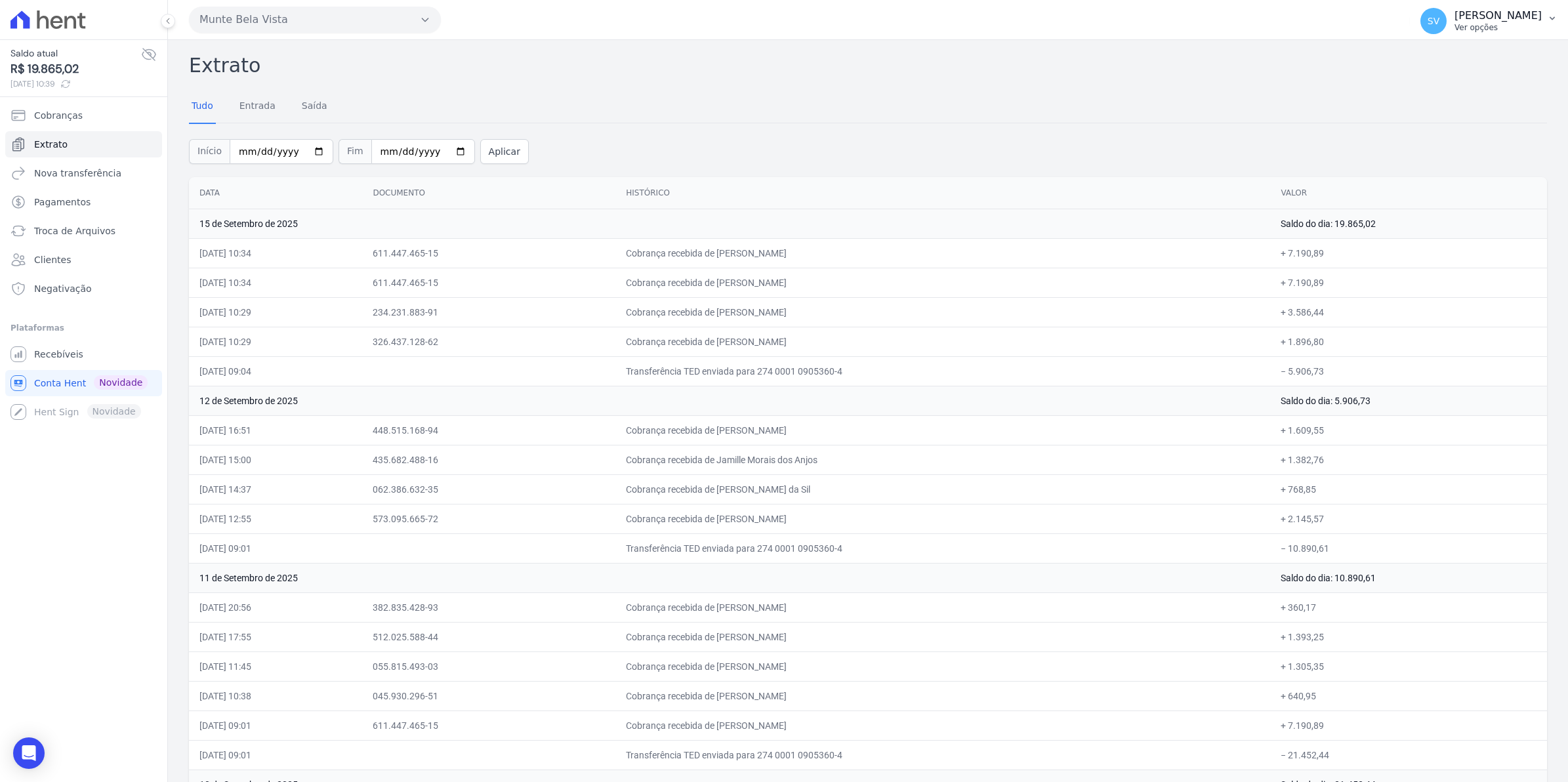
click at [1447, 31] on span "SV" at bounding box center [1433, 21] width 26 height 26
click at [66, 361] on span "Recebíveis" at bounding box center [59, 354] width 49 height 13
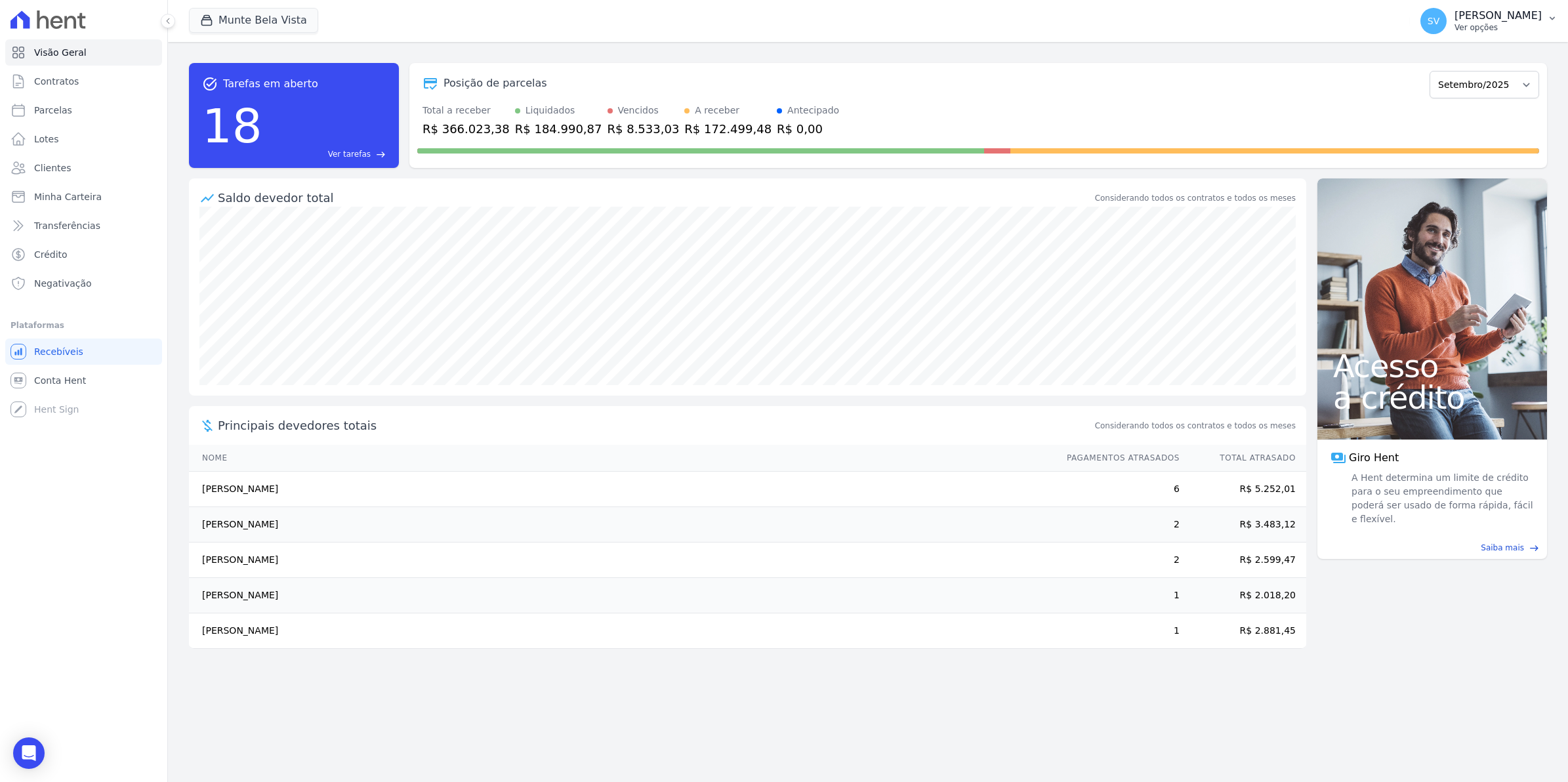
click at [1447, 28] on span "SV" at bounding box center [1433, 21] width 26 height 26
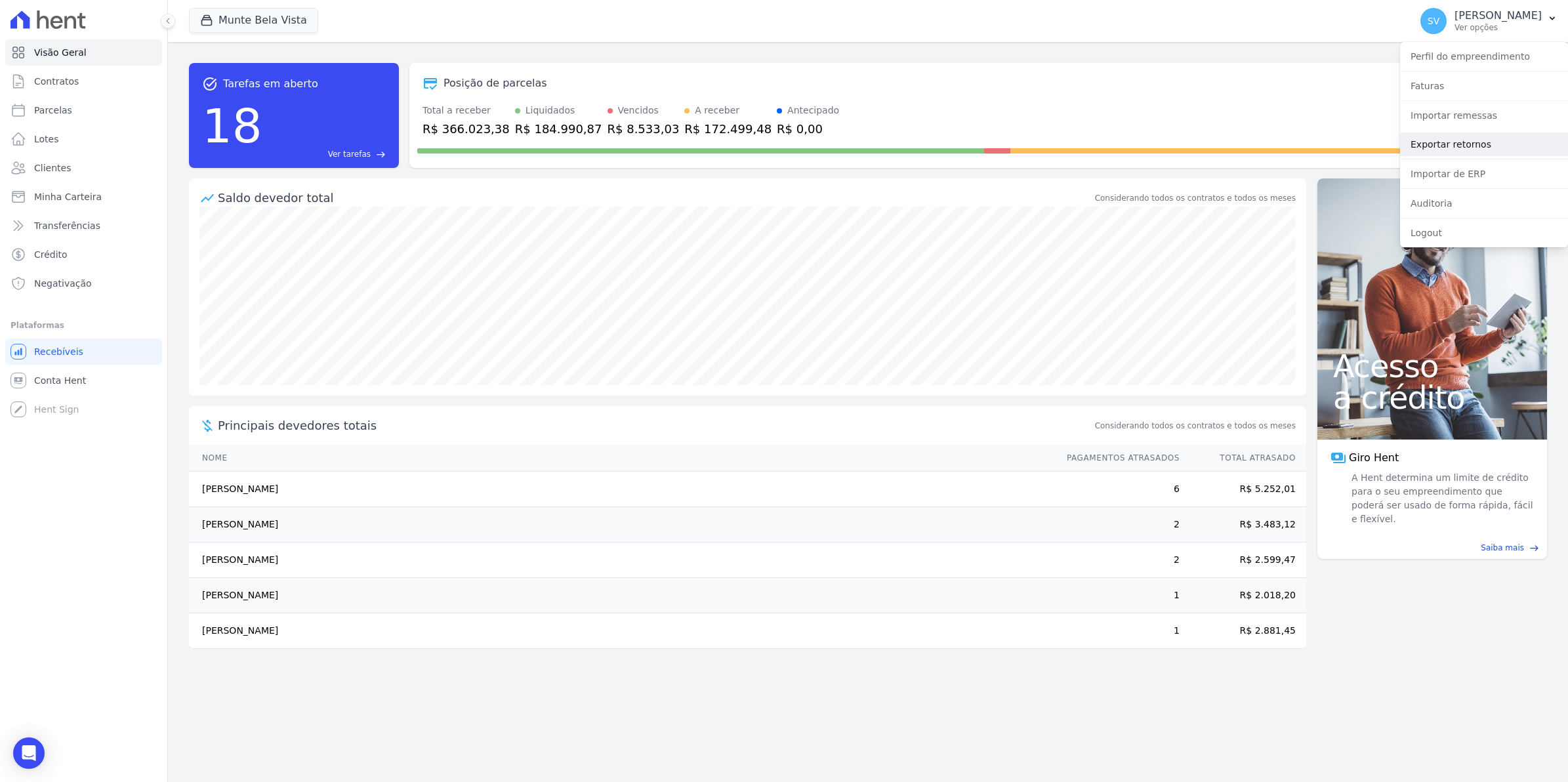
click at [1442, 146] on link "Exportar retornos" at bounding box center [1484, 144] width 168 height 24
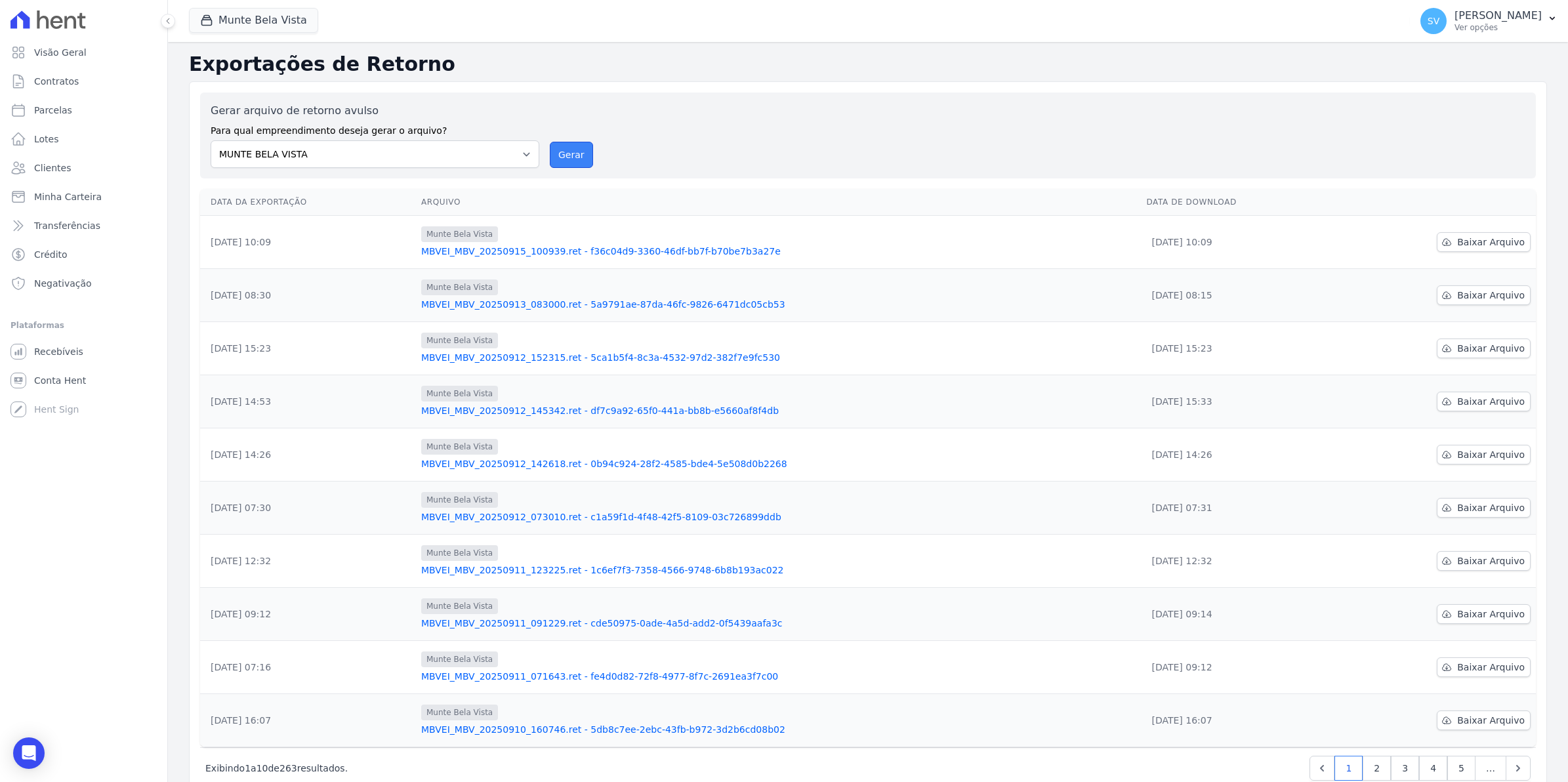
click at [555, 158] on button "Gerar" at bounding box center [572, 155] width 44 height 26
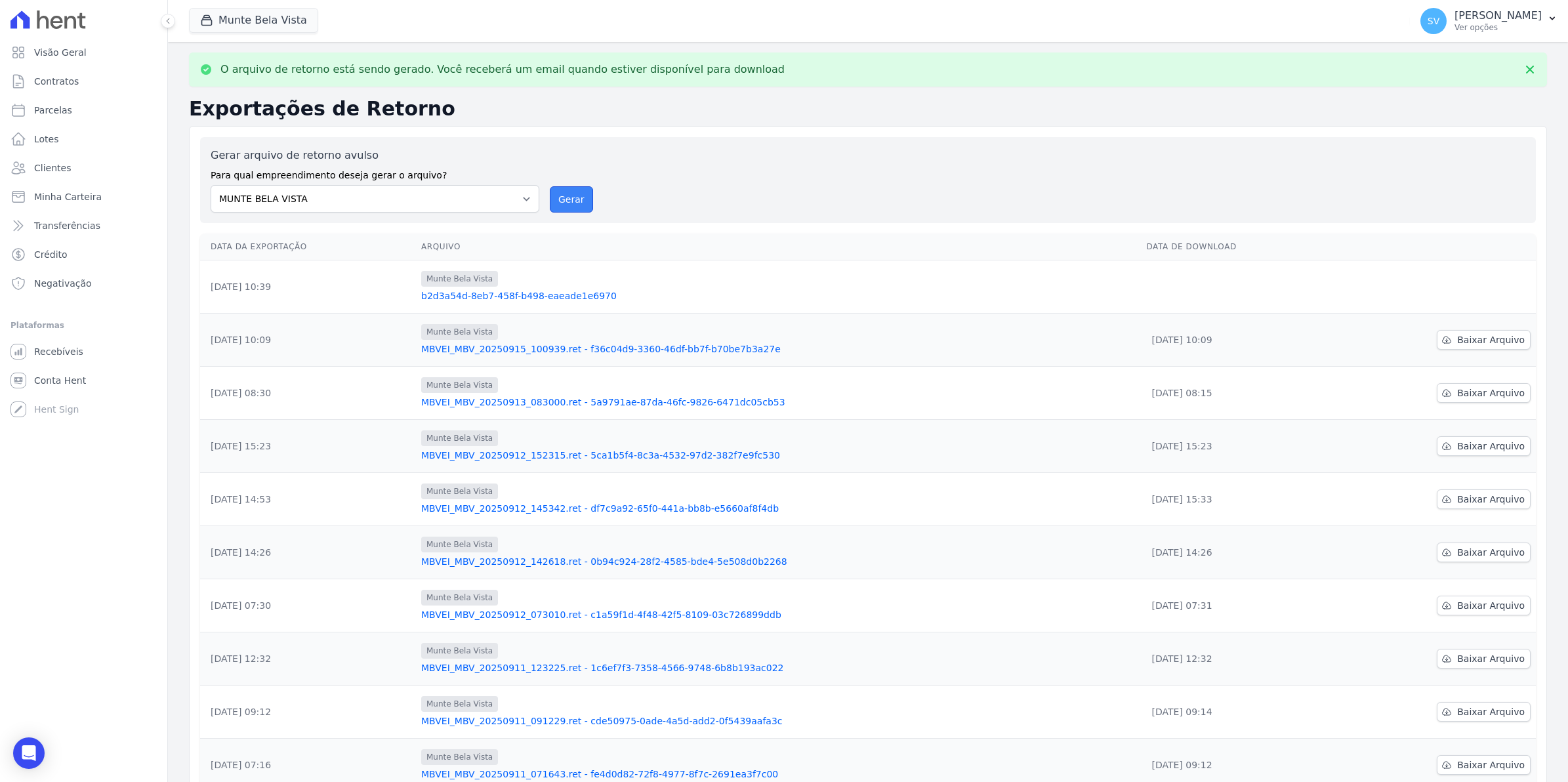
click at [559, 204] on button "Gerar" at bounding box center [572, 199] width 44 height 26
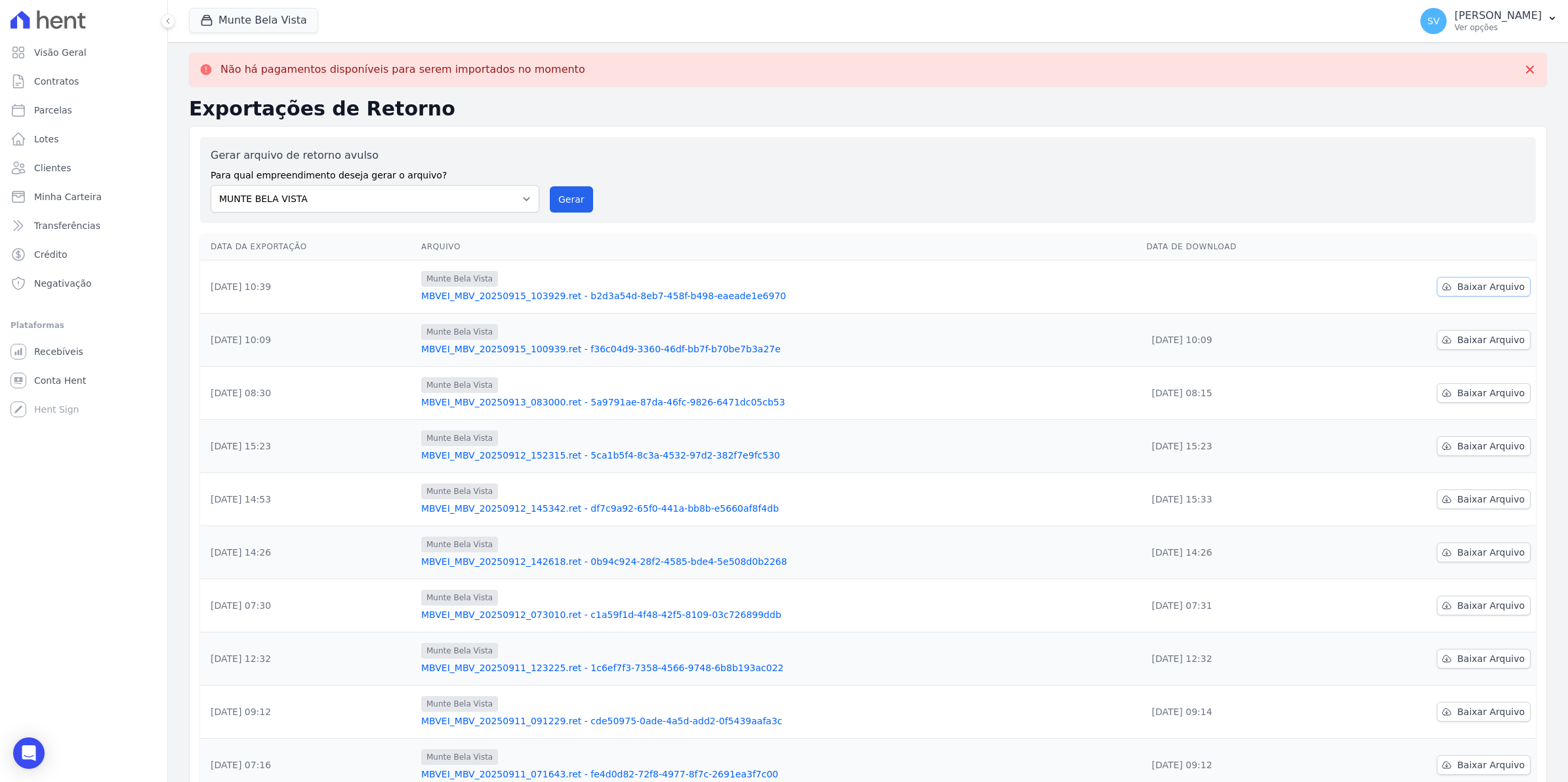
click at [1480, 289] on span "Baixar Arquivo" at bounding box center [1490, 286] width 67 height 13
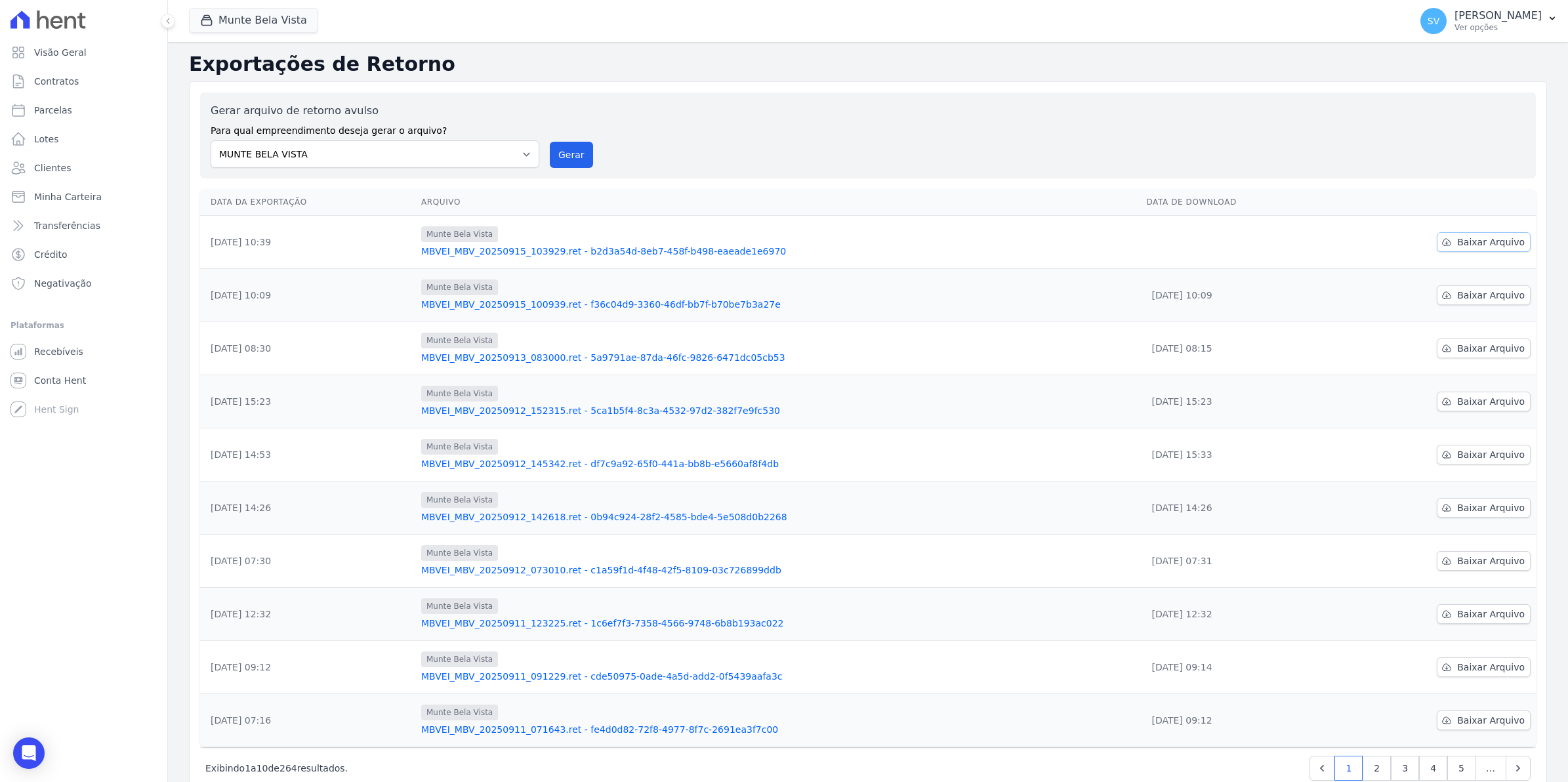
click at [1480, 238] on span "Baixar Arquivo" at bounding box center [1490, 241] width 67 height 13
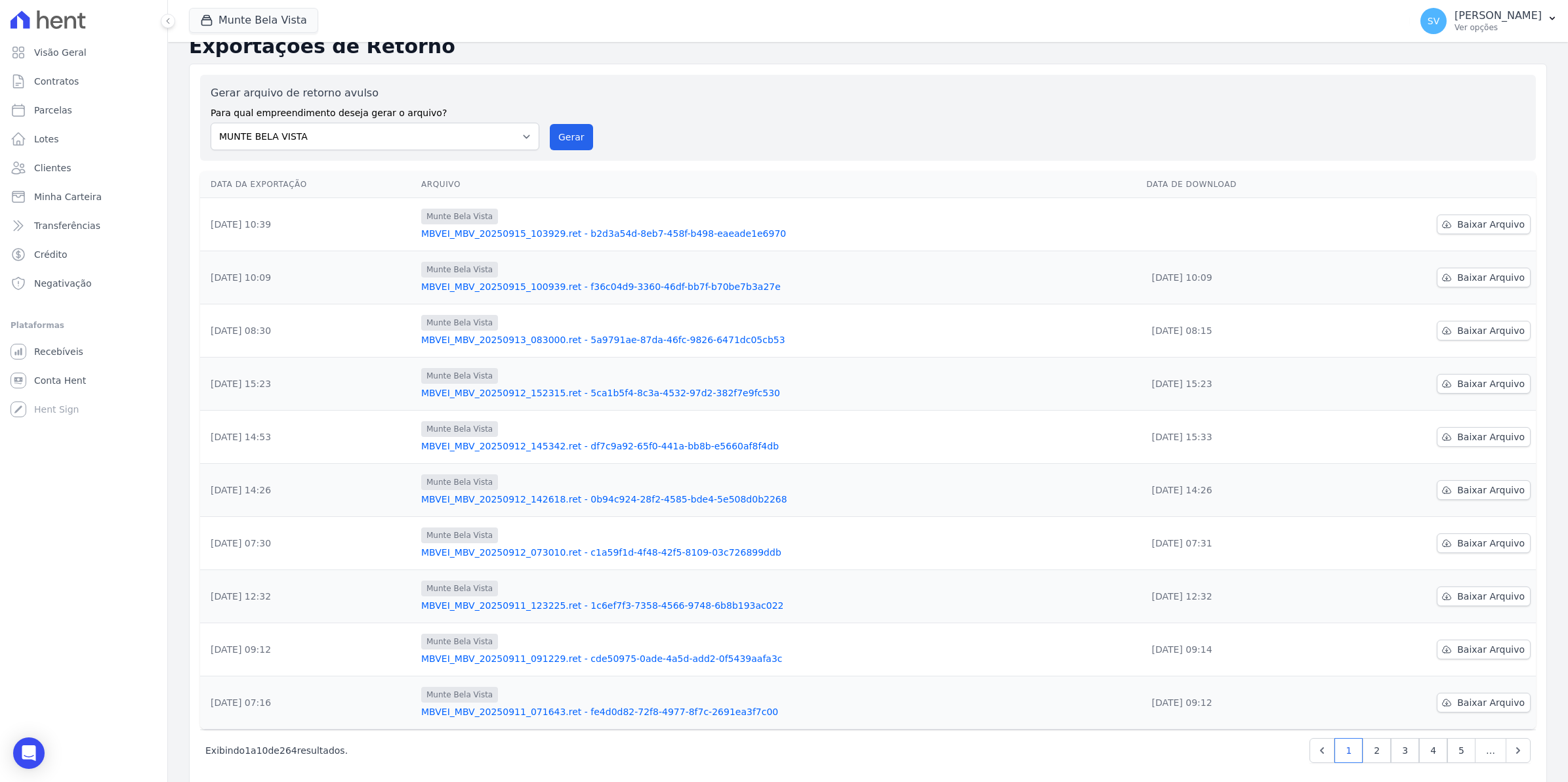
scroll to position [35, 0]
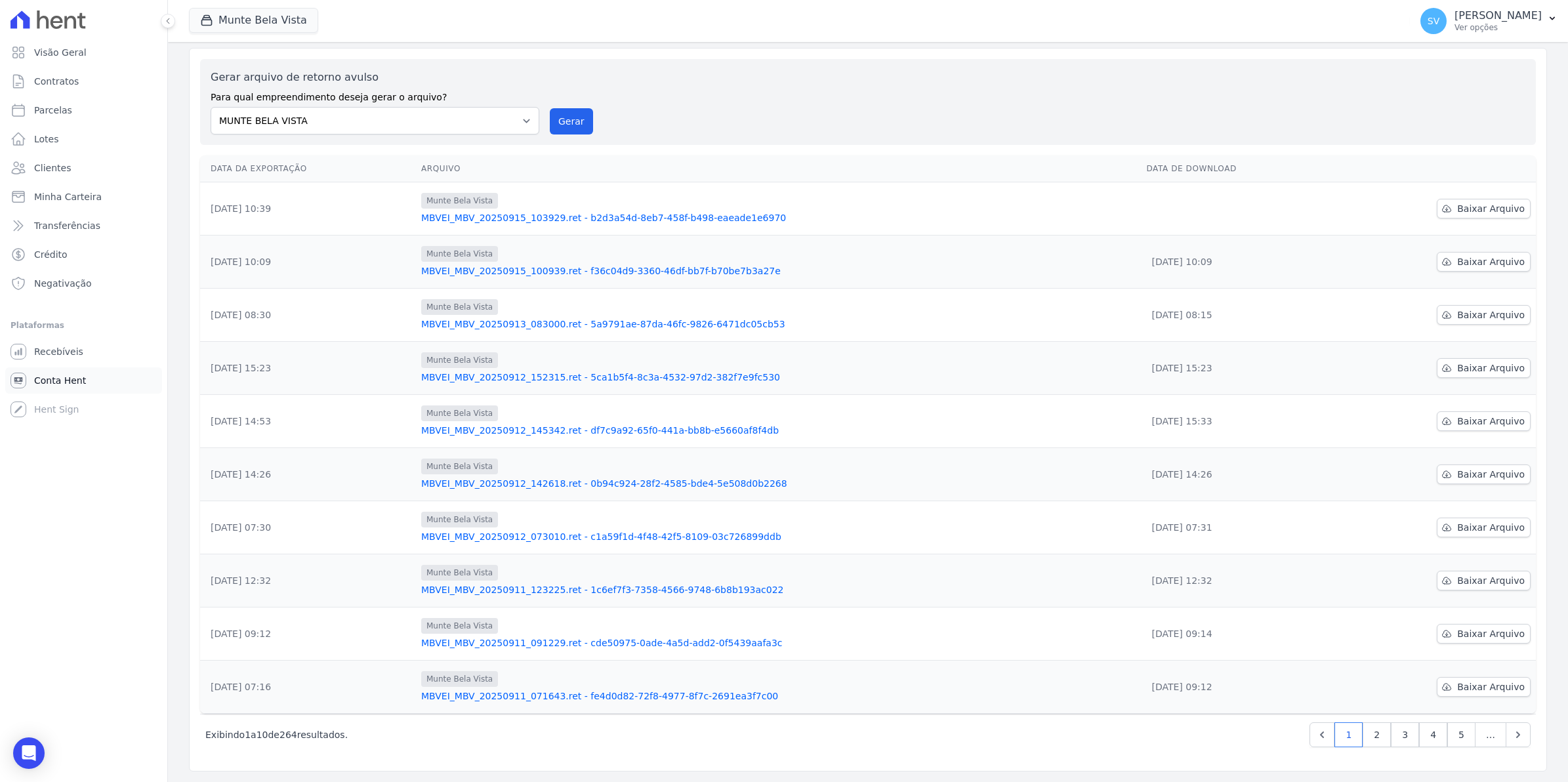
click at [40, 377] on span "Conta Hent" at bounding box center [59, 380] width 52 height 13
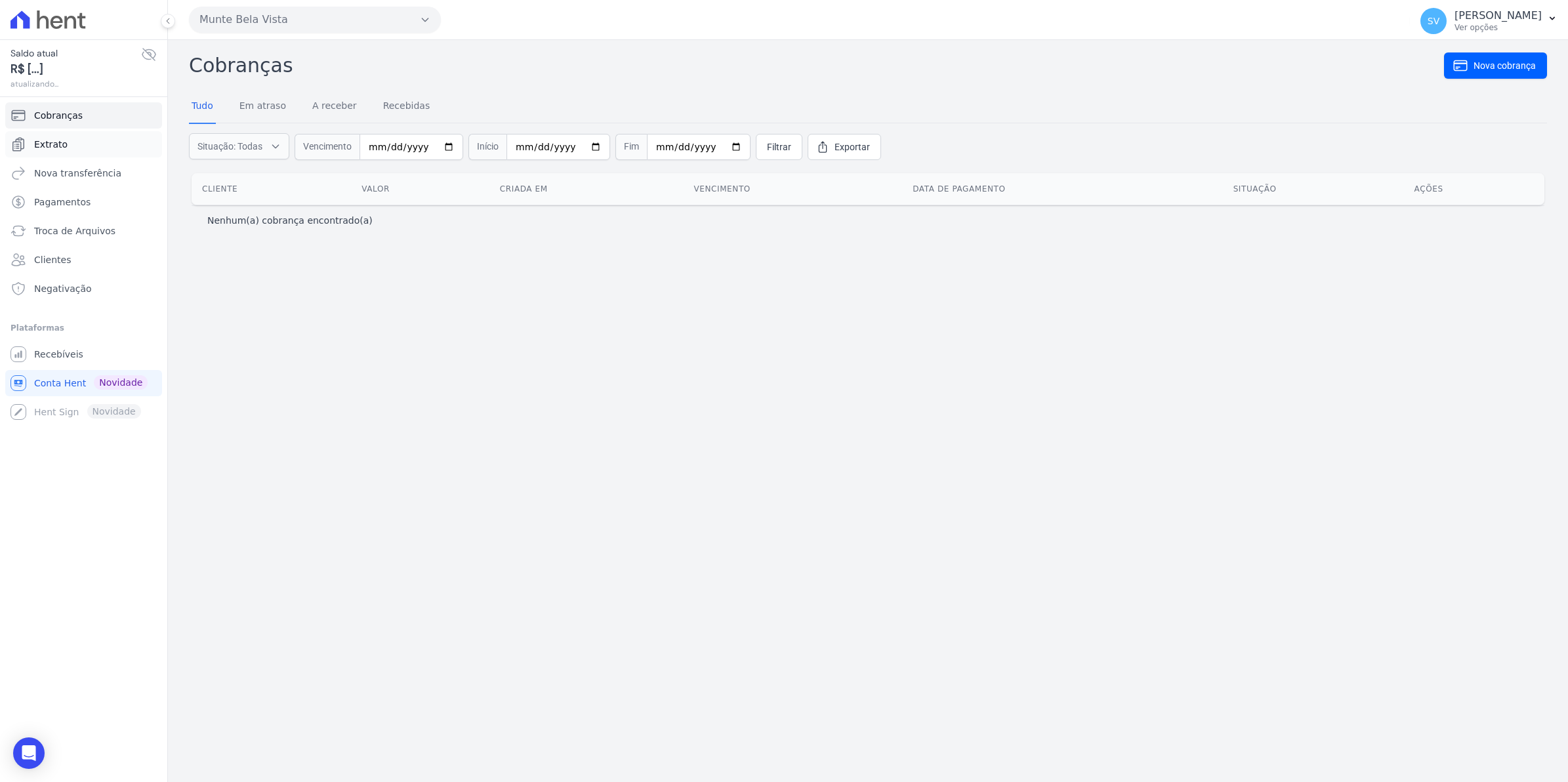
click at [53, 142] on span "Extrato" at bounding box center [51, 144] width 33 height 13
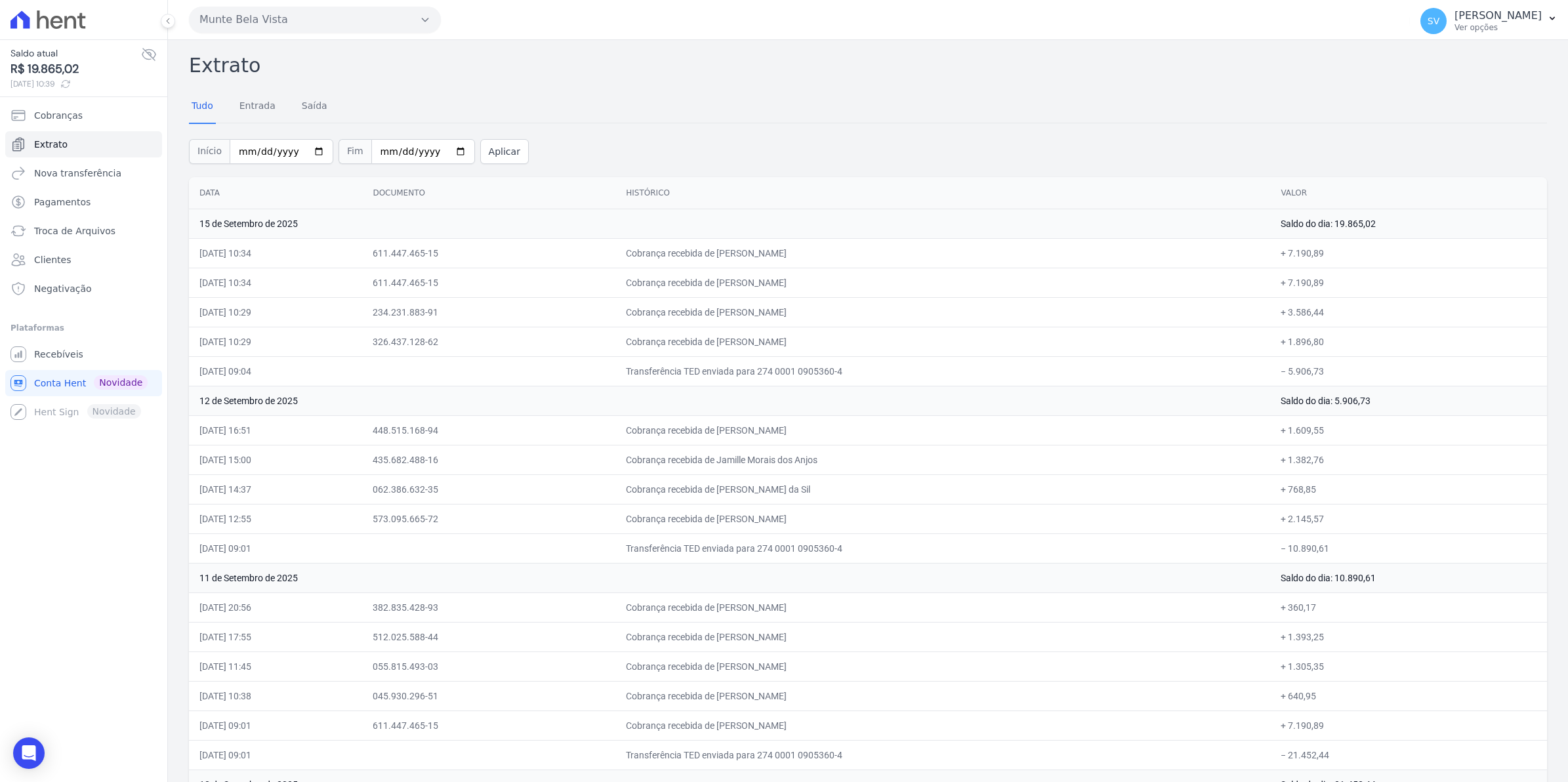
drag, startPoint x: 746, startPoint y: 254, endPoint x: 910, endPoint y: 346, distance: 188.0
click at [982, 248] on td "Cobrança recebida de [PERSON_NAME]" at bounding box center [942, 253] width 655 height 30
click at [40, 355] on span "Recebíveis" at bounding box center [59, 354] width 49 height 13
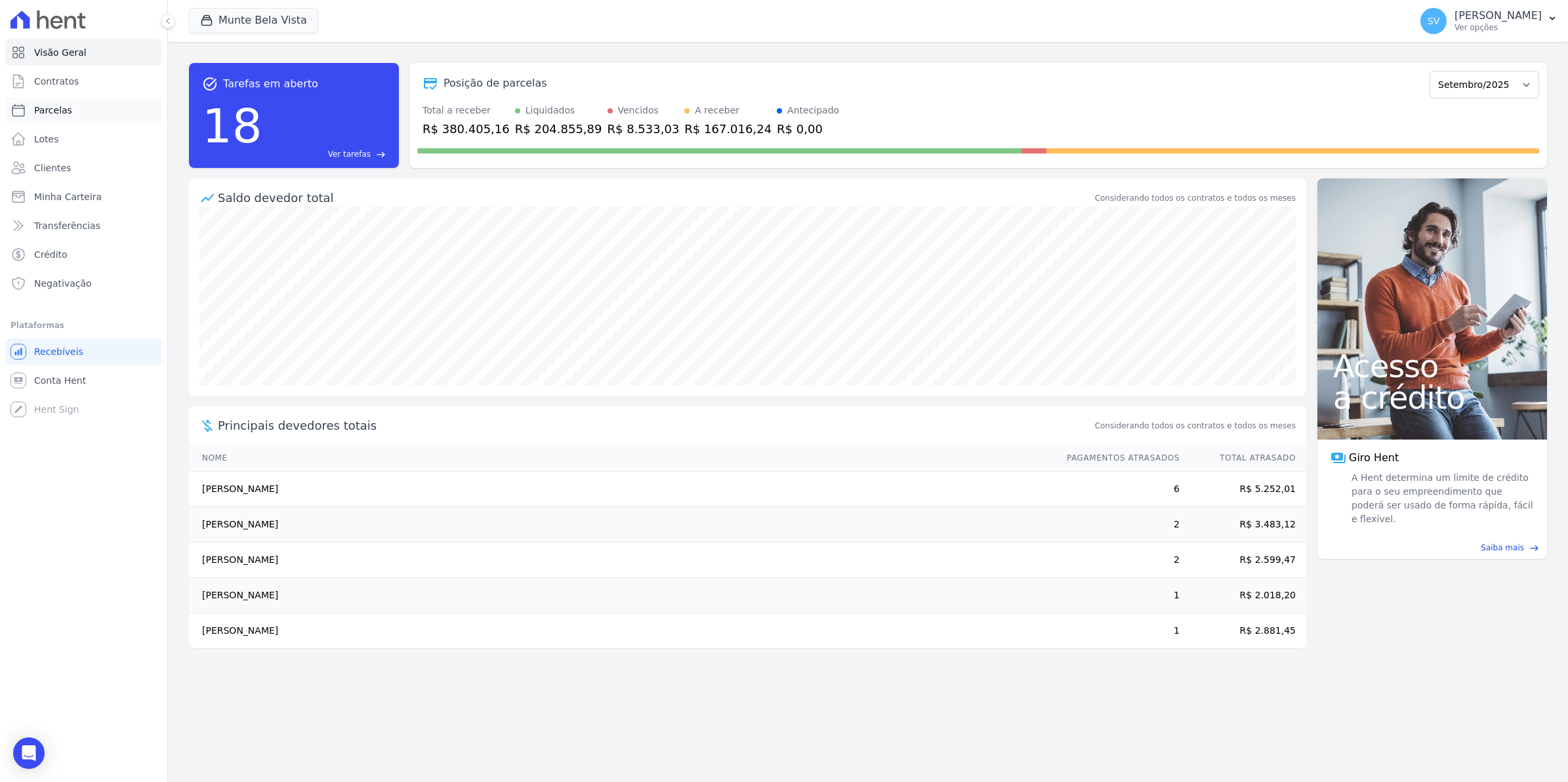
click at [67, 105] on link "Parcelas" at bounding box center [83, 110] width 156 height 26
select select
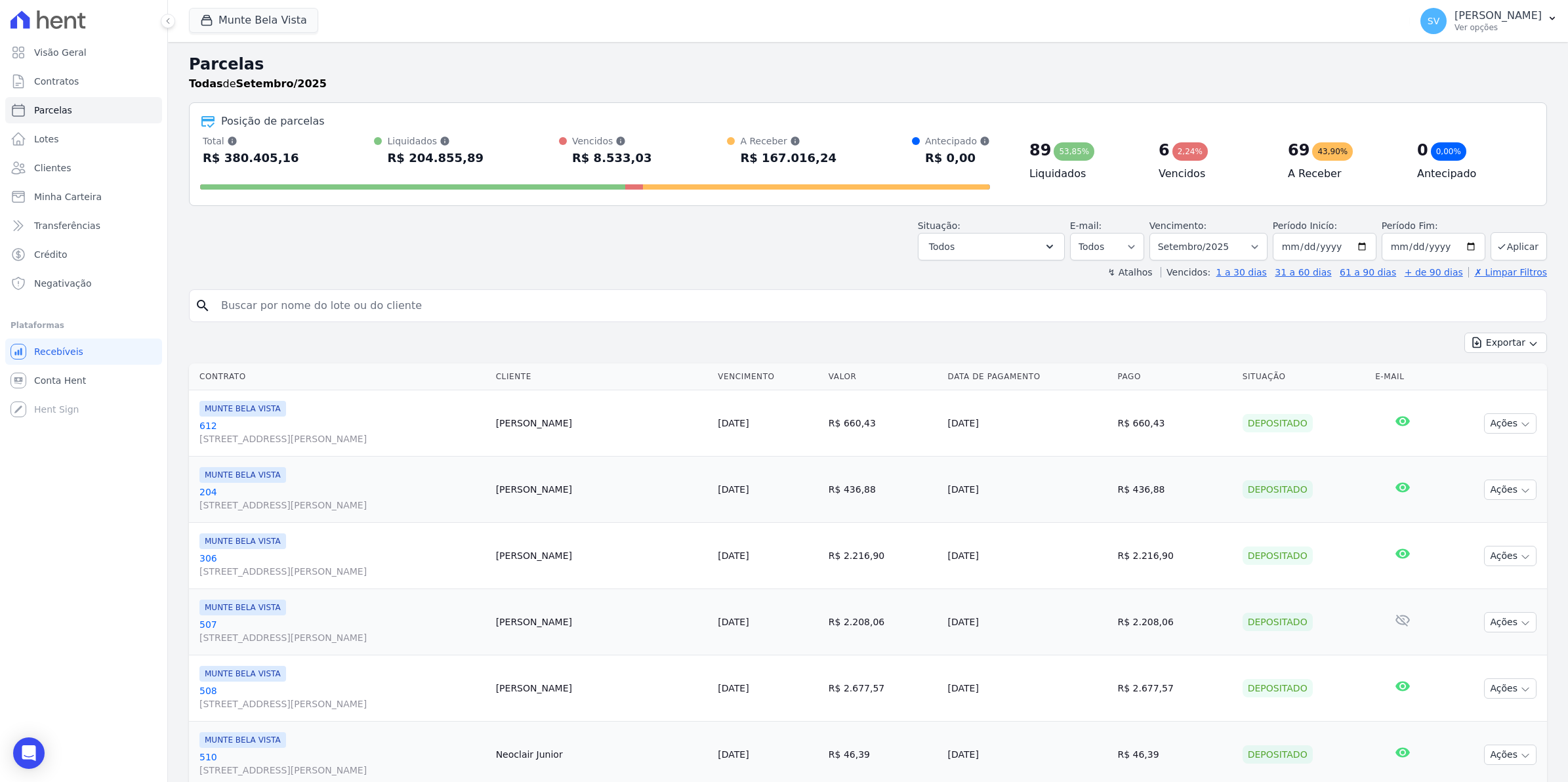
click at [57, 80] on span "Contratos" at bounding box center [56, 81] width 45 height 13
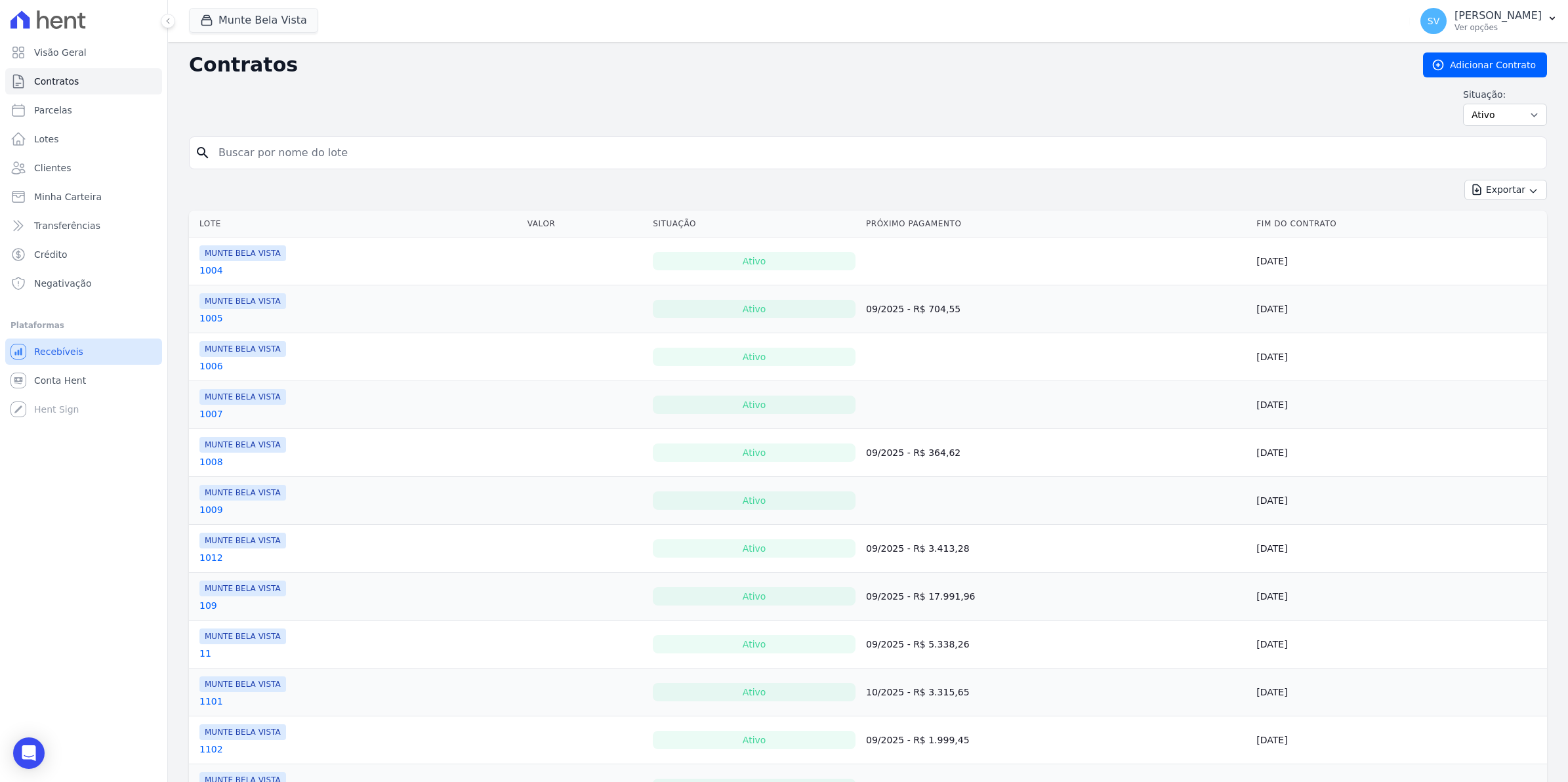
click at [74, 351] on span "Recebíveis" at bounding box center [59, 351] width 49 height 13
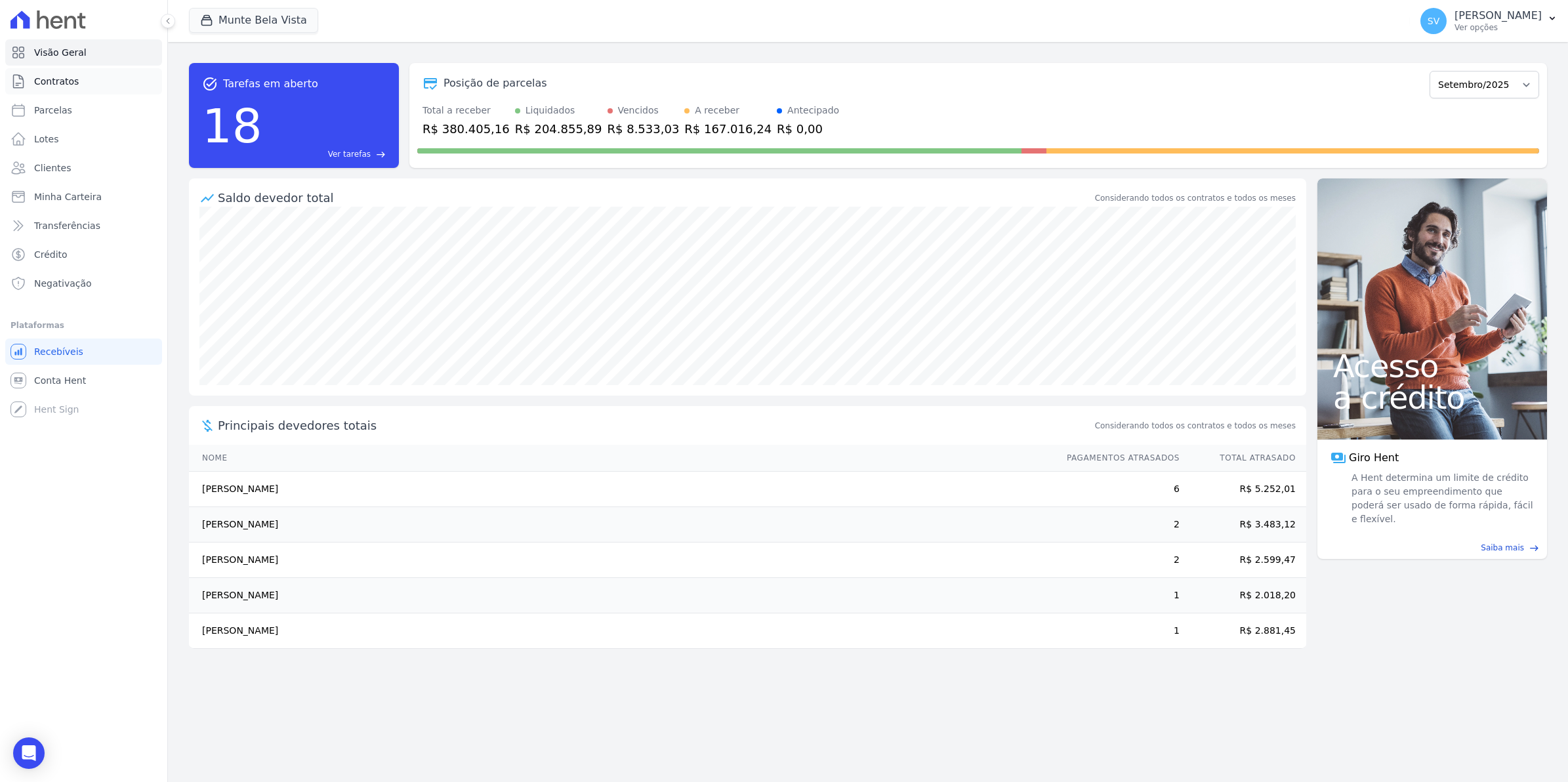
click at [54, 83] on span "Contratos" at bounding box center [56, 81] width 45 height 13
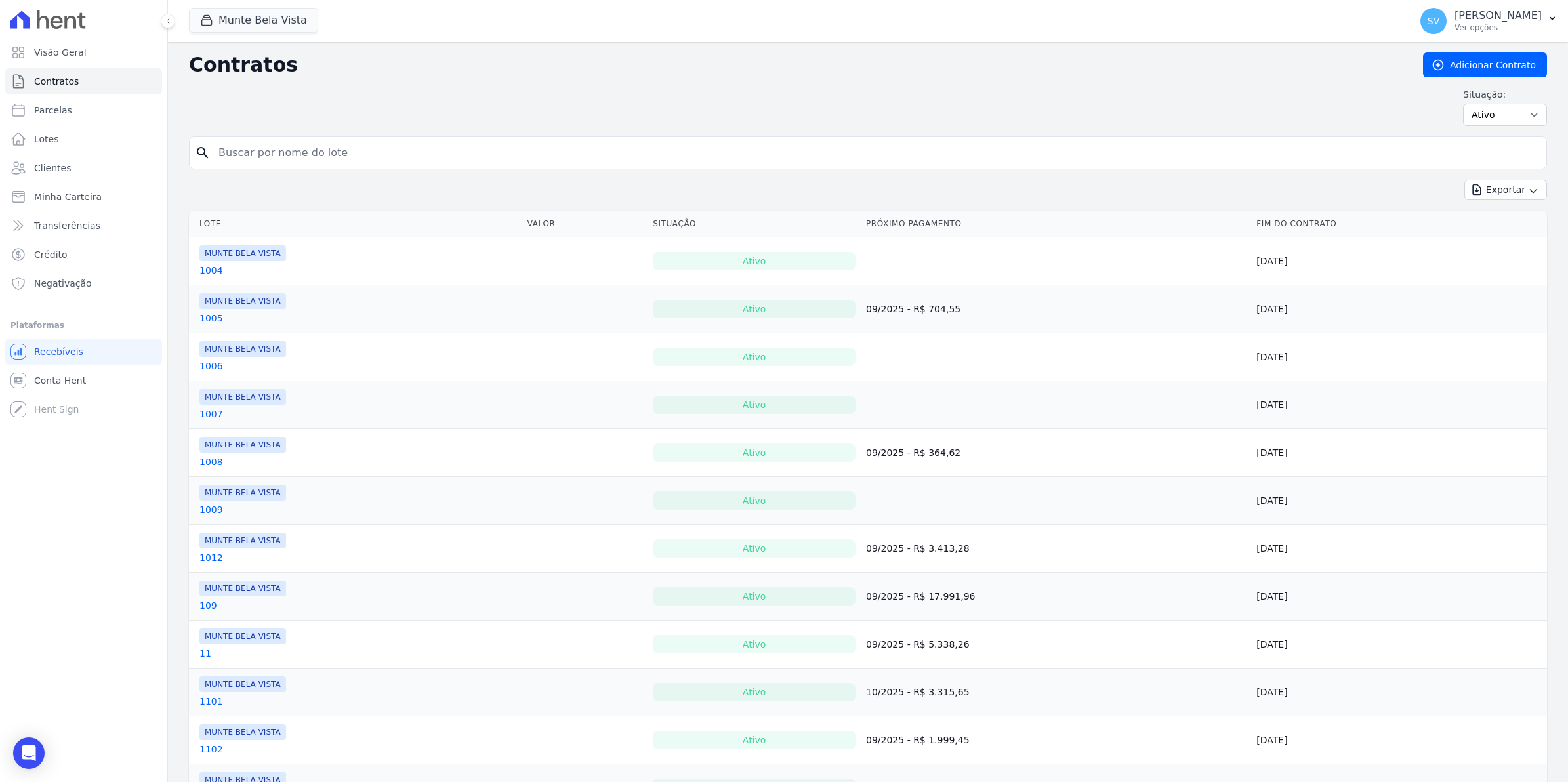
click at [305, 151] on input "search" at bounding box center [876, 153] width 1330 height 26
type input "josias"
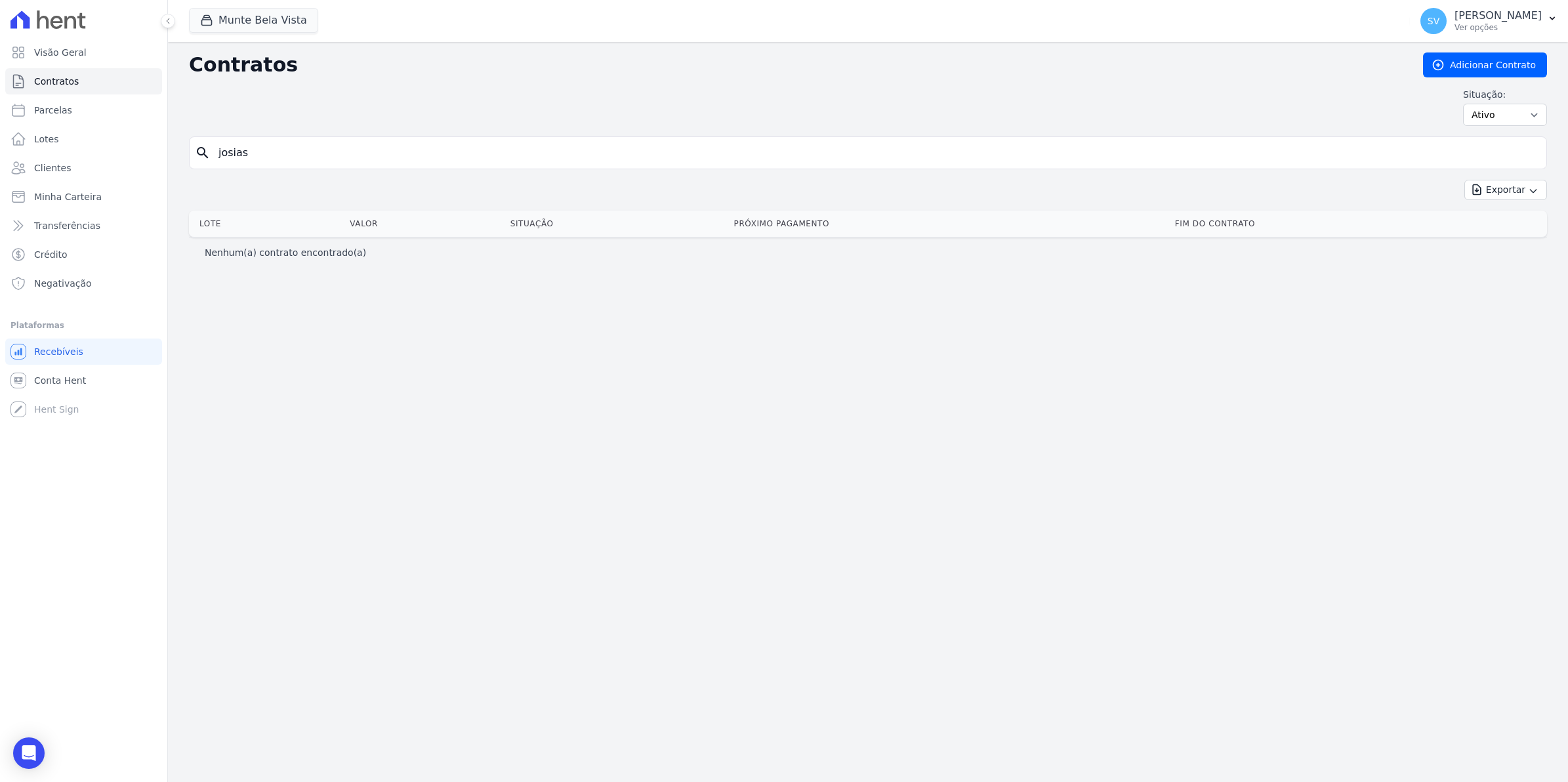
drag, startPoint x: 282, startPoint y: 158, endPoint x: 0, endPoint y: 220, distance: 288.7
click at [0, 208] on html "Visão Geral Contratos [GEOGRAPHIC_DATA] Lotes Clientes Minha Carteira Transferê…" at bounding box center [784, 391] width 1568 height 782
type input "JOSIAS DA S"
click at [54, 102] on link "Parcelas" at bounding box center [83, 110] width 156 height 26
select select
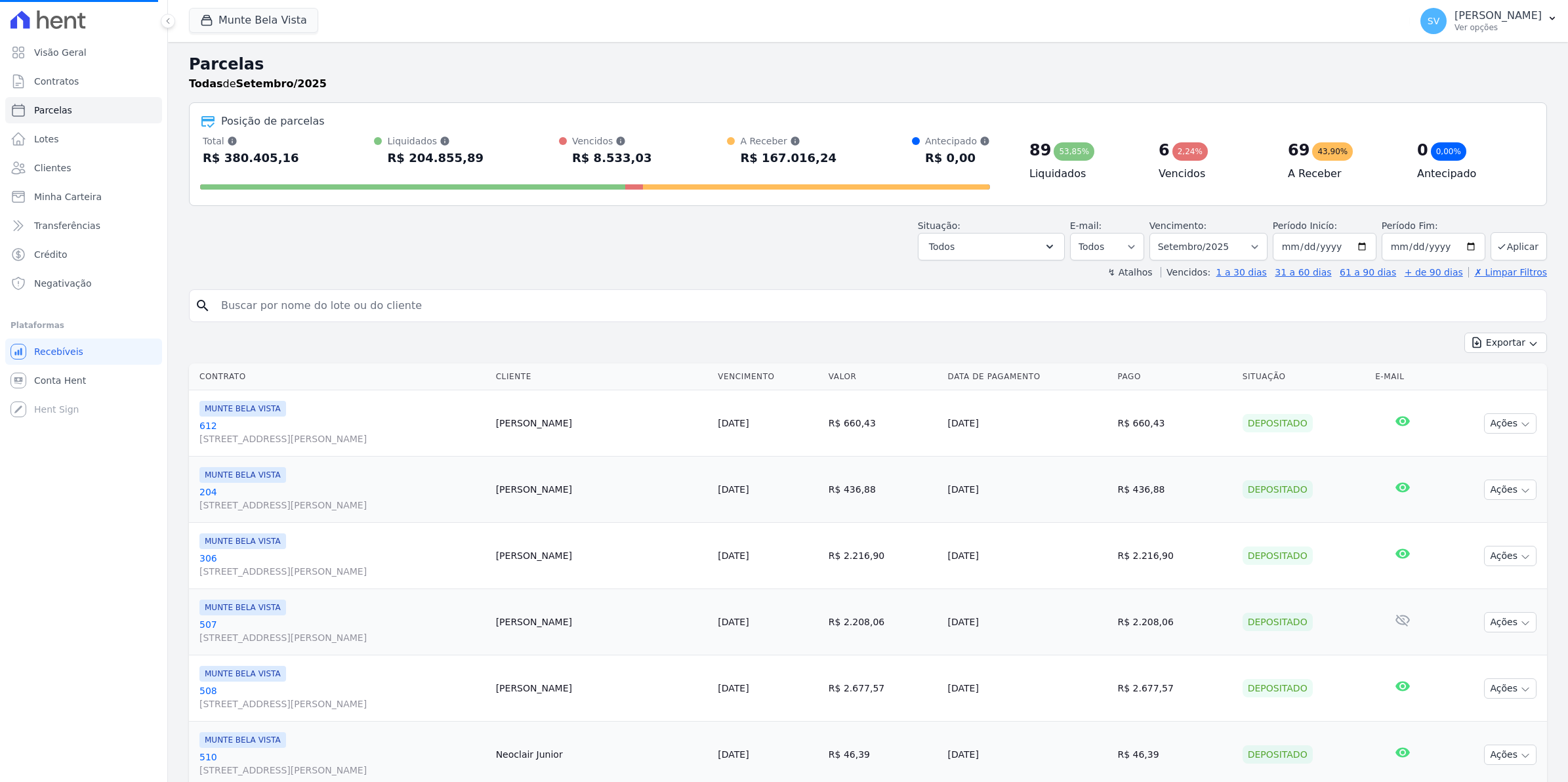
select select
click at [296, 309] on input "search" at bounding box center [877, 306] width 1328 height 26
type input "JOSIAS DA S]"
select select
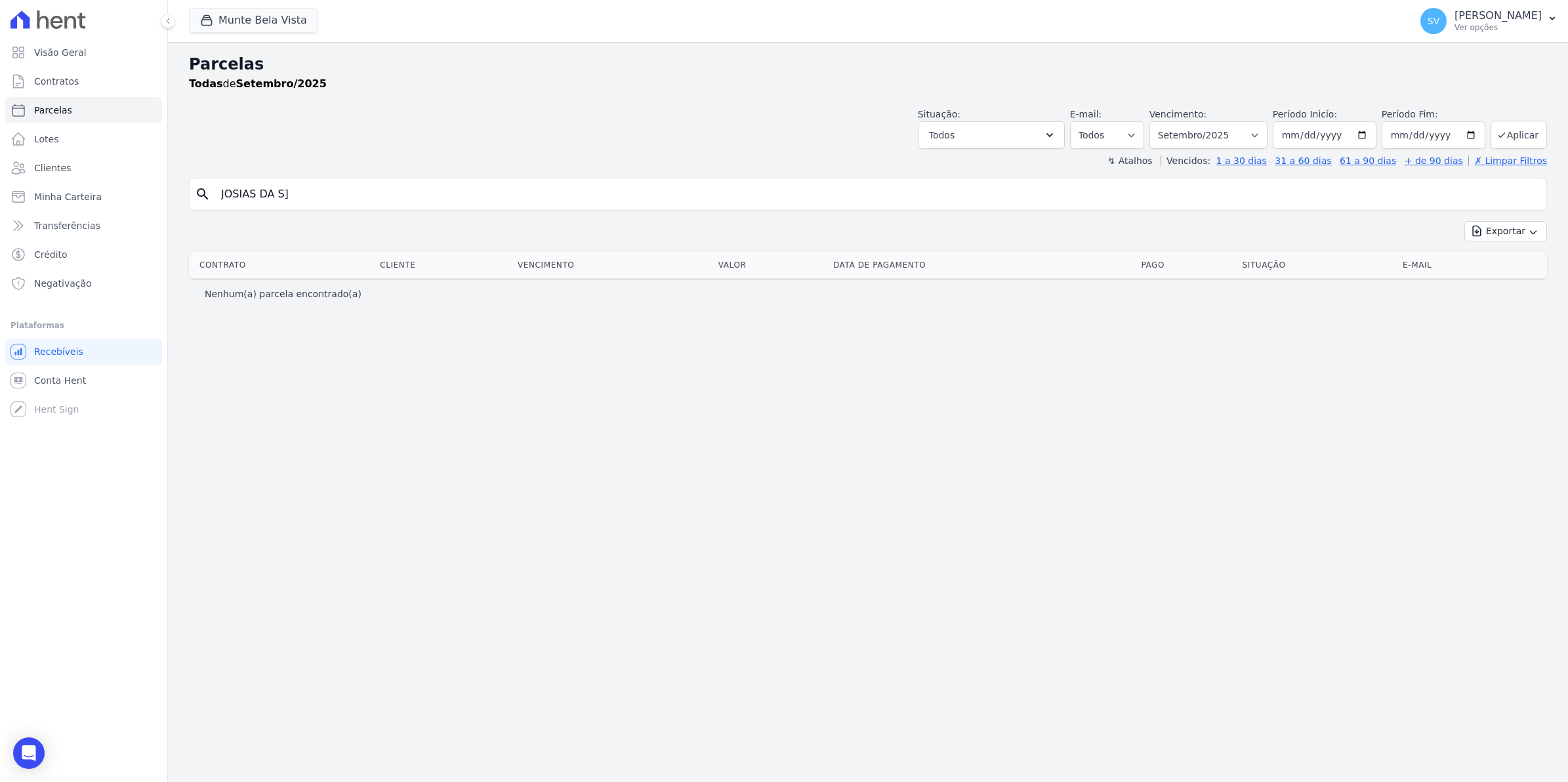
click at [318, 208] on div "search [PERSON_NAME]]" at bounding box center [868, 194] width 1358 height 33
click at [315, 197] on input "JOSIAS DA S]" at bounding box center [877, 194] width 1328 height 26
type input "JOSIAS"
select select
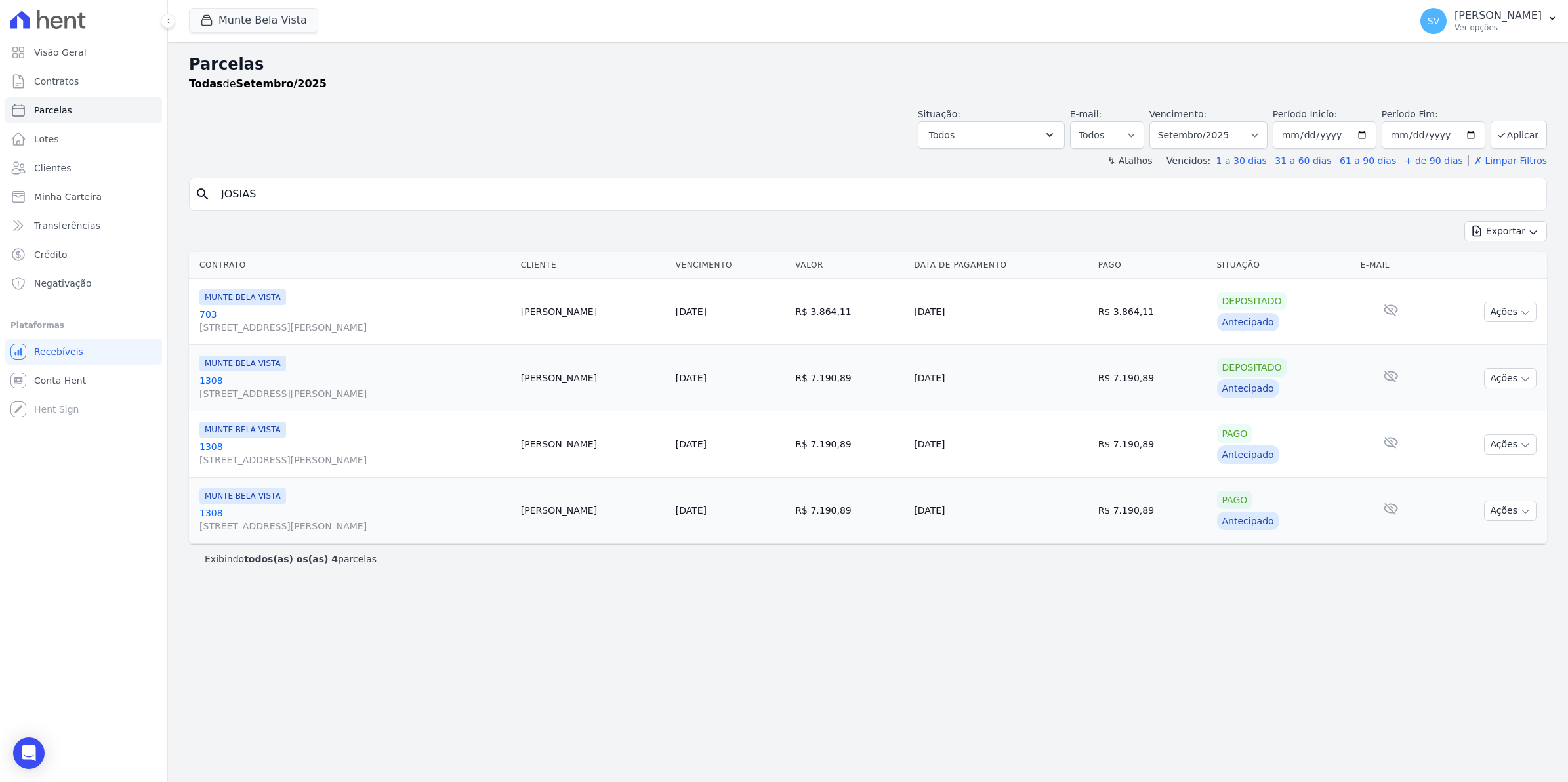
click at [204, 382] on link "1308 [STREET_ADDRESS]" at bounding box center [355, 387] width 311 height 26
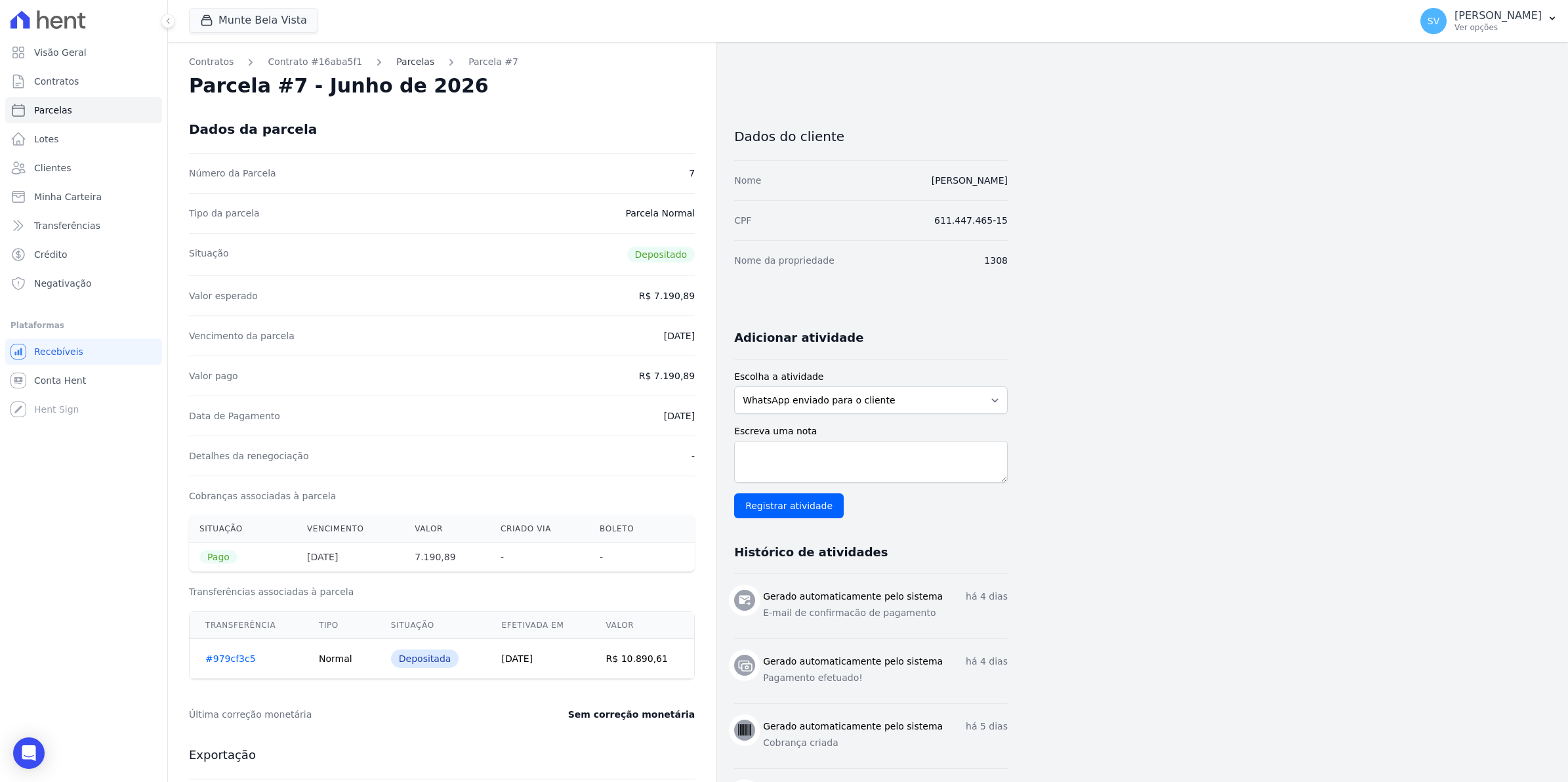
click at [401, 65] on link "Parcelas" at bounding box center [415, 62] width 38 height 14
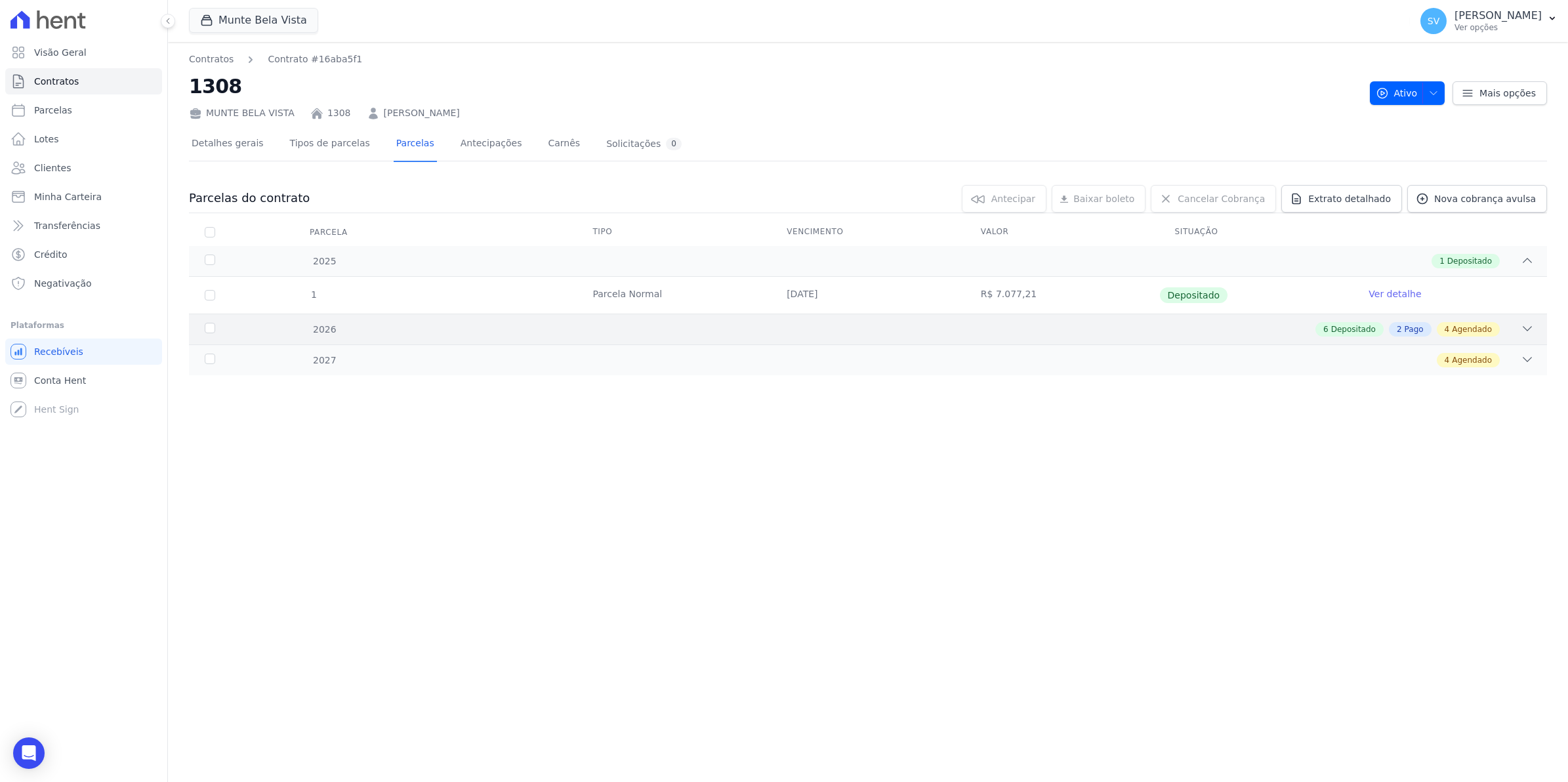
click at [208, 331] on div "2026" at bounding box center [265, 329] width 126 height 14
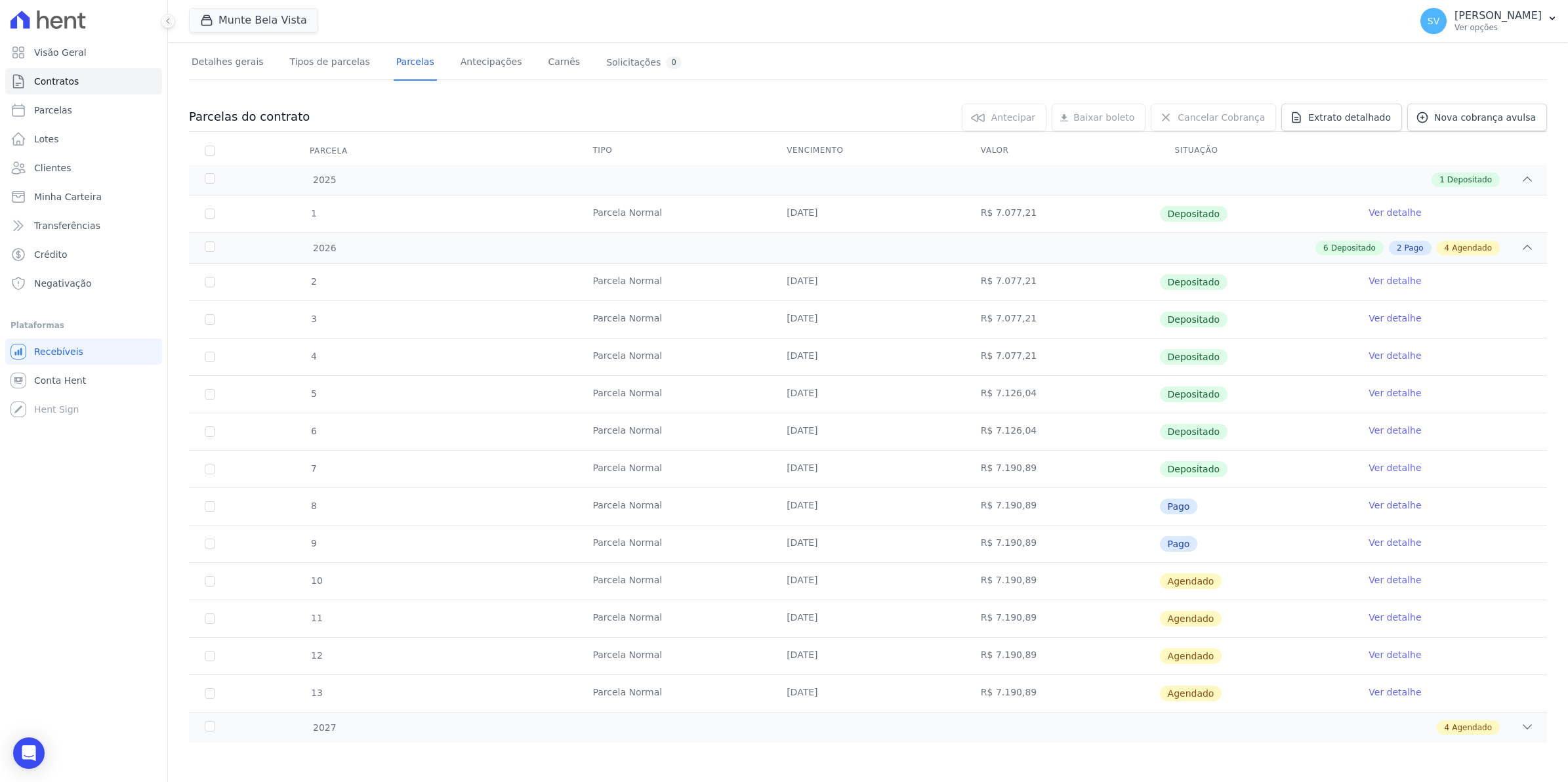
scroll to position [83, 0]
click at [1521, 727] on icon at bounding box center [1527, 726] width 13 height 13
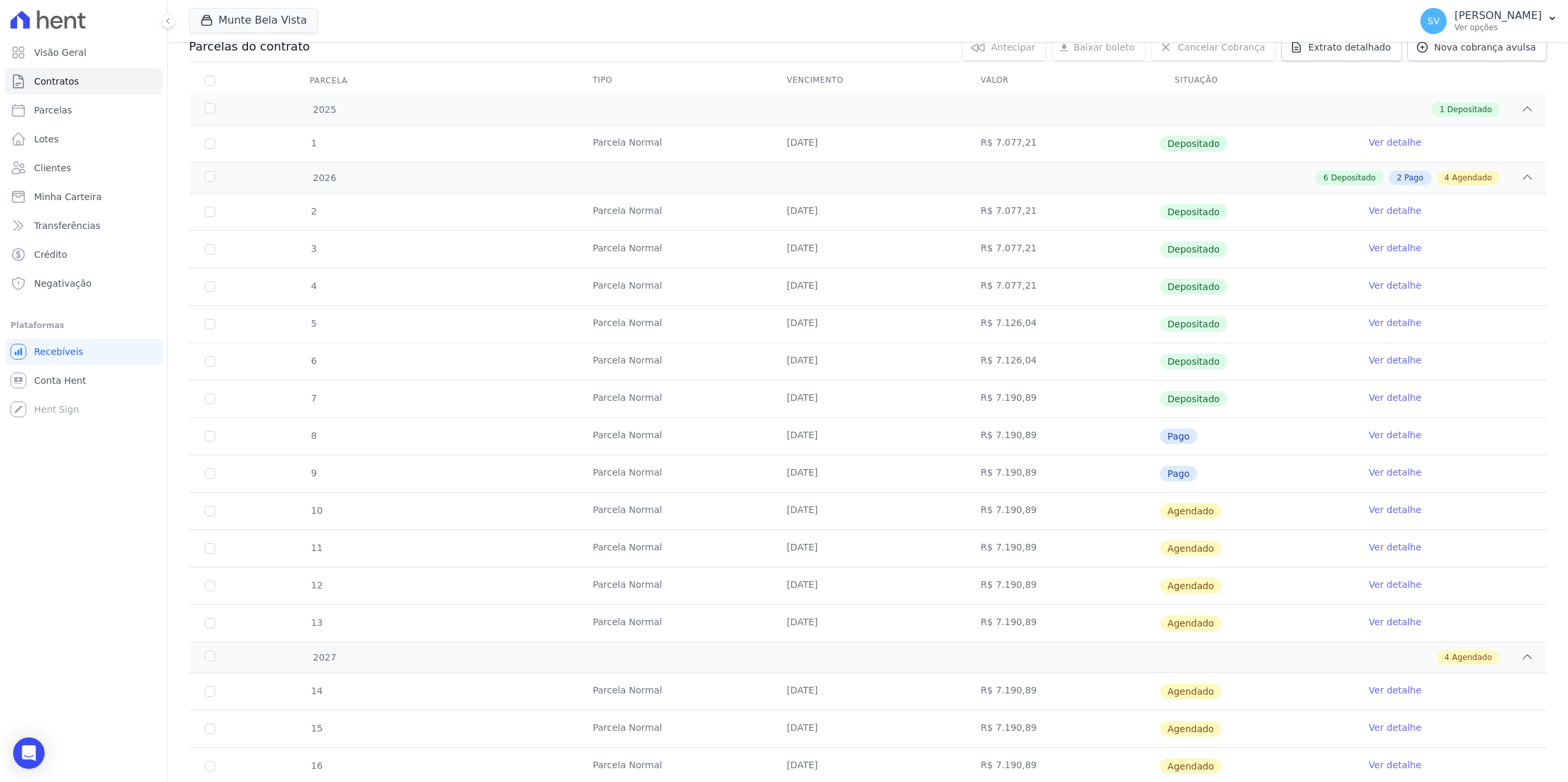
scroll to position [0, 0]
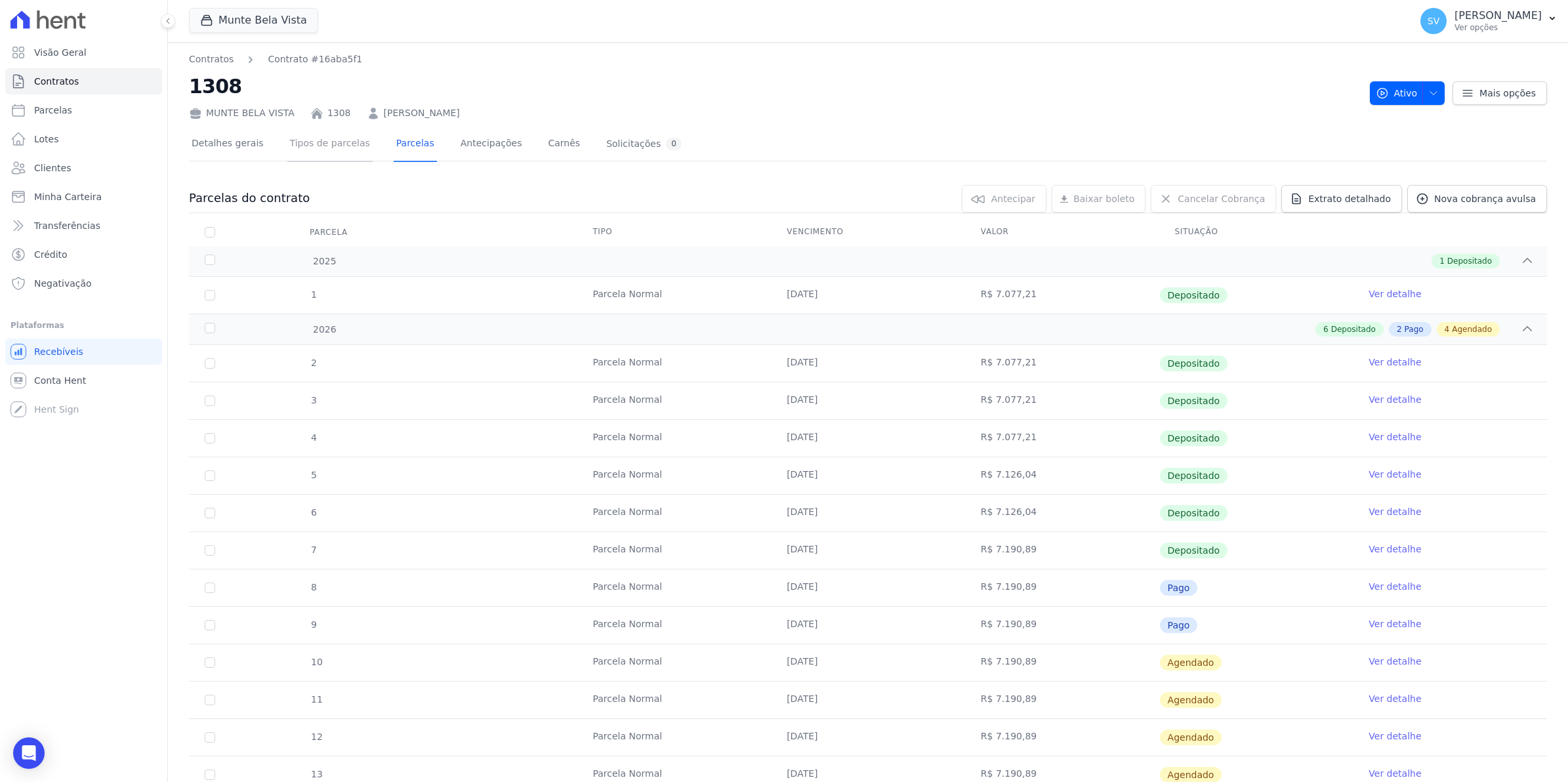
drag, startPoint x: 331, startPoint y: 142, endPoint x: 357, endPoint y: 159, distance: 31.1
click at [331, 142] on link "Tipos de parcelas" at bounding box center [330, 145] width 86 height 35
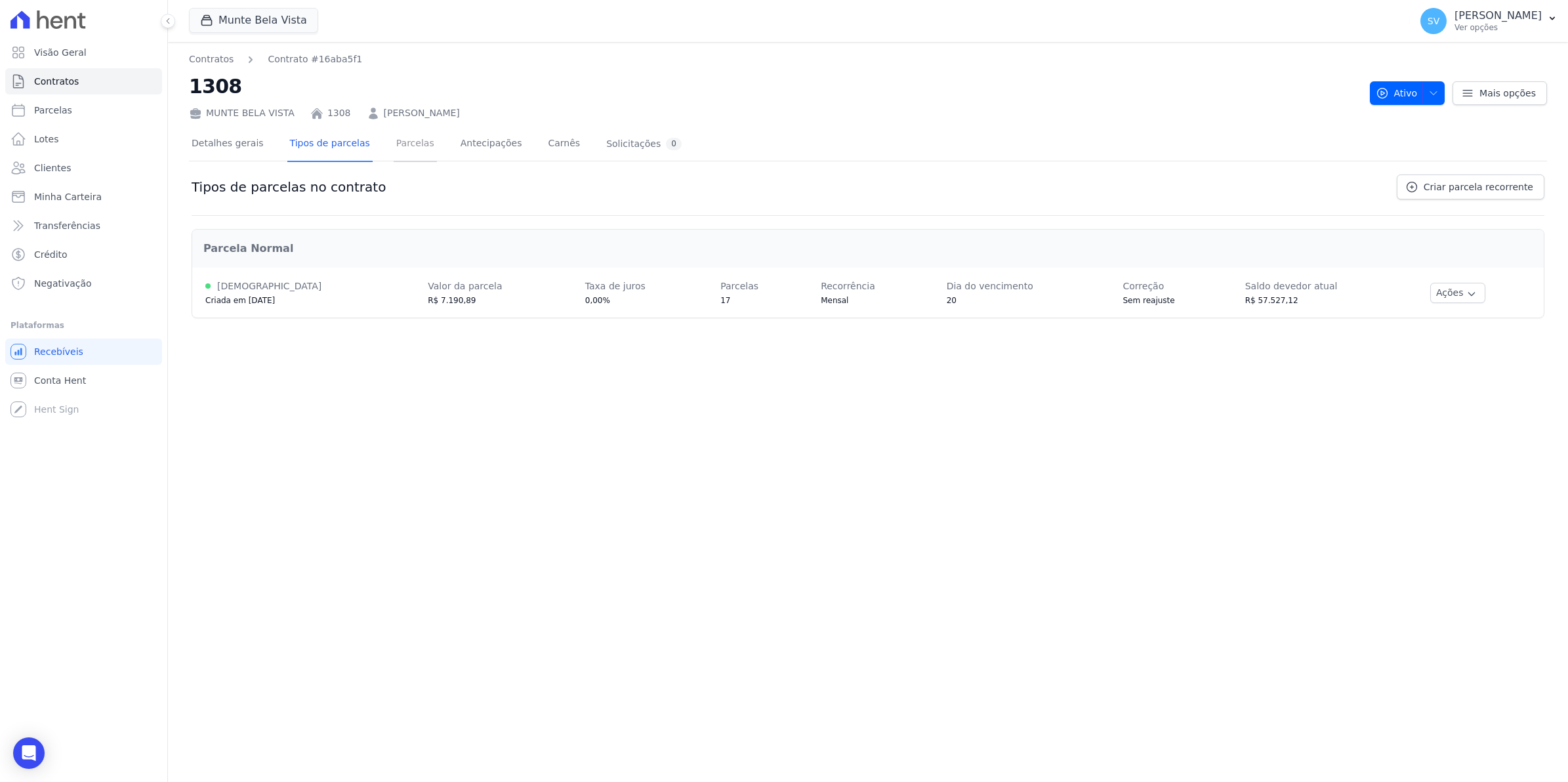
click at [393, 139] on link "Parcelas" at bounding box center [415, 145] width 44 height 35
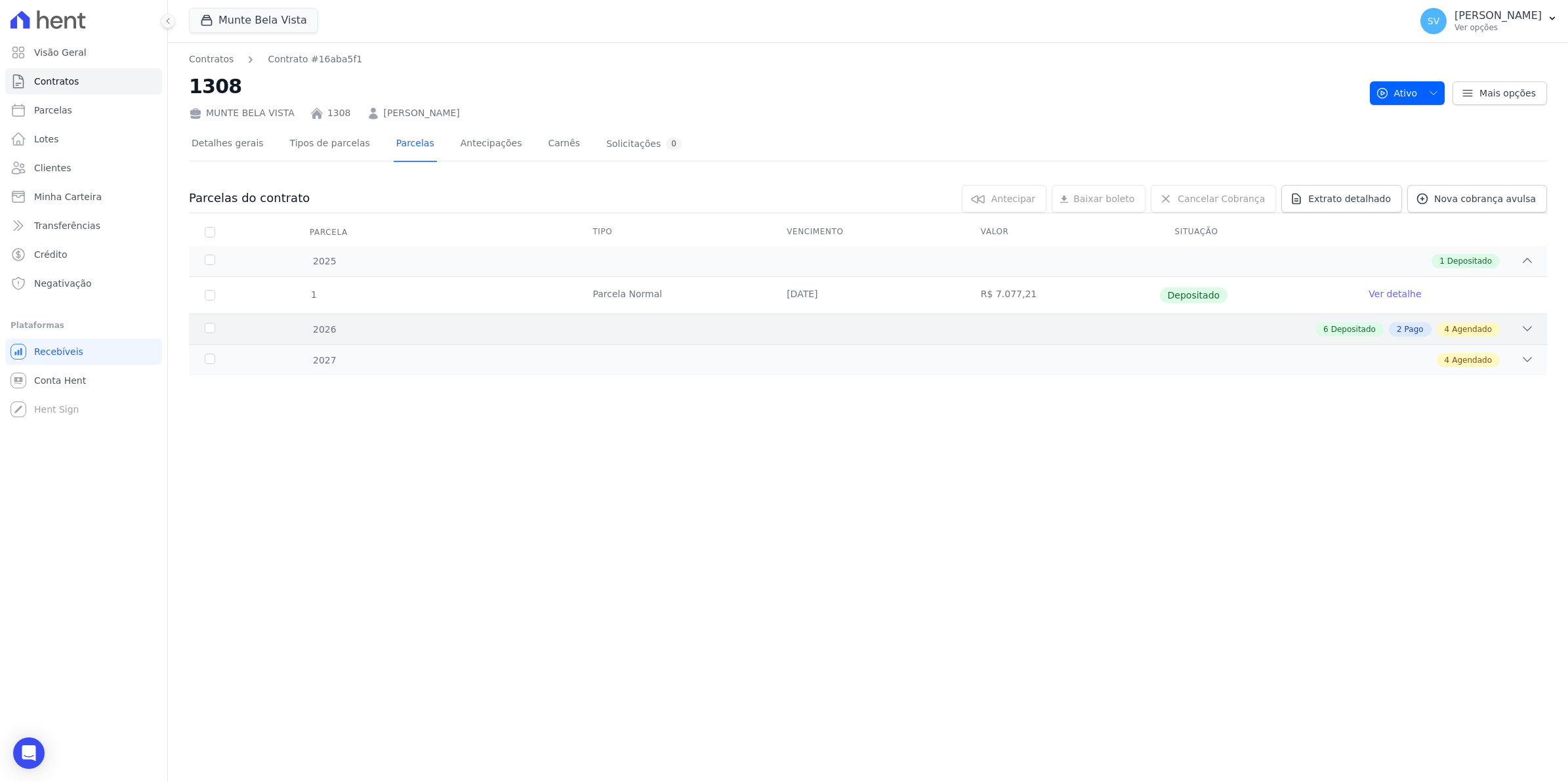
click at [205, 326] on div "2026" at bounding box center [265, 329] width 126 height 14
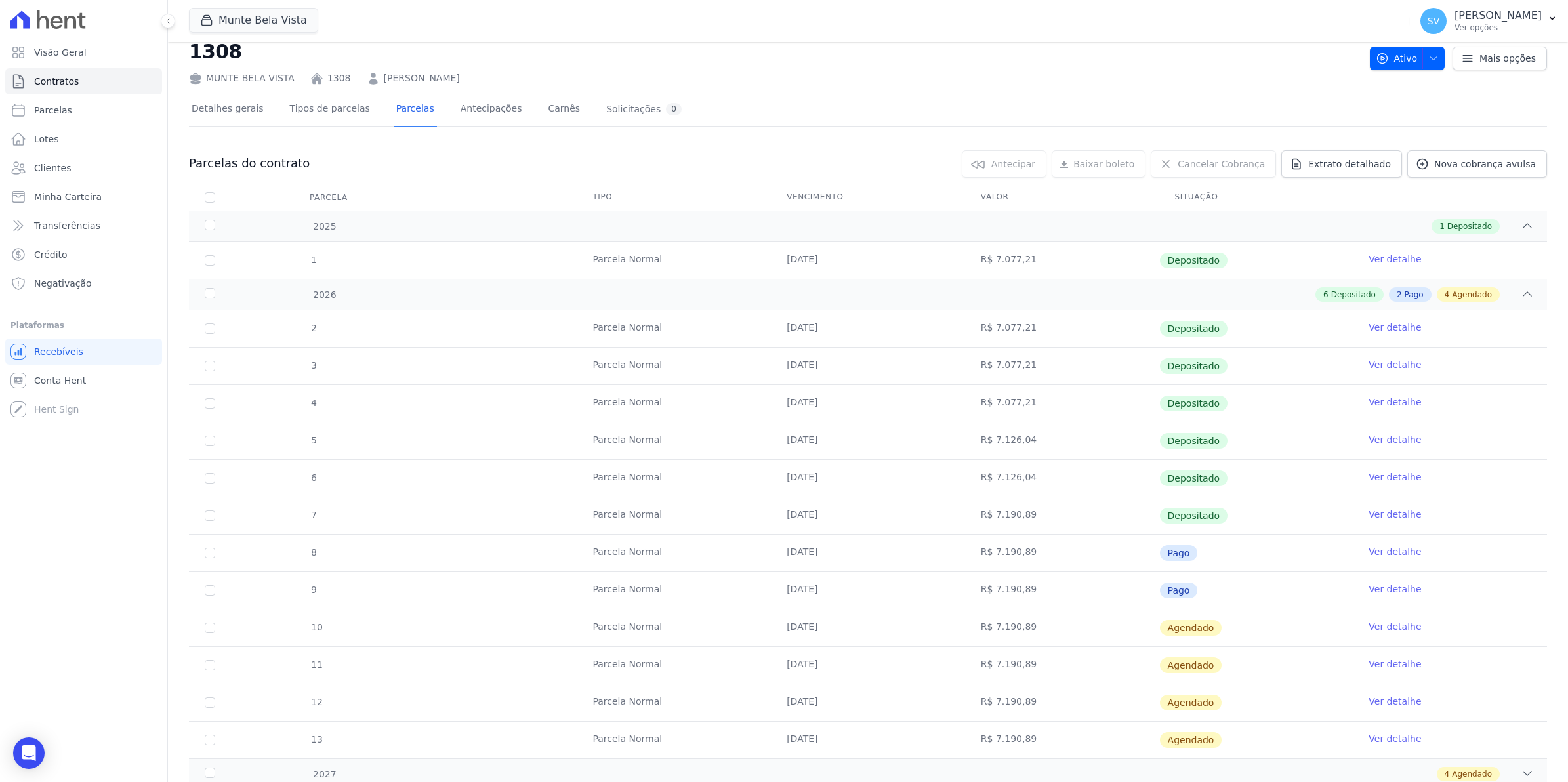
scroll to position [83, 0]
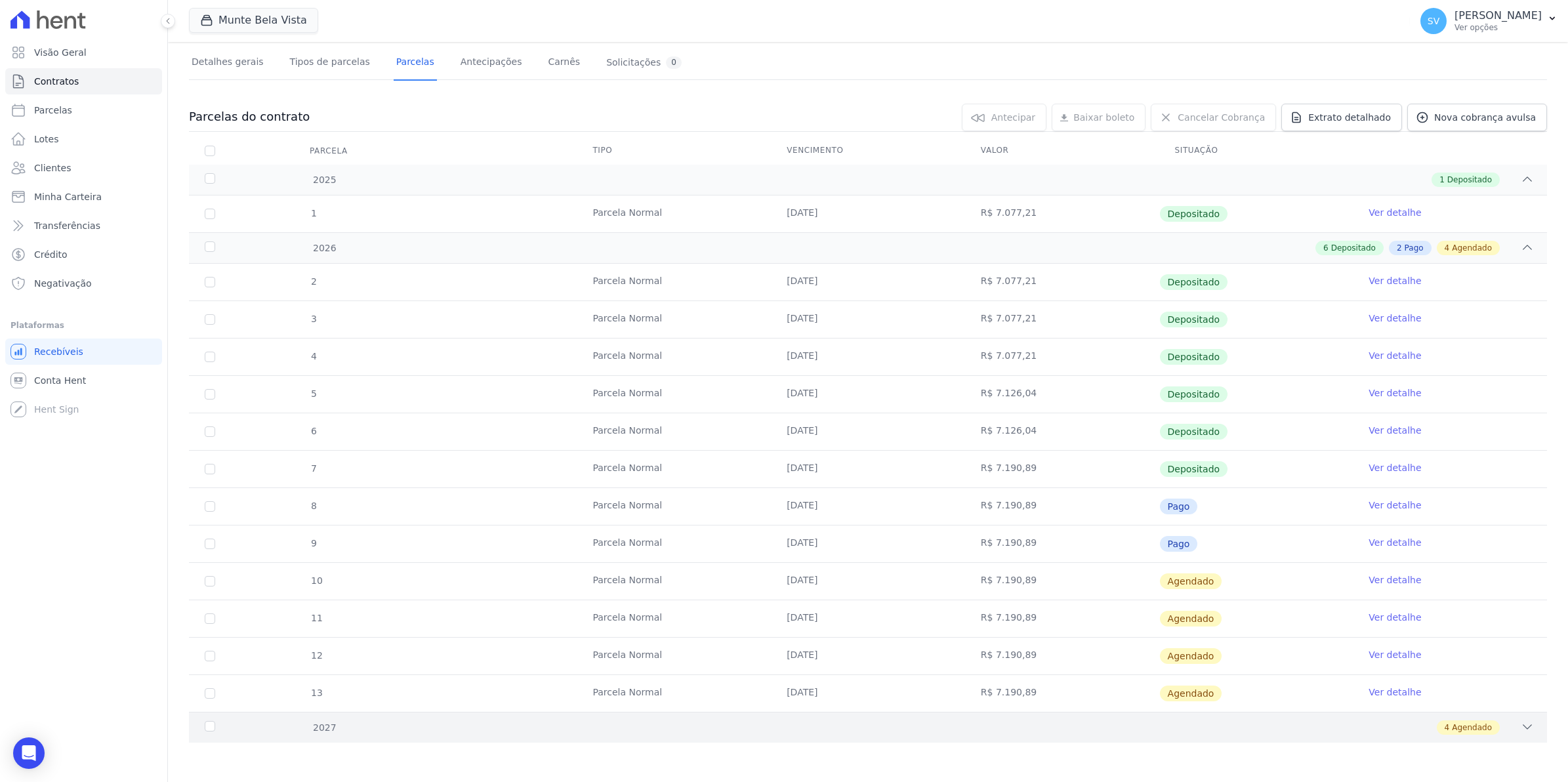
click at [1521, 729] on icon at bounding box center [1527, 726] width 13 height 13
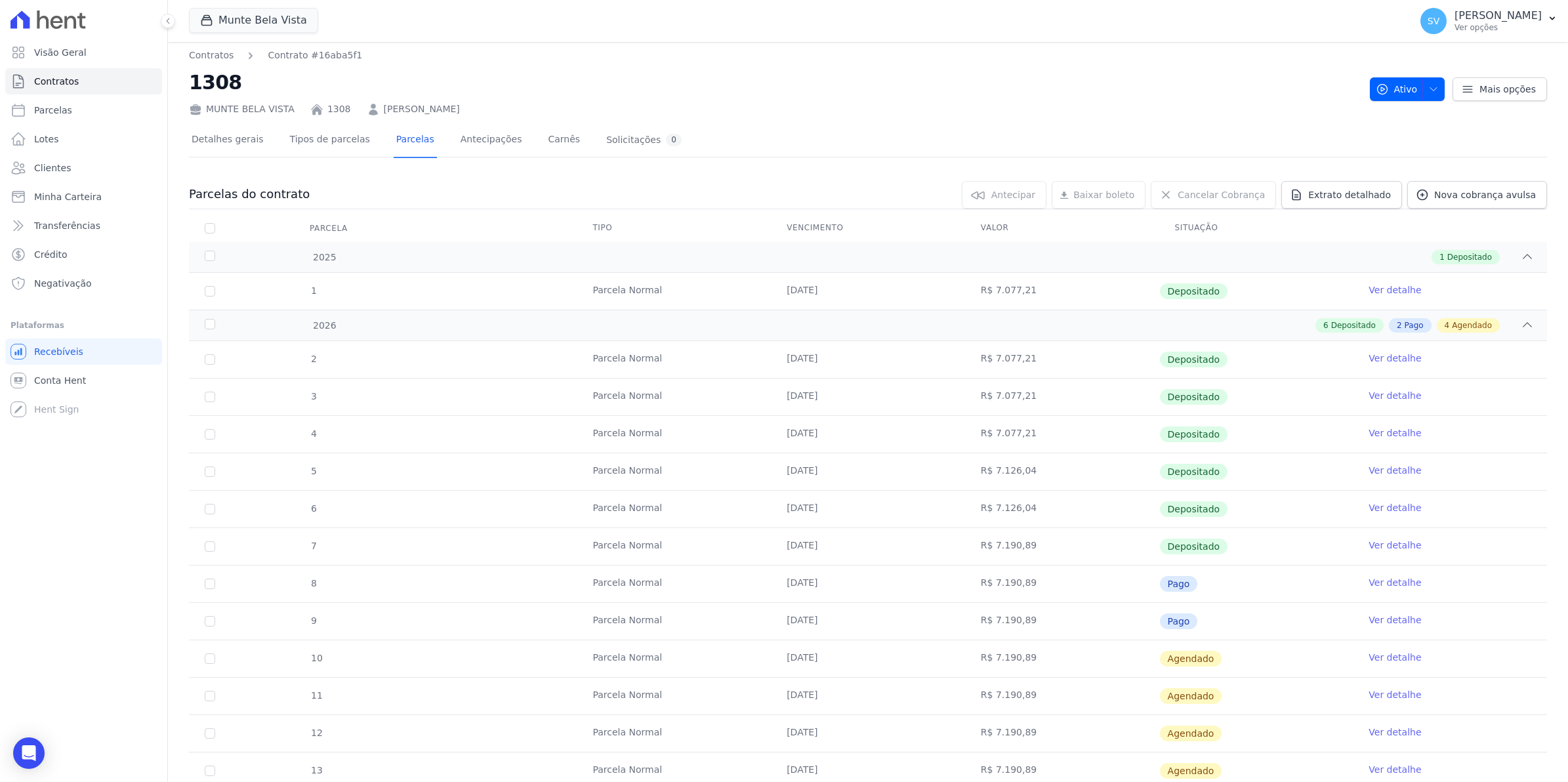
scroll to position [0, 0]
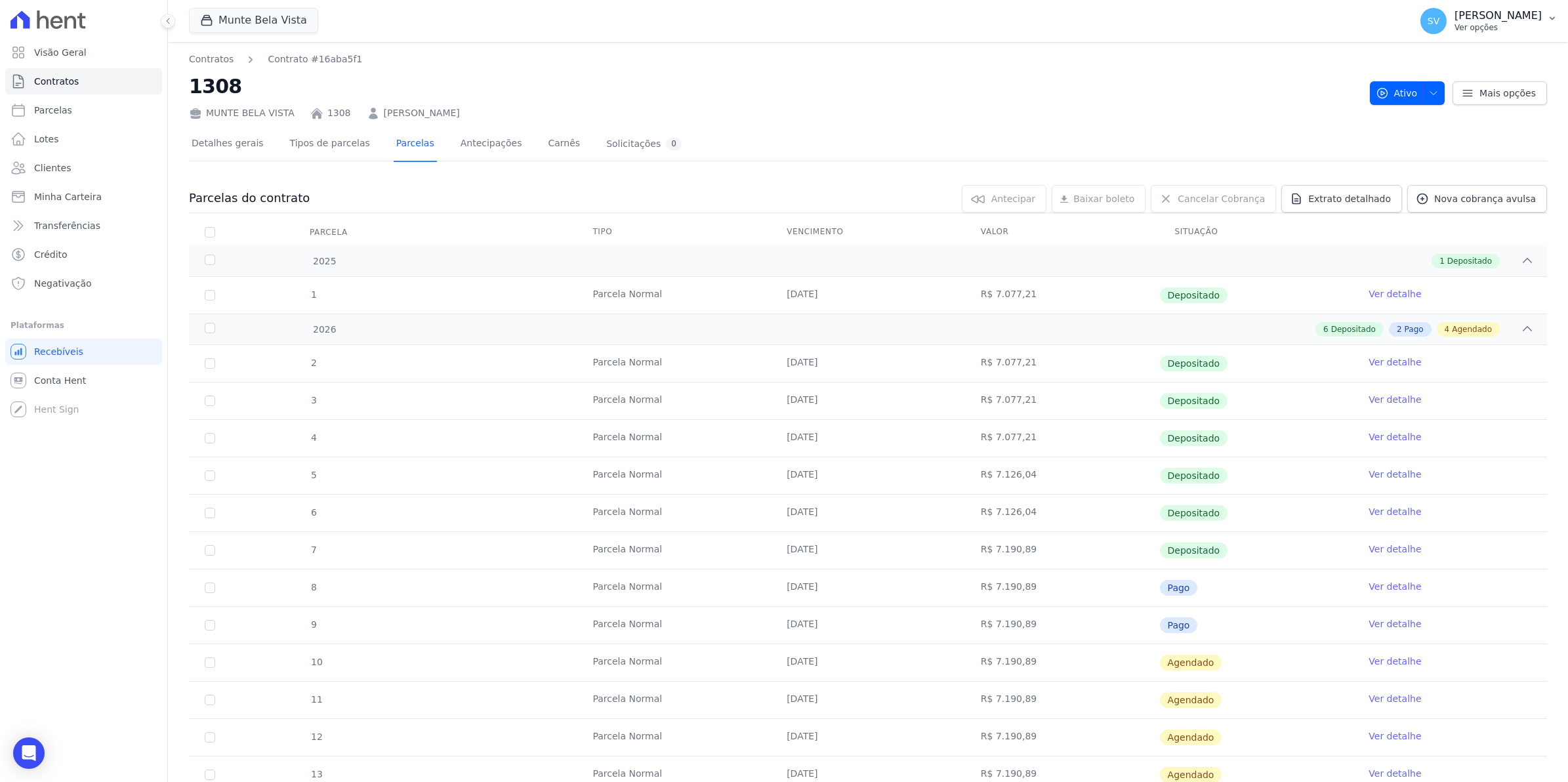
click at [1447, 25] on span "SV" at bounding box center [1433, 21] width 26 height 26
click at [1307, 103] on div "MUNTE BELA VISTA 1308 [PERSON_NAME]" at bounding box center [774, 111] width 1170 height 19
click at [1408, 93] on button "Ativo" at bounding box center [1407, 93] width 75 height 24
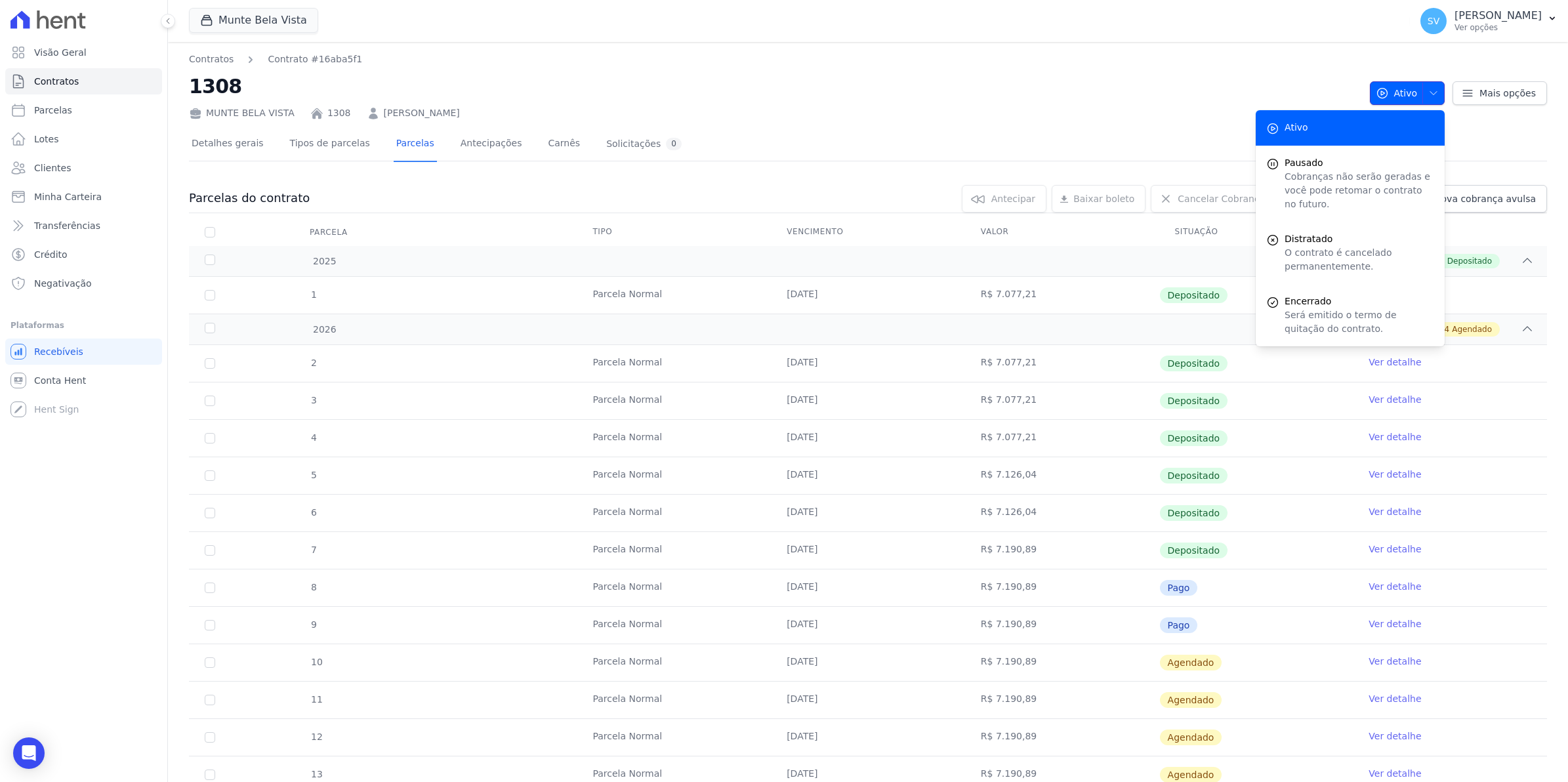
click at [1408, 93] on button "Ativo" at bounding box center [1407, 93] width 75 height 24
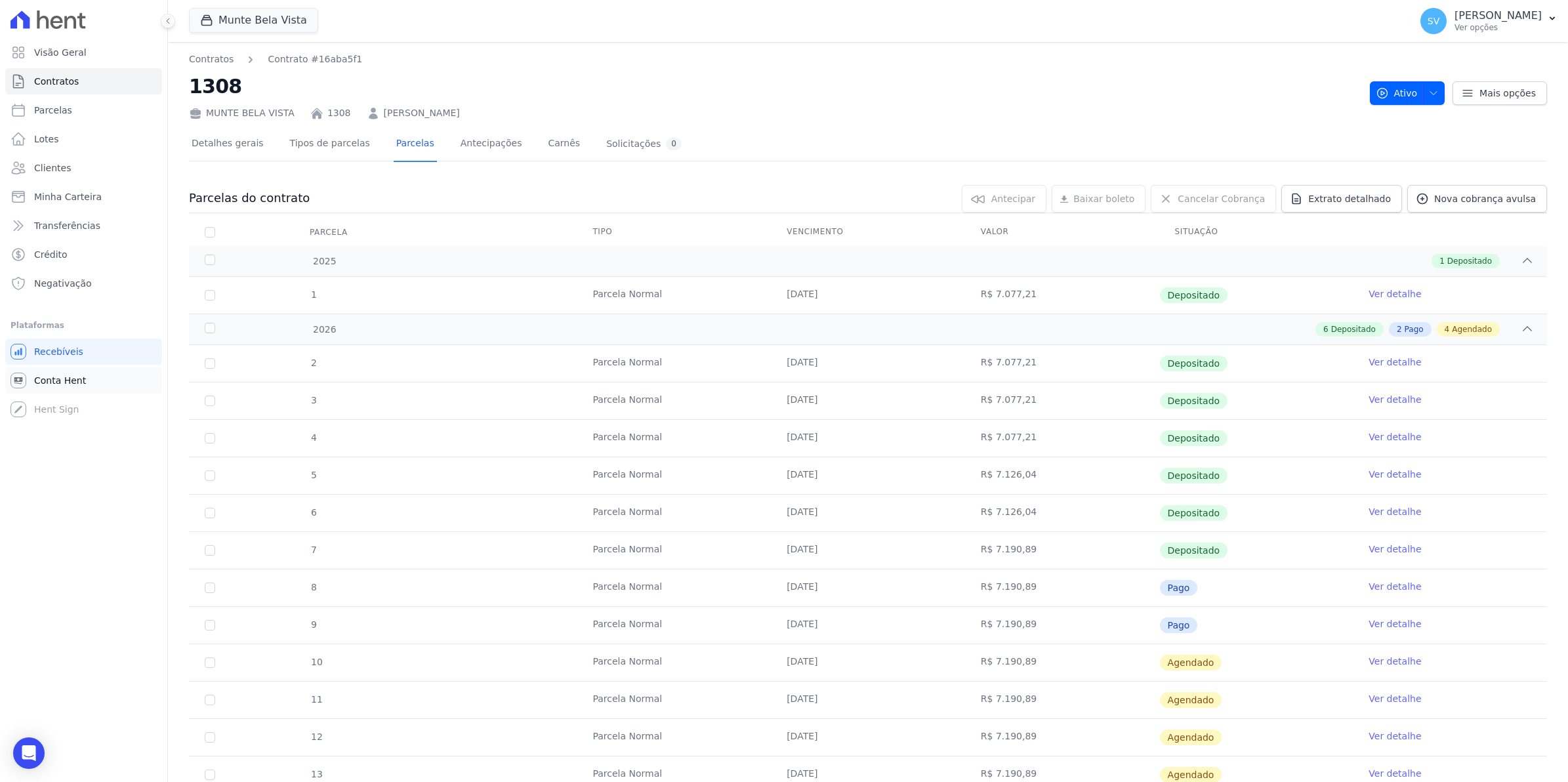
click at [52, 377] on span "Conta Hent" at bounding box center [59, 380] width 52 height 13
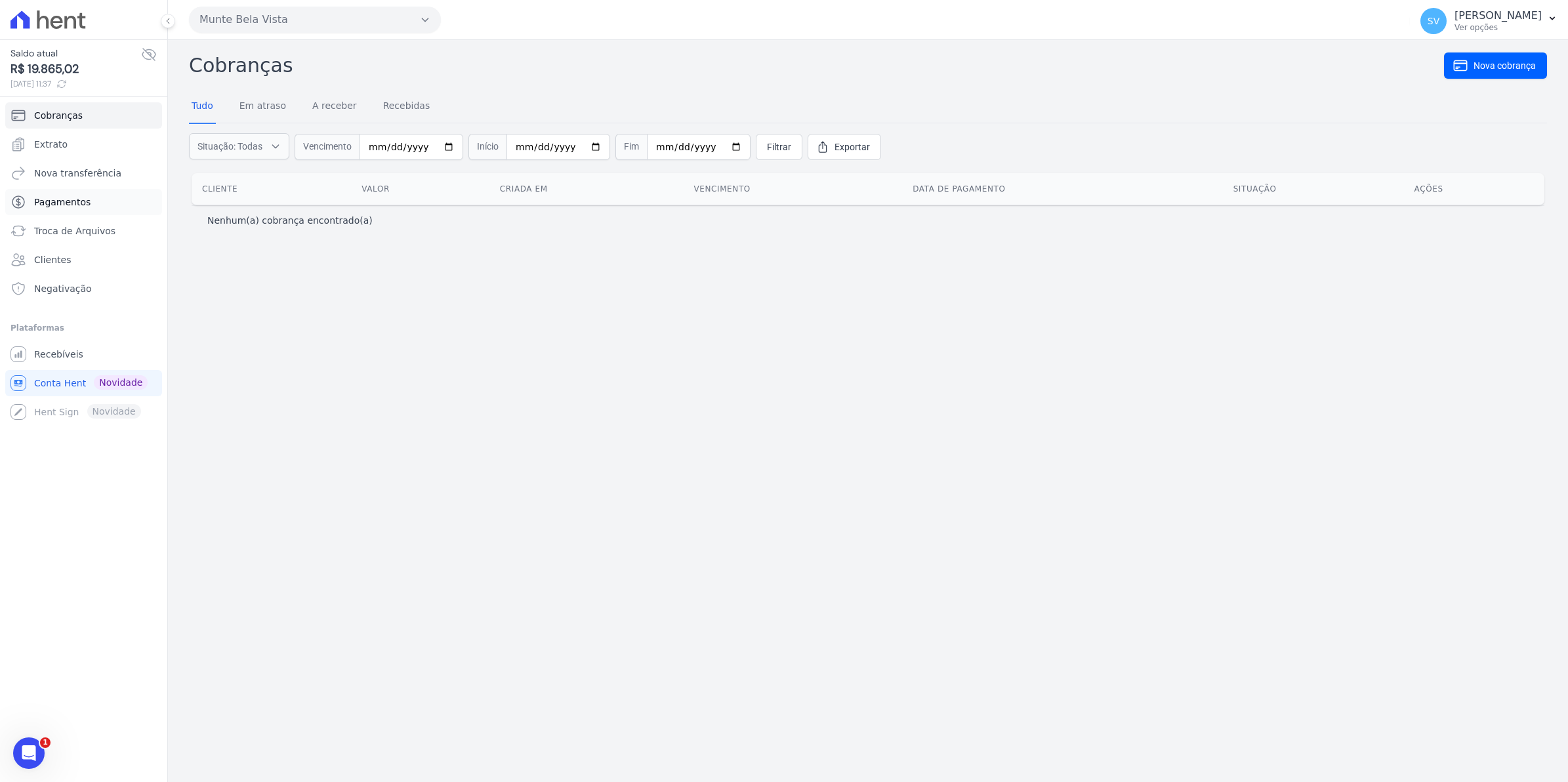
click at [50, 207] on span "Pagamentos" at bounding box center [62, 202] width 57 height 13
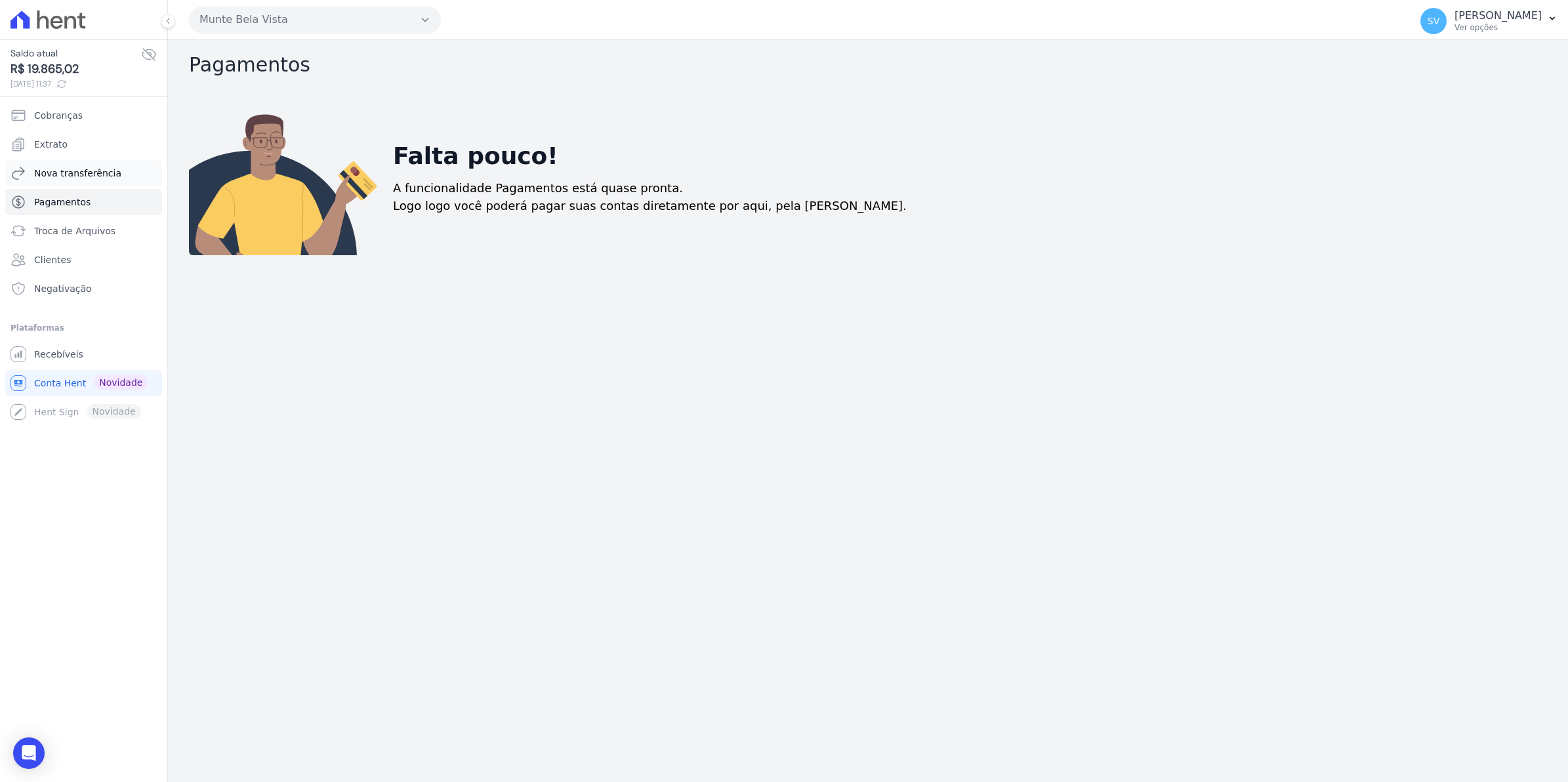
click at [51, 179] on span "Nova transferência" at bounding box center [78, 173] width 87 height 13
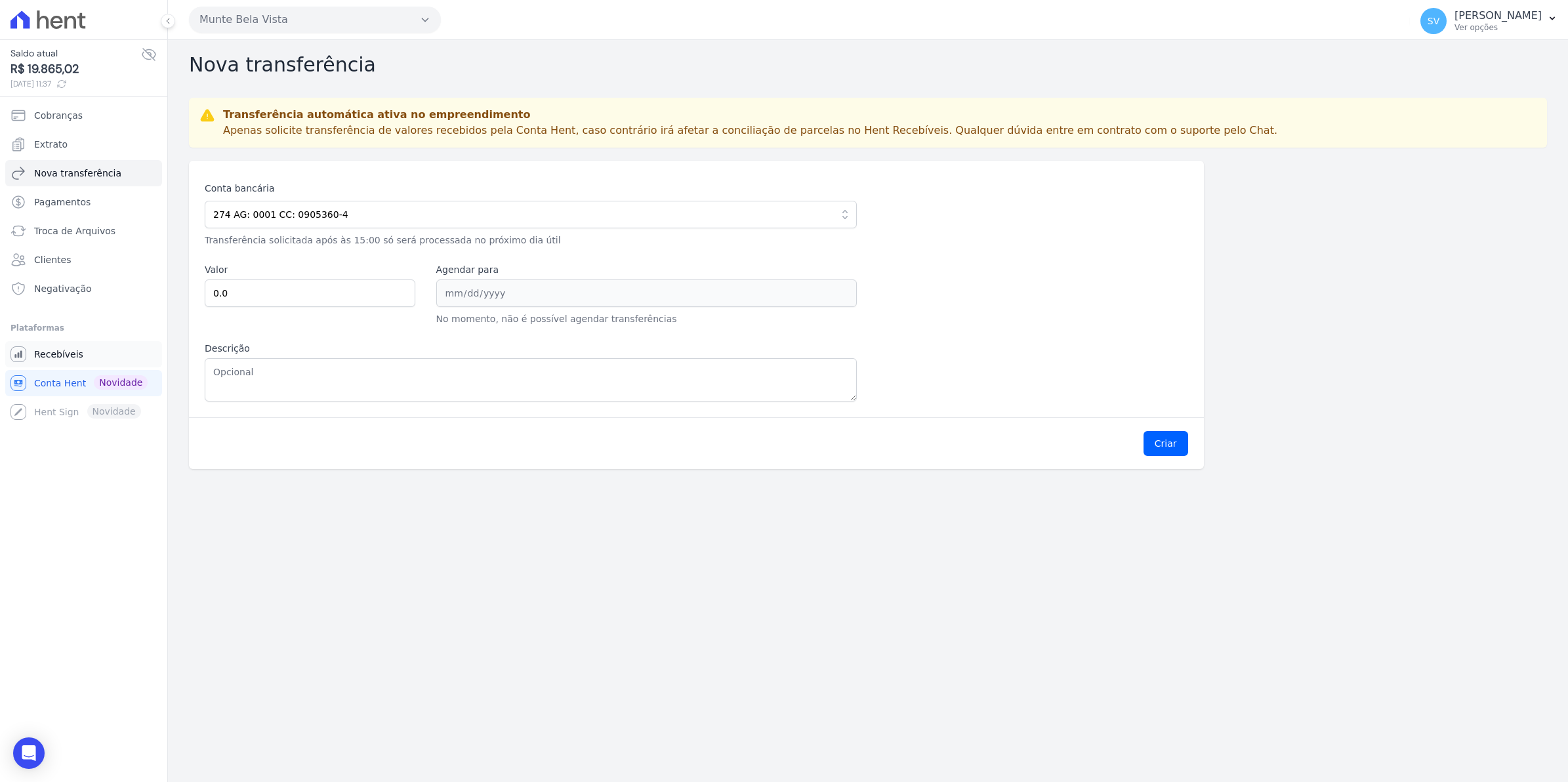
click at [57, 349] on span "Recebíveis" at bounding box center [59, 354] width 49 height 13
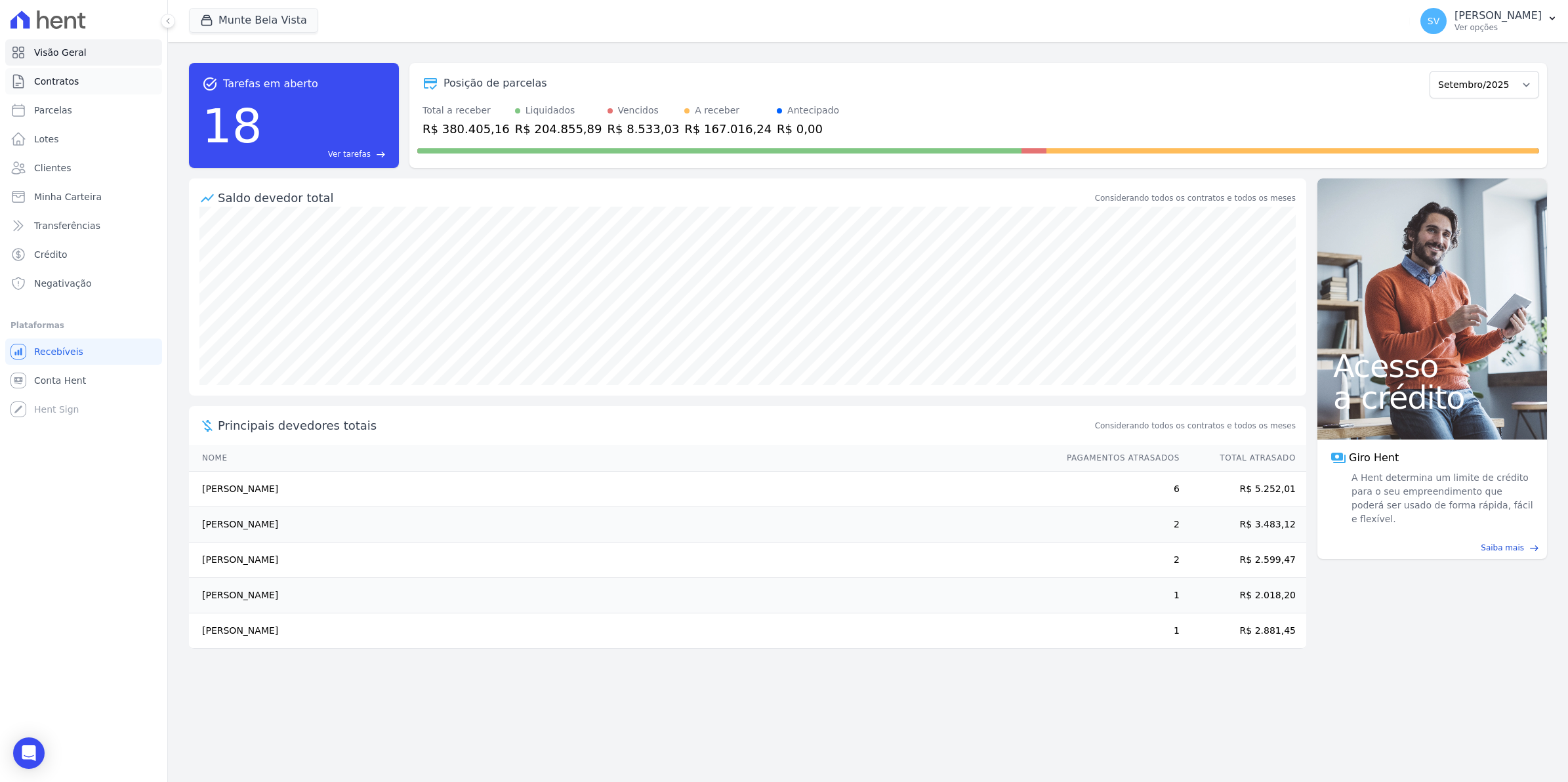
click at [48, 80] on span "Contratos" at bounding box center [56, 81] width 45 height 13
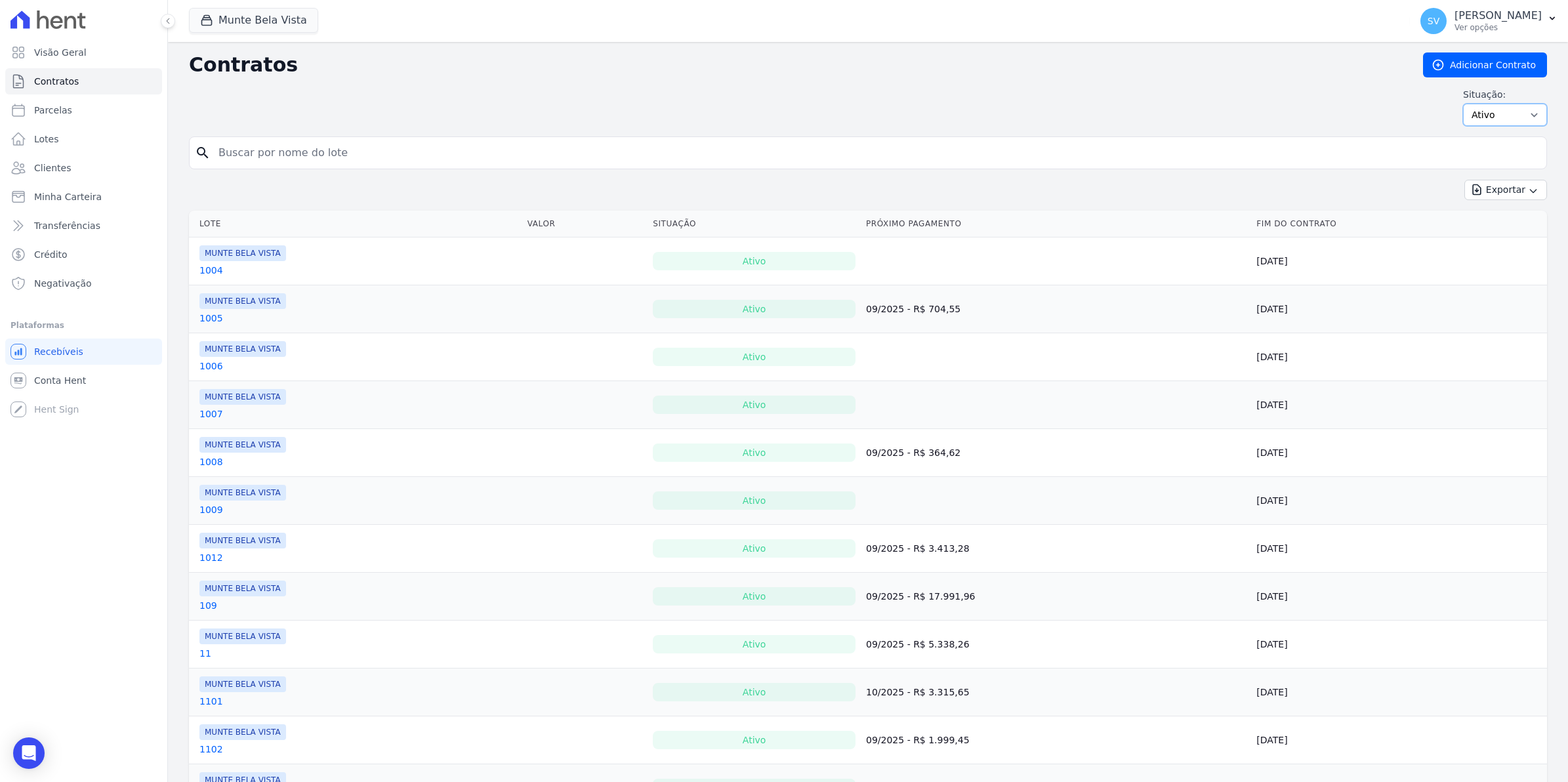
click at [1520, 122] on select "Ativo Todos Pausado Distratado Rascunho Expirado Encerrado" at bounding box center [1505, 115] width 84 height 23
click at [54, 107] on span "Parcelas" at bounding box center [53, 110] width 38 height 13
select select
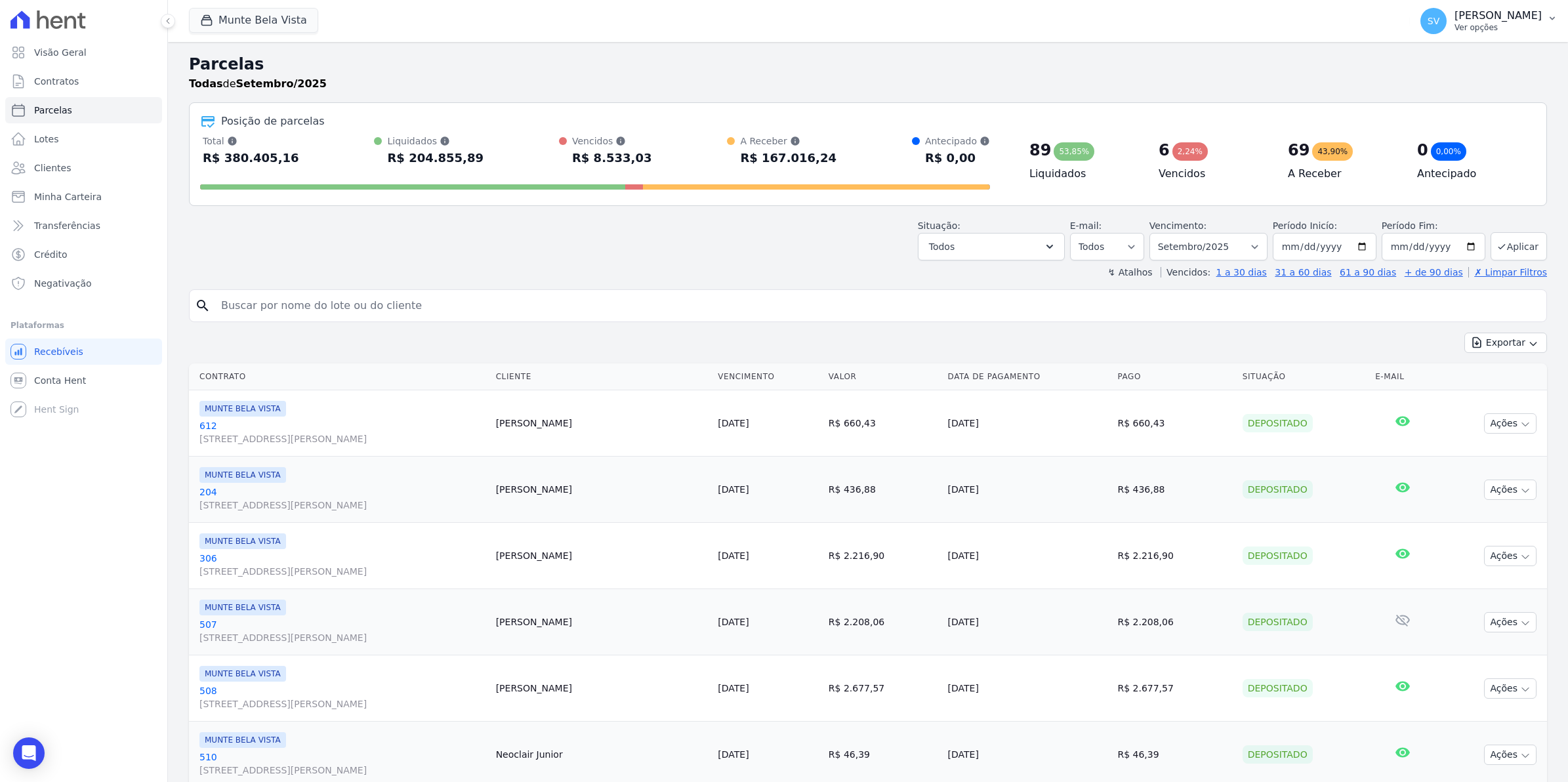
click at [1440, 24] on span "SV" at bounding box center [1433, 21] width 12 height 10
click at [1446, 144] on link "Exportar retornos" at bounding box center [1484, 144] width 168 height 24
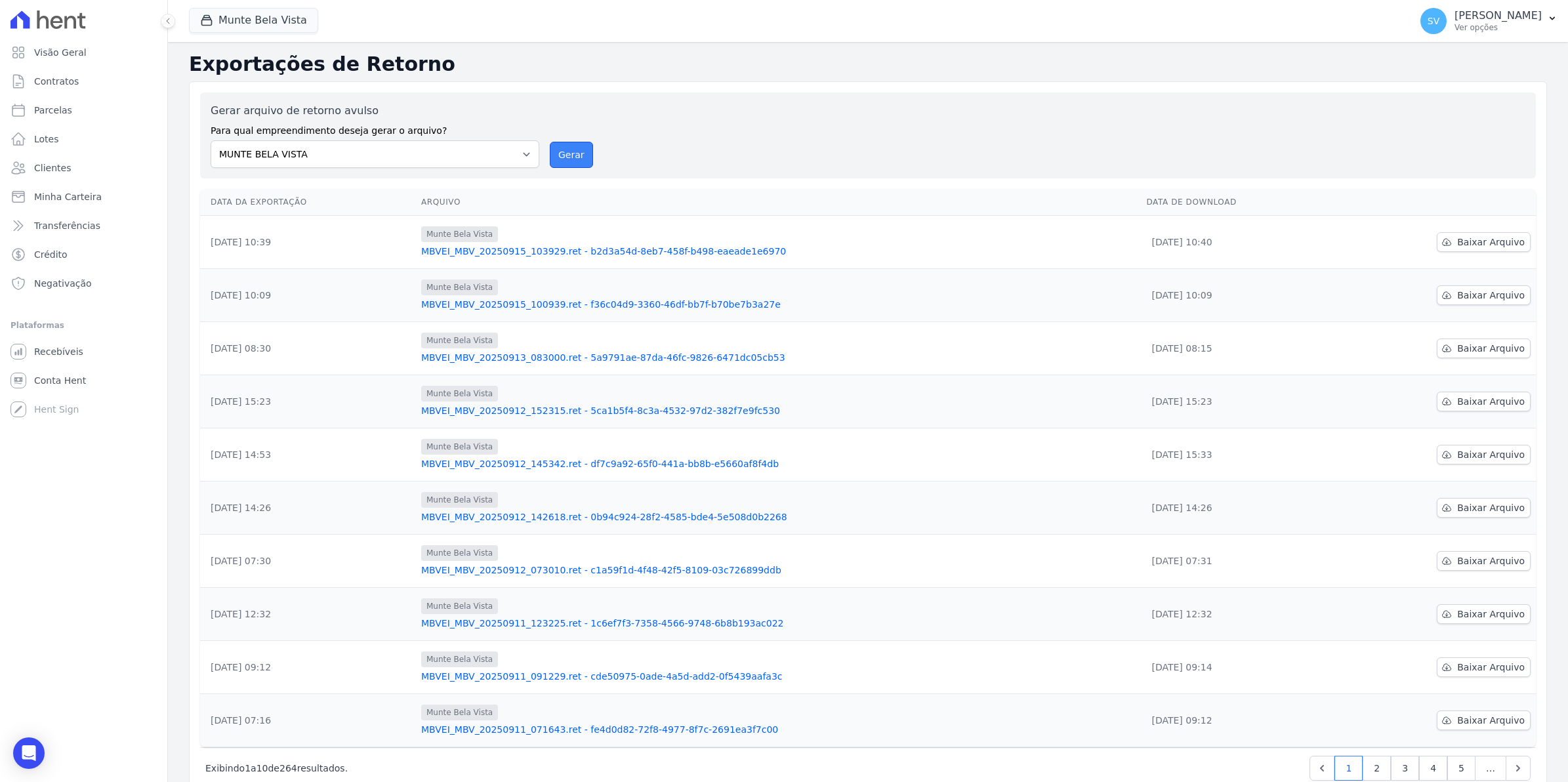
click at [561, 156] on button "Gerar" at bounding box center [572, 155] width 44 height 26
click at [52, 357] on span "Recebíveis" at bounding box center [59, 351] width 49 height 13
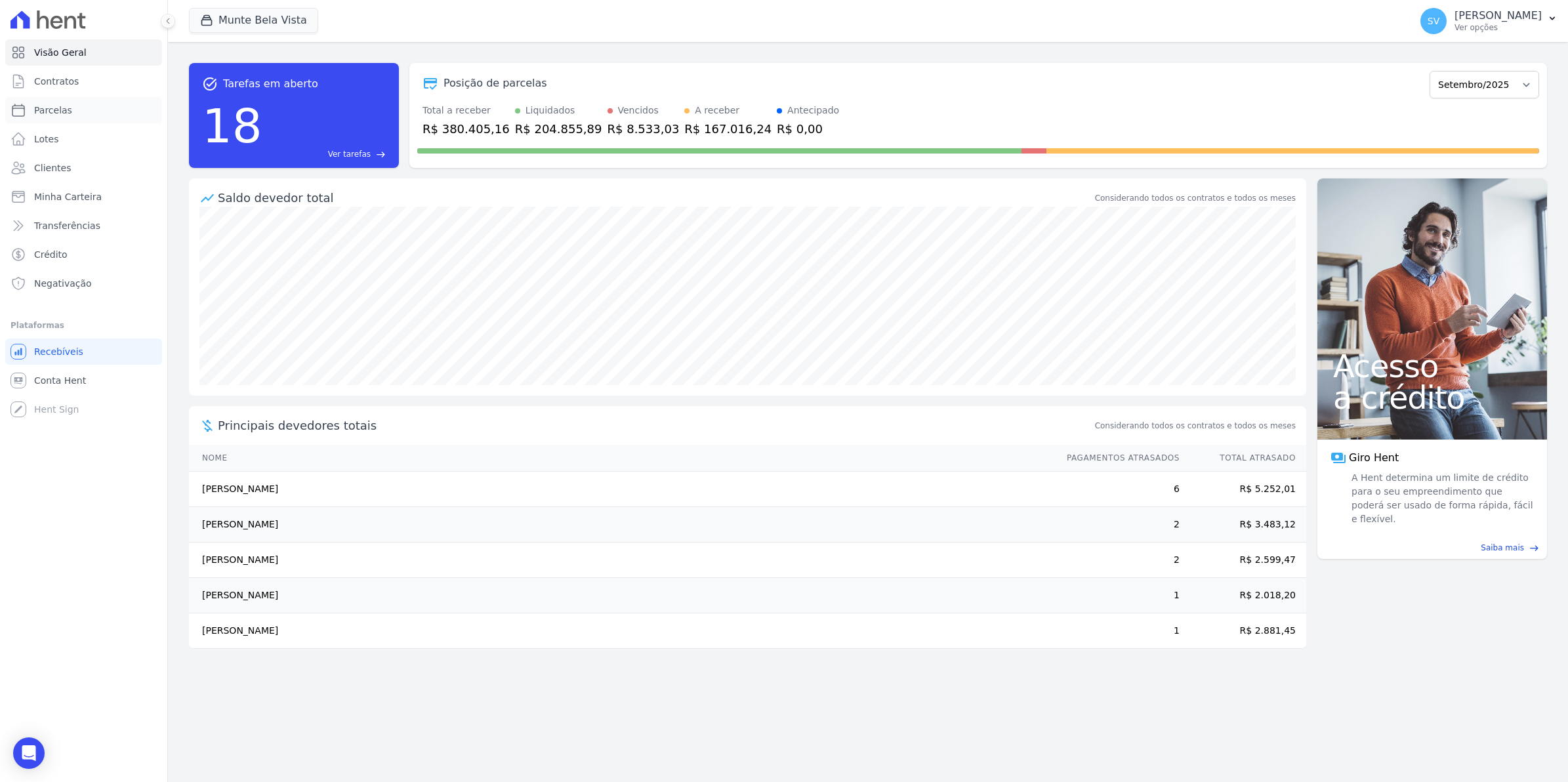
click at [59, 114] on span "Parcelas" at bounding box center [53, 110] width 38 height 13
select select
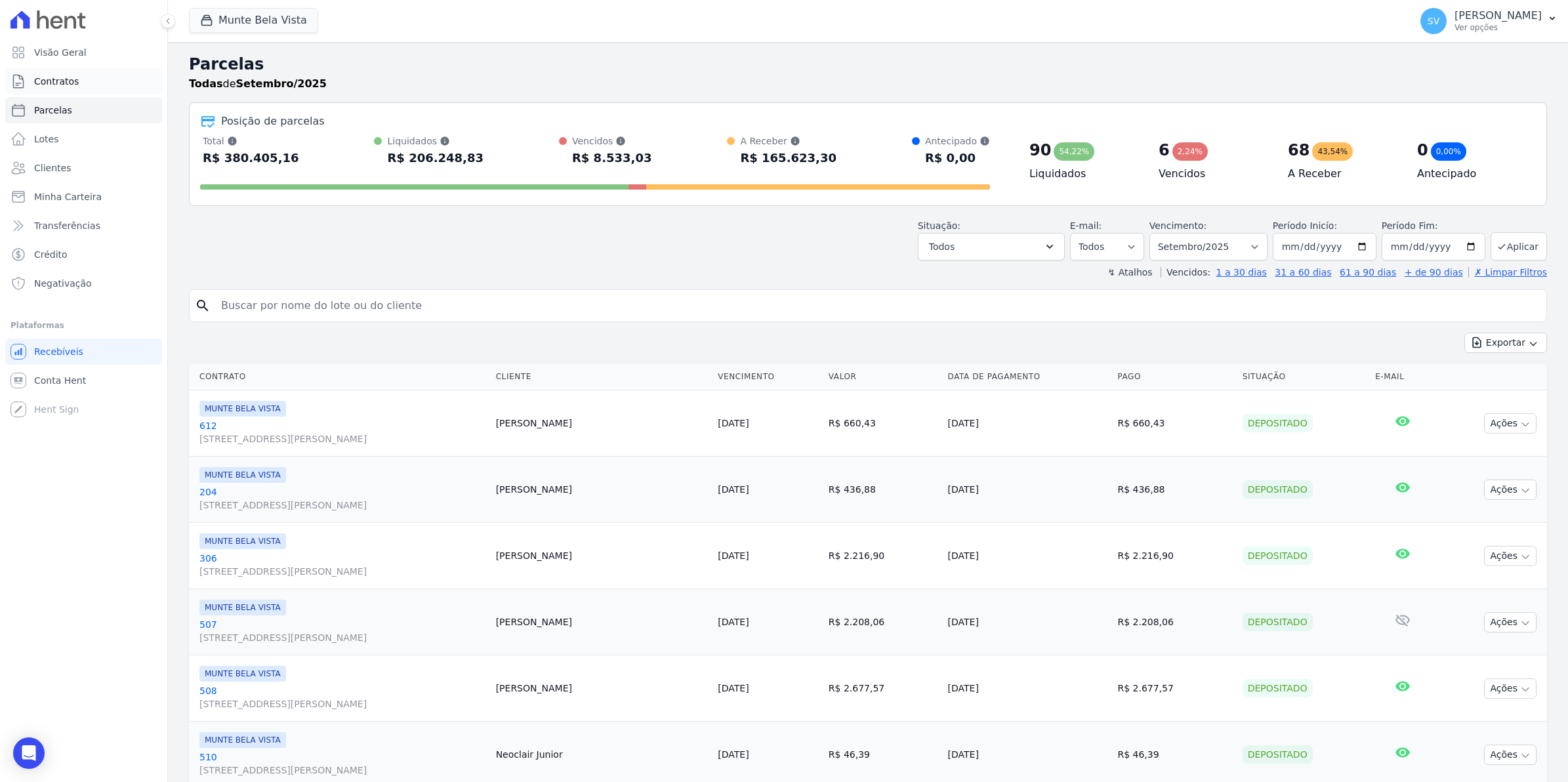
click at [57, 80] on span "Contratos" at bounding box center [56, 81] width 45 height 13
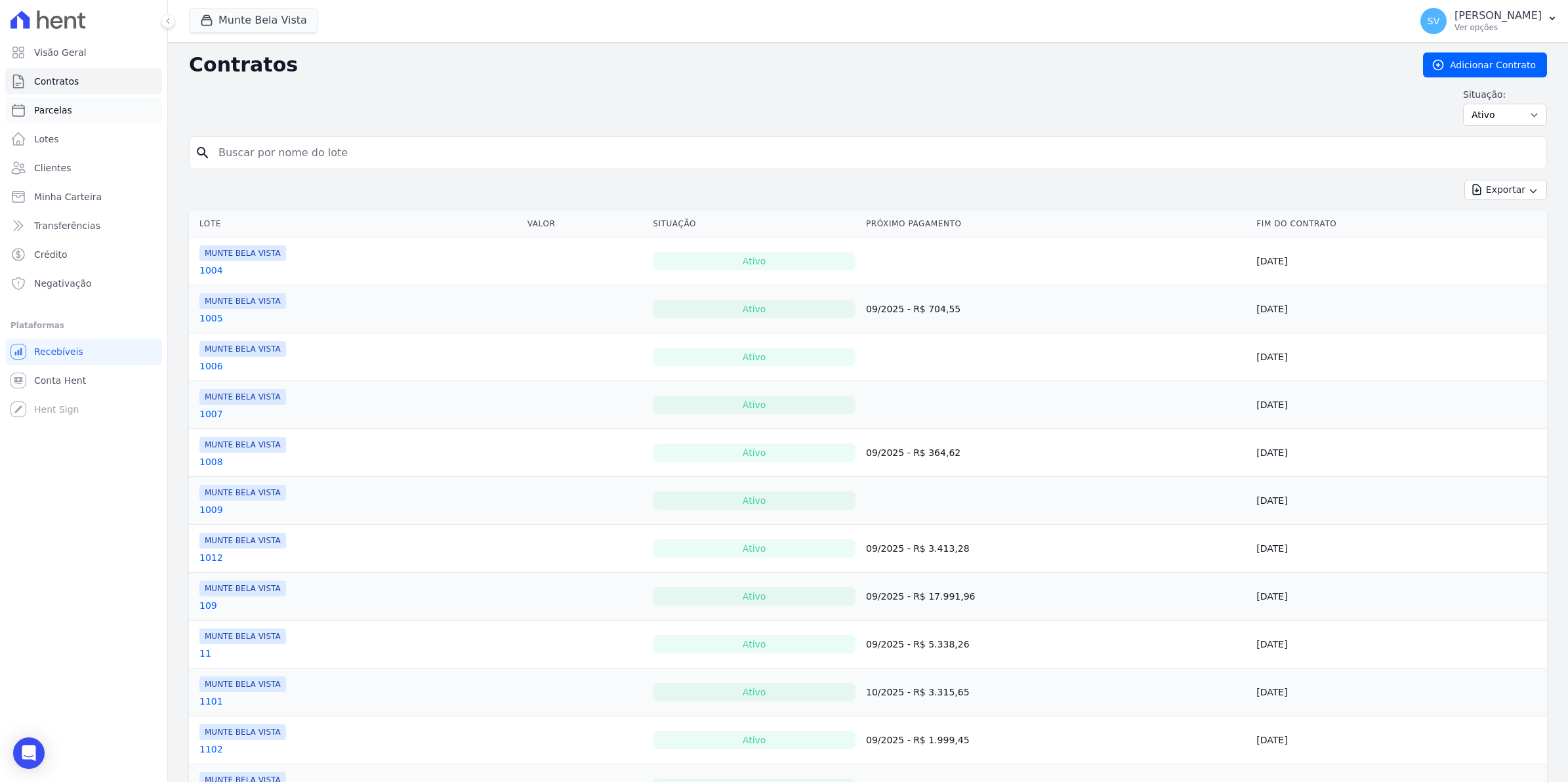
click at [47, 106] on span "Parcelas" at bounding box center [53, 110] width 38 height 13
select select
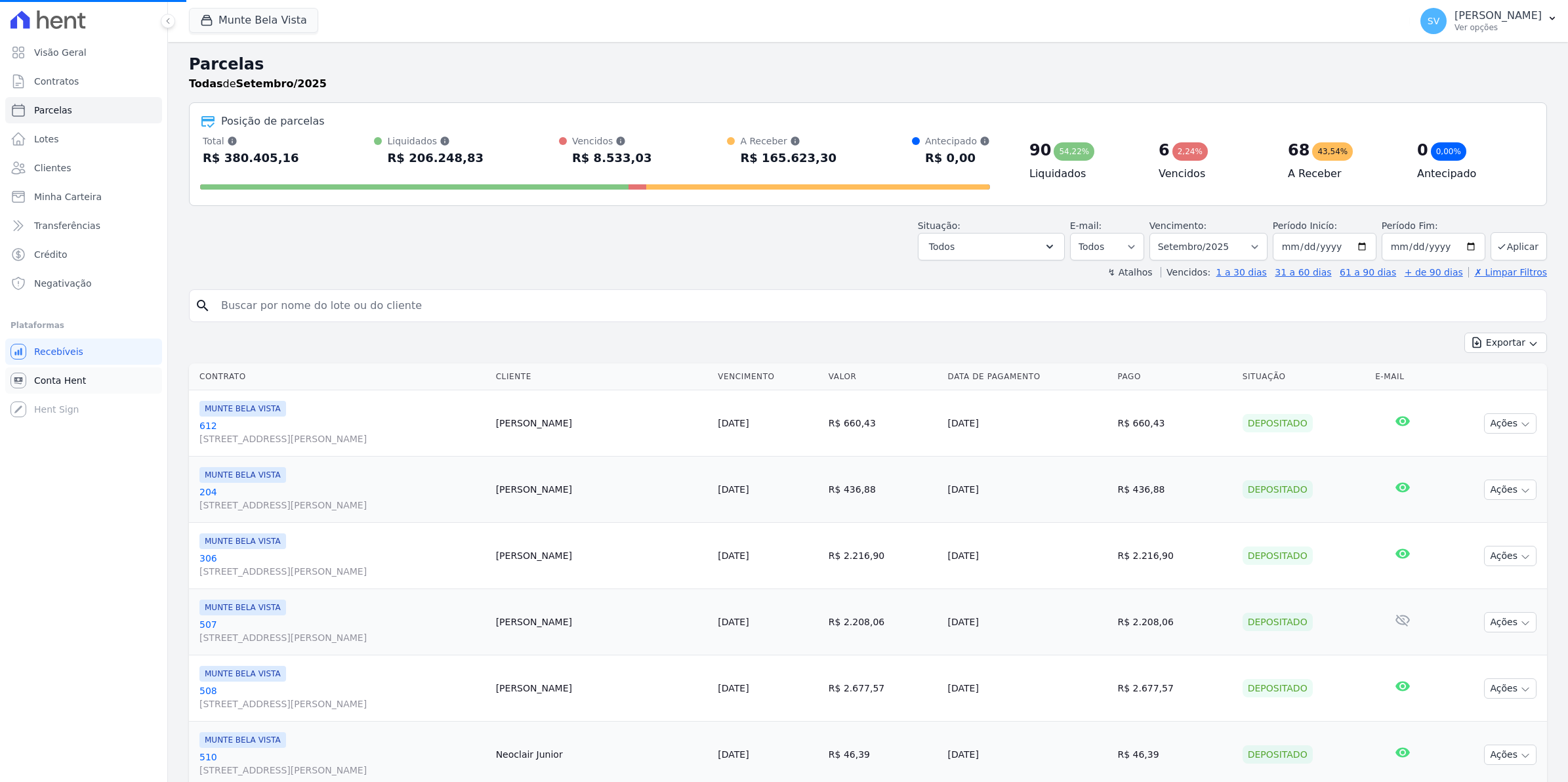
select select
click at [59, 83] on span "Contratos" at bounding box center [56, 81] width 45 height 13
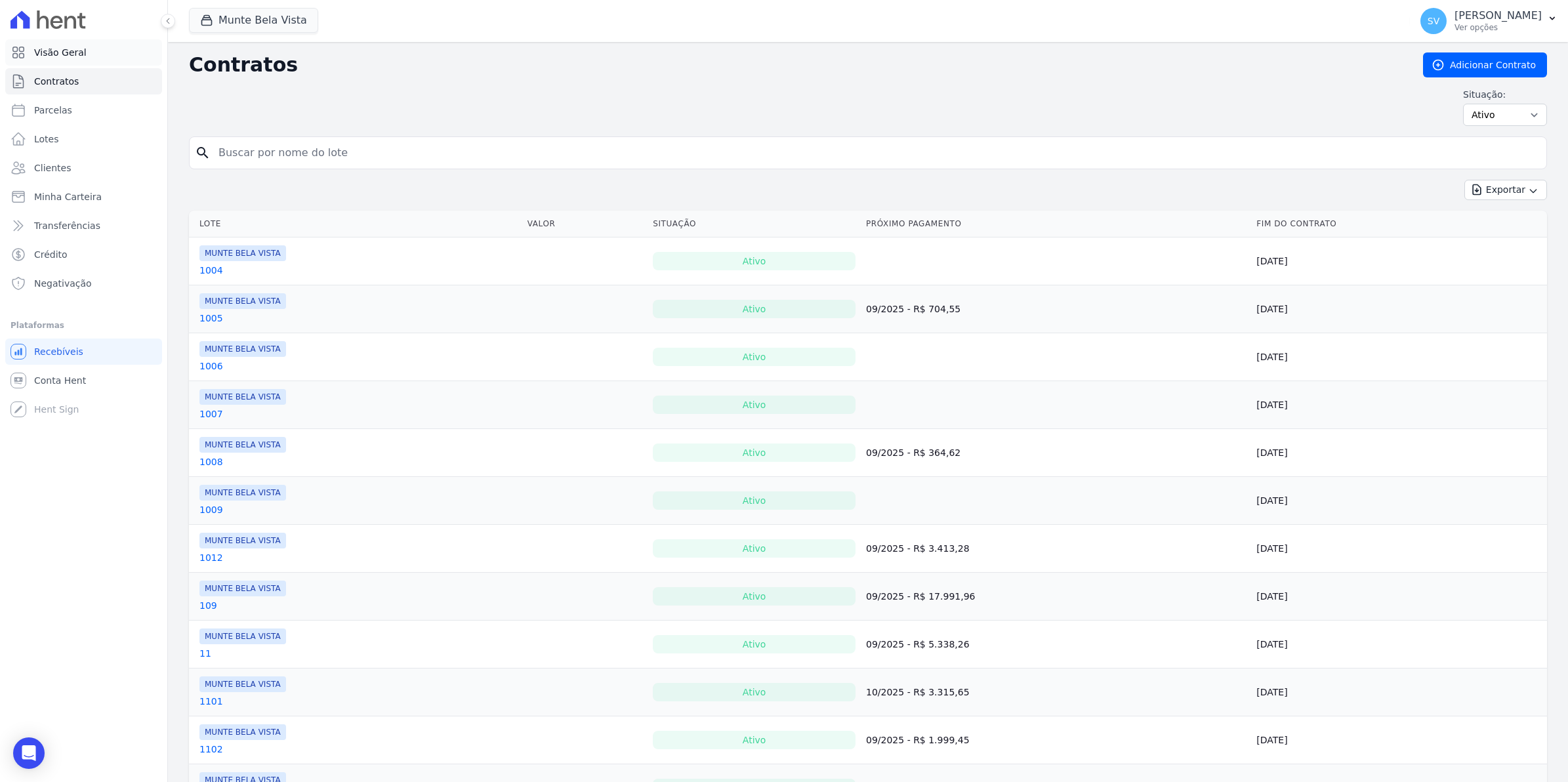
click at [62, 61] on link "Visão Geral" at bounding box center [83, 52] width 156 height 26
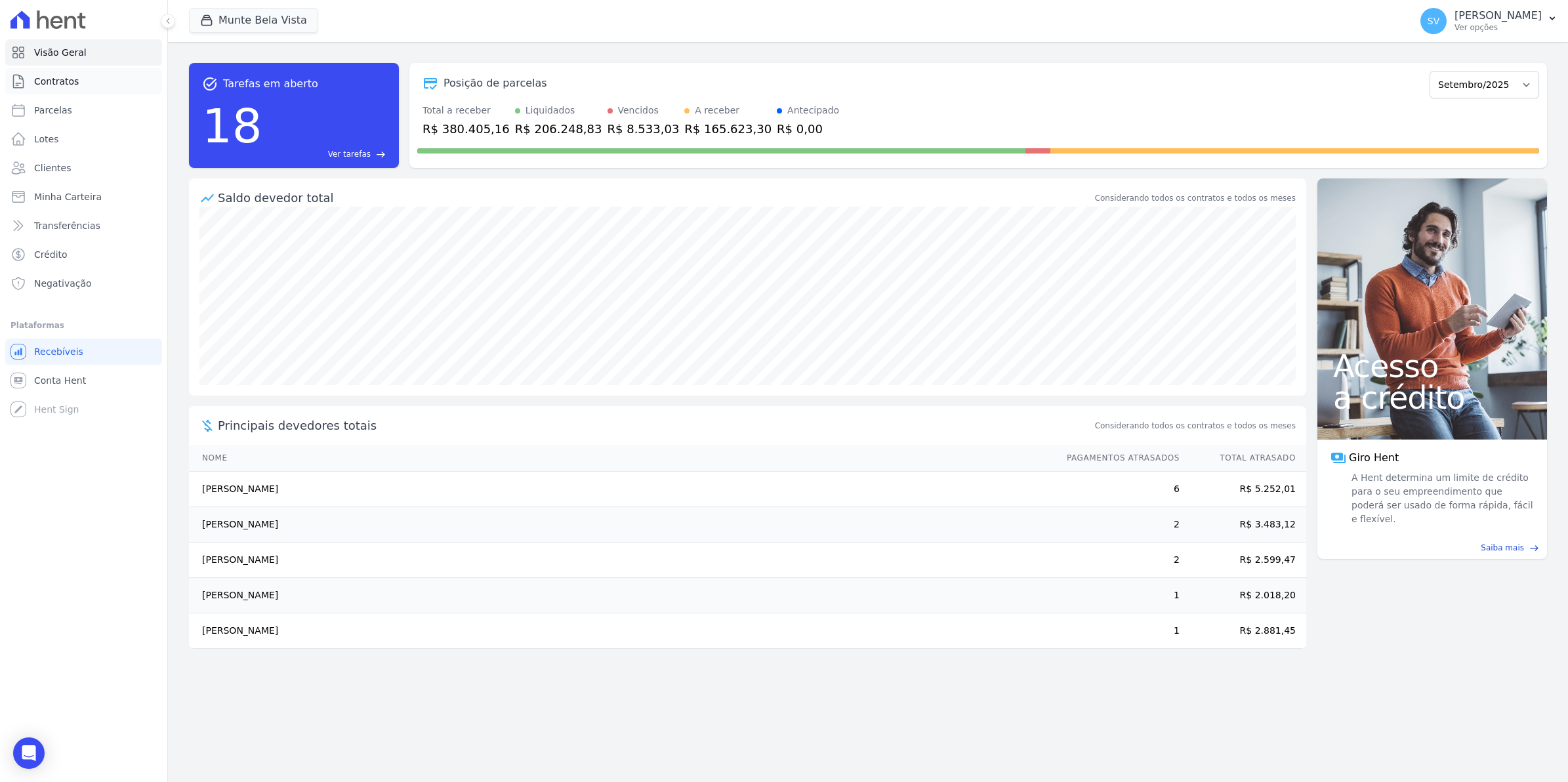
click at [66, 87] on span "Contratos" at bounding box center [56, 81] width 45 height 13
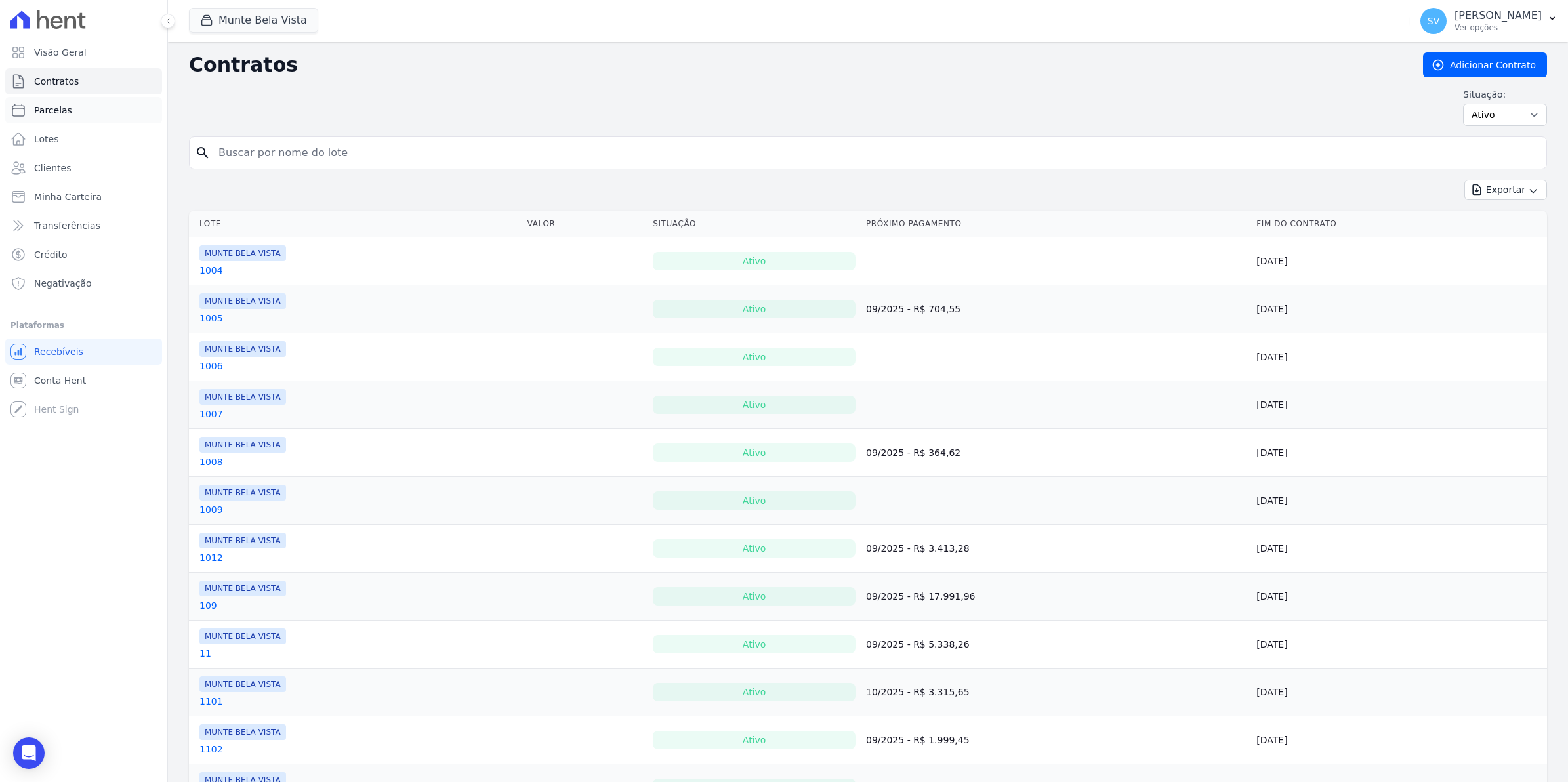
click at [67, 115] on link "Parcelas" at bounding box center [83, 110] width 156 height 26
select select
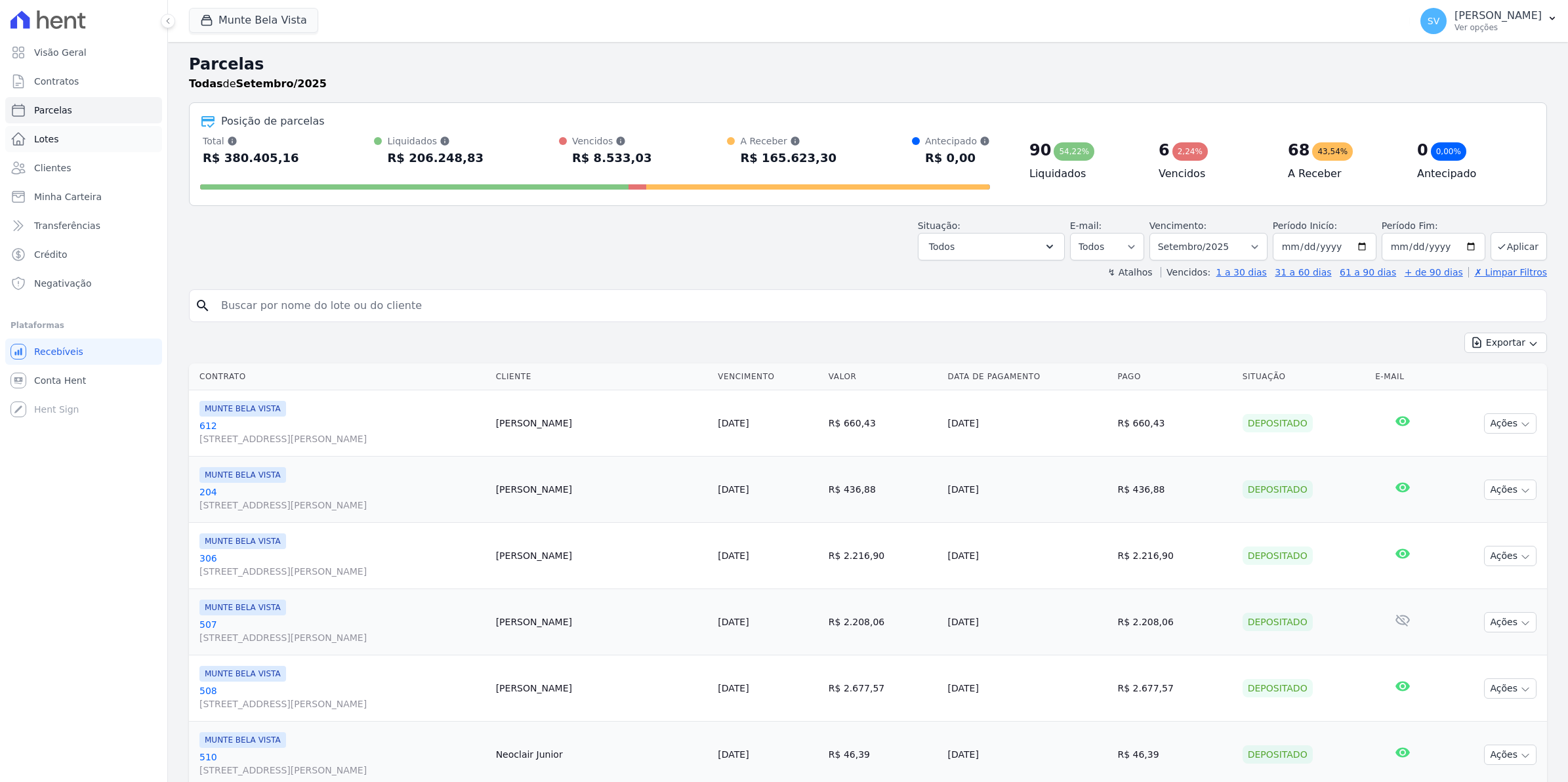
select select
click at [37, 135] on span "Lotes" at bounding box center [46, 139] width 25 height 13
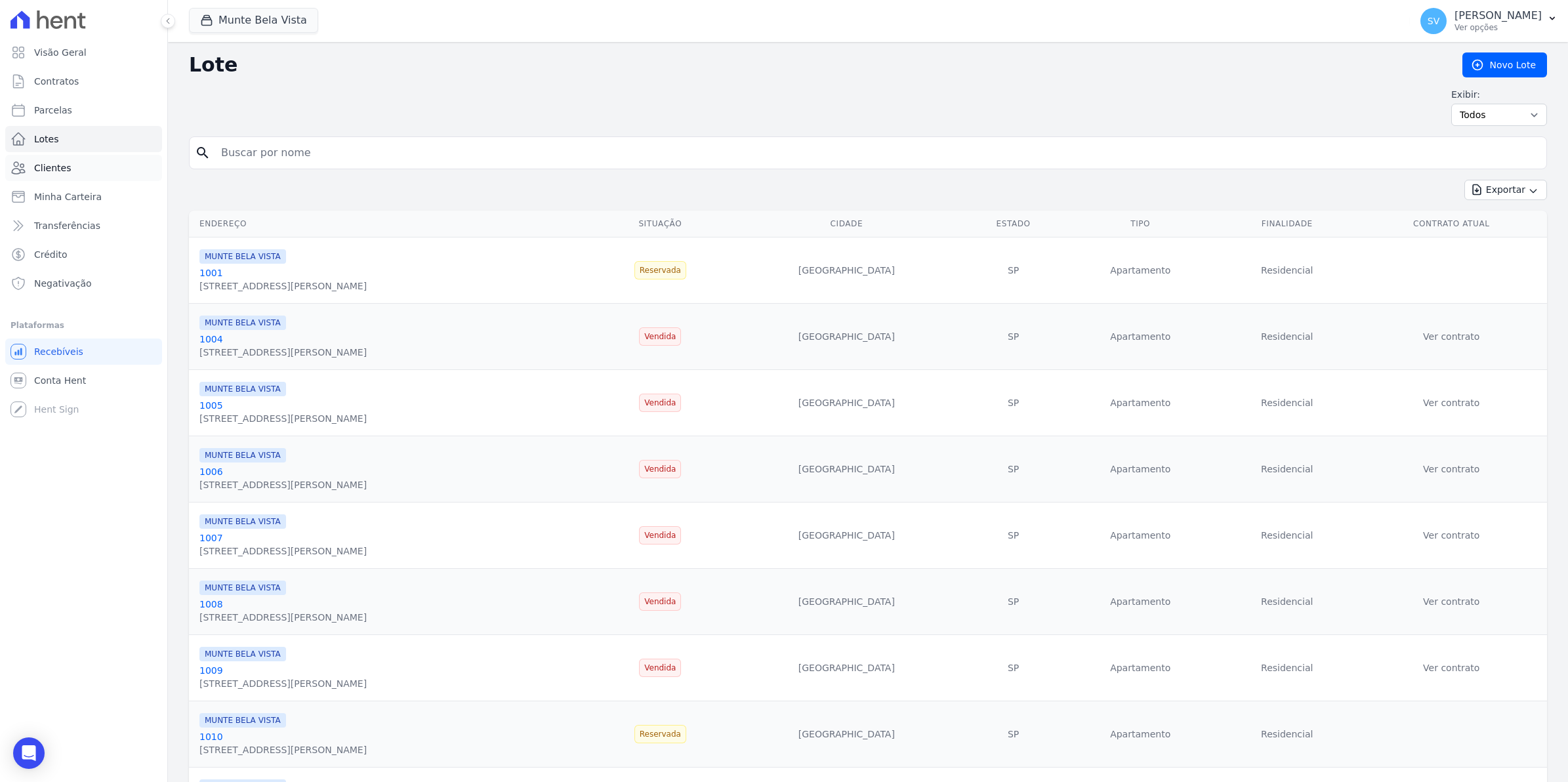
click at [59, 169] on span "Clientes" at bounding box center [52, 168] width 37 height 13
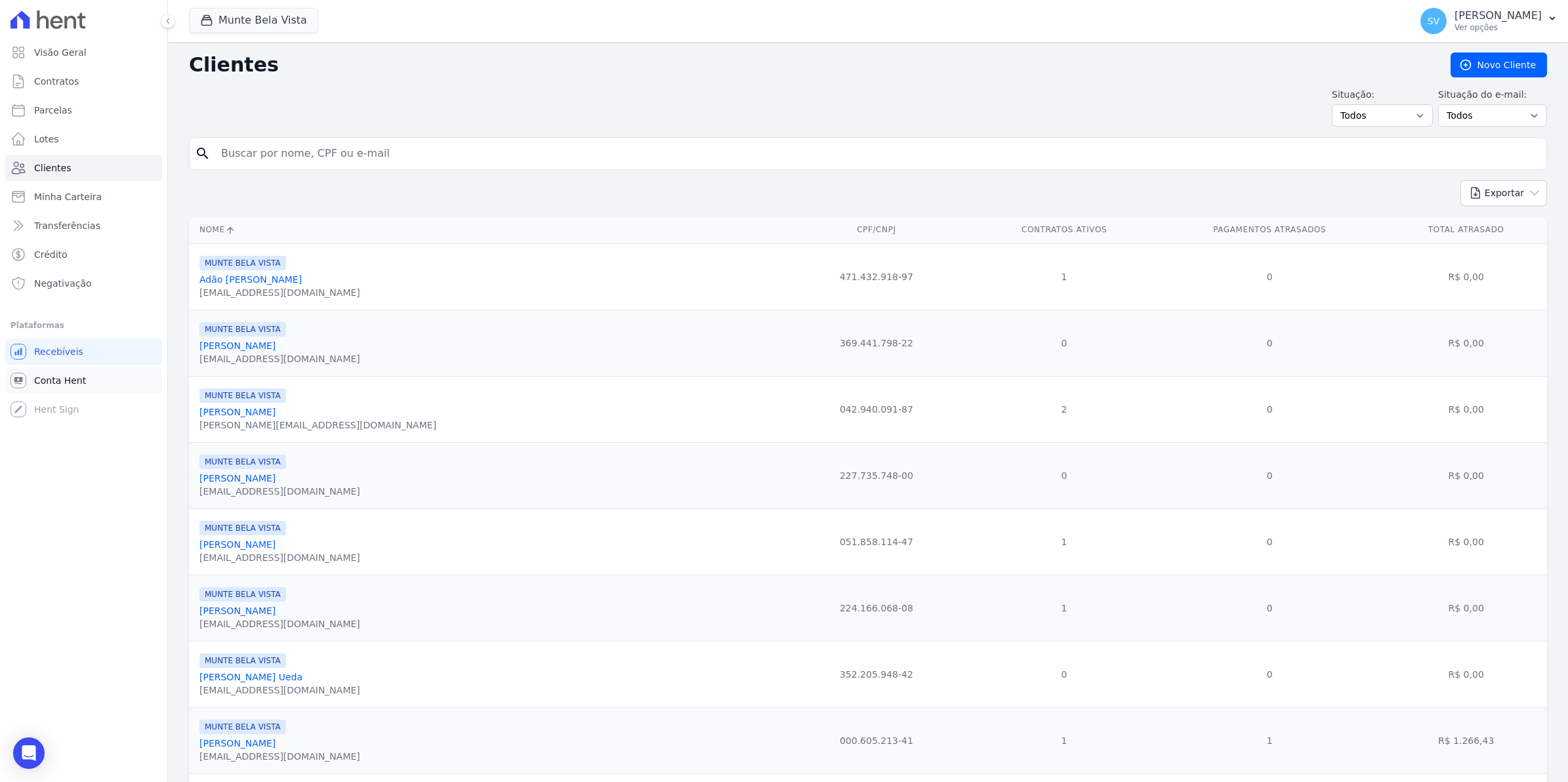
click at [58, 387] on link "Conta Hent" at bounding box center [83, 380] width 156 height 26
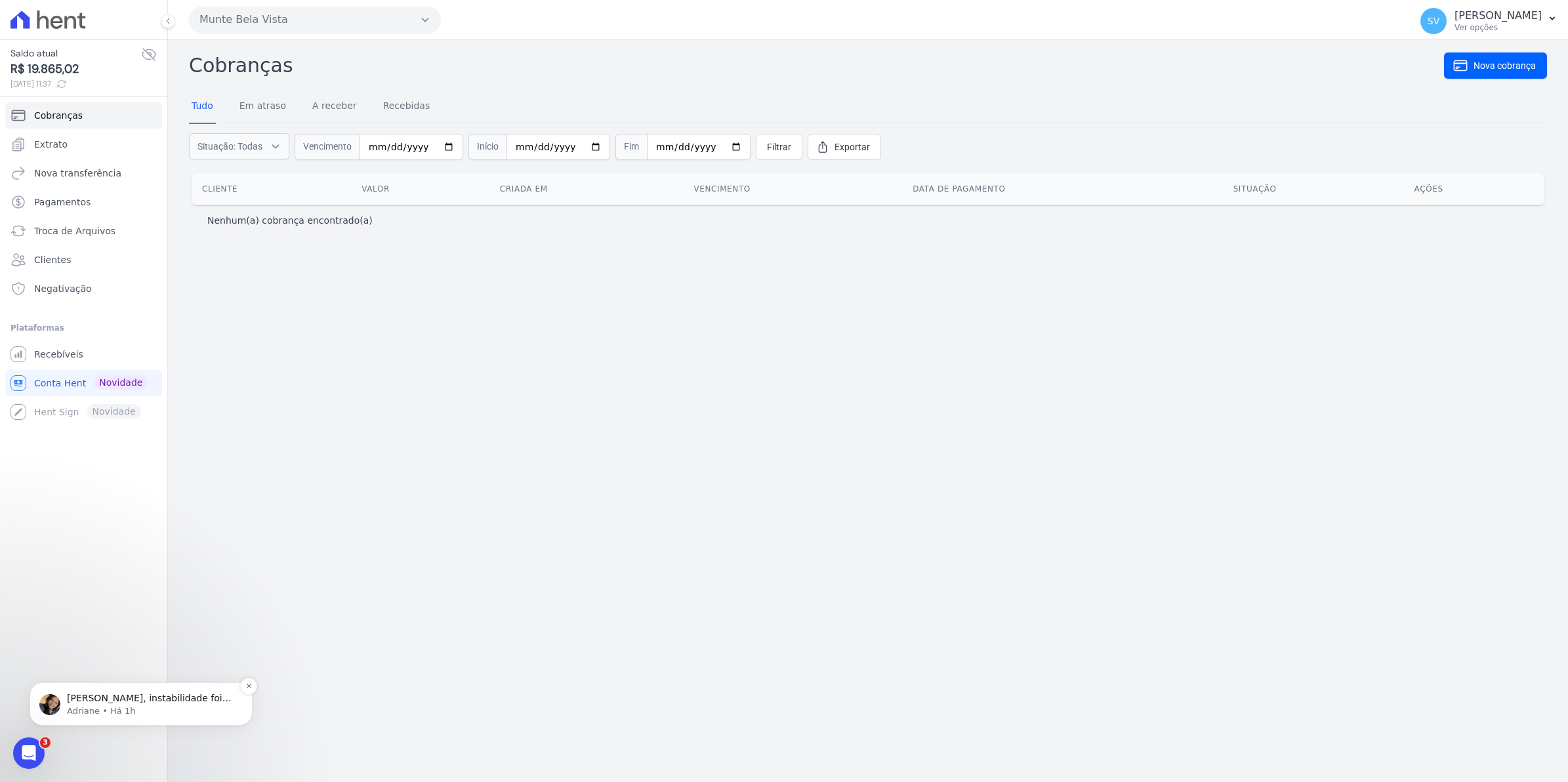
click at [101, 705] on p "Adriane • Há 1h" at bounding box center [152, 711] width 170 height 12
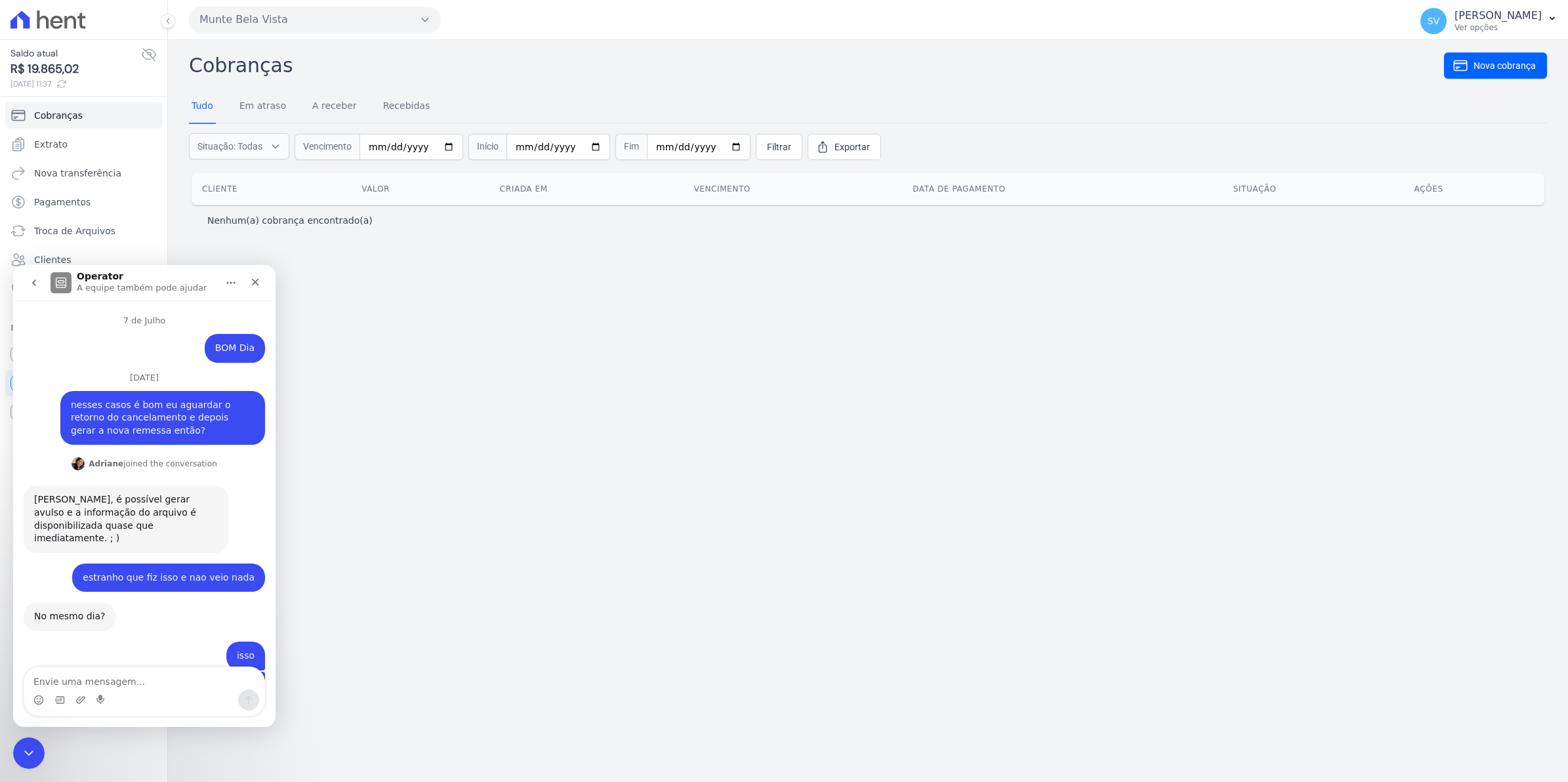
scroll to position [33, 0]
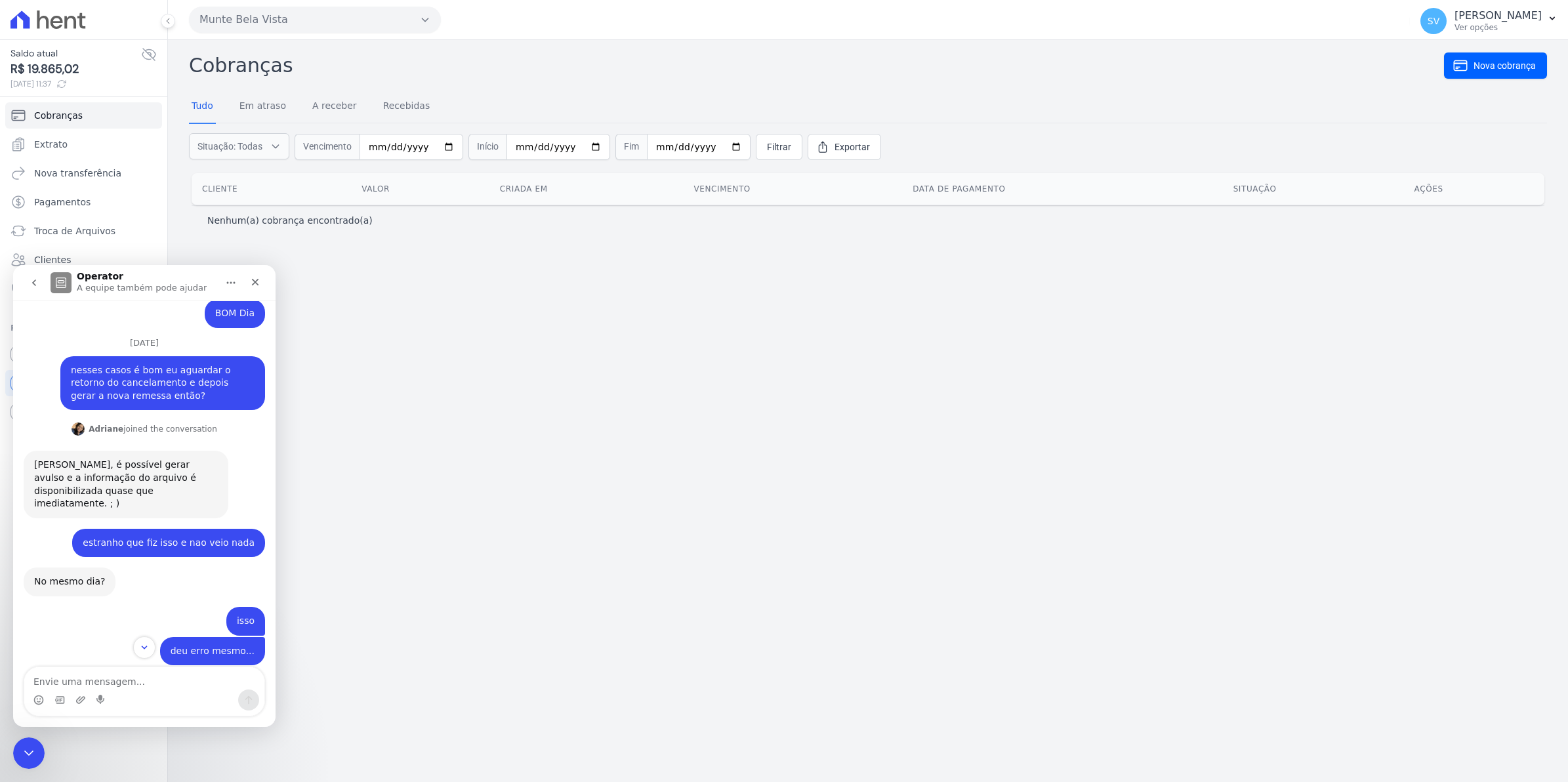
click at [698, 643] on div "Cobranças Nova cobrança Tudo Em atraso A receber Recebidas Situação: Todas Em a…" at bounding box center [868, 411] width 1400 height 742
click at [259, 281] on icon "Fechar" at bounding box center [255, 282] width 10 height 10
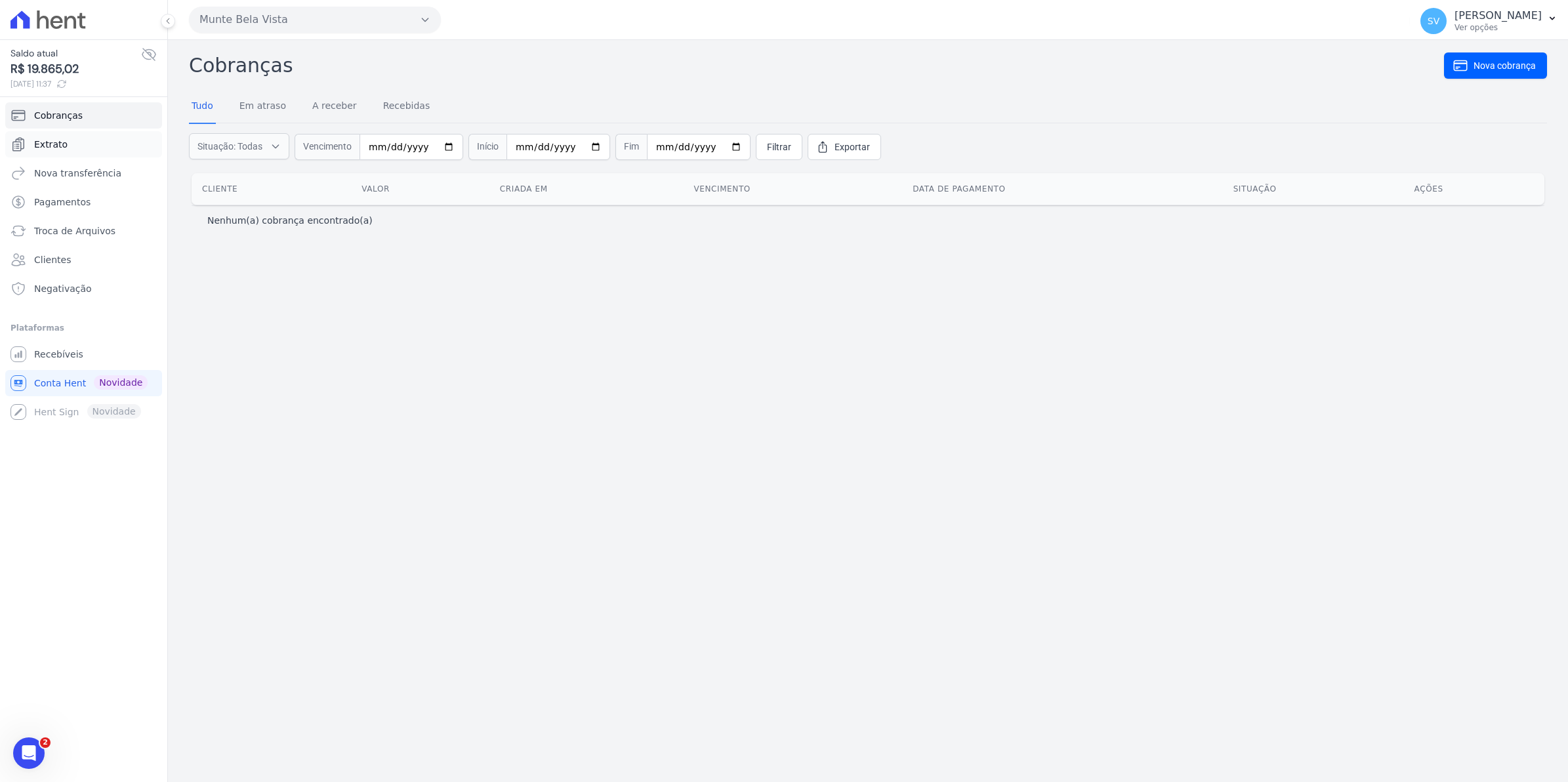
scroll to position [10542, 0]
click at [45, 145] on span "Extrato" at bounding box center [51, 144] width 33 height 13
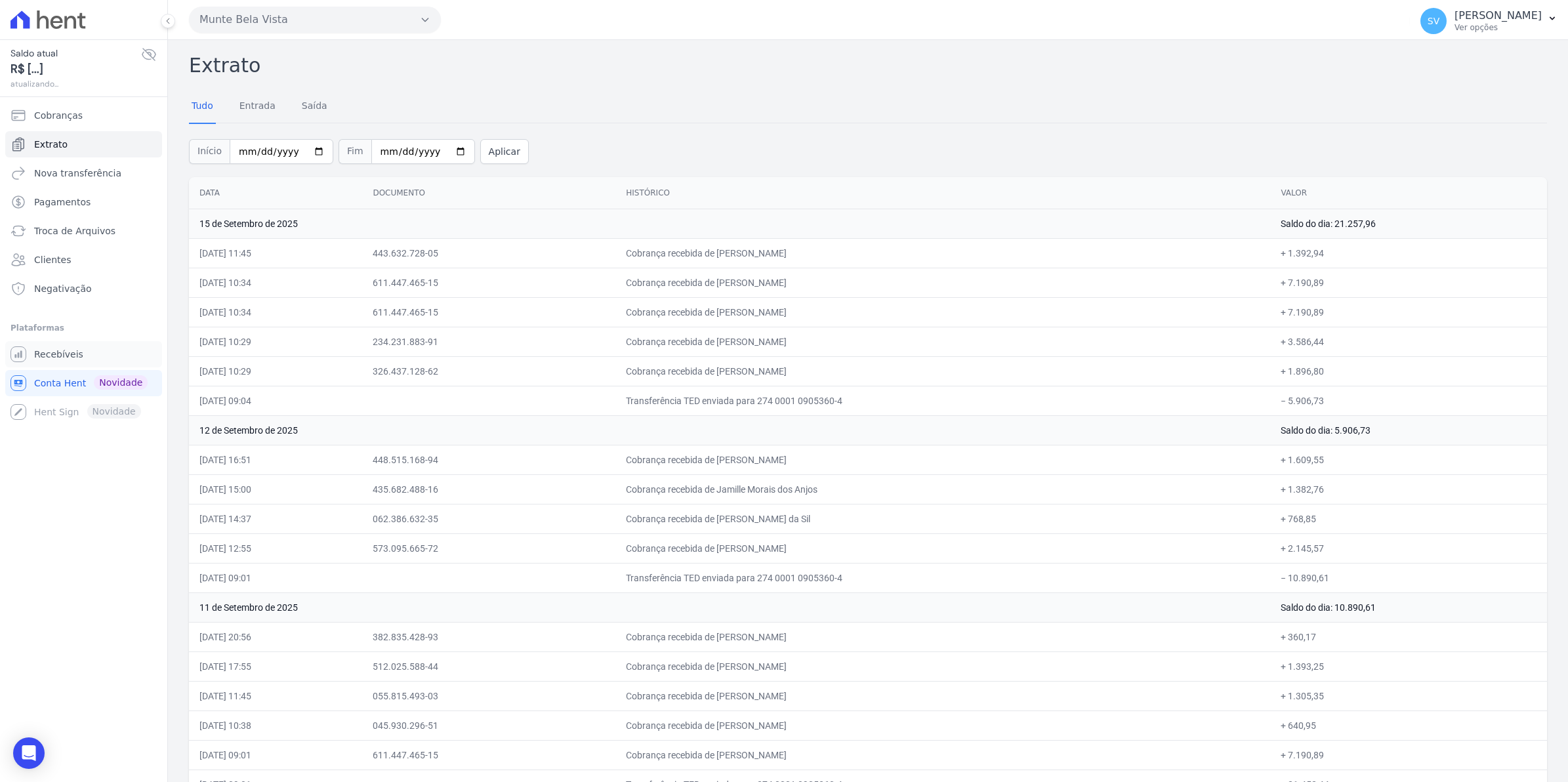
click at [52, 364] on link "Recebíveis" at bounding box center [83, 354] width 156 height 26
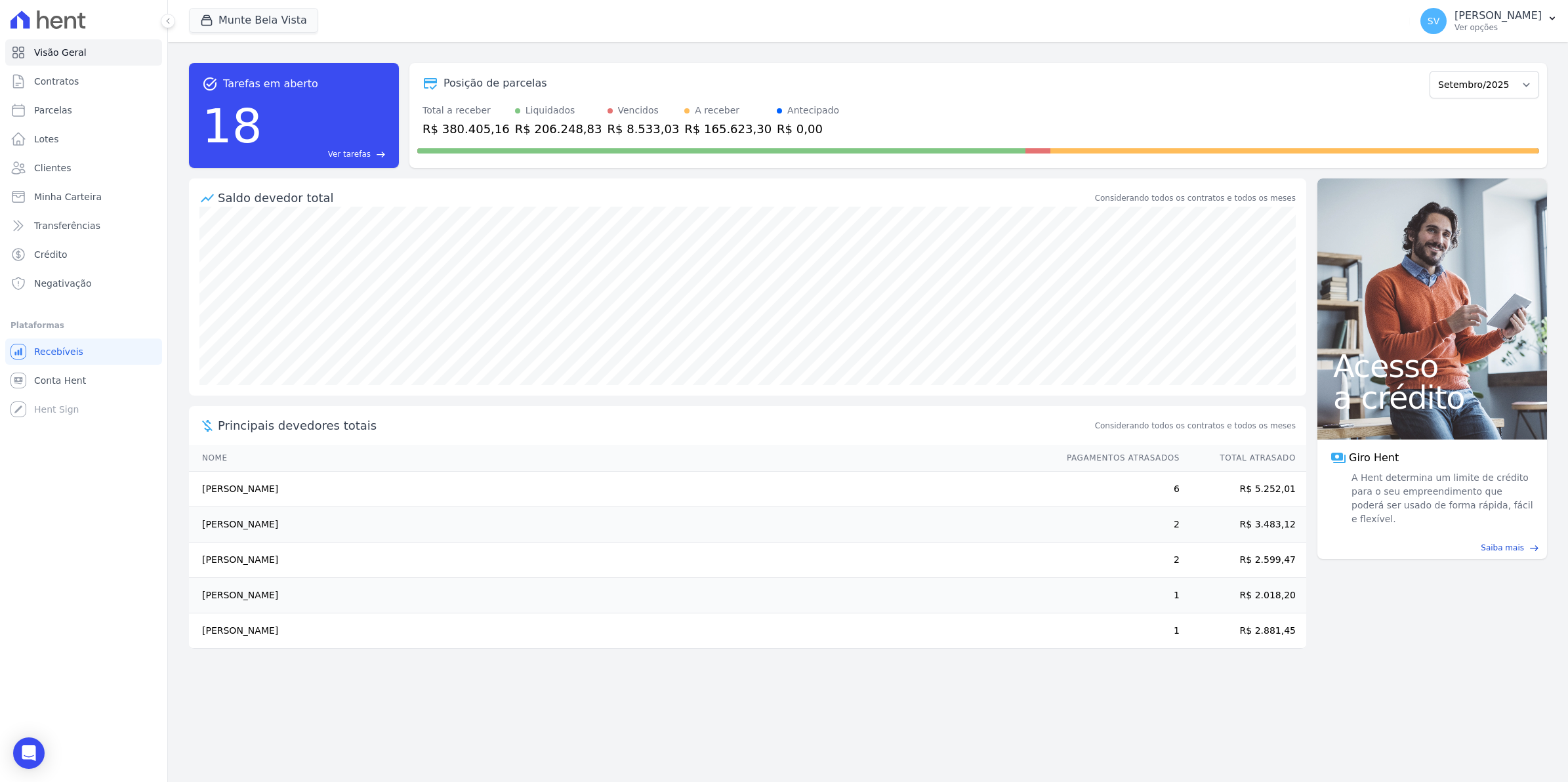
click at [64, 382] on span "Conta Hent" at bounding box center [59, 380] width 52 height 13
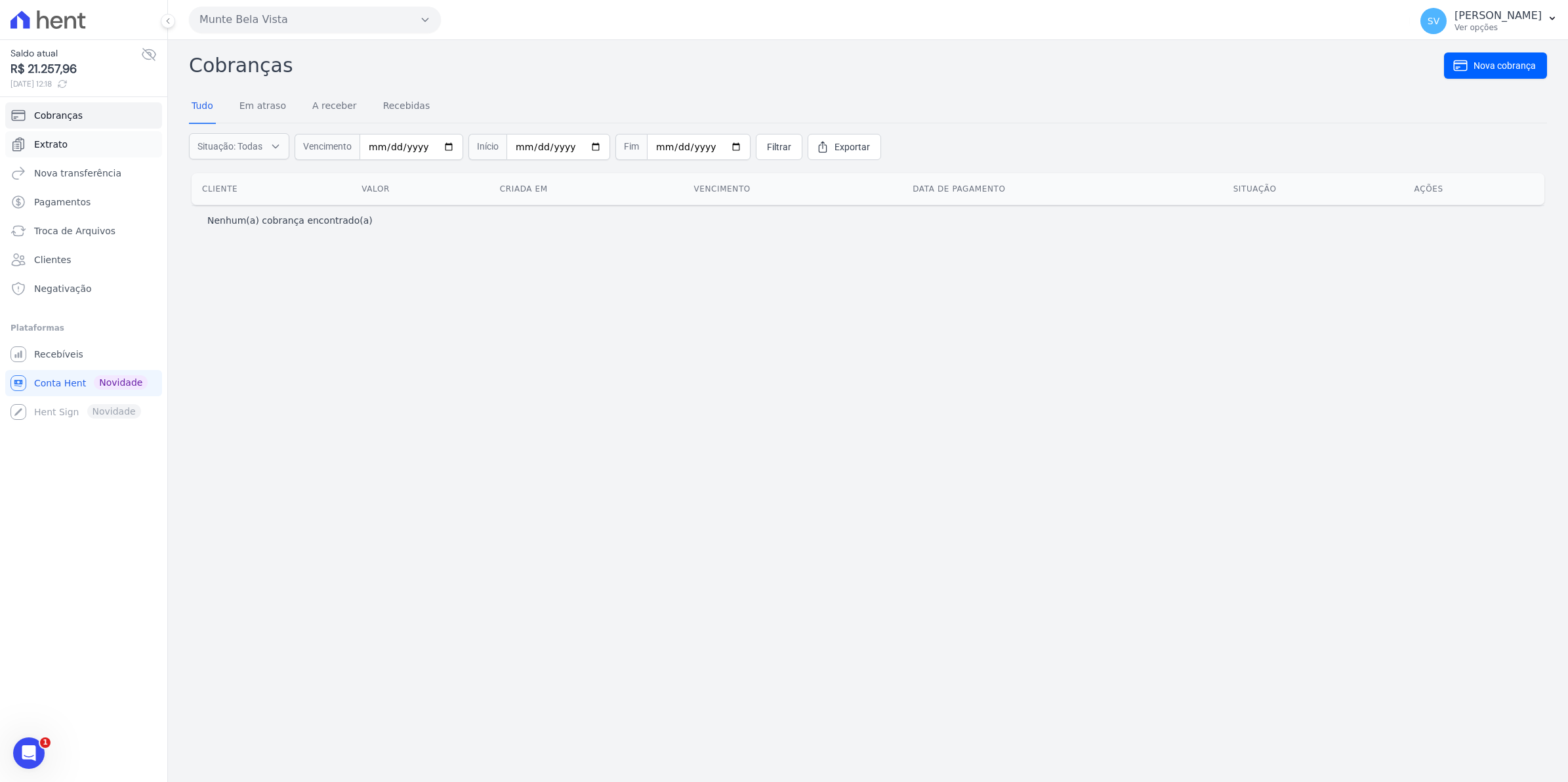
click at [47, 140] on span "Extrato" at bounding box center [51, 144] width 33 height 13
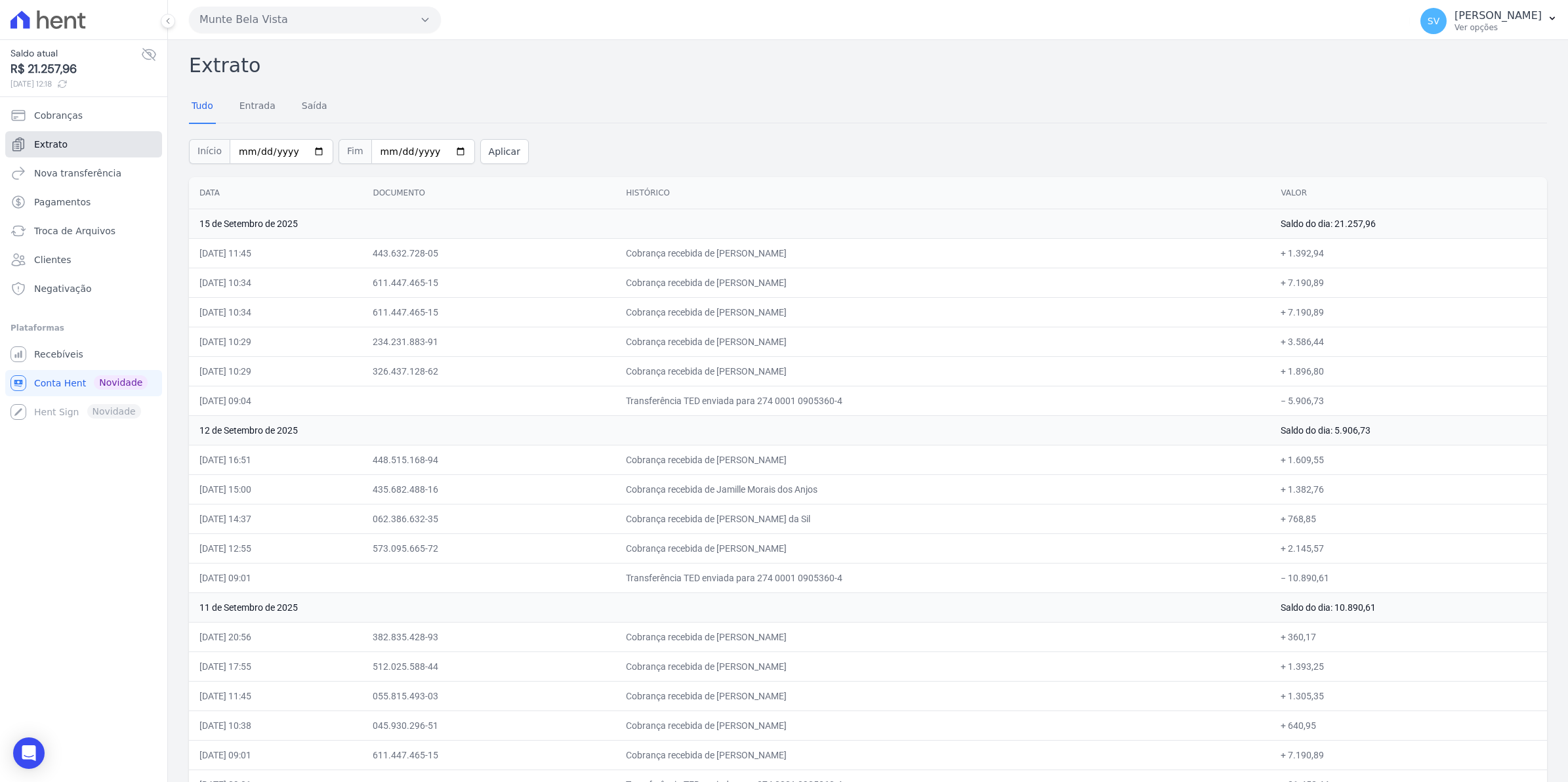
click at [58, 141] on span "Extrato" at bounding box center [51, 144] width 33 height 13
click at [57, 120] on span "Cobranças" at bounding box center [59, 115] width 49 height 13
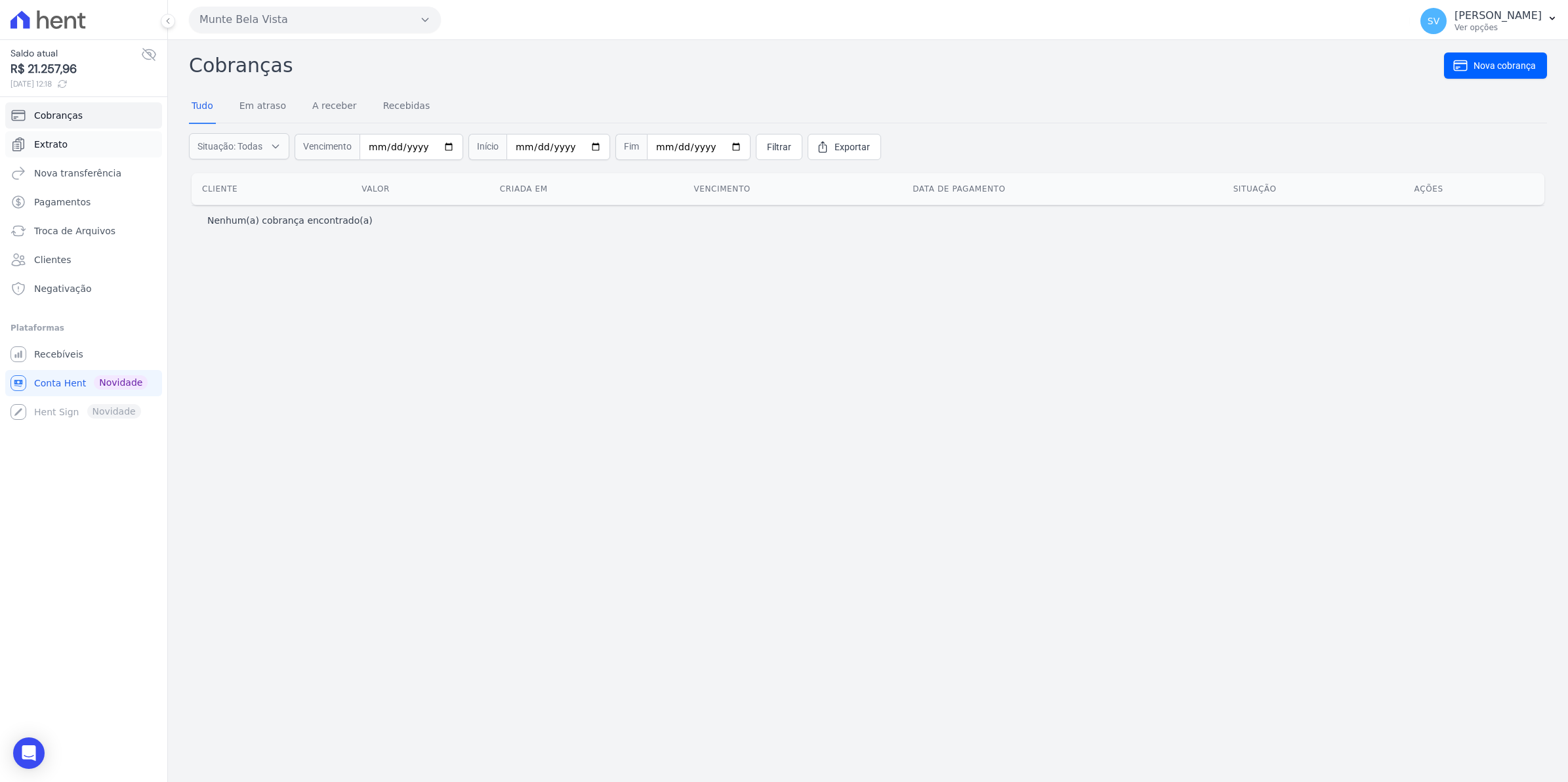
click at [59, 154] on link "Extrato" at bounding box center [83, 144] width 156 height 26
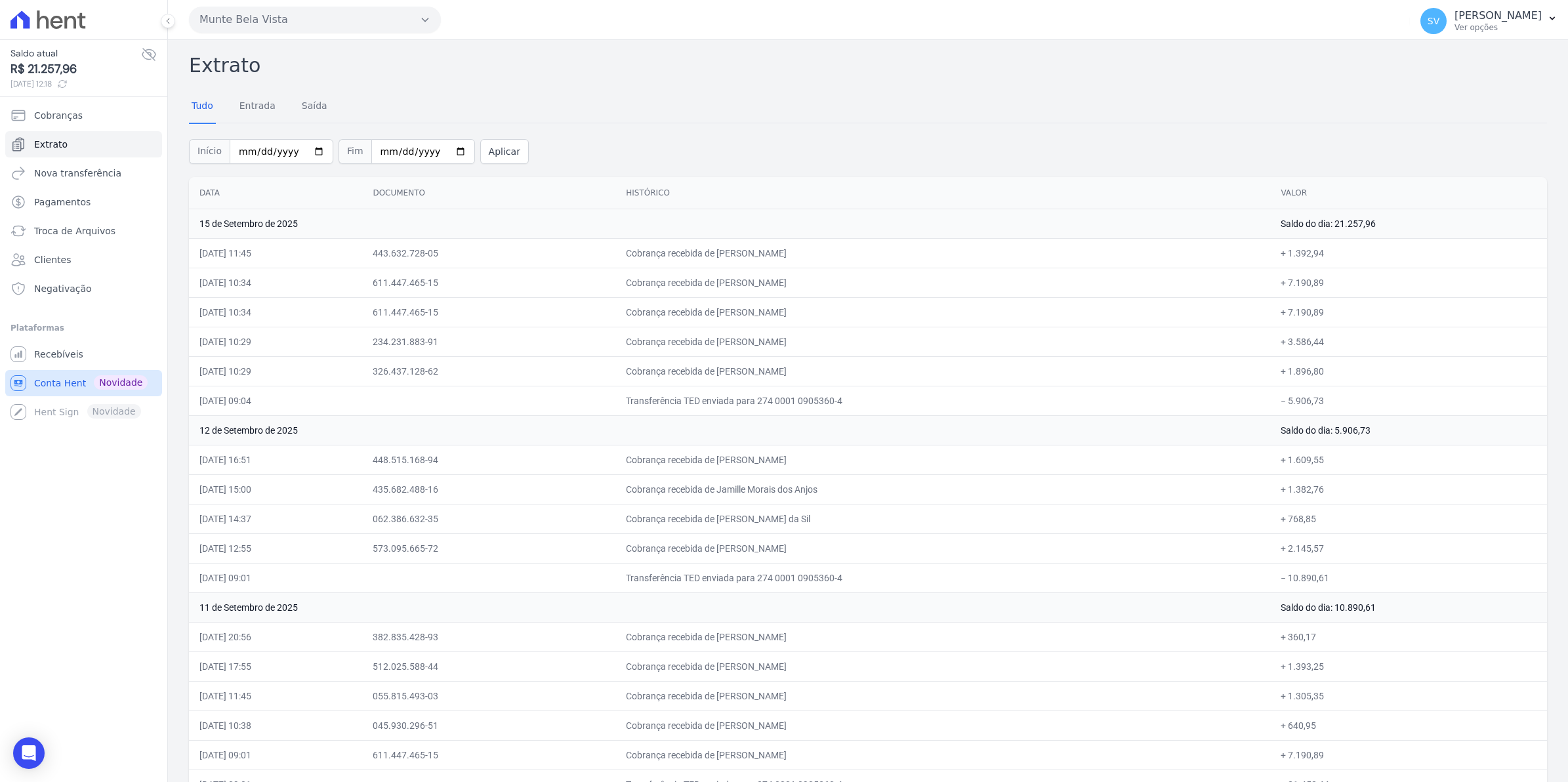
click at [73, 378] on span "Conta Hent" at bounding box center [59, 383] width 52 height 13
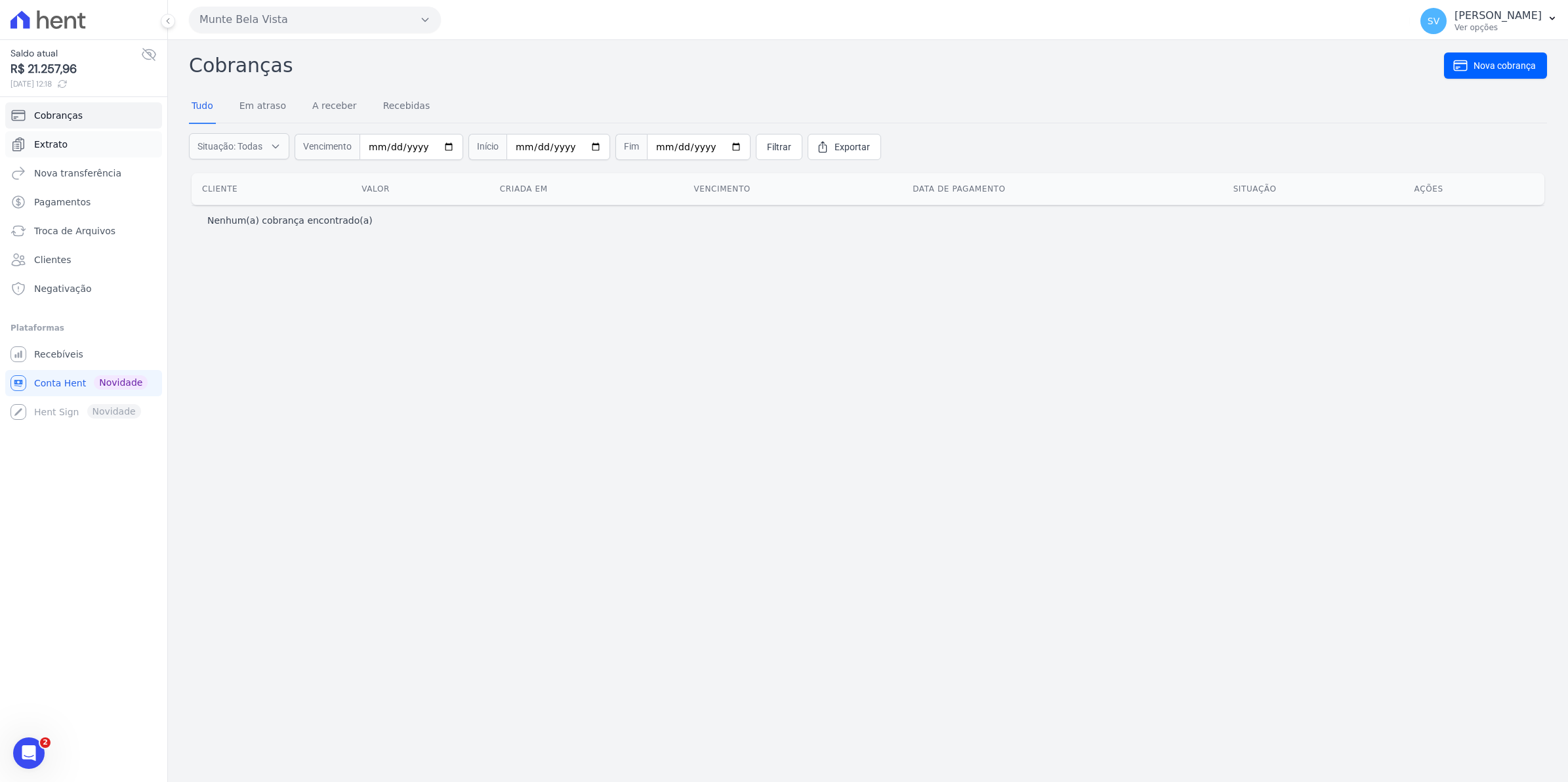
click at [62, 149] on span "Extrato" at bounding box center [51, 144] width 33 height 13
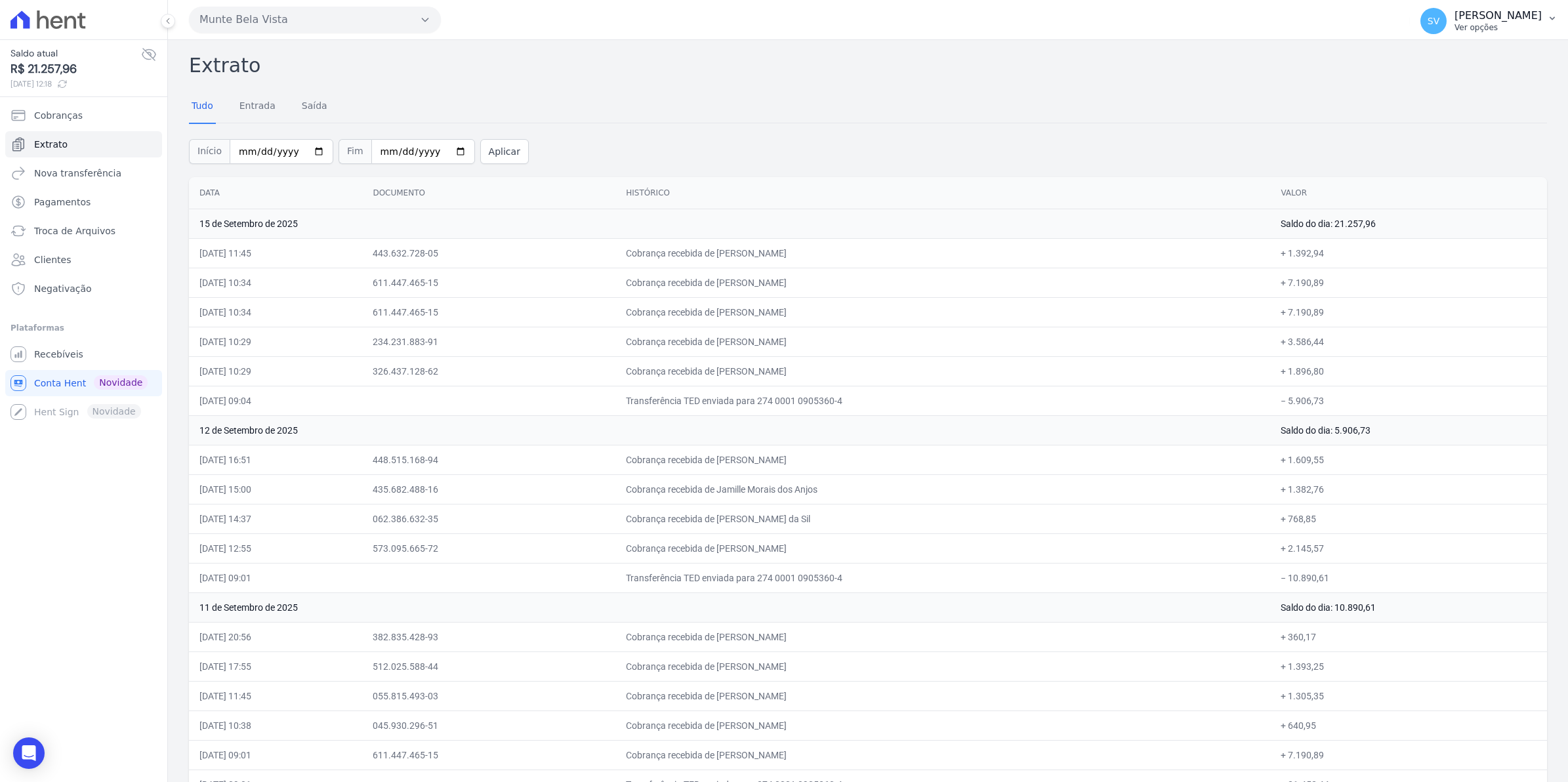
click at [1440, 21] on span "SV" at bounding box center [1433, 21] width 12 height 10
click at [59, 349] on span "Recebíveis" at bounding box center [59, 354] width 49 height 13
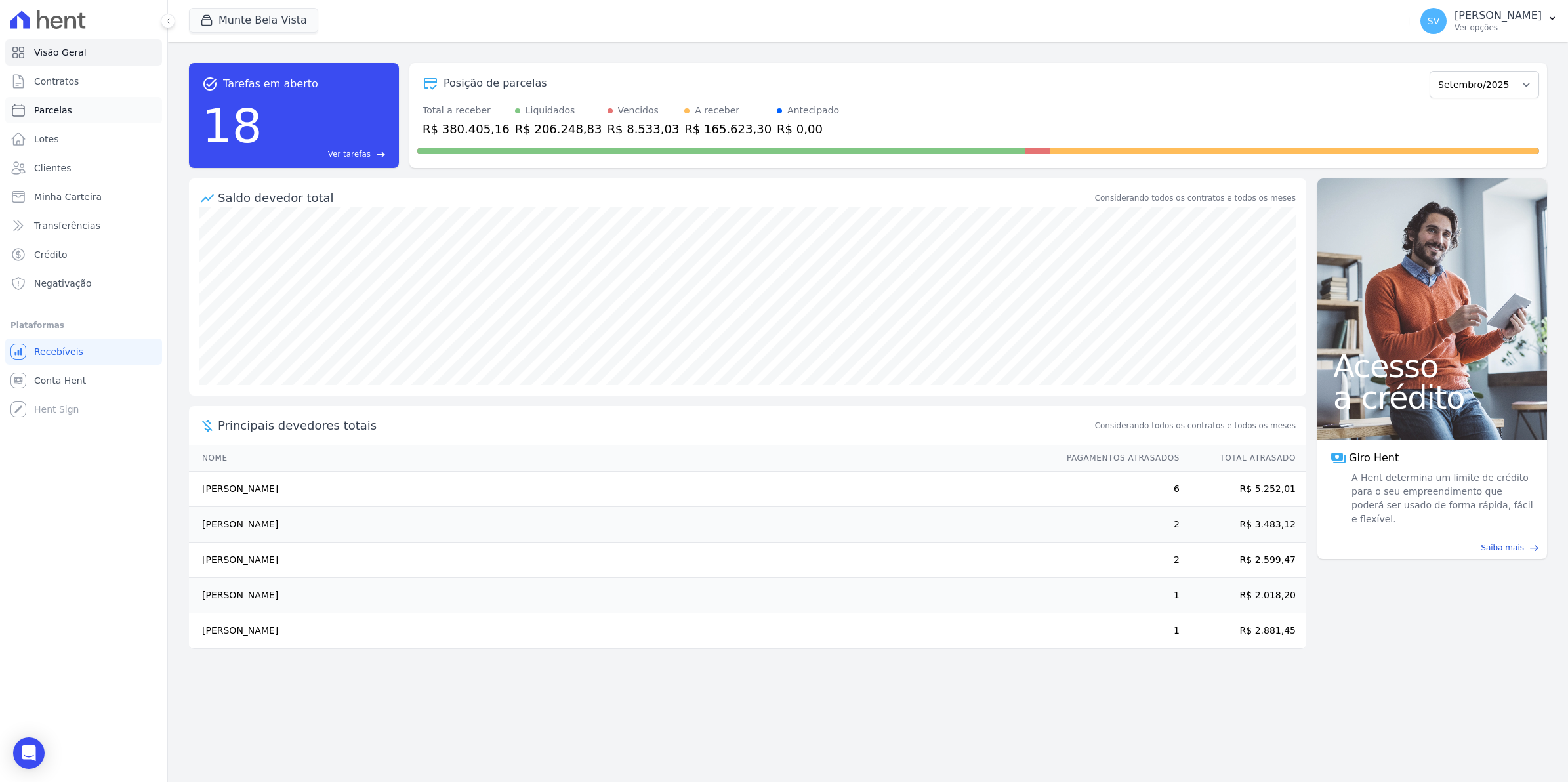
click at [84, 113] on link "Parcelas" at bounding box center [83, 110] width 156 height 26
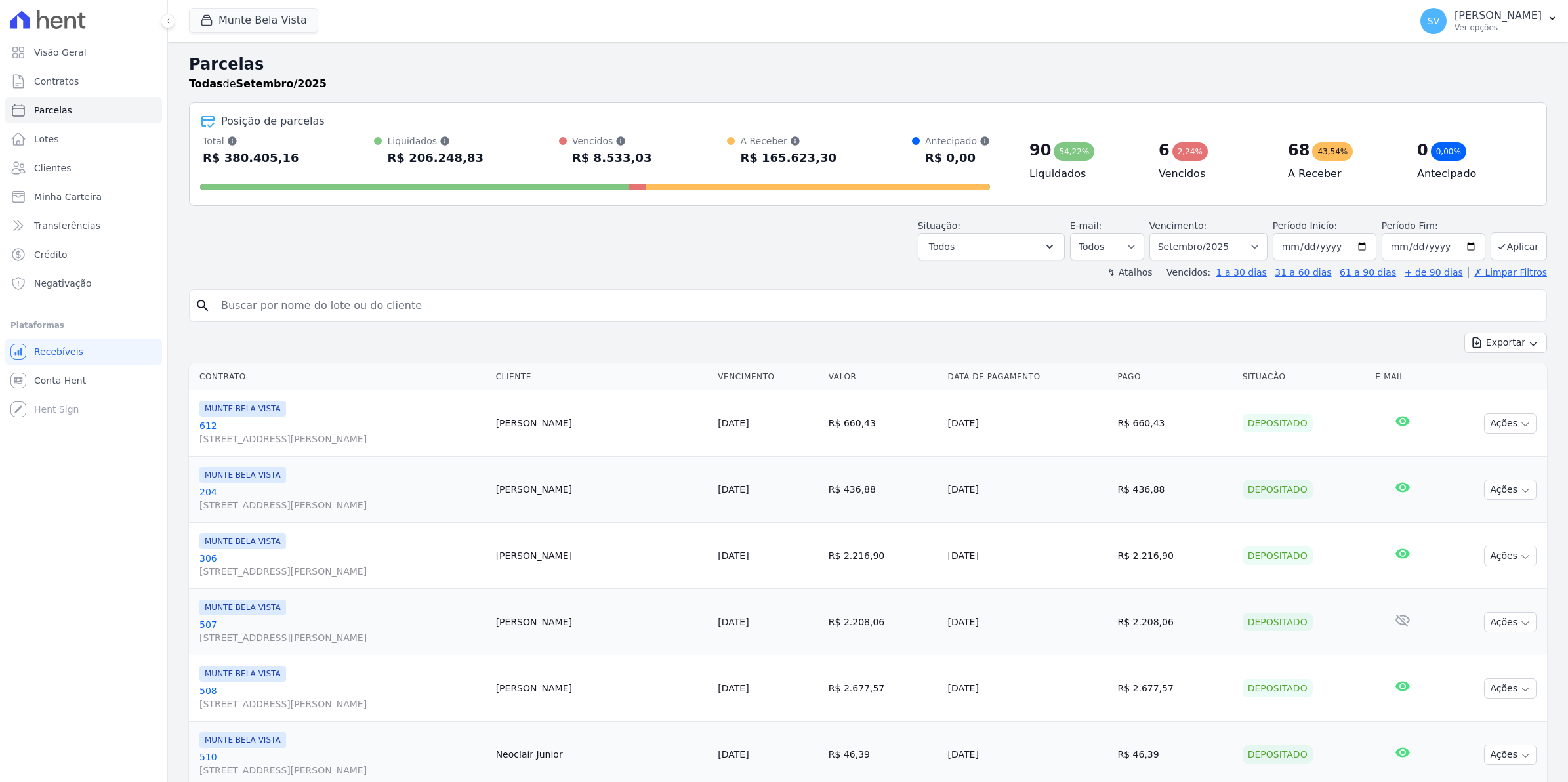
select select
click at [1440, 23] on span "SV" at bounding box center [1433, 21] width 12 height 10
click at [1456, 145] on link "Exportar retornos" at bounding box center [1484, 144] width 168 height 24
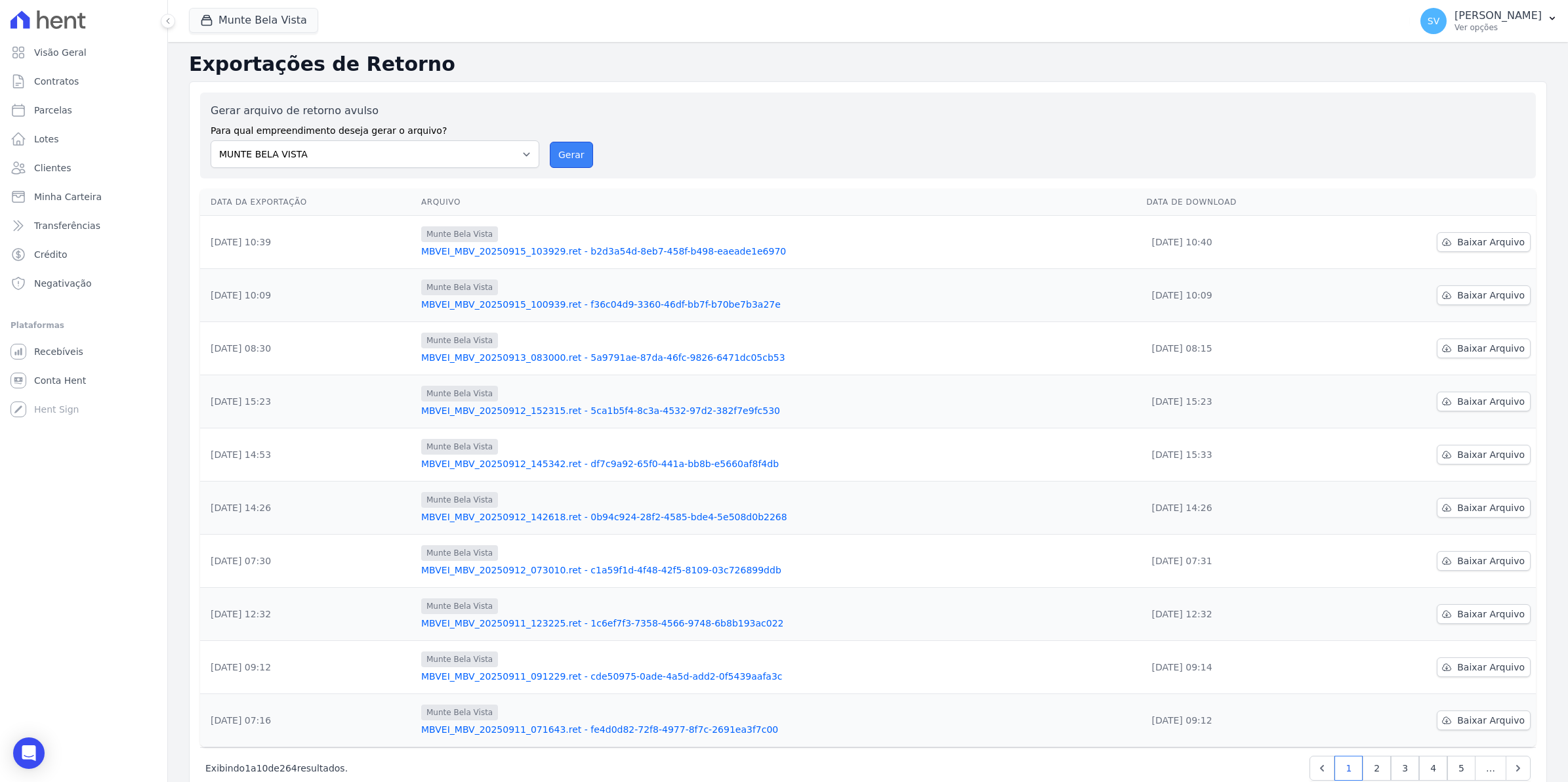
click at [565, 157] on button "Gerar" at bounding box center [572, 155] width 44 height 26
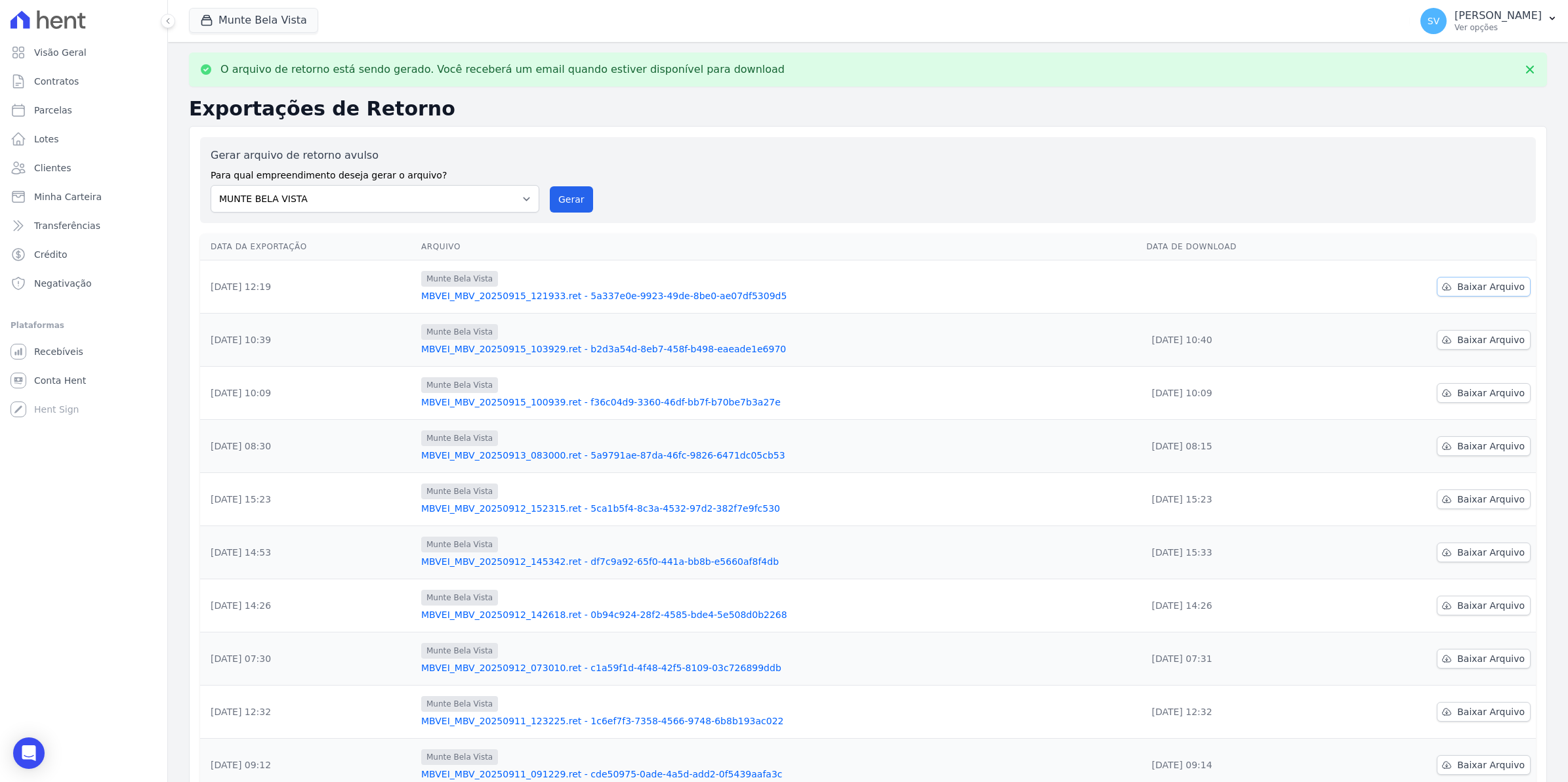
click at [1457, 288] on span "Baixar Arquivo" at bounding box center [1490, 286] width 67 height 13
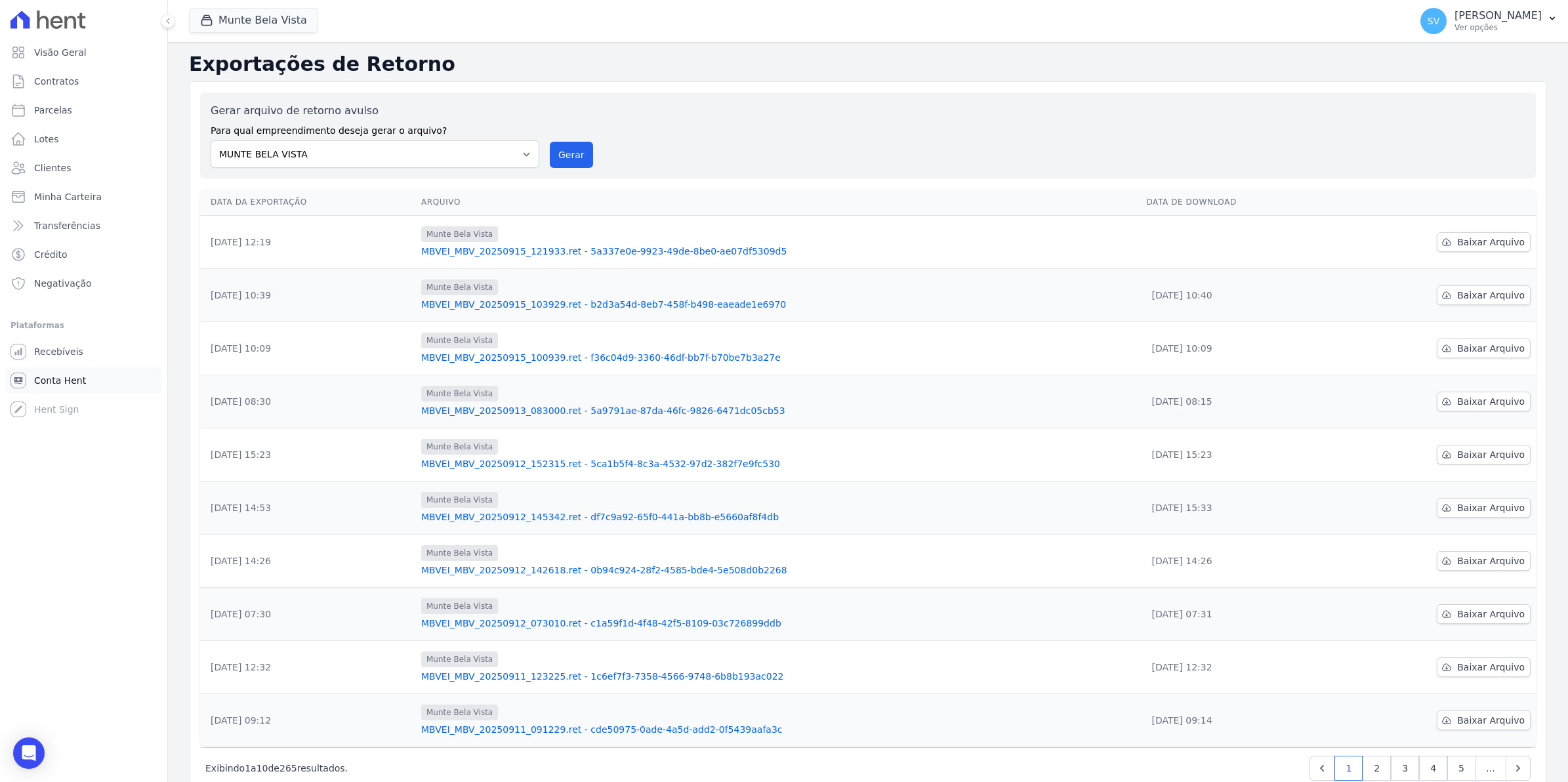
click at [51, 384] on span "Conta Hent" at bounding box center [59, 380] width 52 height 13
click at [60, 80] on span "Contratos" at bounding box center [56, 81] width 45 height 13
click at [53, 106] on span "Parcelas" at bounding box center [53, 110] width 38 height 13
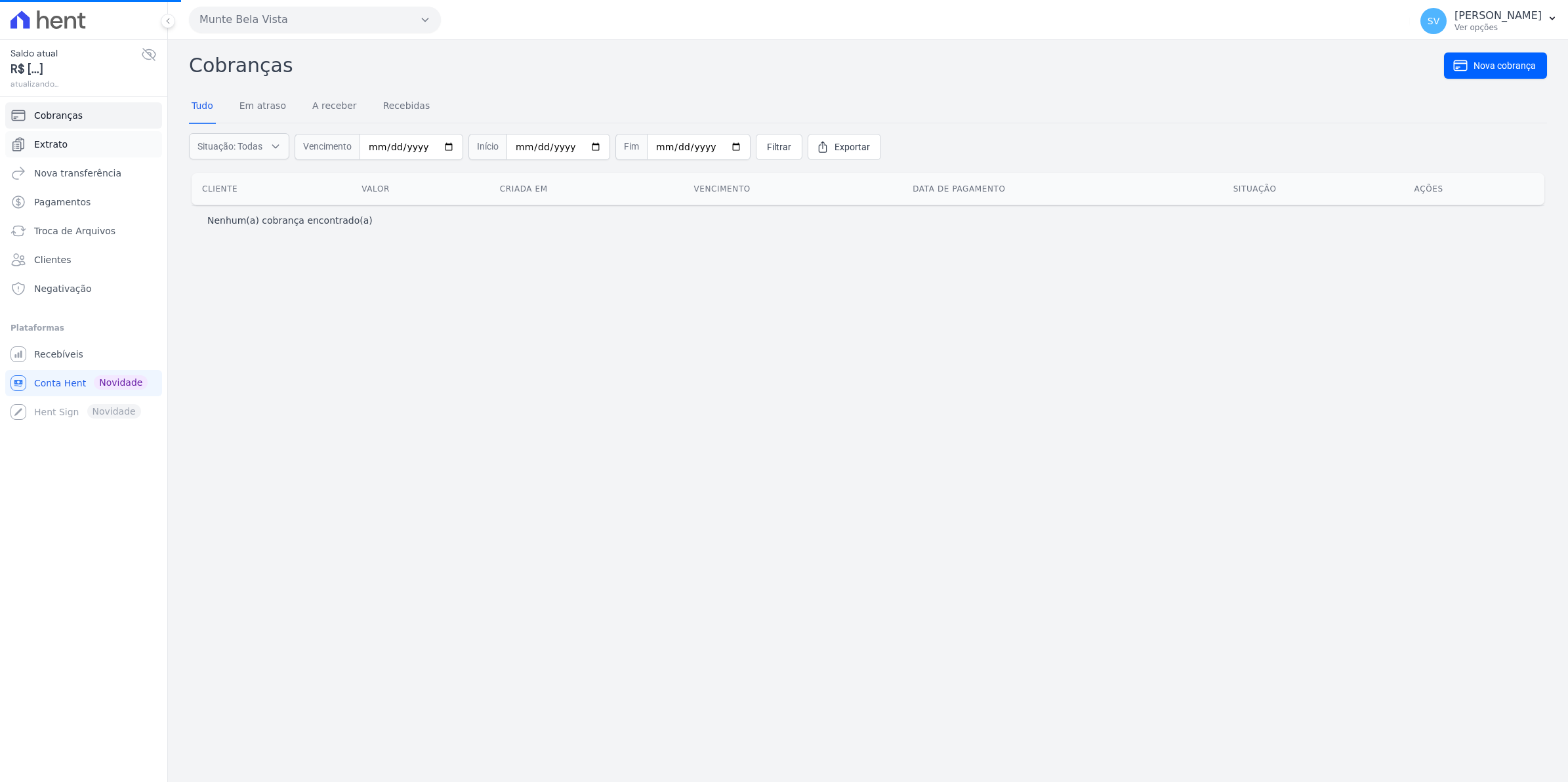
select select
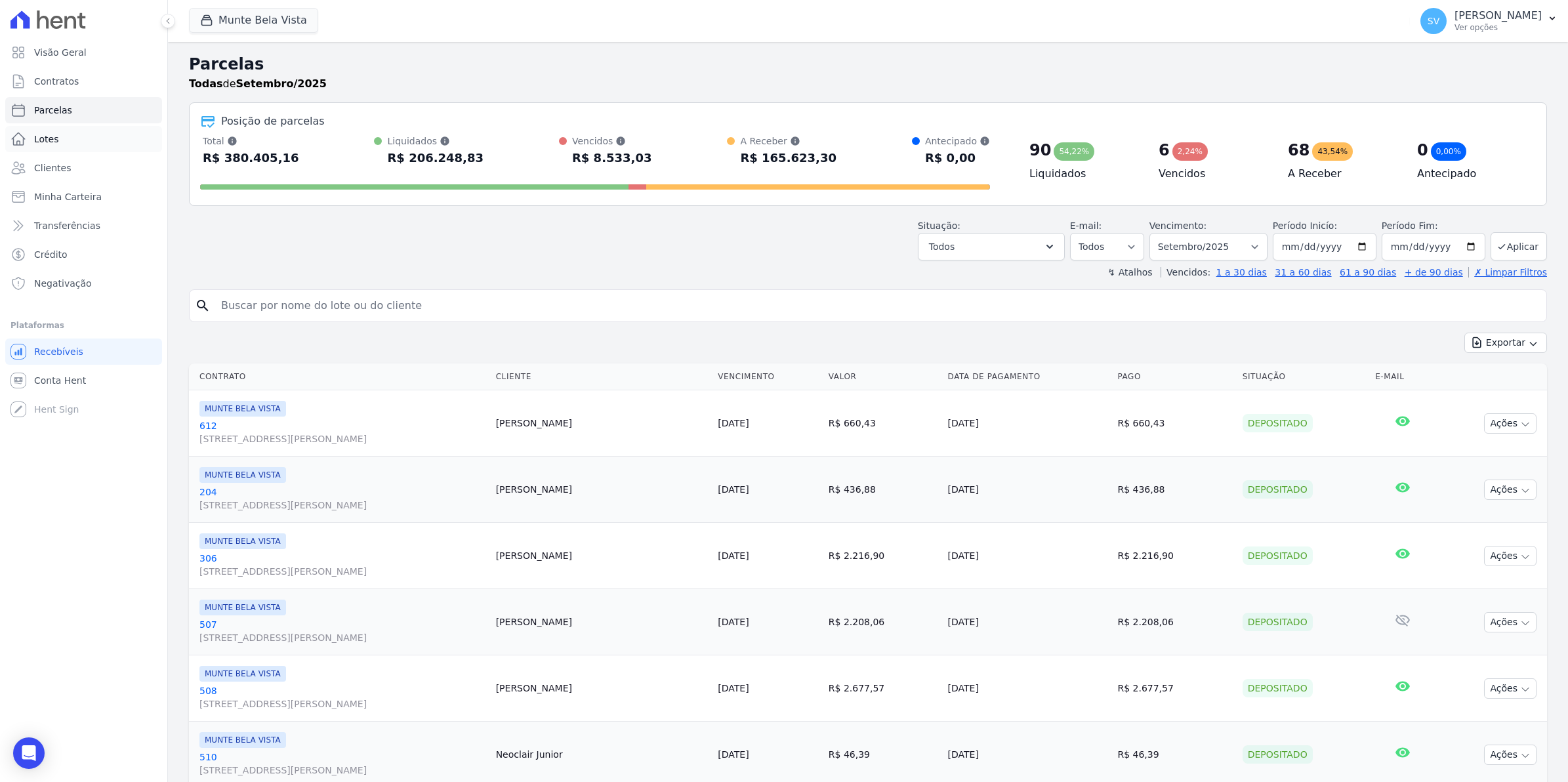
click at [51, 142] on span "Lotes" at bounding box center [46, 139] width 25 height 13
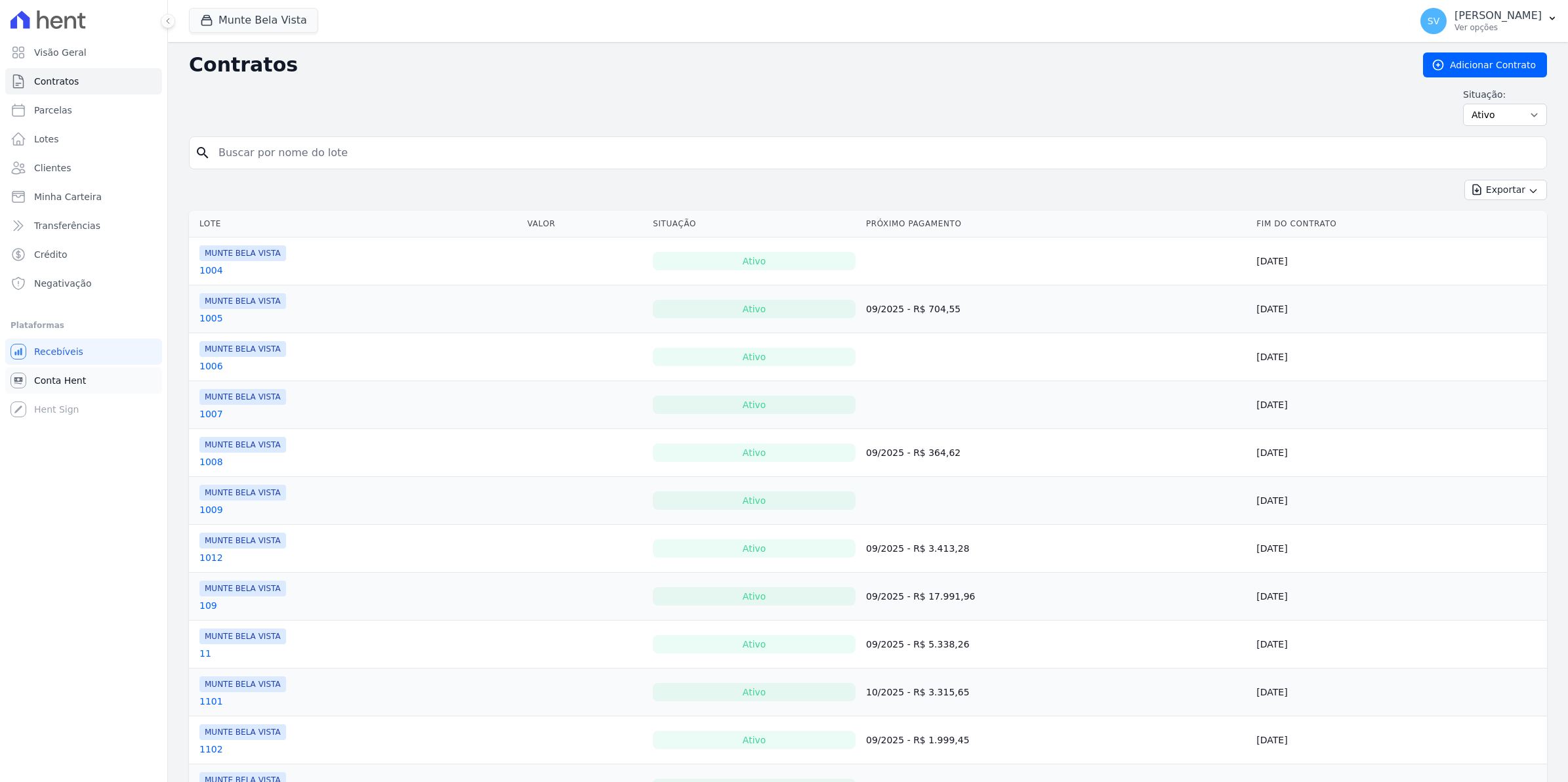
click at [39, 383] on span "Conta Hent" at bounding box center [59, 380] width 52 height 13
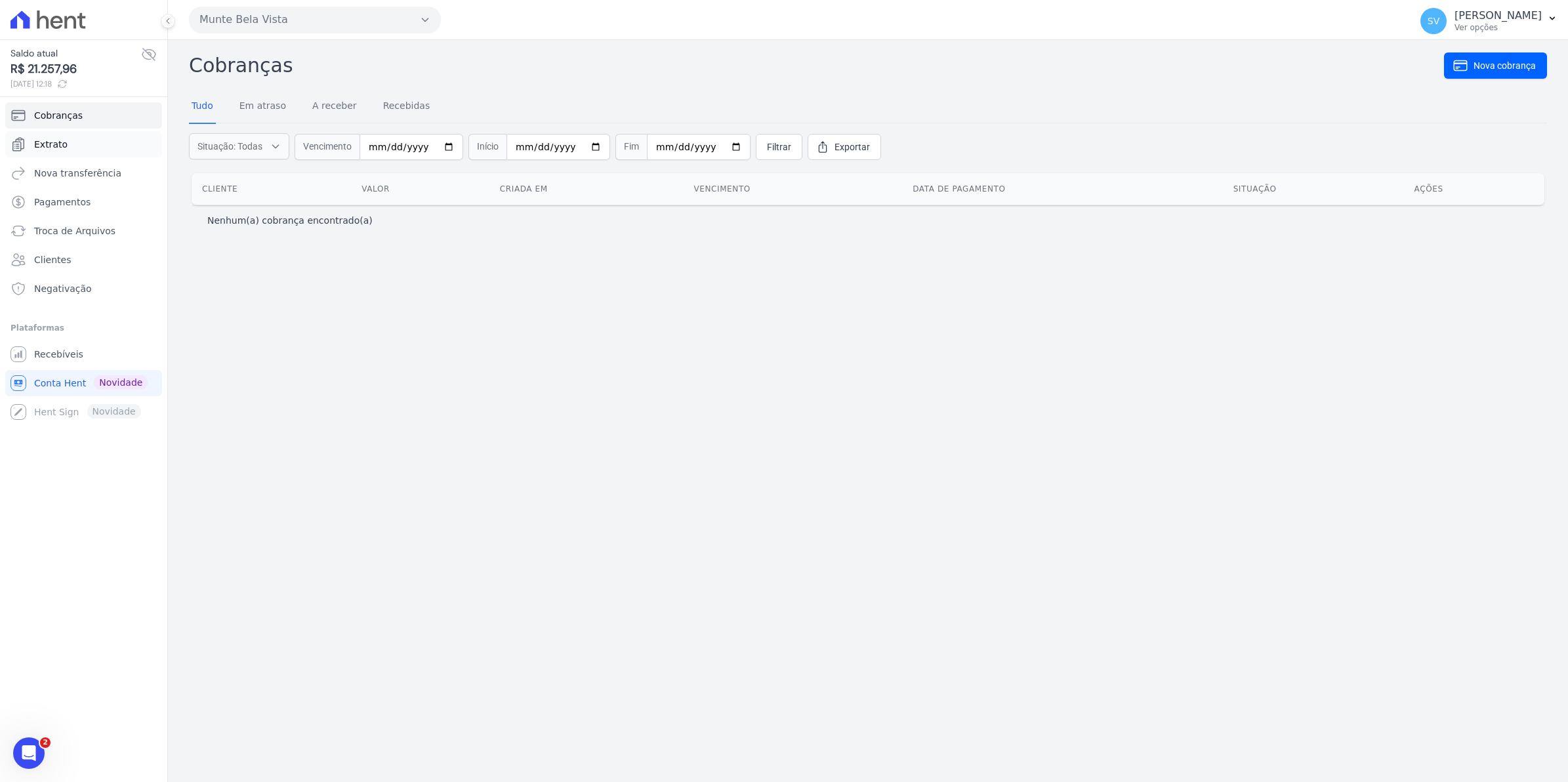
click at [41, 136] on link "Extrato" at bounding box center [83, 144] width 156 height 26
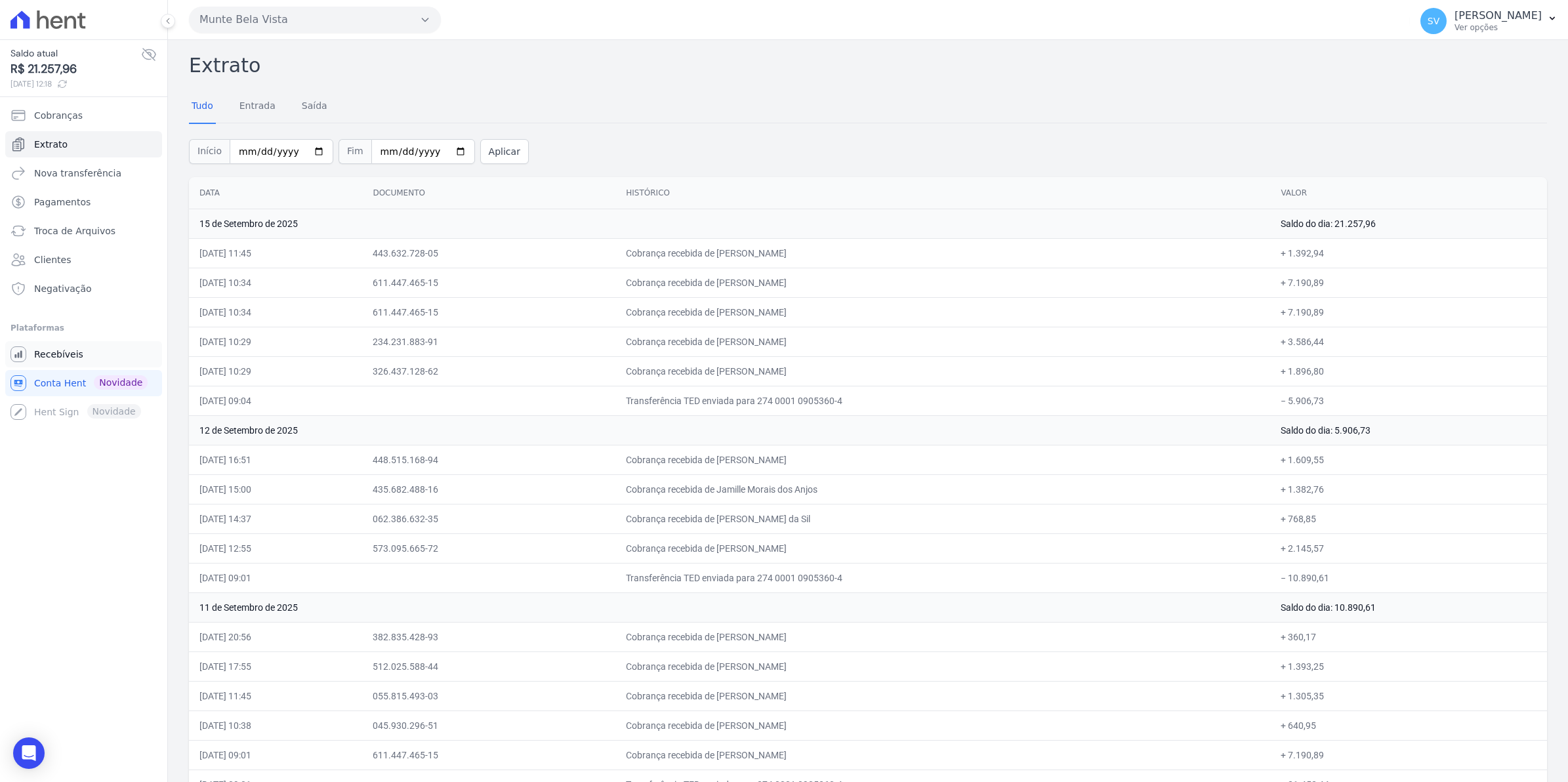
click at [73, 355] on span "Recebíveis" at bounding box center [59, 354] width 49 height 13
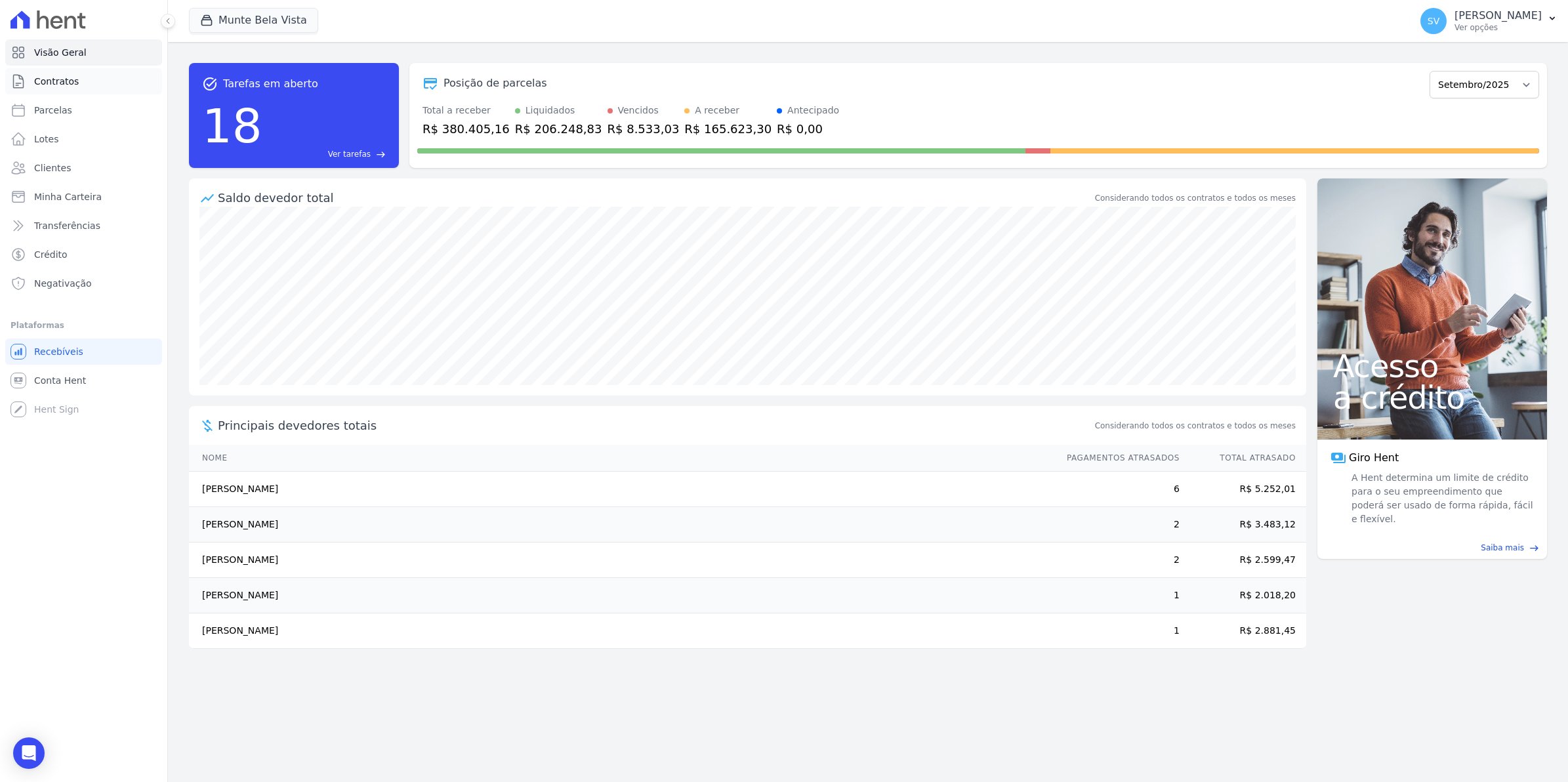
click at [37, 87] on span "Contratos" at bounding box center [56, 81] width 45 height 13
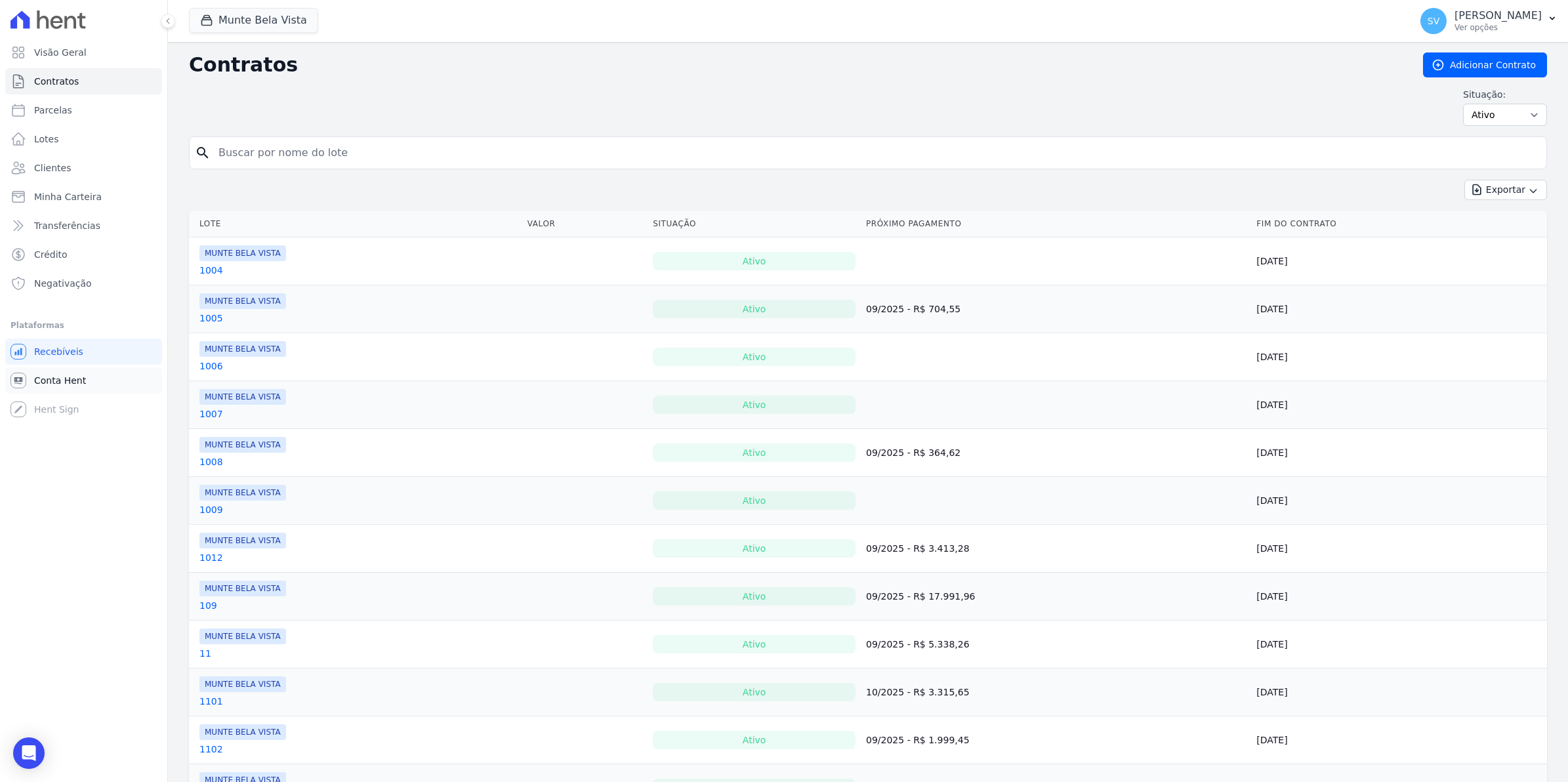
click at [40, 385] on span "Conta Hent" at bounding box center [59, 380] width 52 height 13
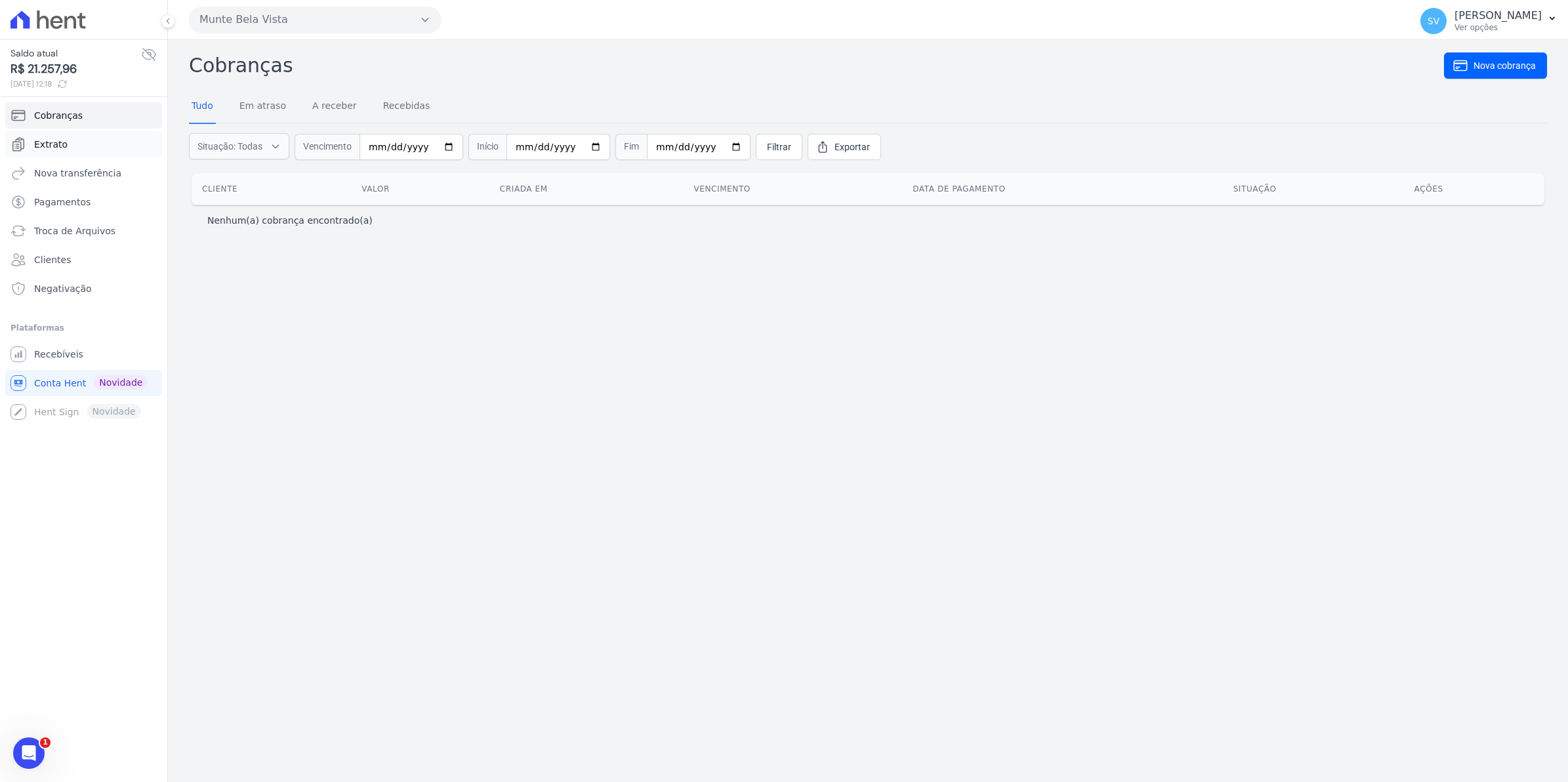
click at [60, 146] on span "Extrato" at bounding box center [51, 144] width 33 height 13
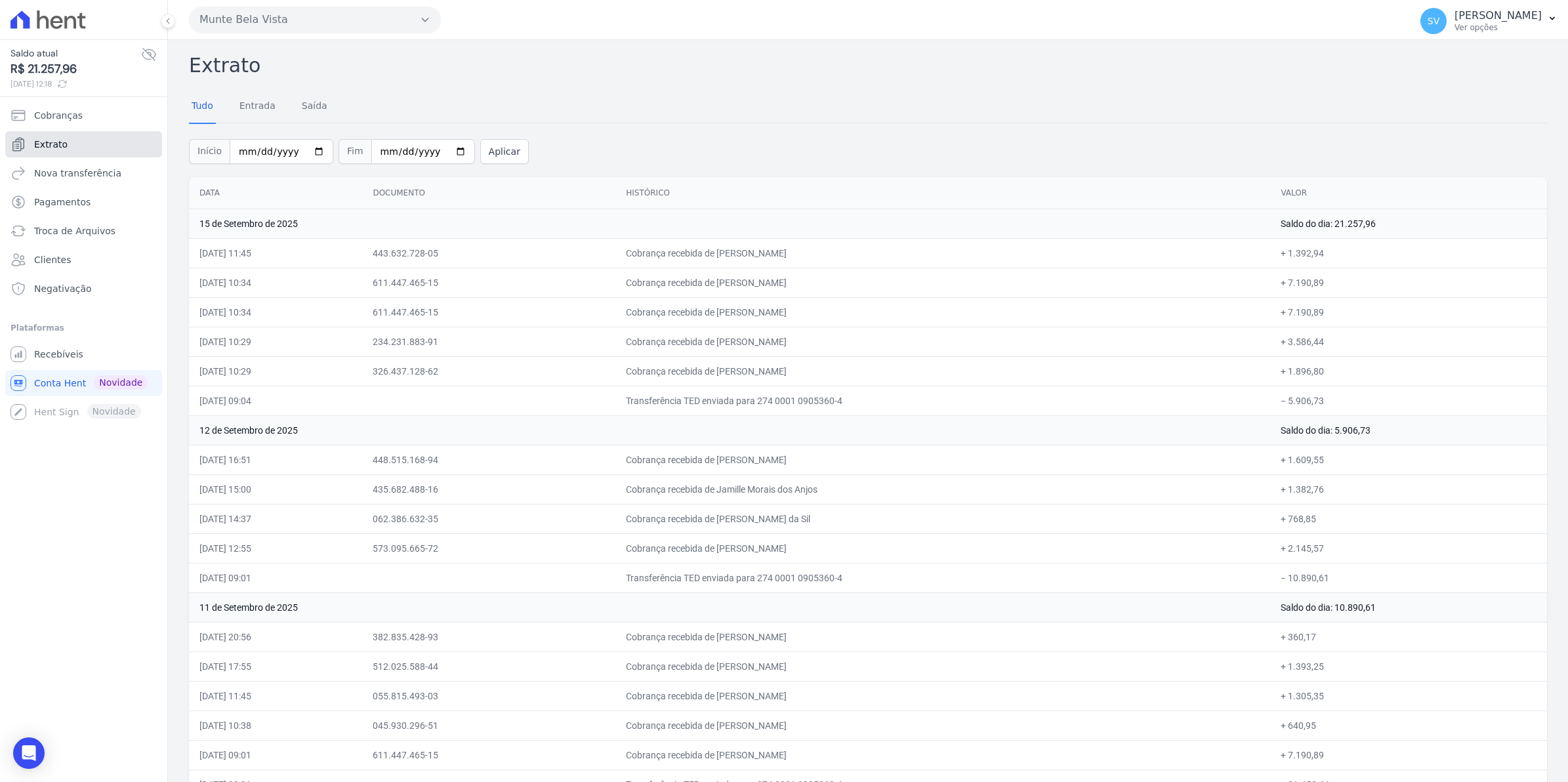
click at [62, 141] on span "Extrato" at bounding box center [51, 144] width 33 height 13
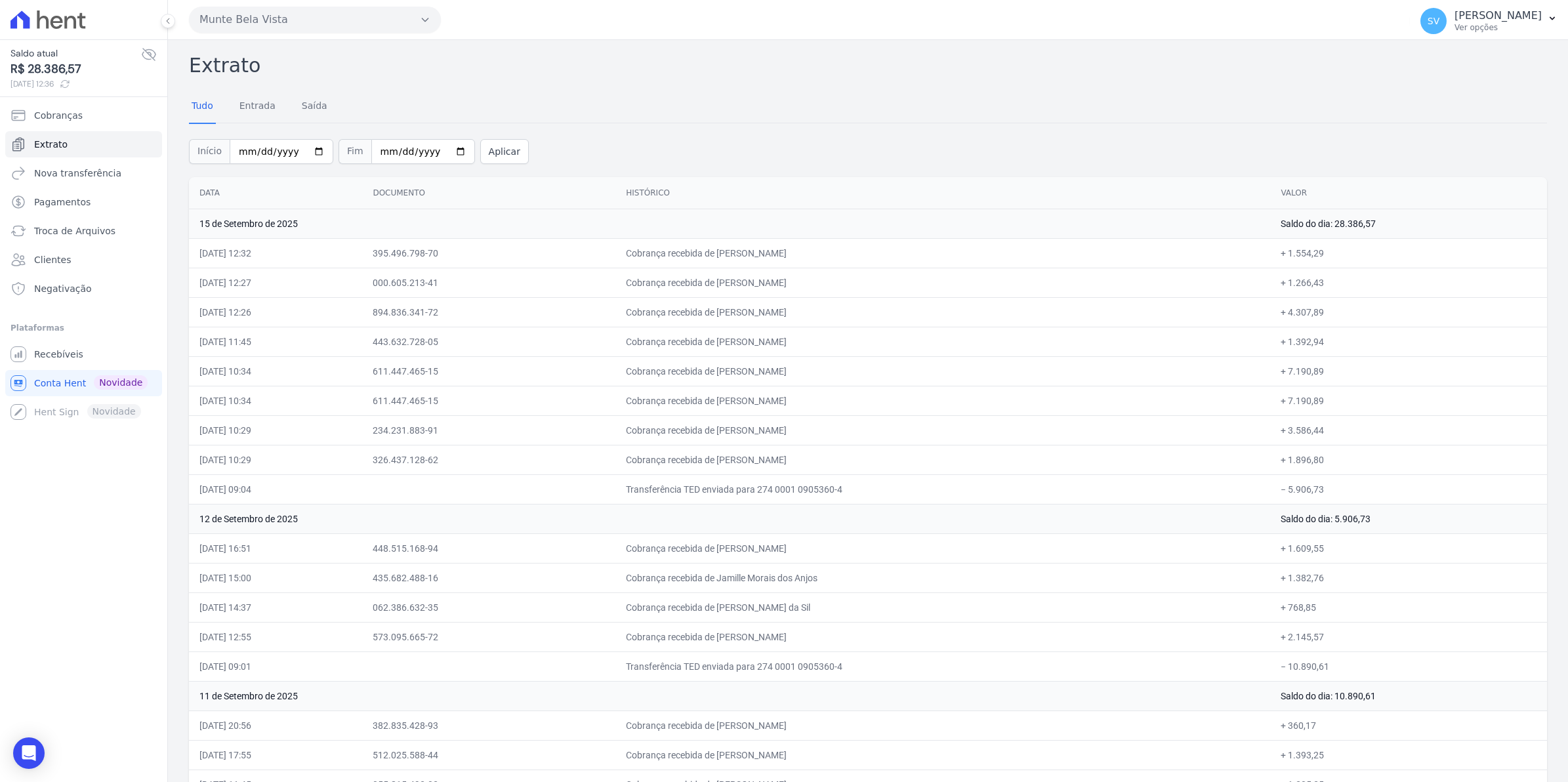
drag, startPoint x: 722, startPoint y: 253, endPoint x: 982, endPoint y: 345, distance: 275.8
click at [1440, 24] on span "SV" at bounding box center [1433, 21] width 12 height 10
click at [73, 351] on span "Recebíveis" at bounding box center [59, 354] width 49 height 13
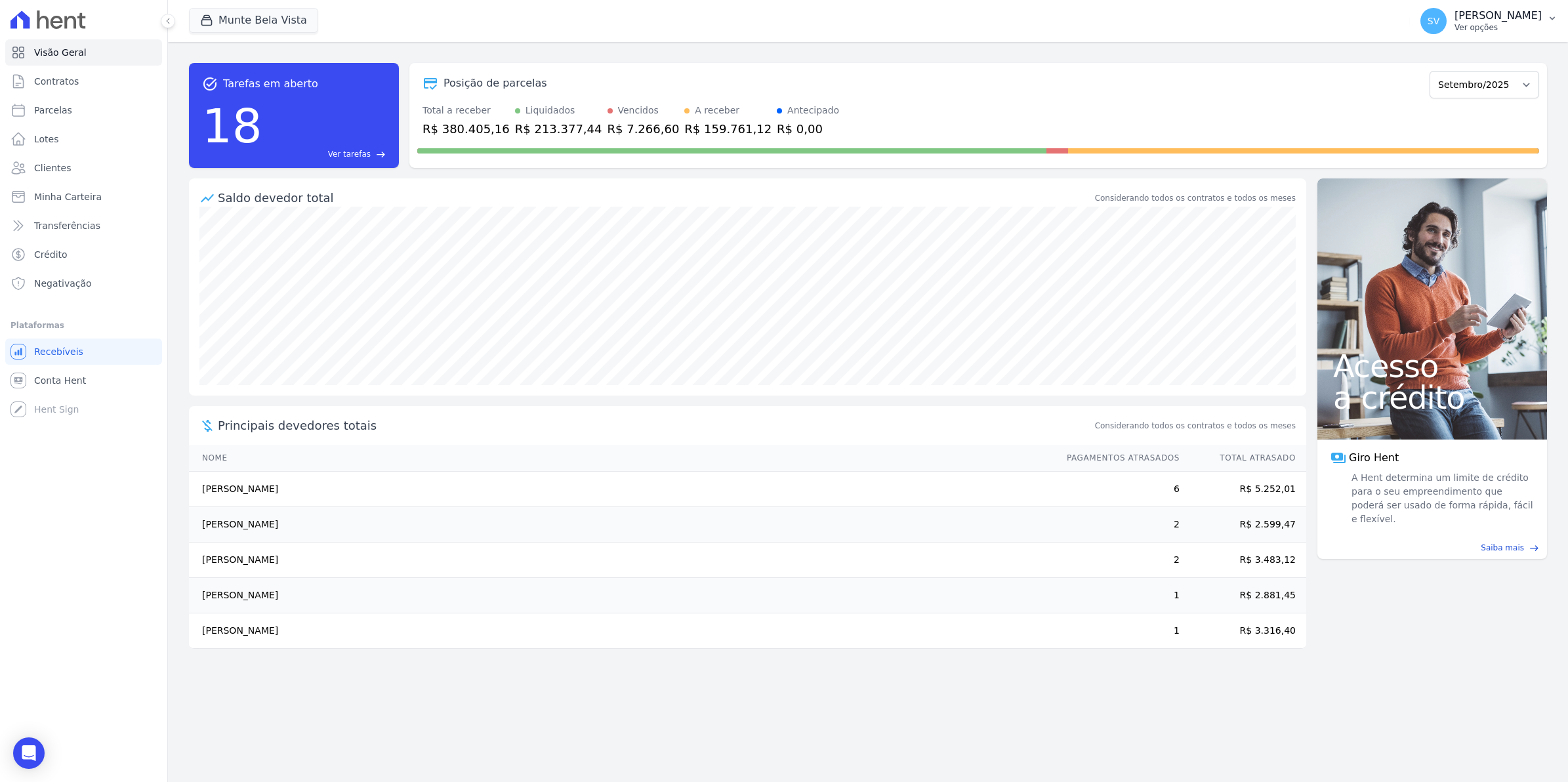
click at [1447, 17] on span "SV" at bounding box center [1433, 21] width 26 height 26
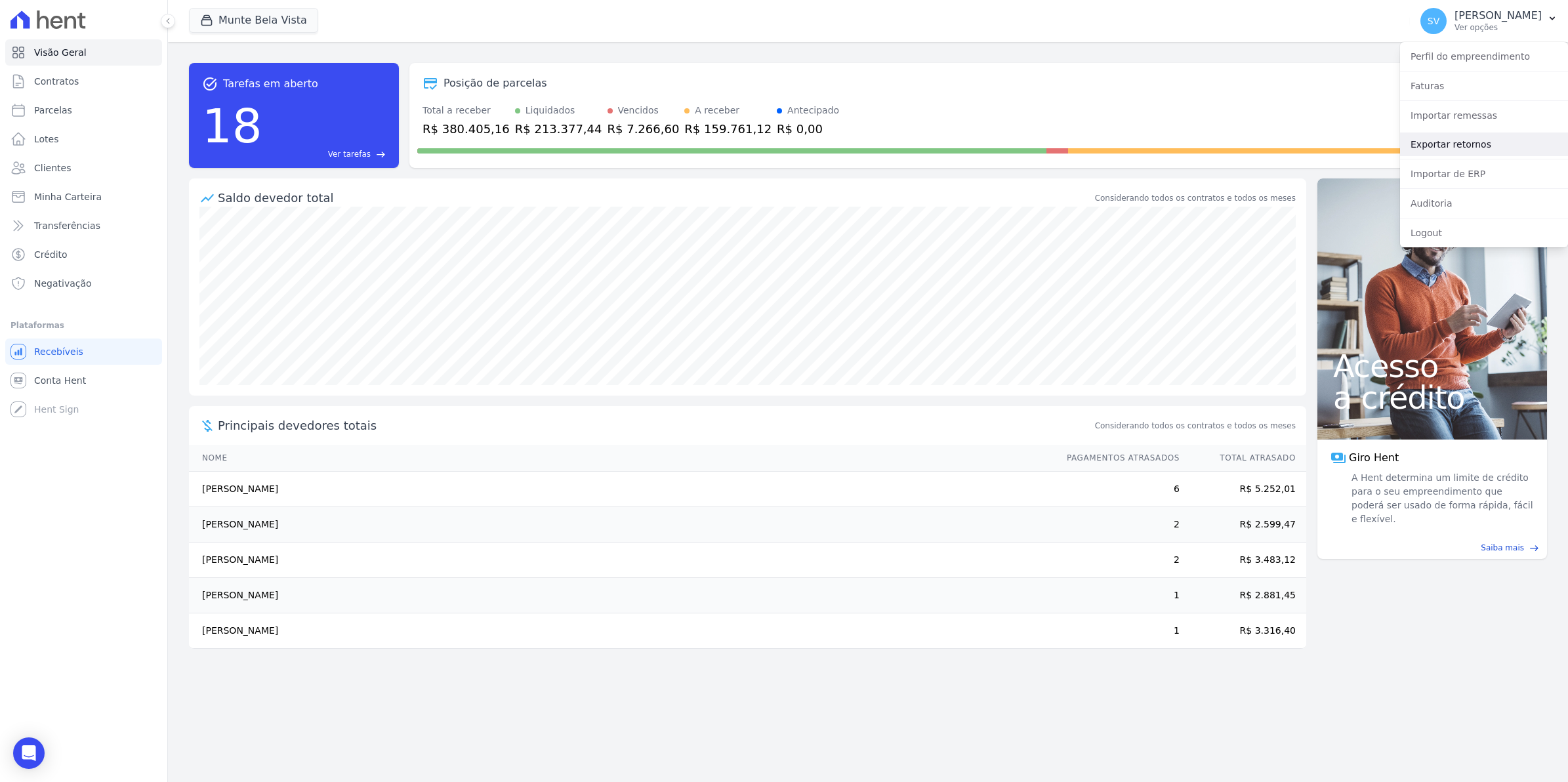
click at [1464, 146] on link "Exportar retornos" at bounding box center [1484, 144] width 168 height 24
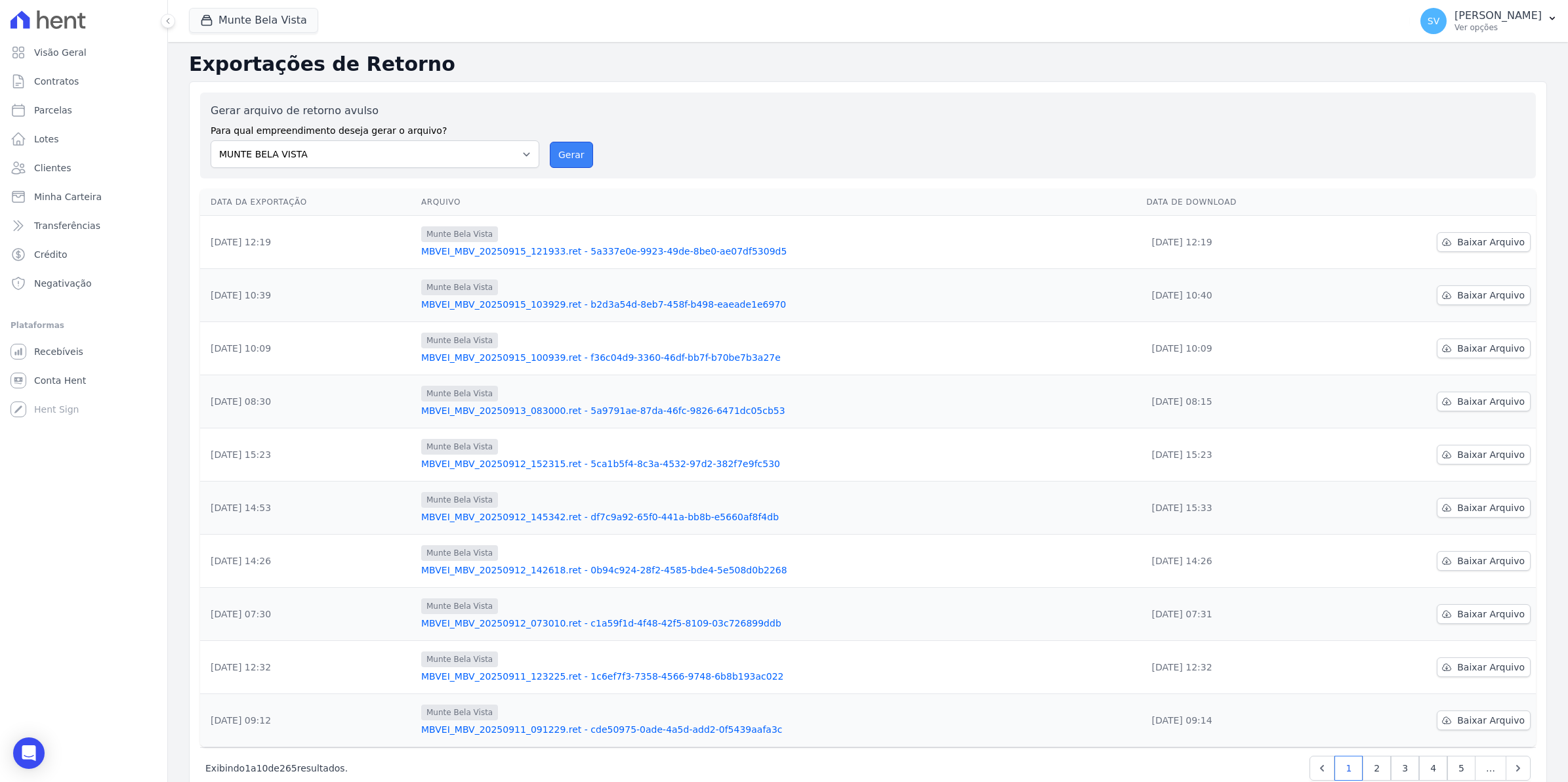
click at [568, 157] on button "Gerar" at bounding box center [572, 155] width 44 height 26
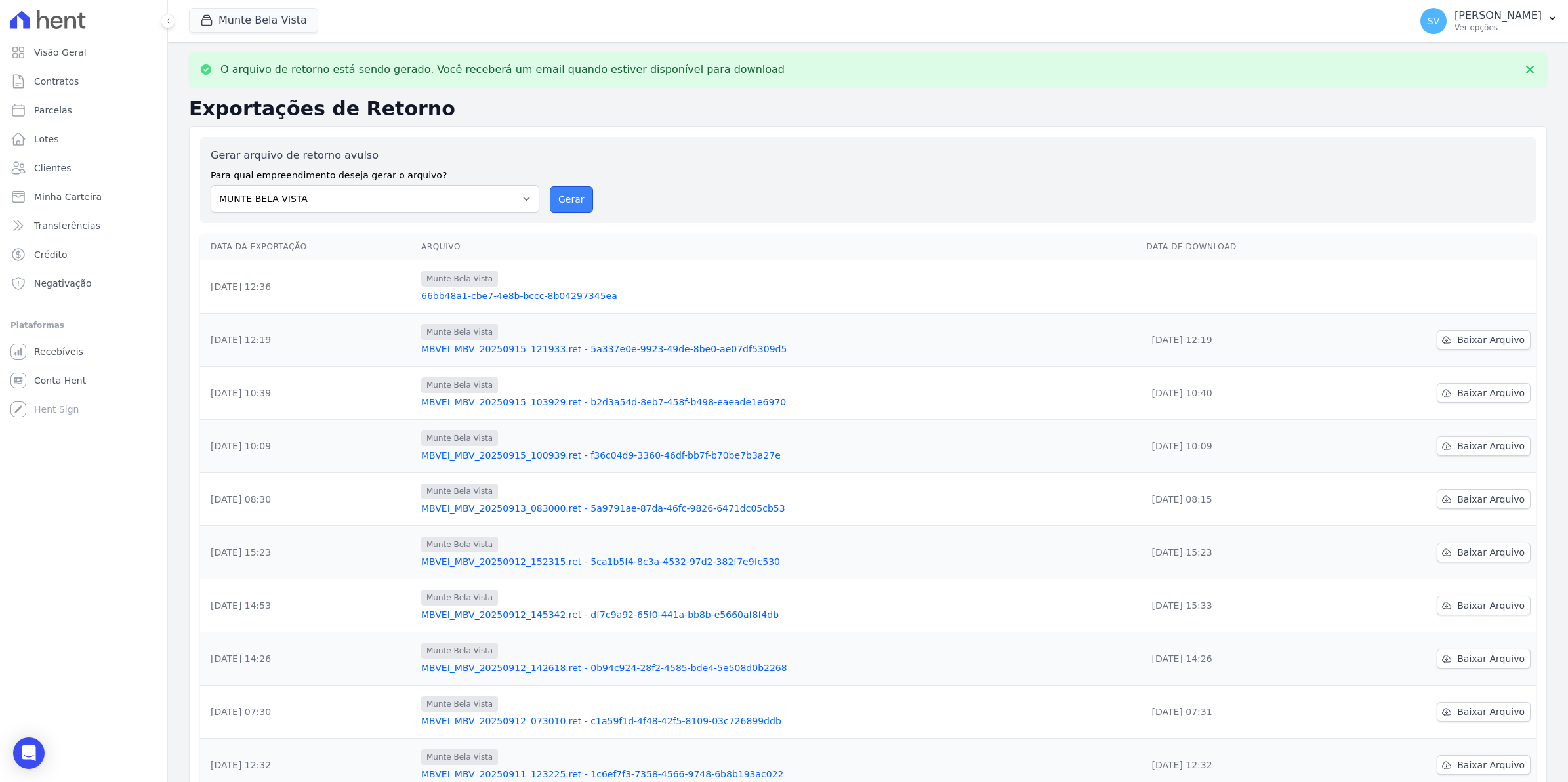
click at [558, 201] on button "Gerar" at bounding box center [572, 199] width 44 height 26
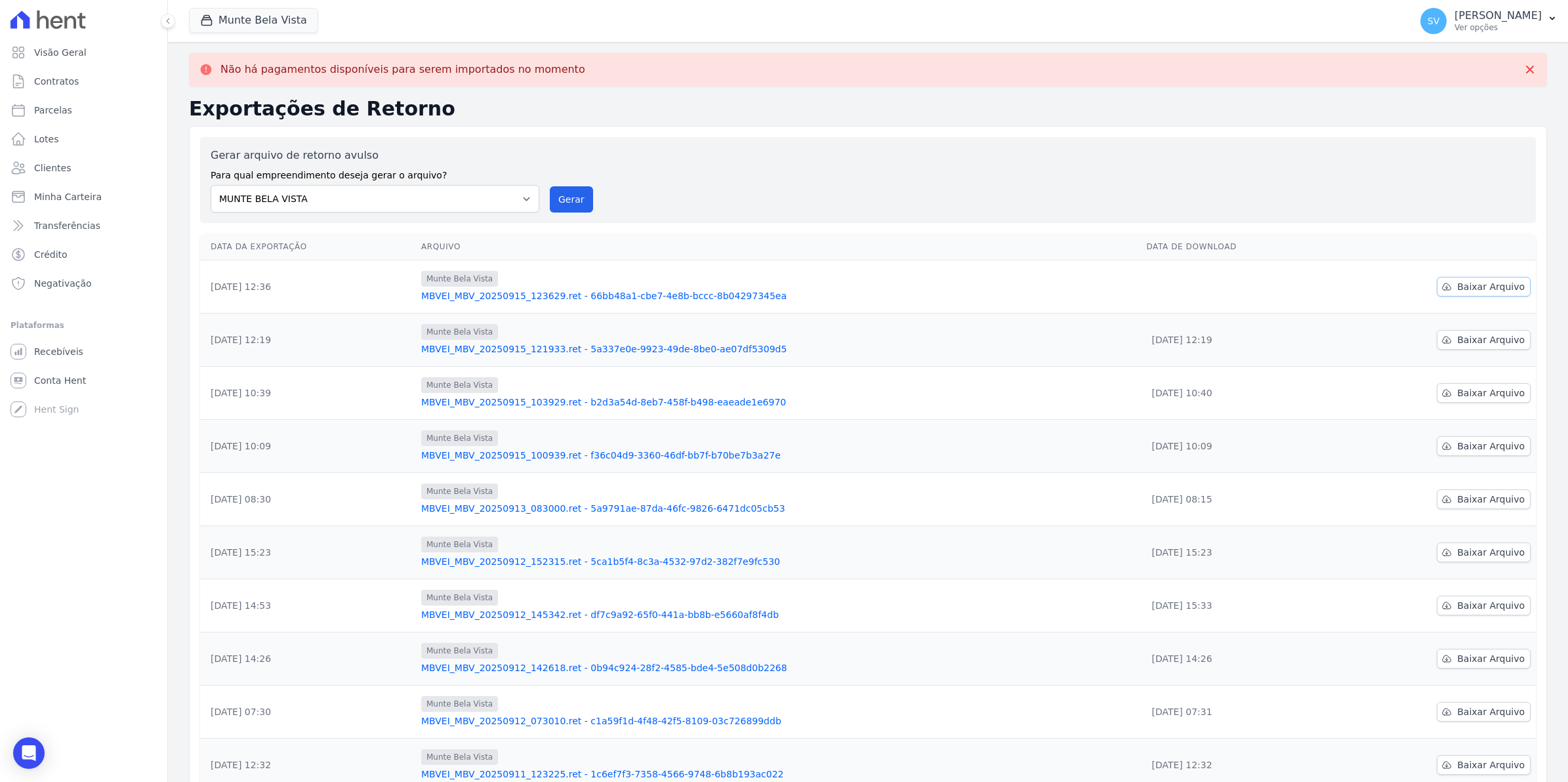
click at [1491, 289] on span "Baixar Arquivo" at bounding box center [1490, 286] width 67 height 13
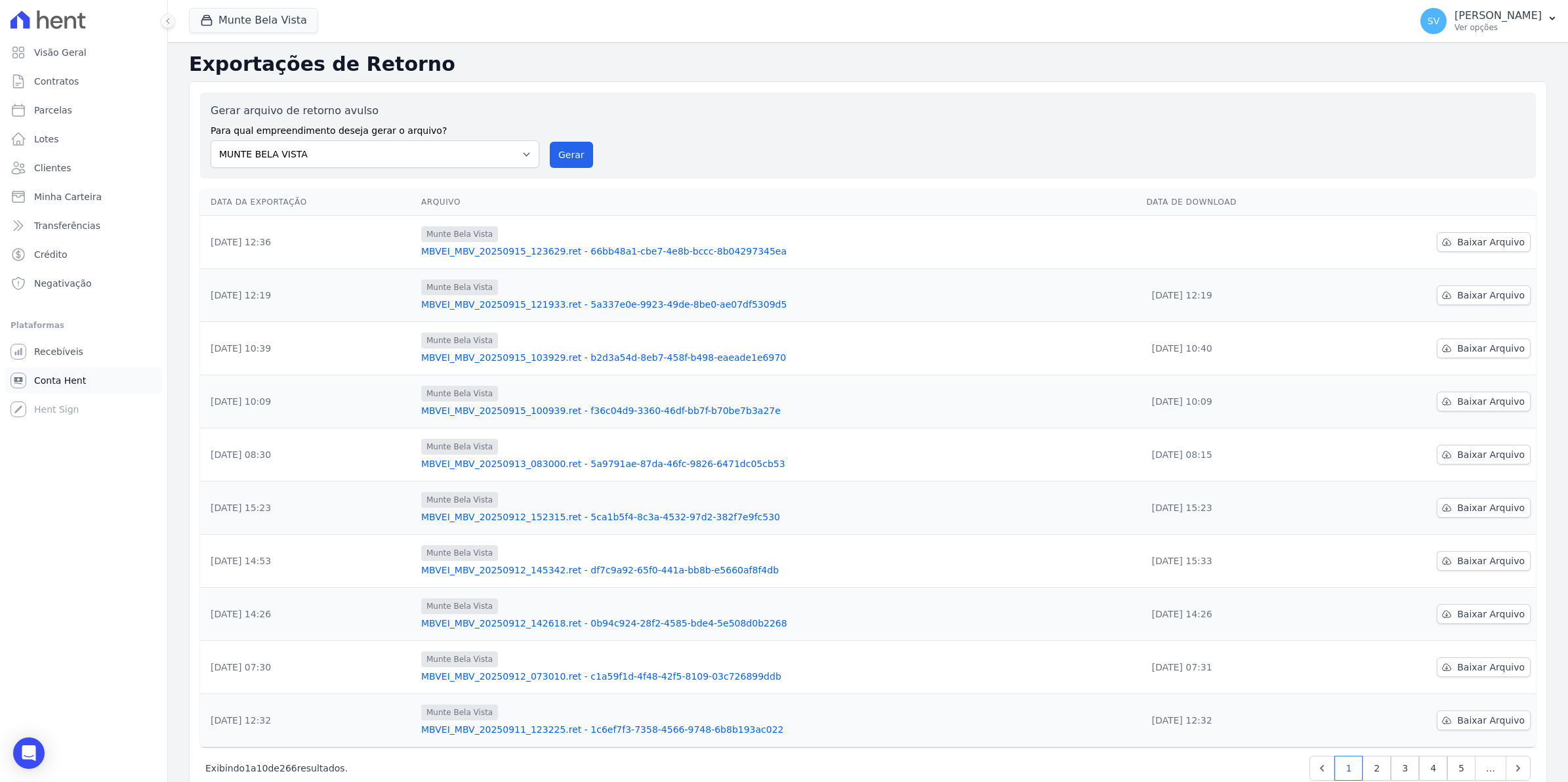
click at [51, 388] on link "Conta Hent" at bounding box center [83, 380] width 156 height 26
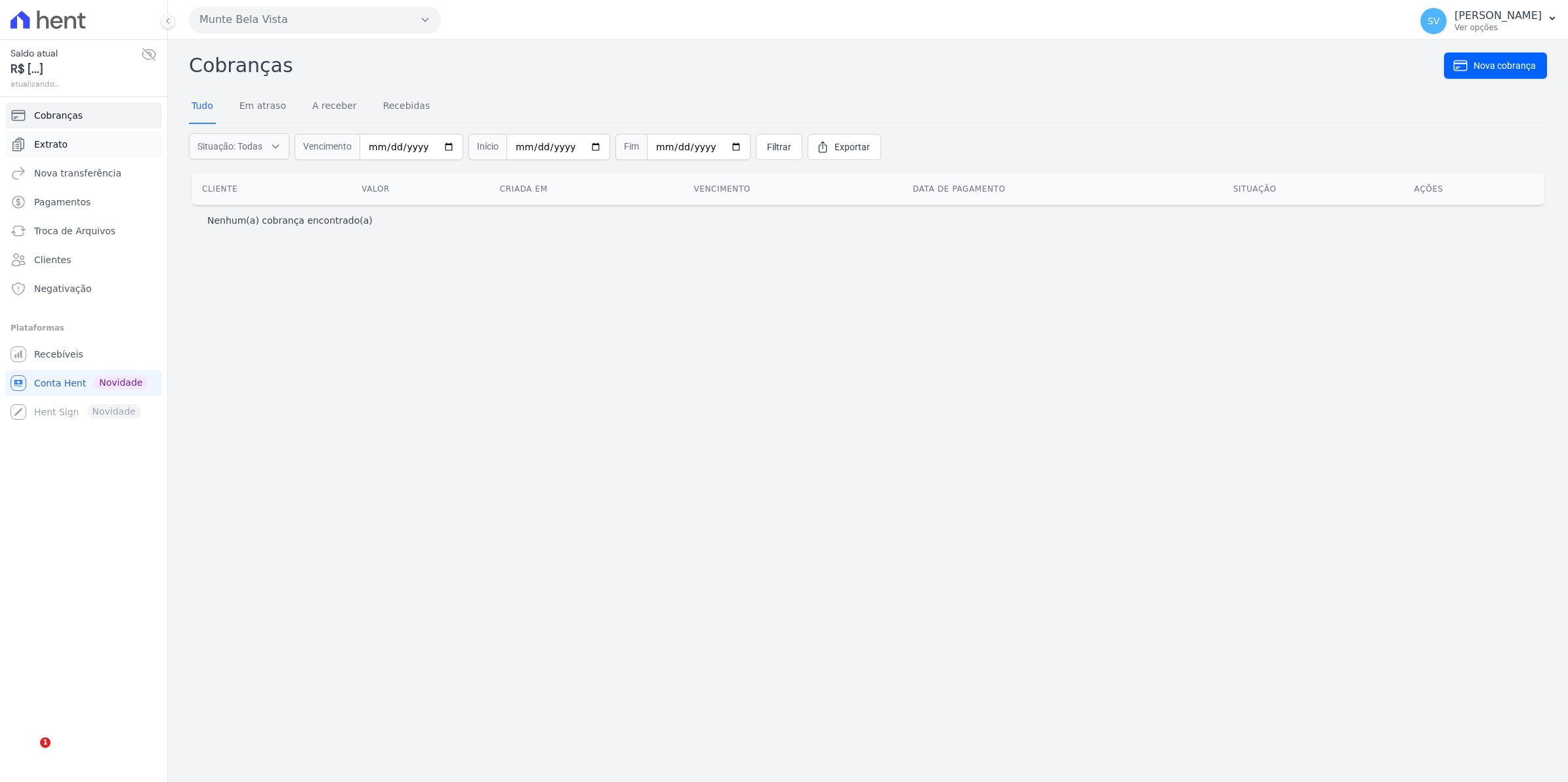
click at [56, 135] on link "Extrato" at bounding box center [83, 144] width 156 height 26
